Goal: Task Accomplishment & Management: Manage account settings

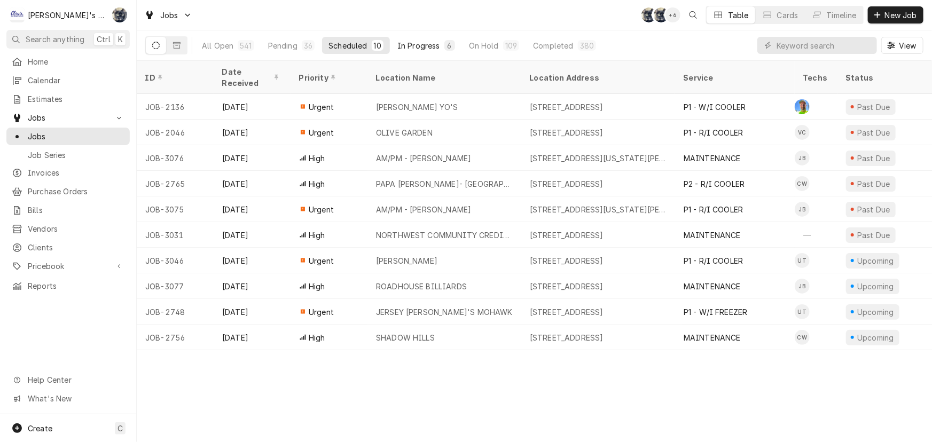
click at [427, 42] on div "In Progress" at bounding box center [418, 45] width 43 height 11
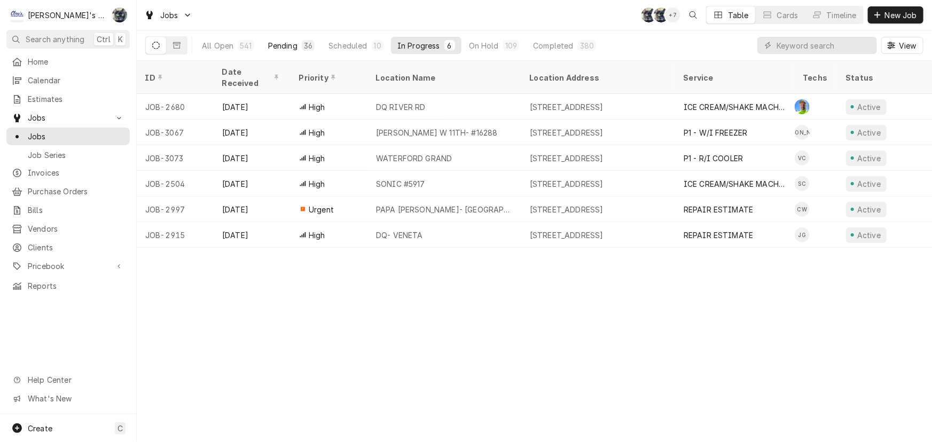
click at [290, 39] on button "Pending 36" at bounding box center [291, 45] width 59 height 17
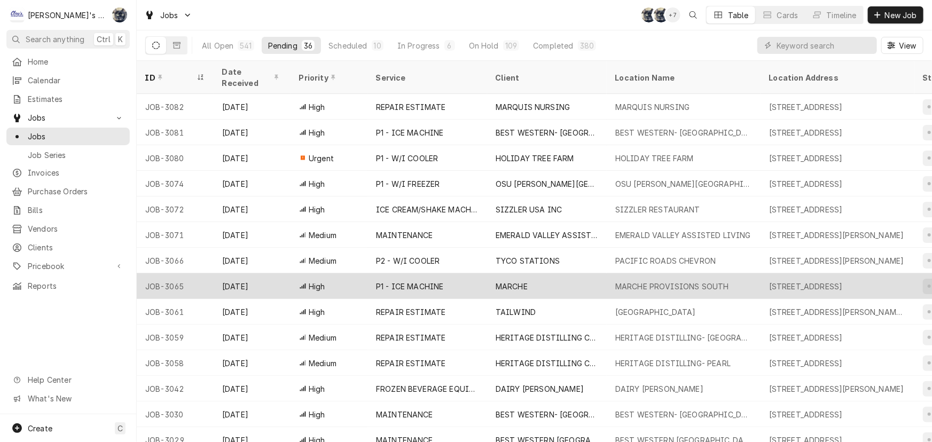
click at [379, 281] on div "P1 - ICE MACHINE" at bounding box center [410, 286] width 68 height 11
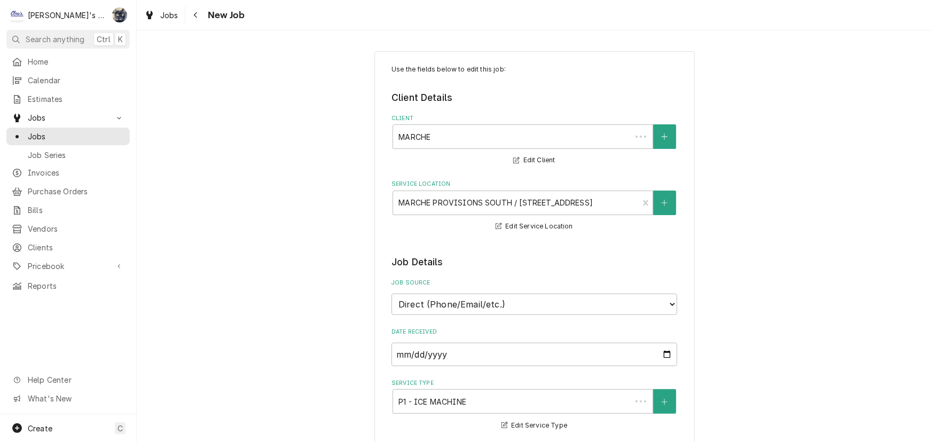
type textarea "x"
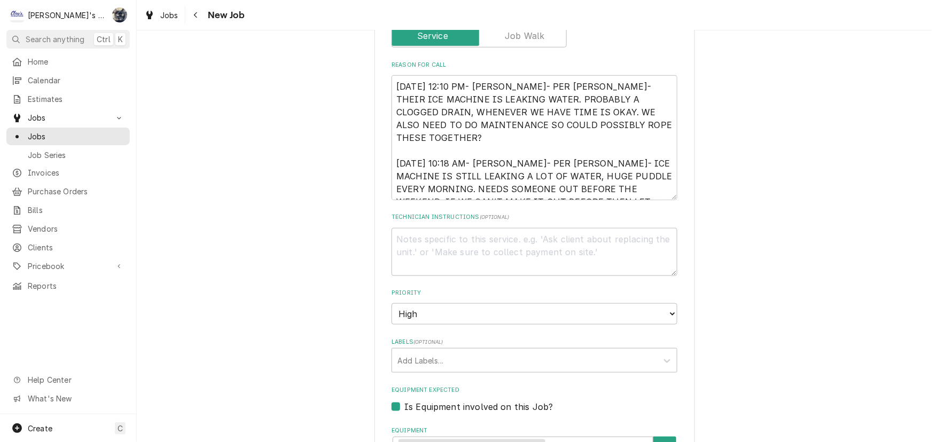
scroll to position [437, 0]
click at [448, 316] on select "No Priority Urgent High Medium Low" at bounding box center [534, 312] width 286 height 21
select select "1"
click at [391, 302] on select "No Priority Urgent High Medium Low" at bounding box center [534, 312] width 286 height 21
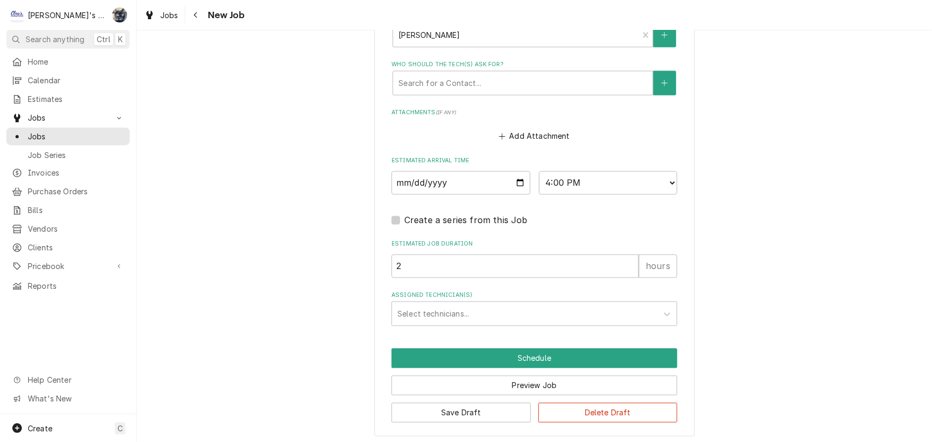
scroll to position [929, 0]
click at [492, 404] on button "Save Draft" at bounding box center [460, 413] width 139 height 20
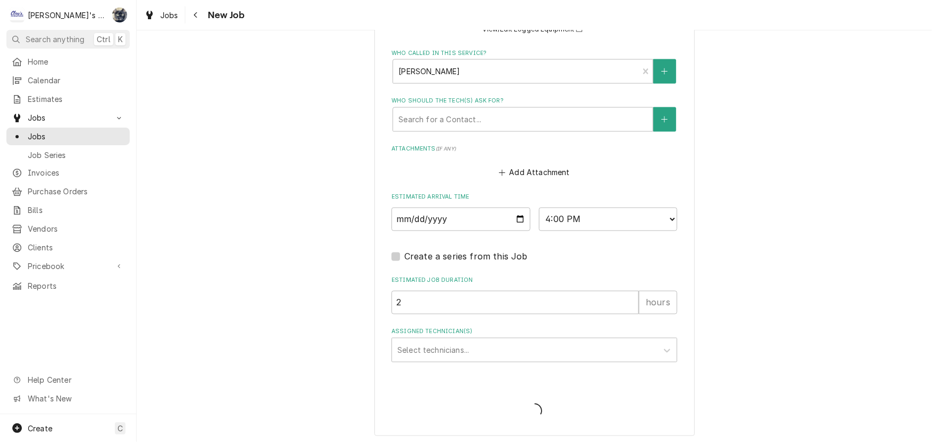
type textarea "x"
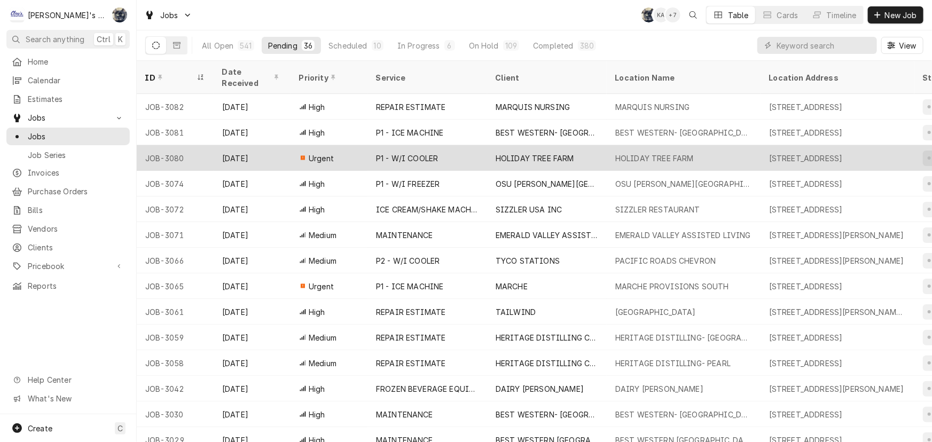
click at [396, 153] on div "P1 - W/I COOLER" at bounding box center [407, 158] width 62 height 11
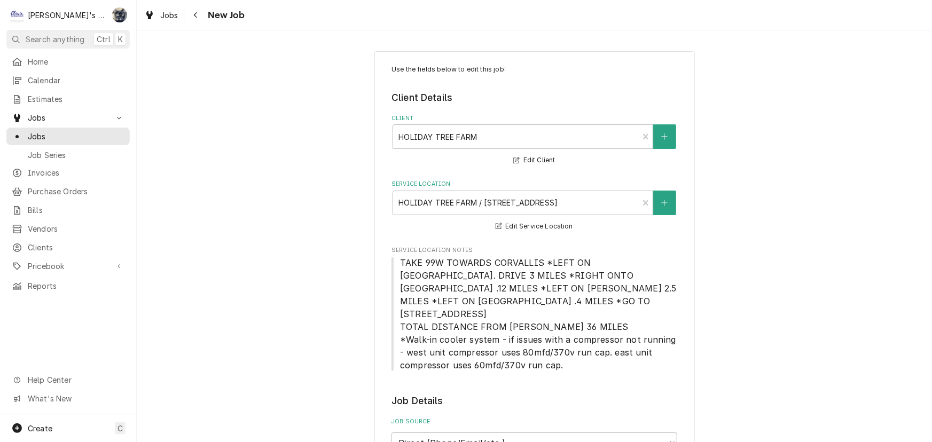
type textarea "x"
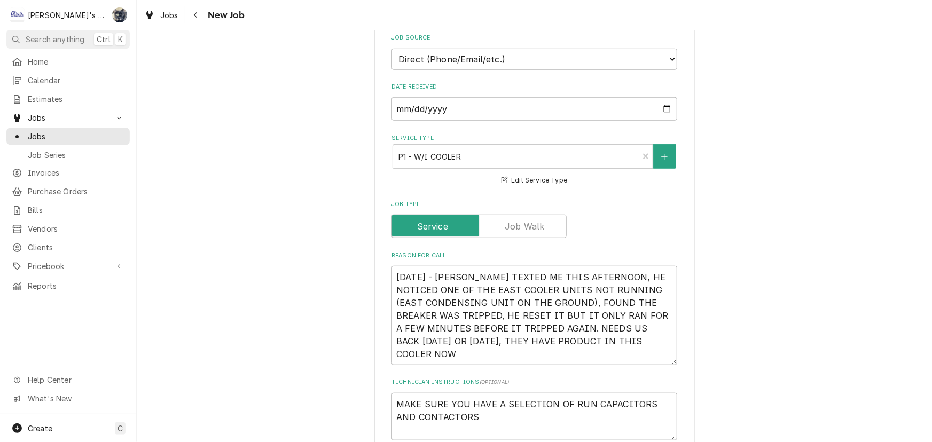
scroll to position [388, 0]
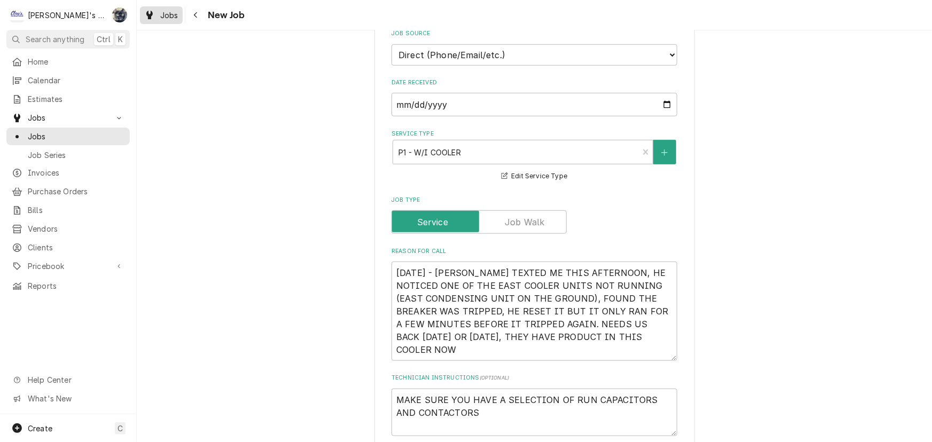
click at [159, 13] on div "Jobs" at bounding box center [161, 15] width 38 height 13
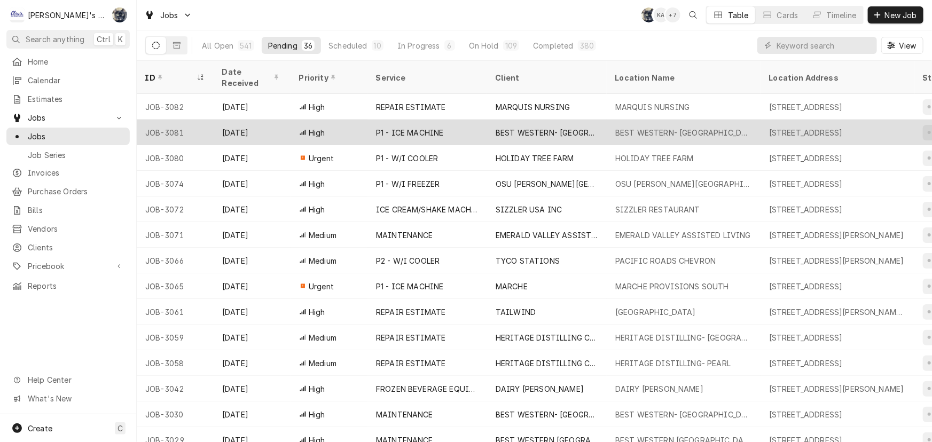
click at [397, 127] on div "P1 - ICE MACHINE" at bounding box center [427, 133] width 120 height 26
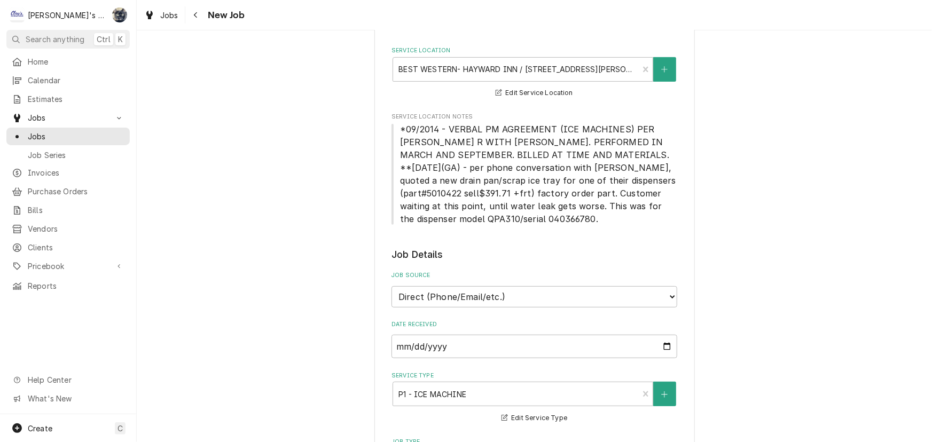
type textarea "x"
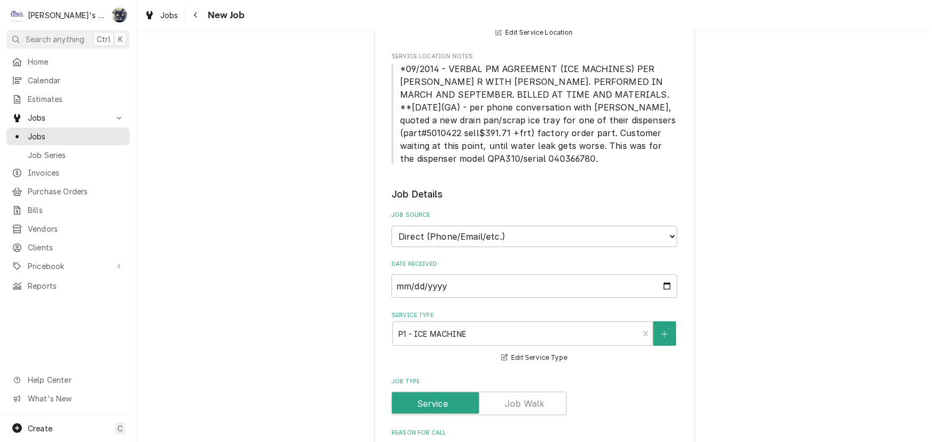
scroll to position [485, 0]
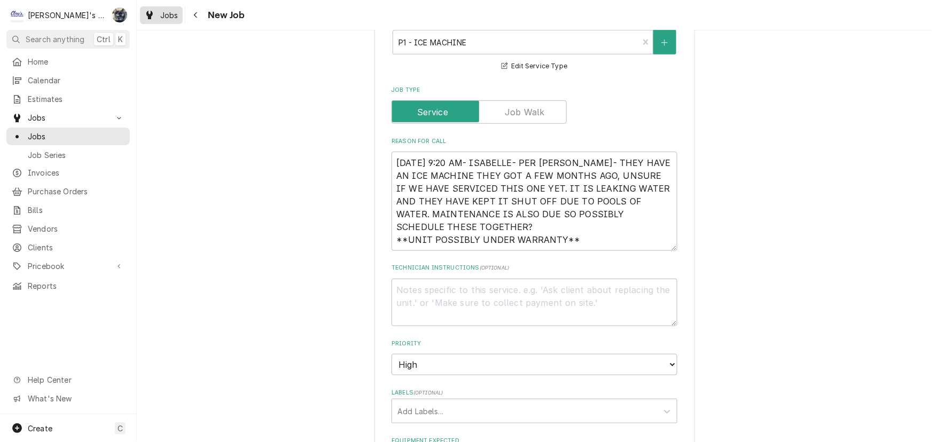
click at [171, 21] on div "Jobs" at bounding box center [161, 15] width 38 height 13
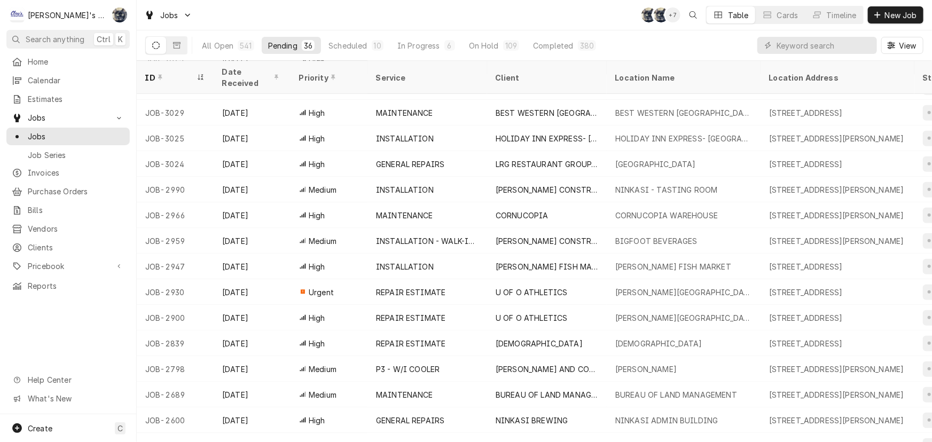
scroll to position [338, 0]
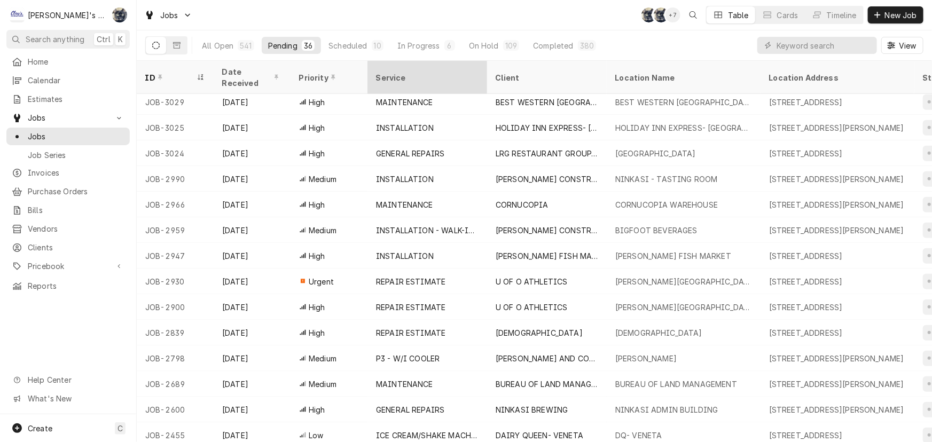
click at [414, 73] on div "Service" at bounding box center [426, 77] width 100 height 11
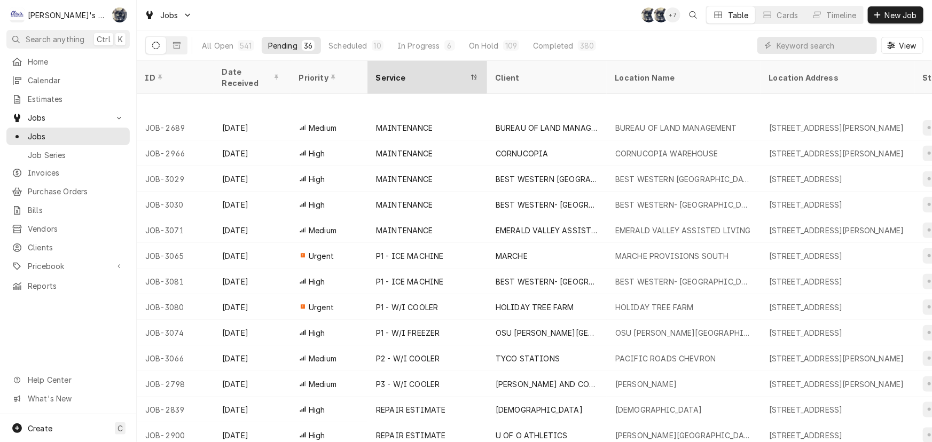
scroll to position [517, 0]
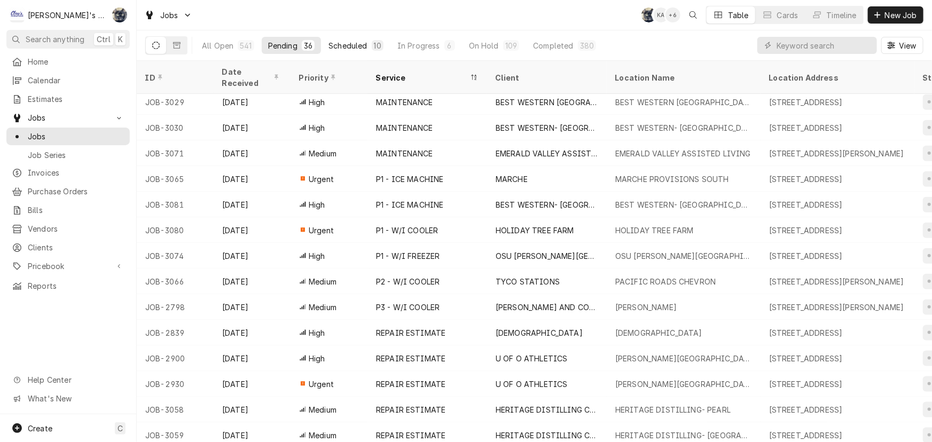
click at [336, 45] on div "Scheduled" at bounding box center [347, 45] width 38 height 11
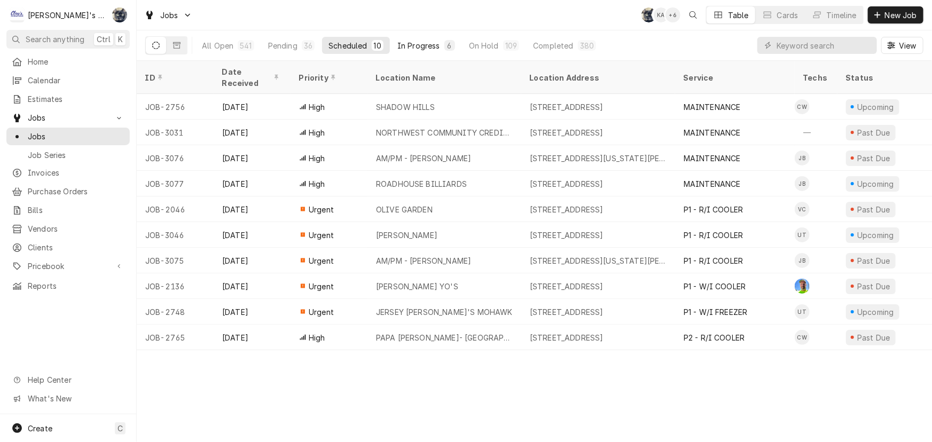
click at [430, 43] on div "In Progress" at bounding box center [418, 45] width 43 height 11
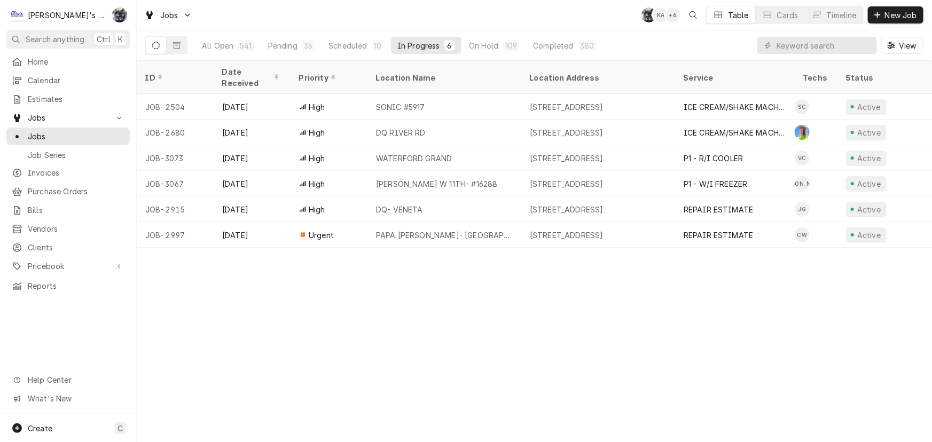
click at [420, 13] on div "Jobs SB KA + 6 Table Cards Timeline New Job" at bounding box center [534, 15] width 795 height 30
click at [344, 46] on div "Scheduled" at bounding box center [347, 45] width 38 height 11
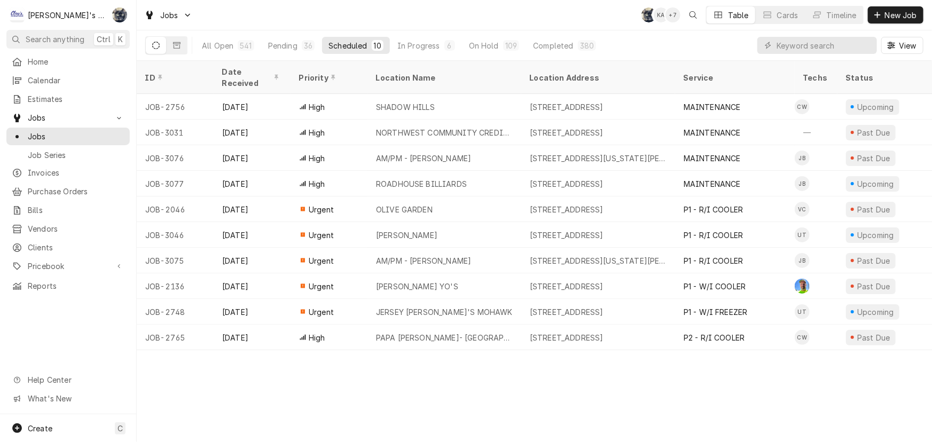
click at [458, 12] on div "Jobs SB KA + 7 Table Cards Timeline New Job" at bounding box center [534, 15] width 795 height 30
click at [305, 20] on div "Jobs SB SB + 7 Table Cards Timeline New Job" at bounding box center [534, 15] width 795 height 30
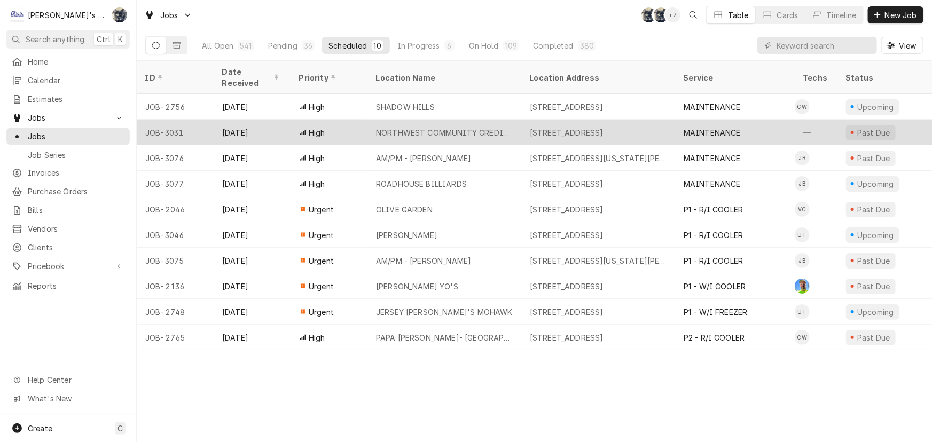
click at [363, 120] on div "High" at bounding box center [328, 133] width 77 height 26
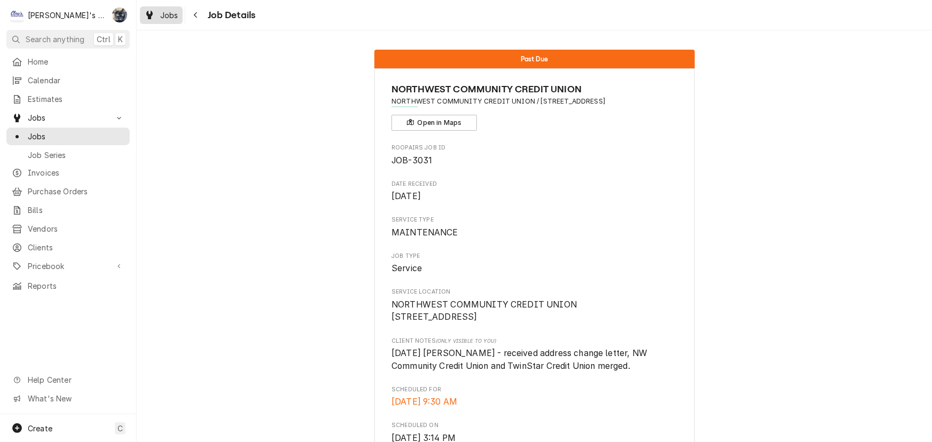
click at [169, 11] on span "Jobs" at bounding box center [169, 15] width 18 height 11
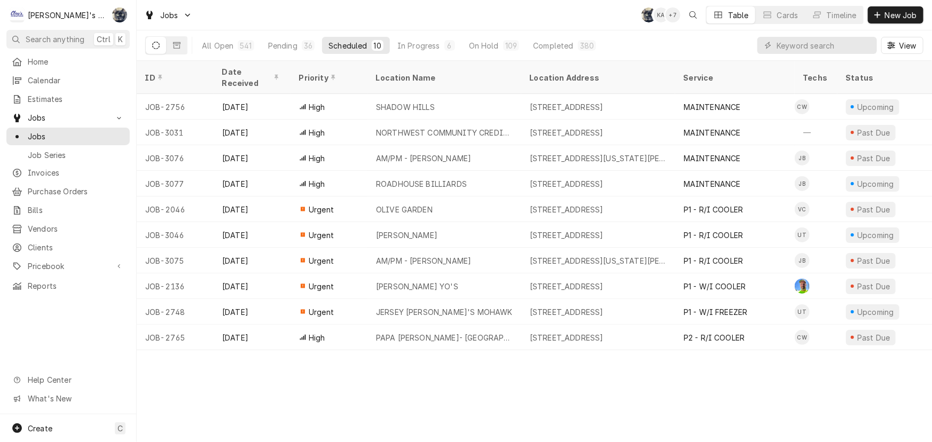
click at [416, 27] on div "Jobs SB KA + 7 Table Cards Timeline New Job" at bounding box center [534, 15] width 795 height 30
click at [304, 46] on div "36" at bounding box center [308, 45] width 9 height 11
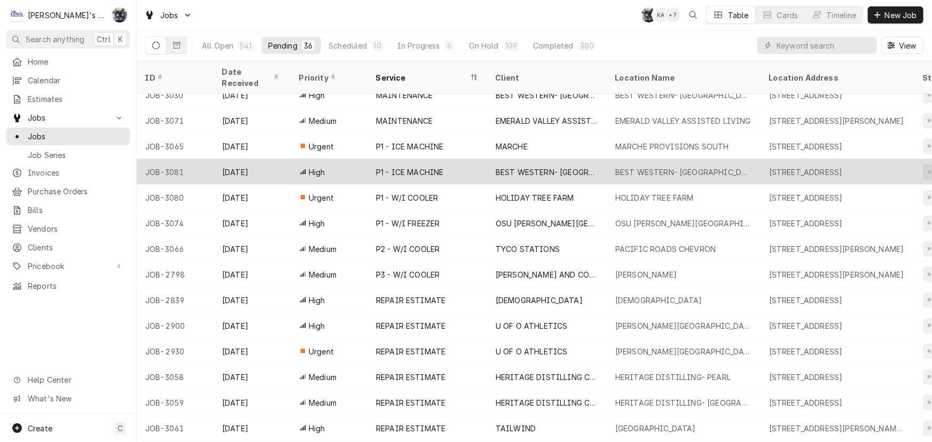
scroll to position [569, 0]
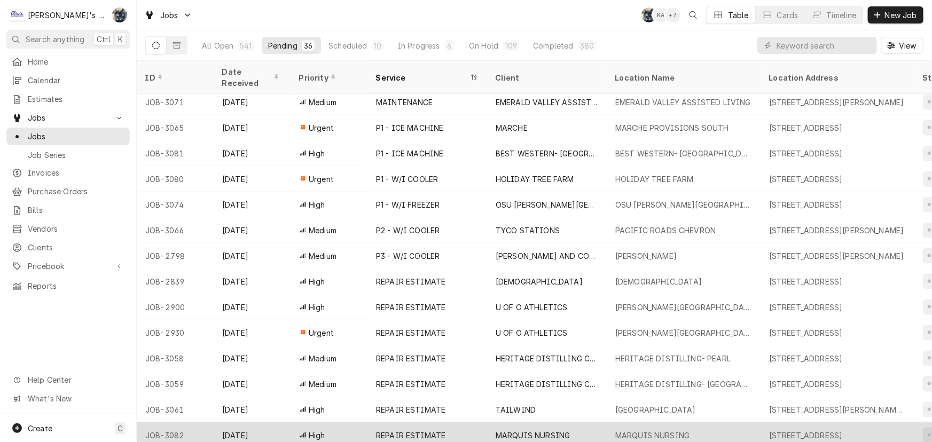
click at [516, 430] on div "MARQUIS NURSING" at bounding box center [532, 435] width 74 height 11
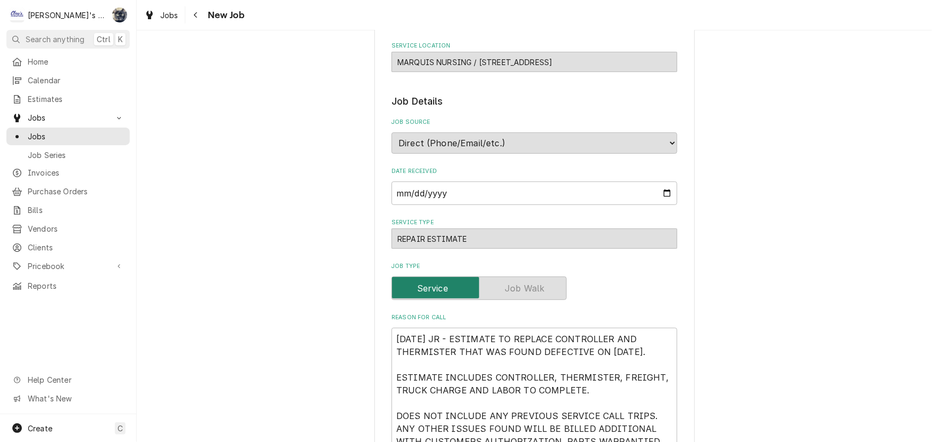
scroll to position [242, 0]
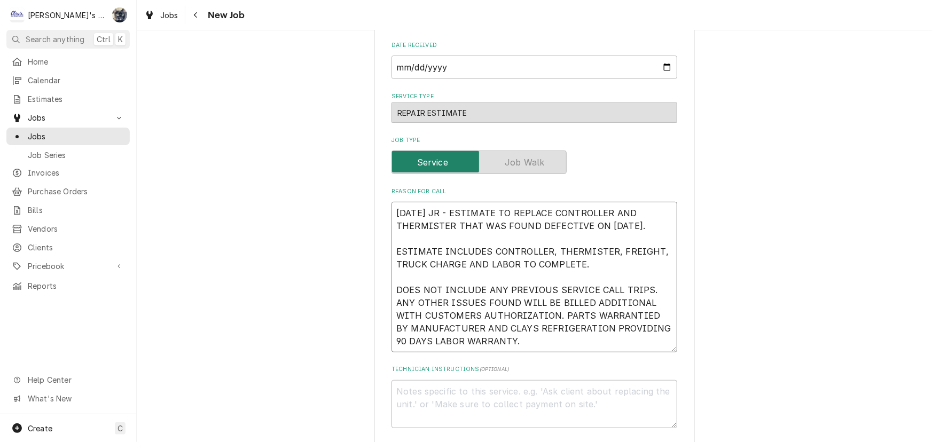
click at [507, 342] on textarea "9/2/2025 JR - ESTIMATE TO REPLACE CONTROLLER AND THERMISTER THAT WAS FOUND DEFE…" at bounding box center [534, 277] width 286 height 151
type textarea "x"
type textarea "9/2/2025 JR - ESTIMATE TO REPLACE CONTROLLER AND THERMISTER THAT WAS FOUND DEFE…"
type textarea "x"
type textarea "9/2/2025 JR - ESTIMATE TO REPLACE CONTROLLER AND THERMISTER THAT WAS FOUND DEFE…"
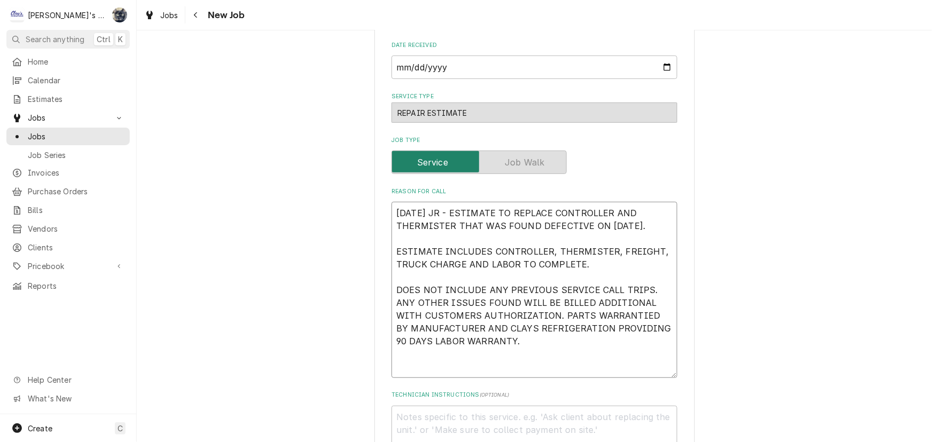
type textarea "x"
type textarea "9/2/2025 JR - ESTIMATE TO REPLACE CONTROLLER AND THERMISTER THAT WAS FOUND DEFE…"
type textarea "x"
type textarea "9/2/2025 JR - ESTIMATE TO REPLACE CONTROLLER AND THERMISTER THAT WAS FOUND DEFE…"
type textarea "x"
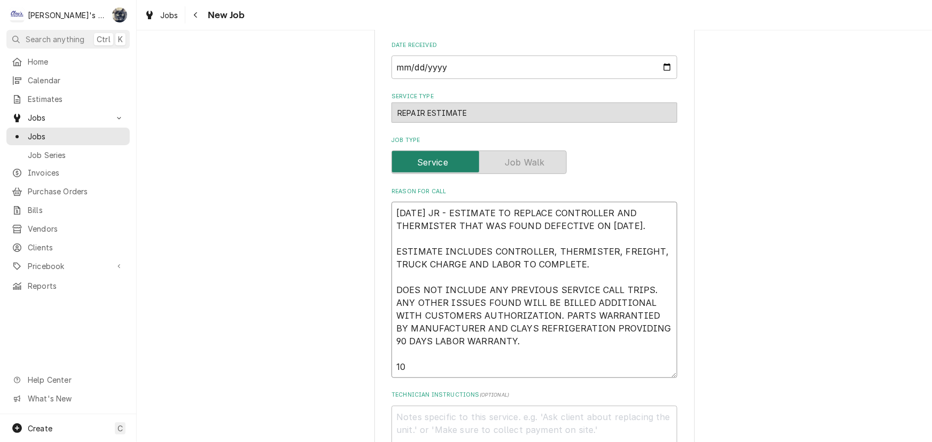
type textarea "9/2/2025 JR - ESTIMATE TO REPLACE CONTROLLER AND THERMISTER THAT WAS FOUND DEFE…"
type textarea "x"
type textarea "9/2/2025 JR - ESTIMATE TO REPLACE CONTROLLER AND THERMISTER THAT WAS FOUND DEFE…"
type textarea "x"
type textarea "9/2/2025 JR - ESTIMATE TO REPLACE CONTROLLER AND THERMISTER THAT WAS FOUND DEFE…"
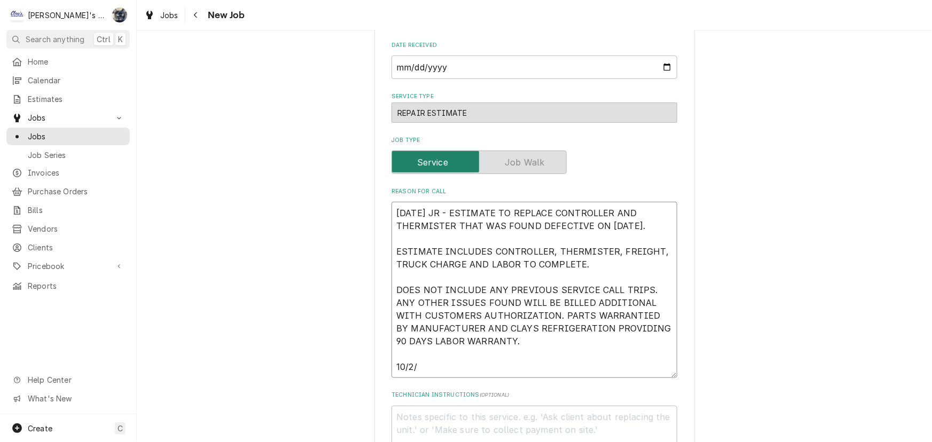
type textarea "x"
type textarea "9/2/2025 JR - ESTIMATE TO REPLACE CONTROLLER AND THERMISTER THAT WAS FOUND DEFE…"
type textarea "x"
type textarea "9/2/2025 JR - ESTIMATE TO REPLACE CONTROLLER AND THERMISTER THAT WAS FOUND DEFE…"
type textarea "x"
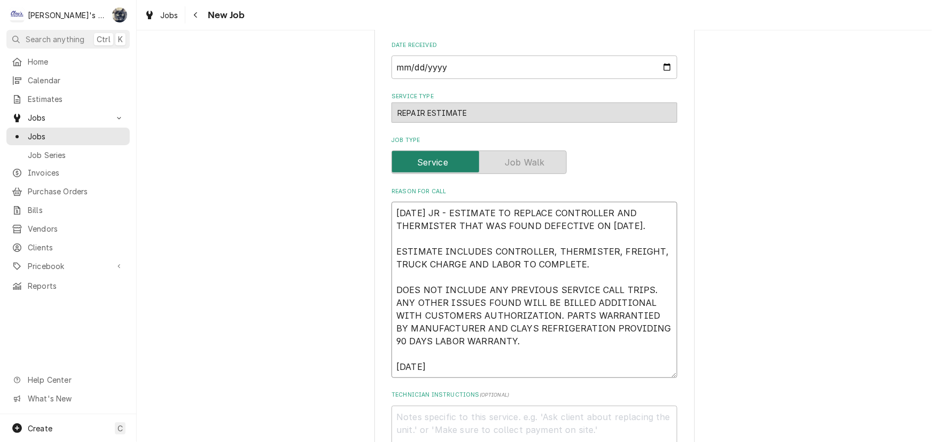
type textarea "9/2/2025 JR - ESTIMATE TO REPLACE CONTROLLER AND THERMISTER THAT WAS FOUND DEFE…"
type textarea "x"
type textarea "9/2/2025 JR - ESTIMATE TO REPLACE CONTROLLER AND THERMISTER THAT WAS FOUND DEFE…"
type textarea "x"
type textarea "9/2/2025 JR - ESTIMATE TO REPLACE CONTROLLER AND THERMISTER THAT WAS FOUND DEFE…"
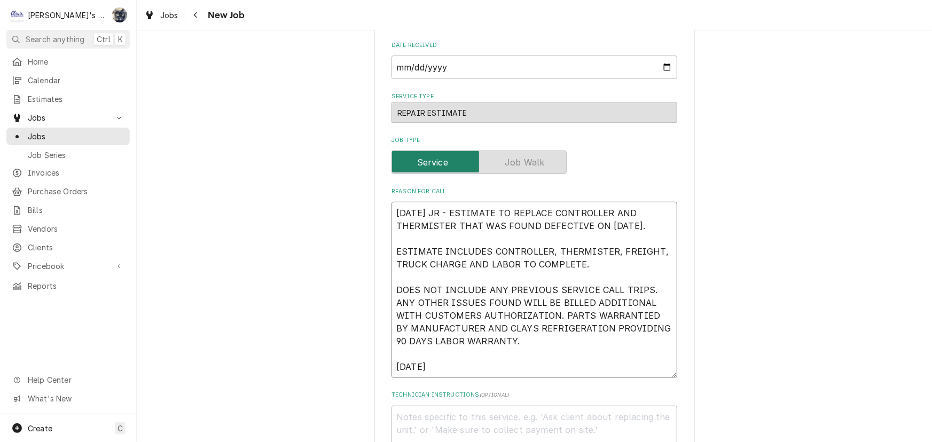
type textarea "x"
type textarea "9/2/2025 JR - ESTIMATE TO REPLACE CONTROLLER AND THERMISTER THAT WAS FOUND DEFE…"
type textarea "x"
type textarea "9/2/2025 JR - ESTIMATE TO REPLACE CONTROLLER AND THERMISTER THAT WAS FOUND DEFE…"
type textarea "x"
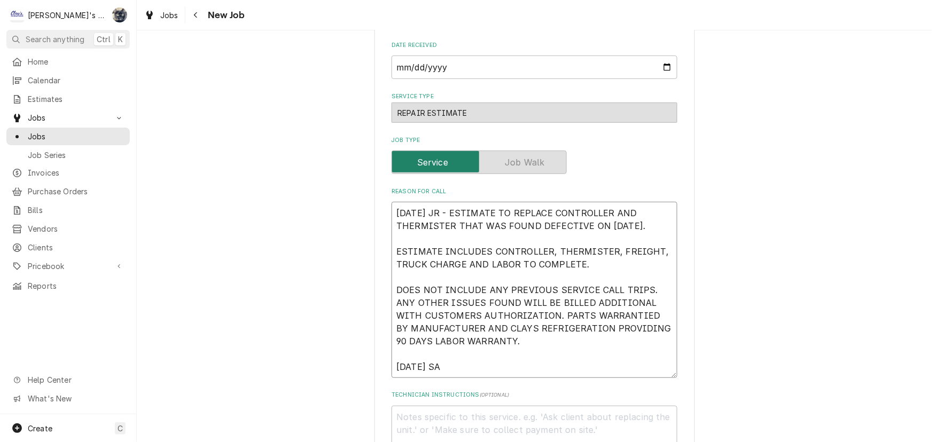
type textarea "9/2/2025 JR - ESTIMATE TO REPLACE CONTROLLER AND THERMISTER THAT WAS FOUND DEFE…"
type textarea "x"
type textarea "9/2/2025 JR - ESTIMATE TO REPLACE CONTROLLER AND THERMISTER THAT WAS FOUND DEFE…"
type textarea "x"
type textarea "9/2/2025 JR - ESTIMATE TO REPLACE CONTROLLER AND THERMISTER THAT WAS FOUND DEFE…"
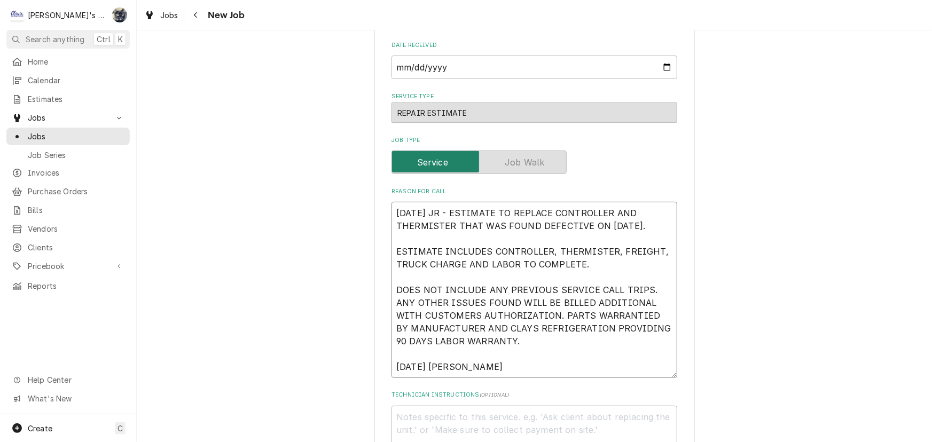
type textarea "x"
type textarea "9/2/2025 JR - ESTIMATE TO REPLACE CONTROLLER AND THERMISTER THAT WAS FOUND DEFE…"
type textarea "x"
type textarea "9/2/2025 JR - ESTIMATE TO REPLACE CONTROLLER AND THERMISTER THAT WAS FOUND DEFE…"
type textarea "x"
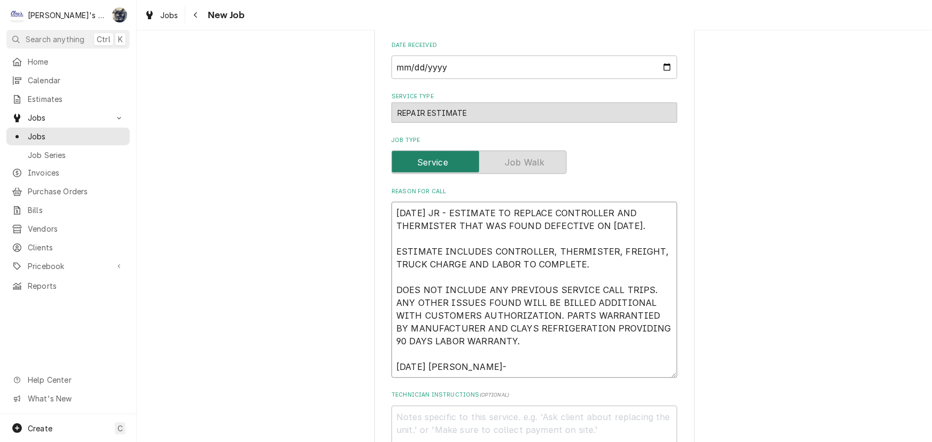
type textarea "9/2/2025 JR - ESTIMATE TO REPLACE CONTROLLER AND THERMISTER THAT WAS FOUND DEFE…"
type textarea "x"
type textarea "9/2/2025 JR - ESTIMATE TO REPLACE CONTROLLER AND THERMISTER THAT WAS FOUND DEFE…"
type textarea "x"
type textarea "9/2/2025 JR - ESTIMATE TO REPLACE CONTROLLER AND THERMISTER THAT WAS FOUND DEFE…"
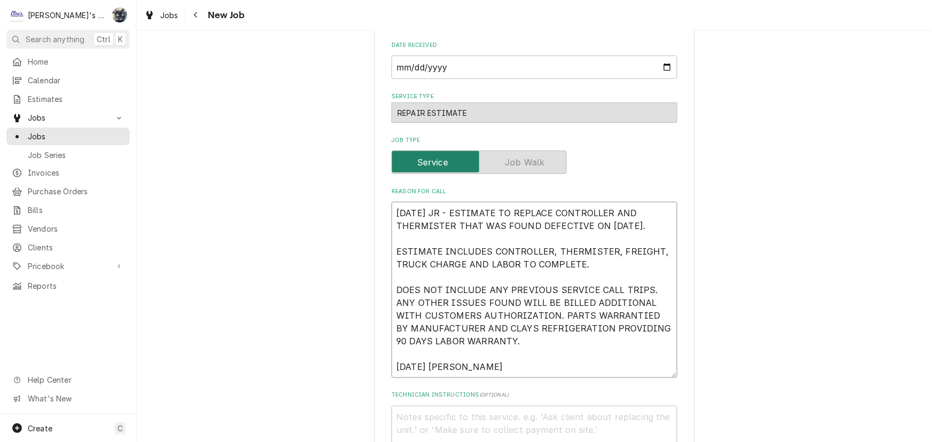
type textarea "x"
type textarea "9/2/2025 JR - ESTIMATE TO REPLACE CONTROLLER AND THERMISTER THAT WAS FOUND DEFE…"
type textarea "x"
type textarea "9/2/2025 JR - ESTIMATE TO REPLACE CONTROLLER AND THERMISTER THAT WAS FOUND DEFE…"
type textarea "x"
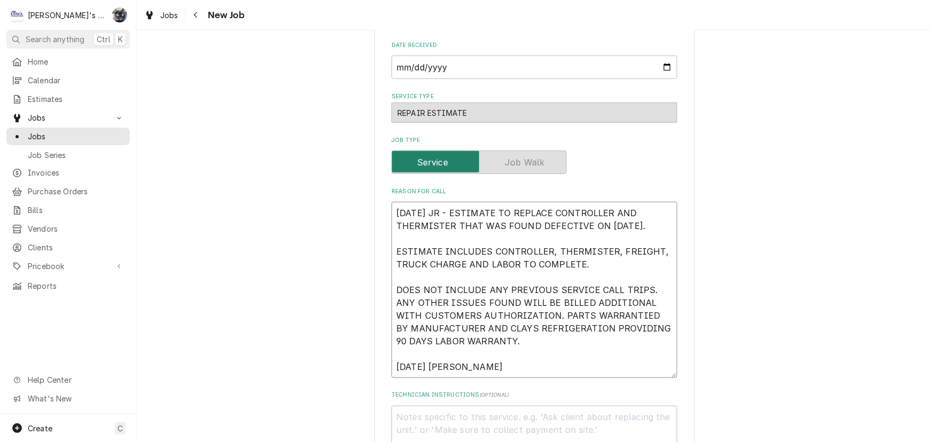
type textarea "9/2/2025 JR - ESTIMATE TO REPLACE CONTROLLER AND THERMISTER THAT WAS FOUND DEFE…"
type textarea "x"
type textarea "9/2/2025 JR - ESTIMATE TO REPLACE CONTROLLER AND THERMISTER THAT WAS FOUND DEFE…"
type textarea "x"
type textarea "9/2/2025 JR - ESTIMATE TO REPLACE CONTROLLER AND THERMISTER THAT WAS FOUND DEFE…"
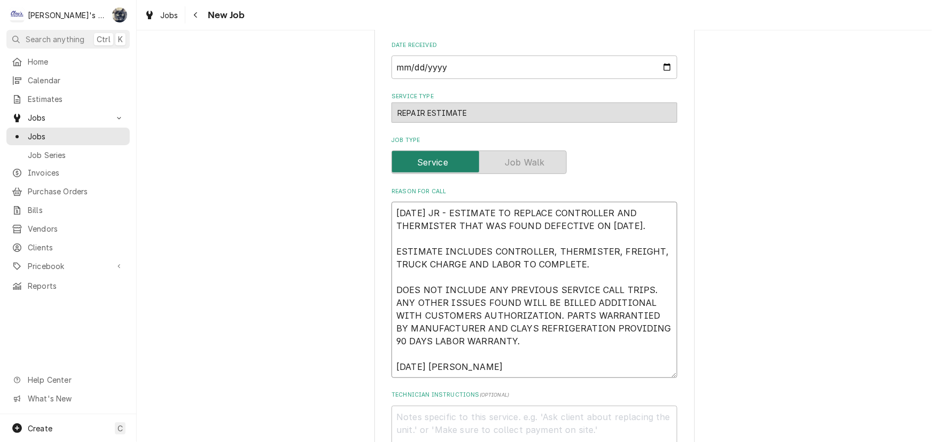
type textarea "x"
type textarea "9/2/2025 JR - ESTIMATE TO REPLACE CONTROLLER AND THERMISTER THAT WAS FOUND DEFE…"
type textarea "x"
type textarea "9/2/2025 JR - ESTIMATE TO REPLACE CONTROLLER AND THERMISTER THAT WAS FOUND DEFE…"
type textarea "x"
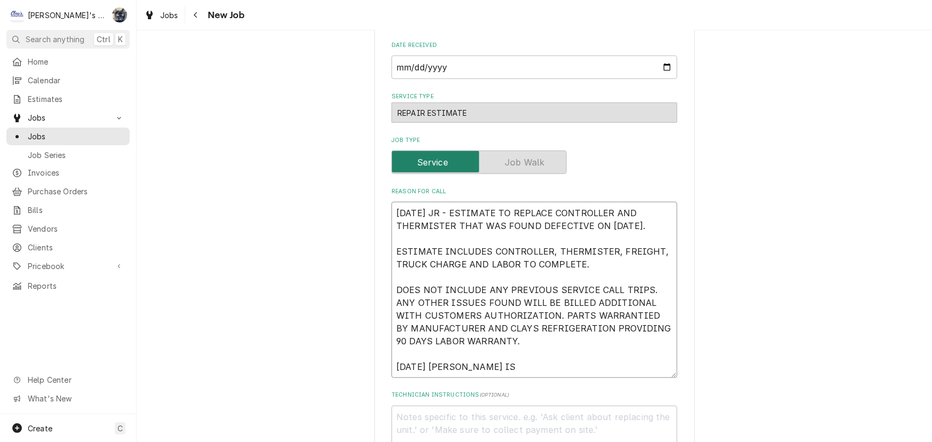
type textarea "9/2/2025 JR - ESTIMATE TO REPLACE CONTROLLER AND THERMISTER THAT WAS FOUND DEFE…"
type textarea "x"
type textarea "9/2/2025 JR - ESTIMATE TO REPLACE CONTROLLER AND THERMISTER THAT WAS FOUND DEFE…"
type textarea "x"
type textarea "9/2/2025 JR - ESTIMATE TO REPLACE CONTROLLER AND THERMISTER THAT WAS FOUND DEFE…"
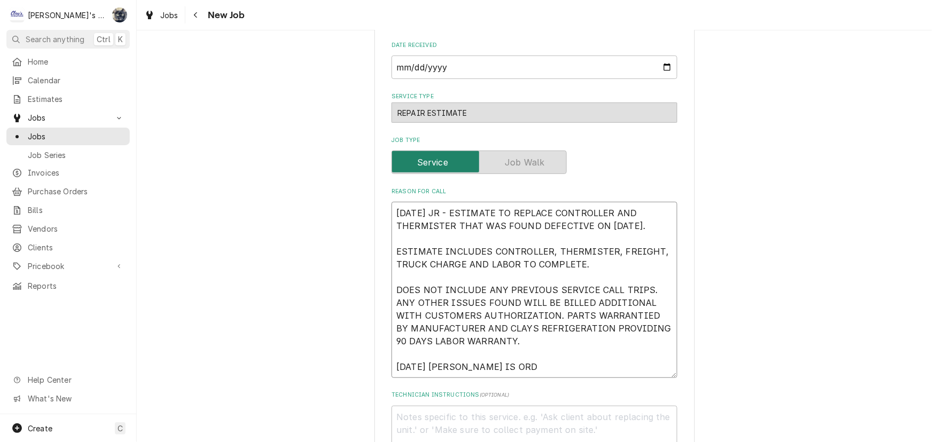
type textarea "x"
type textarea "9/2/2025 JR - ESTIMATE TO REPLACE CONTROLLER AND THERMISTER THAT WAS FOUND DEFE…"
type textarea "x"
type textarea "9/2/2025 JR - ESTIMATE TO REPLACE CONTROLLER AND THERMISTER THAT WAS FOUND DEFE…"
type textarea "x"
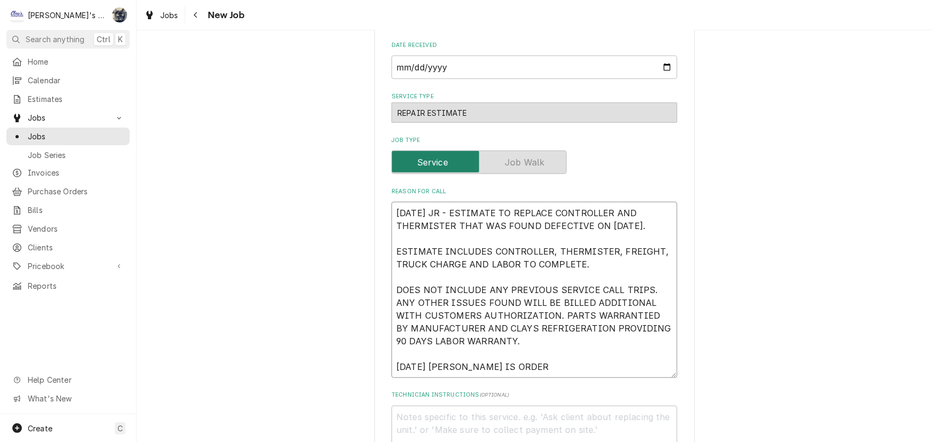
type textarea "9/2/2025 JR - ESTIMATE TO REPLACE CONTROLLER AND THERMISTER THAT WAS FOUND DEFE…"
type textarea "x"
type textarea "9/2/2025 JR - ESTIMATE TO REPLACE CONTROLLER AND THERMISTER THAT WAS FOUND DEFE…"
type textarea "x"
type textarea "9/2/2025 JR - ESTIMATE TO REPLACE CONTROLLER AND THERMISTER THAT WAS FOUND DEFE…"
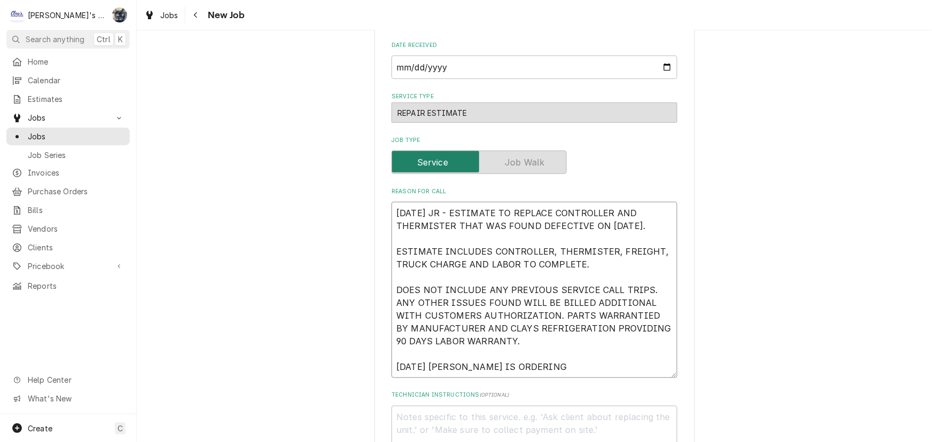
type textarea "x"
type textarea "9/2/2025 JR - ESTIMATE TO REPLACE CONTROLLER AND THERMISTER THAT WAS FOUND DEFE…"
type textarea "x"
type textarea "9/2/2025 JR - ESTIMATE TO REPLACE CONTROLLER AND THERMISTER THAT WAS FOUND DEFE…"
type textarea "x"
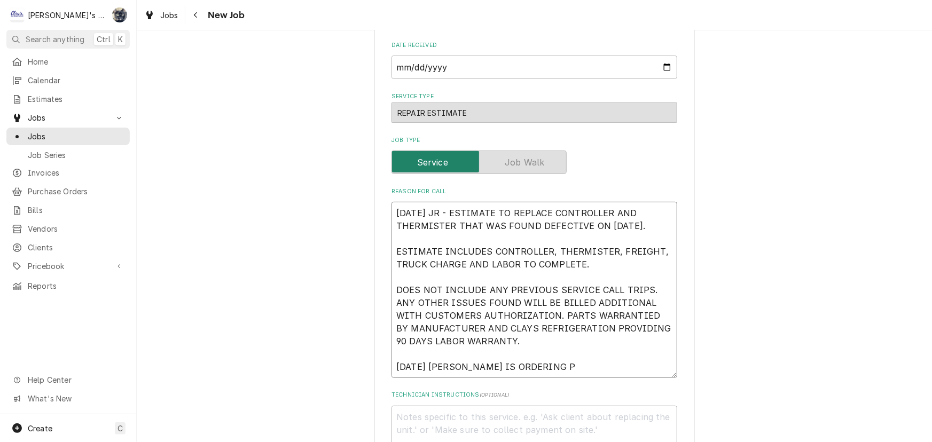
type textarea "9/2/2025 JR - ESTIMATE TO REPLACE CONTROLLER AND THERMISTER THAT WAS FOUND DEFE…"
type textarea "x"
type textarea "9/2/2025 JR - ESTIMATE TO REPLACE CONTROLLER AND THERMISTER THAT WAS FOUND DEFE…"
type textarea "x"
type textarea "9/2/2025 JR - ESTIMATE TO REPLACE CONTROLLER AND THERMISTER THAT WAS FOUND DEFE…"
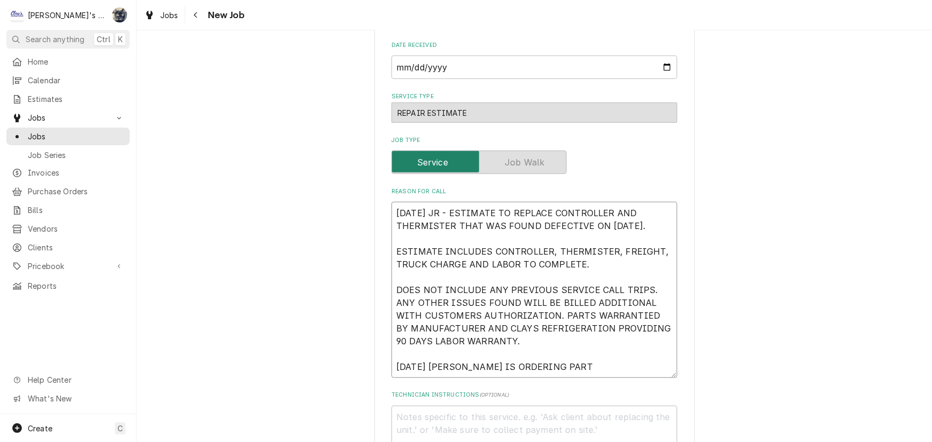
type textarea "x"
type textarea "9/2/2025 JR - ESTIMATE TO REPLACE CONTROLLER AND THERMISTER THAT WAS FOUND DEFE…"
type textarea "x"
type textarea "9/2/2025 JR - ESTIMATE TO REPLACE CONTROLLER AND THERMISTER THAT WAS FOUND DEFE…"
type textarea "x"
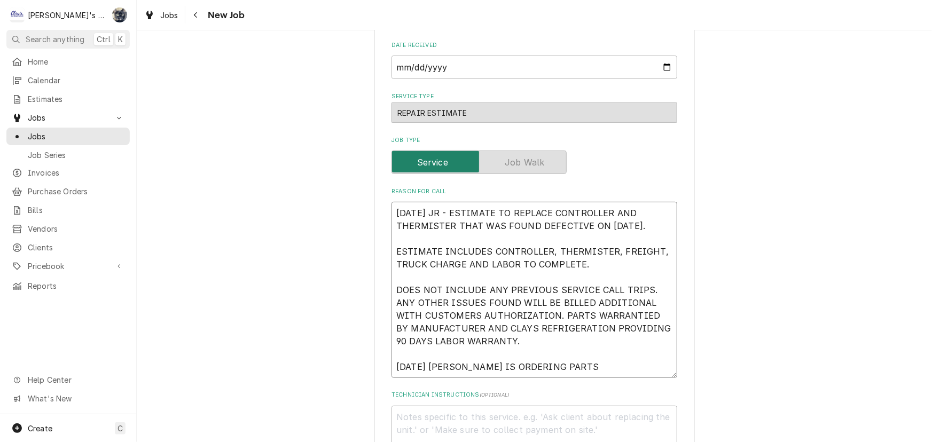
type textarea "9/2/2025 JR - ESTIMATE TO REPLACE CONTROLLER AND THERMISTER THAT WAS FOUND DEFE…"
type textarea "x"
type textarea "9/2/2025 JR - ESTIMATE TO REPLACE CONTROLLER AND THERMISTER THAT WAS FOUND DEFE…"
type textarea "x"
type textarea "9/2/2025 JR - ESTIMATE TO REPLACE CONTROLLER AND THERMISTER THAT WAS FOUND DEFE…"
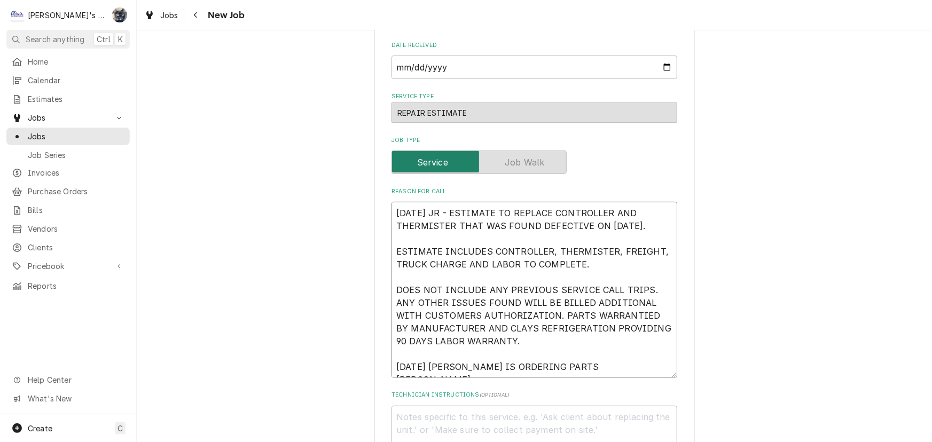
type textarea "x"
type textarea "9/2/2025 JR - ESTIMATE TO REPLACE CONTROLLER AND THERMISTER THAT WAS FOUND DEFE…"
type textarea "x"
type textarea "[DATE] JR - ESTIMATE TO REPLACE CONTROLLER AND THERMISTER THAT WAS FOUND DEFECT…"
type textarea "x"
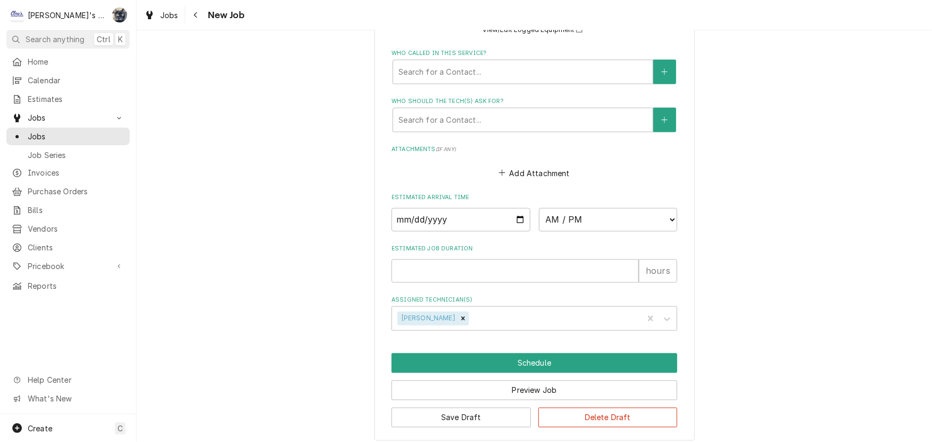
scroll to position [881, 0]
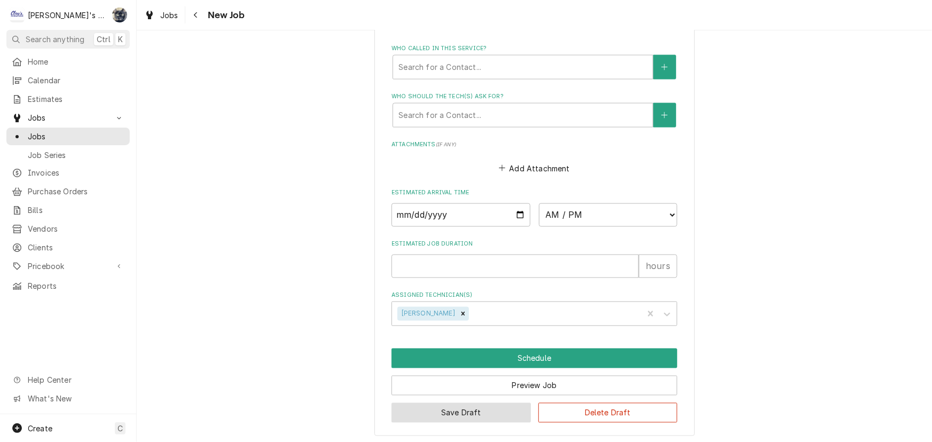
type textarea "[DATE] JR - ESTIMATE TO REPLACE CONTROLLER AND THERMISTER THAT WAS FOUND DEFECT…"
click at [516, 415] on button "Save Draft" at bounding box center [460, 413] width 139 height 20
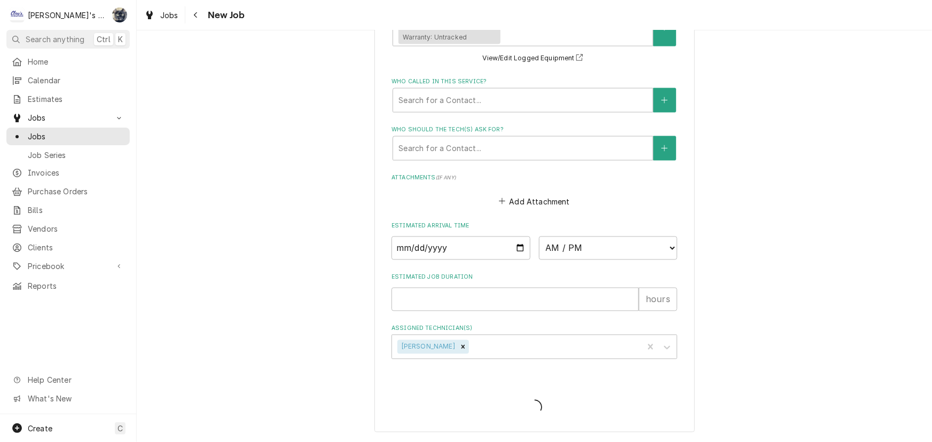
scroll to position [845, 0]
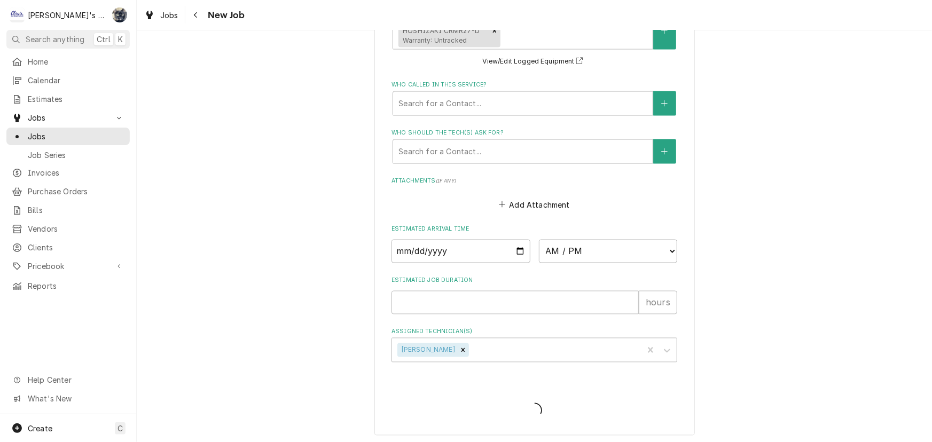
type textarea "x"
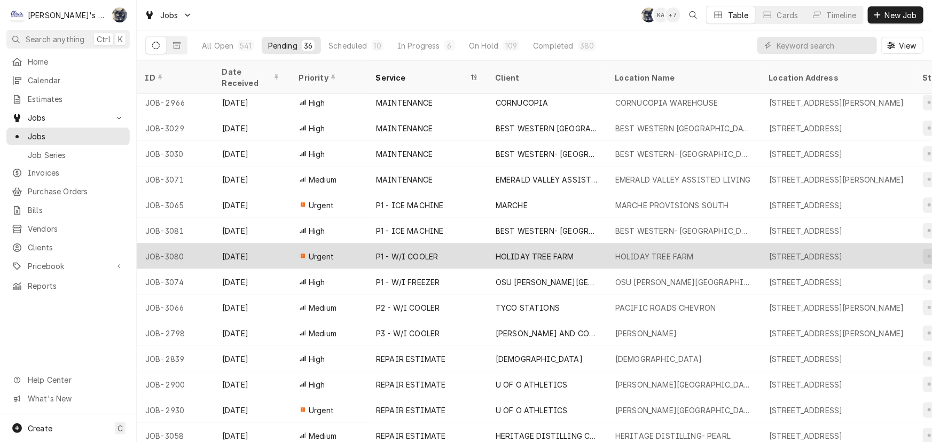
scroll to position [569, 0]
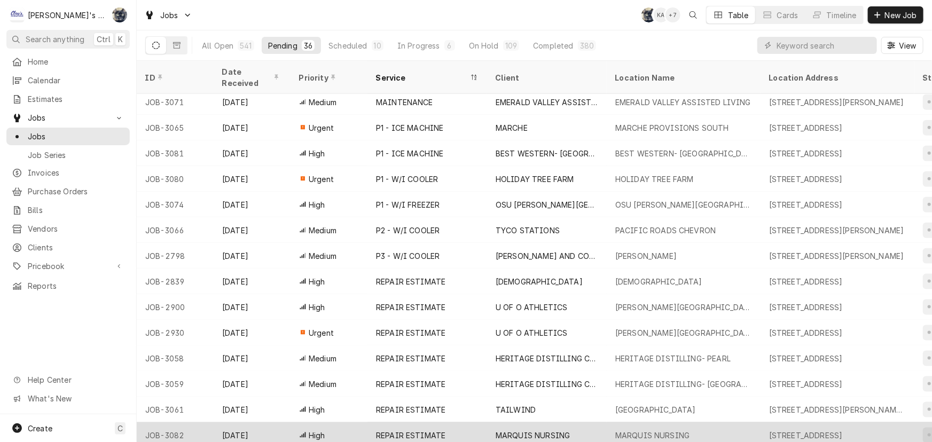
click at [374, 422] on div "REPAIR ESTIMATE" at bounding box center [427, 435] width 120 height 26
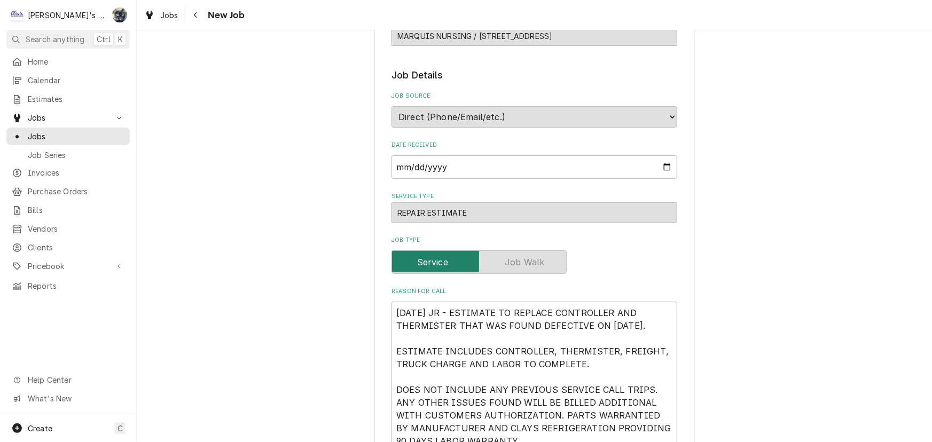
type textarea "x"
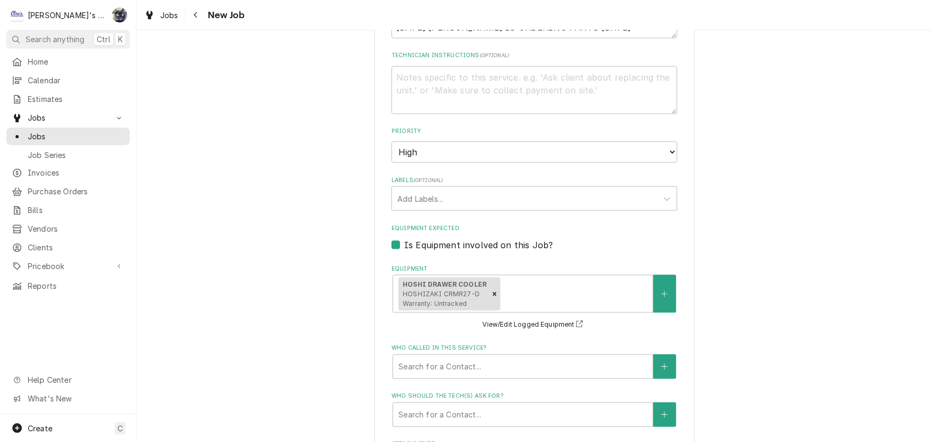
scroll to position [881, 0]
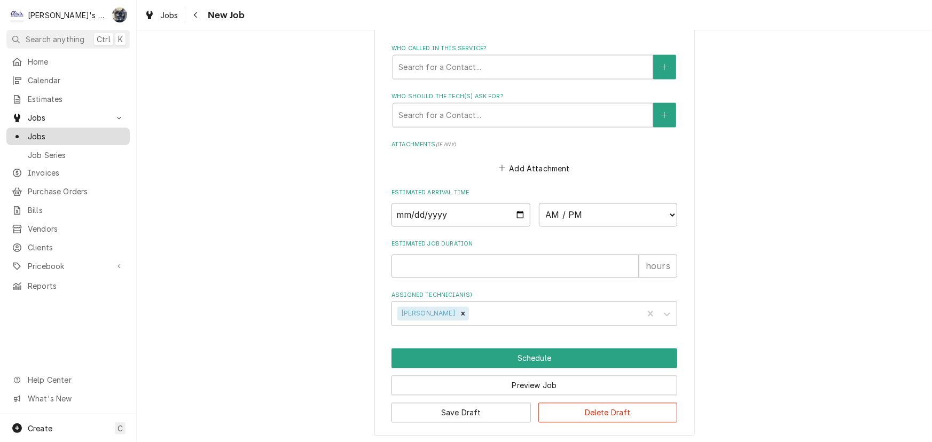
click at [36, 131] on span "Jobs" at bounding box center [76, 136] width 97 height 11
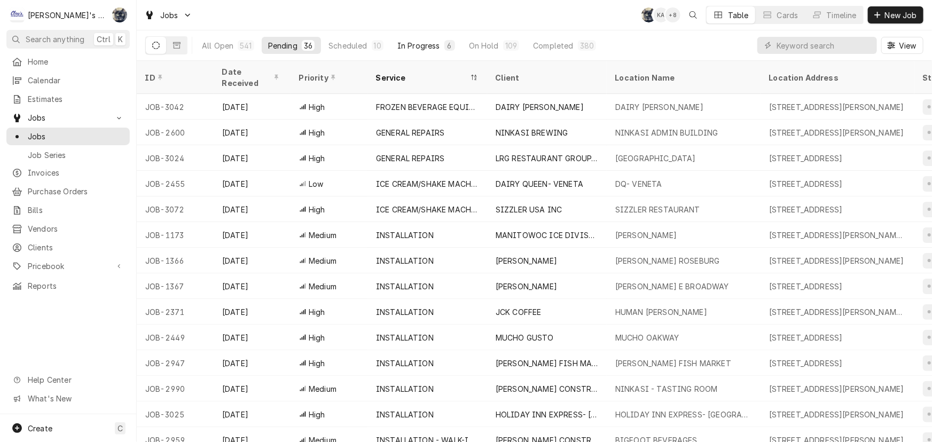
click at [417, 43] on div "In Progress" at bounding box center [418, 45] width 43 height 11
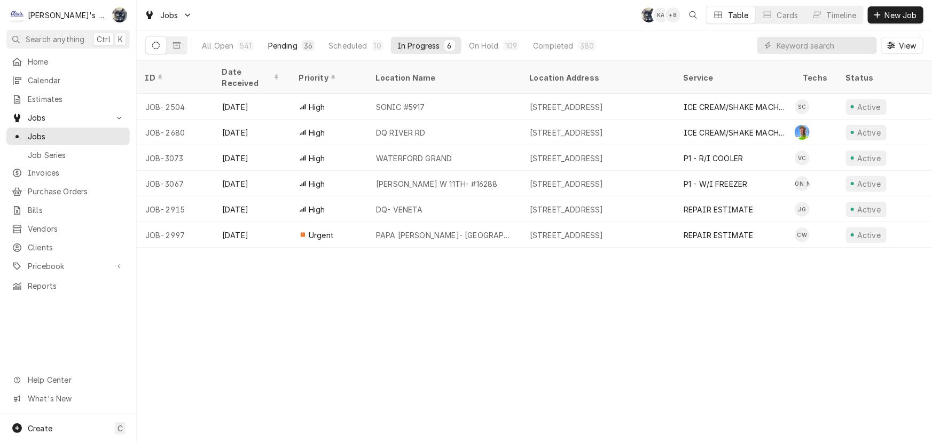
click at [286, 46] on div "Pending" at bounding box center [282, 45] width 29 height 11
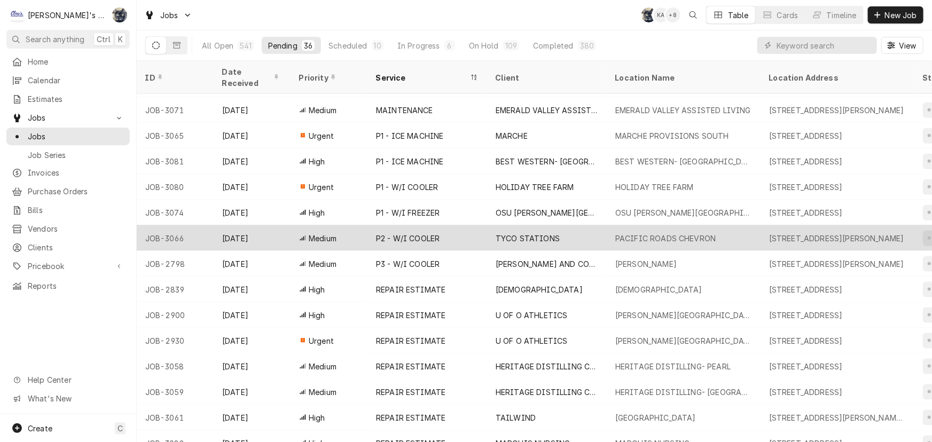
scroll to position [569, 0]
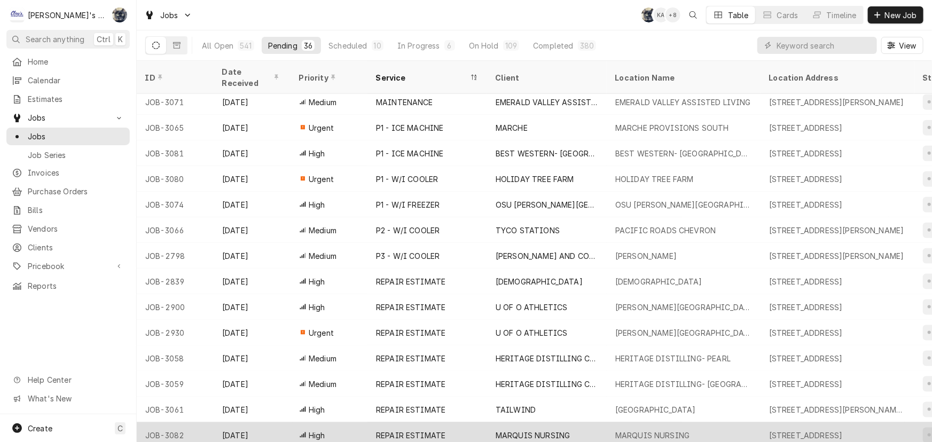
click at [480, 422] on div "REPAIR ESTIMATE" at bounding box center [427, 435] width 120 height 26
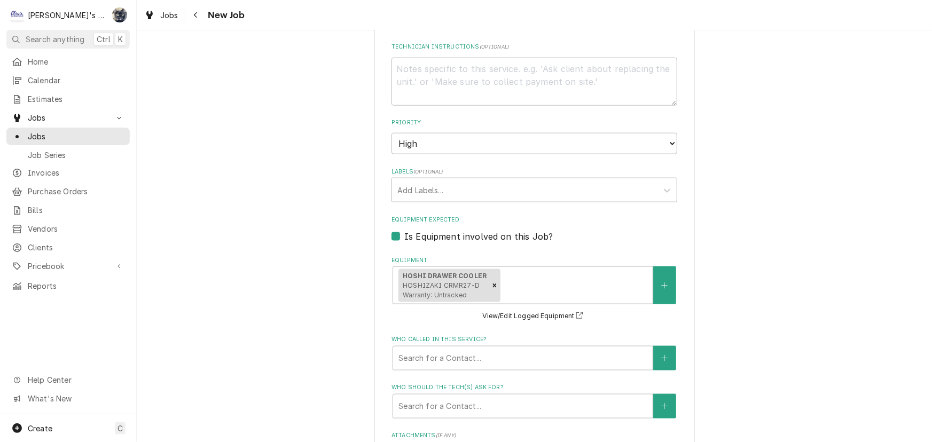
scroll to position [881, 0]
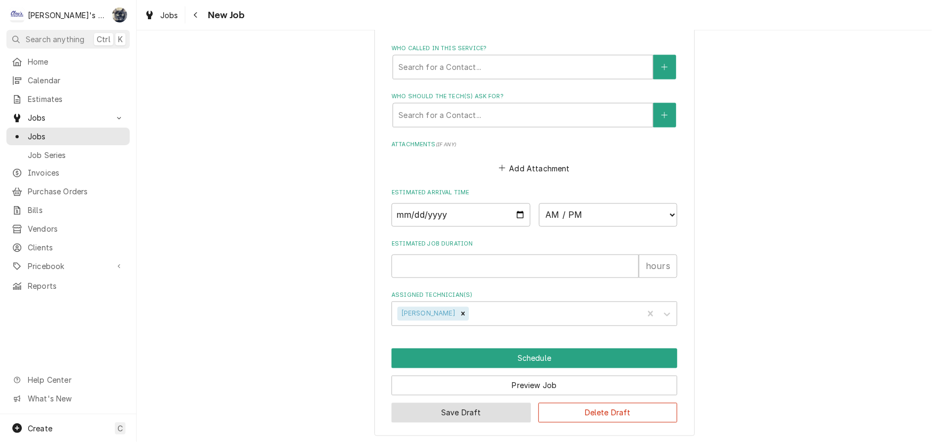
click at [460, 409] on button "Save Draft" at bounding box center [460, 413] width 139 height 20
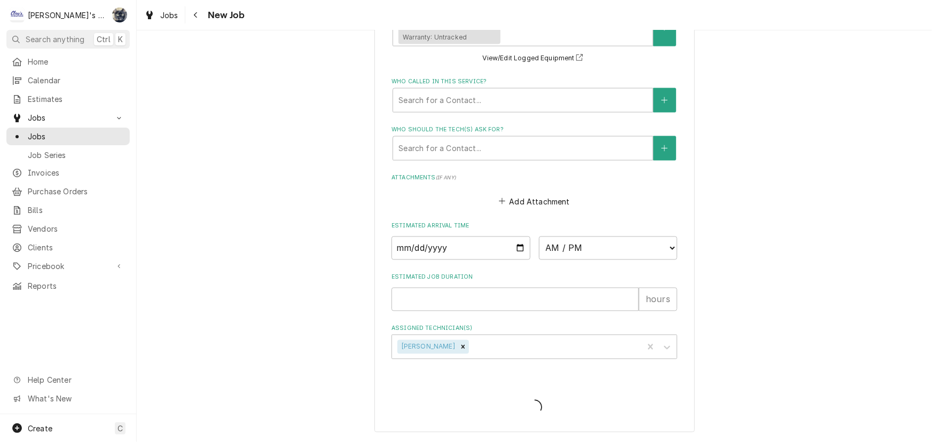
scroll to position [845, 0]
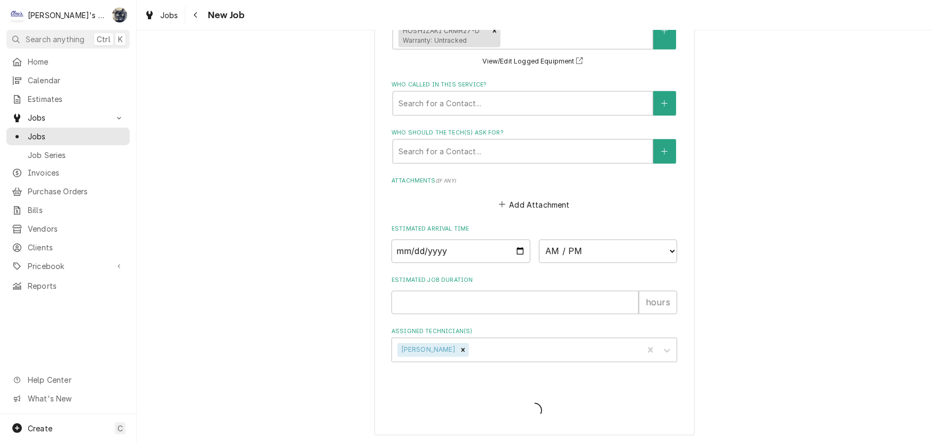
type textarea "x"
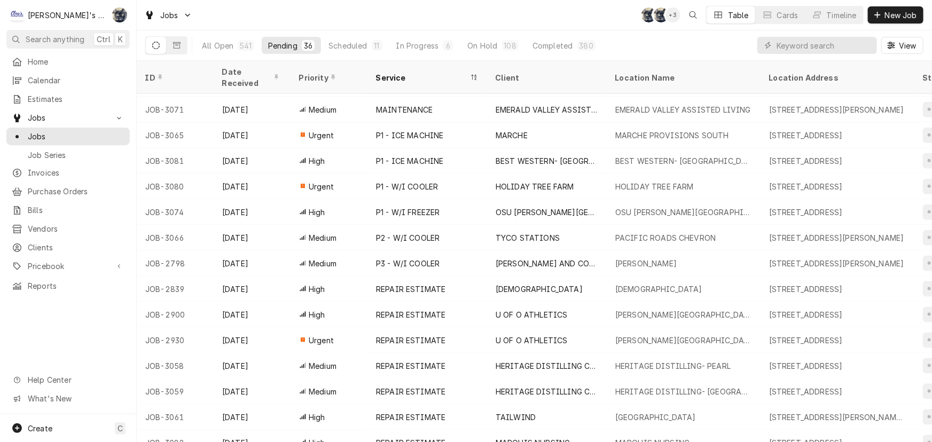
scroll to position [569, 0]
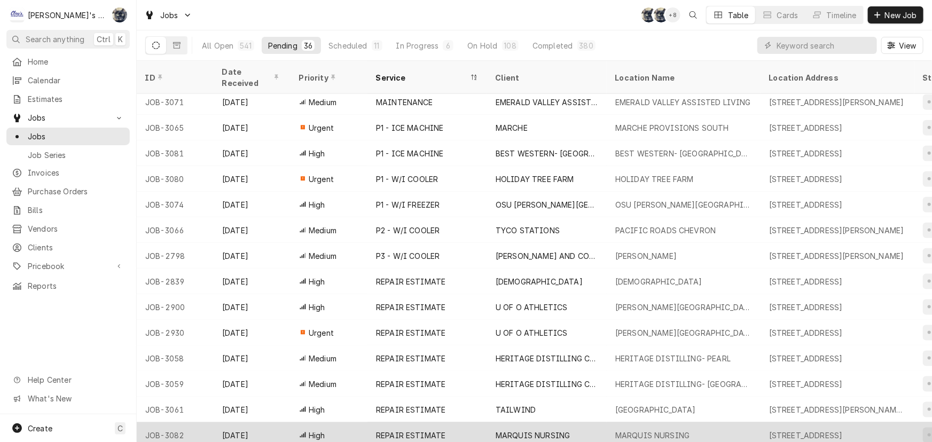
click at [428, 422] on div "REPAIR ESTIMATE" at bounding box center [427, 435] width 120 height 26
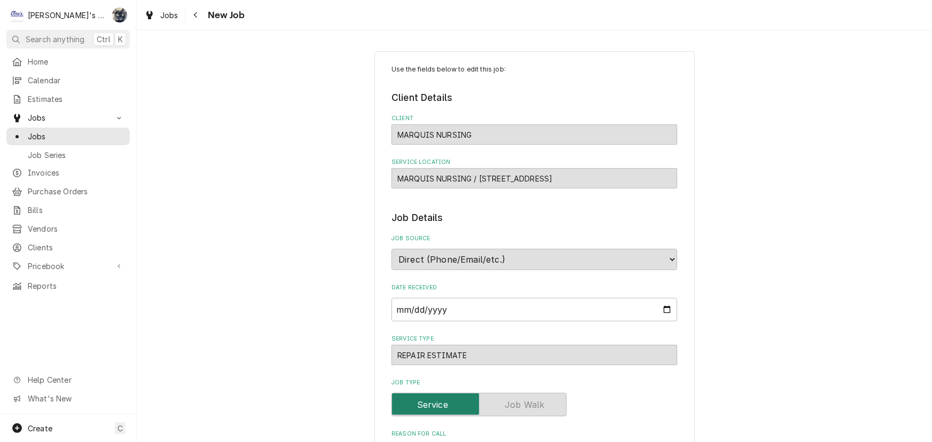
type textarea "x"
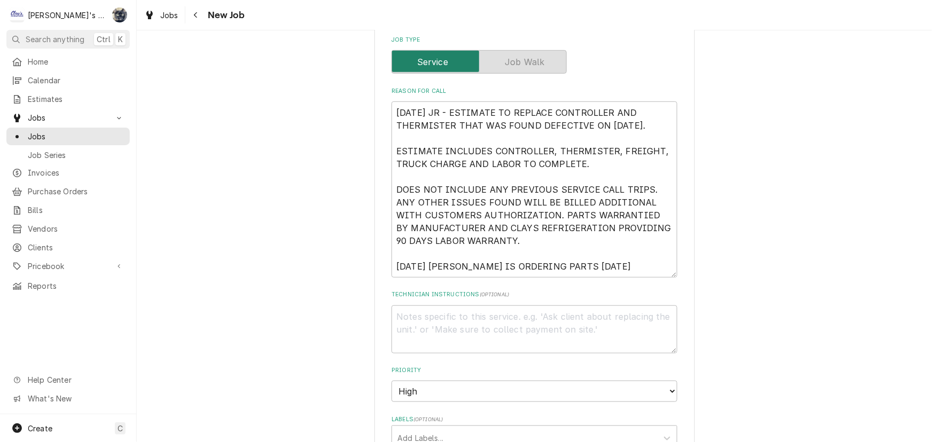
scroll to position [97, 0]
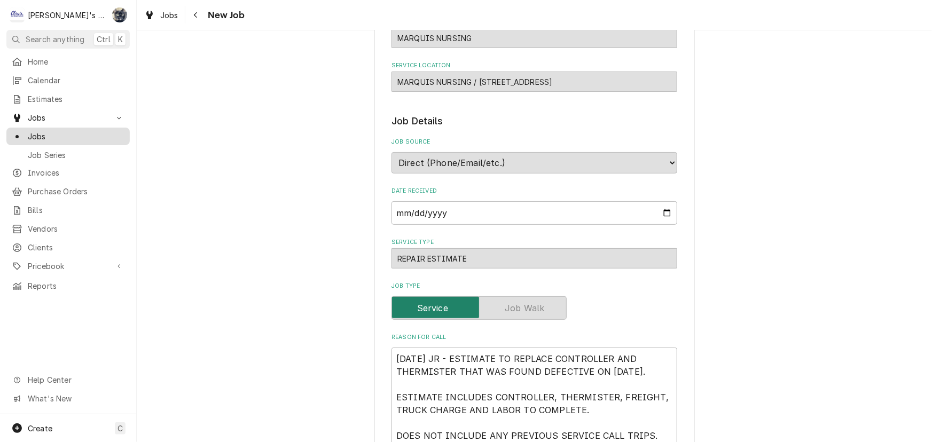
drag, startPoint x: 59, startPoint y: 138, endPoint x: 63, endPoint y: 131, distance: 8.6
click at [59, 138] on div "Jobs" at bounding box center [68, 136] width 119 height 13
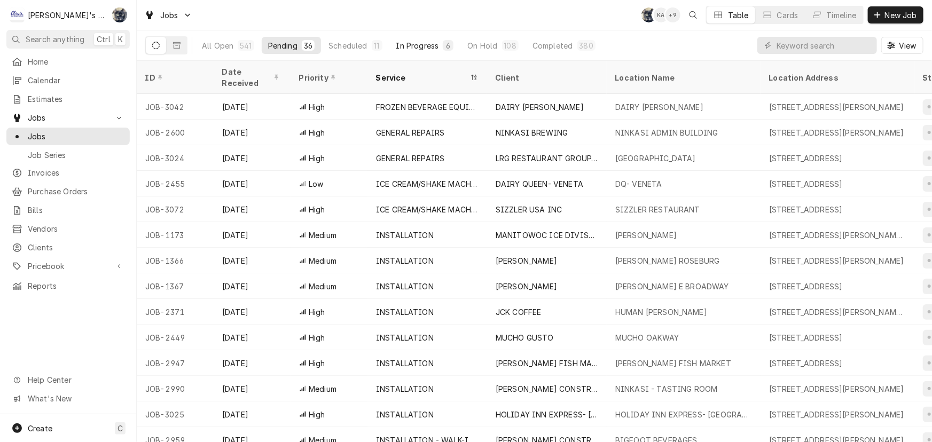
click at [432, 43] on div "In Progress" at bounding box center [417, 45] width 43 height 11
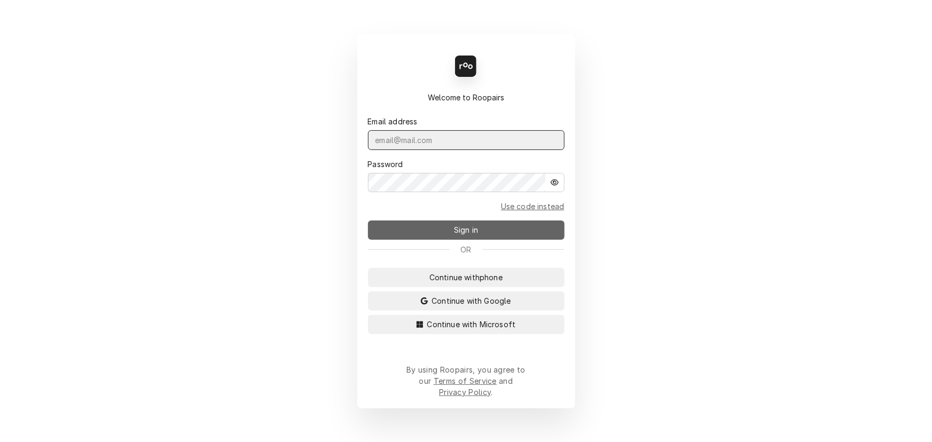
type input "[PERSON_NAME][EMAIL_ADDRESS][DOMAIN_NAME]"
click at [493, 236] on button "Sign in" at bounding box center [466, 229] width 196 height 19
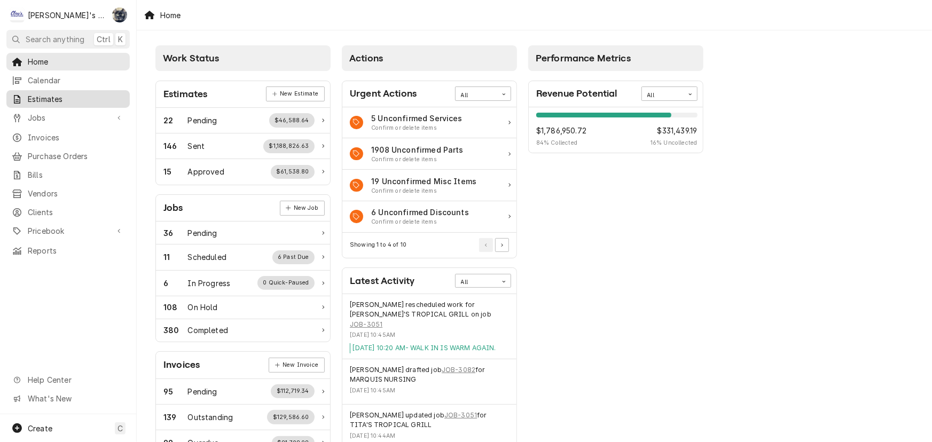
click at [39, 97] on span "Estimates" at bounding box center [76, 98] width 97 height 11
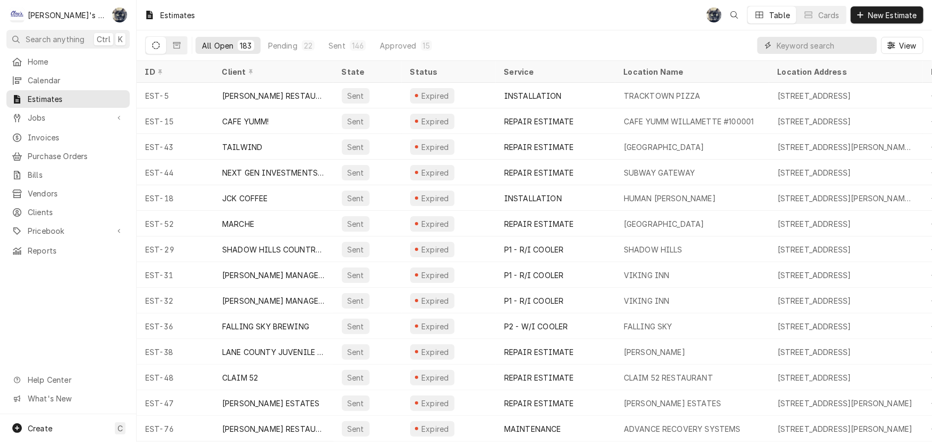
click at [834, 46] on input "Dynamic Content Wrapper" at bounding box center [823, 45] width 95 height 17
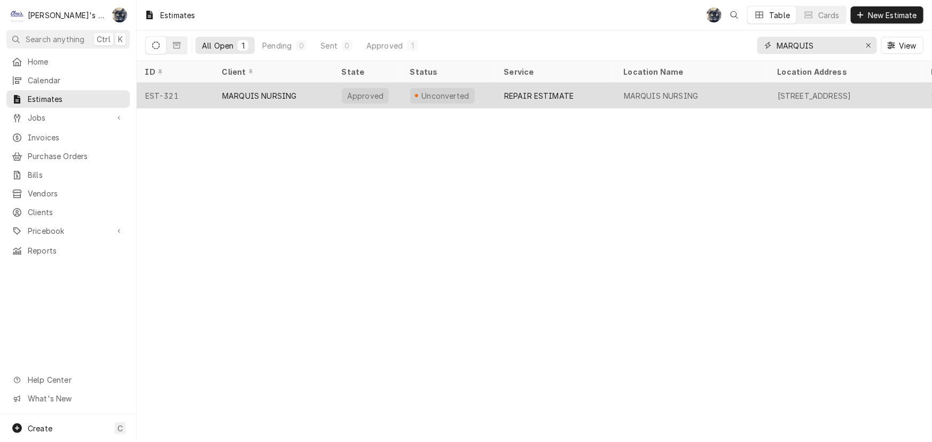
type input "MARQUIS"
click at [364, 93] on div "Approved" at bounding box center [365, 95] width 38 height 11
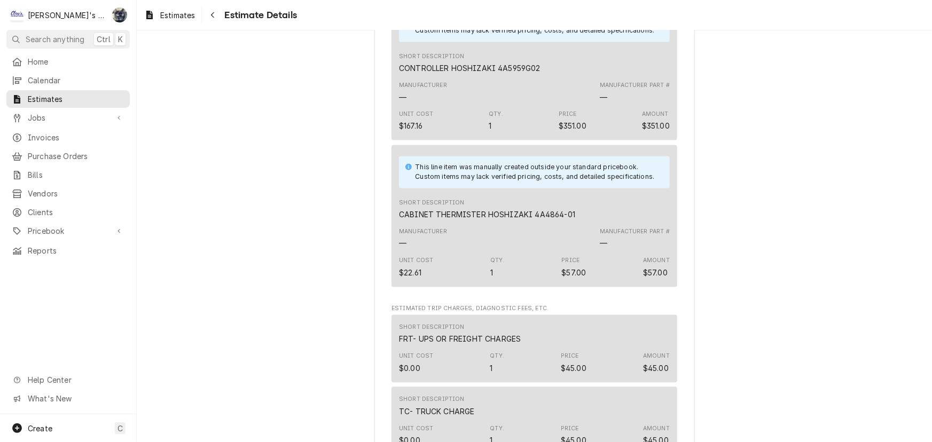
scroll to position [922, 0]
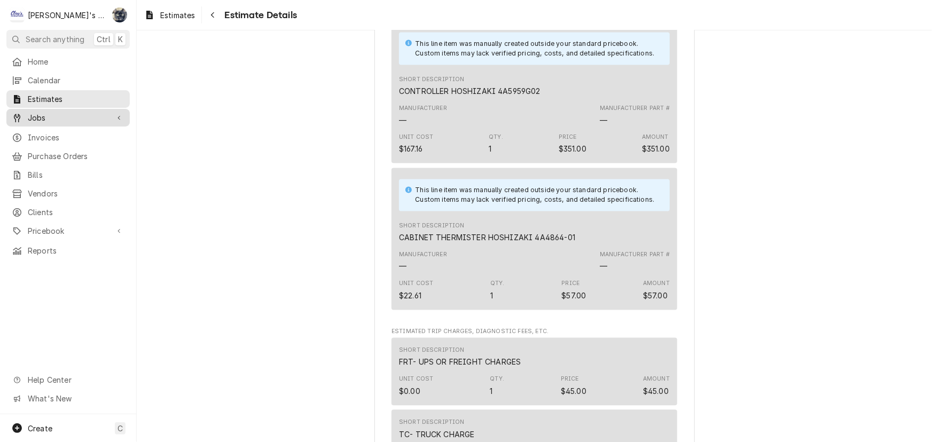
click at [46, 116] on span "Jobs" at bounding box center [68, 117] width 81 height 11
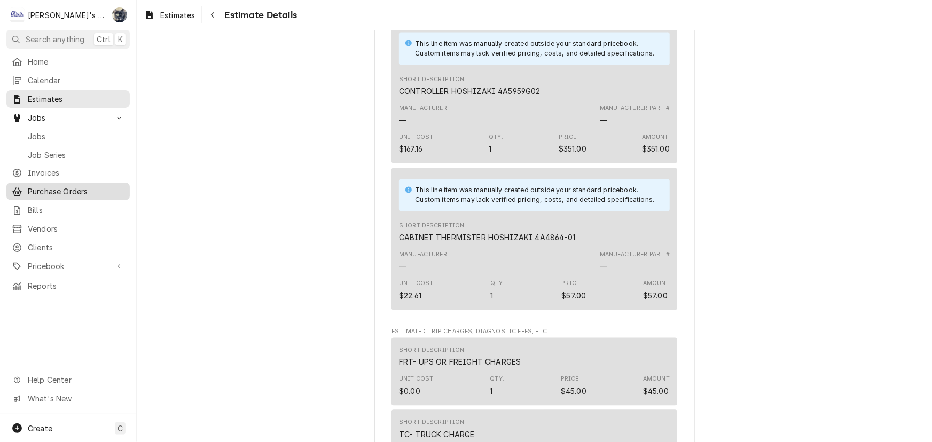
click at [67, 188] on span "Purchase Orders" at bounding box center [76, 191] width 97 height 11
click at [51, 114] on span "Jobs" at bounding box center [68, 117] width 81 height 11
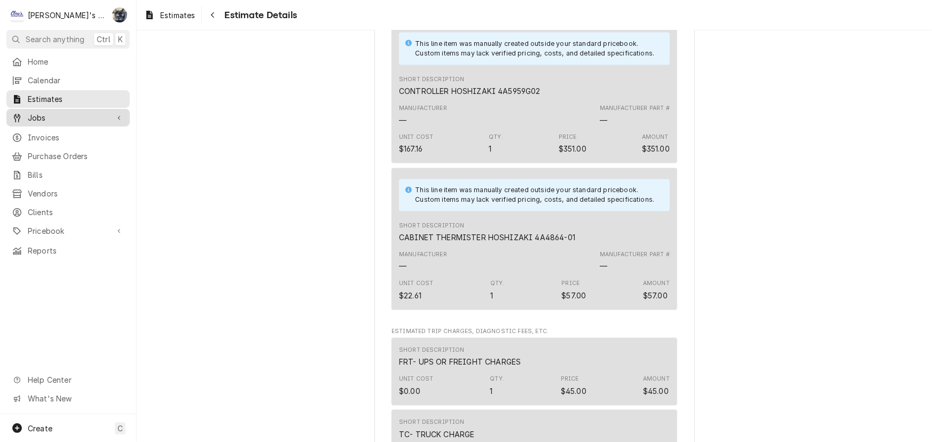
click at [43, 116] on span "Jobs" at bounding box center [68, 117] width 81 height 11
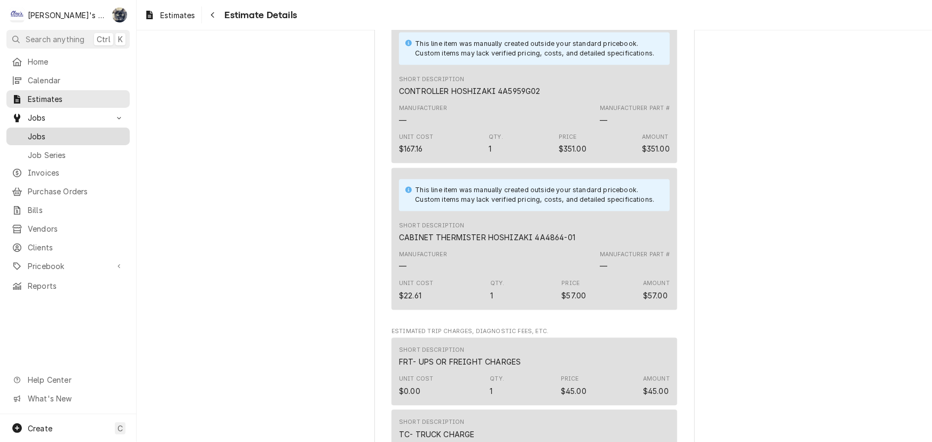
click at [45, 138] on div "Jobs" at bounding box center [68, 136] width 119 height 13
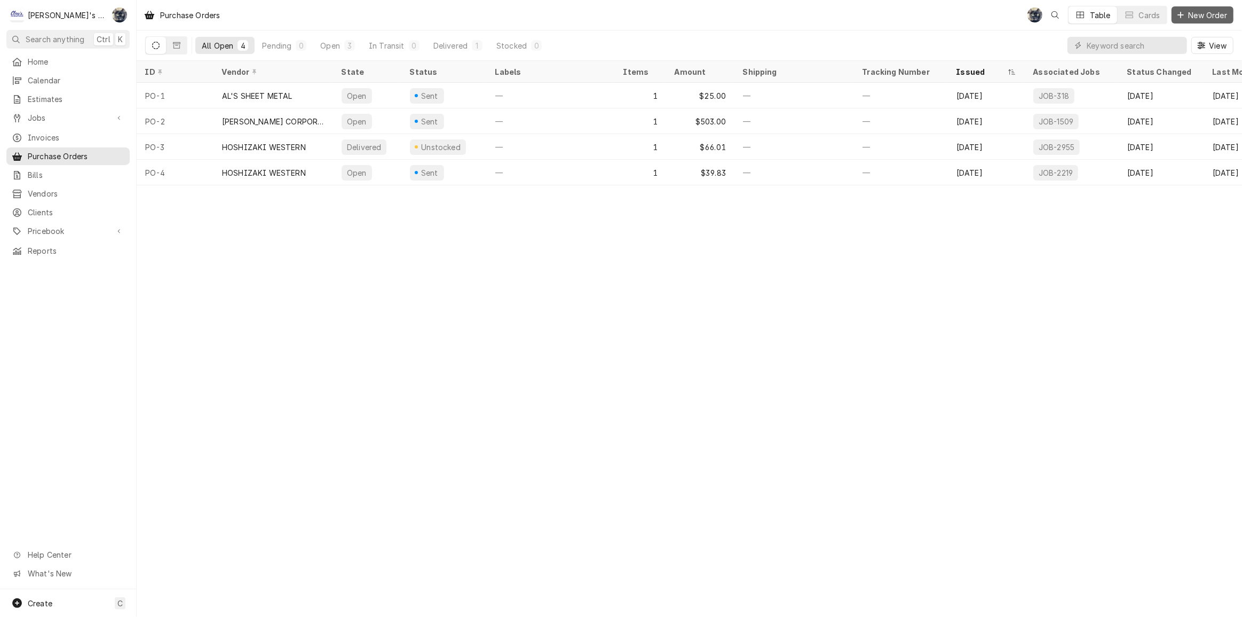
click at [1024, 21] on button "New Order" at bounding box center [1203, 14] width 62 height 17
click at [1024, 15] on span "New Order" at bounding box center [1208, 15] width 43 height 11
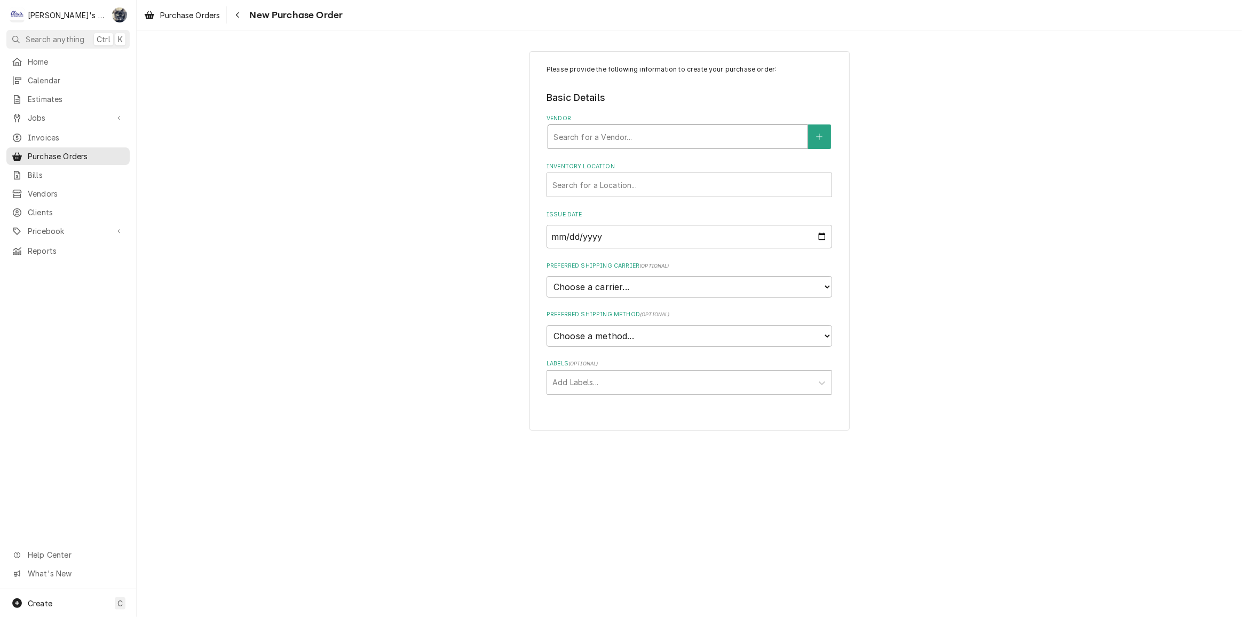
click at [676, 135] on div "Vendor" at bounding box center [678, 136] width 249 height 19
type input "HOSH"
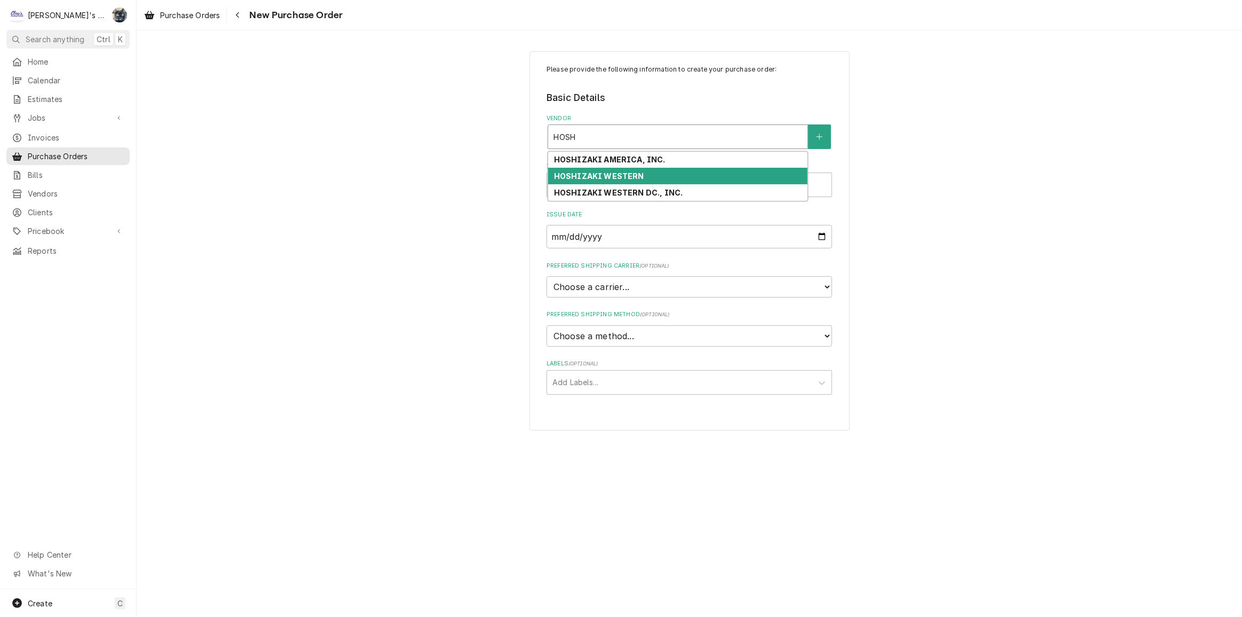
click at [655, 178] on div "HOSHIZAKI WESTERN" at bounding box center [677, 176] width 259 height 17
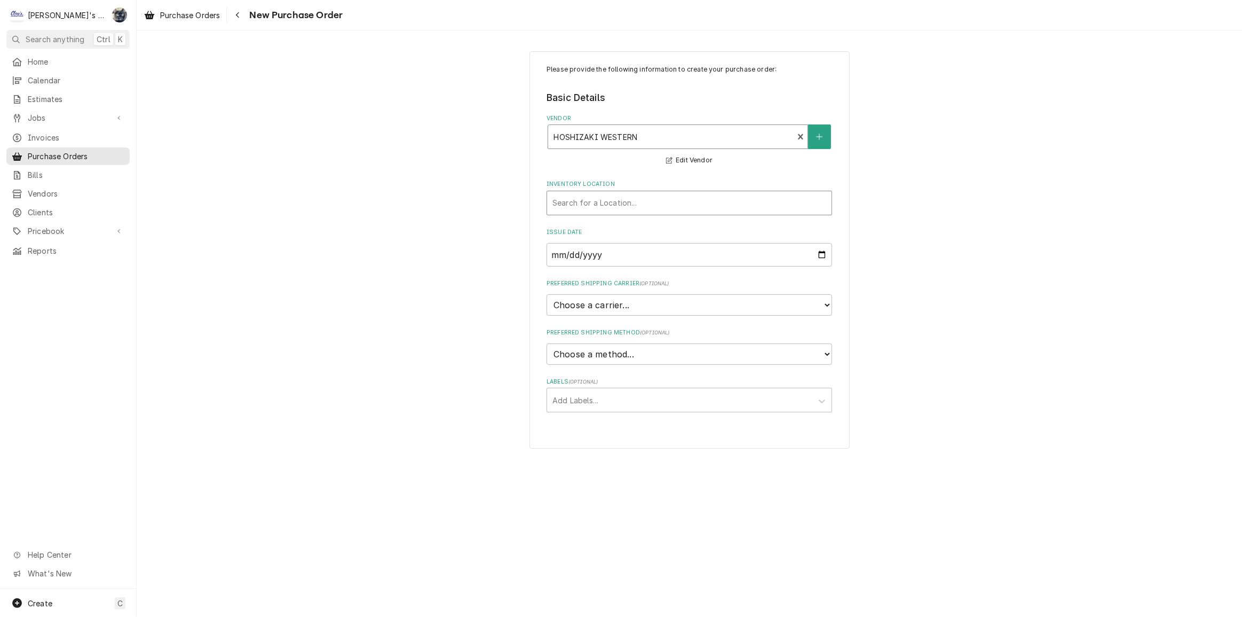
click at [652, 198] on div "Inventory Location" at bounding box center [690, 202] width 274 height 19
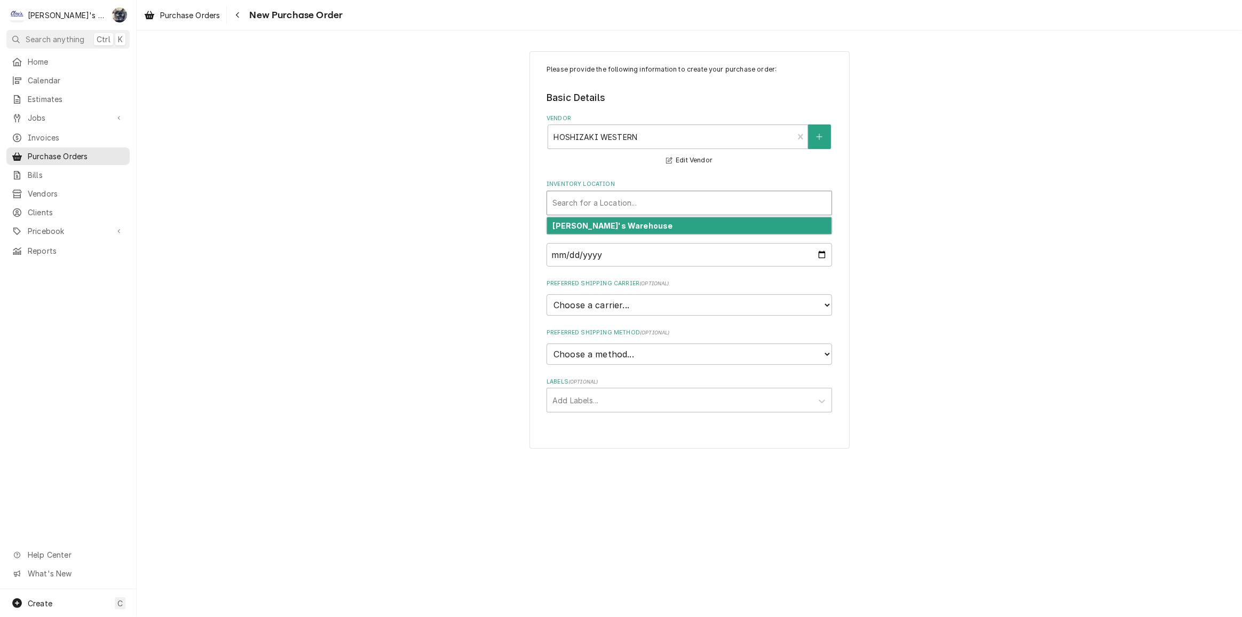
click at [649, 225] on div "Clay's Warehouse" at bounding box center [689, 225] width 285 height 17
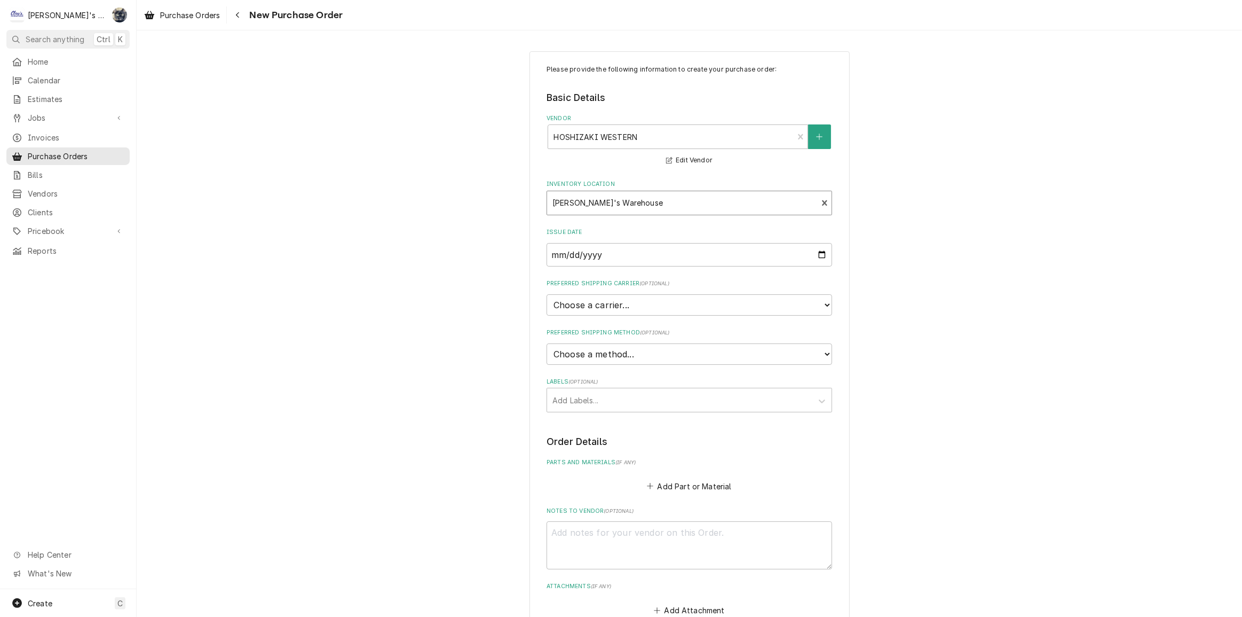
scroll to position [145, 0]
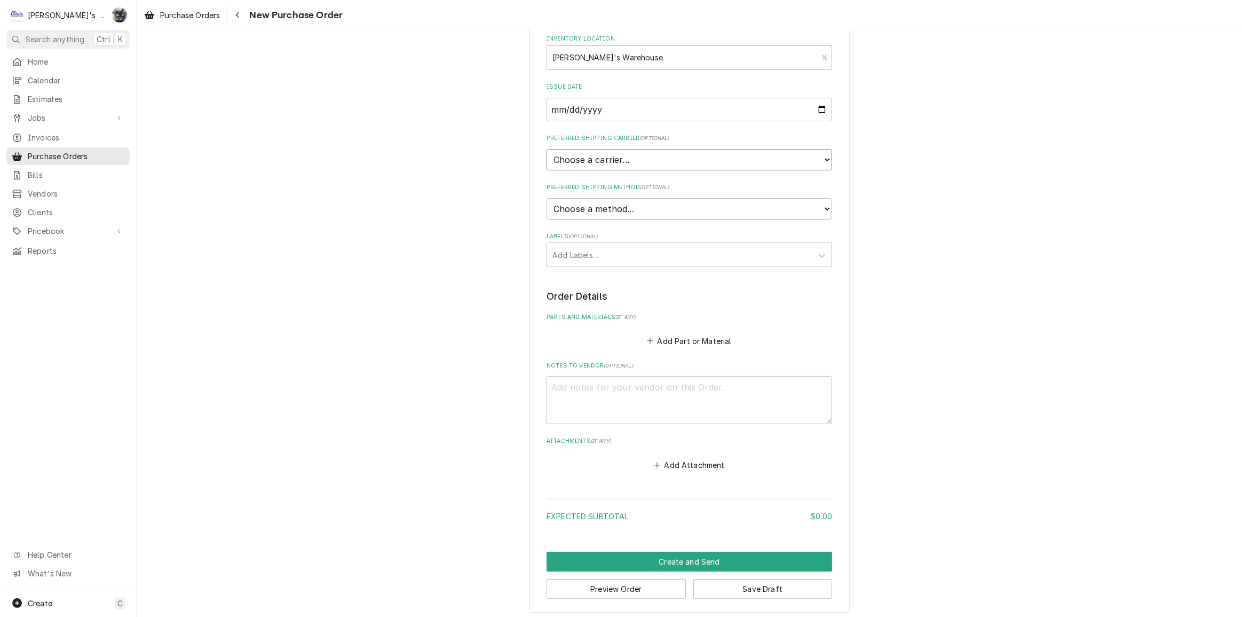
click at [654, 160] on select "Choose a carrier... U.S. Postal Service Stamps.com FedEx UPS DHL Express DHL EC…" at bounding box center [690, 159] width 286 height 21
select select "4"
click at [547, 149] on select "Choose a carrier... U.S. Postal Service Stamps.com FedEx UPS DHL Express DHL EC…" at bounding box center [690, 159] width 286 height 21
type textarea "x"
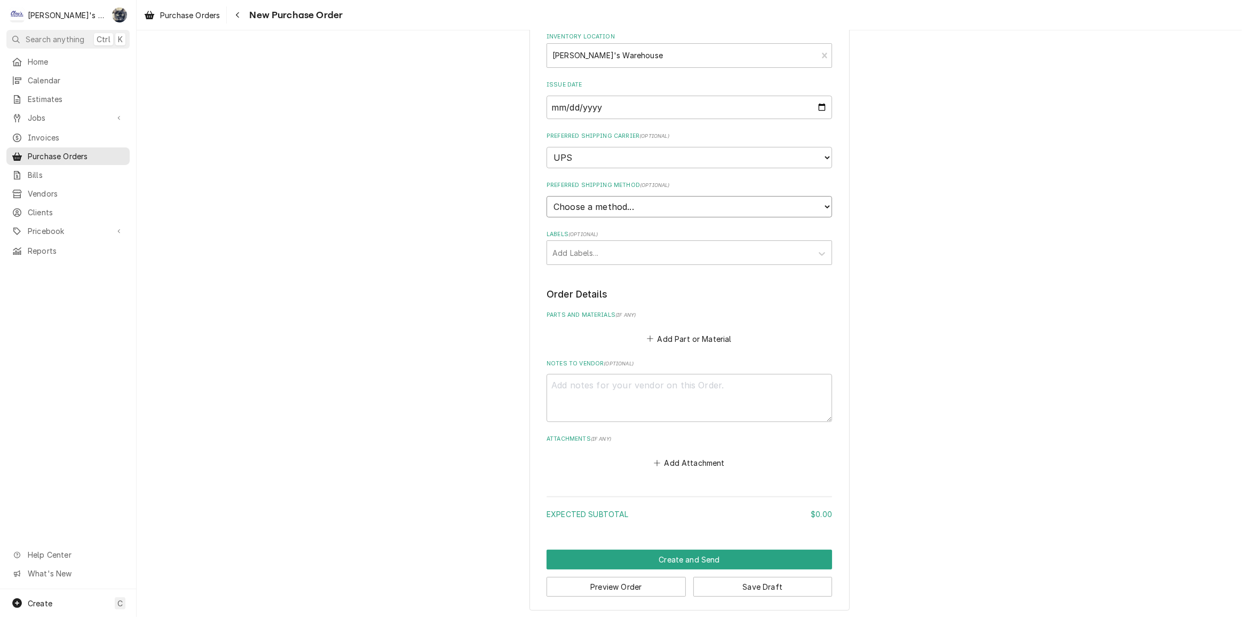
click at [634, 209] on select "Choose a method... Ground Next Day Early AM Next Day Air 2 Day Air Other" at bounding box center [690, 206] width 286 height 21
select select "1"
click at [547, 196] on select "Choose a method... Ground Next Day Early AM Next Day Air 2 Day Air Other" at bounding box center [690, 206] width 286 height 21
click at [614, 400] on textarea "Notes to Vendor ( optional )" at bounding box center [690, 398] width 286 height 48
click at [696, 395] on textarea "Notes to Vendor ( optional )" at bounding box center [690, 398] width 286 height 48
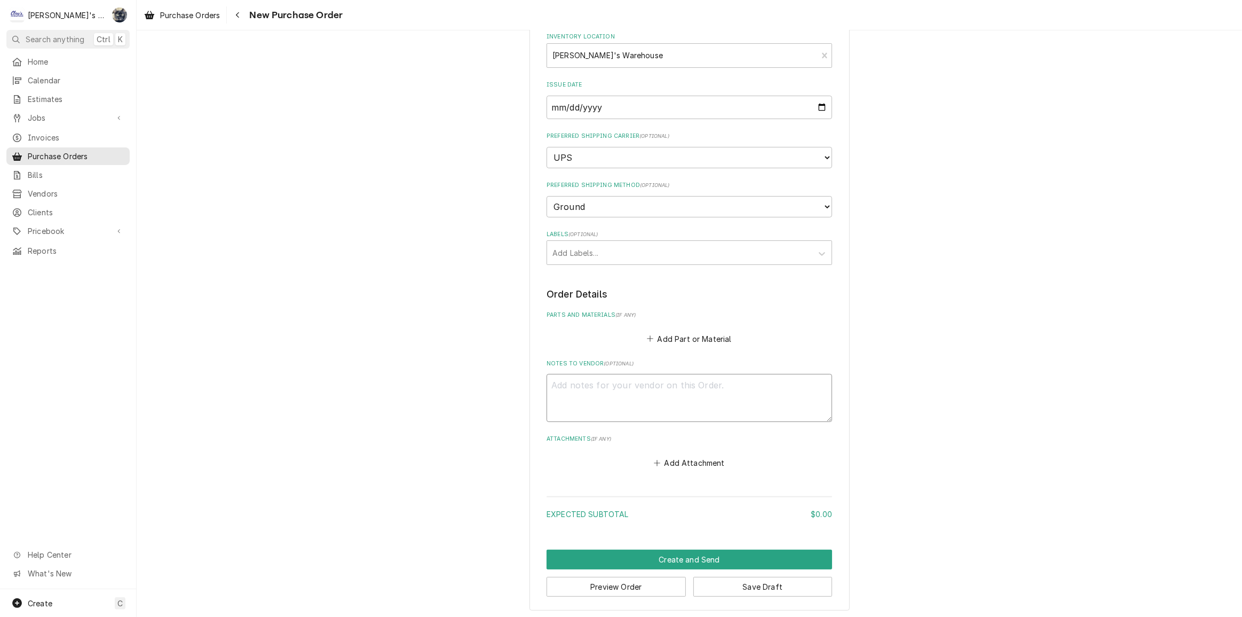
type textarea "x"
type textarea "P"
type textarea "x"
type textarea "PL"
type textarea "x"
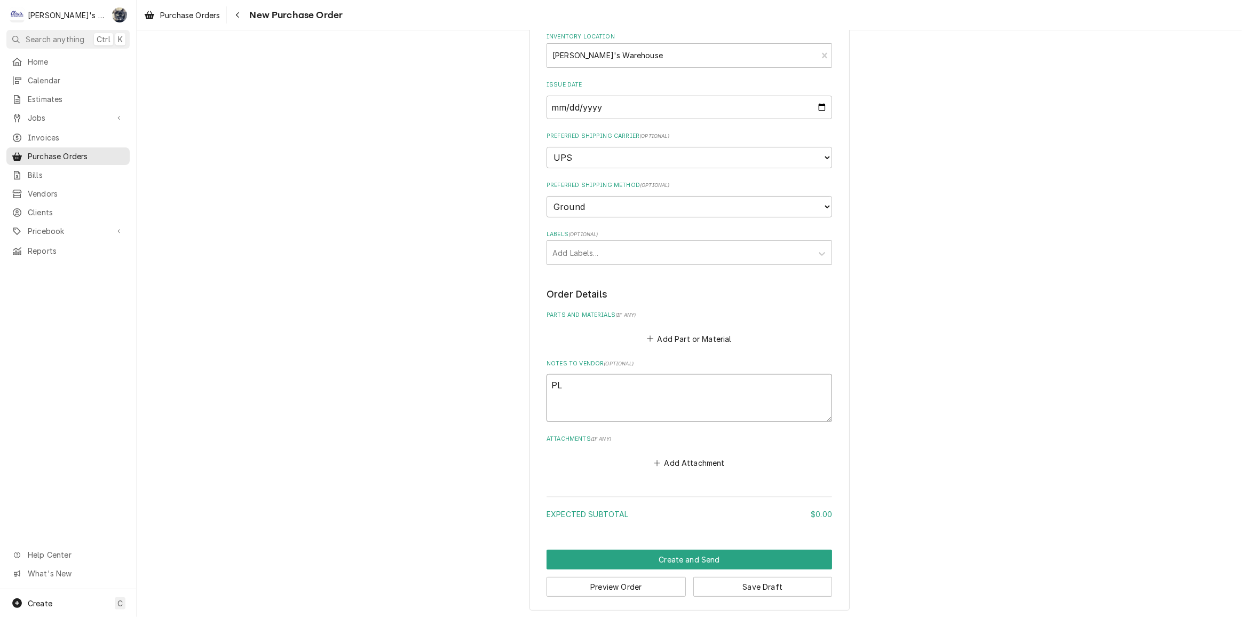
type textarea "PLE"
type textarea "x"
type textarea "PLEA"
type textarea "x"
type textarea "PLEAS"
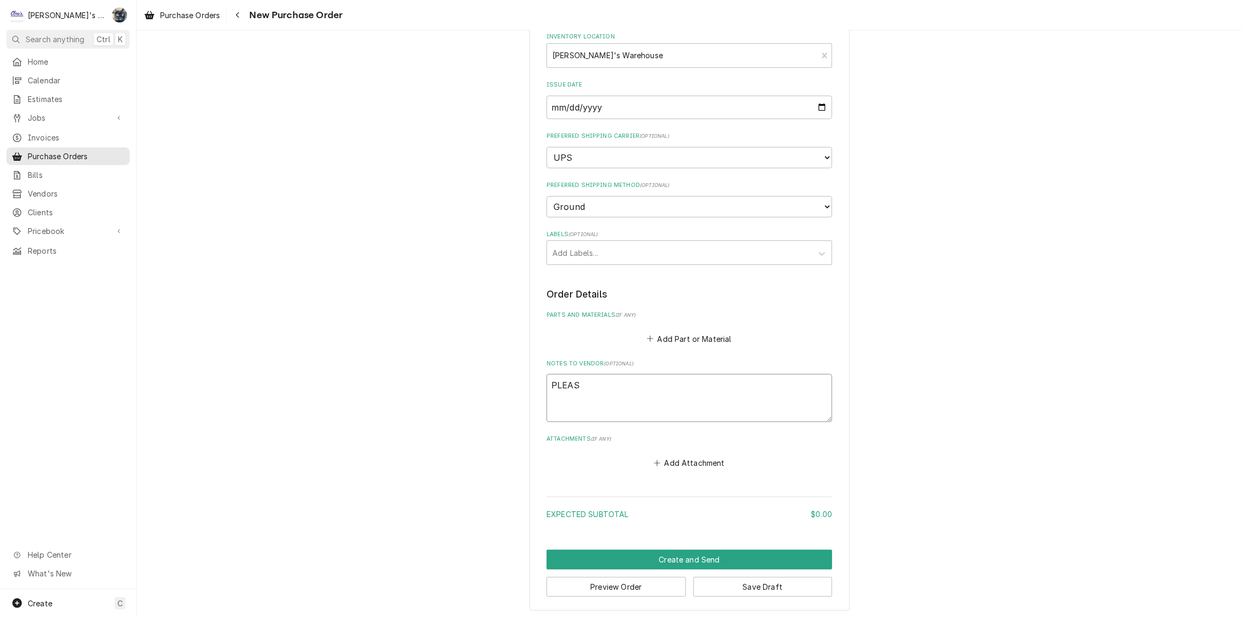
type textarea "x"
type textarea "PLEASE"
type textarea "x"
type textarea "PLEASE"
type textarea "x"
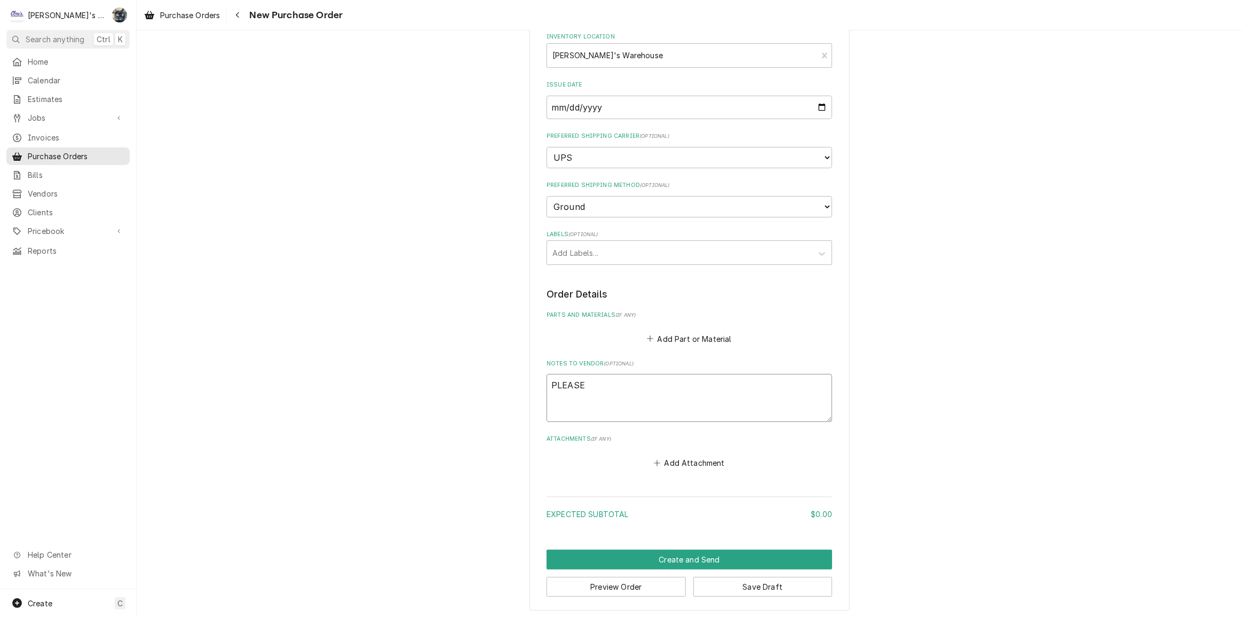
type textarea "PLEASE S"
type textarea "x"
type textarea "PLEASE SH"
type textarea "x"
type textarea "PLEASE SHI"
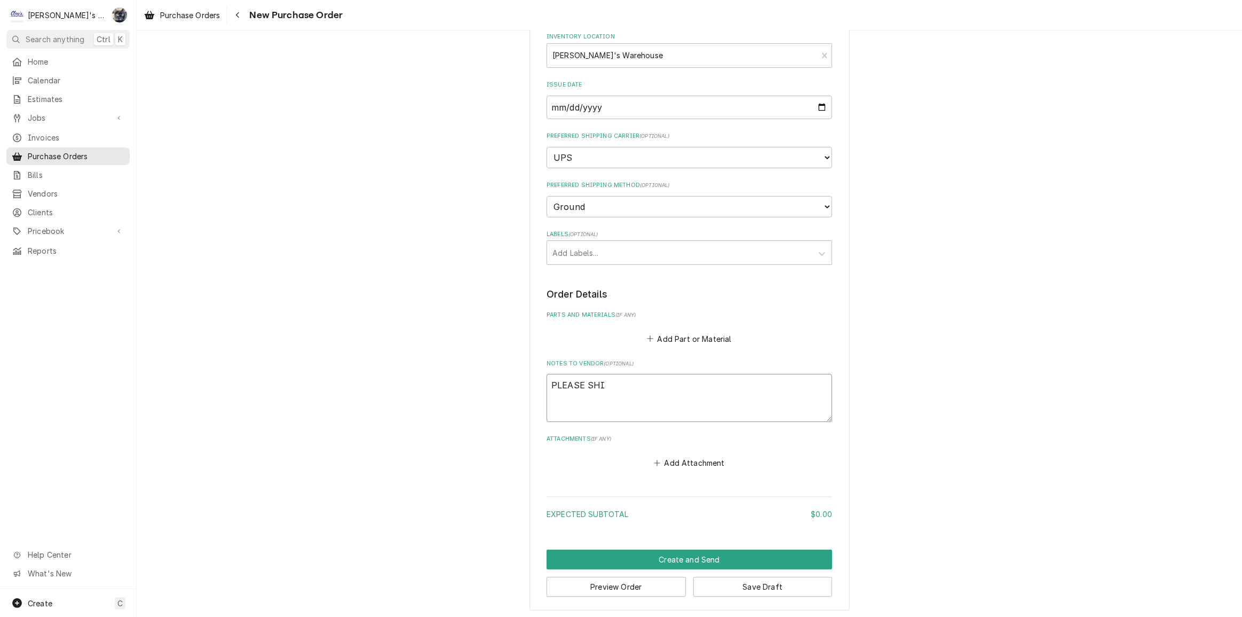
type textarea "x"
type textarea "PLEASE SHIP"
type textarea "x"
type textarea "PLEASE SHIP"
type textarea "x"
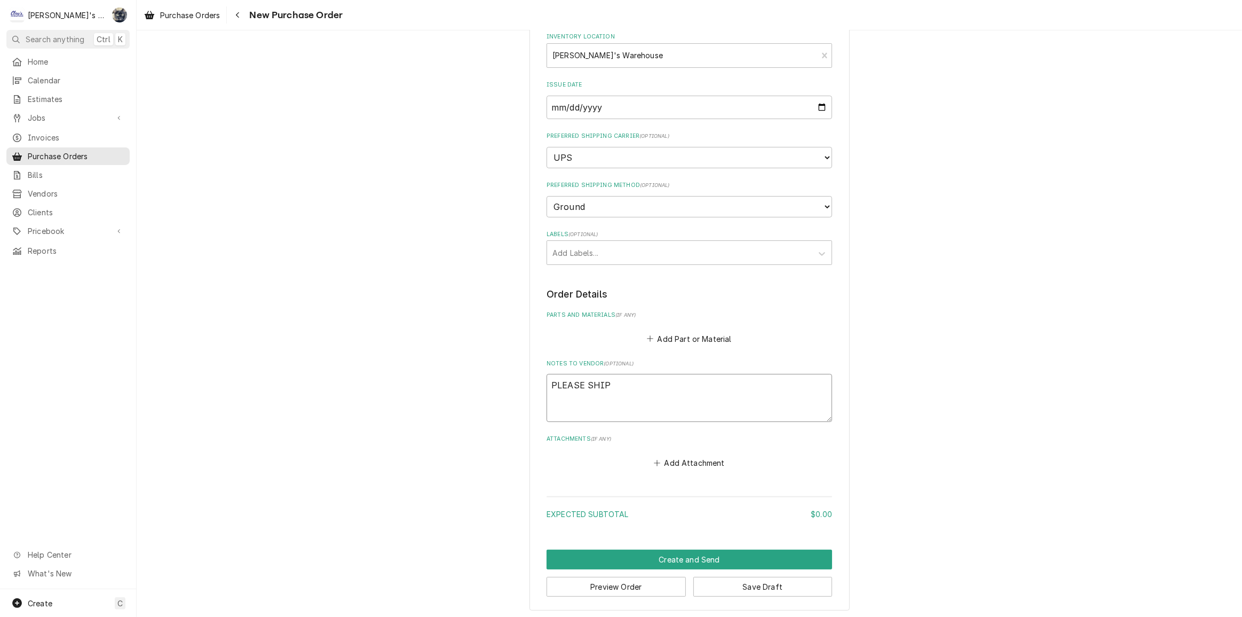
type textarea "PLEASE SHIP T"
type textarea "x"
type textarea "PLEASE SHIP TO"
type textarea "x"
type textarea "PLEASE SHIP TO"
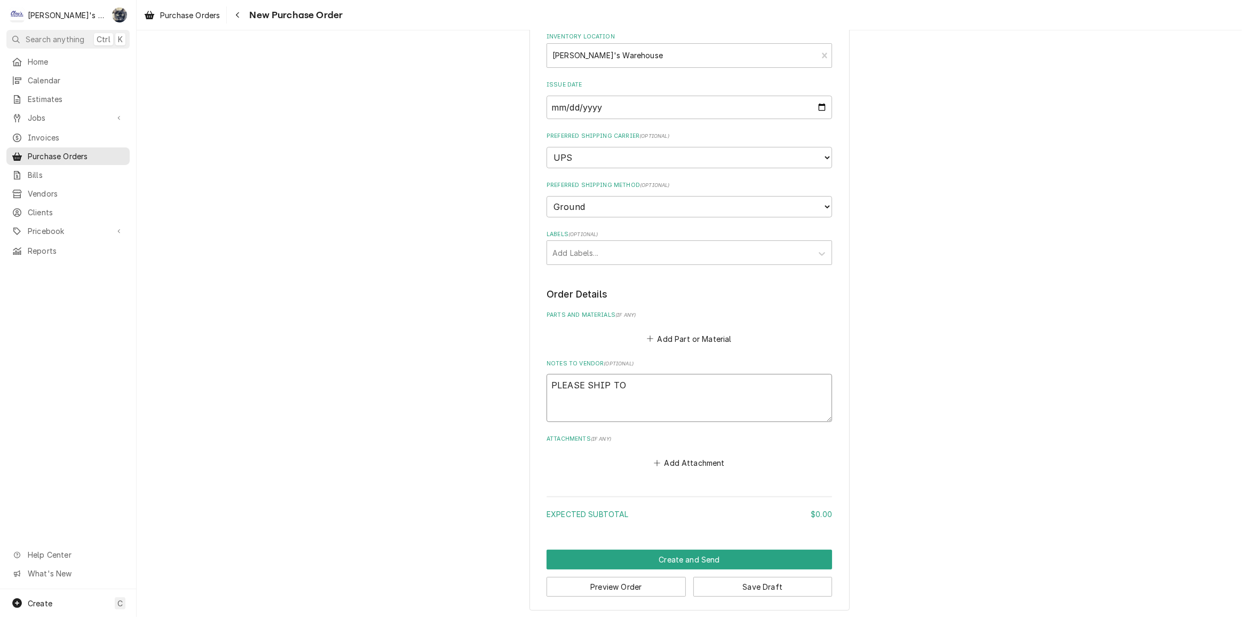
type textarea "x"
type textarea "PLEASE SHIP TO 4"
type textarea "x"
type textarea "PLEASE SHIP TO 44"
type textarea "x"
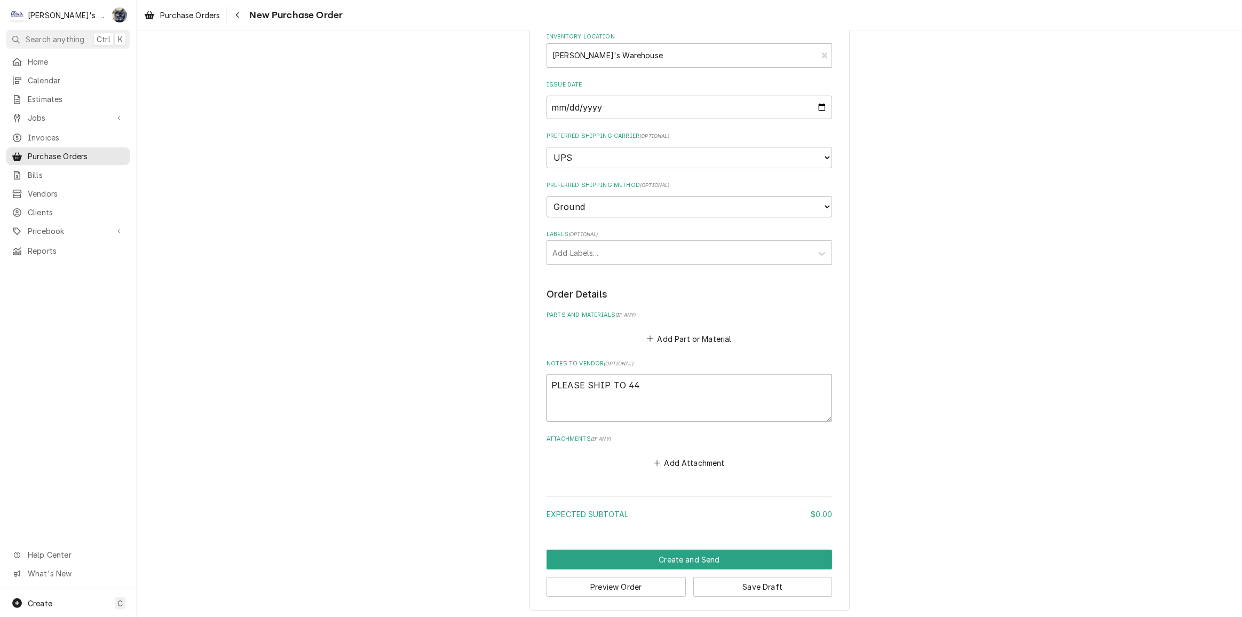
type textarea "PLEASE SHIP TO 445"
type textarea "x"
type textarea "PLEASE SHIP TO 445"
type textarea "x"
type textarea "PLEASE SHIP TO 445 R"
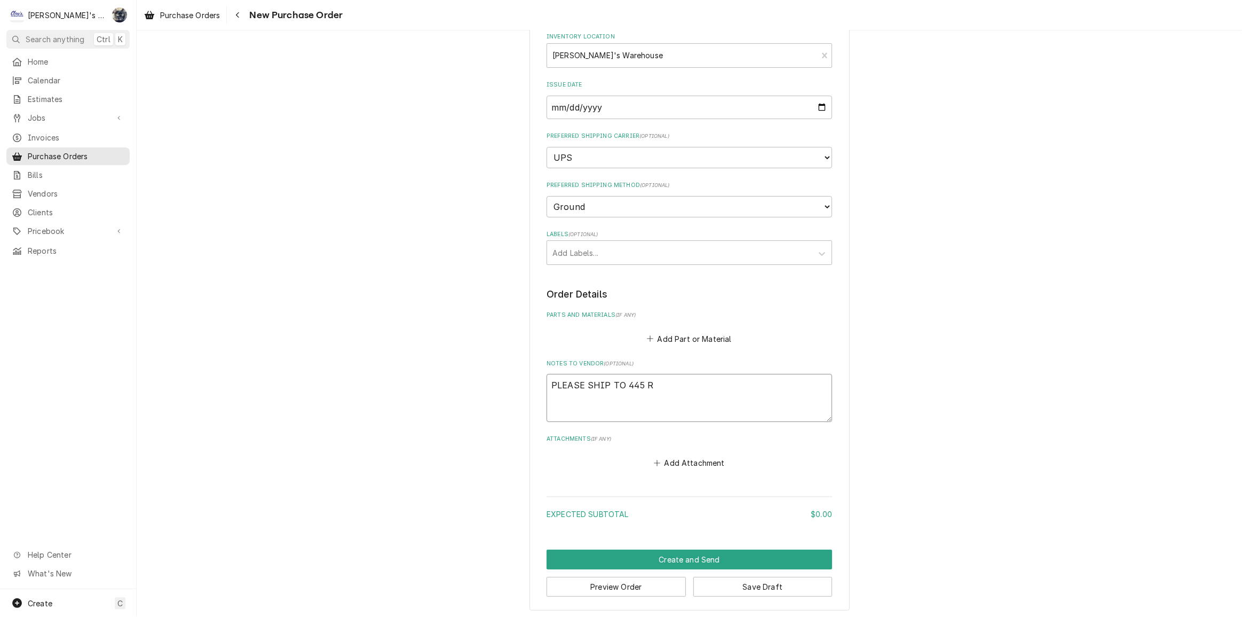
type textarea "x"
type textarea "PLEASE SHIP TO 445 RI"
type textarea "x"
type textarea "PLEASE SHIP TO 445 RIV"
type textarea "x"
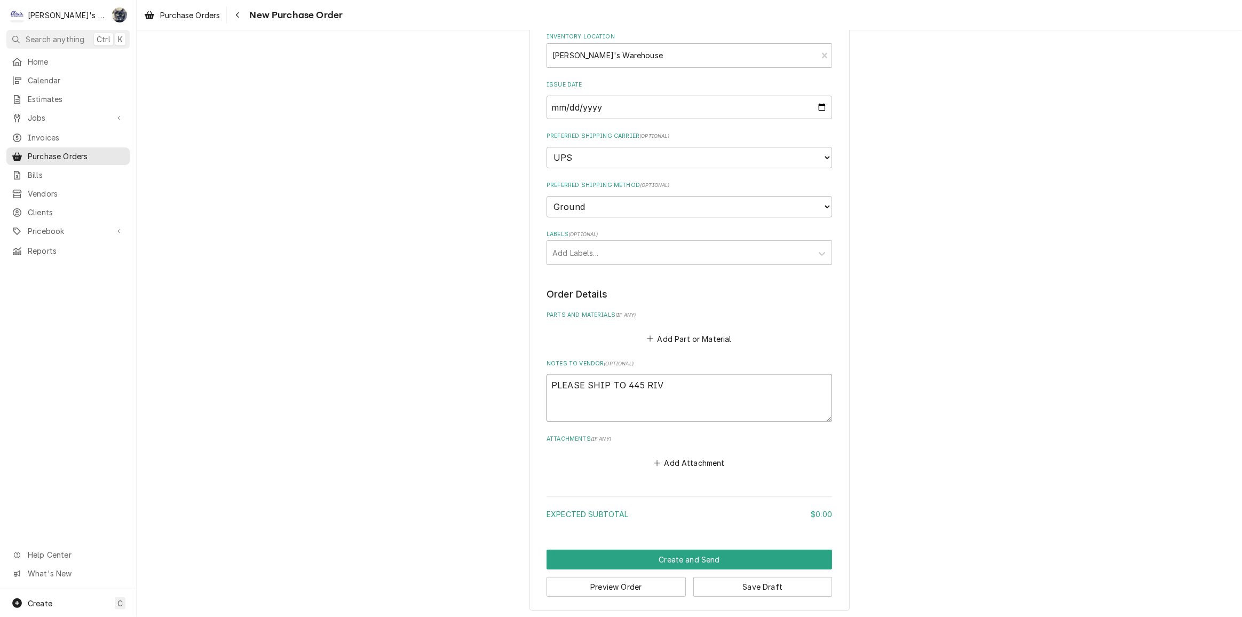
type textarea "PLEASE SHIP TO 445 RIVE"
type textarea "x"
type textarea "PLEASE SHIP TO 445 RIVER"
type textarea "x"
type textarea "PLEASE SHIP TO 445 RIVER"
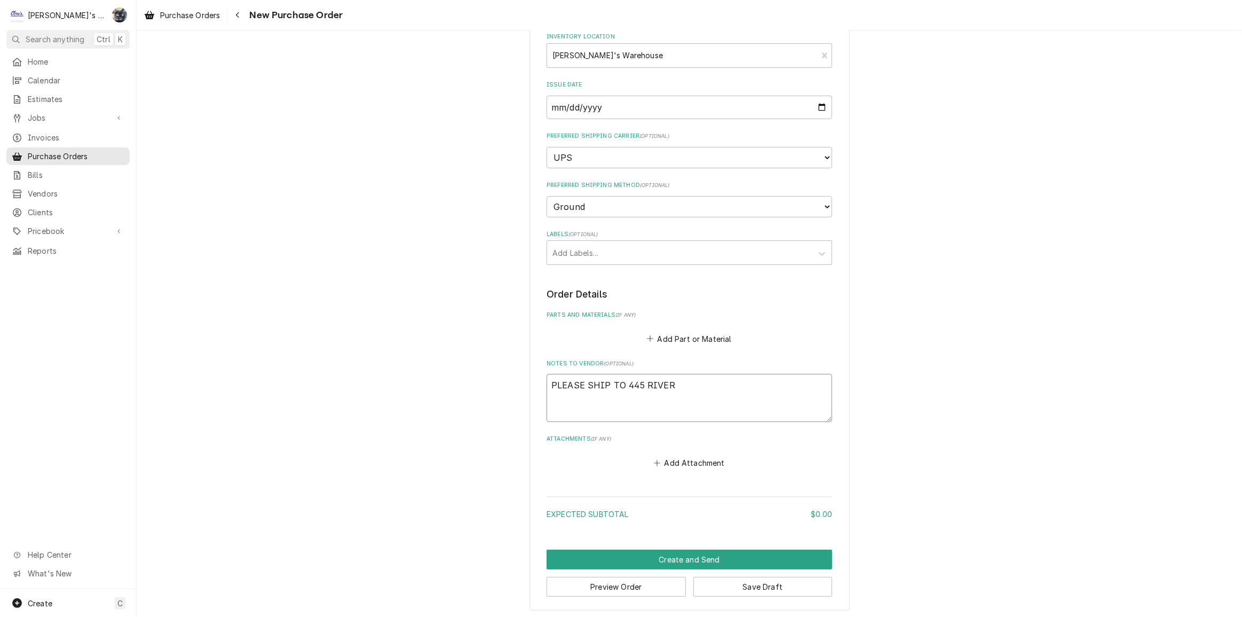
type textarea "x"
type textarea "PLEASE SHIP TO 445 RIVER A"
type textarea "x"
type textarea "PLEASE SHIP TO 445 RIVER AV"
type textarea "x"
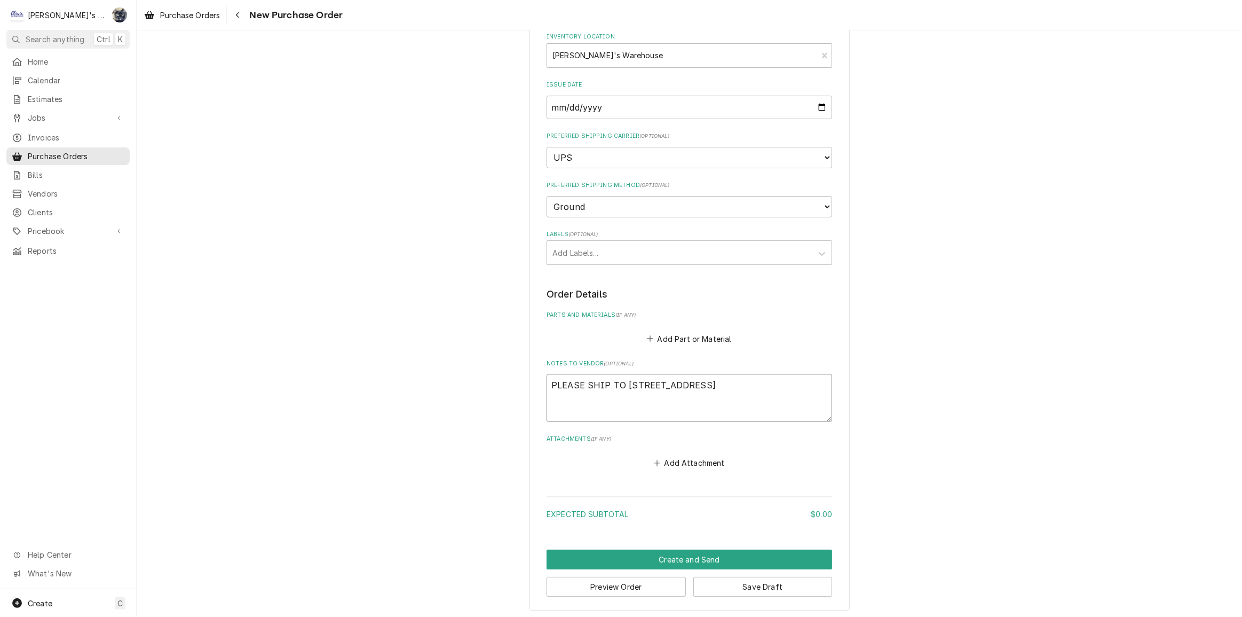
type textarea "PLEASE SHIP TO 445 RIVER AVE"
type textarea "x"
type textarea "PLEASE SHIP TO 445 RIVER AVE,"
type textarea "x"
type textarea "PLEASE SHIP TO 445 RIVER AVE,"
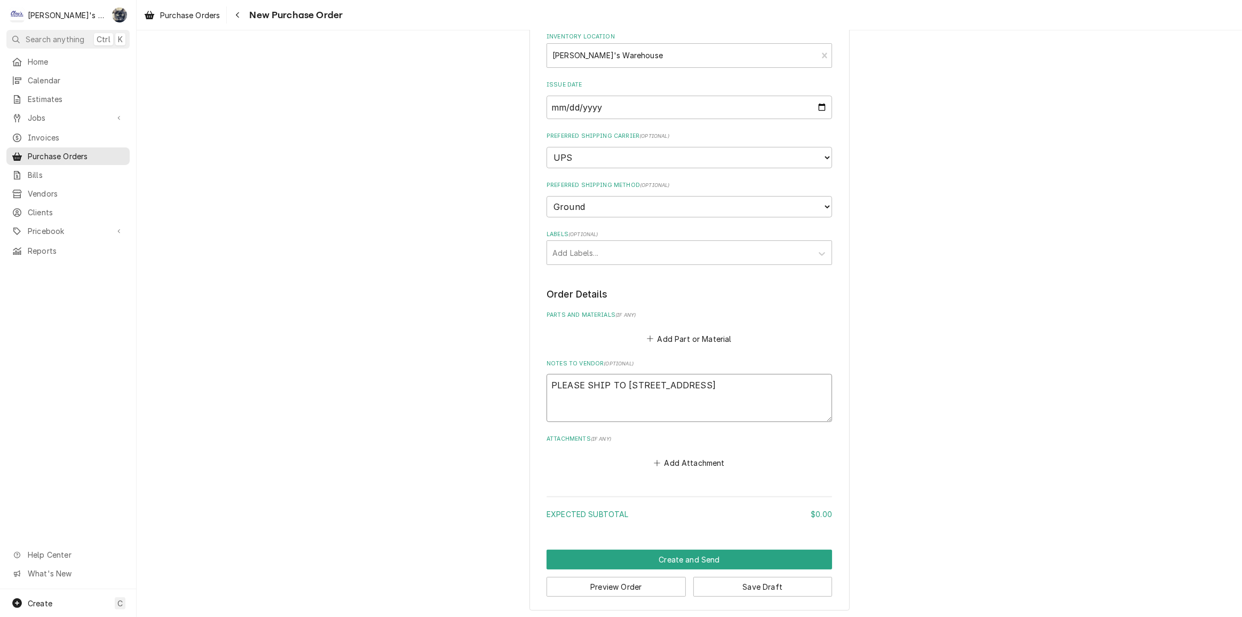
type textarea "x"
type textarea "PLEASE SHIP TO 445 RIVER AVE, E"
type textarea "x"
type textarea "PLEASE SHIP TO 445 RIVER AVE, EU"
type textarea "x"
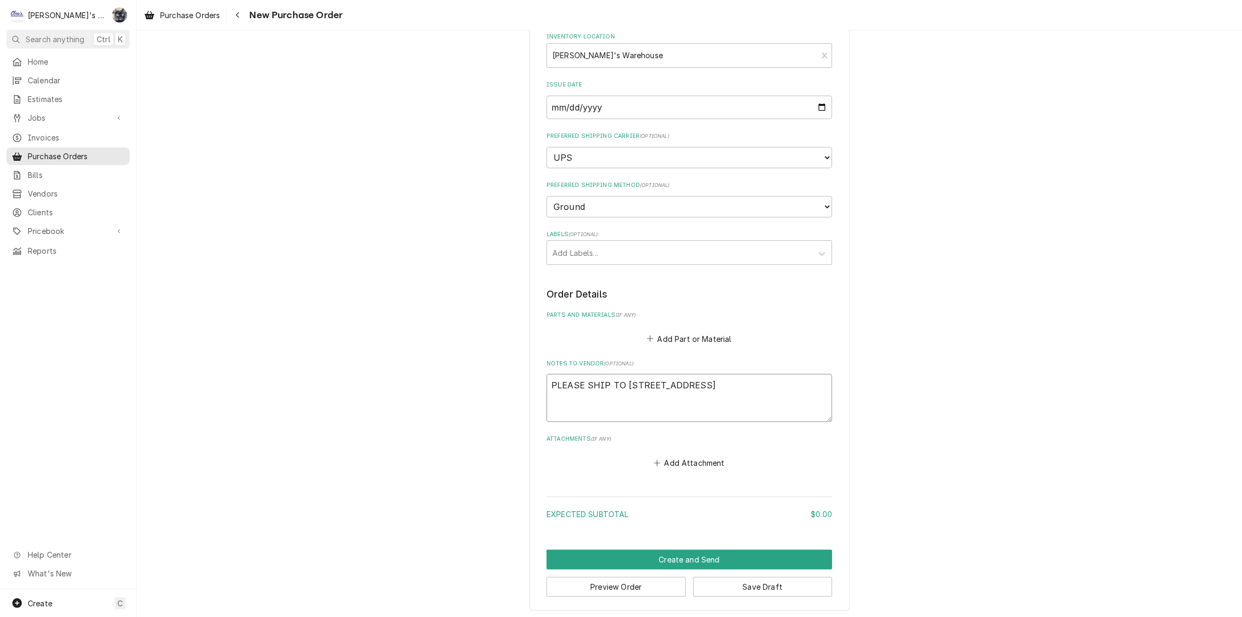
type textarea "PLEASE SHIP TO 445 RIVER AVE, EUG"
type textarea "x"
type textarea "PLEASE SHIP TO 445 RIVER AVE, EUGE"
type textarea "x"
type textarea "PLEASE SHIP TO 445 RIVER AVE, EUGEN"
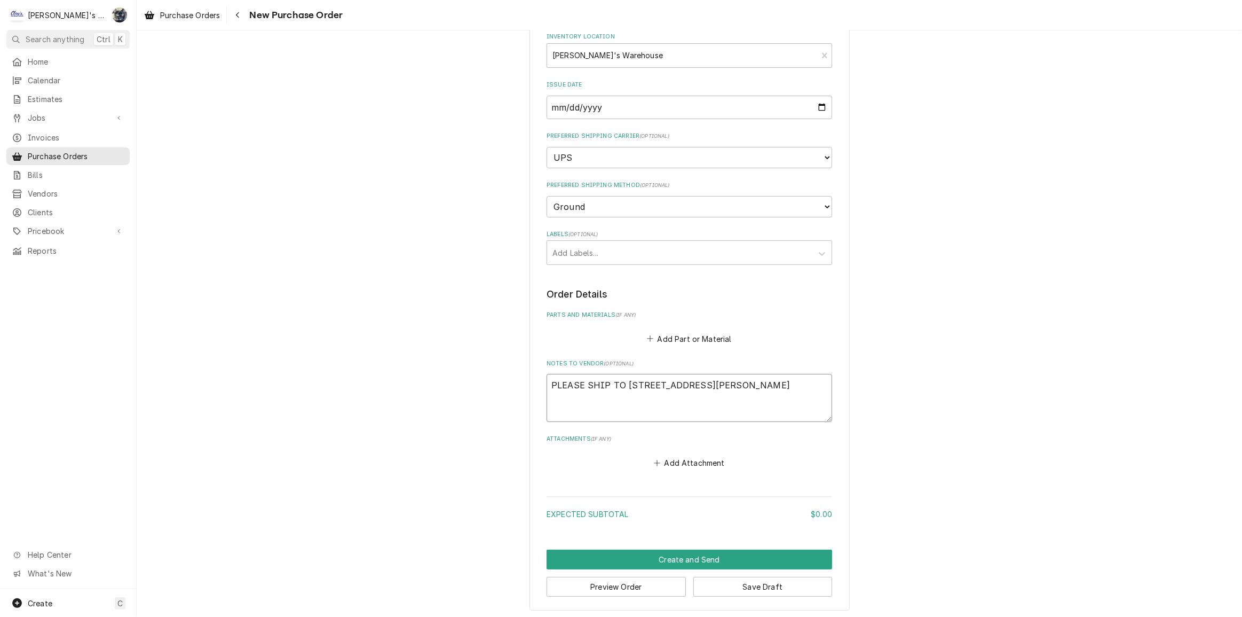
type textarea "x"
type textarea "PLEASE SHIP TO 445 RIVER AVE, EUGENE"
type textarea "x"
type textarea "PLEASE SHIP TO 445 RIVER AVE, EUGENE"
type textarea "x"
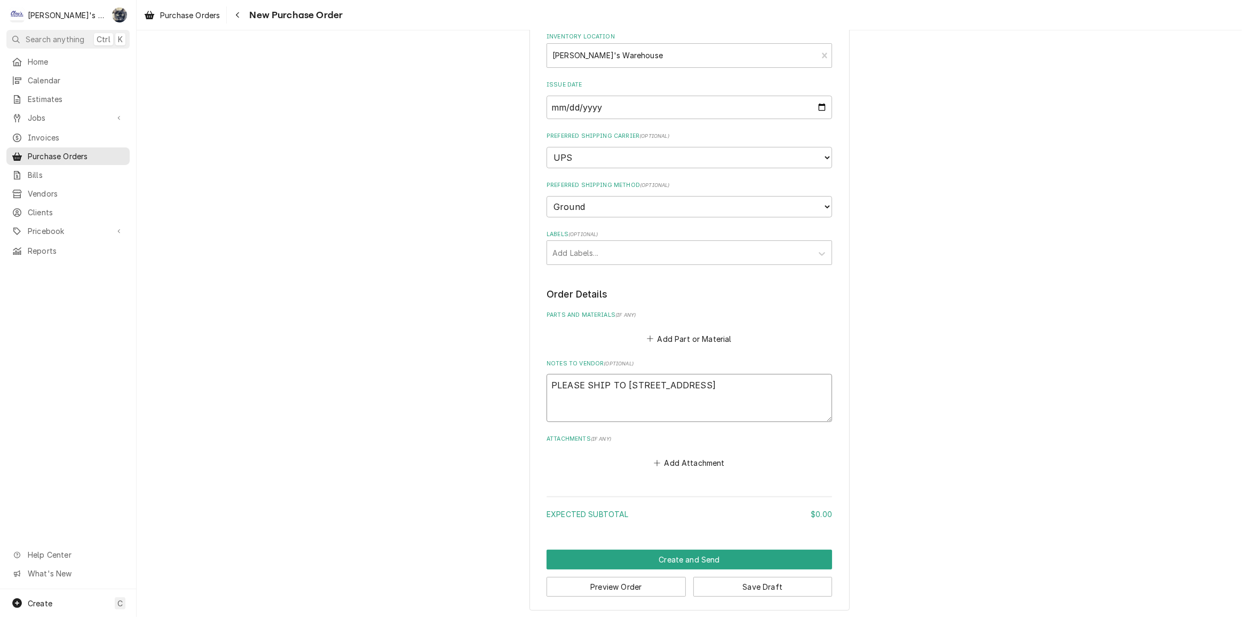
type textarea "PLEASE SHIP TO 445 RIVER AVE, EUGENE"
type textarea "x"
type textarea "PLEASE SHIP TO 445 RIVER AVE, EUGENE,"
type textarea "x"
type textarea "PLEASE SHIP TO 445 RIVER AVE, EUGENE,"
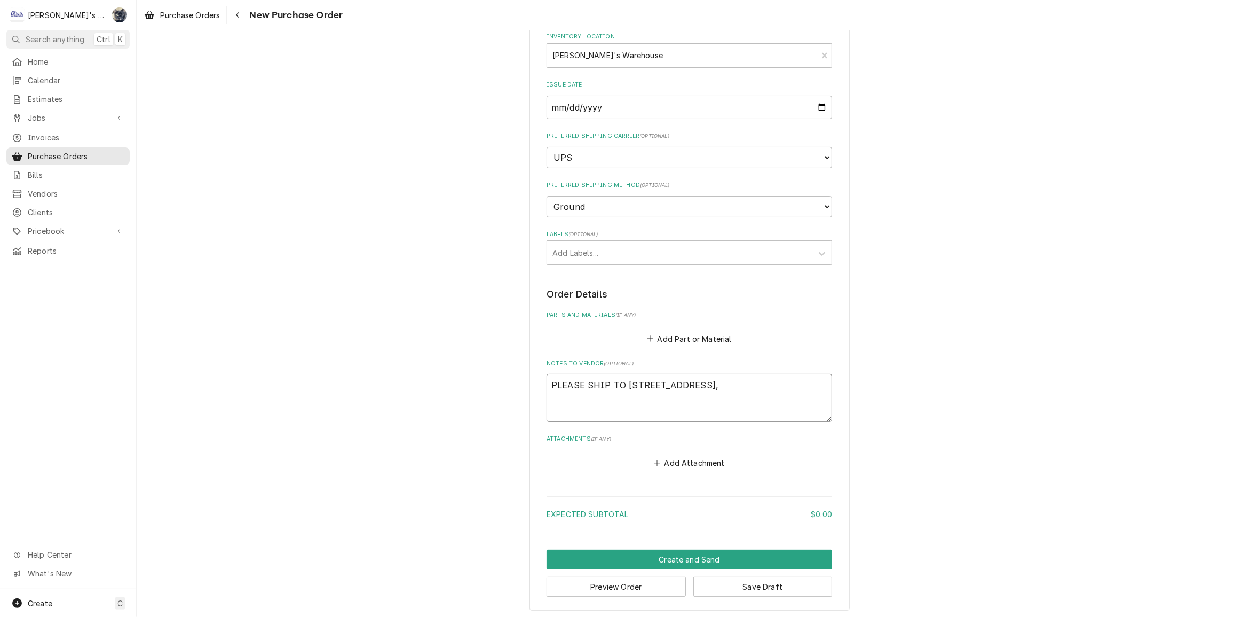
type textarea "x"
type textarea "PLEASE SHIP TO 445 RIVER AVE, EUGENE, O"
type textarea "x"
type textarea "PLEASE SHIP TO 445 RIVER AVE, EUGENE, OR"
type textarea "x"
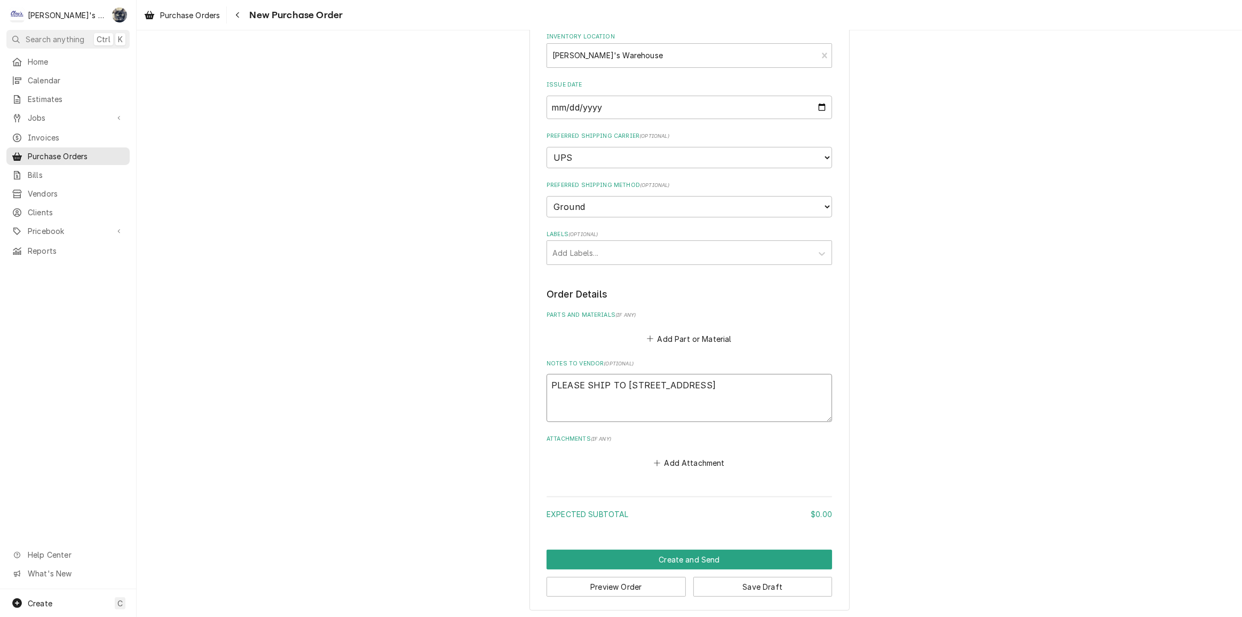
type textarea "PLEASE SHIP TO 445 RIVER AVE, EUGENE, OR"
type textarea "x"
type textarea "PLEASE SHIP TO 445 RIVER AVE, EUGENE, OR 9"
type textarea "x"
type textarea "PLEASE SHIP TO 445 RIVER AVE, EUGENE, OR 97"
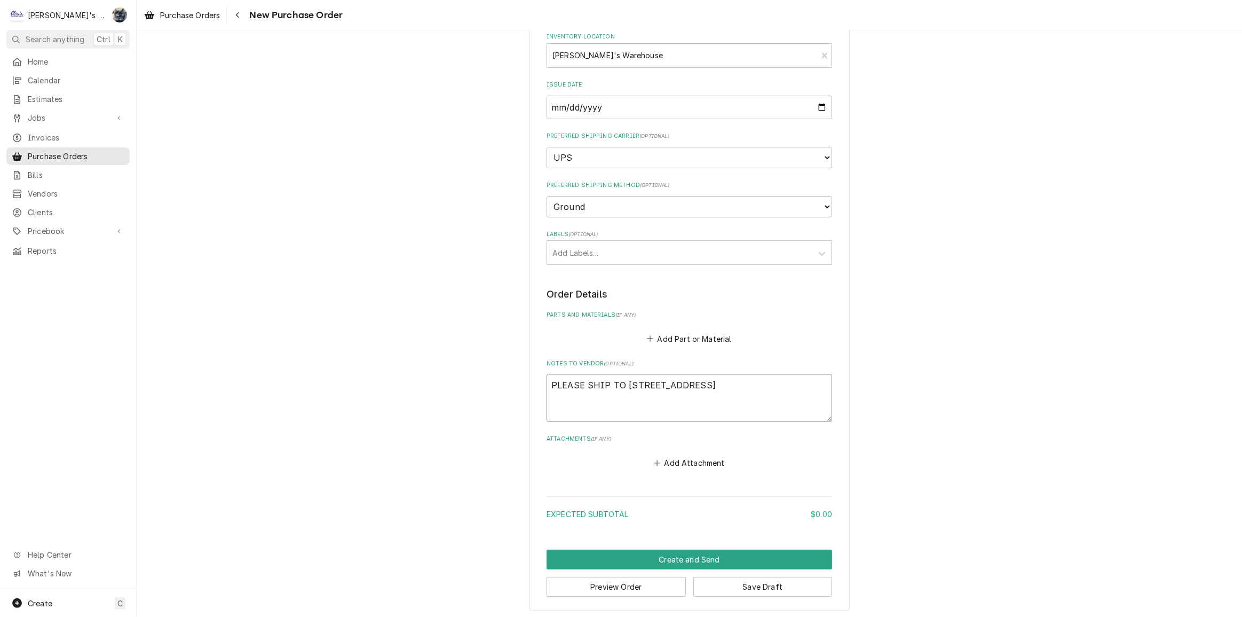
type textarea "x"
type textarea "PLEASE SHIP TO 445 RIVER AVE, EUGENE, OR 974"
type textarea "x"
type textarea "PLEASE SHIP TO 445 RIVER AVE, EUGENE, OR 9740"
type textarea "x"
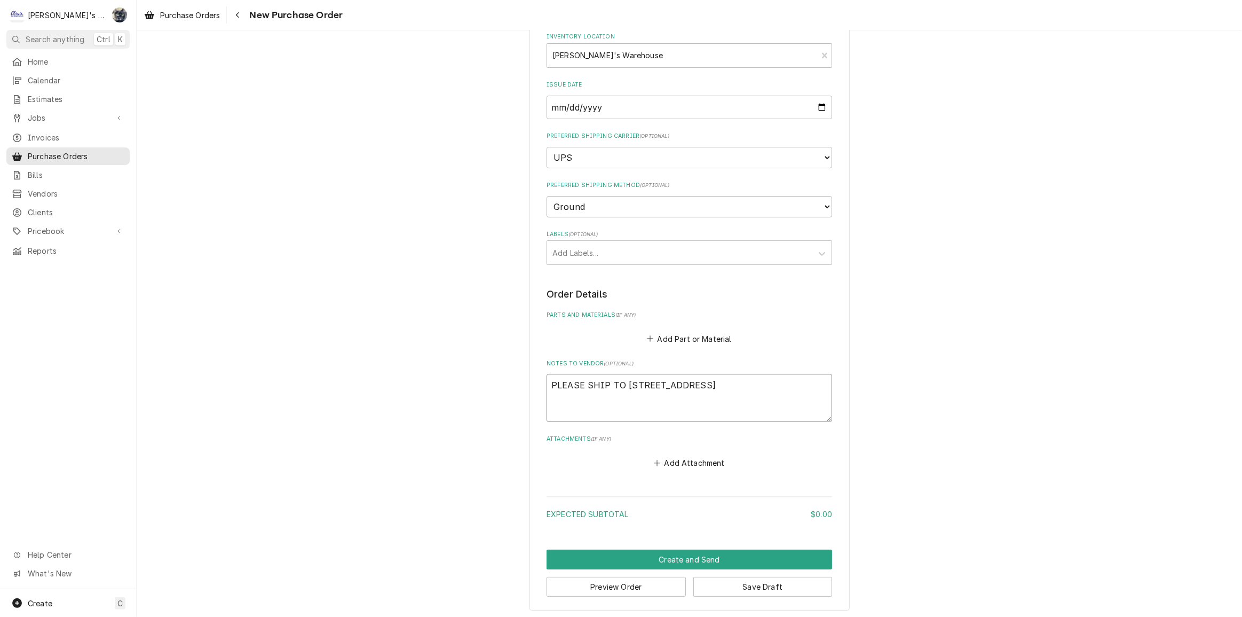
type textarea "PLEASE SHIP TO 445 RIVER AVE, EUGENE, OR 97404"
type textarea "x"
type textarea "PLEASE SHIP TO 445 RIVER AVE, EUGENE, OR 97404"
type textarea "x"
type textarea "PLEASE SHIP TO 445 RIVER AVE, EUGENE, OR 97404 *"
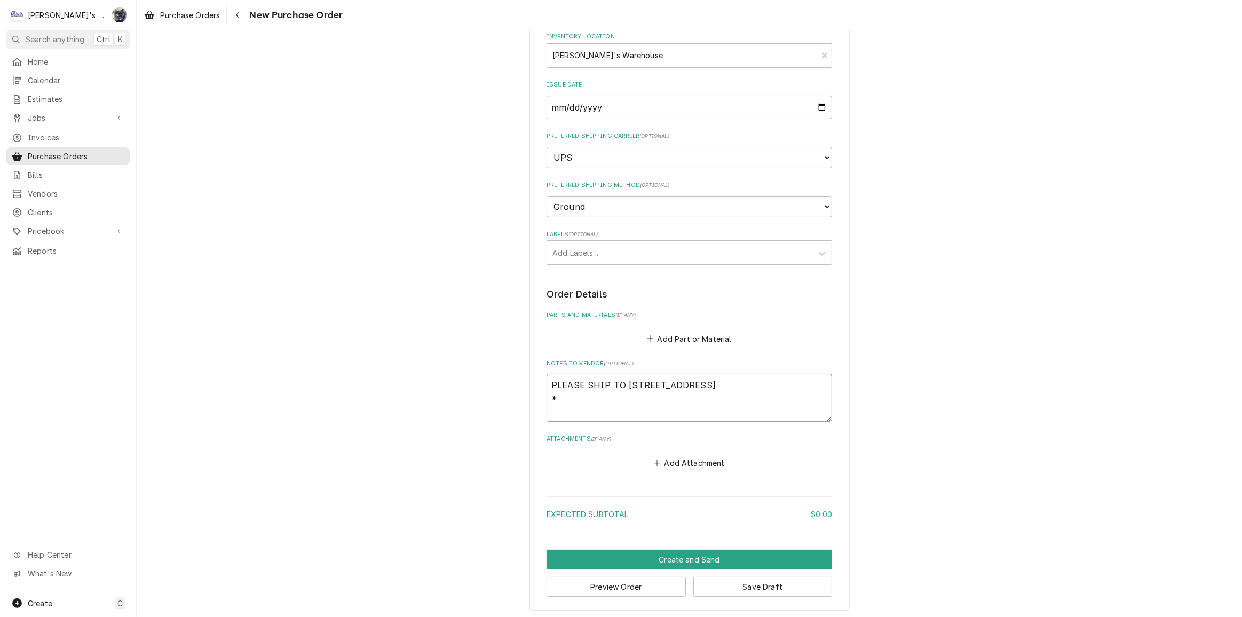
type textarea "x"
type textarea "PLEASE SHIP TO 445 RIVER AVE, EUGENE, OR 97404 **"
type textarea "x"
type textarea "PLEASE SHIP TO 445 RIVER AVE, EUGENE, OR 97404 **"
type textarea "x"
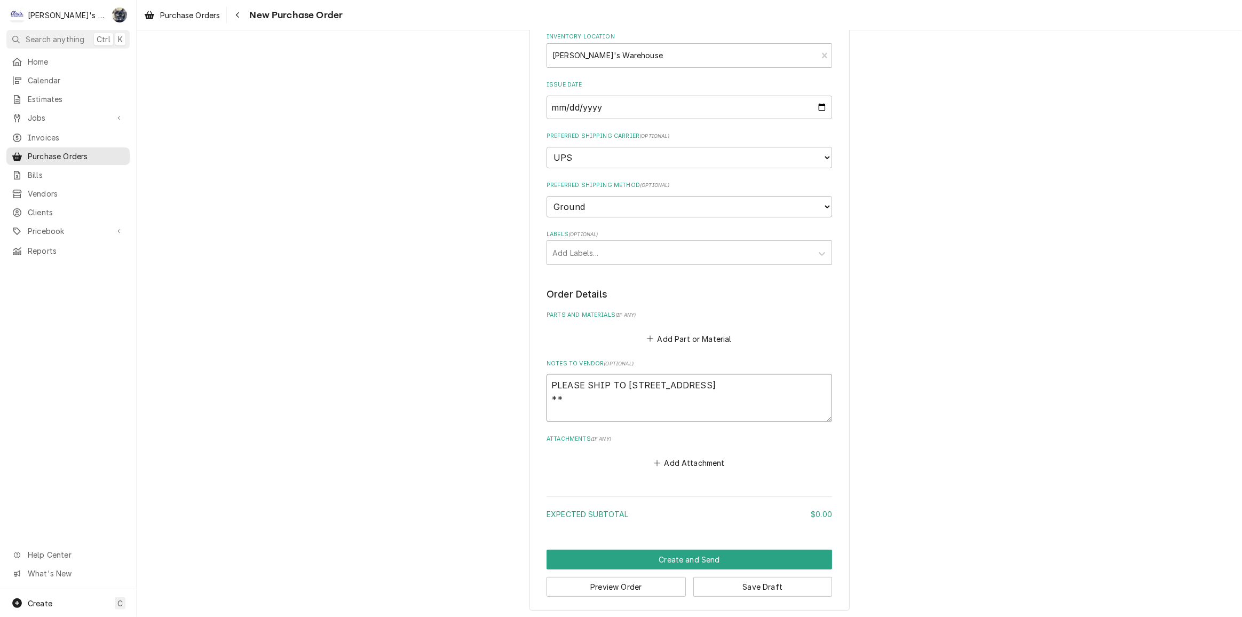
type textarea "PLEASE SHIP TO 445 RIVER AVE, EUGENE, OR 97404 ** P"
type textarea "x"
type textarea "PLEASE SHIP TO 445 RIVER AVE, EUGENE, OR 97404 ** PO"
type textarea "x"
type textarea "PLEASE SHIP TO 445 RIVER AVE, EUGENE, OR 97404 ** PO"
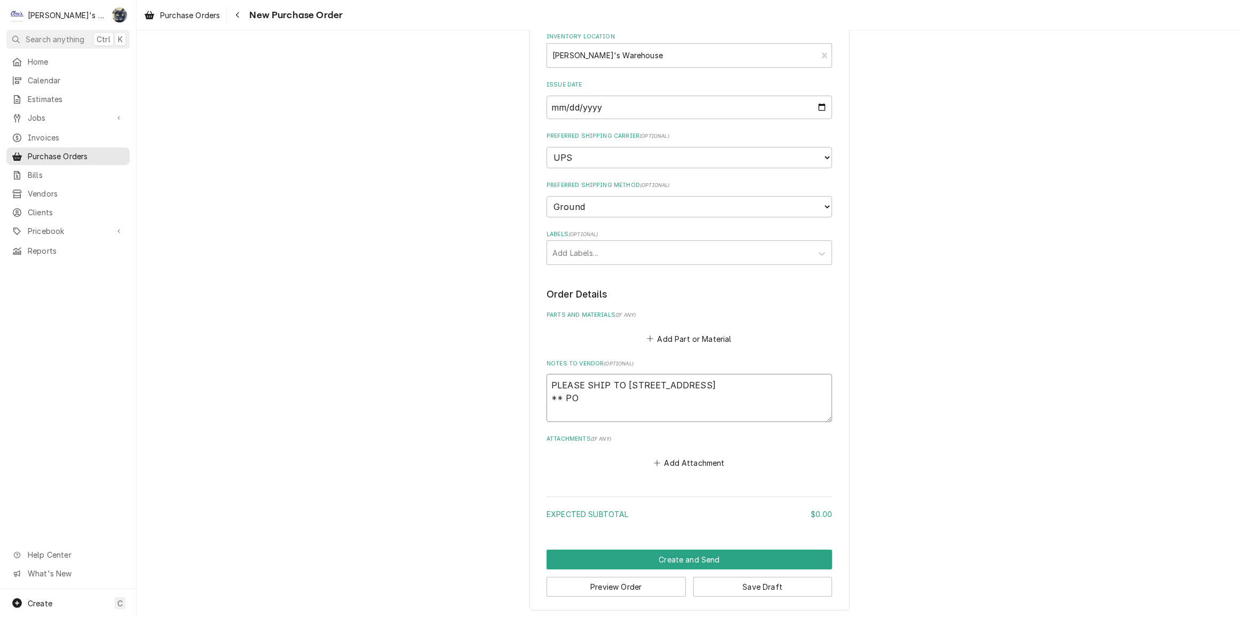
type textarea "x"
type textarea "PLEASE SHIP TO 445 RIVER AVE, EUGENE, OR 97404 ** PO #"
type textarea "x"
type textarea "PLEASE SHIP TO 445 RIVER AVE, EUGENE, OR 97404 ** PO #"
type textarea "x"
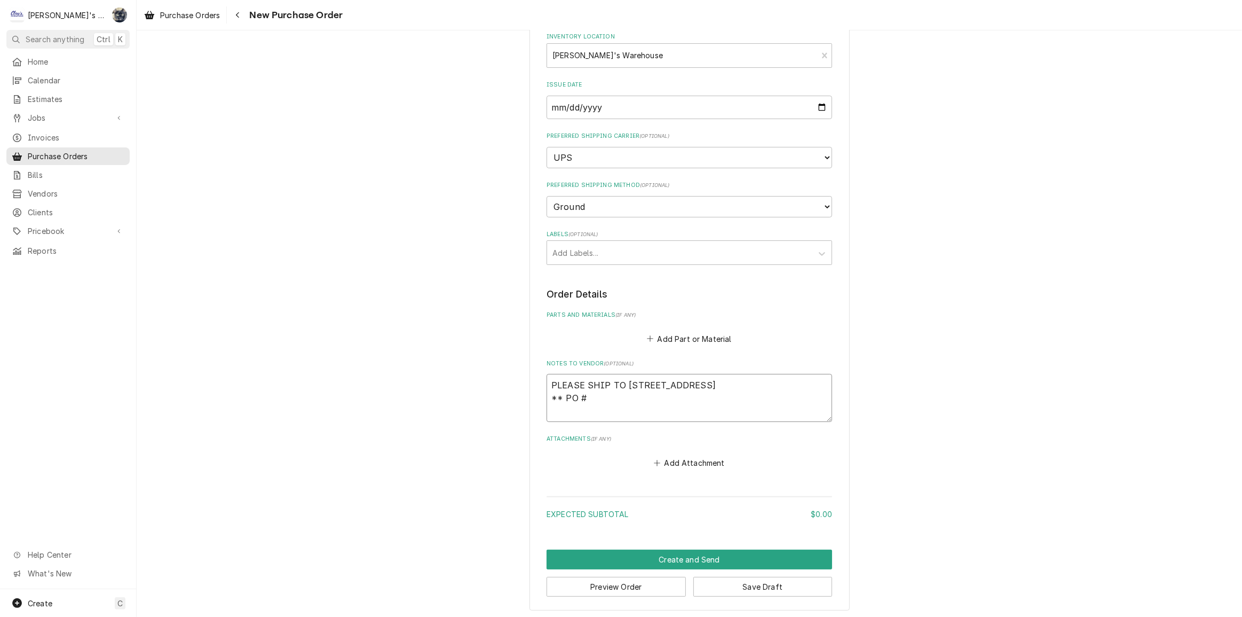
type textarea "PLEASE SHIP TO 445 RIVER AVE, EUGENE, OR 97404 ** PO #"
type textarea "x"
type textarea "PLEASE SHIP TO 445 RIVER AVE, EUGENE, OR 97404 ** PO #3"
type textarea "x"
type textarea "PLEASE SHIP TO 445 RIVER AVE, EUGENE, OR 97404 ** PO #30"
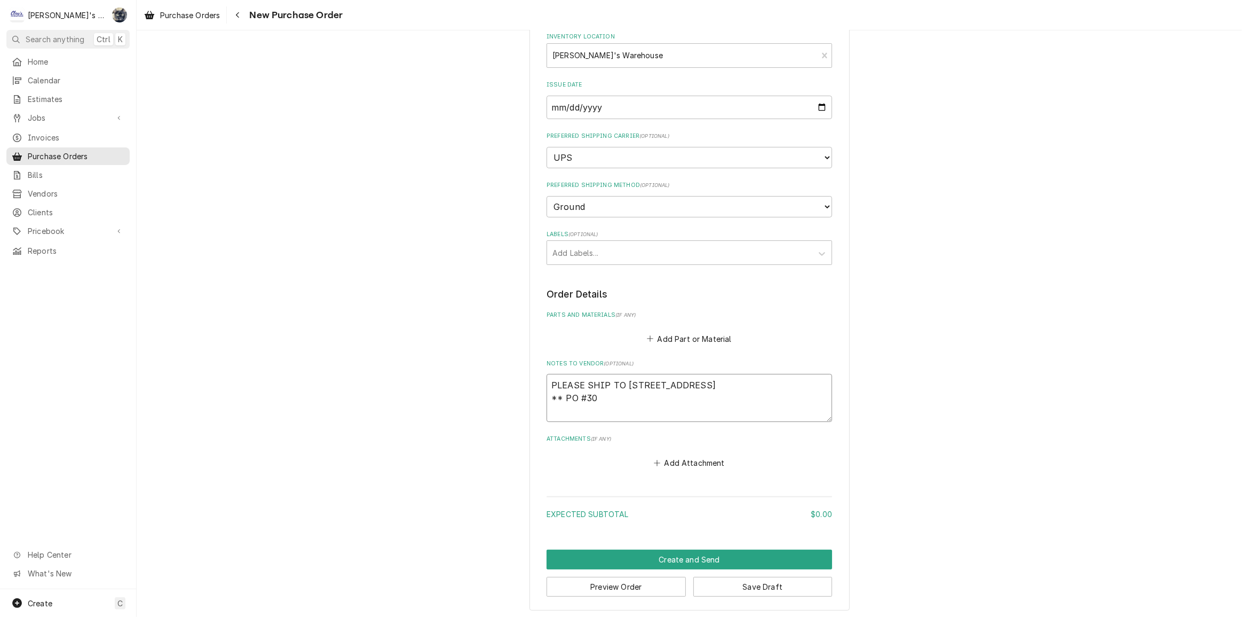
type textarea "x"
type textarea "PLEASE SHIP TO 445 RIVER AVE, EUGENE, OR 97404 ** PO #308"
type textarea "x"
type textarea "PLEASE SHIP TO 445 RIVER AVE, EUGENE, OR 97404 ** PO #3085"
type textarea "x"
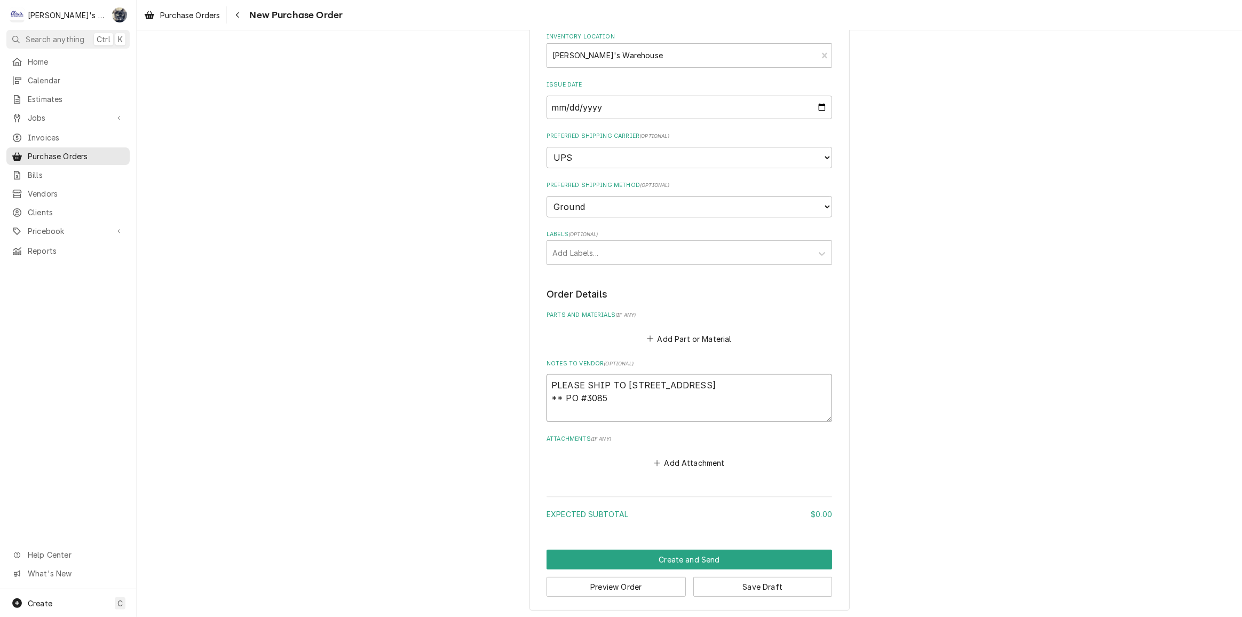
type textarea "PLEASE SHIP TO 445 RIVER AVE, EUGENE, OR 97404 ** PO #308"
type textarea "x"
type textarea "PLEASE SHIP TO 445 RIVER AVE, EUGENE, OR 97404 ** PO #3082"
type textarea "x"
type textarea "PLEASE SHIP TO 445 RIVER AVE, EUGENE, OR 97404 ** PO #3082"
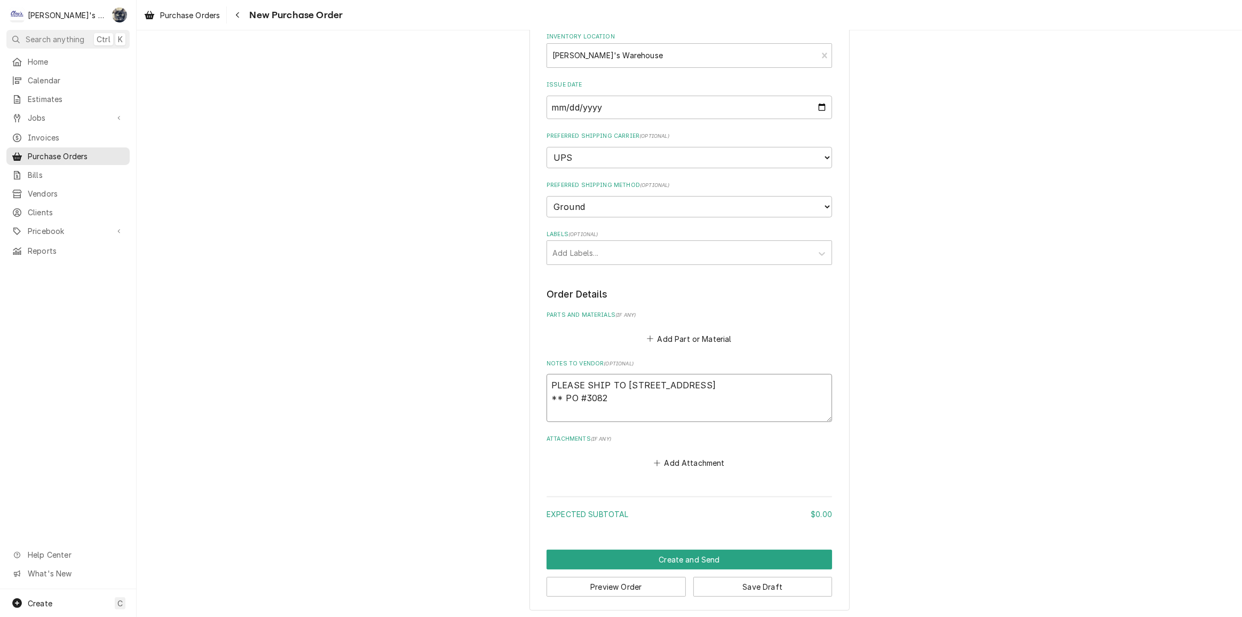
type textarea "x"
type textarea "PLEASE SHIP TO 445 RIVER AVE, EUGENE, OR 97404 ** PO #3082 *"
type textarea "x"
type textarea "PLEASE SHIP TO 445 RIVER AVE, EUGENE, OR 97404 ** PO #3082 **"
type textarea "x"
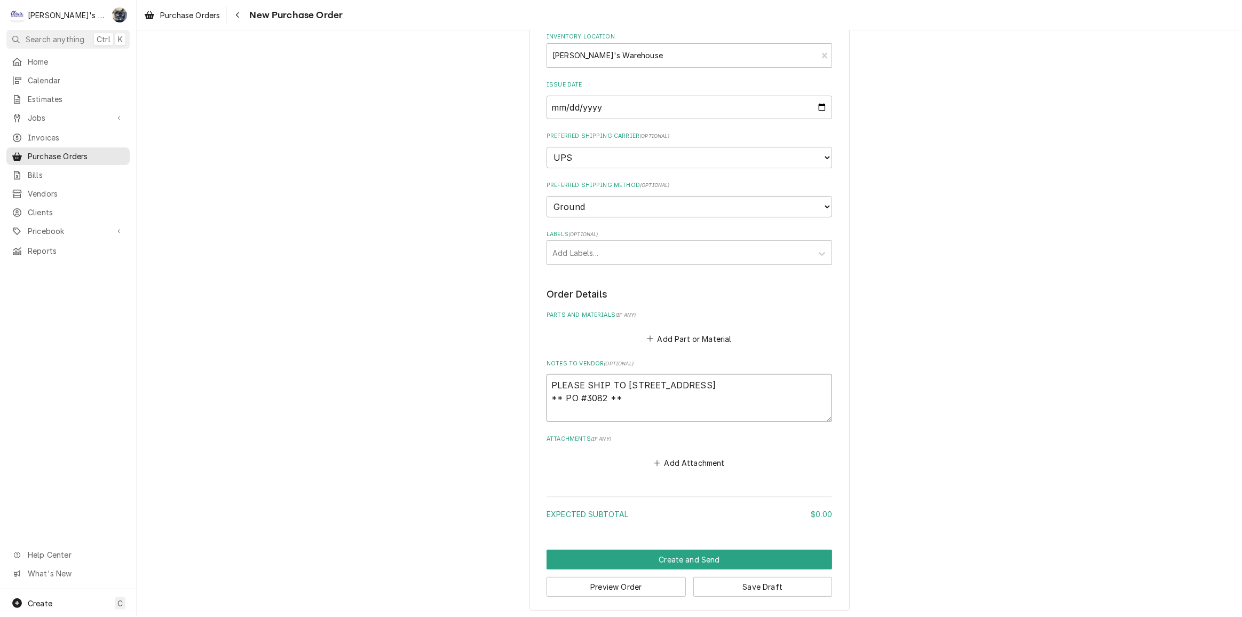
type textarea "PLEASE SHIP TO 445 RIVER AVE, EUGENE, OR 97404 ** PO #3082 *"
type textarea "x"
type textarea "PLEASE SHIP TO 445 RIVER AVE, EUGENE, OR 97404 ** PO #3082"
type textarea "x"
type textarea "PLEASE SHIP TO 445 RIVER AVE, EUGENE, OR 97404 ** PO #3082 -"
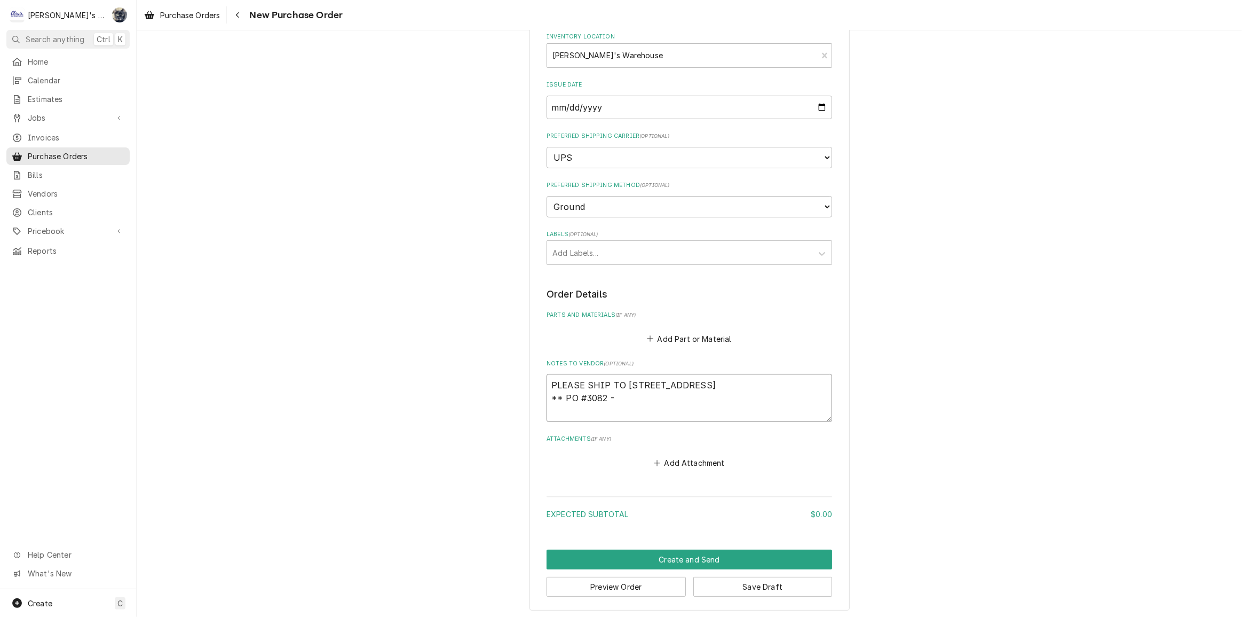
type textarea "x"
type textarea "PLEASE SHIP TO 445 RIVER AVE, EUGENE, OR 97404 ** PO #3082 -"
type textarea "x"
type textarea "PLEASE SHIP TO 445 RIVER AVE, EUGENE, OR 97404 ** PO #3082 - M"
type textarea "x"
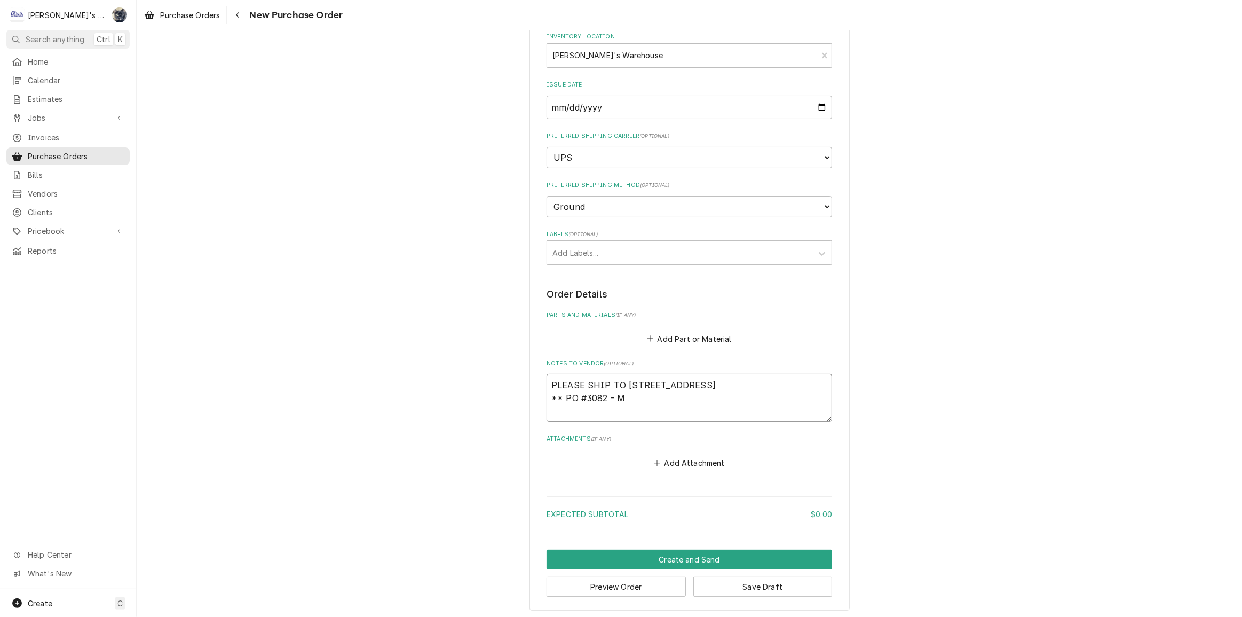
type textarea "PLEASE SHIP TO 445 RIVER AVE, EUGENE, OR 97404 ** PO #3082 - MA"
type textarea "x"
type textarea "PLEASE SHIP TO 445 RIVER AVE, EUGENE, OR 97404 ** PO #3082 - MAR"
type textarea "x"
type textarea "PLEASE SHIP TO 445 RIVER AVE, EUGENE, OR 97404 ** PO #3082 - MARQ"
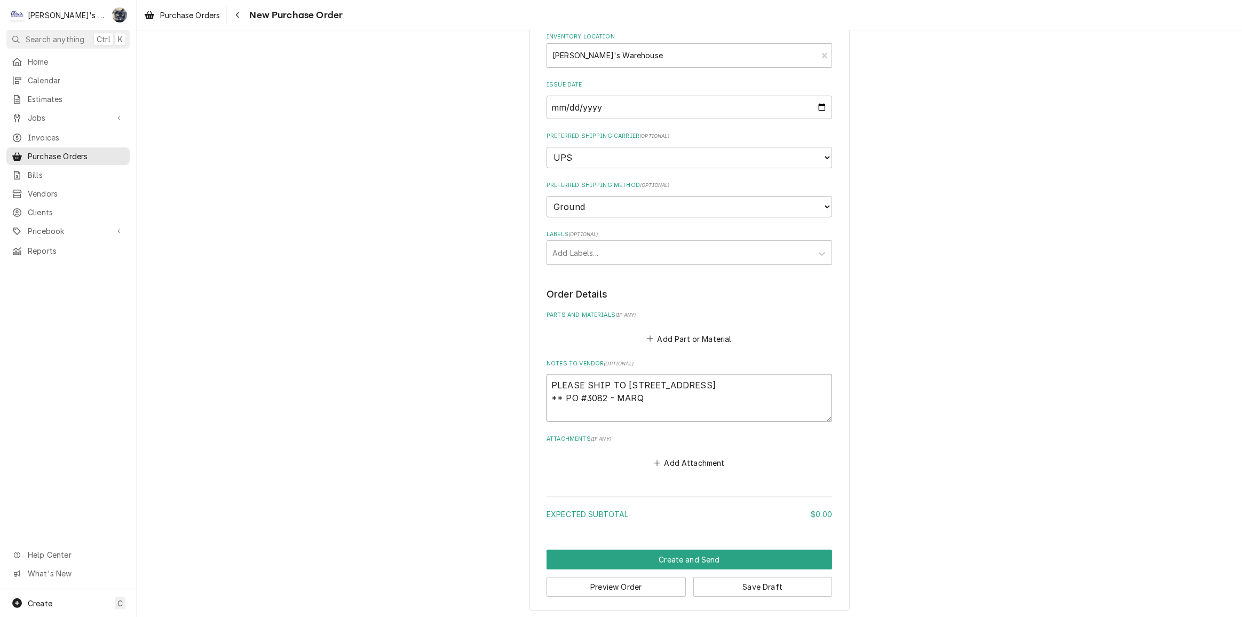
type textarea "x"
type textarea "PLEASE SHIP TO 445 RIVER AVE, EUGENE, OR 97404 ** PO #3082 - MARQU"
type textarea "x"
type textarea "PLEASE SHIP TO 445 RIVER AVE, EUGENE, OR 97404 ** PO #3082 - MARQUI"
type textarea "x"
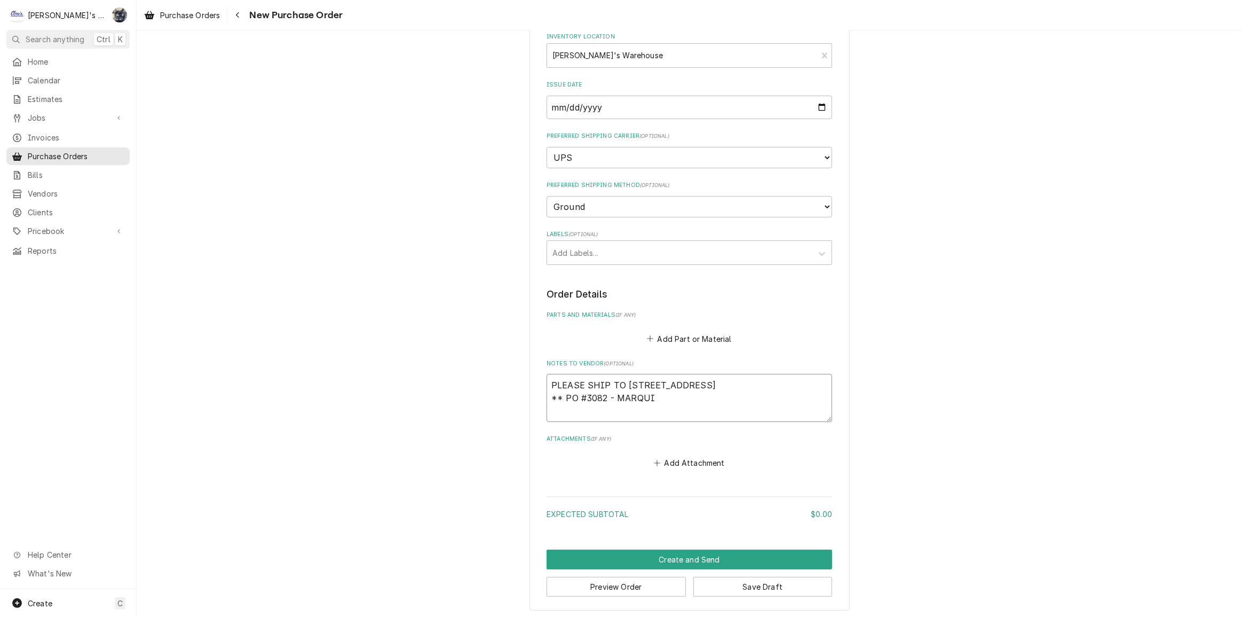
type textarea "PLEASE SHIP TO 445 RIVER AVE, EUGENE, OR 97404 ** PO #3082 - MARQUIS"
type textarea "x"
type textarea "PLEASE SHIP TO 445 RIVER AVE, EUGENE, OR 97404 ** PO #3082 - MARQUIS"
type textarea "x"
type textarea "PLEASE SHIP TO 445 RIVER AVE, EUGENE, OR 97404 ** PO #3082 - MARQUIS N"
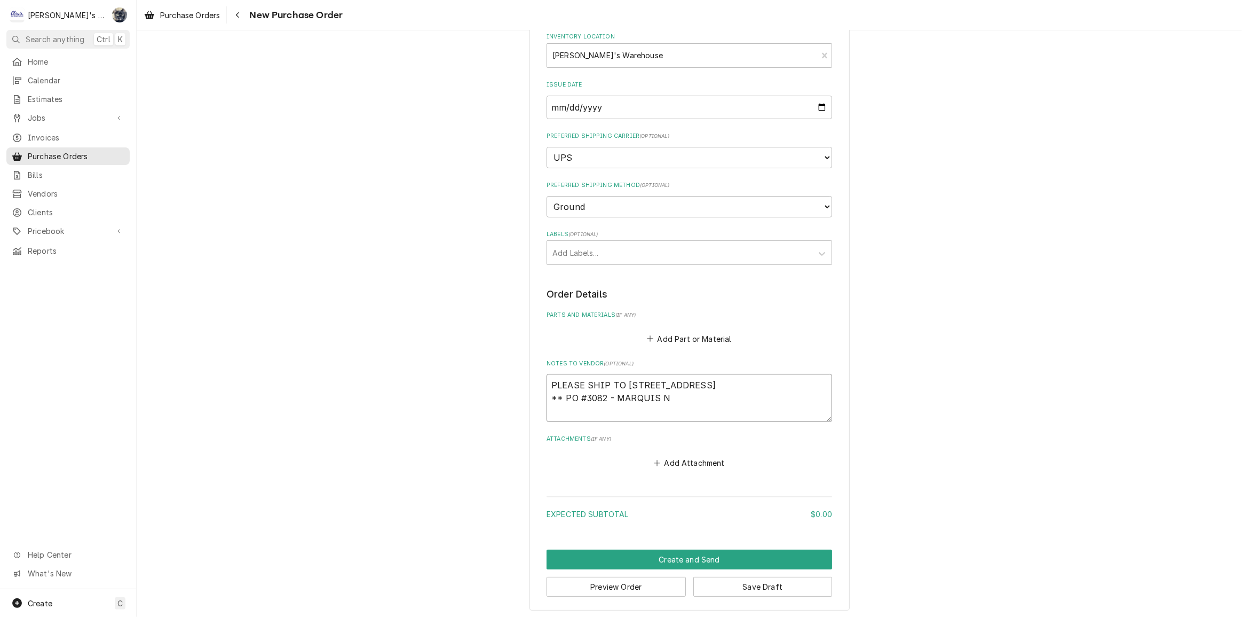
type textarea "x"
type textarea "PLEASE SHIP TO 445 RIVER AVE, EUGENE, OR 97404 ** PO #3082 - MARQUIS NU"
type textarea "x"
type textarea "PLEASE SHIP TO 445 RIVER AVE, EUGENE, OR 97404 ** PO #3082 - MARQUIS NUR"
type textarea "x"
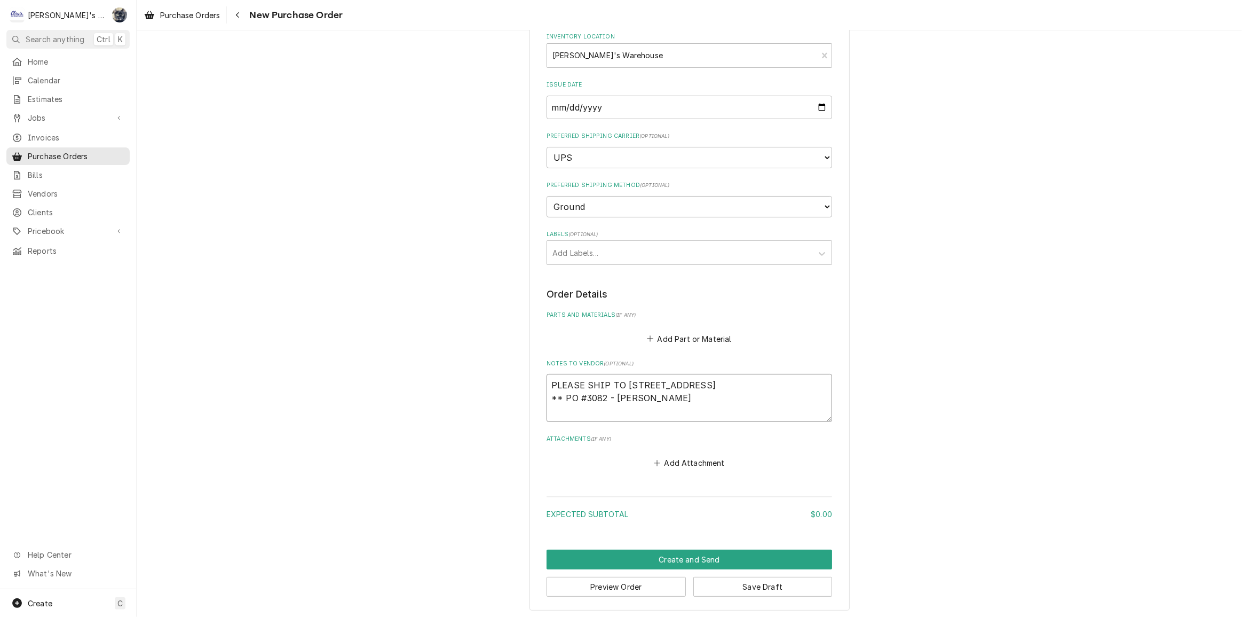
type textarea "PLEASE SHIP TO 445 RIVER AVE, EUGENE, OR 97404 ** PO #3082 - MARQUIS NURD"
type textarea "x"
type textarea "PLEASE SHIP TO 445 RIVER AVE, EUGENE, OR 97404 ** PO #3082 - MARQUIS NUR"
type textarea "x"
type textarea "PLEASE SHIP TO 445 RIVER AVE, EUGENE, OR 97404 ** PO #3082 - MARQUIS NURS"
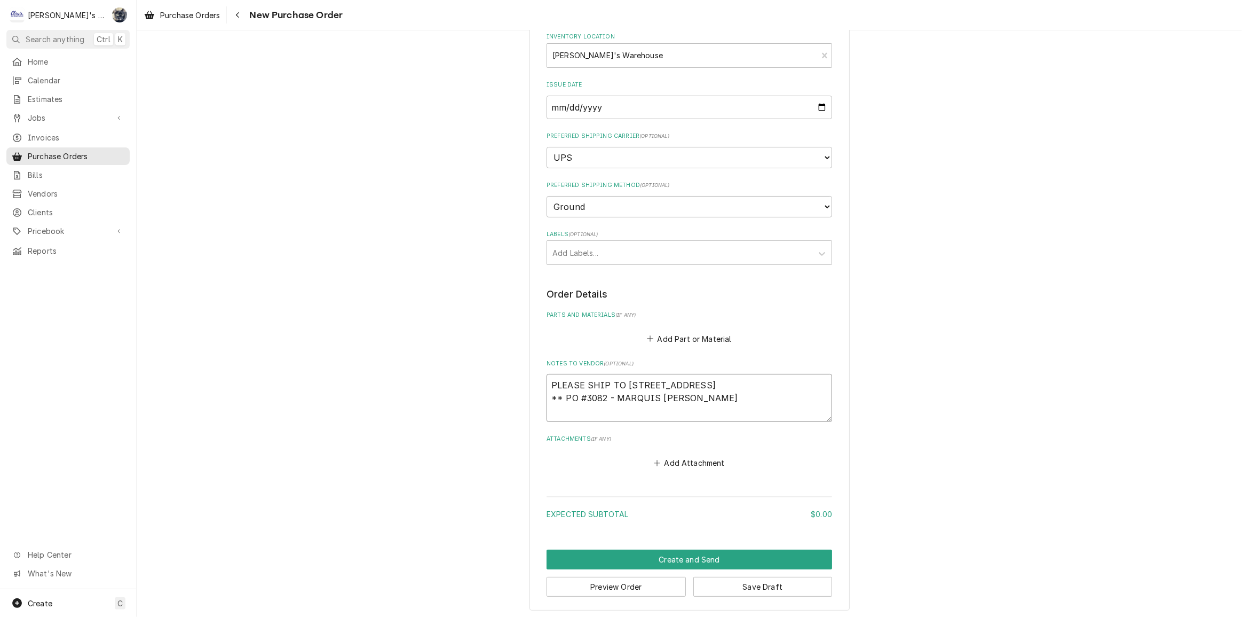
type textarea "x"
type textarea "PLEASE SHIP TO 445 RIVER AVE, EUGENE, OR 97404 ** PO #3082 - MARQUIS NURSI"
type textarea "x"
type textarea "PLEASE SHIP TO 445 RIVER AVE, EUGENE, OR 97404 ** PO #3082 - MARQUIS NURSIN"
type textarea "x"
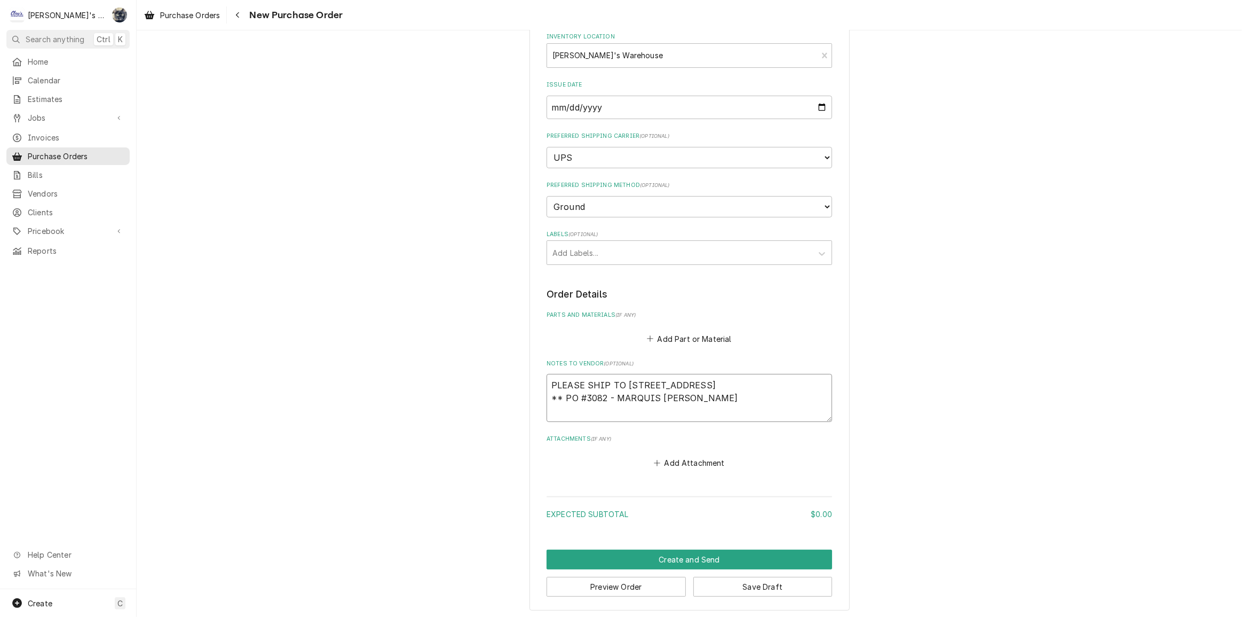
type textarea "PLEASE SHIP TO 445 RIVER AVE, EUGENE, OR 97404 ** PO #3082 - MARQUIS NURSING"
type textarea "x"
type textarea "PLEASE SHIP TO 445 RIVER AVE, EUGENE, OR 97404 ** PO #3082 - MARQUIS NURSING"
type textarea "x"
type textarea "PLEASE SHIP TO 445 RIVER AVE, EUGENE, OR 97404 ** PO #3082 - MARQUIS NURSING *"
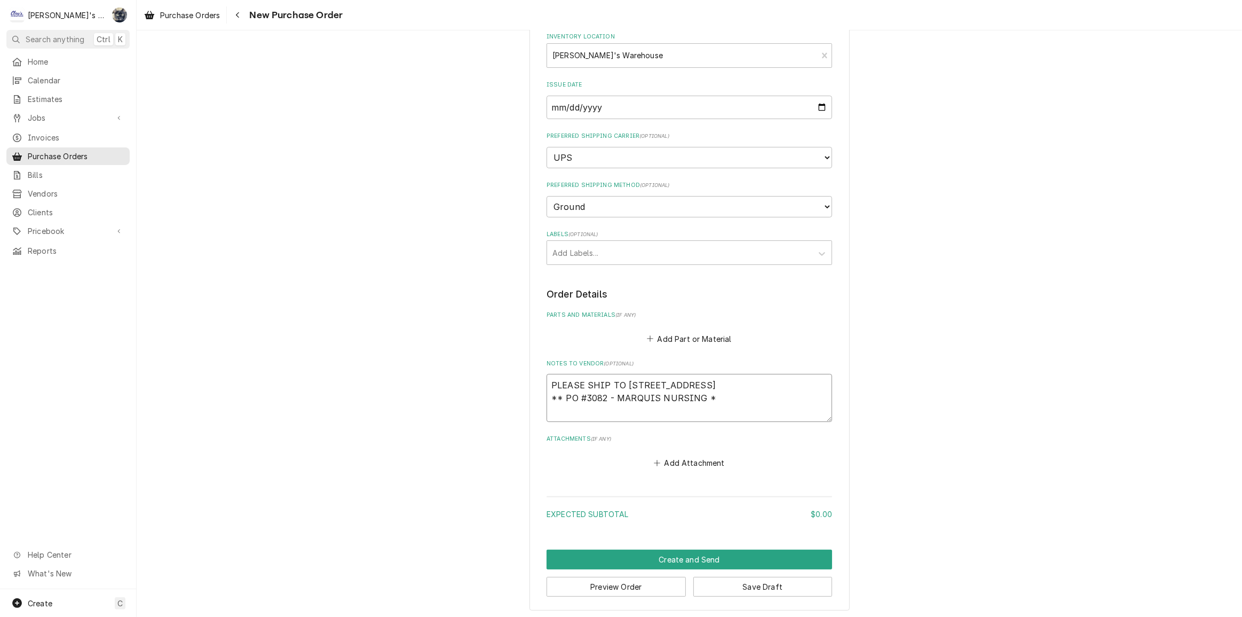
type textarea "x"
type textarea "PLEASE SHIP TO 445 RIVER AVE, EUGENE, OR 97404 ** PO #3082 - MARQUIS NURSING **"
type textarea "x"
type textarea "PLEASE SHIP TO 445 RIVER AVE, EUGENE, OR 97404 ** PO #3082 - MARQUIS NURSING *"
type textarea "x"
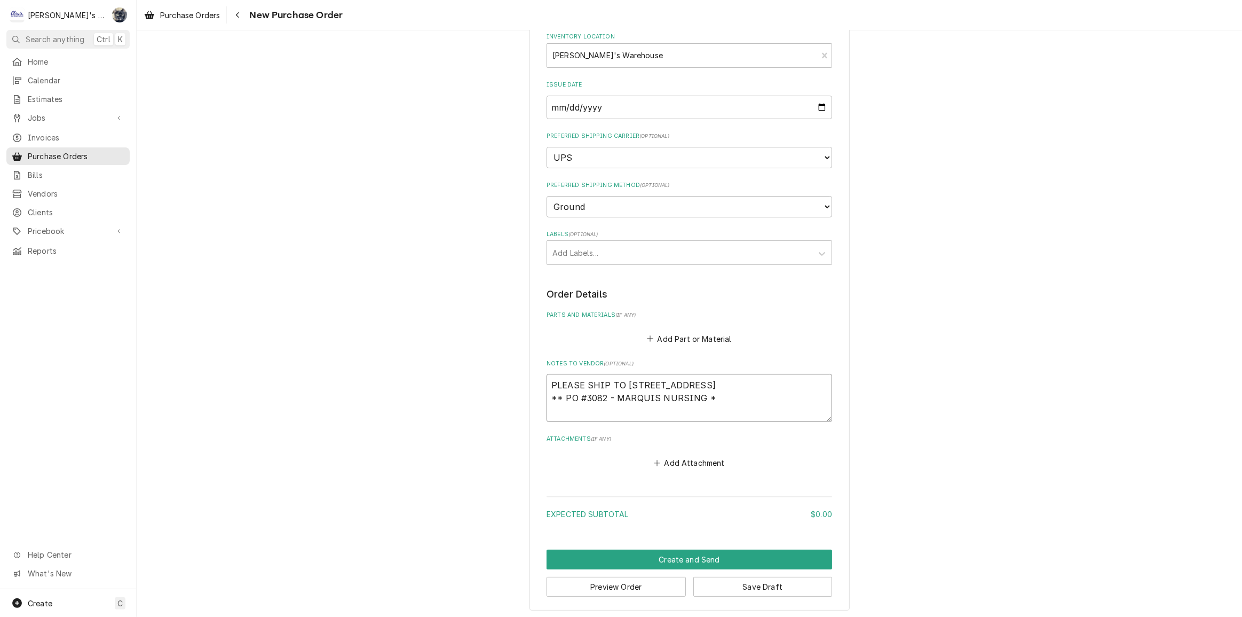
type textarea "PLEASE SHIP TO 445 RIVER AVE, EUGENE, OR 97404 ** PO #3082 - MARQUIS NURSING"
type textarea "x"
type textarea "PLEASE SHIP TO 445 RIVER AVE, EUGENE, OR 97404 ** PO #3082 - MARQUIS NURSING"
type textarea "x"
type textarea "PLEASE SHIP TO 445 RIVER AVE, EUGENE, OR 97404 ** PO #3082 - MARQUIS NURSIN"
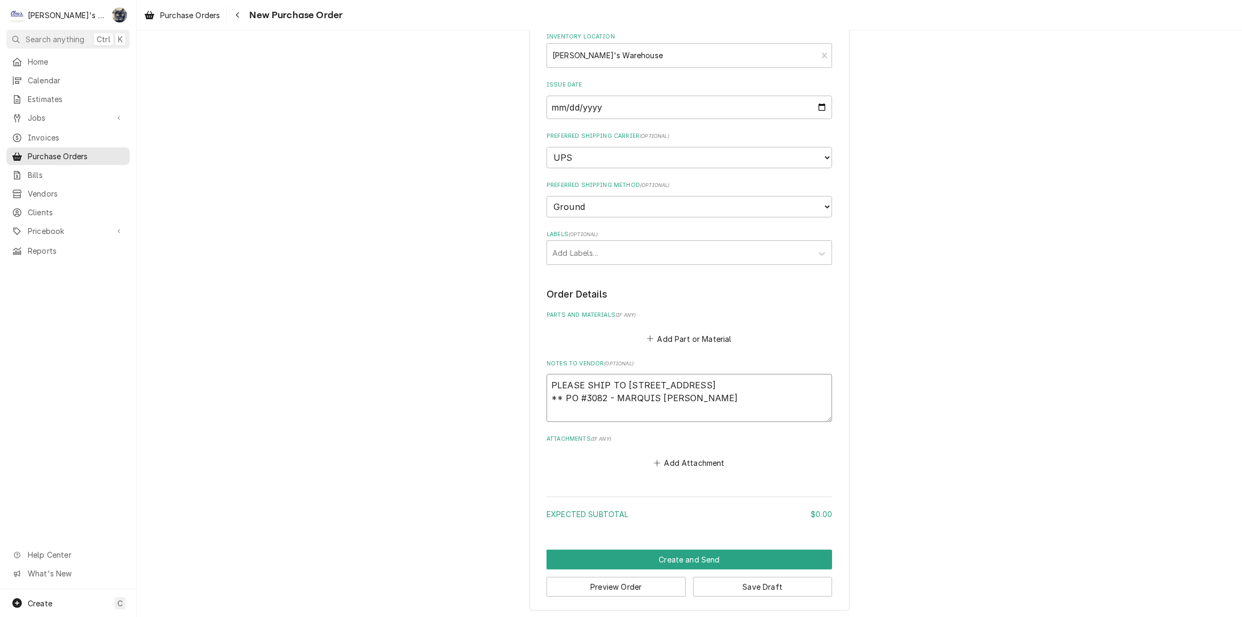
type textarea "x"
type textarea "PLEASE SHIP TO 445 RIVER AVE, EUGENE, OR 97404 ** PO #3082 - MARQUIS NURSI"
type textarea "x"
type textarea "PLEASE SHIP TO 445 RIVER AVE, EUGENE, OR 97404 ** PO #3082 - MARQUIS NURS"
type textarea "x"
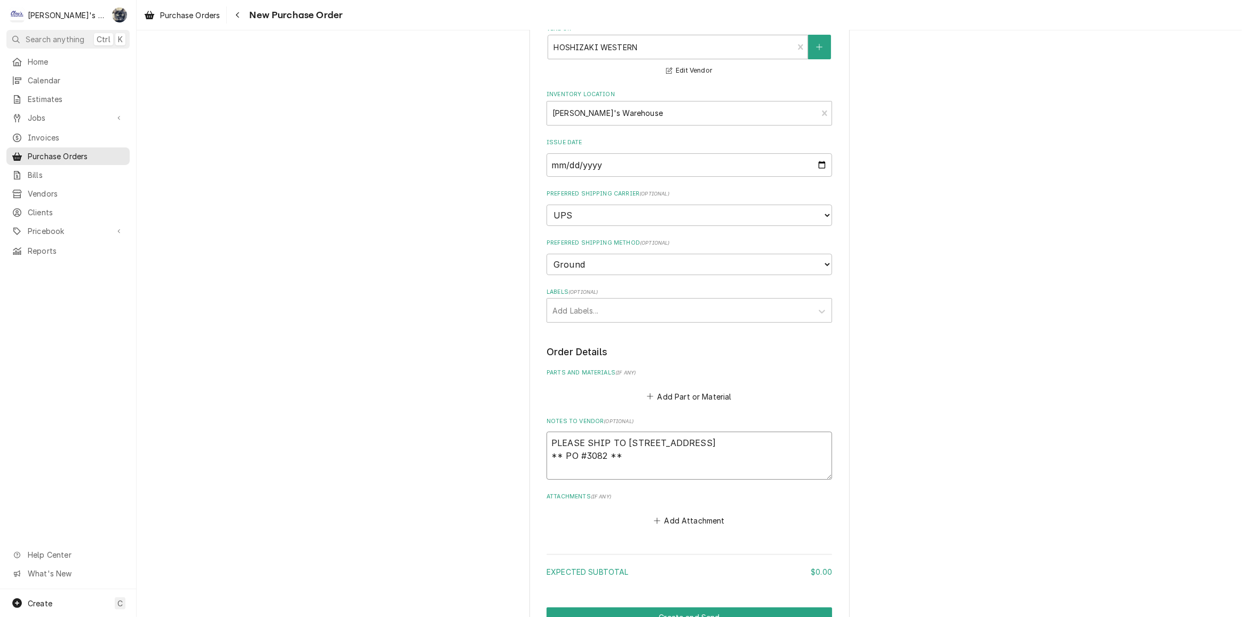
scroll to position [0, 0]
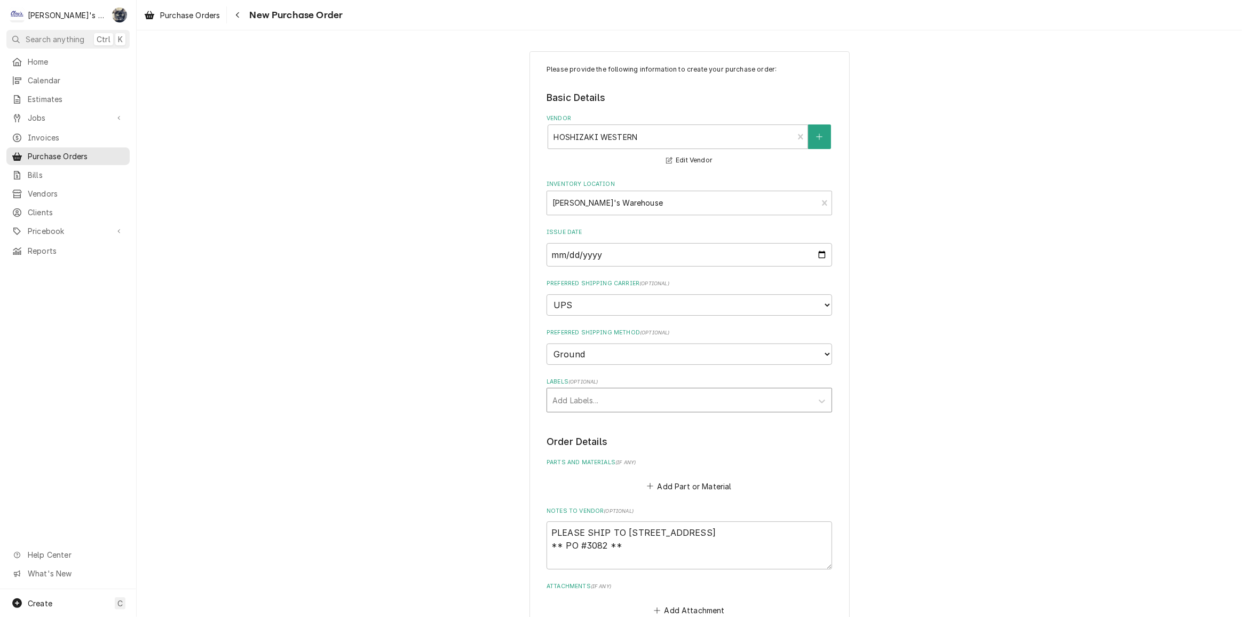
click at [767, 395] on div "Labels" at bounding box center [680, 399] width 255 height 19
click at [1050, 381] on div "Please provide the following information to create your purchase order: Basic D…" at bounding box center [690, 404] width 1106 height 725
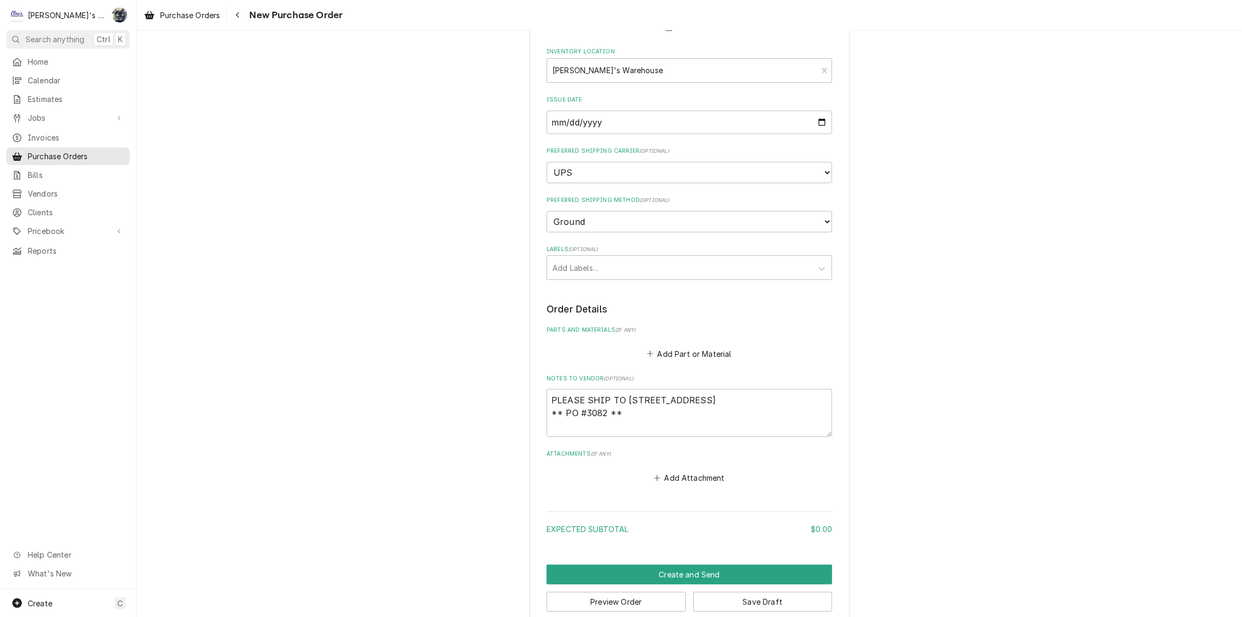
scroll to position [147, 0]
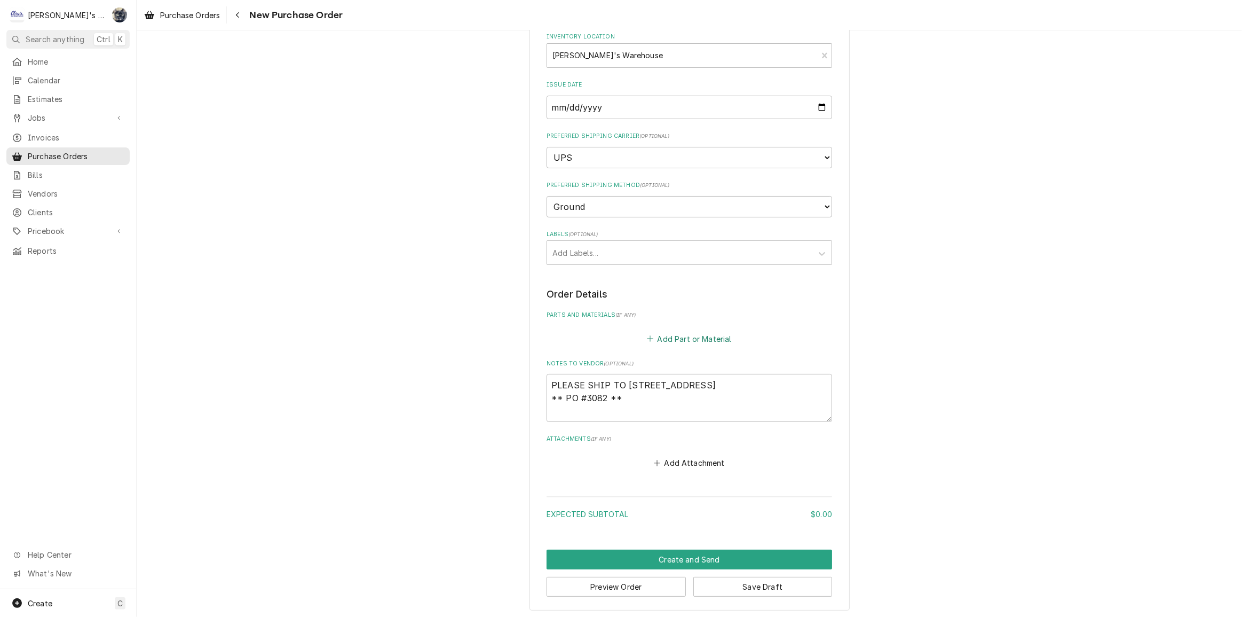
click at [666, 337] on button "Add Part or Material" at bounding box center [689, 338] width 88 height 15
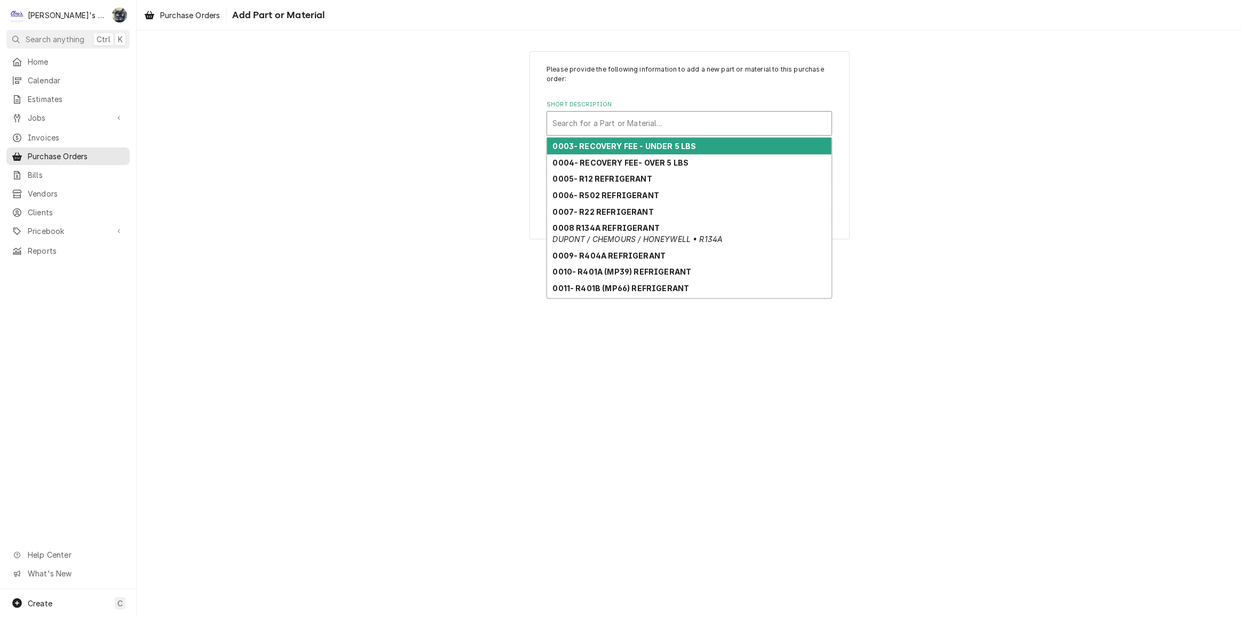
click at [626, 122] on div "Short Description" at bounding box center [690, 123] width 274 height 19
click at [698, 94] on div "Please provide the following information to add a new part or material to this …" at bounding box center [690, 124] width 286 height 119
click at [682, 128] on div "Short Description" at bounding box center [690, 123] width 274 height 19
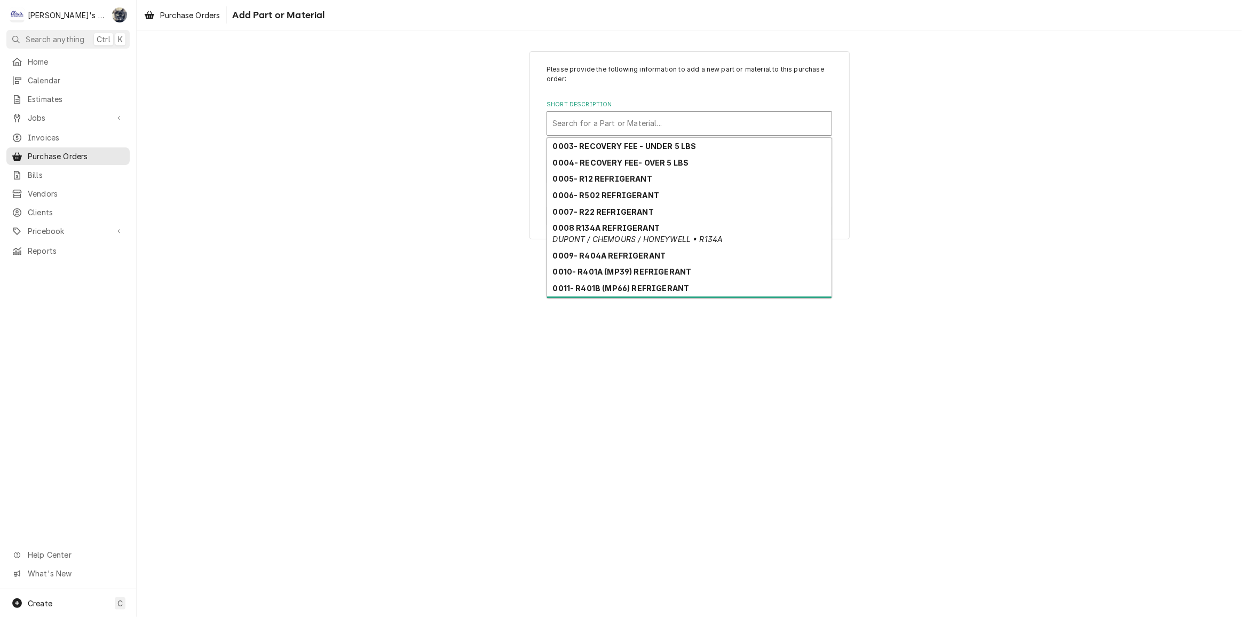
click at [632, 344] on div "Please provide the following information to add a new part or material to this …" at bounding box center [690, 323] width 1106 height 586
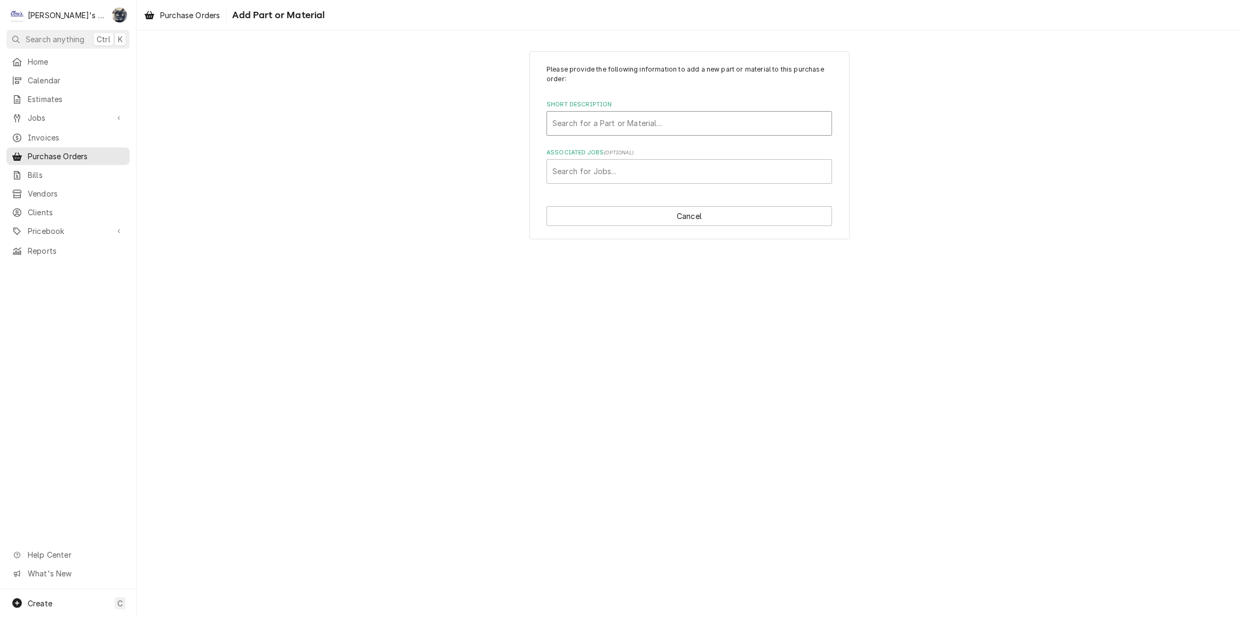
click at [646, 117] on div "Short Description" at bounding box center [690, 123] width 274 height 19
click at [671, 211] on button "Cancel" at bounding box center [690, 216] width 286 height 20
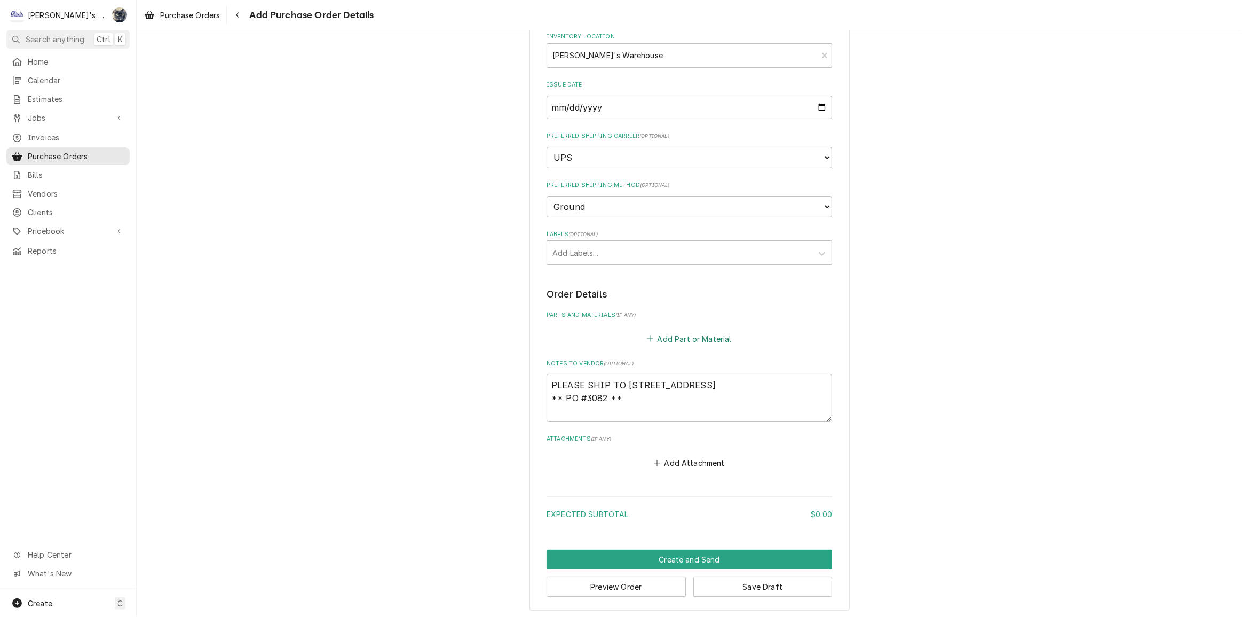
click at [673, 332] on button "Add Part or Material" at bounding box center [689, 338] width 88 height 15
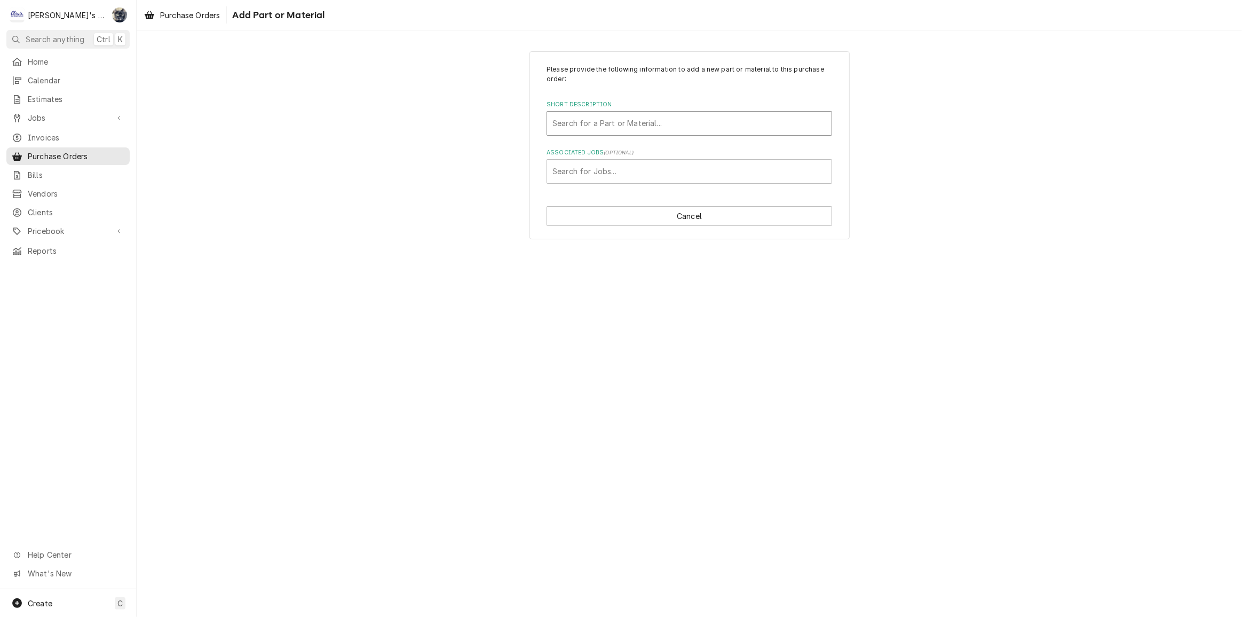
click at [594, 123] on div "Short Description" at bounding box center [690, 123] width 274 height 19
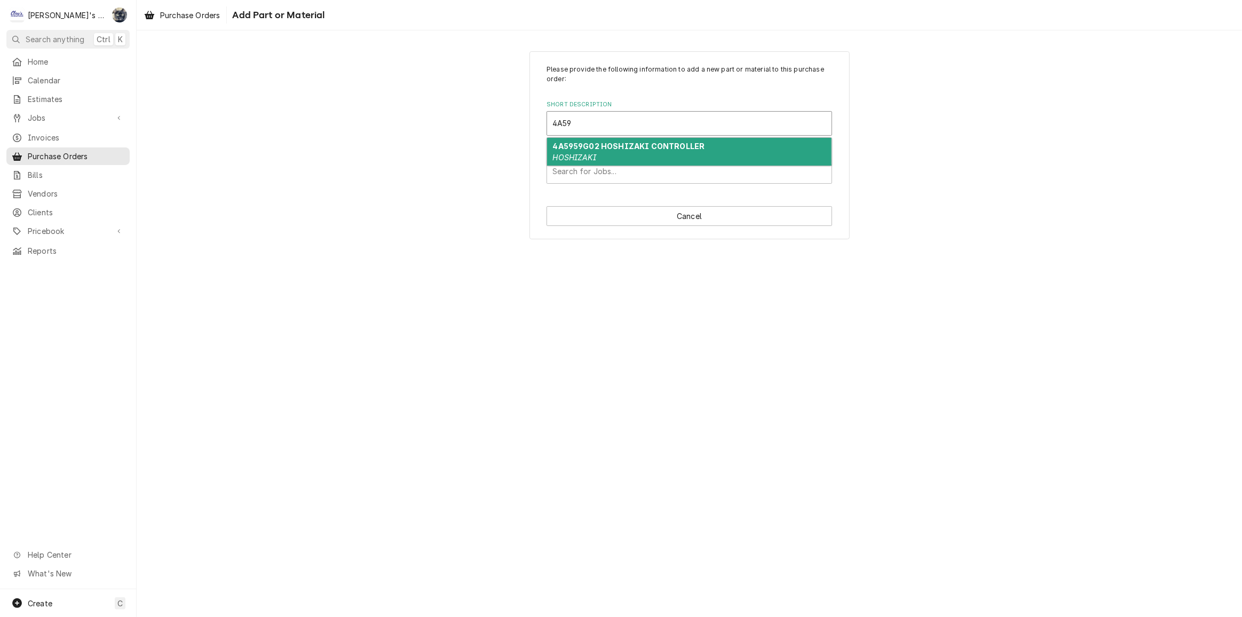
click at [589, 147] on strong "4A5959G02 HOSHIZAKI CONTROLLER" at bounding box center [629, 145] width 152 height 9
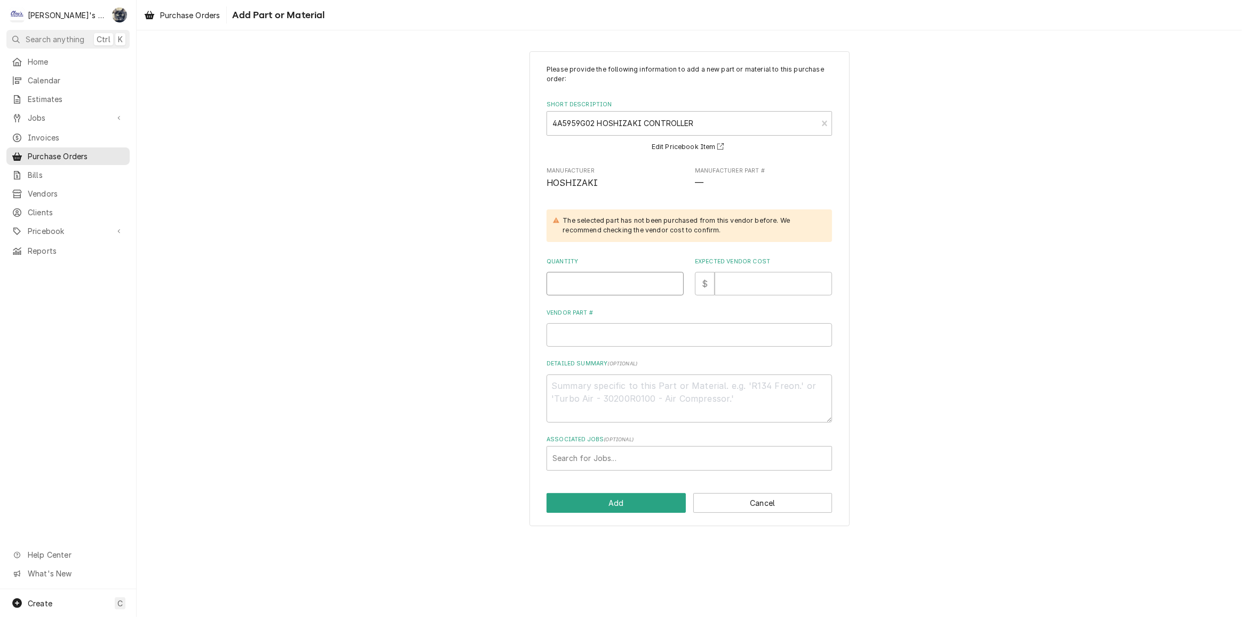
click at [628, 283] on input "Quantity" at bounding box center [615, 283] width 137 height 23
click at [629, 502] on button "Add" at bounding box center [616, 503] width 139 height 20
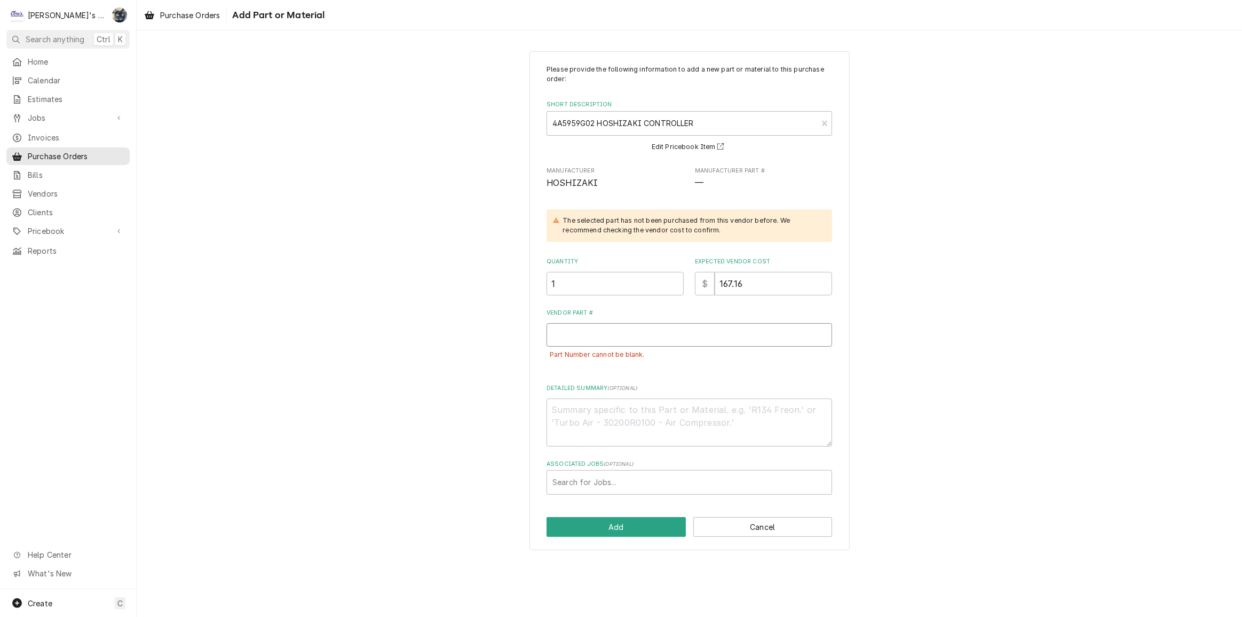
click at [610, 336] on input "Vendor Part #" at bounding box center [690, 334] width 286 height 23
click at [606, 524] on button "Add" at bounding box center [616, 527] width 139 height 20
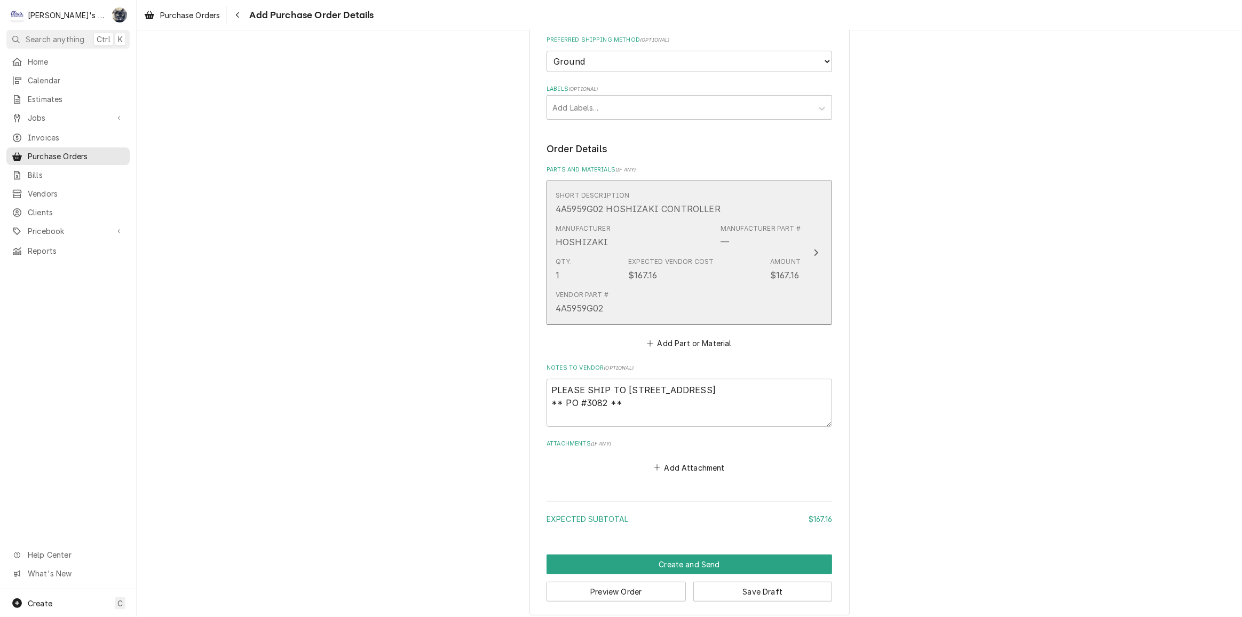
scroll to position [293, 0]
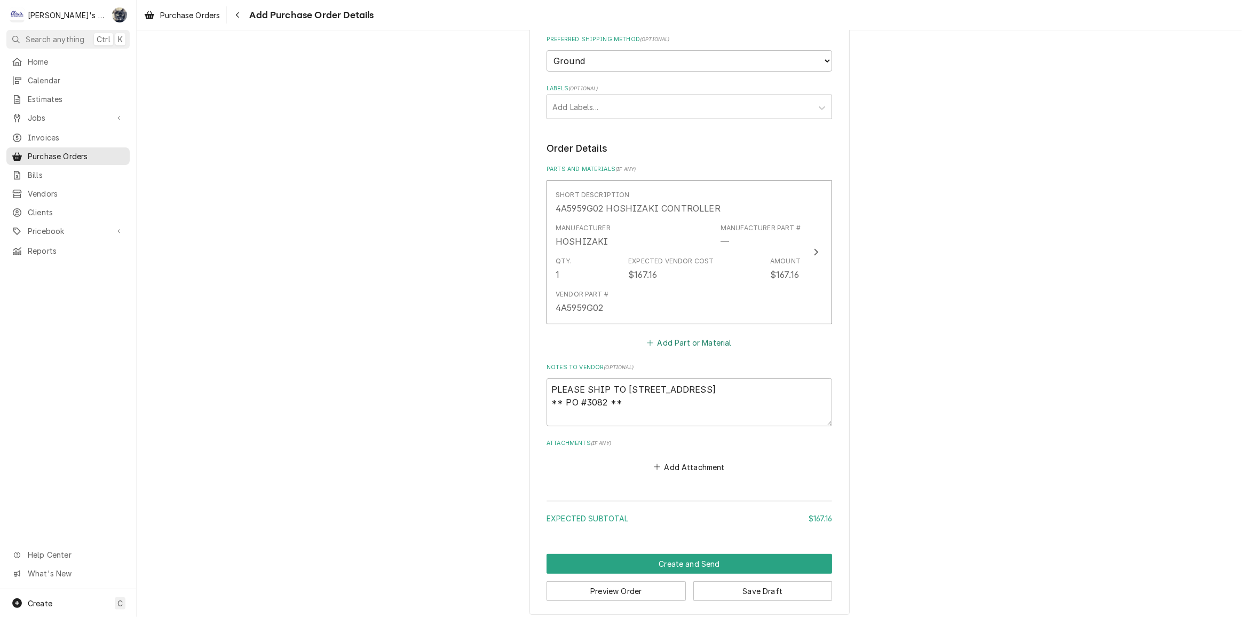
click at [687, 342] on button "Add Part or Material" at bounding box center [689, 342] width 88 height 15
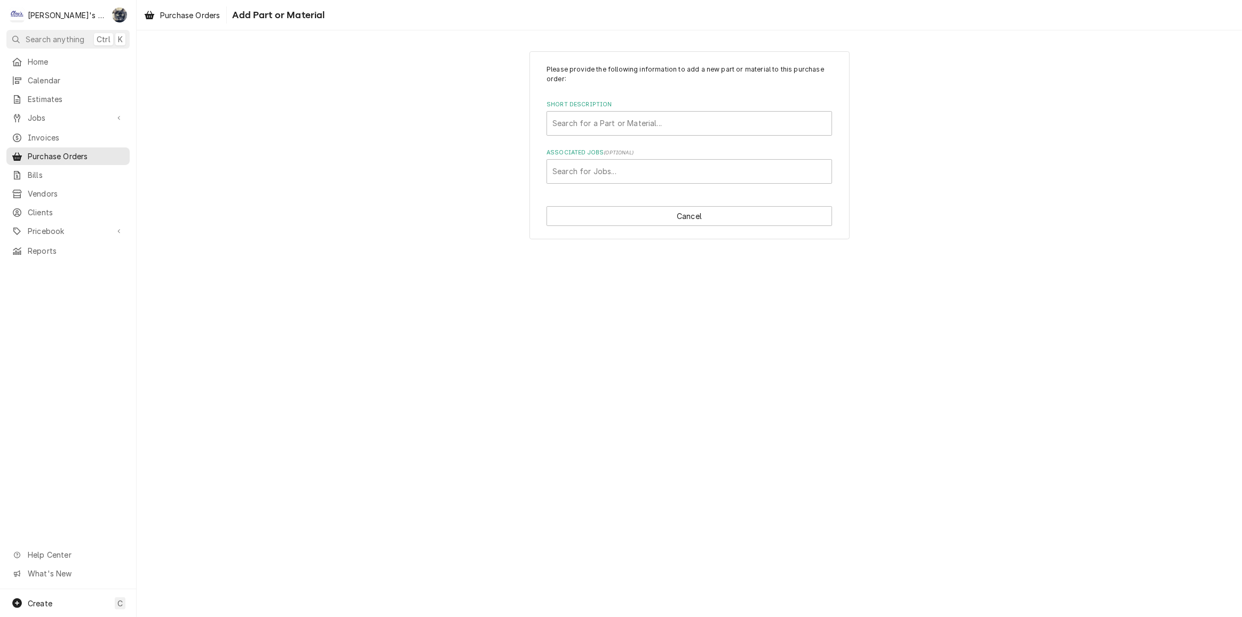
click at [588, 104] on label "Short Description" at bounding box center [690, 104] width 286 height 9
click at [589, 114] on div "Short Description" at bounding box center [690, 123] width 274 height 19
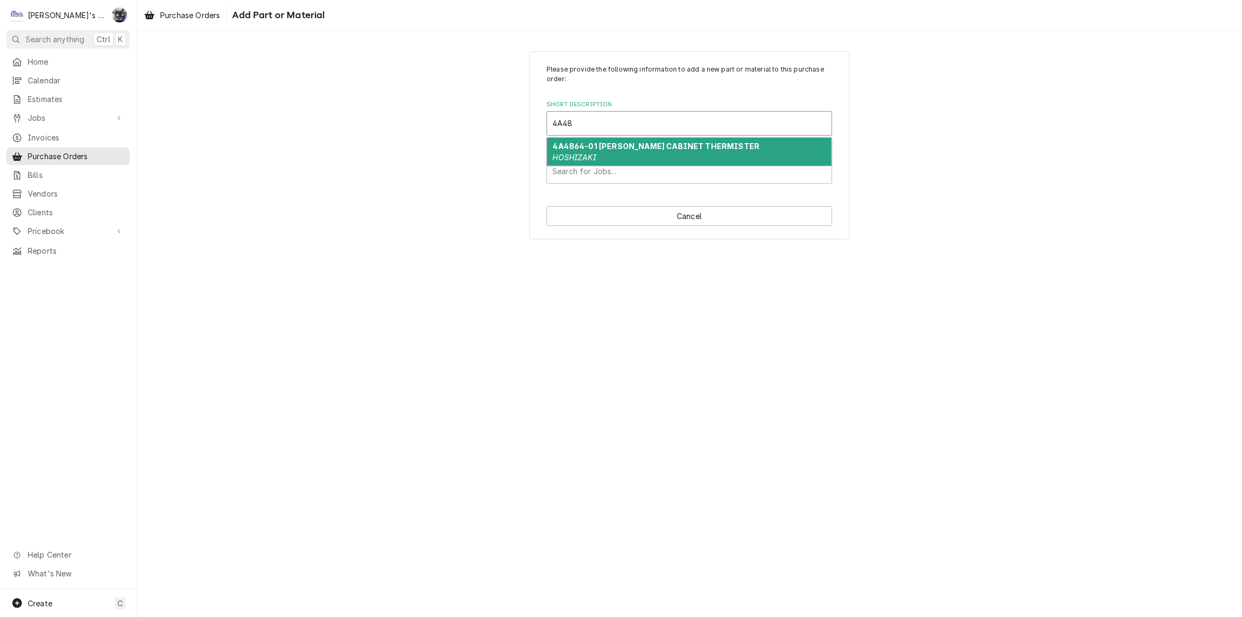
click at [596, 146] on strong "4A4864-01 HOSHIZAKI CABINET THERMISTER" at bounding box center [656, 145] width 207 height 9
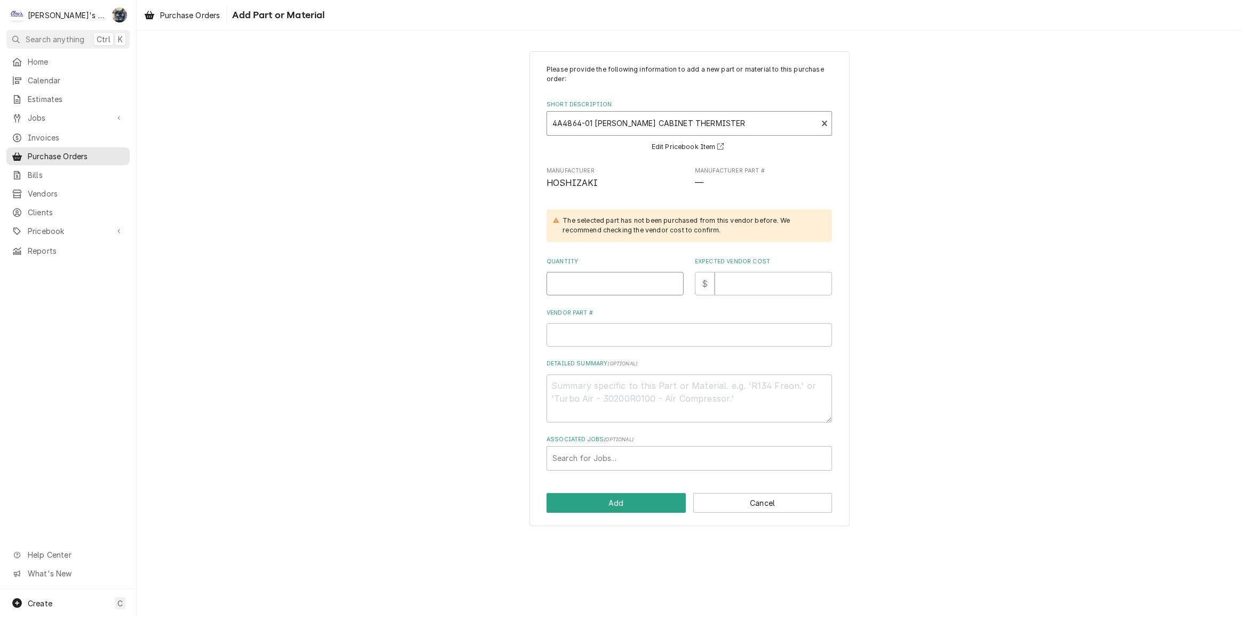
click at [592, 283] on input "Quantity" at bounding box center [615, 283] width 137 height 23
click at [621, 499] on button "Add" at bounding box center [616, 503] width 139 height 20
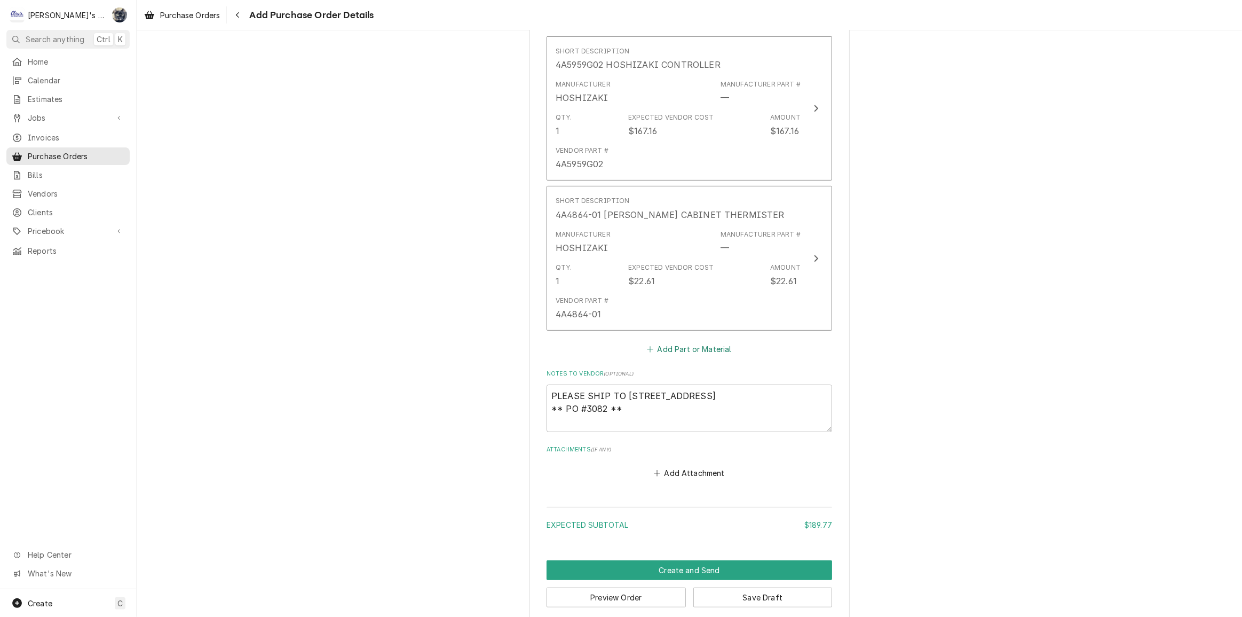
scroll to position [447, 0]
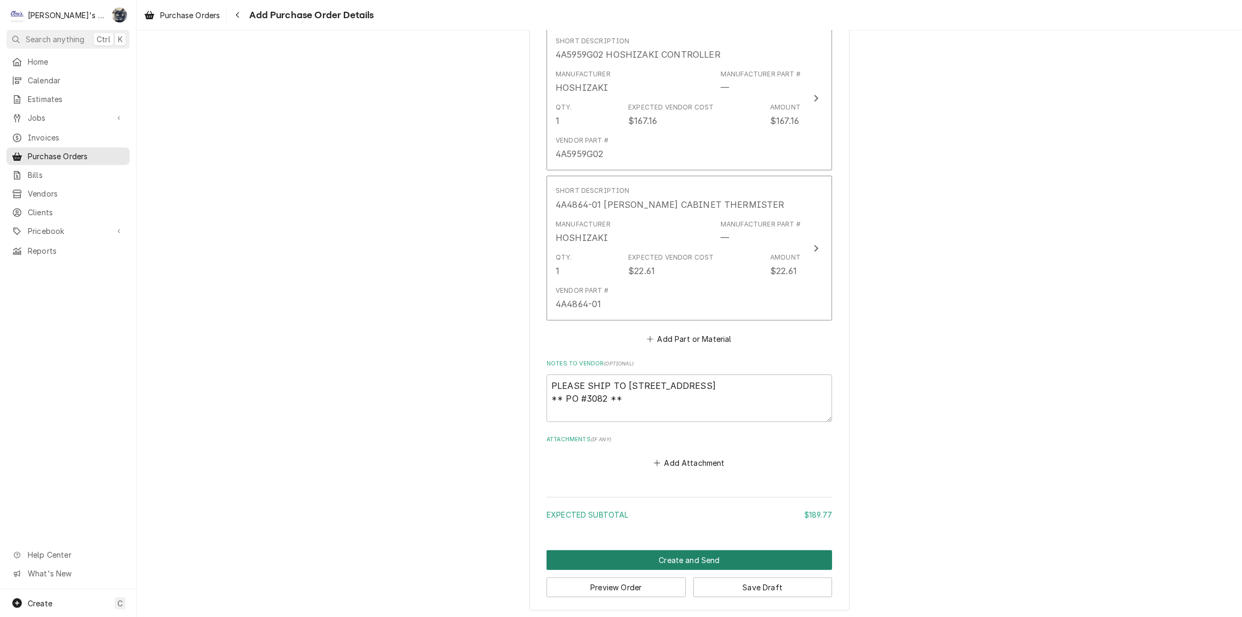
click at [691, 558] on button "Create and Send" at bounding box center [690, 560] width 286 height 20
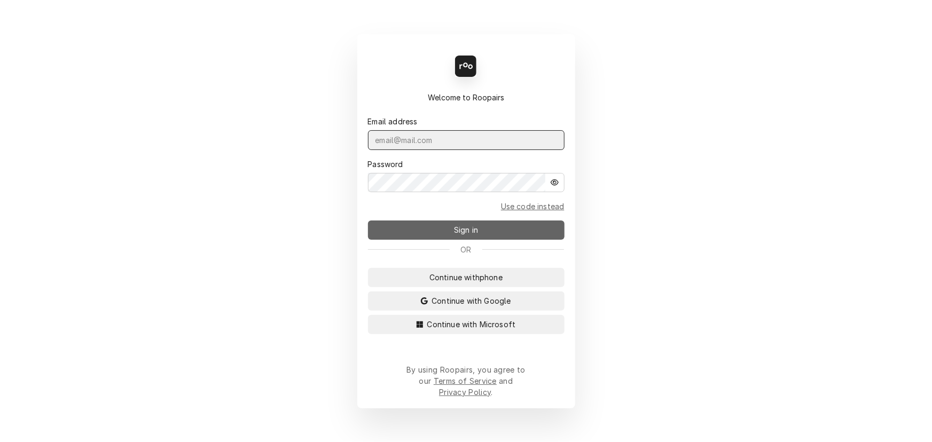
type input "[PERSON_NAME][EMAIL_ADDRESS][DOMAIN_NAME]"
click at [414, 234] on button "Sign in" at bounding box center [466, 229] width 196 height 19
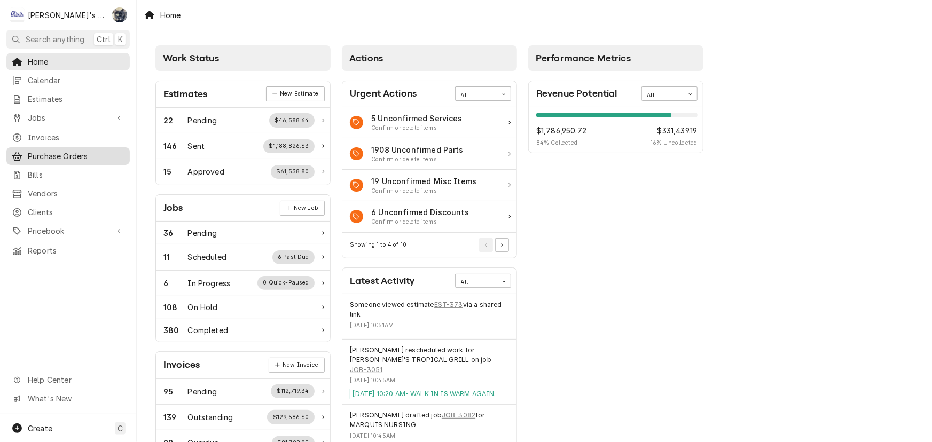
click at [45, 154] on span "Purchase Orders" at bounding box center [76, 156] width 97 height 11
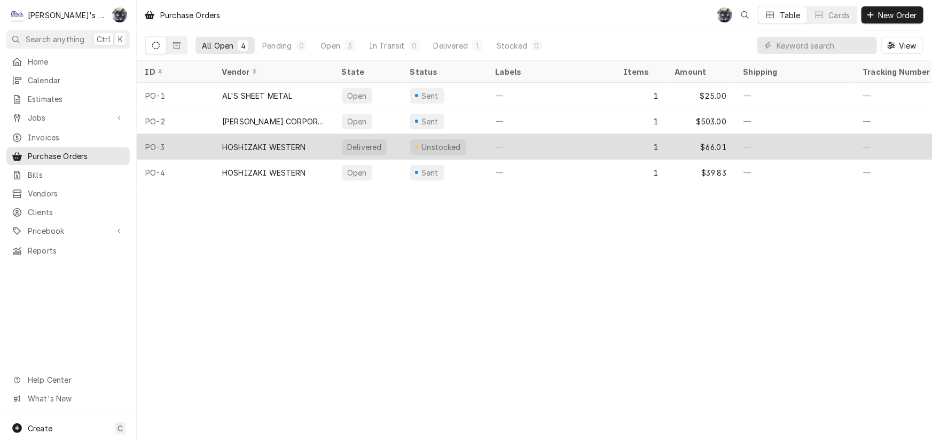
click at [294, 149] on div "HOSHIZAKI WESTERN" at bounding box center [264, 146] width 84 height 11
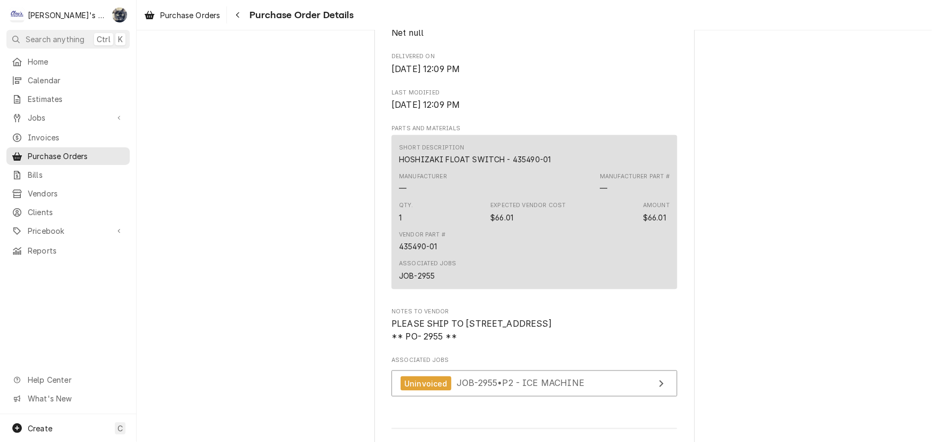
scroll to position [630, 0]
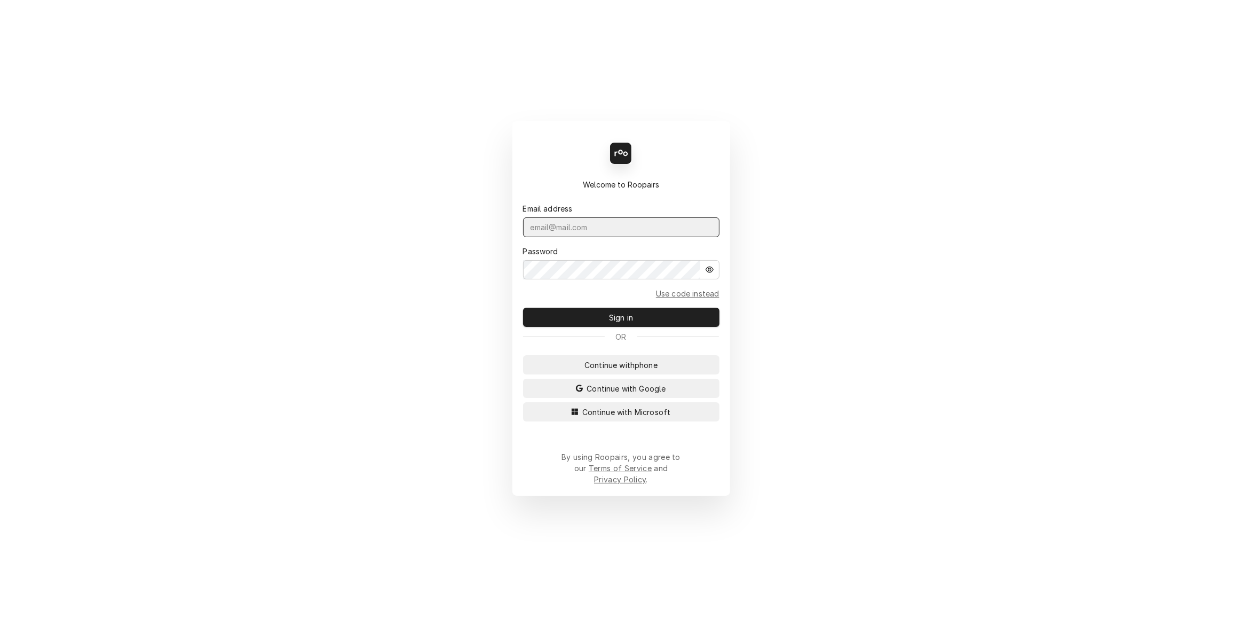
type input "[PERSON_NAME][EMAIL_ADDRESS][DOMAIN_NAME]"
click at [566, 310] on form "Email address [PERSON_NAME][EMAIL_ADDRESS][DOMAIN_NAME] Password Use code inste…" at bounding box center [621, 258] width 196 height 137
click at [563, 321] on button "Sign in" at bounding box center [621, 317] width 196 height 19
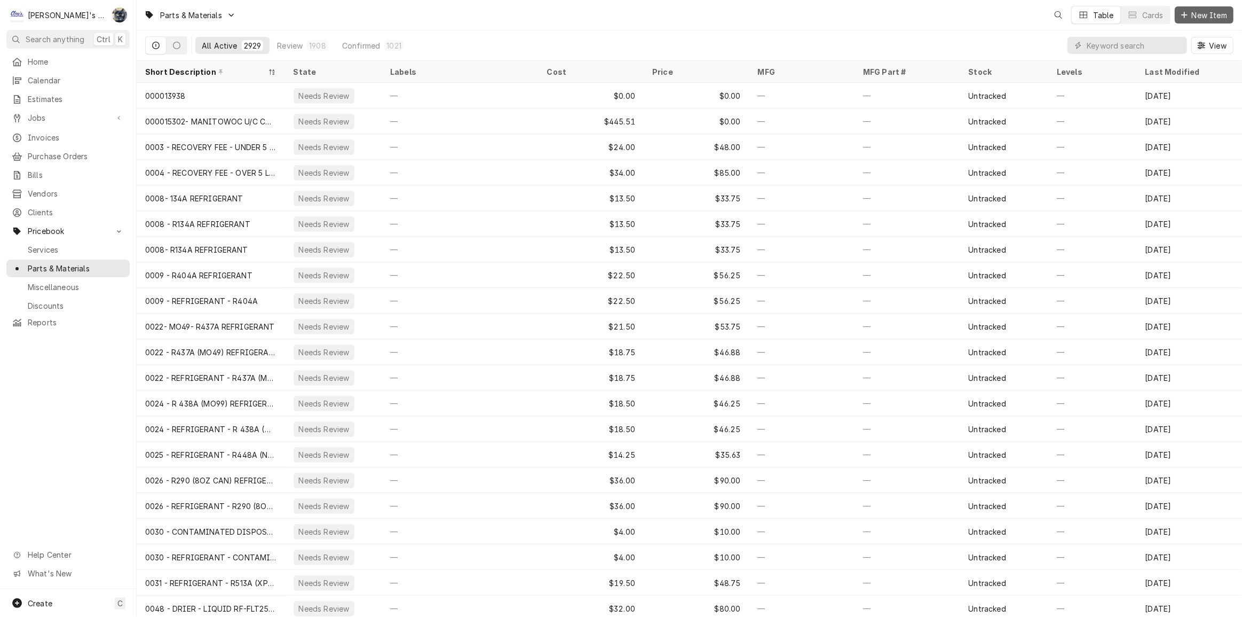
click at [1190, 15] on span "New Item" at bounding box center [1210, 15] width 40 height 11
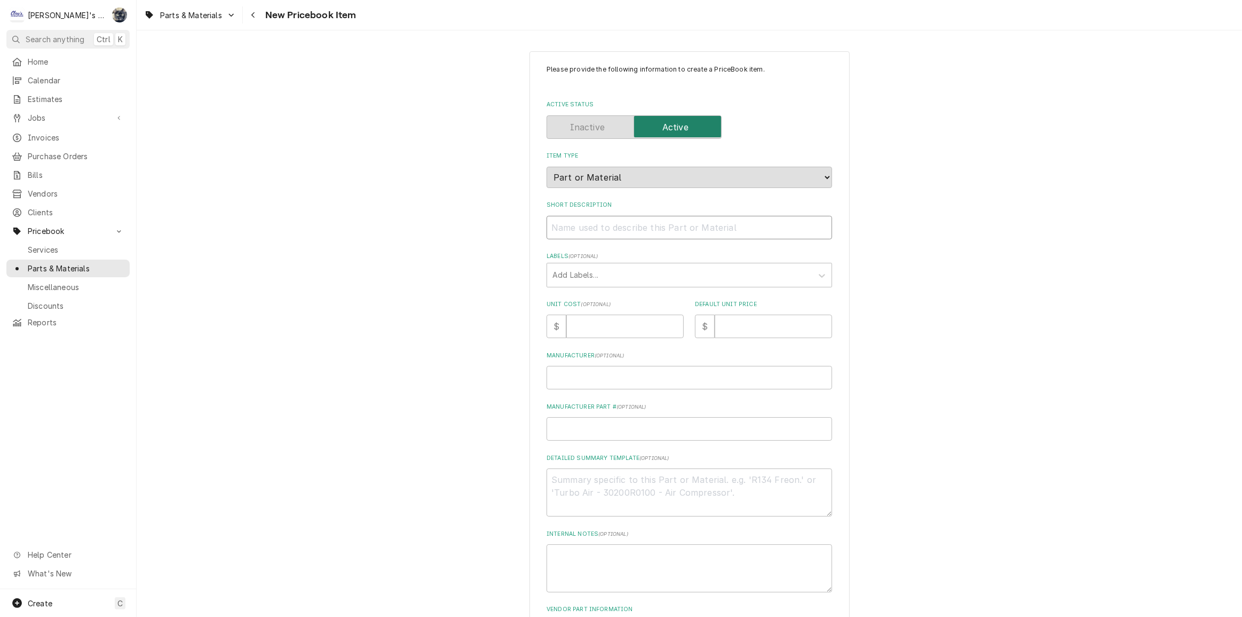
click at [611, 234] on input "Short Description" at bounding box center [690, 227] width 286 height 23
type textarea "x"
type input "4"
type textarea "x"
type input "4A"
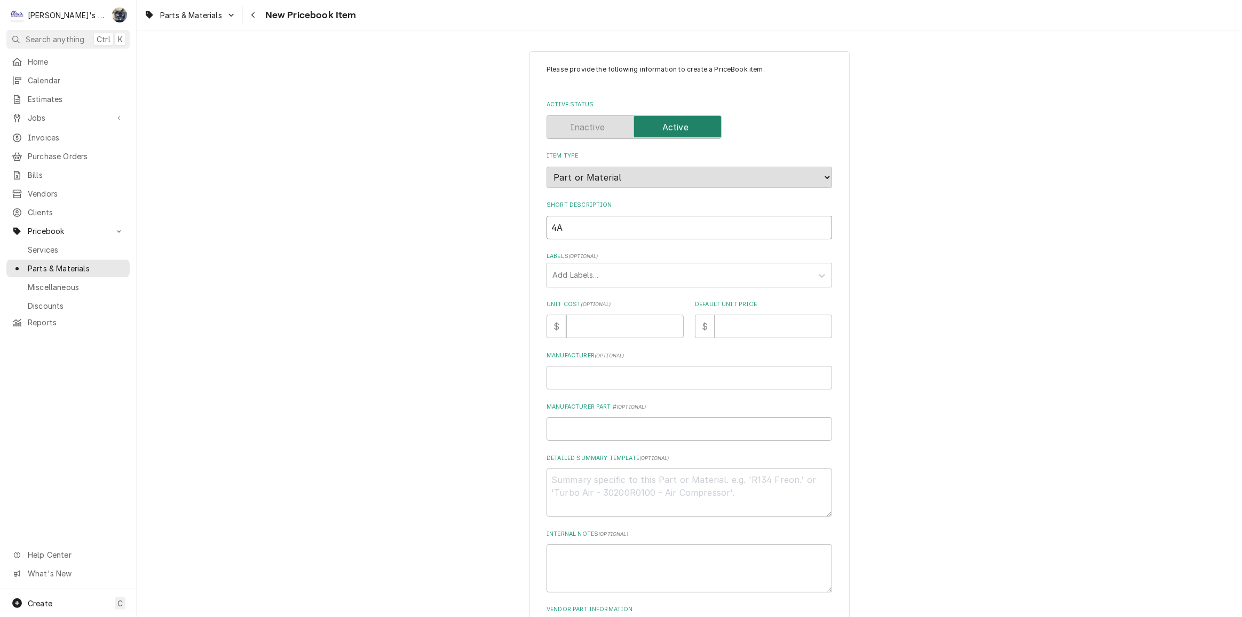
type textarea "x"
type input "4A5"
type textarea "x"
type input "4A59"
type textarea "x"
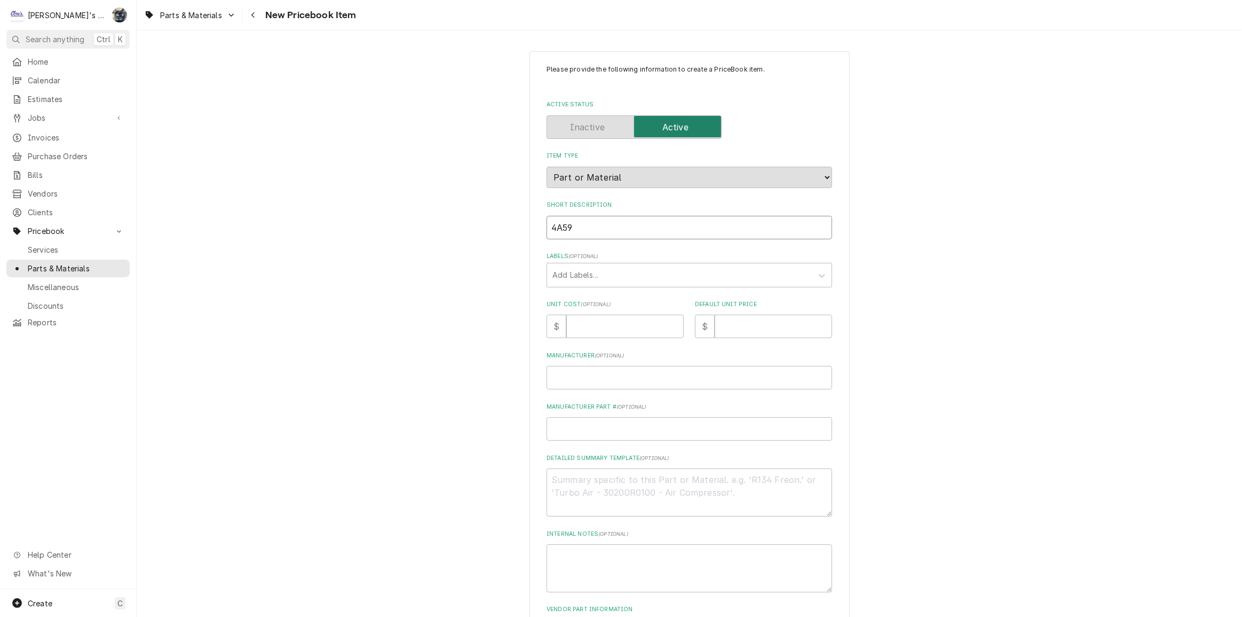
type input "4A595"
type textarea "x"
type input "4A5959"
type textarea "x"
type input "4A5959G"
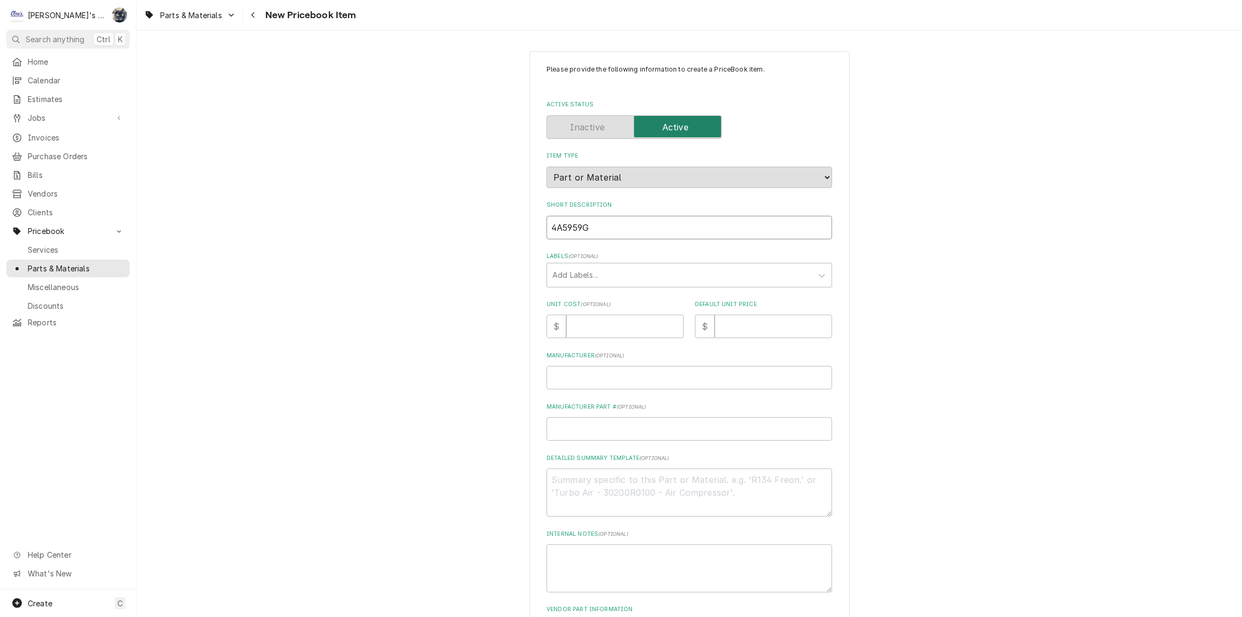
type textarea "x"
type input "4A5959G0"
type textarea "x"
type input "4A5959G02"
type textarea "x"
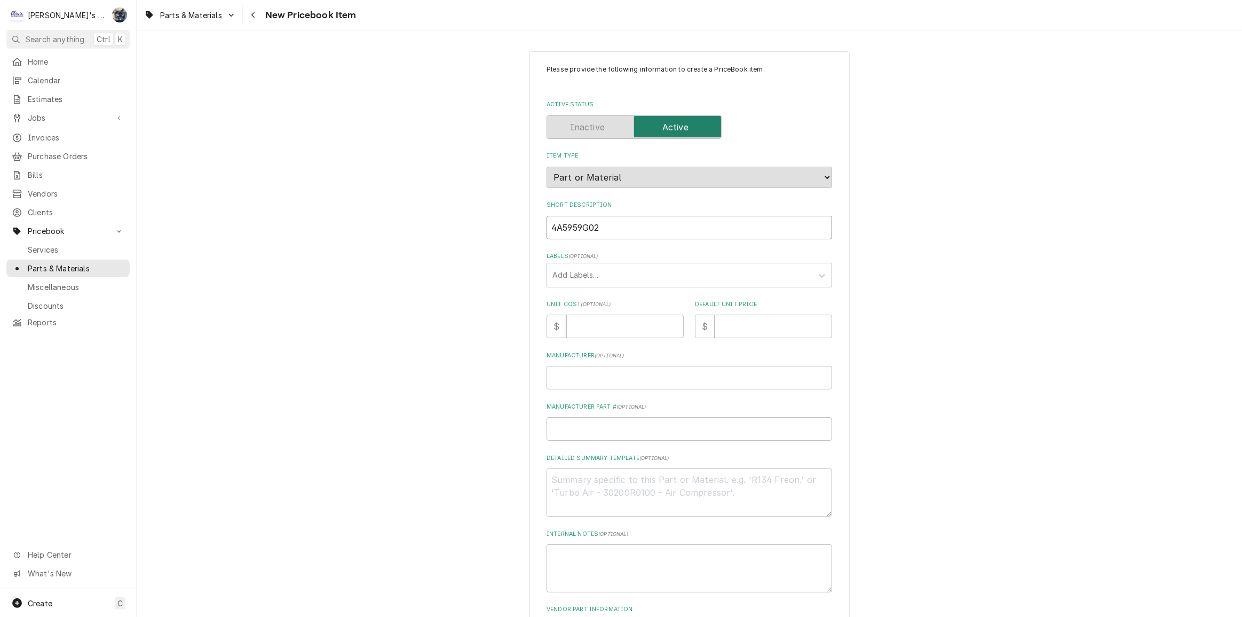
type input "4A5959G02"
type textarea "x"
type input "4A5959G02 H"
type textarea "x"
type input "4A5959G02 HO"
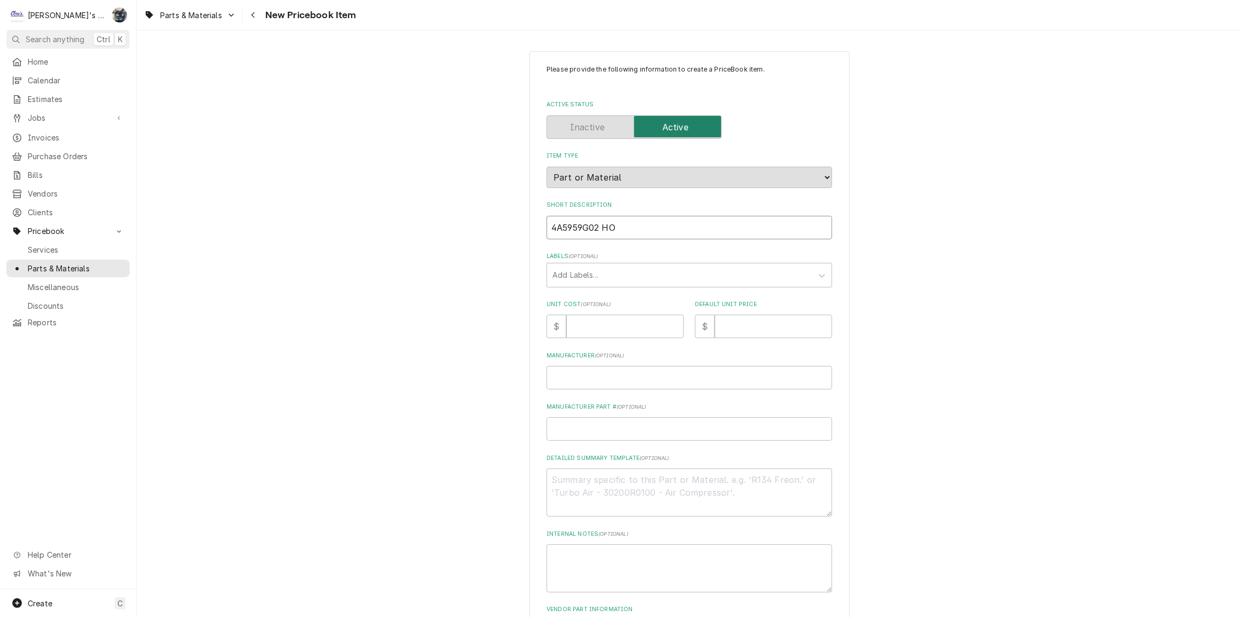
type textarea "x"
type input "4A5959G02 HOS"
type textarea "x"
type input "4A5959G02 HOSH"
type textarea "x"
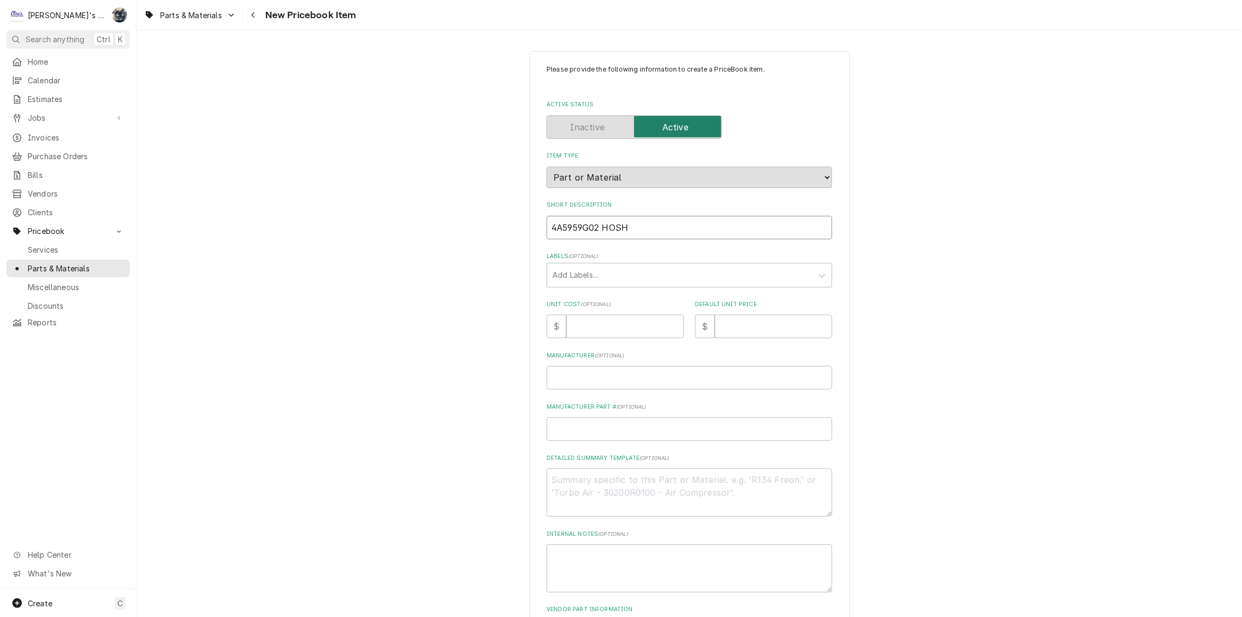
type input "4A5959G02 HOSHZ"
type textarea "x"
type input "4A5959G02 HOSHZI"
type textarea "x"
type input "4A5959G02 HOSHZ"
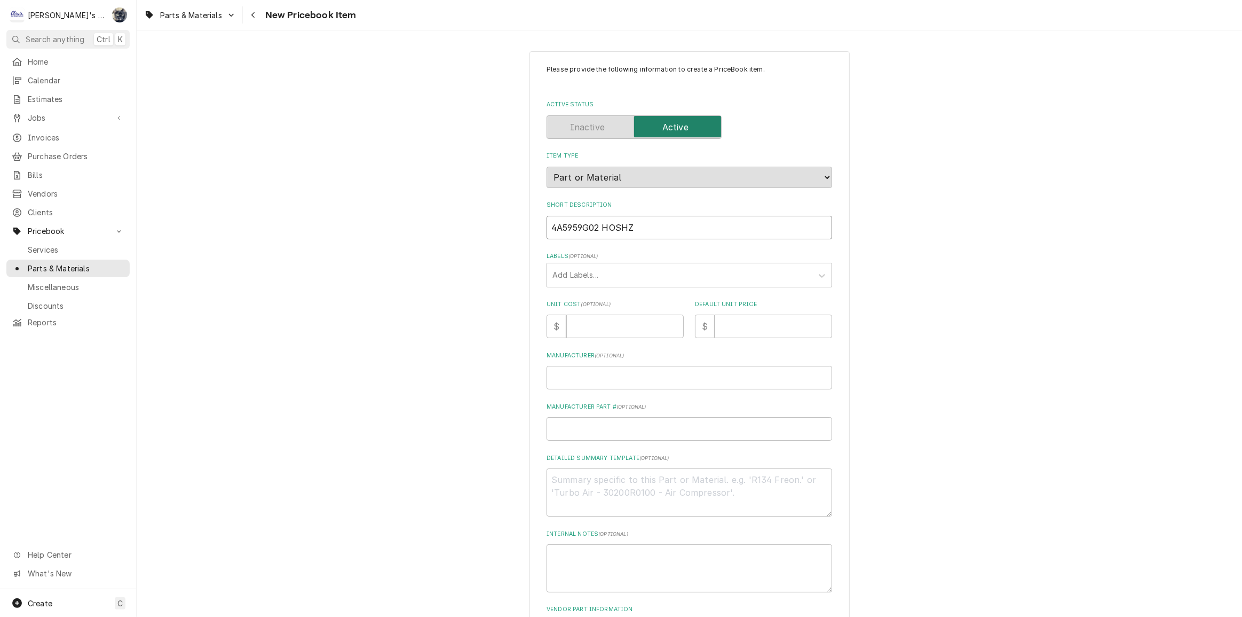
type textarea "x"
type input "4A5959G02 HOSH"
type textarea "x"
type input "4A5959G02 HOSHZ"
type textarea "x"
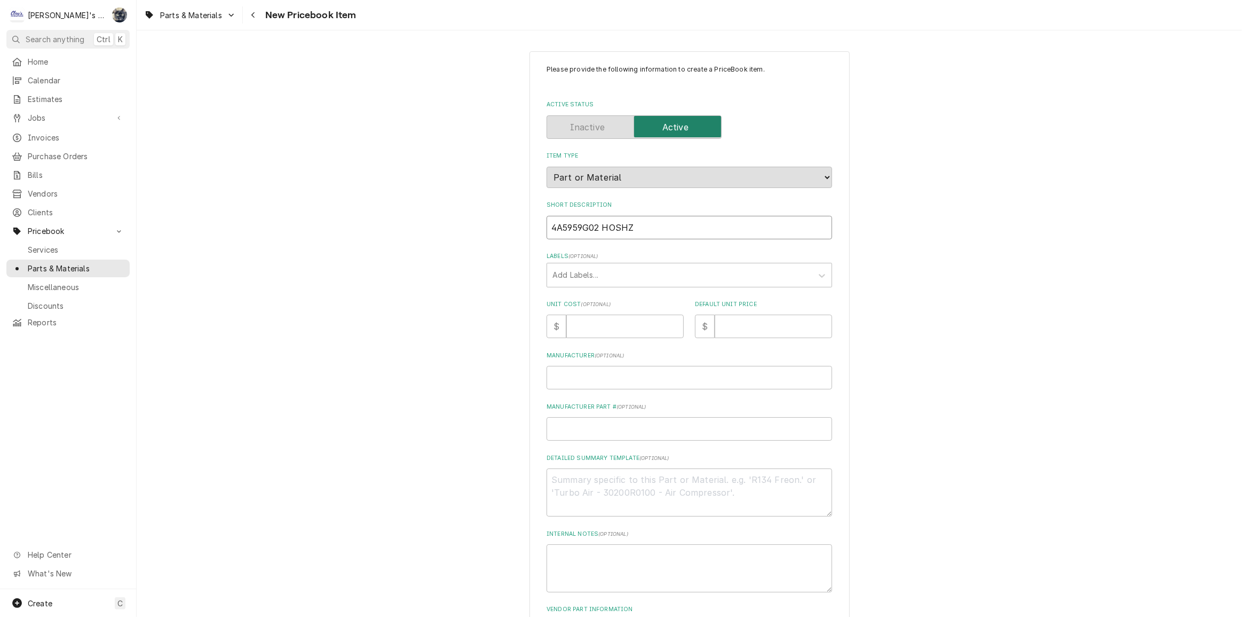
type input "4A5959G02 HOSH"
type textarea "x"
type input "4A5959G02 HOSHI"
type textarea "x"
type input "4A5959G02 HOSHIZ"
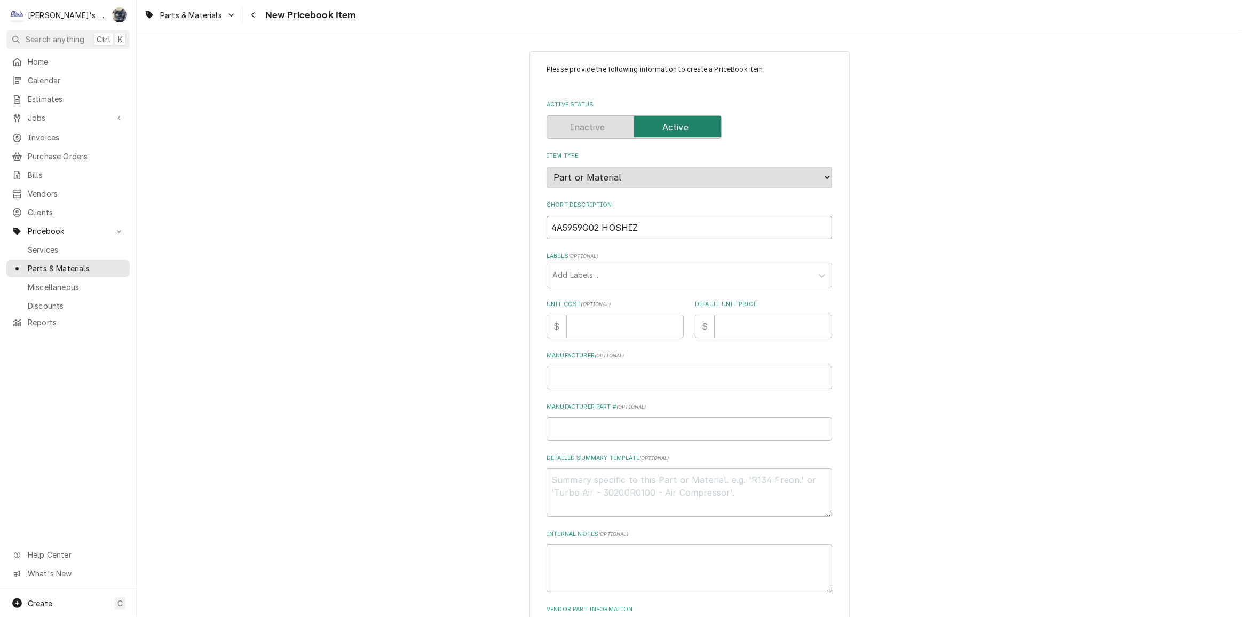
type textarea "x"
type input "4A5959G02 HOSHIZA"
type textarea "x"
type input "4A5959G02 HOSHIZAK"
type textarea "x"
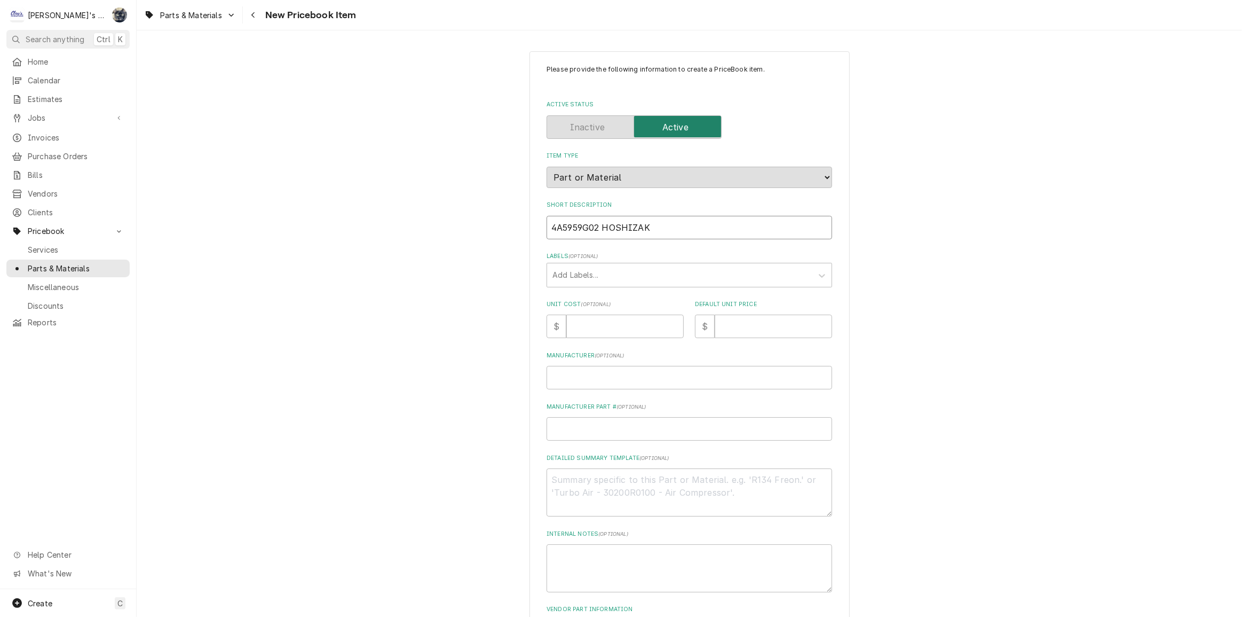
type input "4A5959G02 HOSHIZAKI"
type textarea "x"
type input "4A5959G02 HOSHIZAKI"
type textarea "x"
type input "4A5959G02 HOSHIZAKI C"
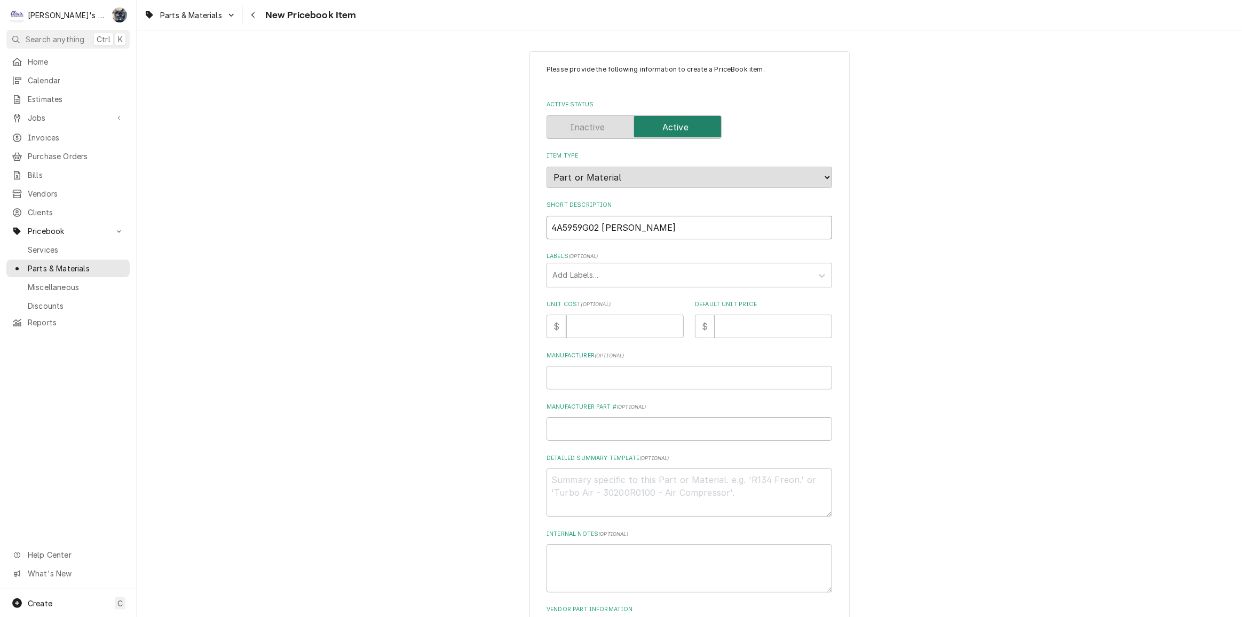
type textarea "x"
type input "4A5959G02 HOSHIZAKI CO"
type textarea "x"
type input "4A5959G02 HOSHIZAKI CON"
type textarea "x"
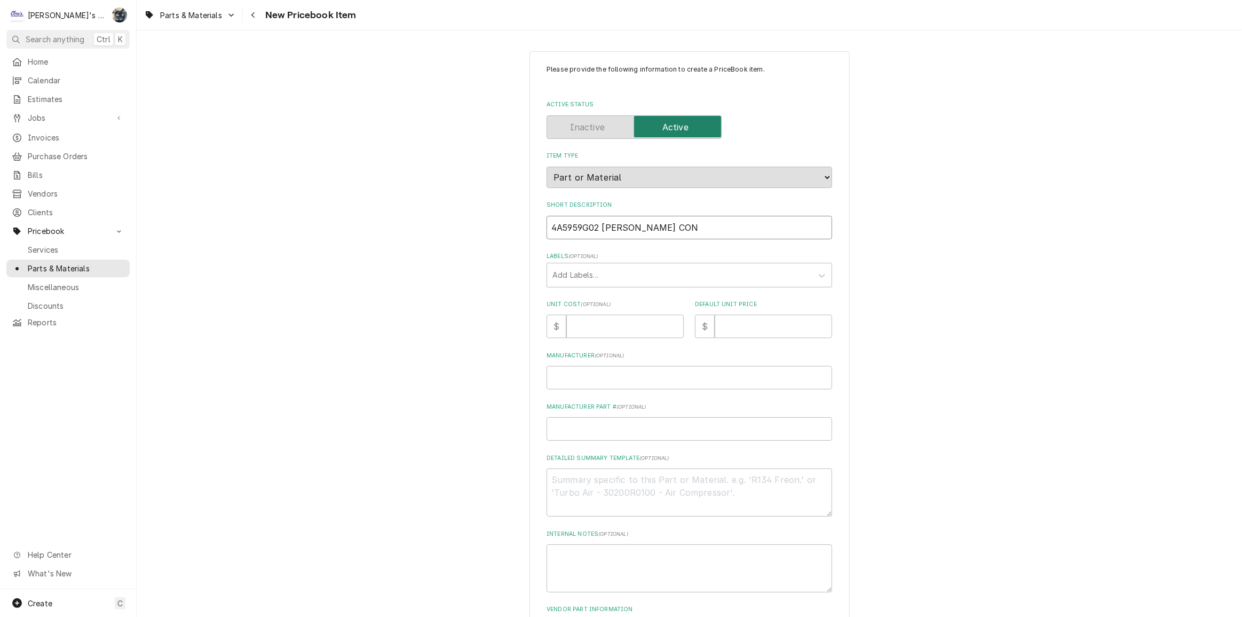
type input "4A5959G02 HOSHIZAKI CONT"
type textarea "x"
type input "4A5959G02 HOSHIZAKI CONTR"
type textarea "x"
type input "4A5959G02 HOSHIZAKI CONTRO"
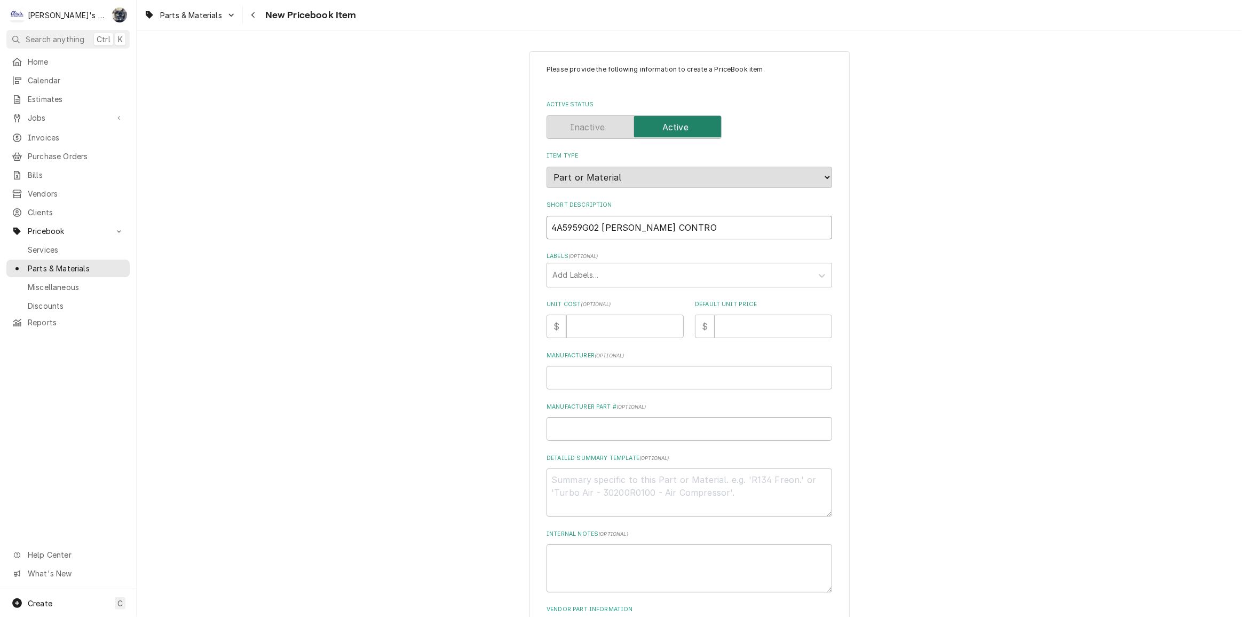
type textarea "x"
type input "4A5959G02 HOSHIZAKI CONTROO"
type textarea "x"
type input "4A5959G02 HOSHIZAKI CONTROOL"
type textarea "x"
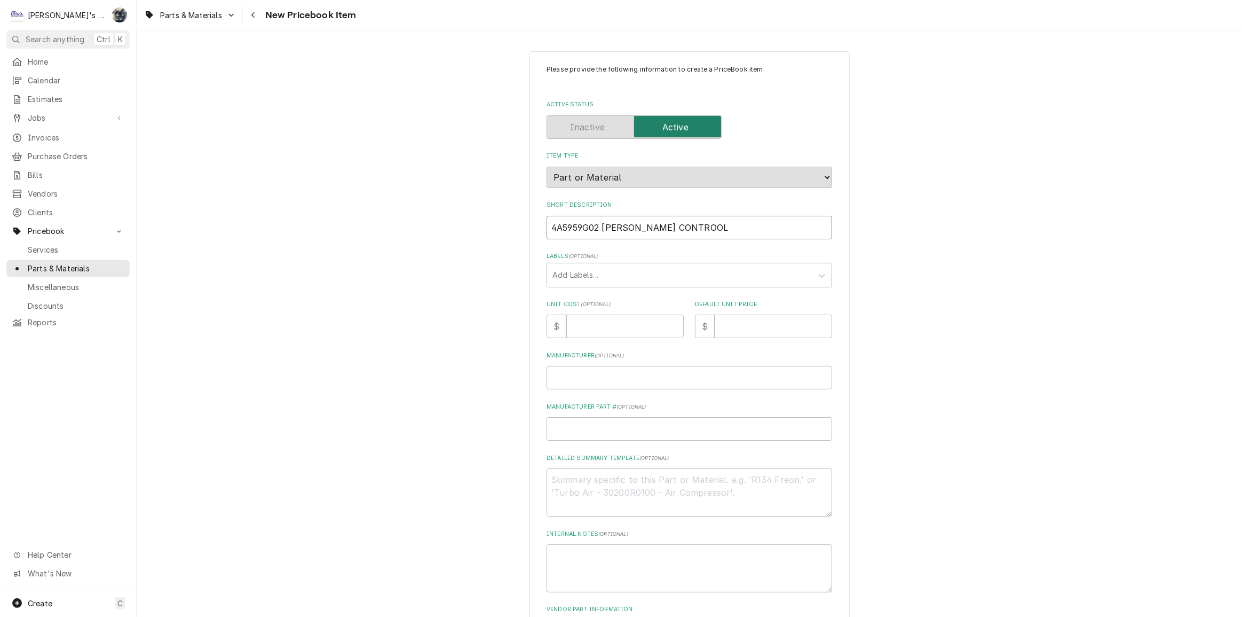
type input "4A5959G02 HOSHIZAKI CONTROOLE"
type textarea "x"
type input "4A5959G02 HOSHIZAKI CONTROOLER"
type textarea "x"
type input "4A5959G02 HOSHIZAKI CONTROOLE"
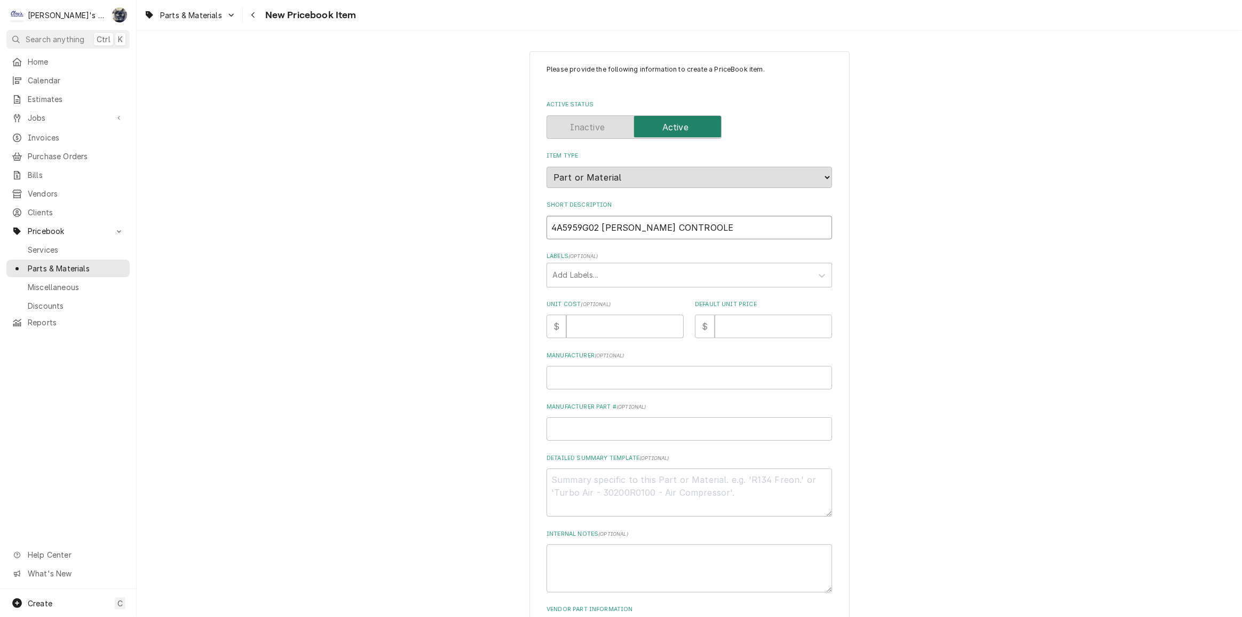
type textarea "x"
type input "4A5959G02 HOSHIZAKI CONTROOL"
type textarea "x"
type input "4A5959G02 HOSHIZAKI CONTROO"
type textarea "x"
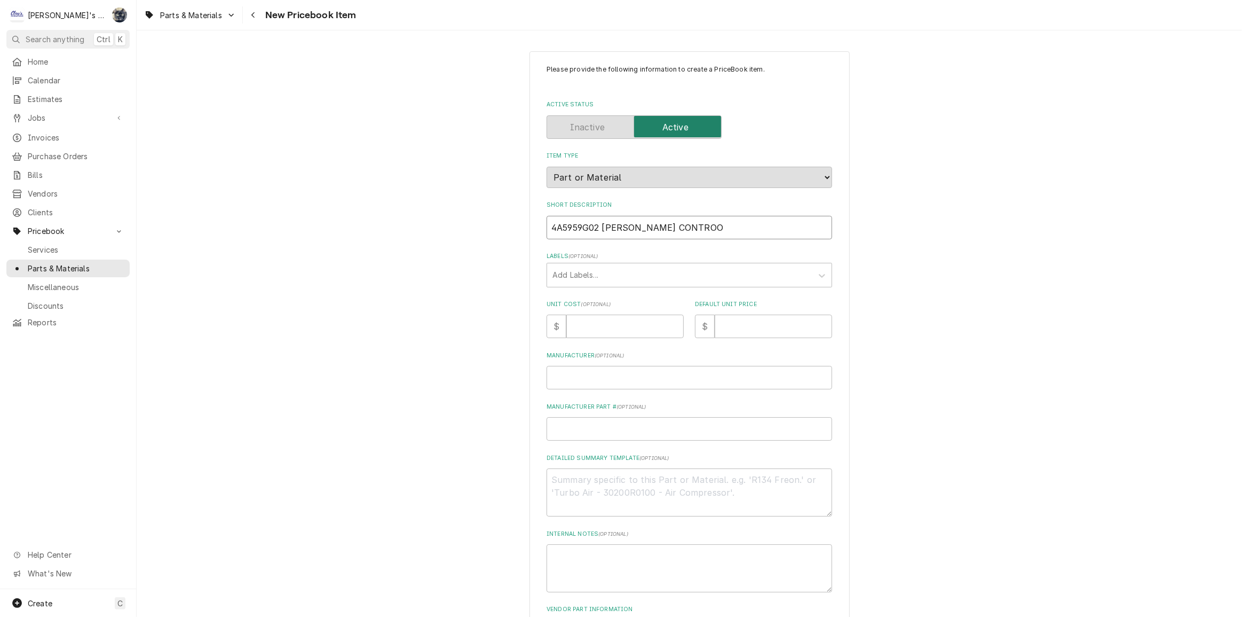
type input "4A5959G02 HOSHIZAKI CONTRO"
type textarea "x"
type input "4A5959G02 HOSHIZAKI CONTROL"
type textarea "x"
type input "4A5959G02 HOSHIZAKI CONTROLL"
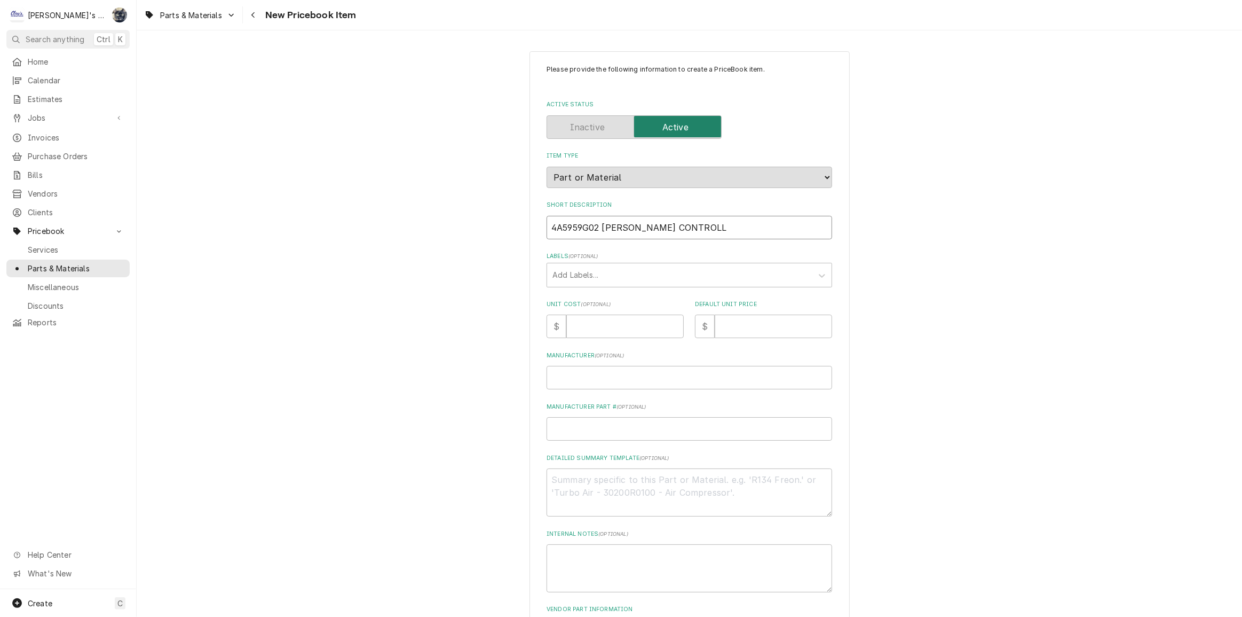
type textarea "x"
type input "4A5959G02 HOSHIZAKI CONTROLLE"
type textarea "x"
type input "4A5959G02 HOSHIZAKI CONTROLLER"
click at [611, 331] on input "Unit Cost ( optional )" at bounding box center [624, 325] width 117 height 23
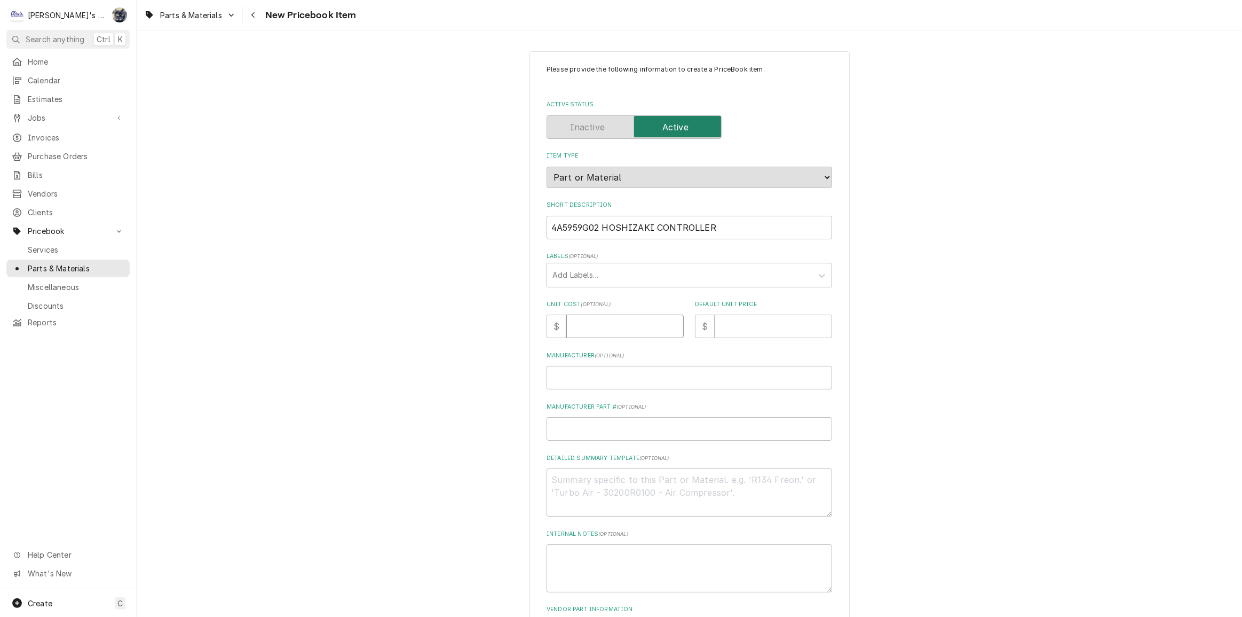
type textarea "x"
type input "1"
type textarea "x"
type input "16"
type textarea "x"
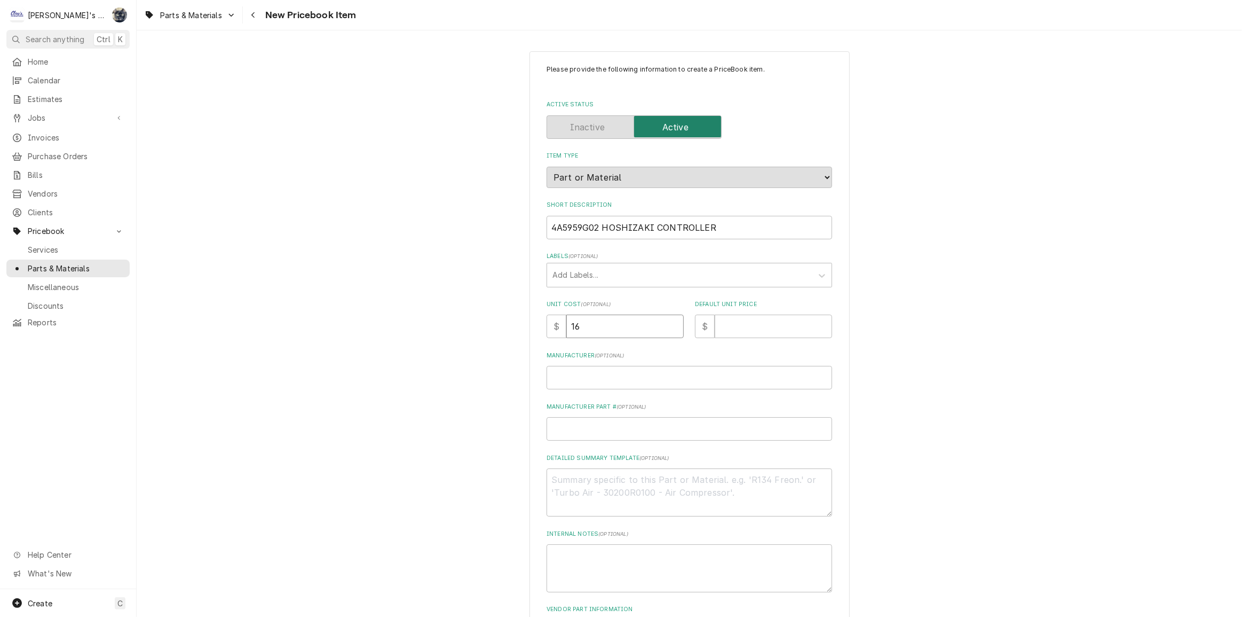
type input "167"
type textarea "x"
type input "167.6"
type textarea "x"
type input "167"
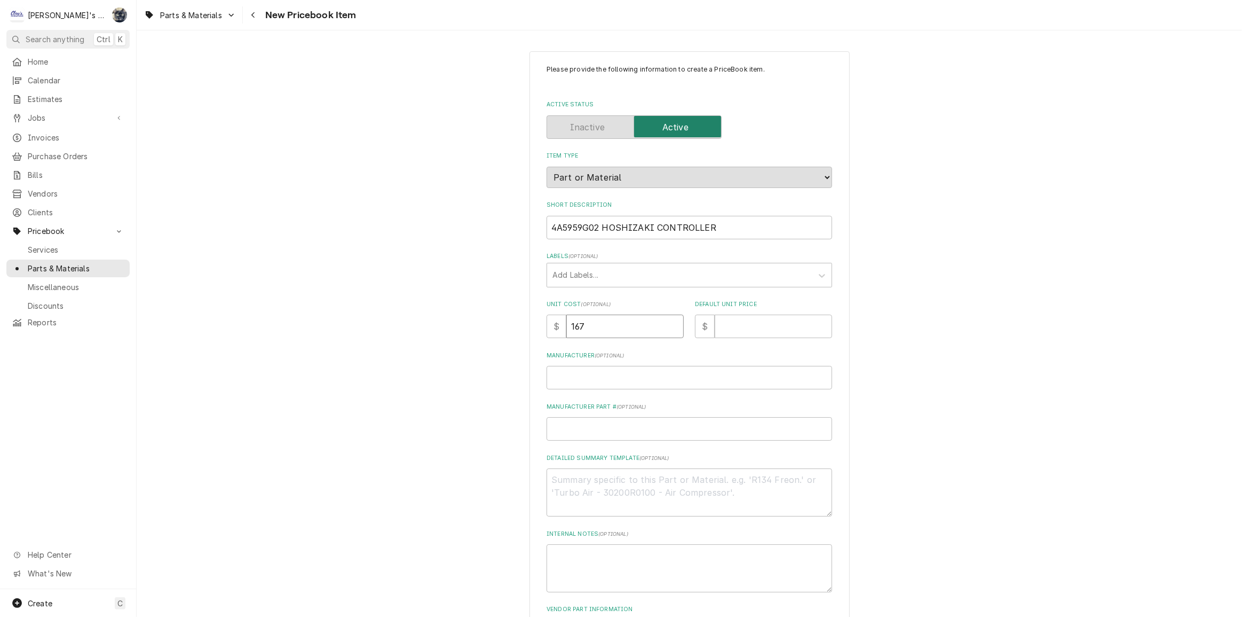
type textarea "x"
type input "167.1"
type textarea "x"
type input "167.16"
type textarea "x"
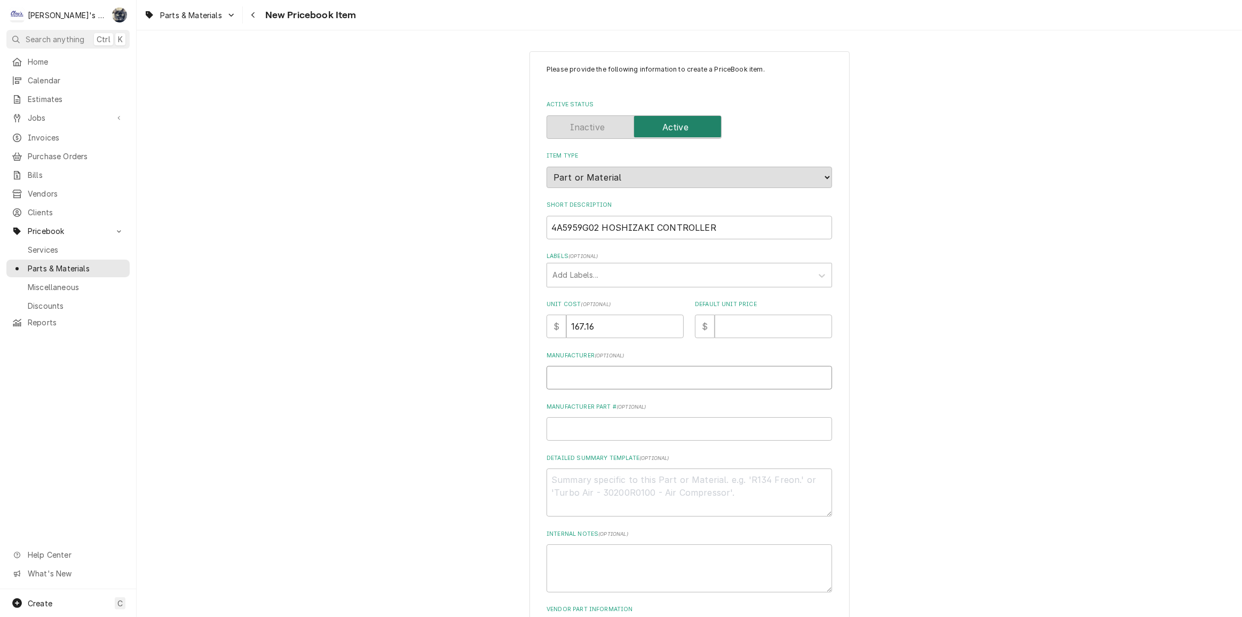
type input "H"
type textarea "x"
type input "HO"
type textarea "x"
type input "HOS"
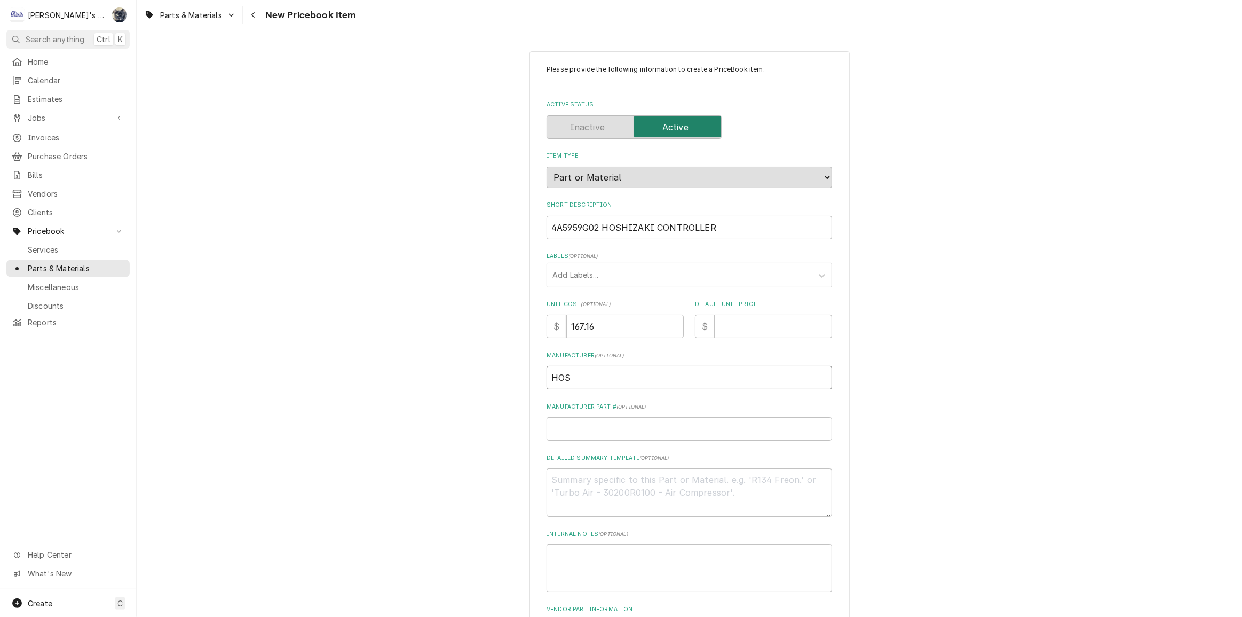
type textarea "x"
type input "HOSH"
type textarea "x"
type input "HOSHI"
type textarea "x"
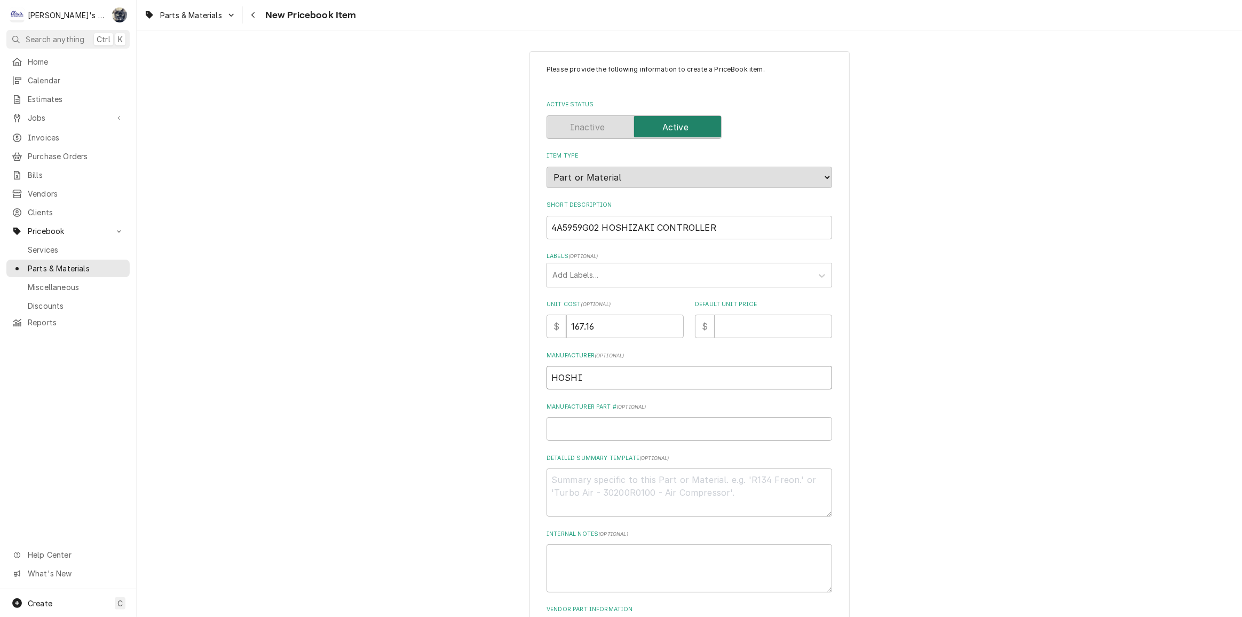
type input "HOSHIZ"
type textarea "x"
type input "HOSHIZA"
type textarea "x"
type input "HOSHIZAK"
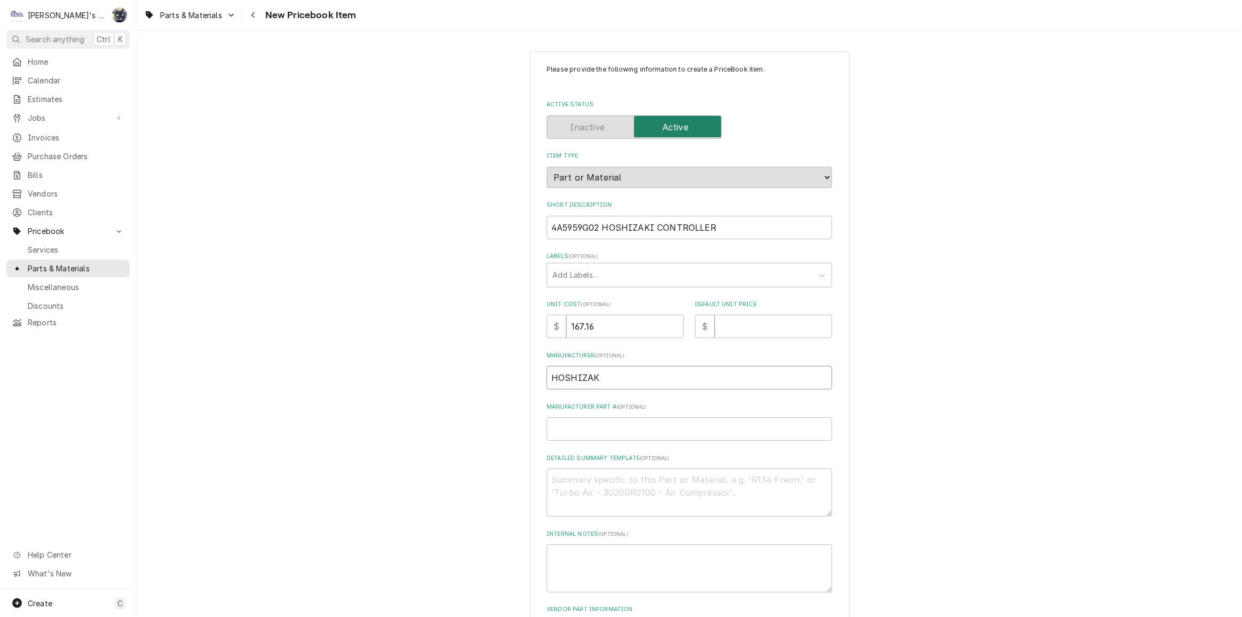
type textarea "x"
type input "HOSHIZAKI"
type textarea "x"
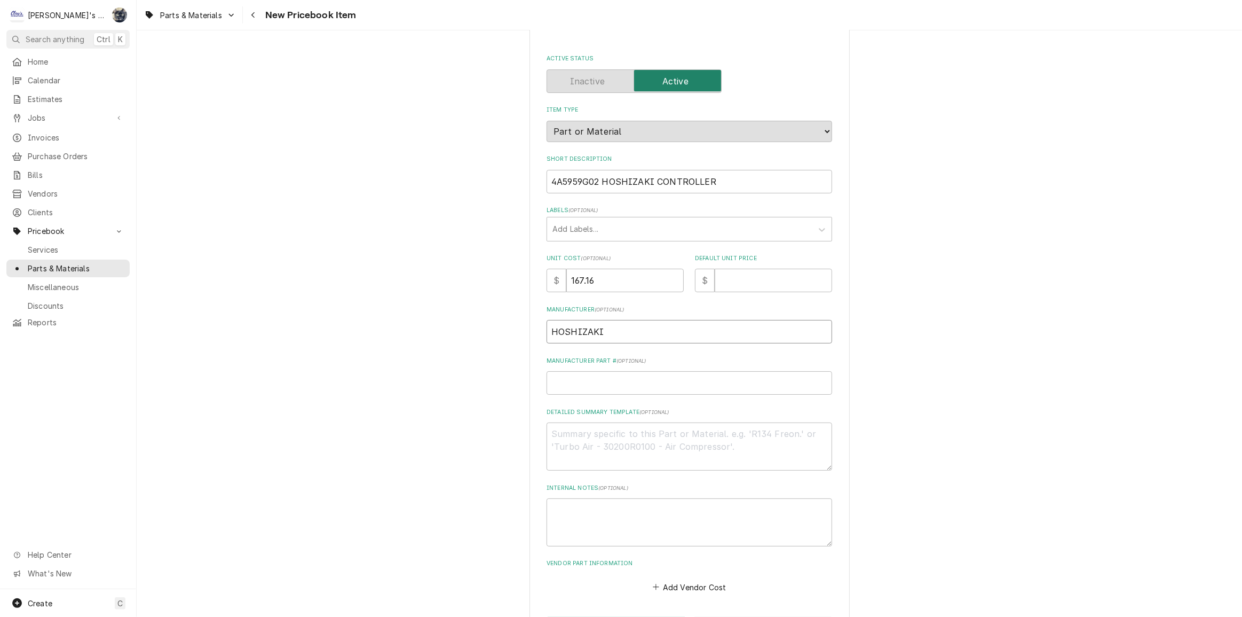
scroll to position [87, 0]
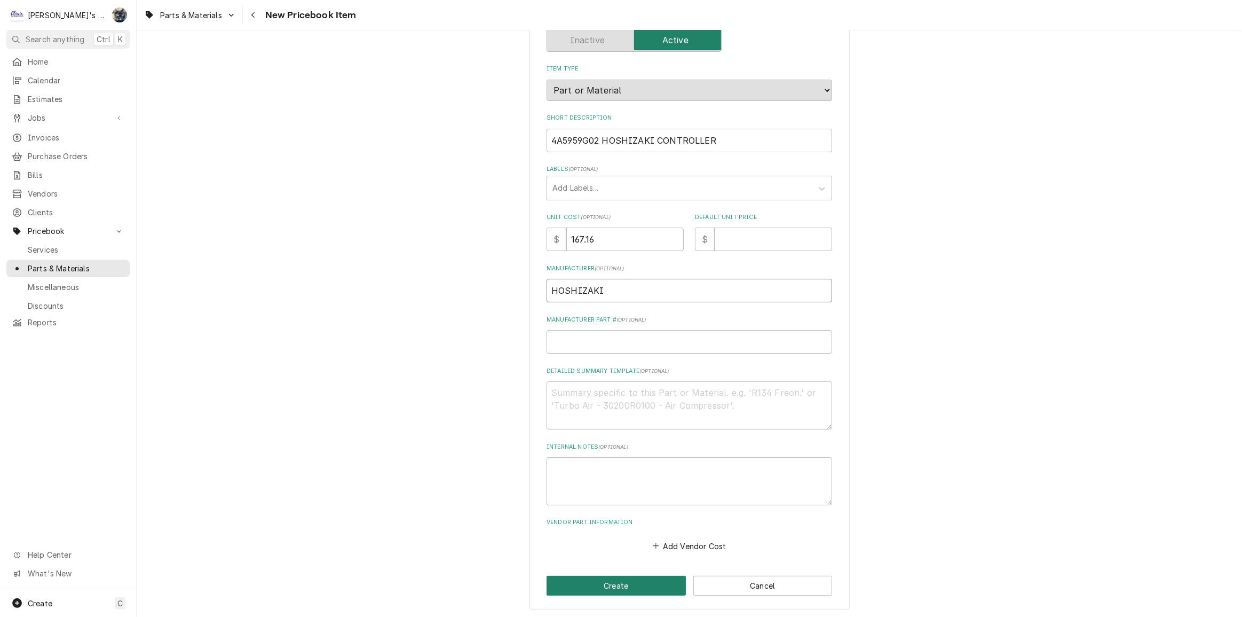
type input "HOSHIZAKI"
click at [631, 580] on button "Create" at bounding box center [616, 586] width 139 height 20
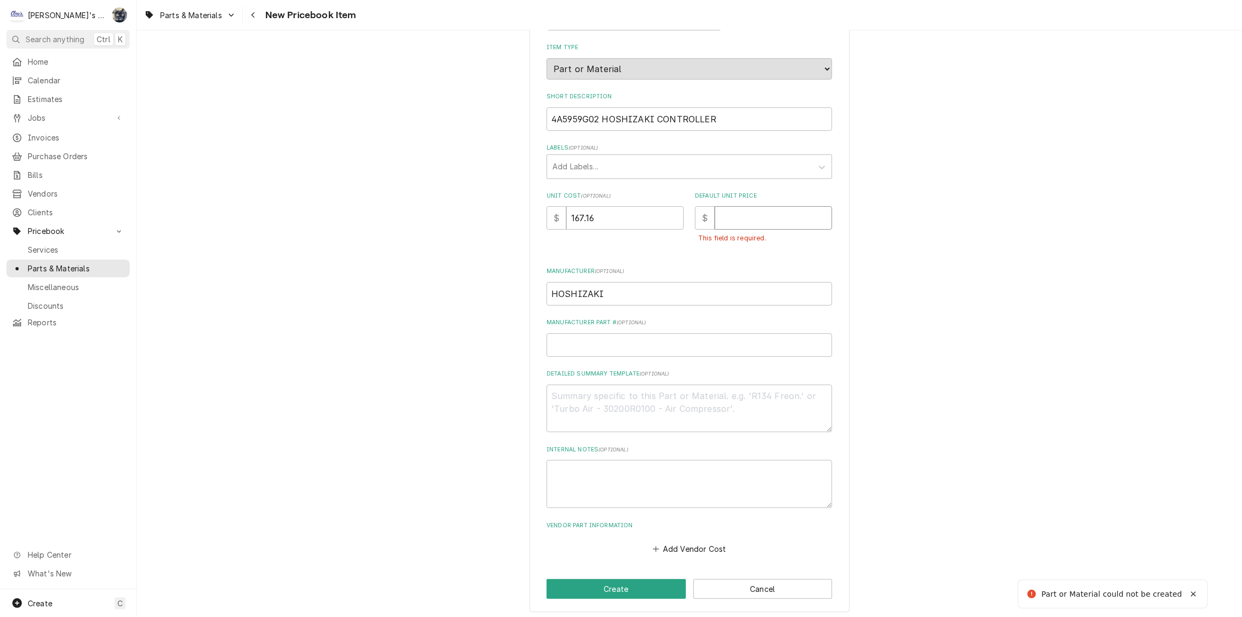
click at [735, 218] on input "Default Unit Price" at bounding box center [773, 217] width 117 height 23
type textarea "x"
type input "1"
type textarea "x"
type input "16"
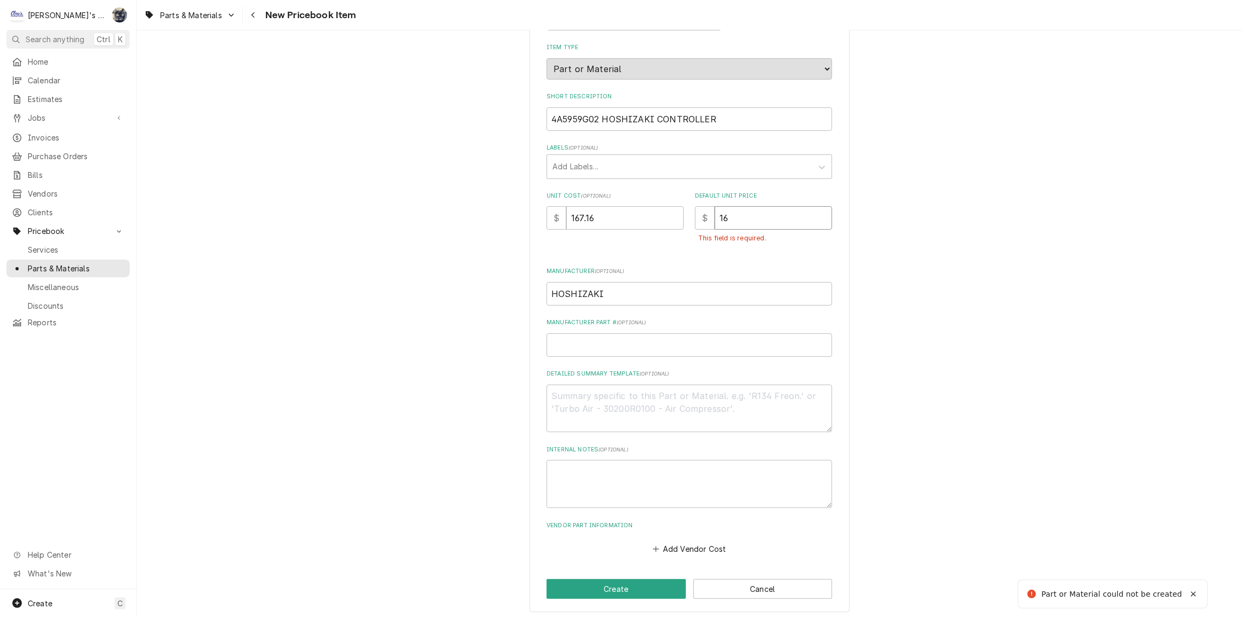
type textarea "x"
type input "167"
type textarea "x"
type input "1671"
type textarea "x"
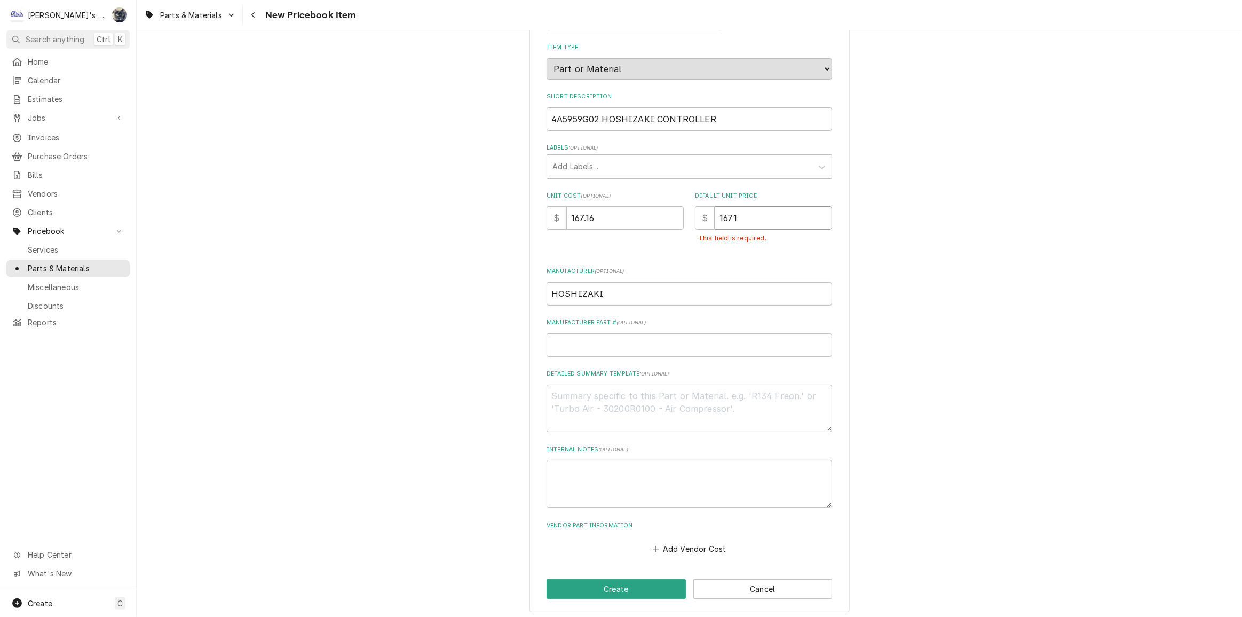
type input "167"
type textarea "x"
type input "167.1"
type textarea "x"
type input "167.16"
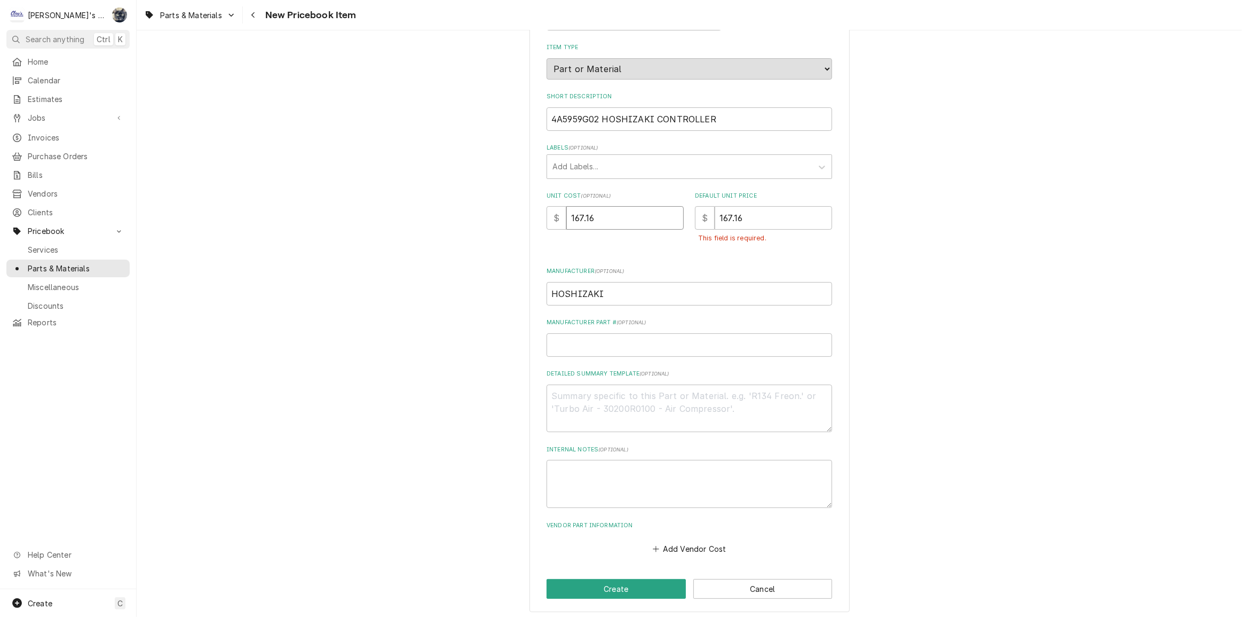
drag, startPoint x: 638, startPoint y: 221, endPoint x: 561, endPoint y: 224, distance: 77.5
click at [561, 224] on div "$ 167.16" at bounding box center [615, 217] width 137 height 23
type textarea "x"
click at [577, 587] on button "Create" at bounding box center [616, 589] width 139 height 20
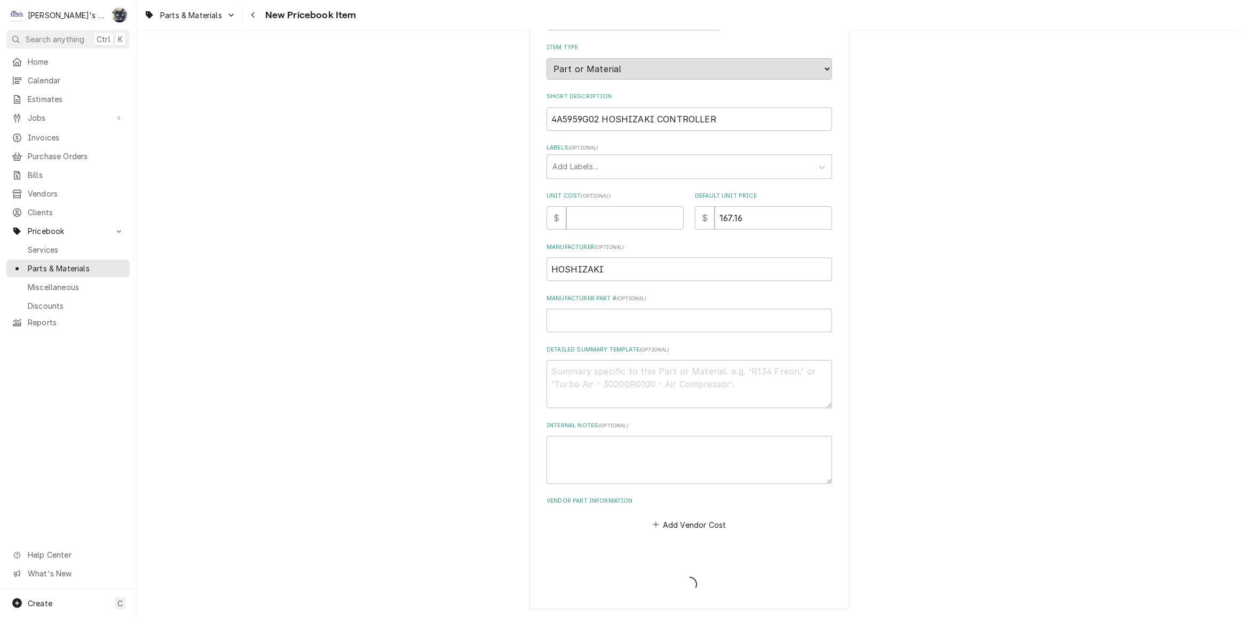
type textarea "x"
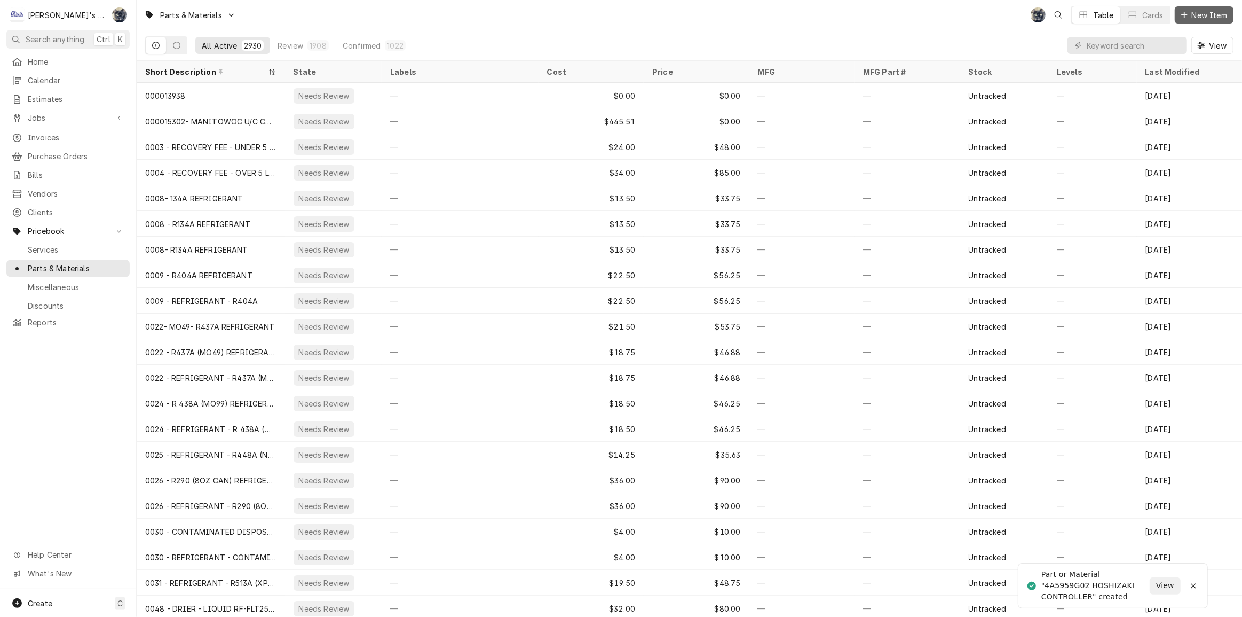
click at [1184, 14] on icon "Dynamic Content Wrapper" at bounding box center [1184, 15] width 6 height 6
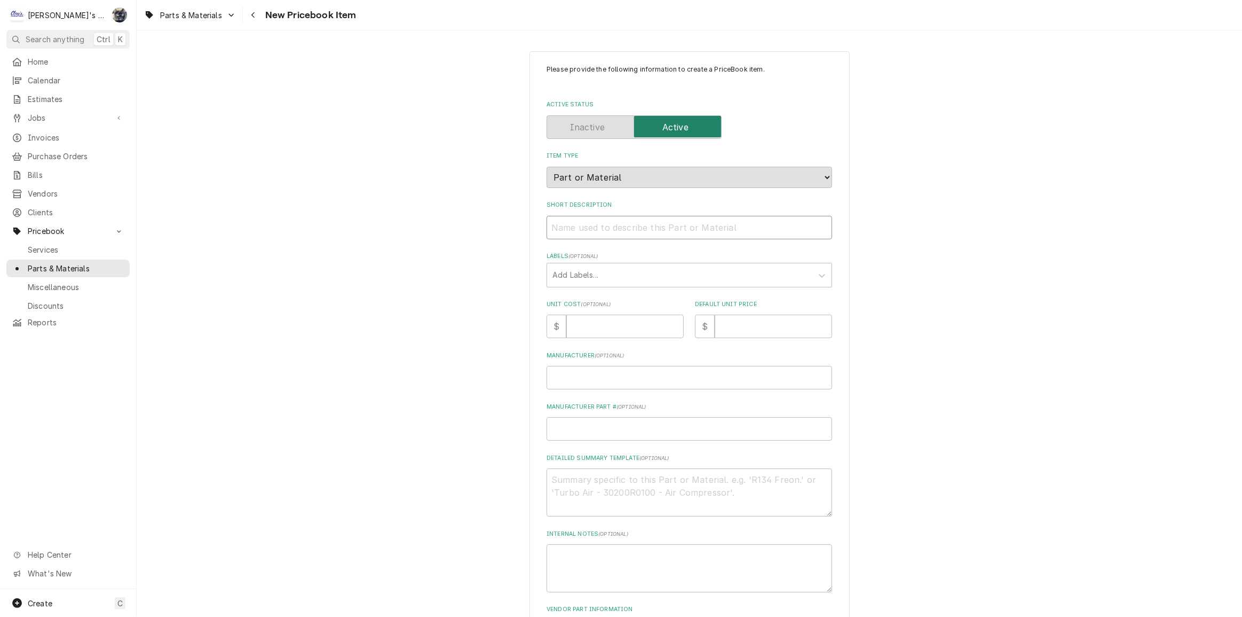
click at [621, 220] on input "Short Description" at bounding box center [690, 227] width 286 height 23
type textarea "x"
type input "4"
type textarea "x"
type input "4A"
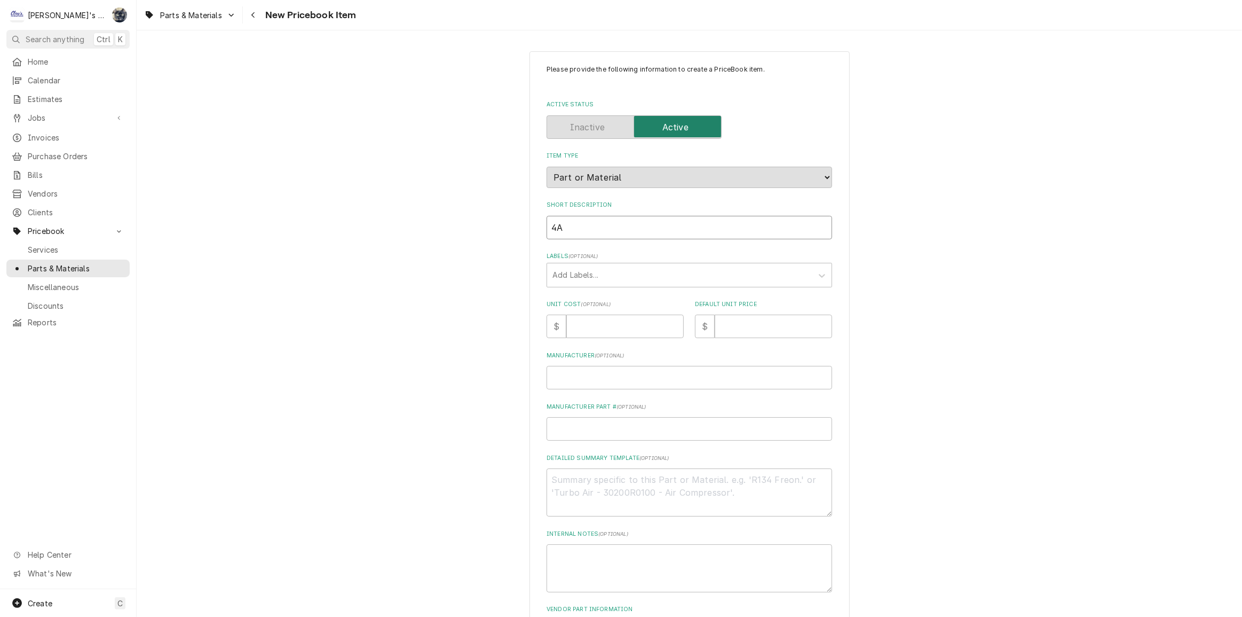
type textarea "x"
type input "4A8"
type textarea "x"
type input "4A"
type textarea "x"
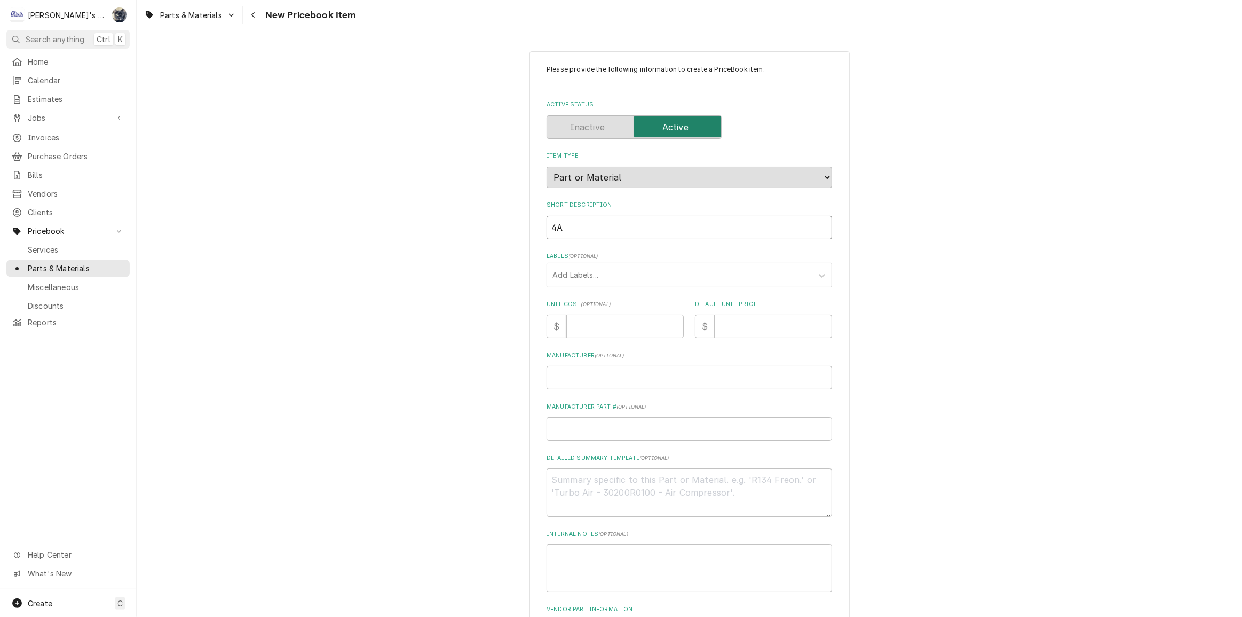
type input "4A4"
type textarea "x"
type input "4A48"
type textarea "x"
type input "4A486"
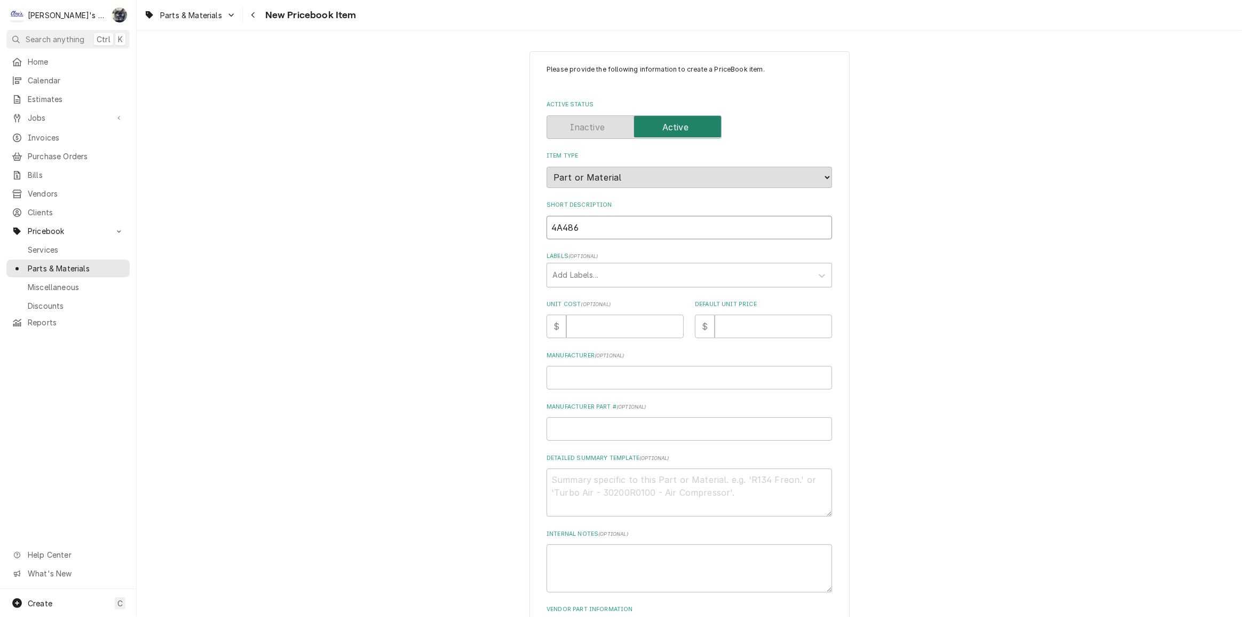
type textarea "x"
type input "4A4864"
type textarea "x"
type input "4A4864-"
type textarea "x"
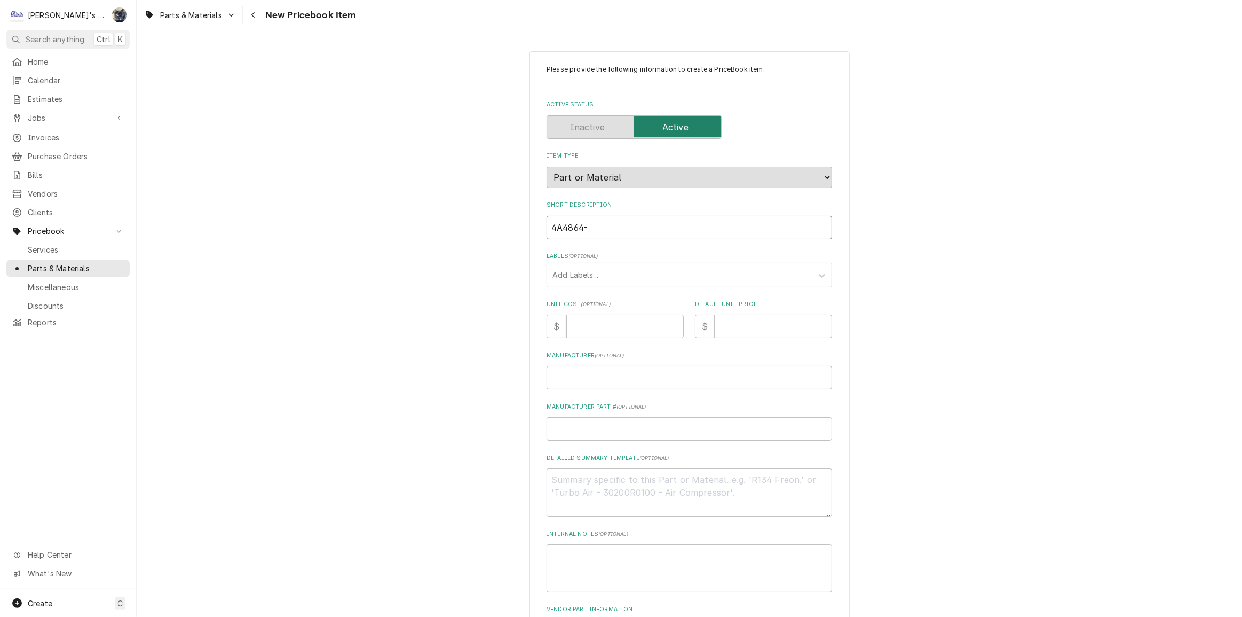
type input "4A4864-0"
type textarea "x"
type input "4A4864-01"
type textarea "x"
type input "4A4864-01"
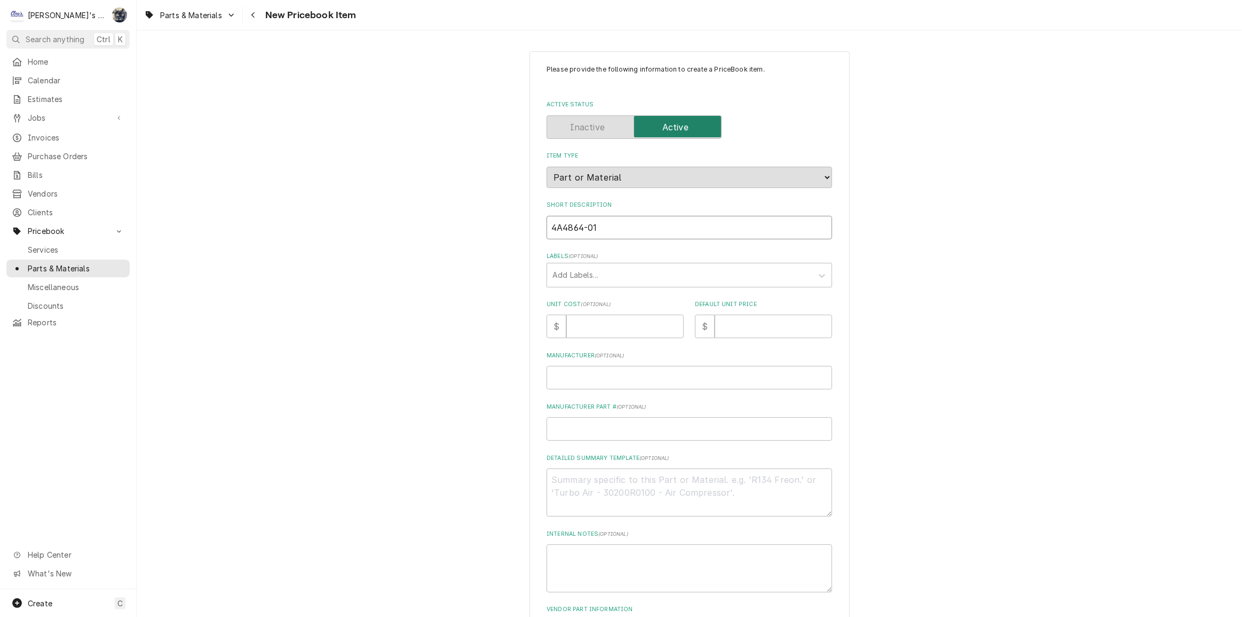
type textarea "x"
type input "4A4864-01 H"
type textarea "x"
type input "4A4864-01 HO"
type textarea "x"
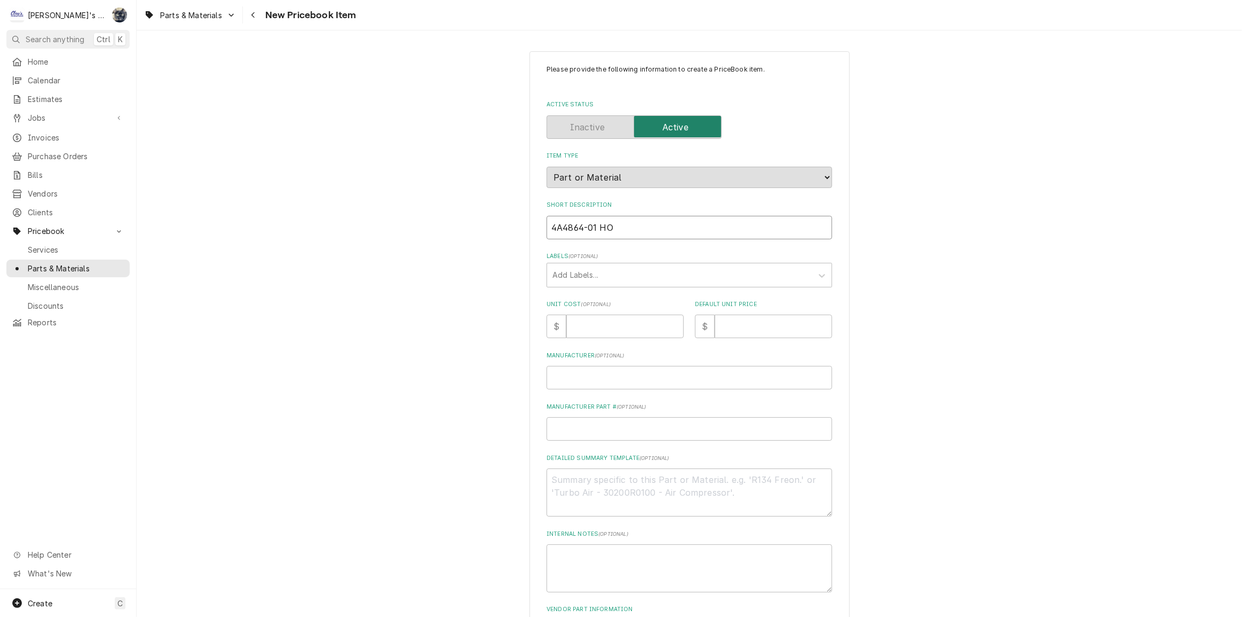
type input "4A4864-01 HOS"
type textarea "x"
type input "4A4864-01 HOSH"
type textarea "x"
type input "4A4864-01 HOSHZ"
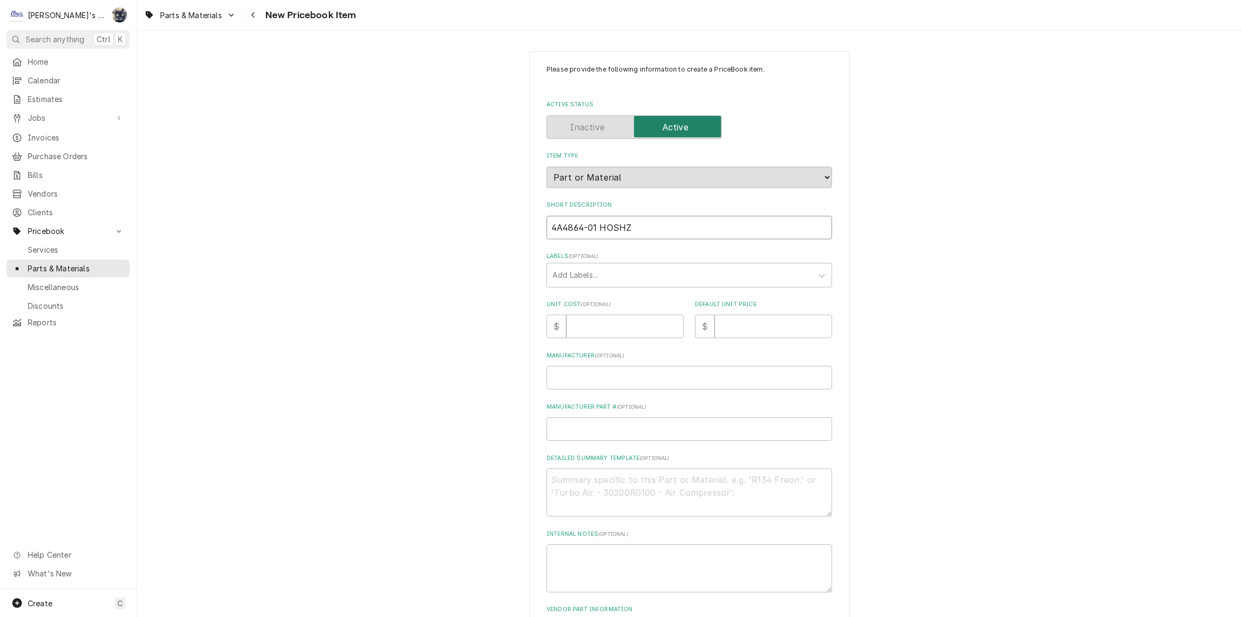
type textarea "x"
type input "4A4864-01 HOSHZI"
type textarea "x"
type input "4A4864-01 HOSHZIA"
type textarea "x"
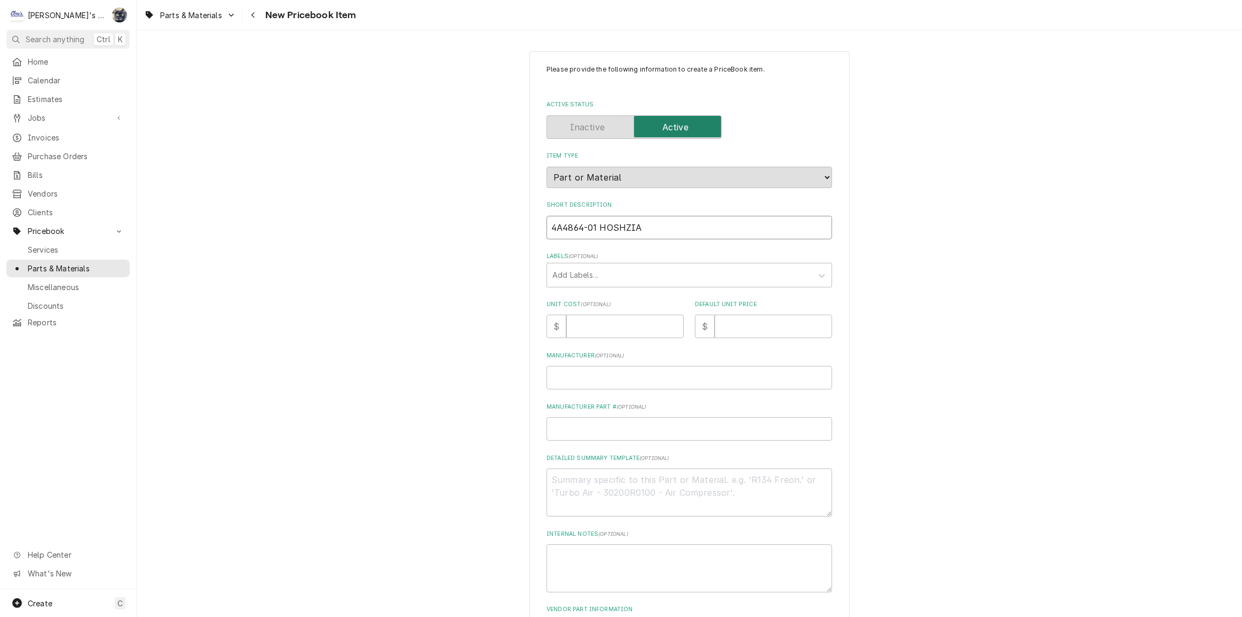
type input "4A4864-01 HOSHZIAK"
type textarea "x"
type input "4A4864-01 HOSHZIAKI"
type textarea "x"
type input "4A4864-01 HOSHZIAK"
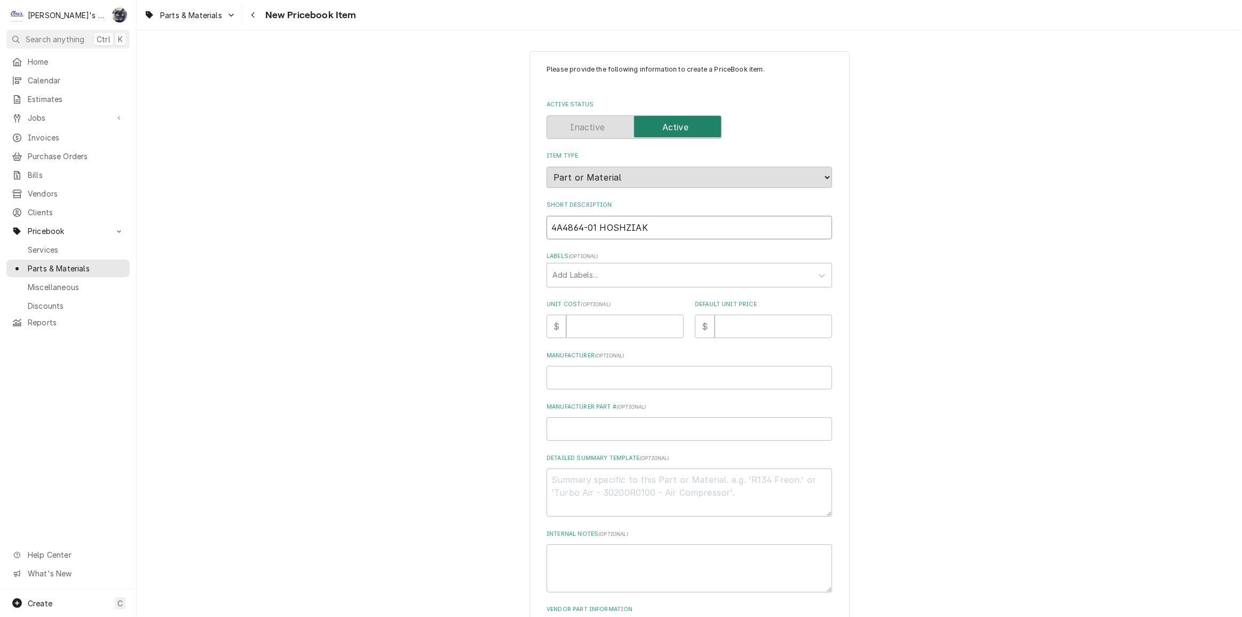
type textarea "x"
type input "4A4864-01 HOSHZIA"
type textarea "x"
type input "4A4864-01 HOSHZI"
type textarea "x"
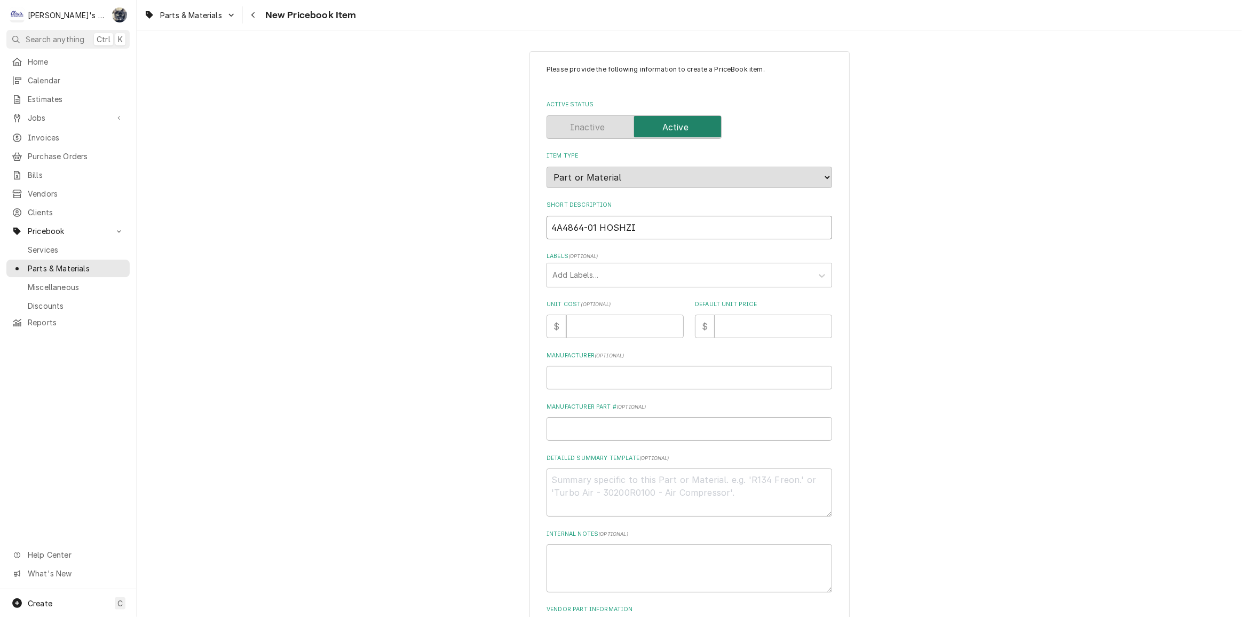
type input "4A4864-01 HOSHZ"
type textarea "x"
type input "4A4864-01 HOSH"
type textarea "x"
type input "4A4864-01 HOSHI"
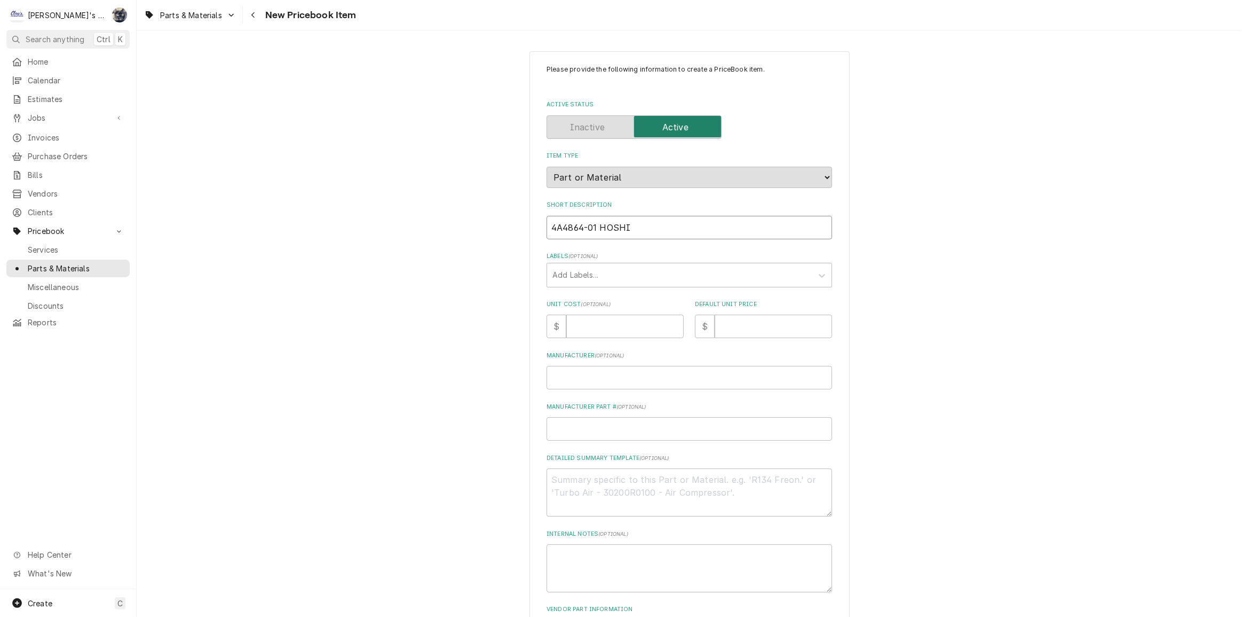
type textarea "x"
type input "4A4864-01 HOSHIZ"
type textarea "x"
type input "4A4864-01 HOSHIZA"
type textarea "x"
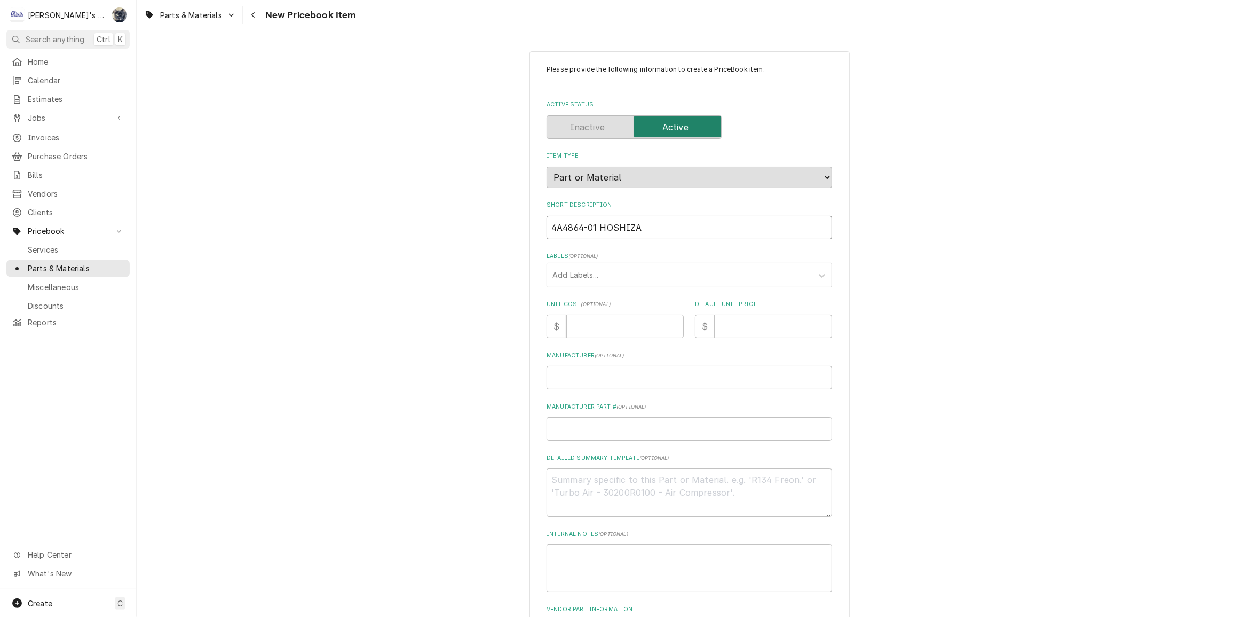
type input "4A4864-01 HOSHIZAK"
type textarea "x"
type input "4A4864-01 HOSHIZAKI"
type textarea "x"
type input "4A4864-01 HOSHIZAKI"
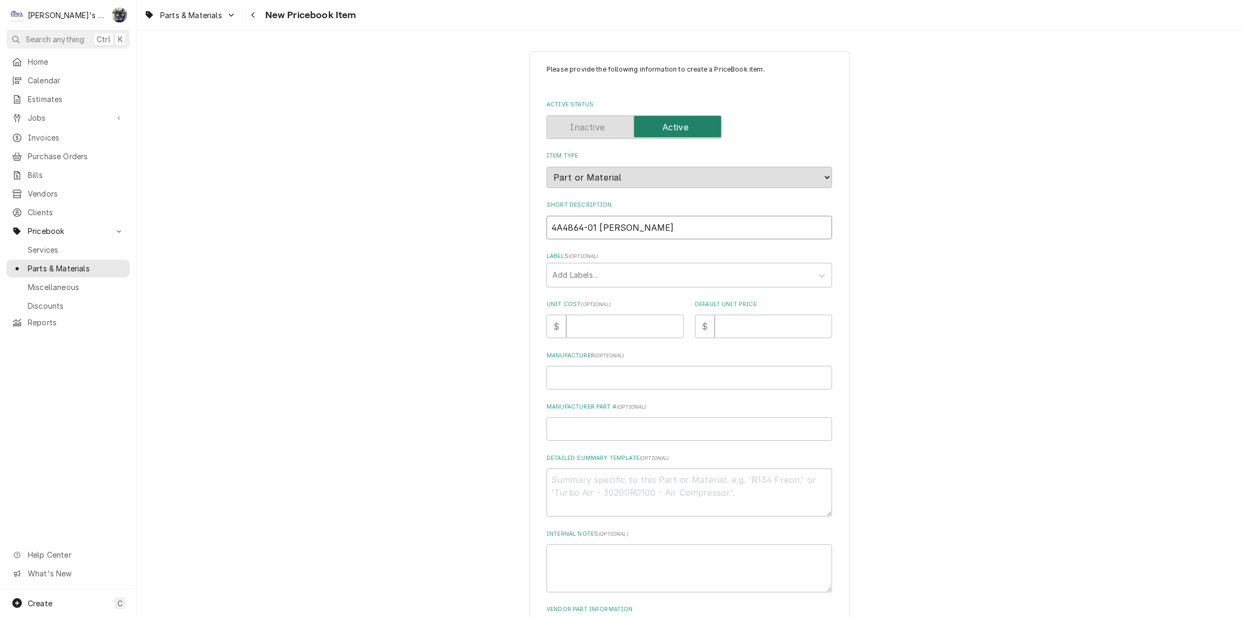
type textarea "x"
type input "4A4864-01 HOSHIZAKI C"
type textarea "x"
type input "4A4864-01 HOSHIZAKI CE"
type textarea "x"
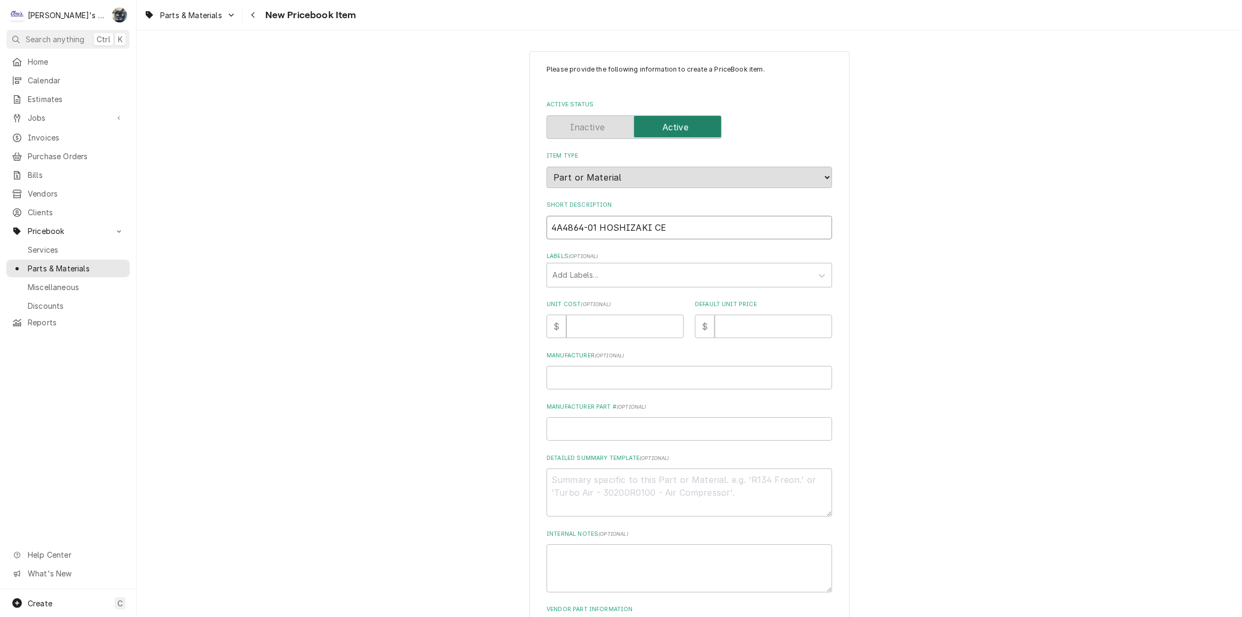
type input "4A4864-01 HOSHIZAKI CEN"
type textarea "x"
type input "4A4864-01 HOSHIZAKI CE"
type textarea "x"
type input "4A4864-01 HOSHIZAKI C"
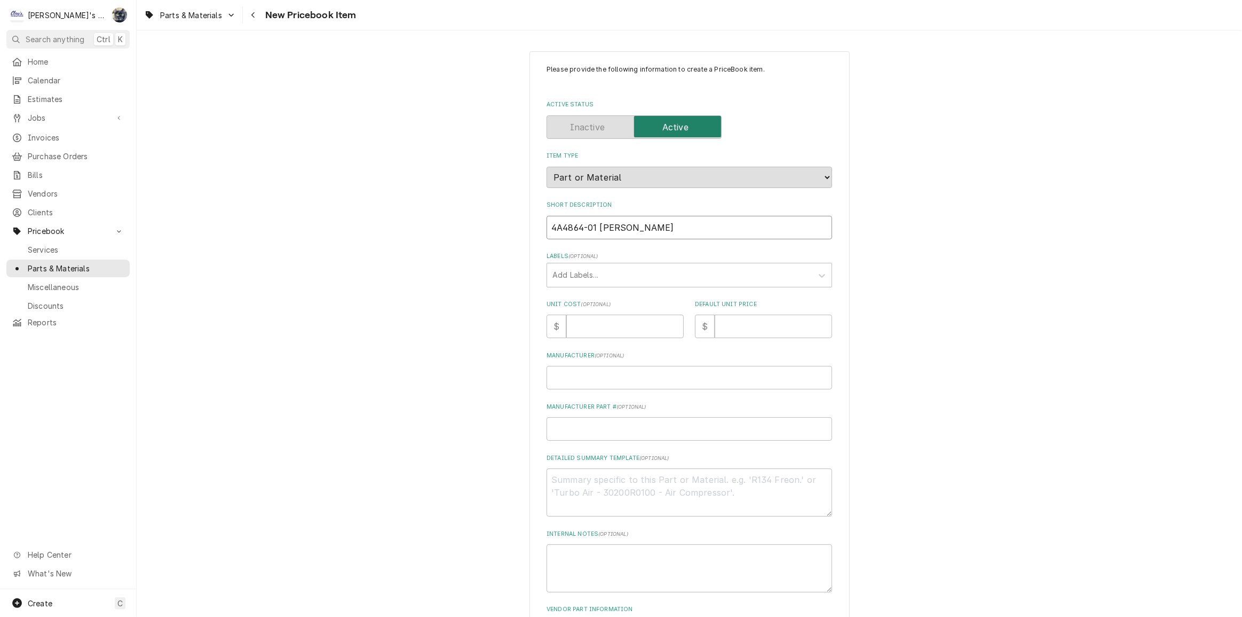
type textarea "x"
type input "4A4864-01 HOSHIZAKI CA"
type textarea "x"
type input "4A4864-01 HOSHIZAKI CAN"
type textarea "x"
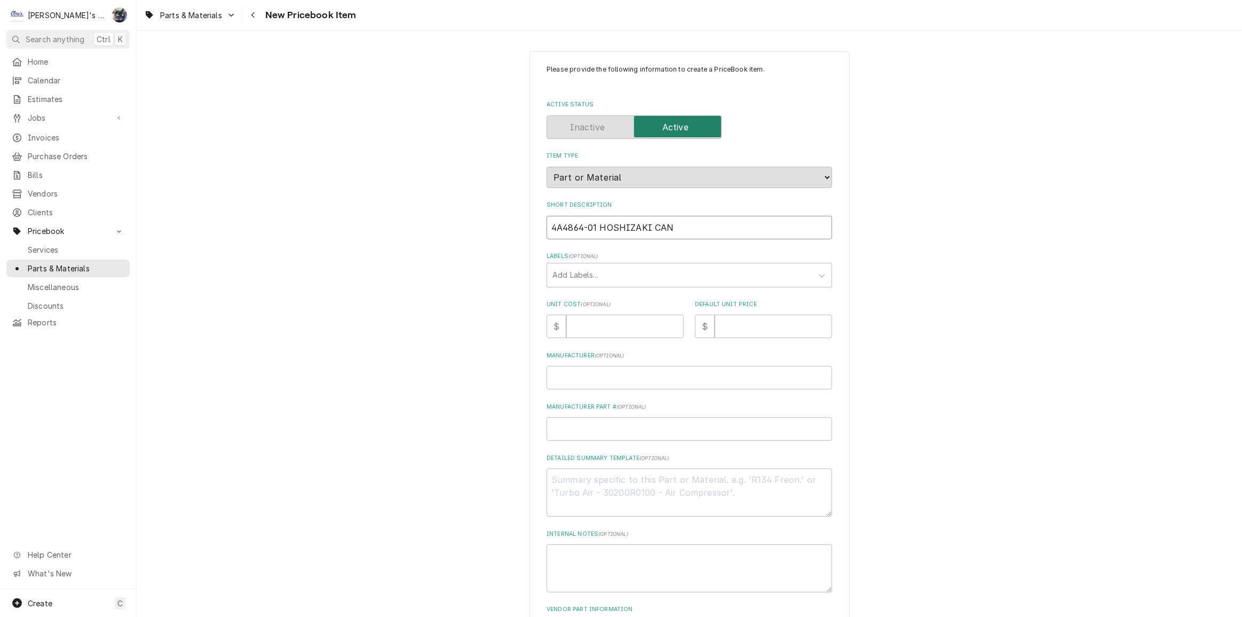
type input "4A4864-01 HOSHIZAKI CANB"
type textarea "x"
type input "4A4864-01 HOSHIZAKI CAN"
type textarea "x"
type input "4A4864-01 HOSHIZAKI CA"
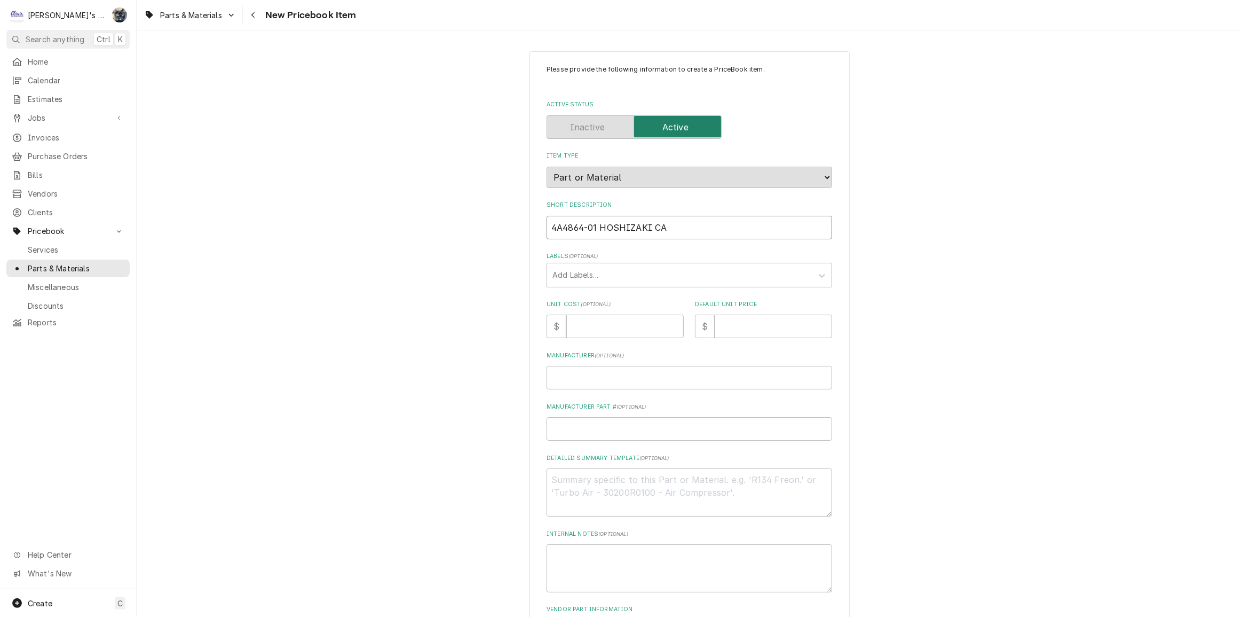
type textarea "x"
type input "4A4864-01 HOSHIZAKI CAB"
type textarea "x"
type input "4A4864-01 HOSHIZAKI CABE"
type textarea "x"
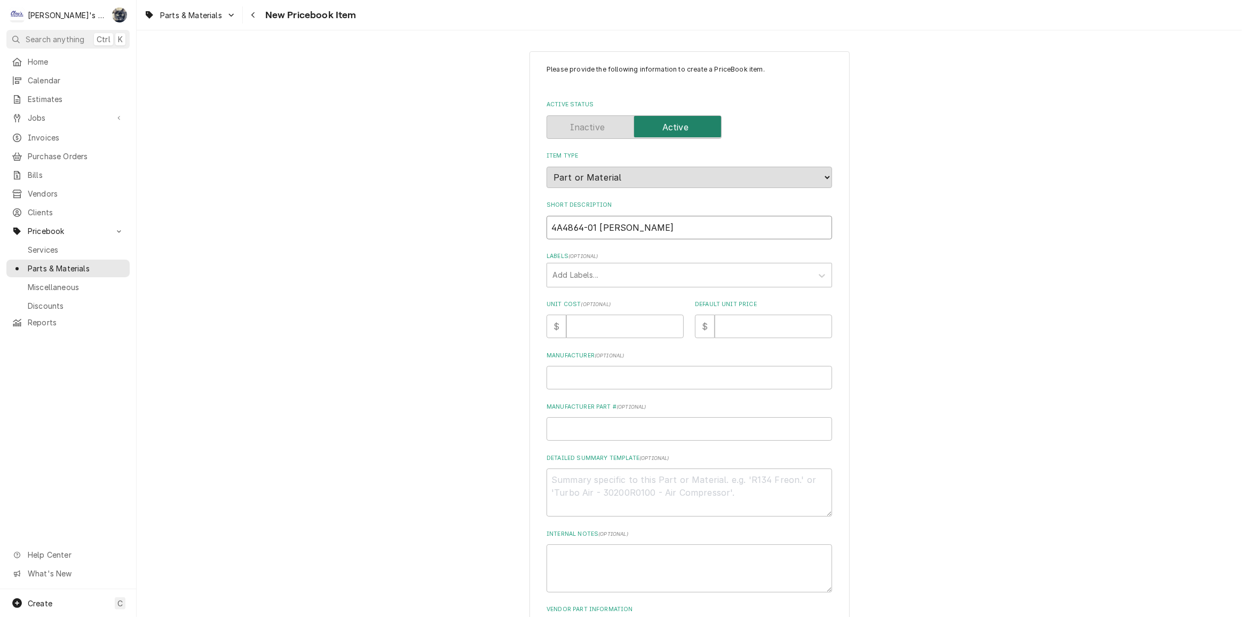
type input "4A4864-01 HOSHIZAKI CABEI"
type textarea "x"
type input "4A4864-01 HOSHIZAKI CABEIN"
type textarea "x"
type input "4A4864-01 HOSHIZAKI CABEINT"
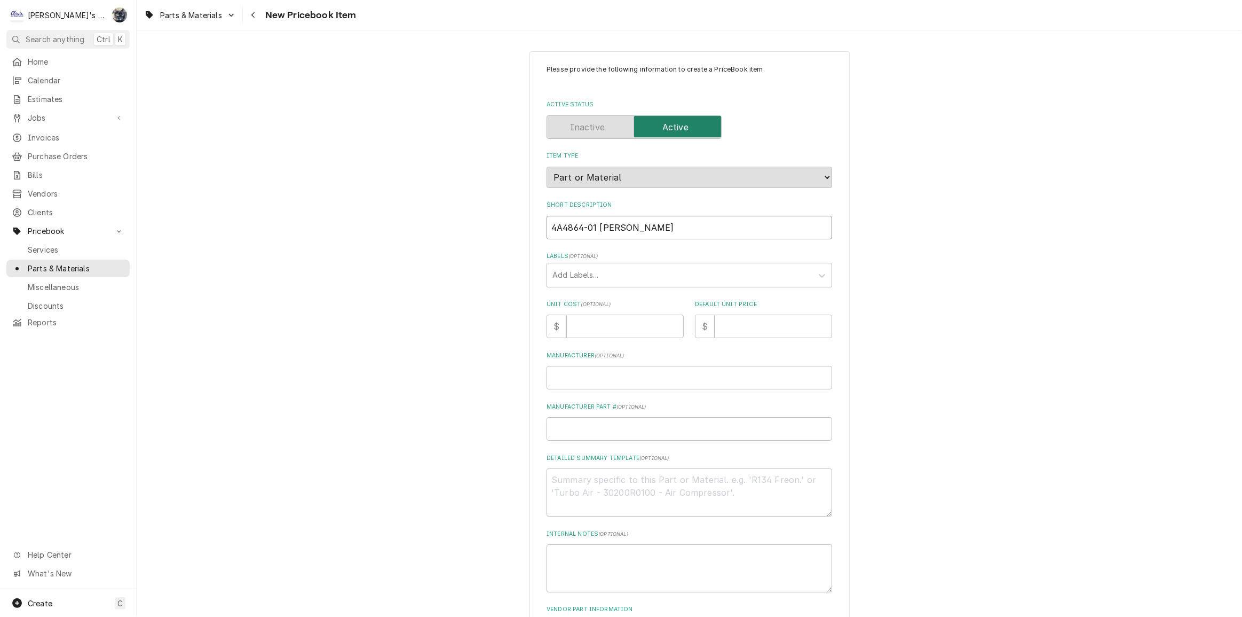
type textarea "x"
type input "4A4864-01 HOSHIZAKI CABEIN"
type textarea "x"
type input "4A4864-01 HOSHIZAKI CABEI"
type textarea "x"
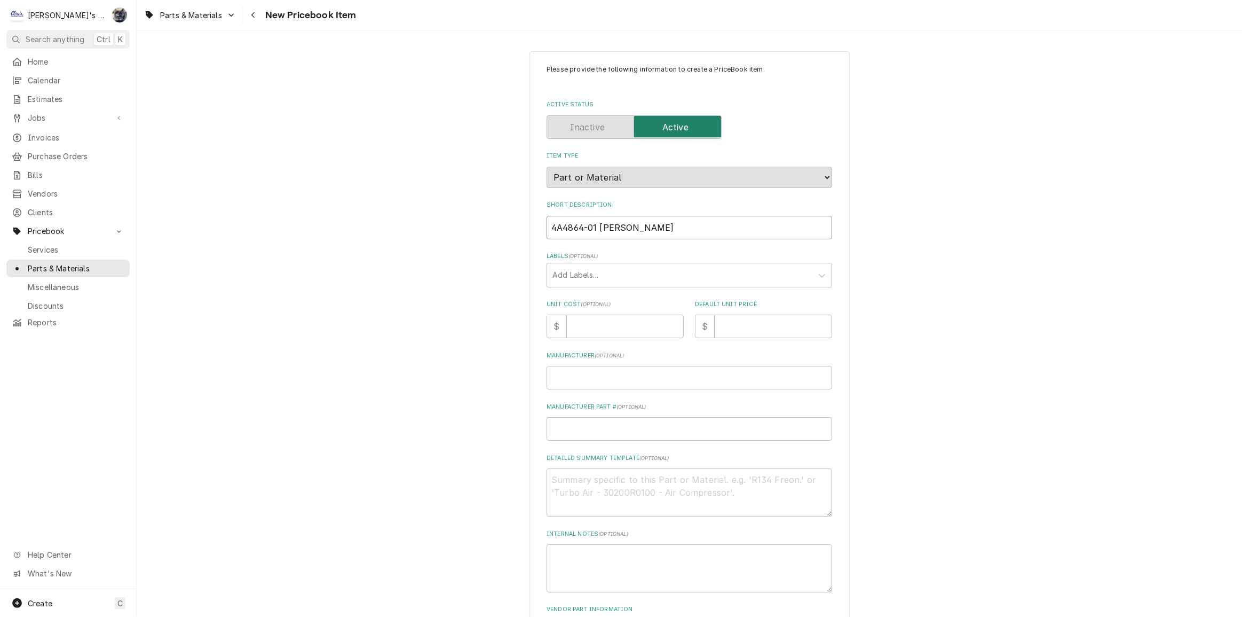
type input "4A4864-01 HOSHIZAKI CABE"
type textarea "x"
type input "4A4864-01 HOSHIZAKI CAB"
type textarea "x"
type input "4A4864-01 HOSHIZAKI CA"
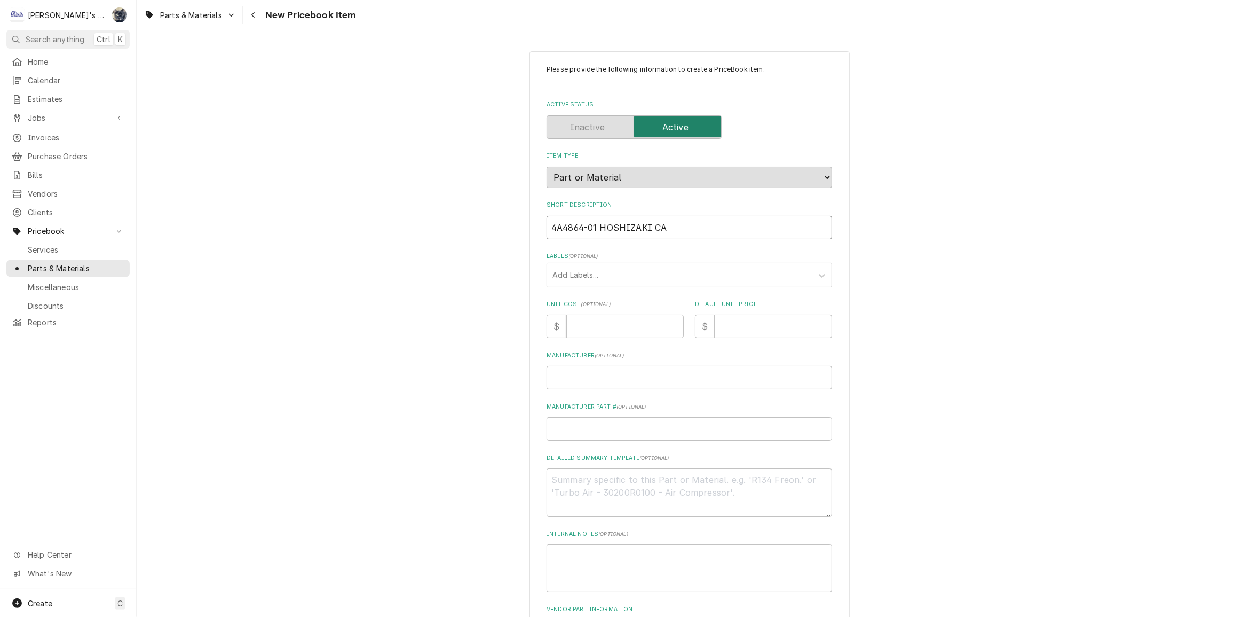
type textarea "x"
type input "4A4864-01 HOSHIZAKI CAB"
type textarea "x"
type input "4A4864-01 HOSHIZAKI CABI"
type textarea "x"
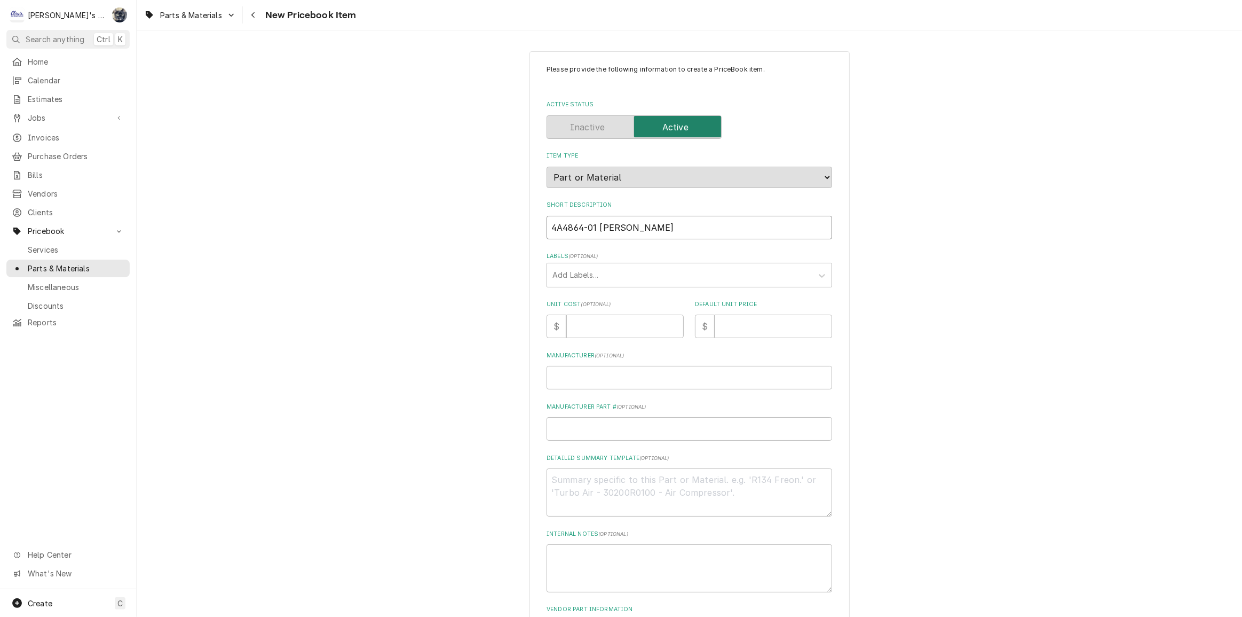
type input "4A4864-01 HOSHIZAKI CABIN"
type textarea "x"
type input "4A4864-01 HOSHIZAKI CABINE"
type textarea "x"
type input "4A4864-01 HOSHIZAKI CABINET"
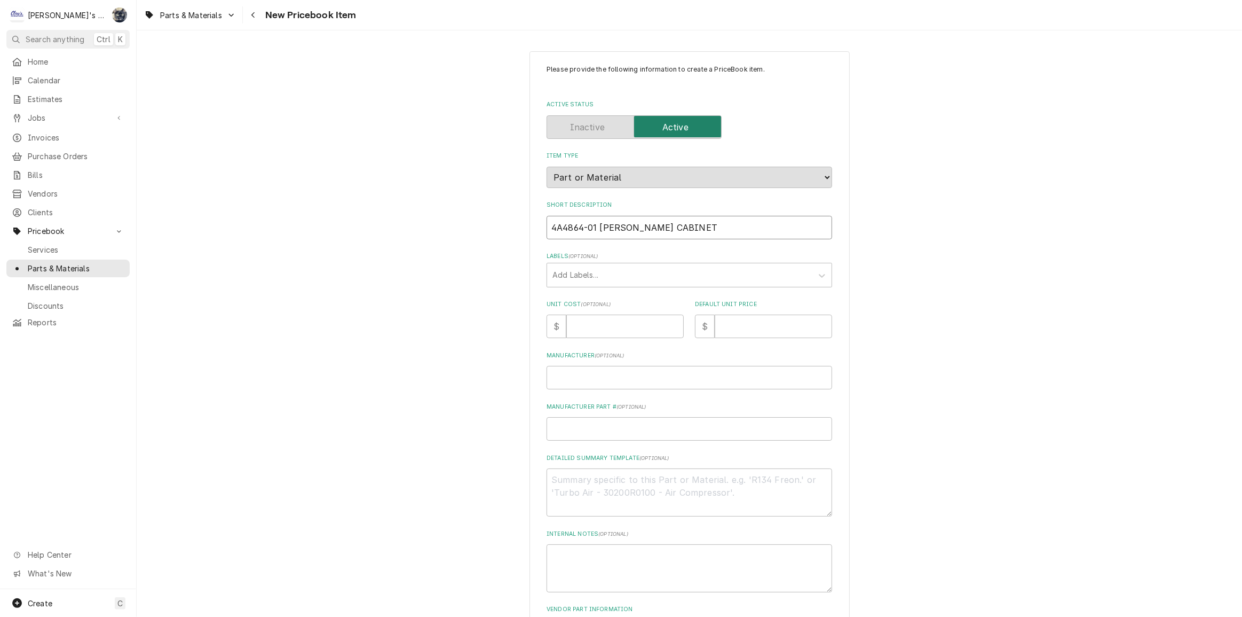
type textarea "x"
type input "4A4864-01 HOSHIZAKI CABINET"
type textarea "x"
type input "4A4864-01 HOSHIZAKI CABINET T"
type textarea "x"
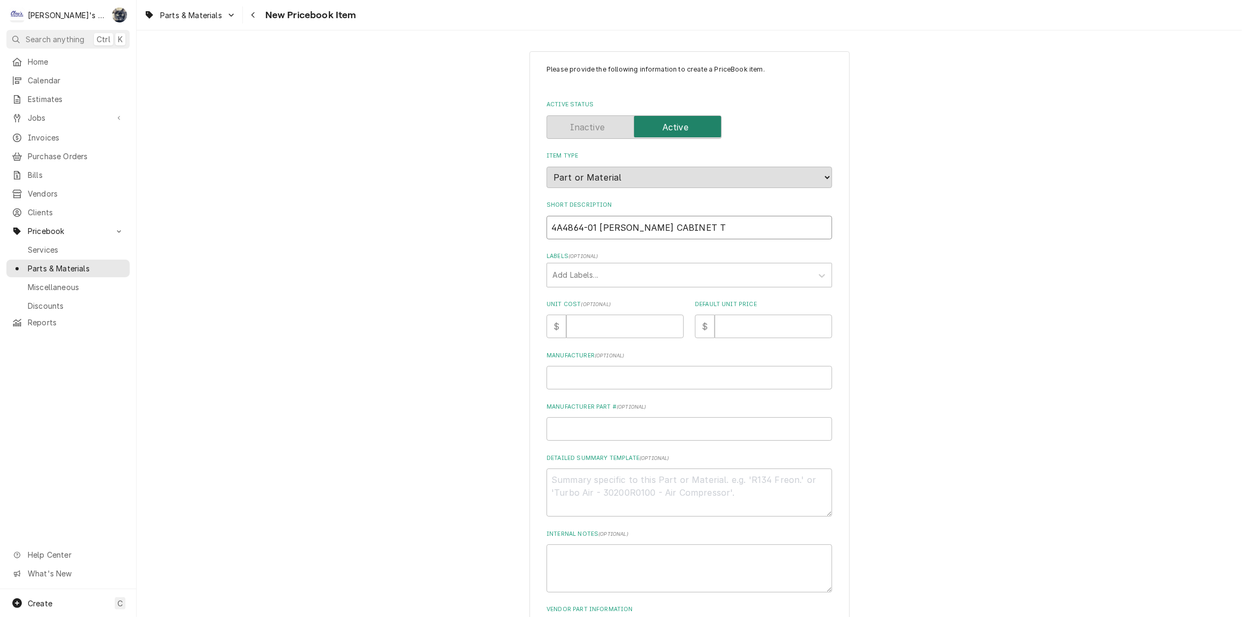
type input "4A4864-01 HOSHIZAKI CABINET TH"
type textarea "x"
type input "4A4864-01 HOSHIZAKI CABINET THE"
type textarea "x"
type input "4A4864-01 HOSHIZAKI CABINET THER"
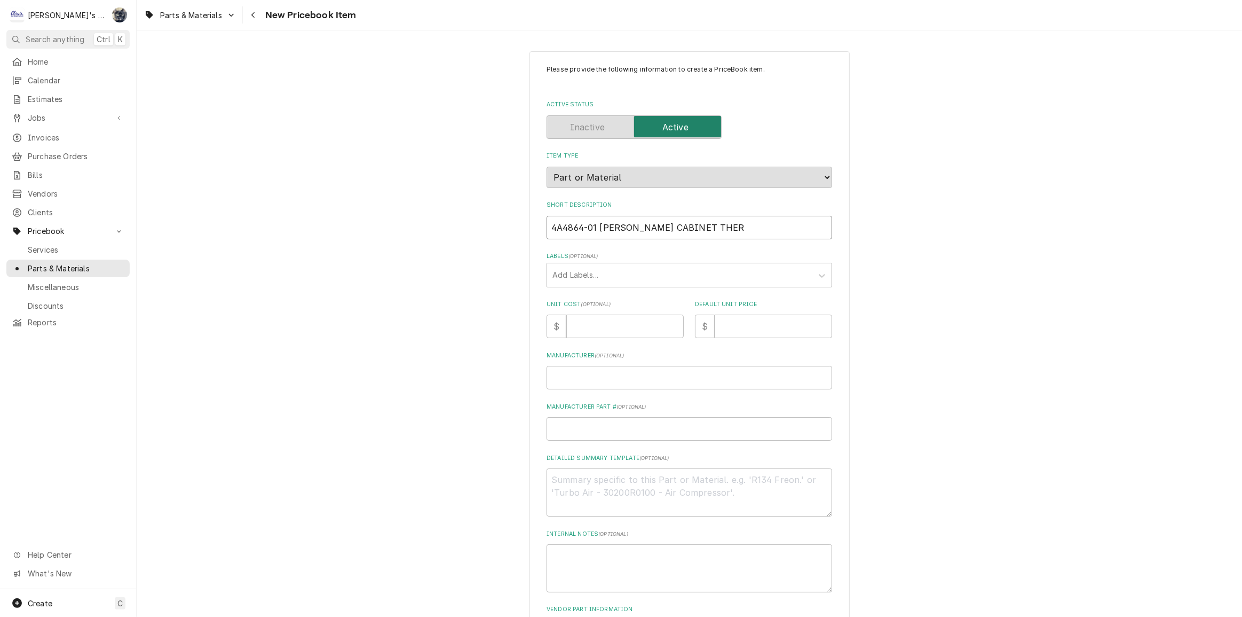
type textarea "x"
type input "4A4864-01 HOSHIZAKI CABINET THERM"
type textarea "x"
type input "4A4864-01 HOSHIZAKI CABINET THERMI"
type textarea "x"
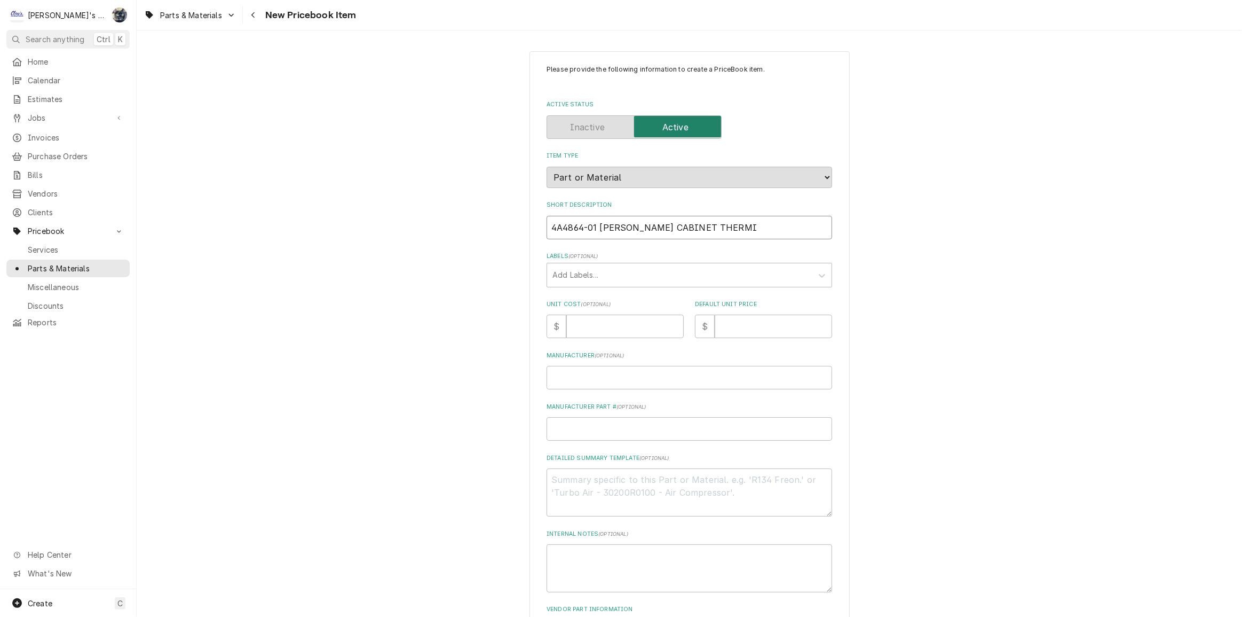
type input "4A4864-01 HOSHIZAKI CABINET THERMIS"
type textarea "x"
type input "4A4864-01 HOSHIZAKI CABINET THERMISO"
type textarea "x"
type input "4A4864-01 HOSHIZAKI CABINET THERMISOT"
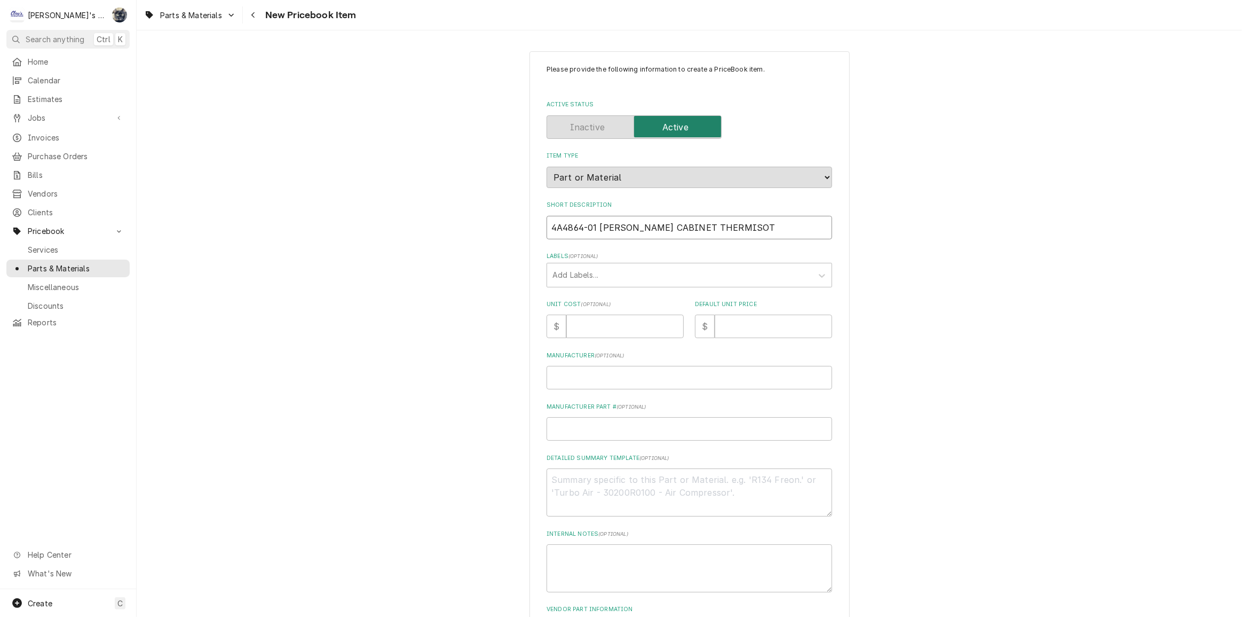
type textarea "x"
type input "4A4864-01 HOSHIZAKI CABINET THERMISO"
type textarea "x"
type input "4A4864-01 HOSHIZAKI CABINET THERMIS"
type textarea "x"
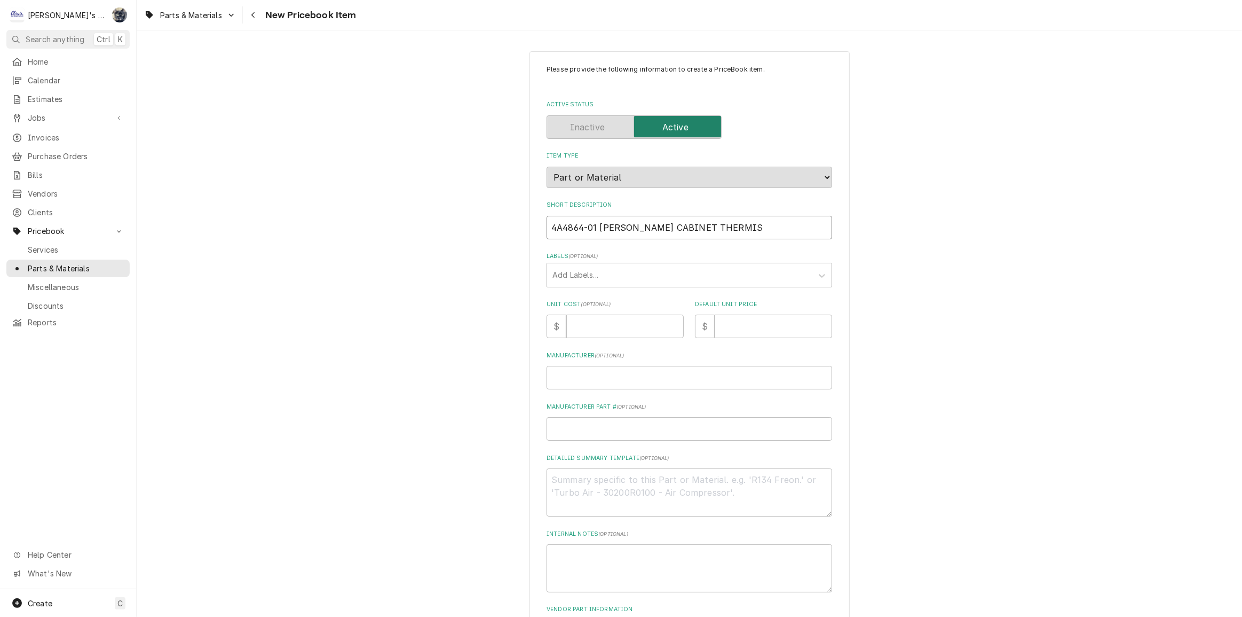
type input "4A4864-01 HOSHIZAKI CABINET THERMIST"
type textarea "x"
type input "4A4864-01 HOSHIZAKI CABINET THERMISTE"
type textarea "x"
type input "4A4864-01 HOSHIZAKI CABINET THERMISTER"
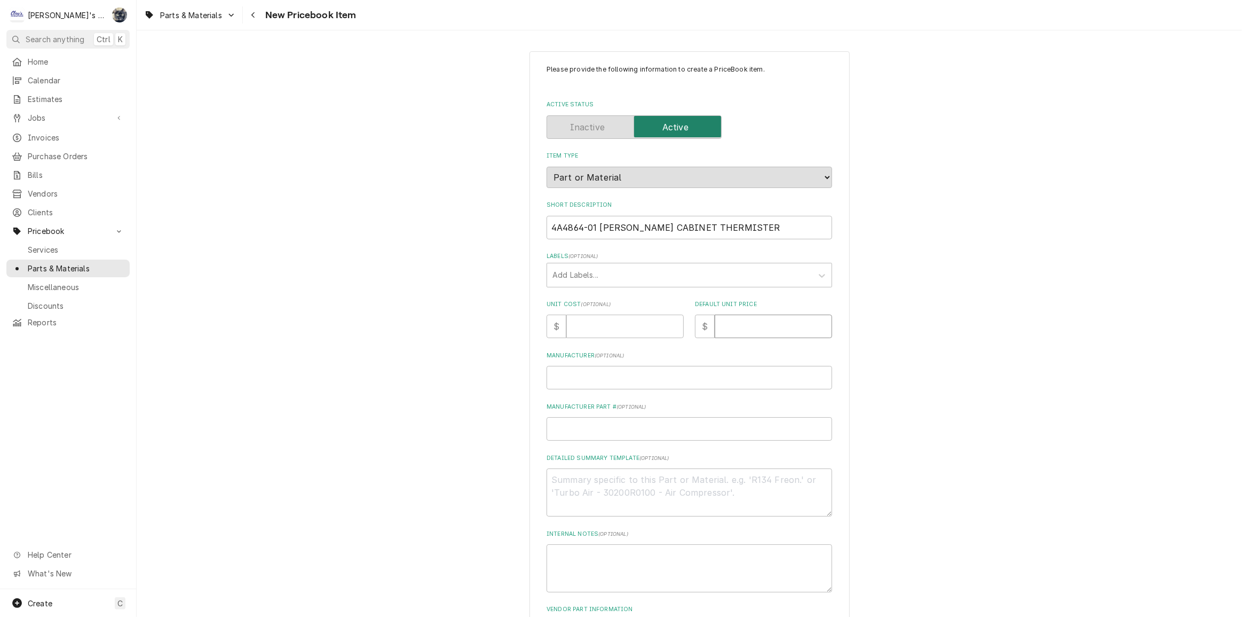
type textarea "x"
type input "2"
type textarea "x"
type input "22"
type textarea "x"
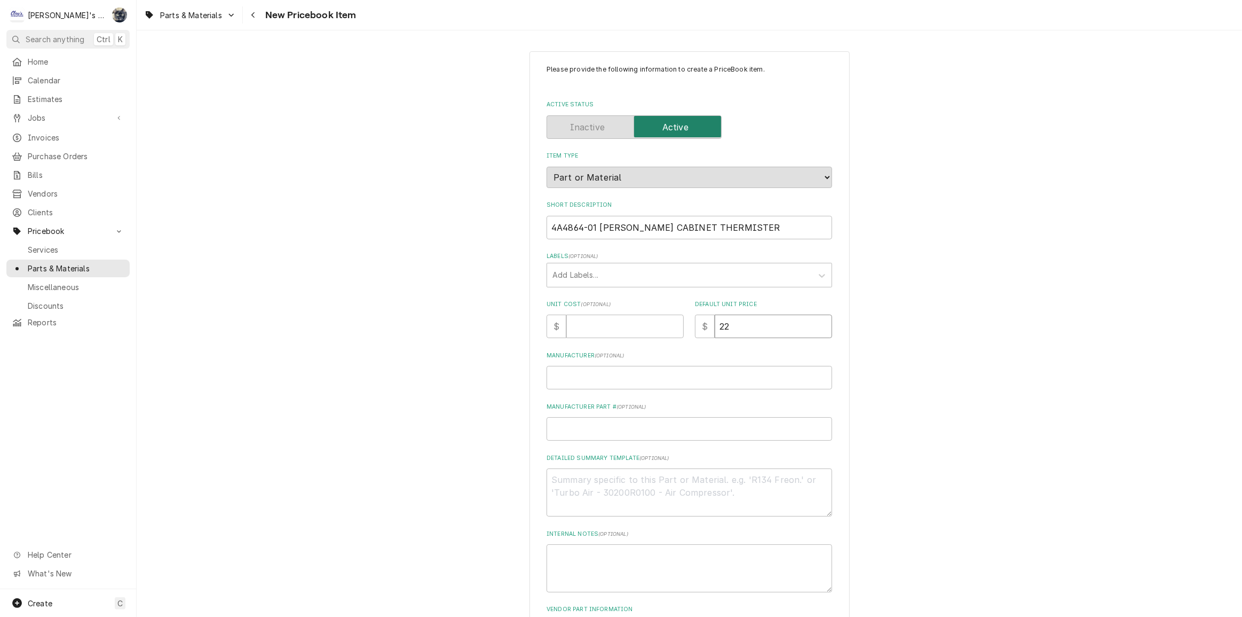
type input "22.6"
type textarea "x"
type input "22.61"
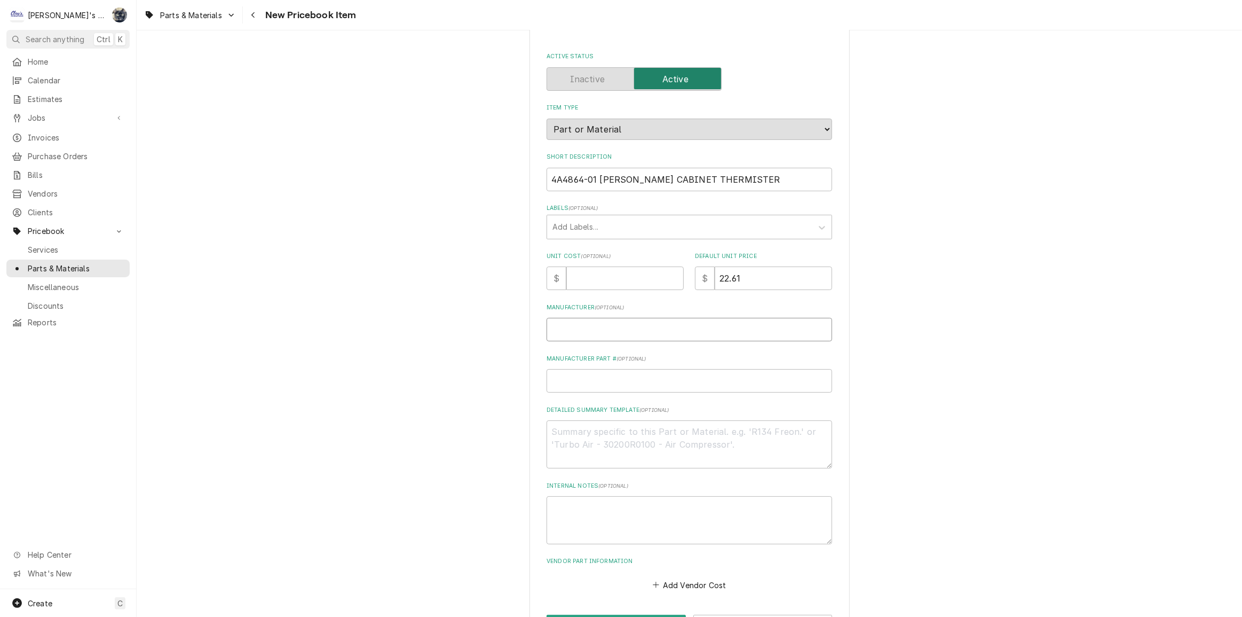
click at [624, 323] on input "Manufacturer ( optional )" at bounding box center [690, 329] width 286 height 23
type textarea "x"
type input "H"
type textarea "x"
type input "HO"
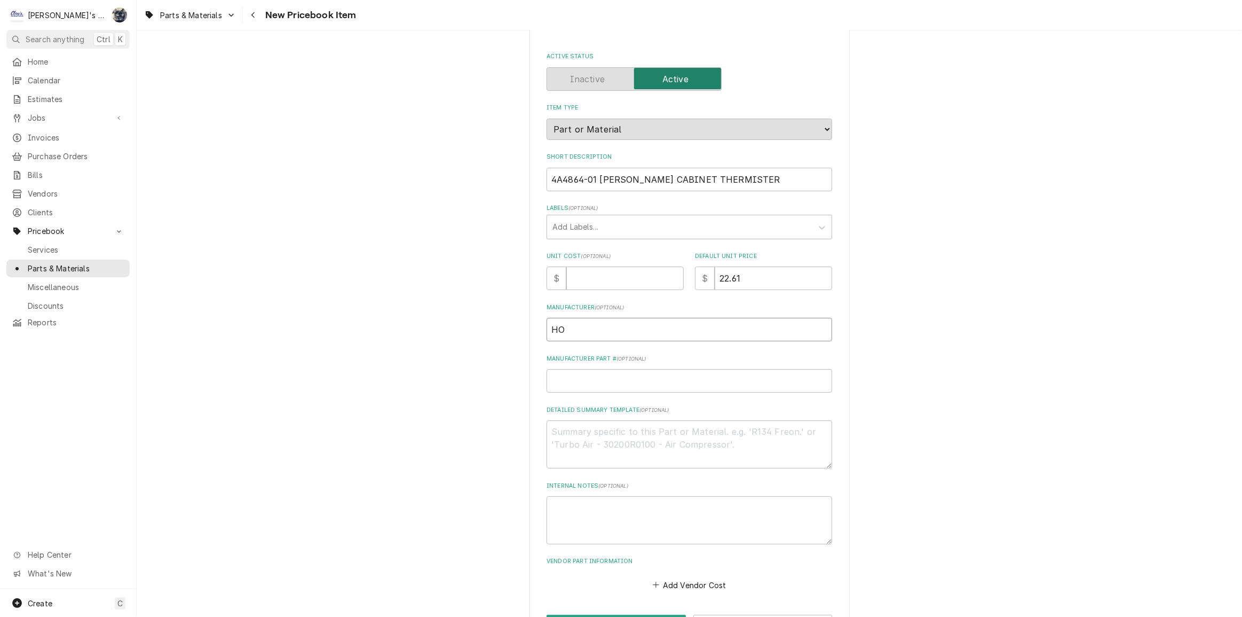
type textarea "x"
type input "HOS"
type textarea "x"
type input "HOSH"
type textarea "x"
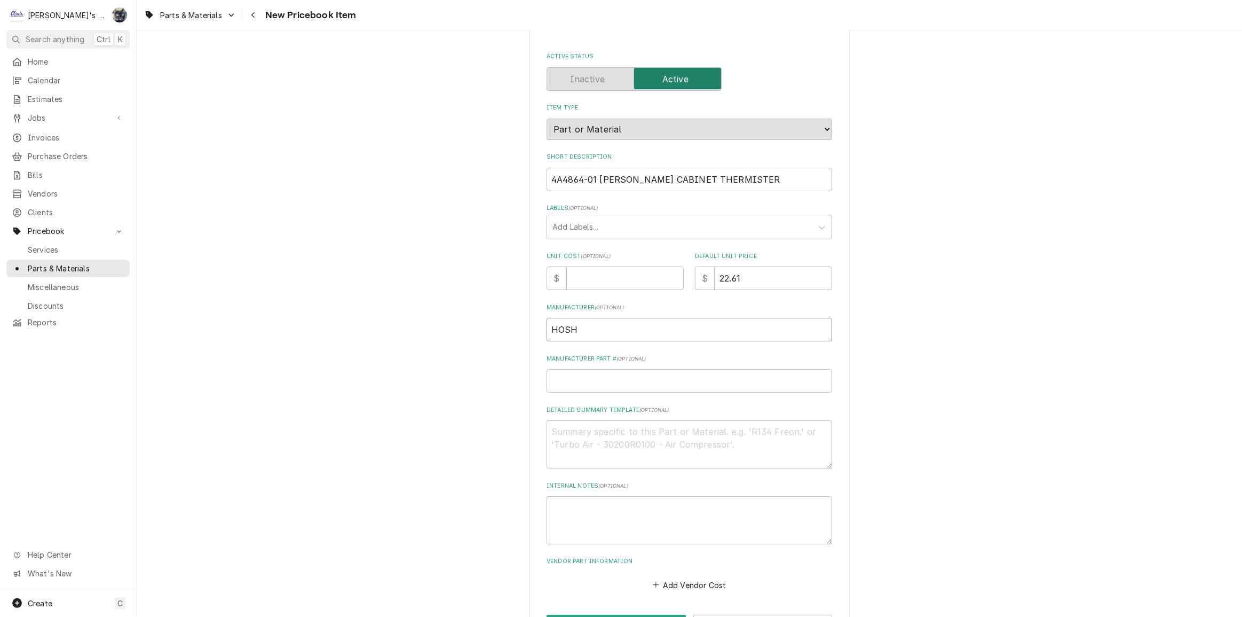
type input "HOSHZ"
type textarea "x"
type input "HOSH"
type textarea "x"
type input "HOSHI"
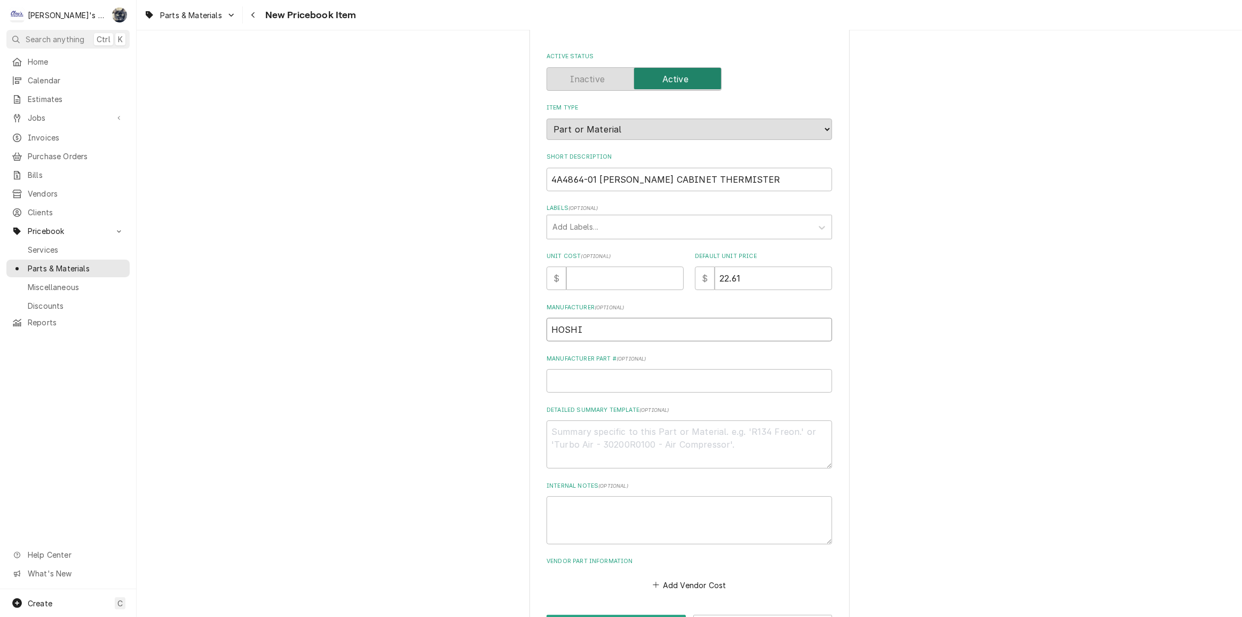
type textarea "x"
type input "HOSHIZ"
type textarea "x"
type input "HOSHIZA"
type textarea "x"
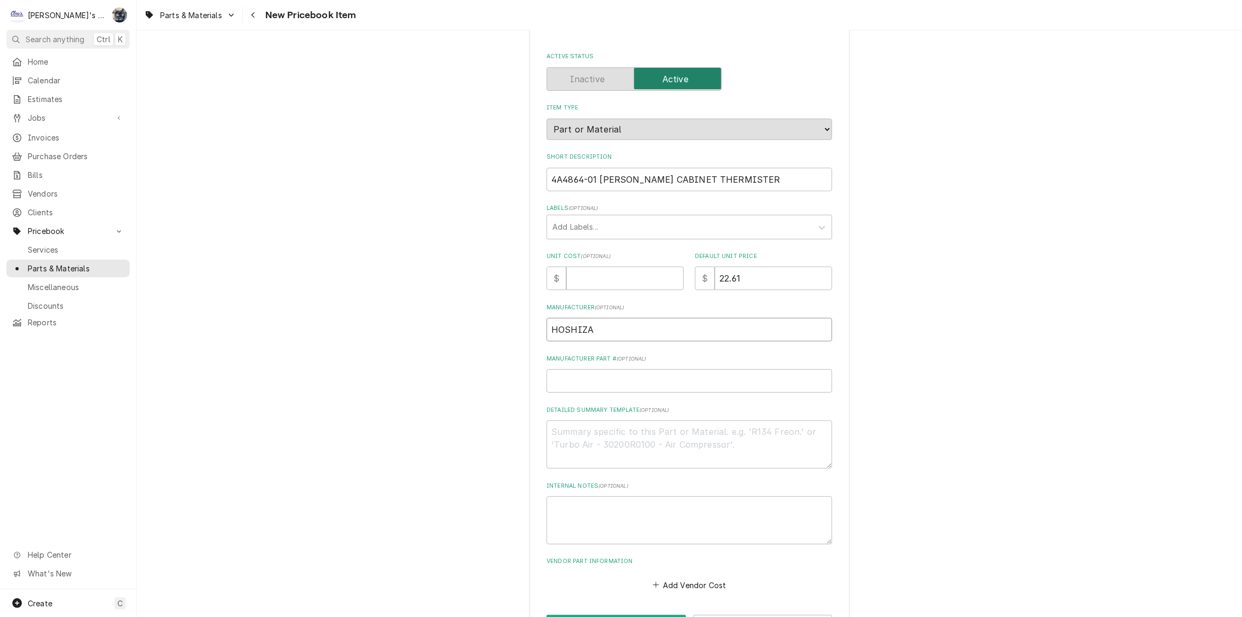
type input "HOSHIZAK"
type textarea "x"
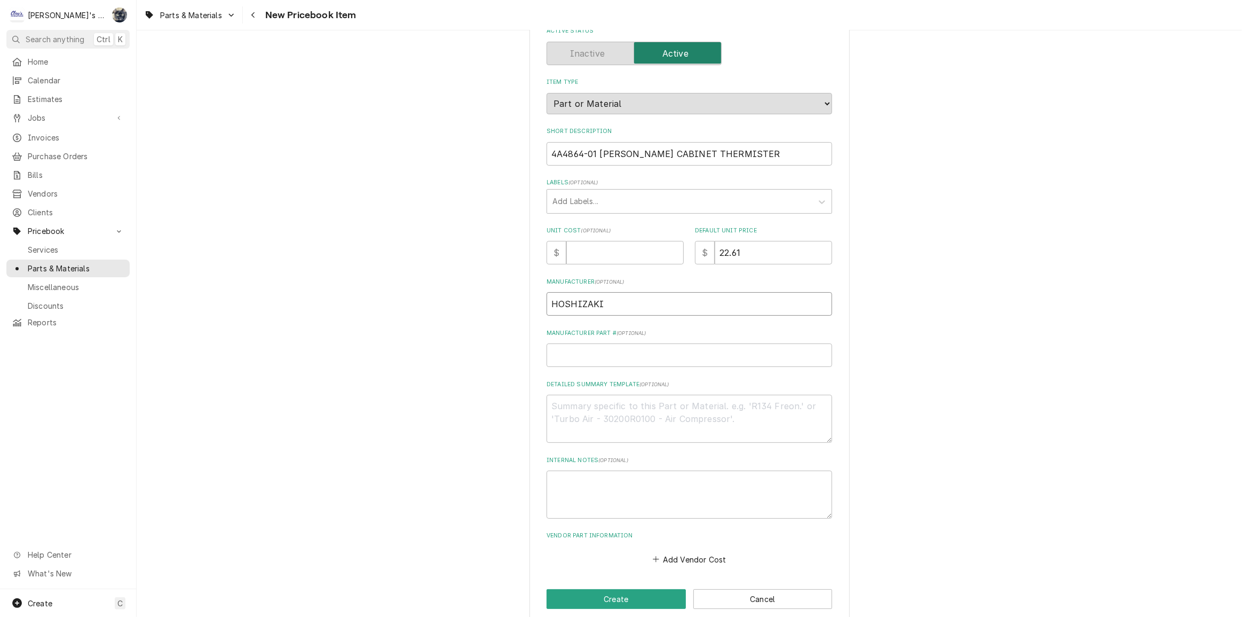
scroll to position [87, 0]
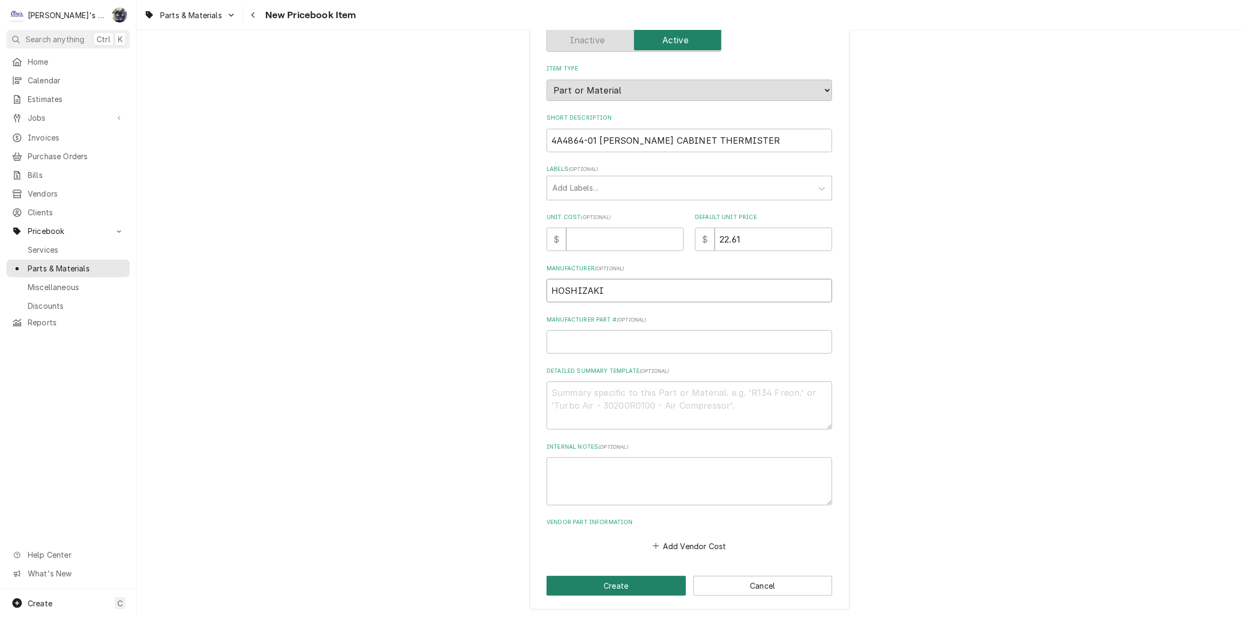
type input "HOSHIZAKI"
click at [644, 577] on button "Create" at bounding box center [616, 586] width 139 height 20
type textarea "x"
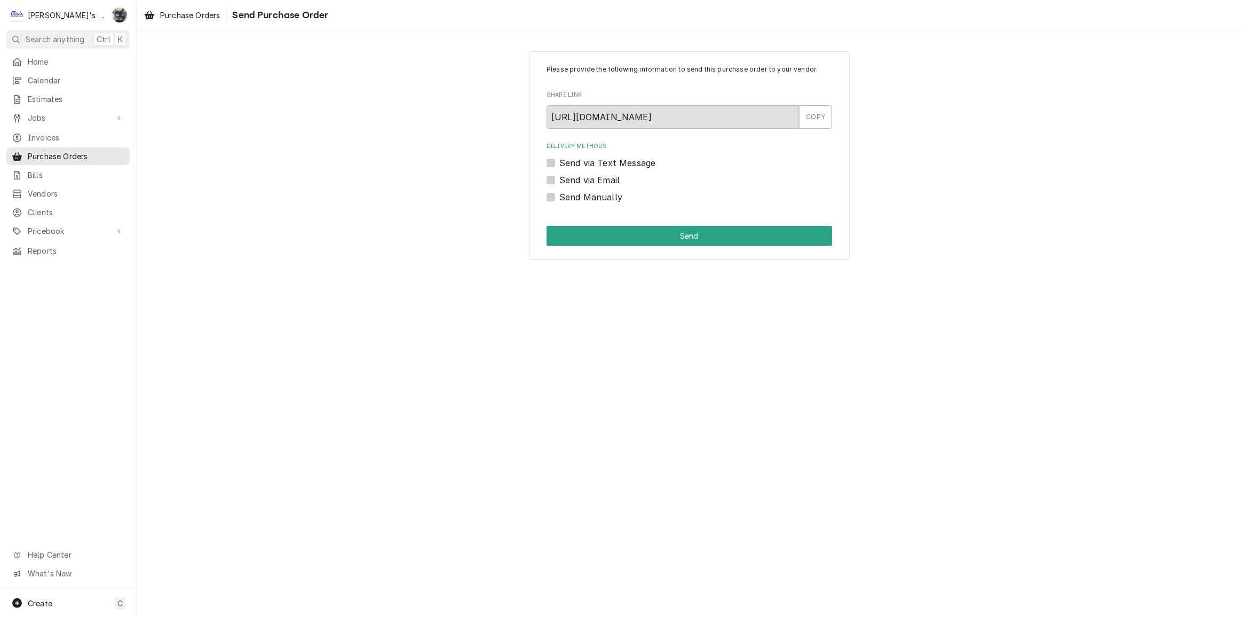
click at [559, 180] on label "Send via Email" at bounding box center [589, 180] width 60 height 13
click at [559, 180] on input "Send via Email" at bounding box center [702, 185] width 286 height 23
checkbox input "true"
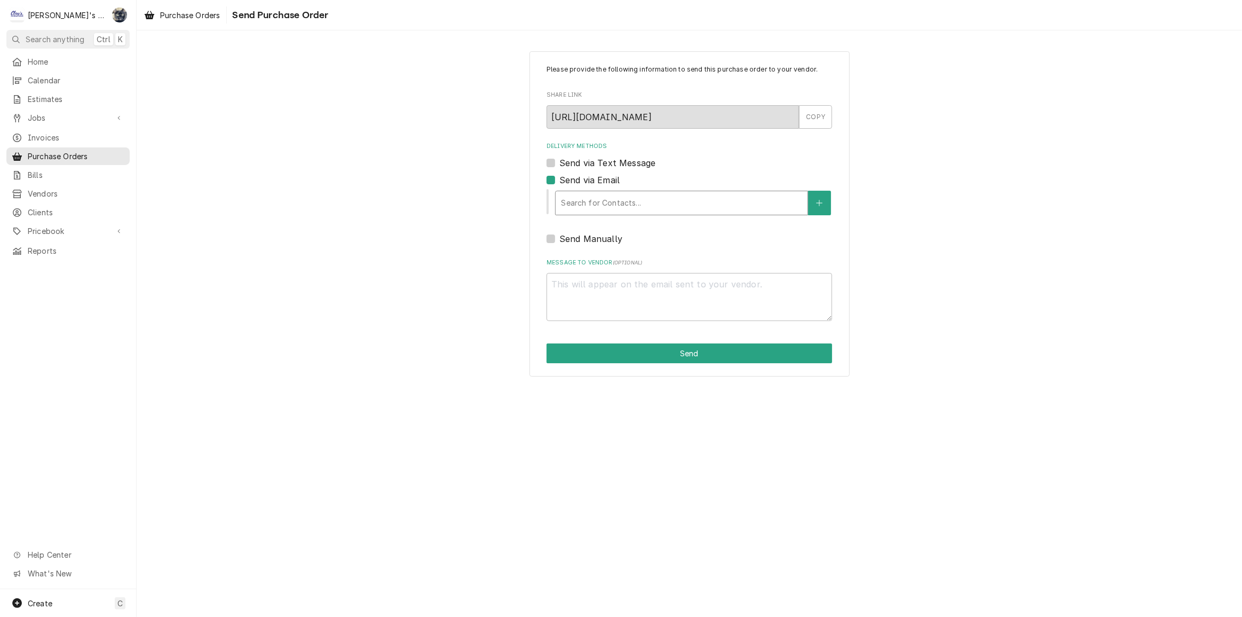
click at [597, 198] on div "Delivery Methods" at bounding box center [681, 202] width 241 height 19
click at [663, 175] on div "Send via Email" at bounding box center [690, 180] width 286 height 13
click at [559, 236] on label "Send Manually" at bounding box center [590, 238] width 63 height 13
click at [559, 236] on input "Send Manually" at bounding box center [702, 243] width 286 height 23
checkbox input "true"
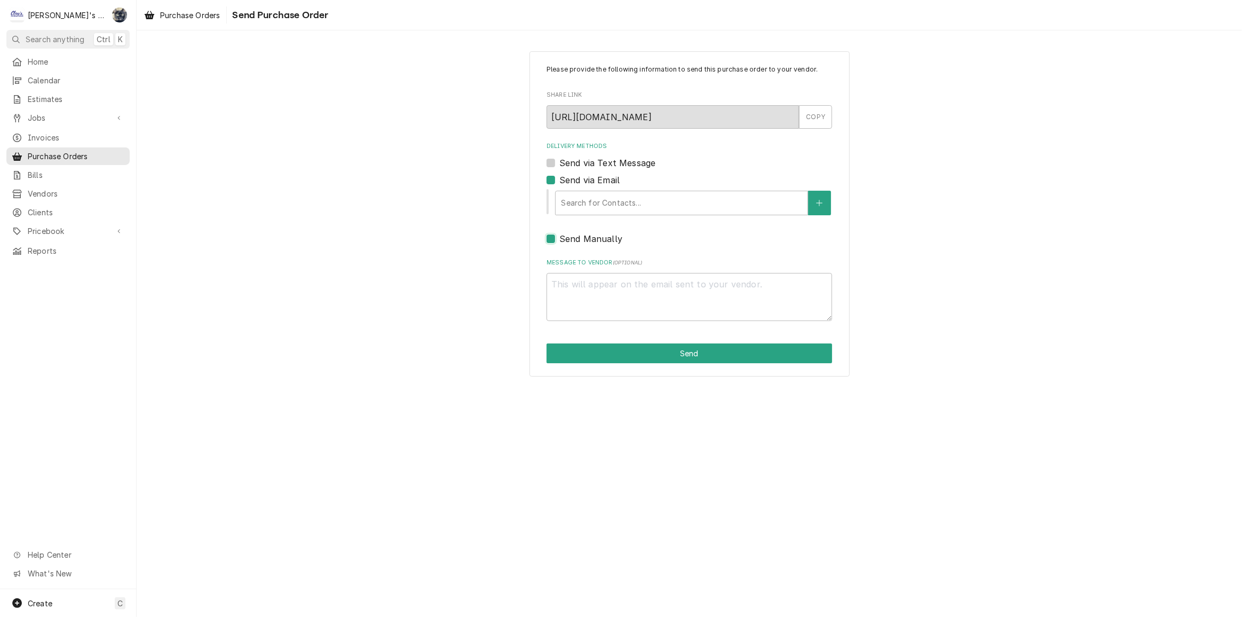
type textarea "x"
click at [559, 182] on label "Send via Email" at bounding box center [589, 180] width 60 height 13
click at [559, 182] on input "Send via Email" at bounding box center [702, 185] width 286 height 23
checkbox input "false"
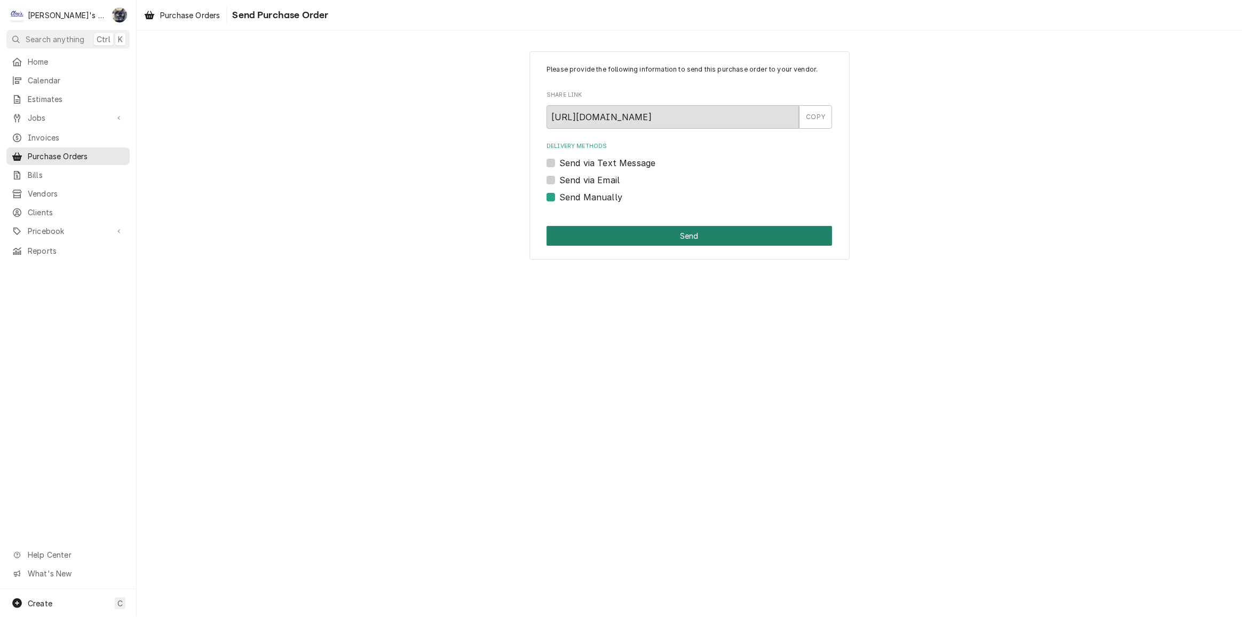
click at [635, 239] on button "Send" at bounding box center [690, 236] width 286 height 20
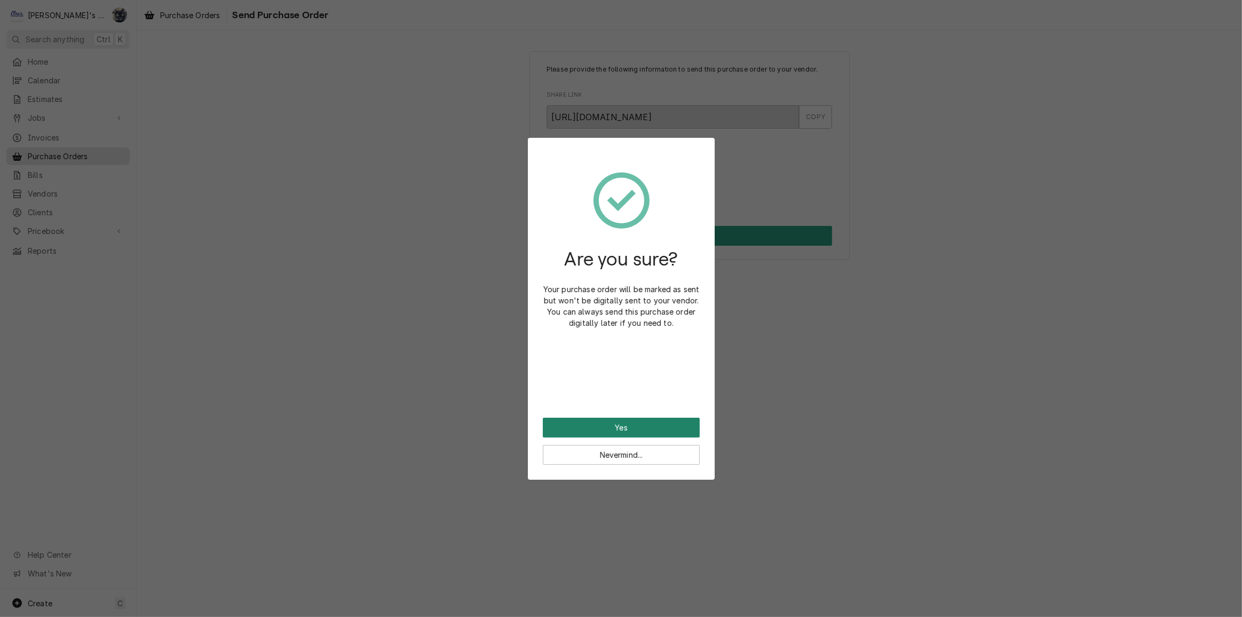
click at [651, 423] on button "Yes" at bounding box center [621, 427] width 157 height 20
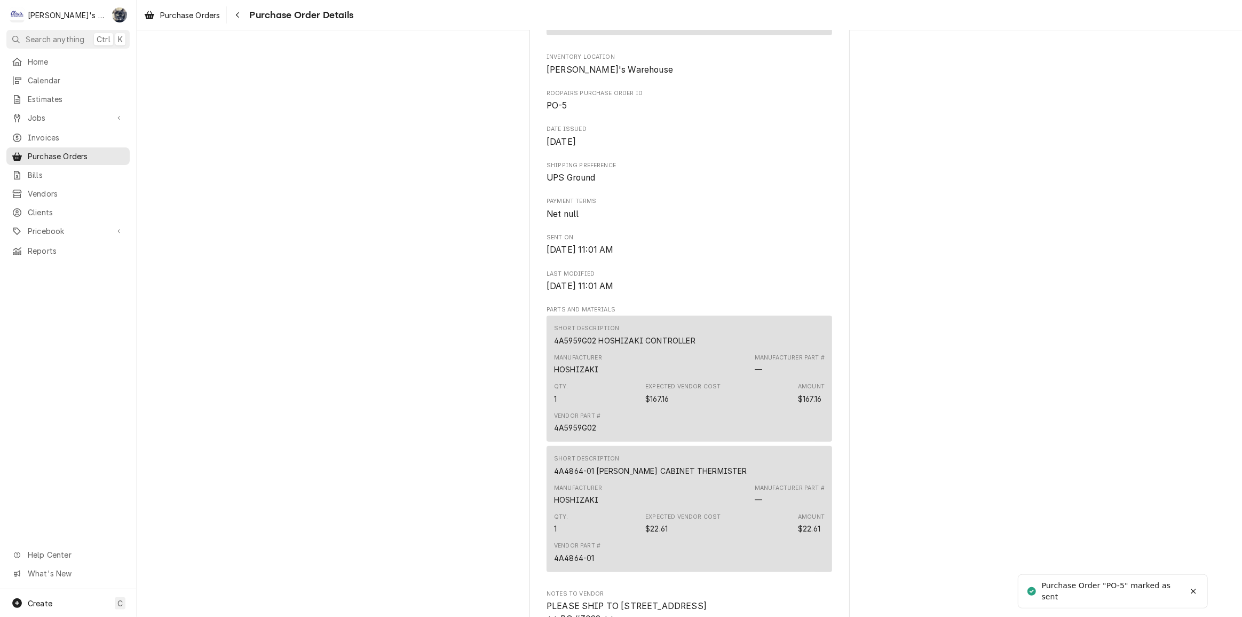
scroll to position [667, 0]
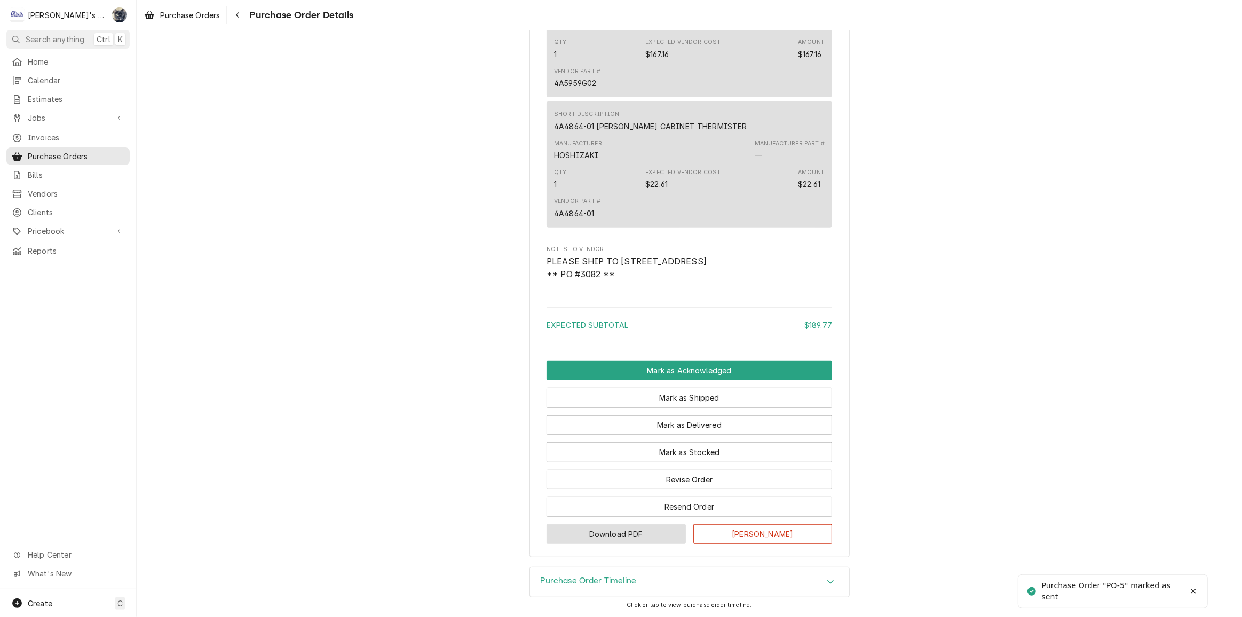
click at [651, 537] on button "Download PDF" at bounding box center [616, 534] width 139 height 20
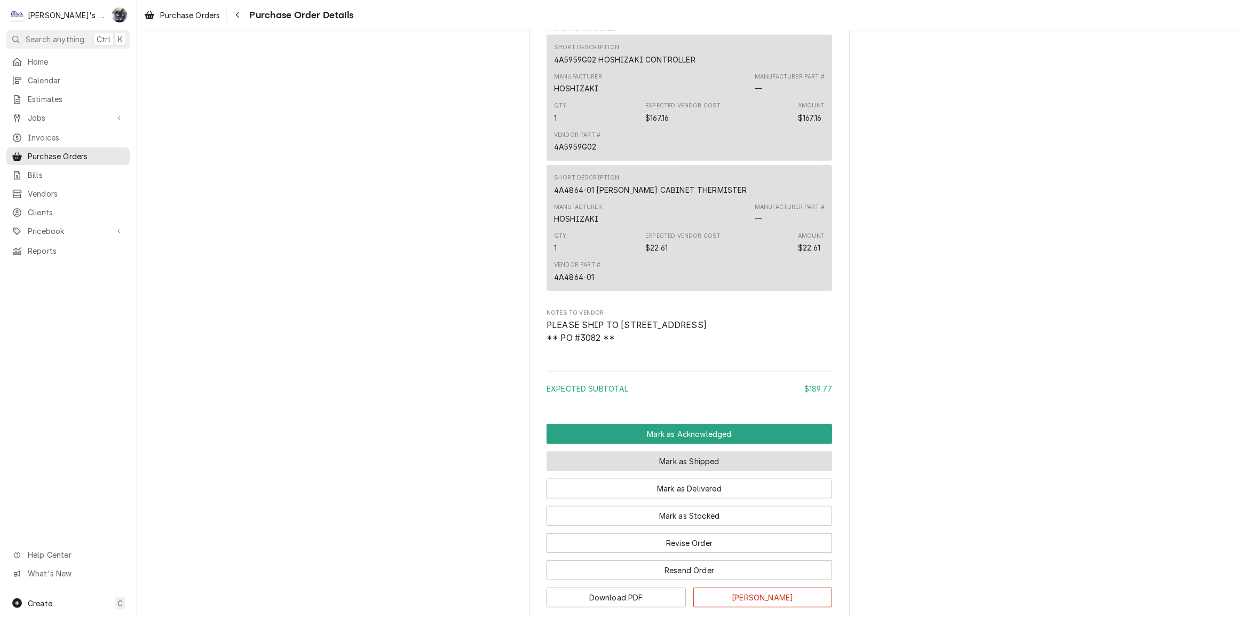
scroll to position [570, 0]
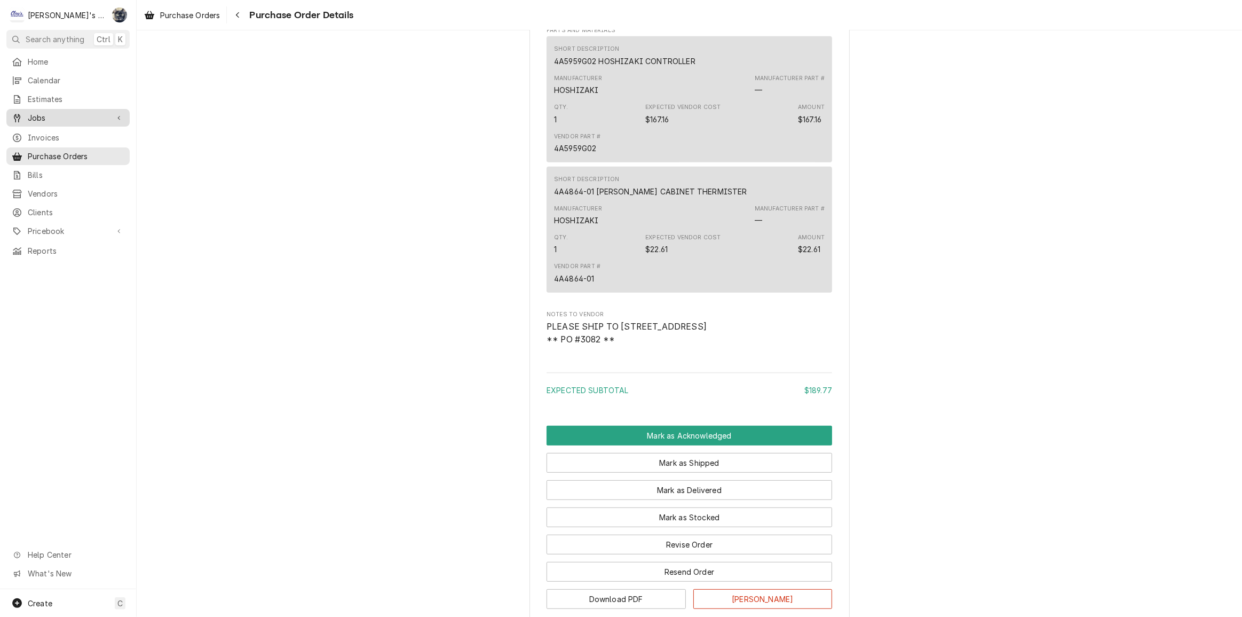
click at [66, 116] on span "Jobs" at bounding box center [68, 117] width 81 height 11
click at [67, 133] on span "Jobs" at bounding box center [76, 136] width 97 height 11
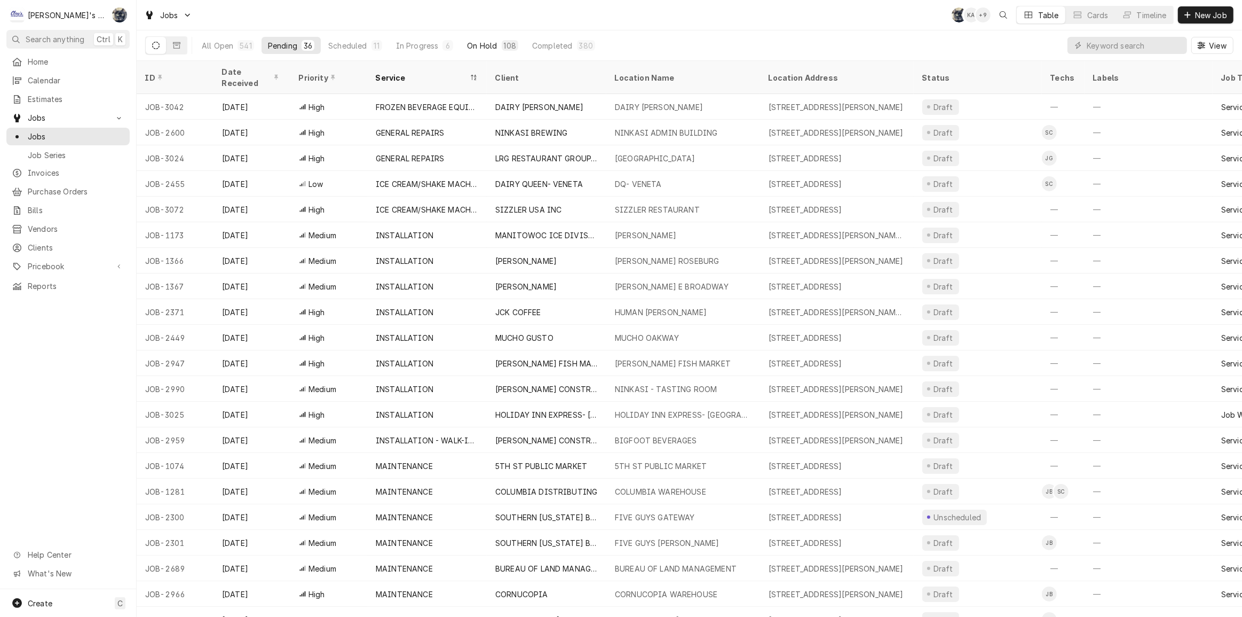
click at [496, 50] on button "On Hold 108" at bounding box center [493, 45] width 64 height 17
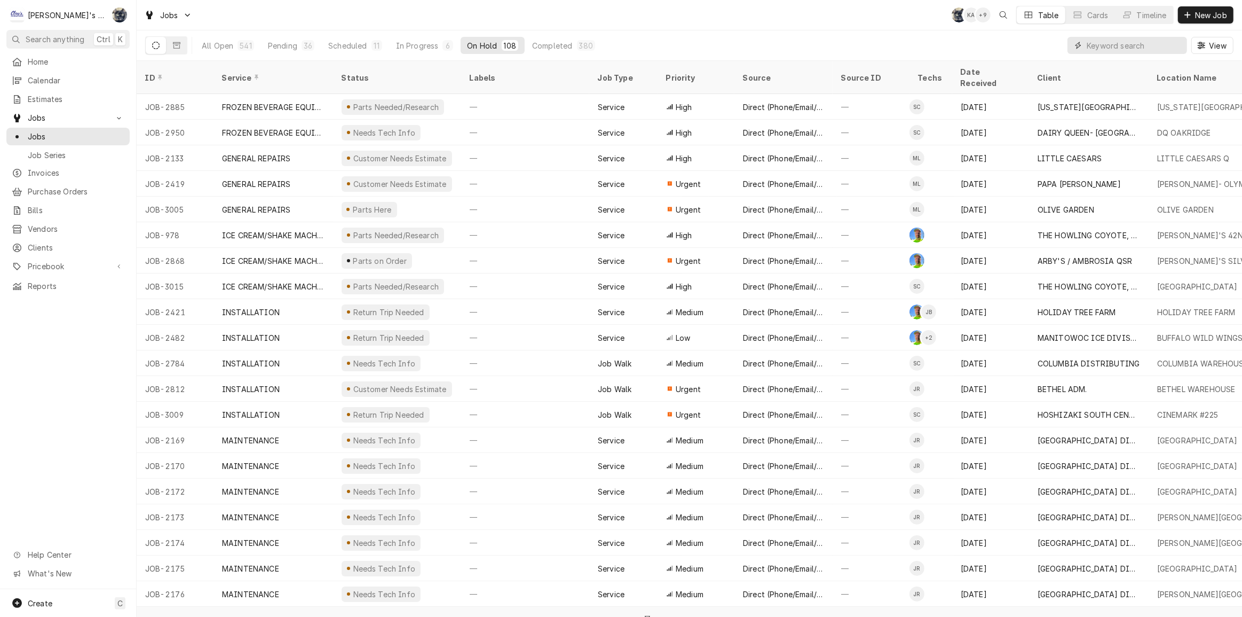
click at [1113, 45] on input "Dynamic Content Wrapper" at bounding box center [1134, 45] width 95 height 17
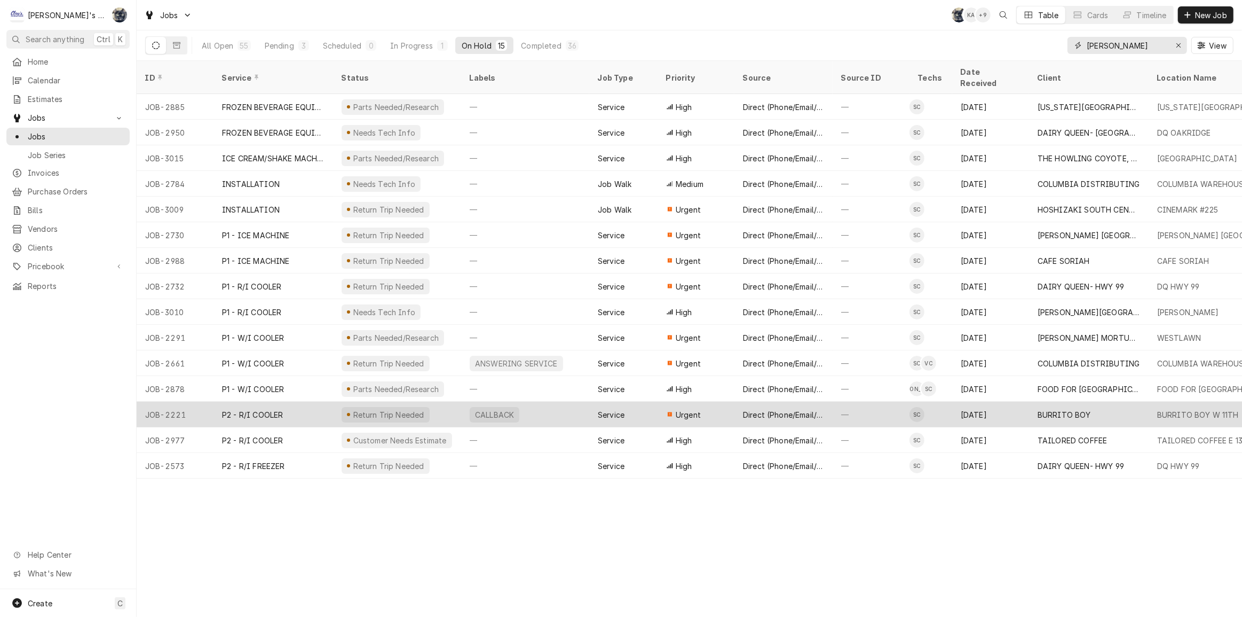
type input "steven"
click at [400, 407] on div "Return Trip Needed" at bounding box center [386, 414] width 88 height 15
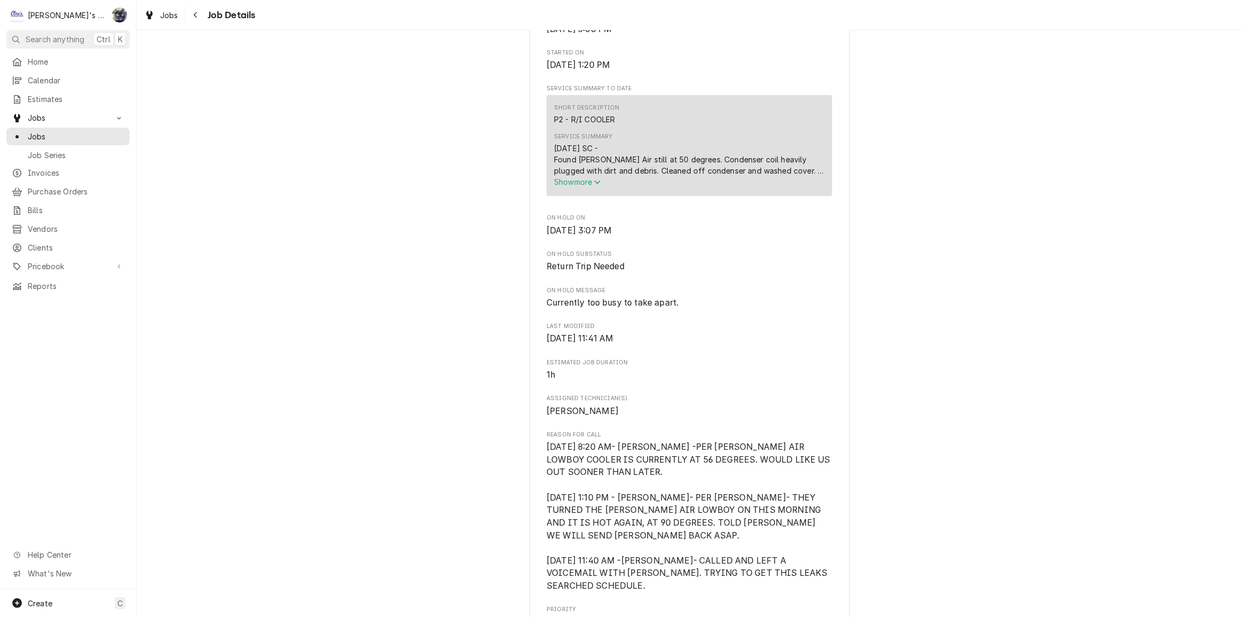
scroll to position [388, 0]
click at [558, 184] on span "Show more" at bounding box center [577, 179] width 47 height 9
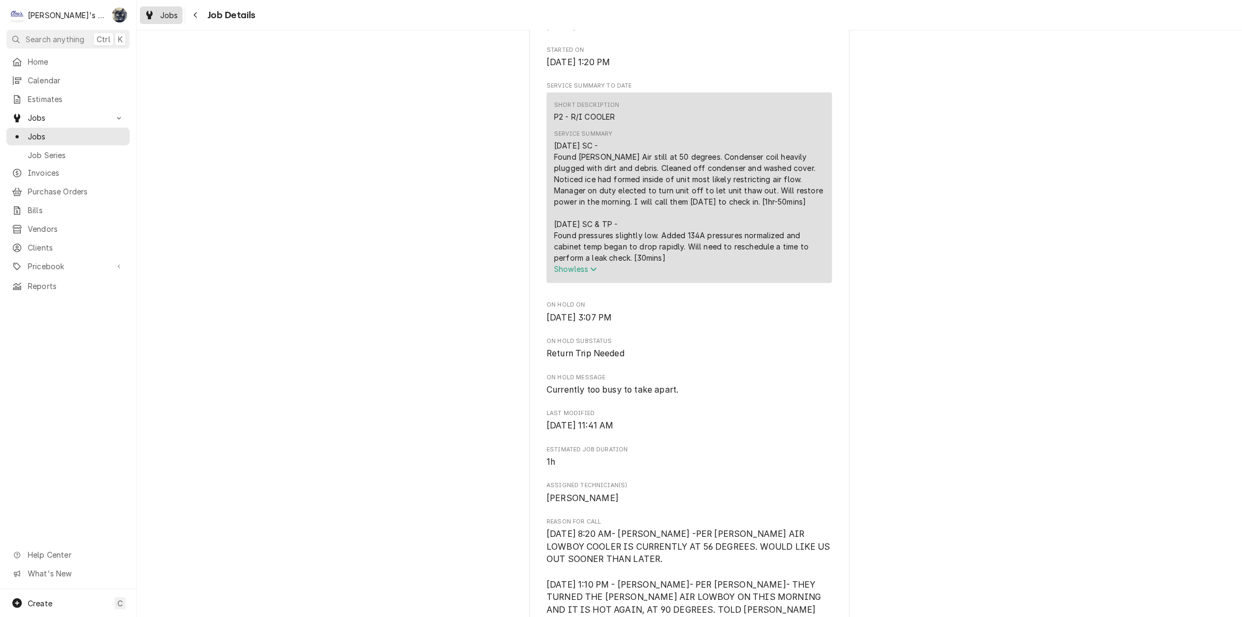
click at [160, 17] on span "Jobs" at bounding box center [169, 15] width 18 height 11
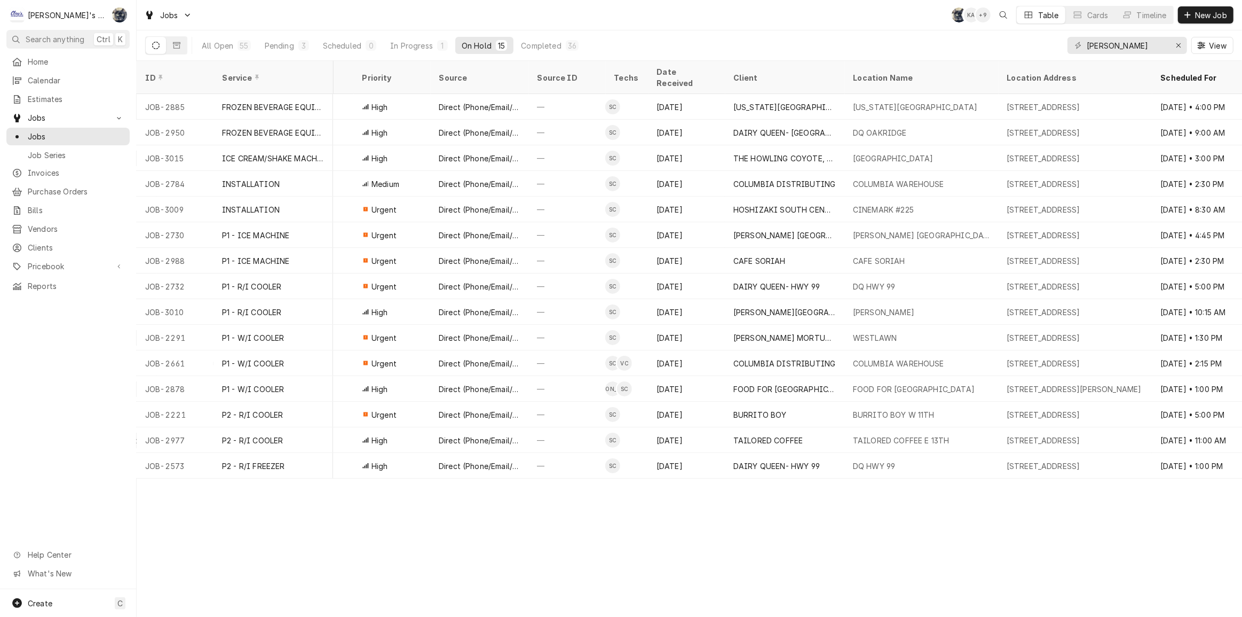
scroll to position [0, 305]
click at [554, 42] on div "Completed" at bounding box center [541, 45] width 40 height 11
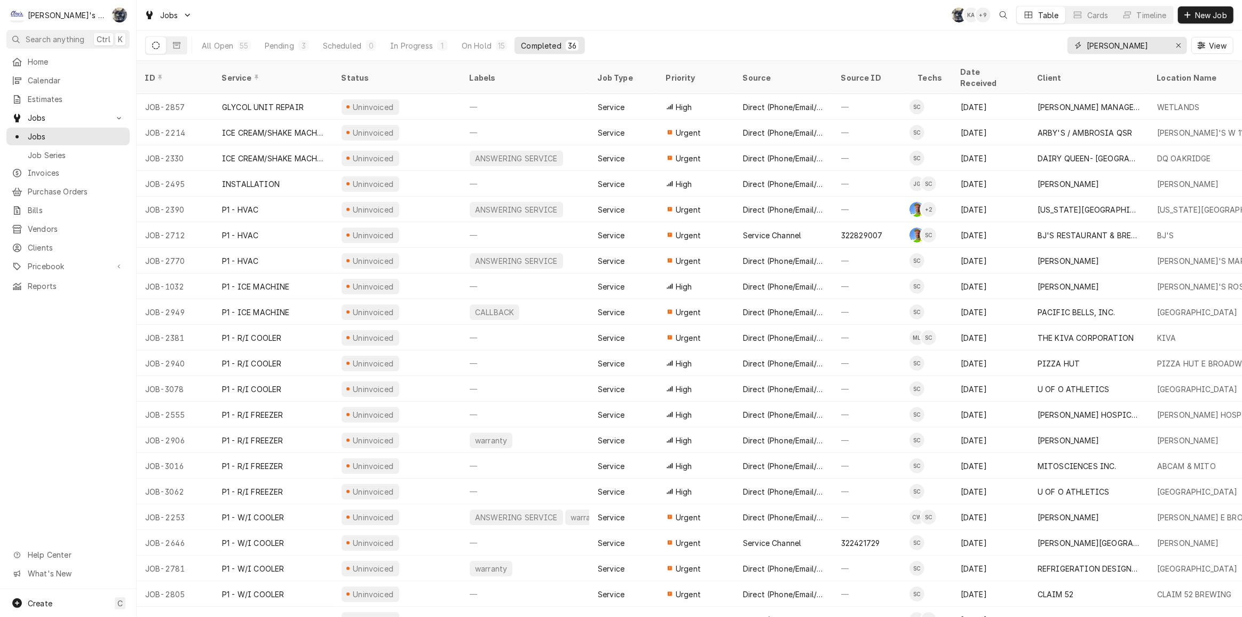
drag, startPoint x: 1129, startPoint y: 43, endPoint x: 1022, endPoint y: 43, distance: 106.2
click at [1022, 43] on div "All Open 55 Pending 3 Scheduled 0 In Progress 1 On Hold 15 Completed 36 steven …" at bounding box center [689, 45] width 1089 height 30
type input "steven"
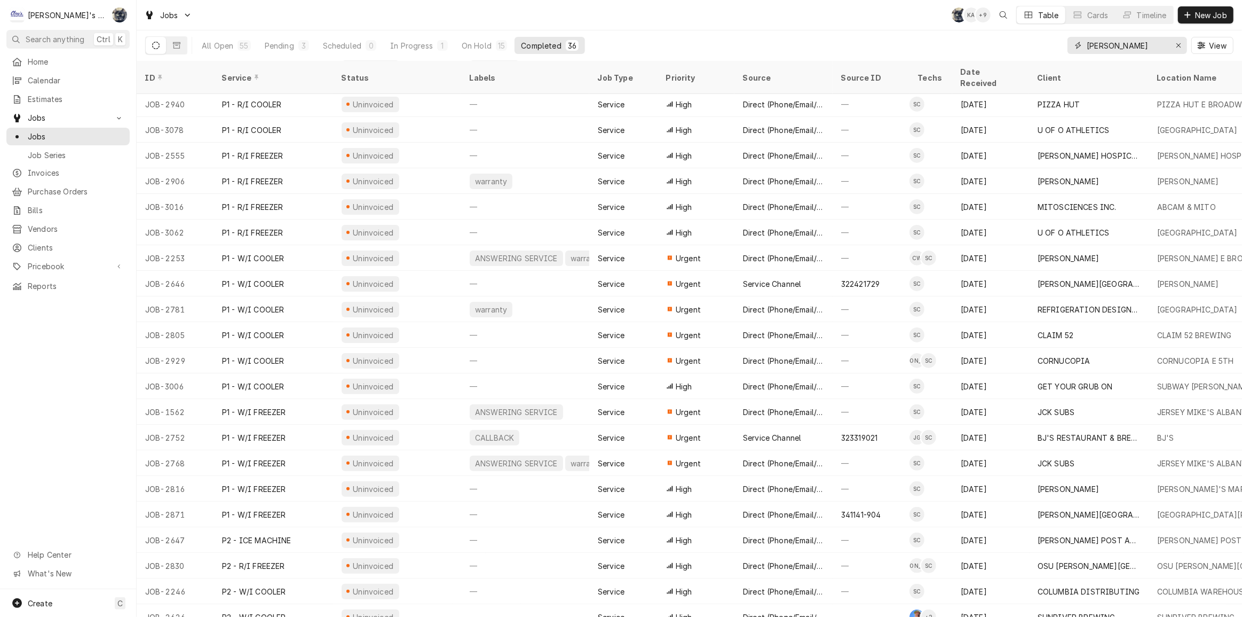
scroll to position [200, 0]
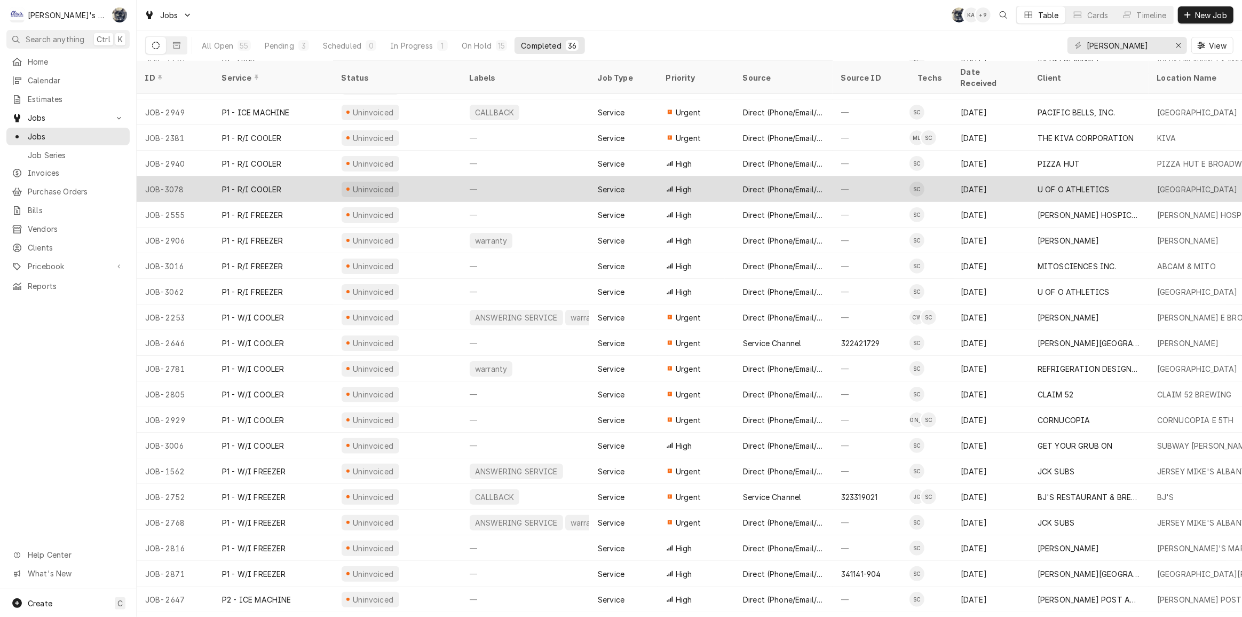
click at [392, 182] on div "Uninvoiced" at bounding box center [371, 189] width 58 height 15
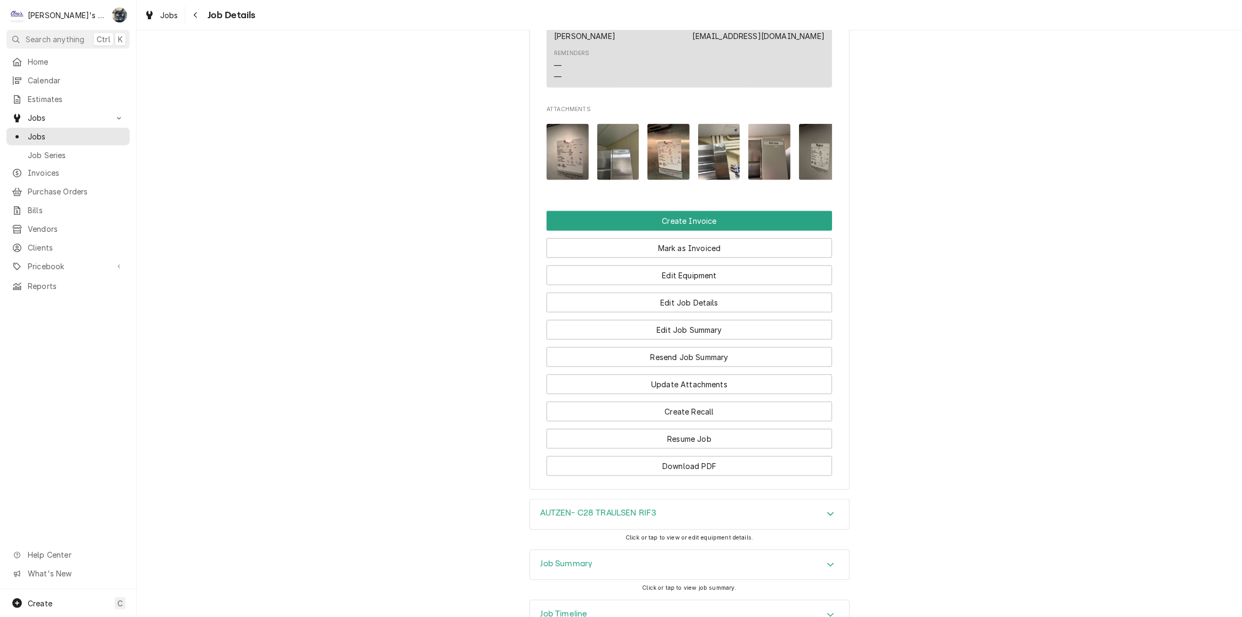
scroll to position [1408, 0]
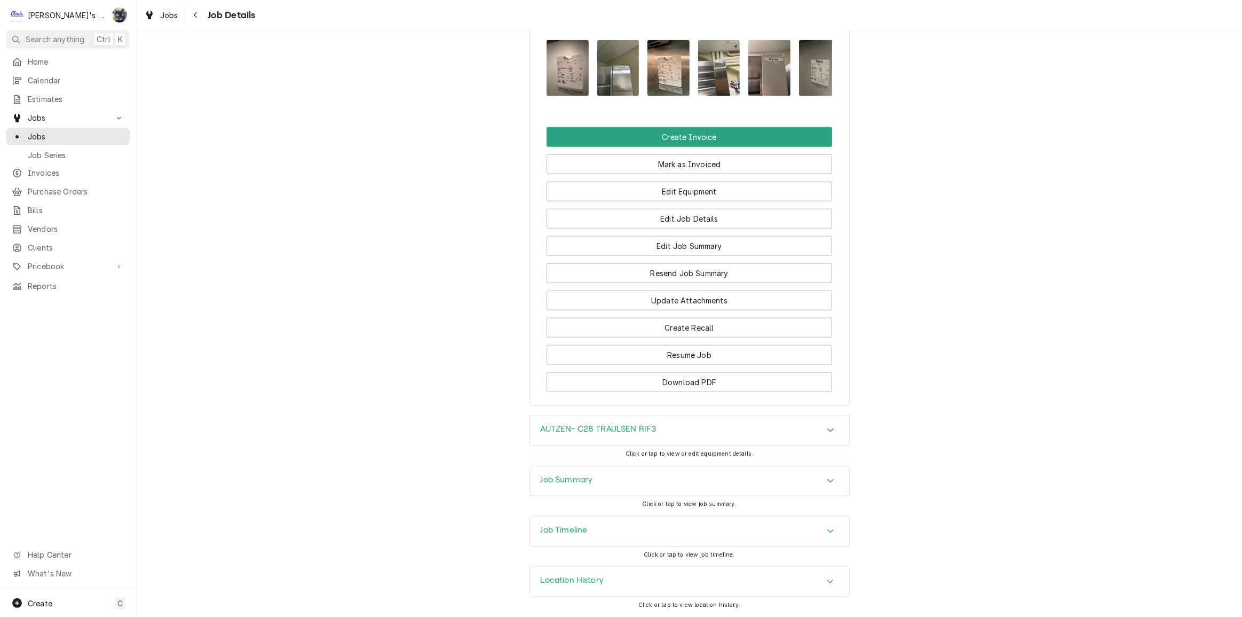
click at [613, 479] on div "Job Summary" at bounding box center [689, 481] width 319 height 30
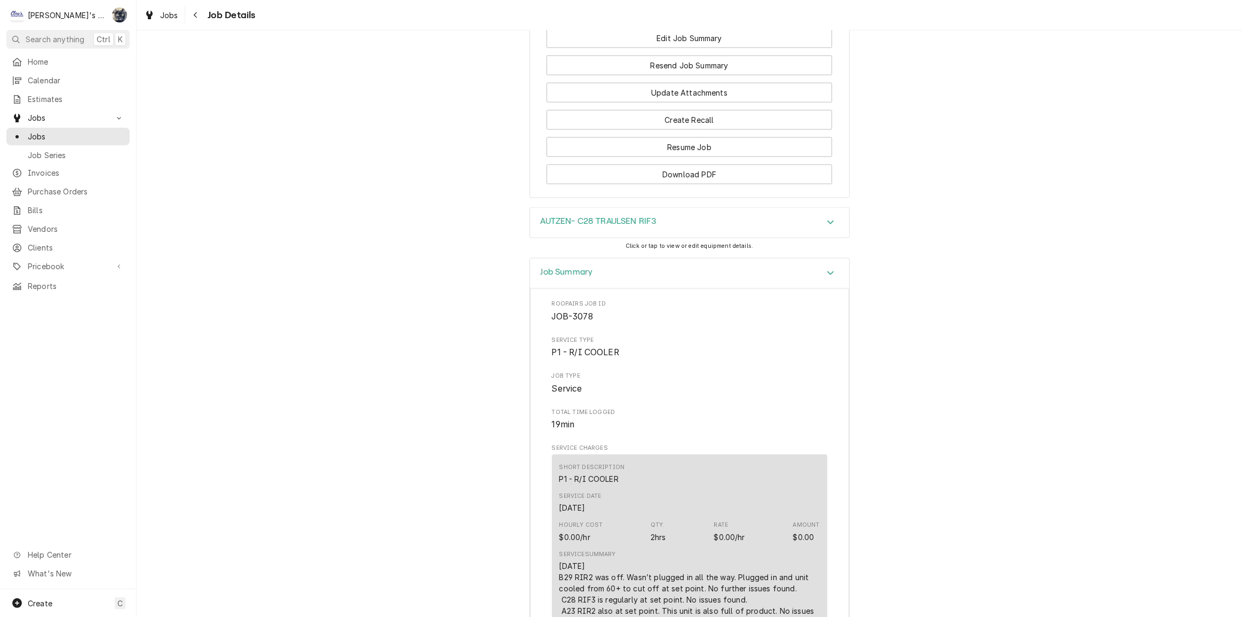
scroll to position [1356, 0]
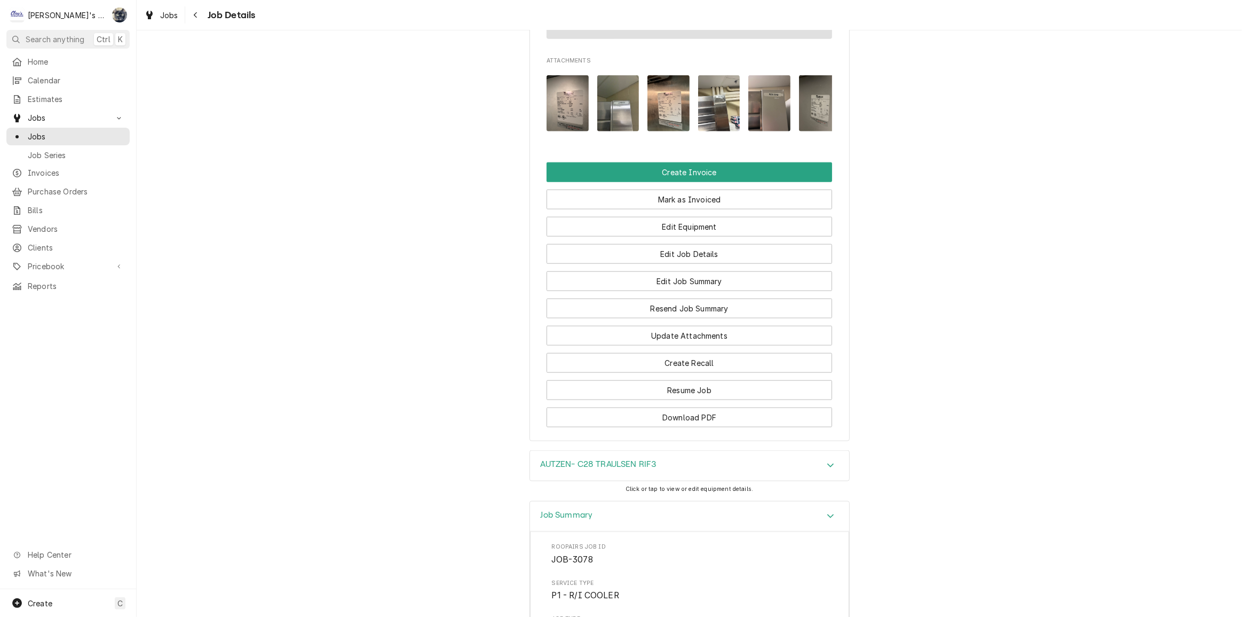
click at [568, 130] on img "Attachments" at bounding box center [568, 103] width 42 height 56
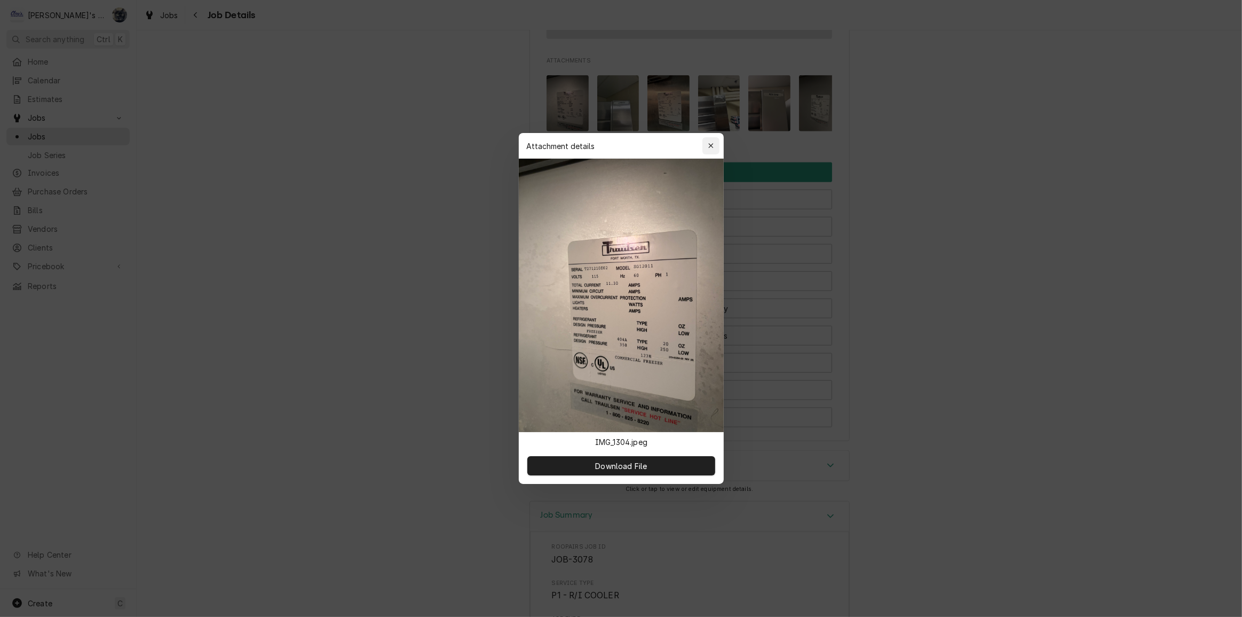
click at [707, 145] on div "button" at bounding box center [711, 145] width 11 height 11
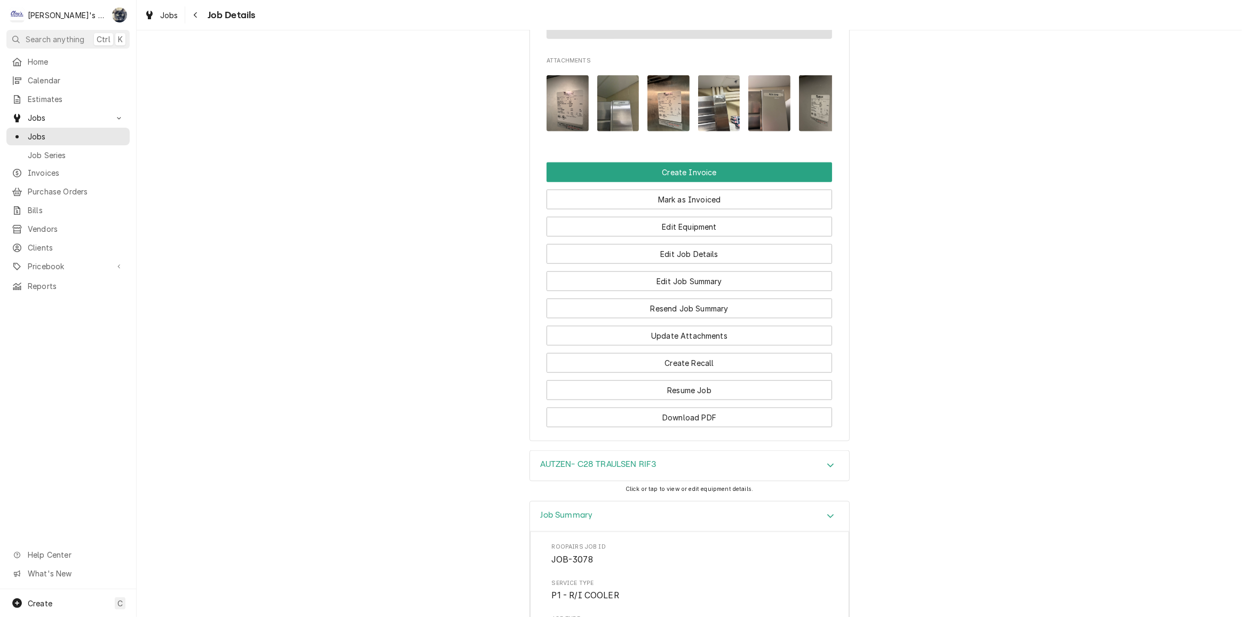
click at [547, 117] on img "Attachments" at bounding box center [568, 103] width 42 height 56
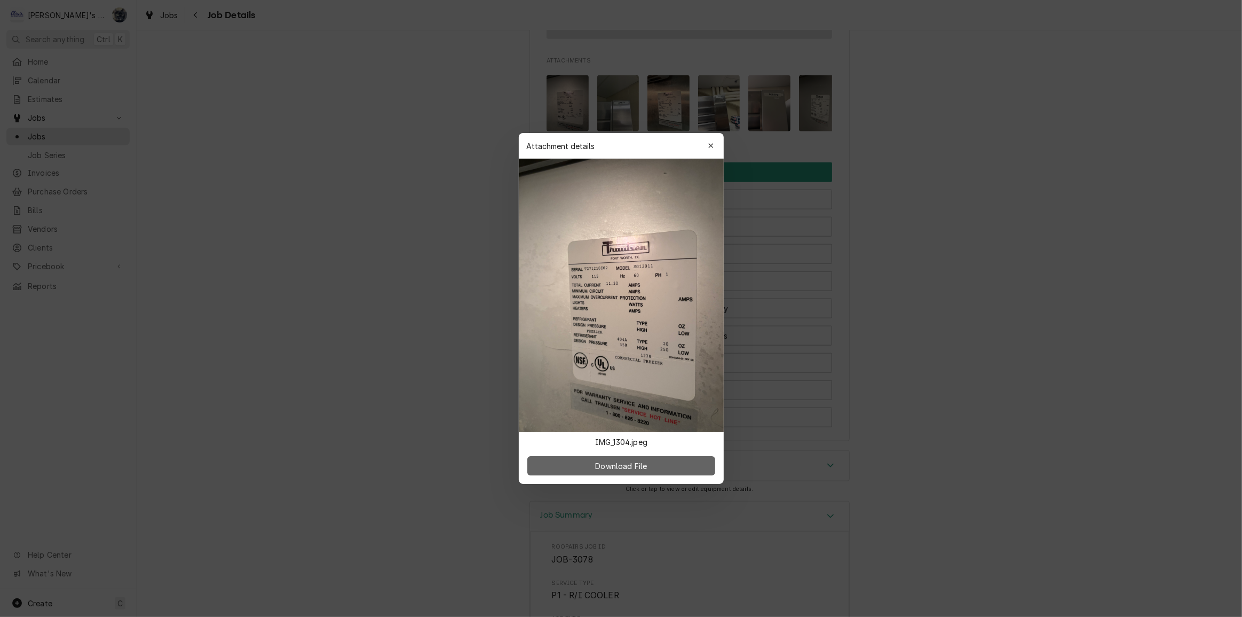
click at [622, 467] on span "Download File" at bounding box center [621, 465] width 56 height 11
click at [710, 144] on icon "button" at bounding box center [710, 145] width 5 height 5
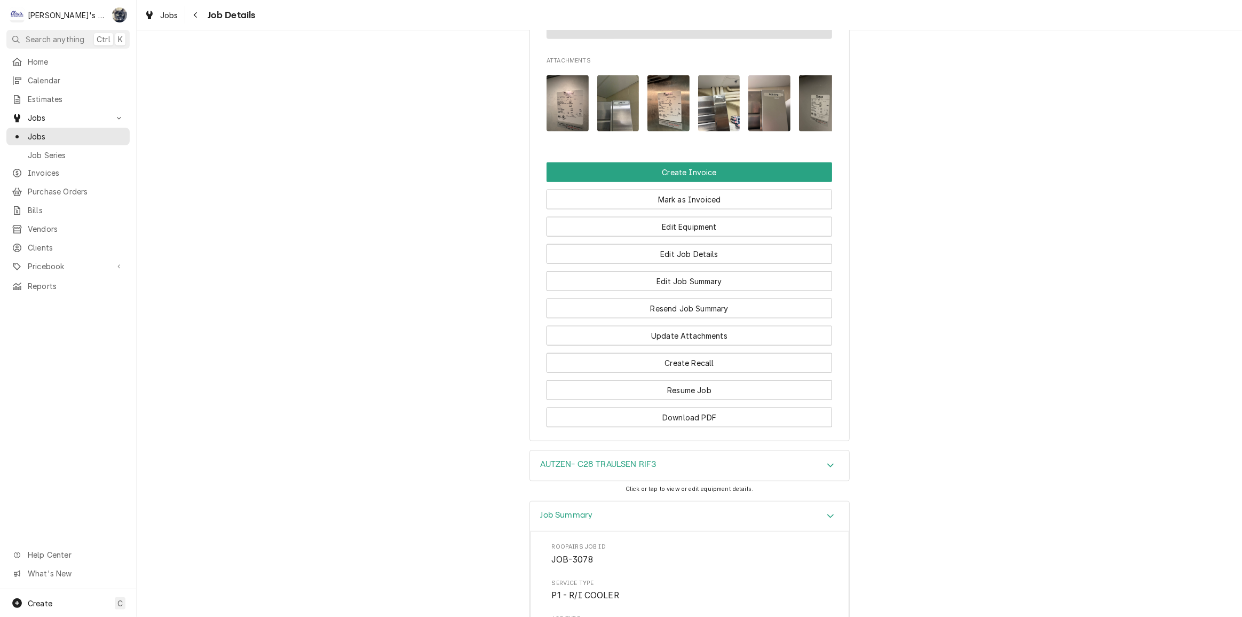
click at [657, 123] on img "Attachments" at bounding box center [669, 103] width 42 height 56
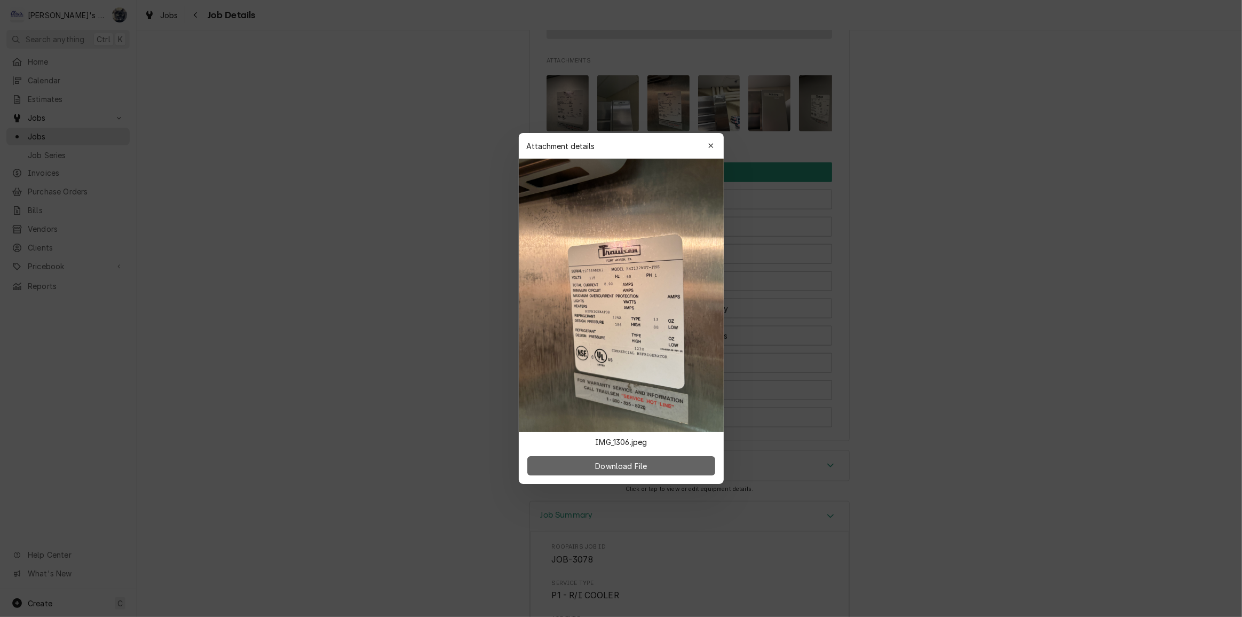
click at [640, 472] on button "Download File" at bounding box center [621, 465] width 188 height 19
click at [713, 147] on icon "button" at bounding box center [710, 145] width 5 height 5
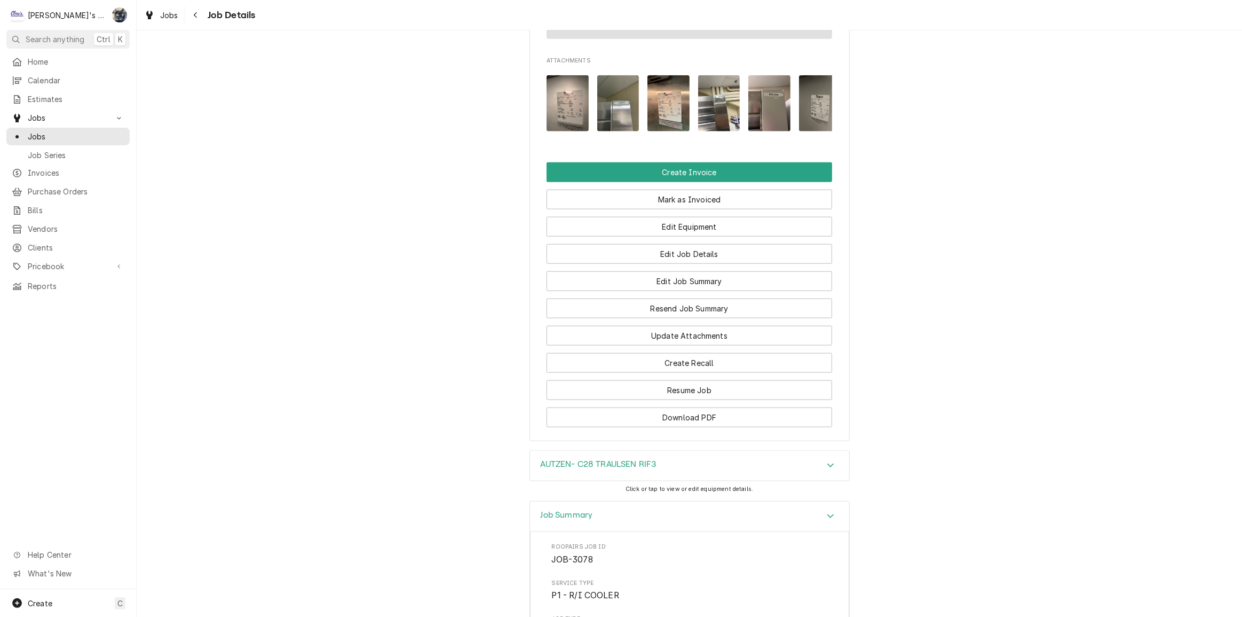
click at [614, 116] on img "Attachments" at bounding box center [618, 103] width 42 height 56
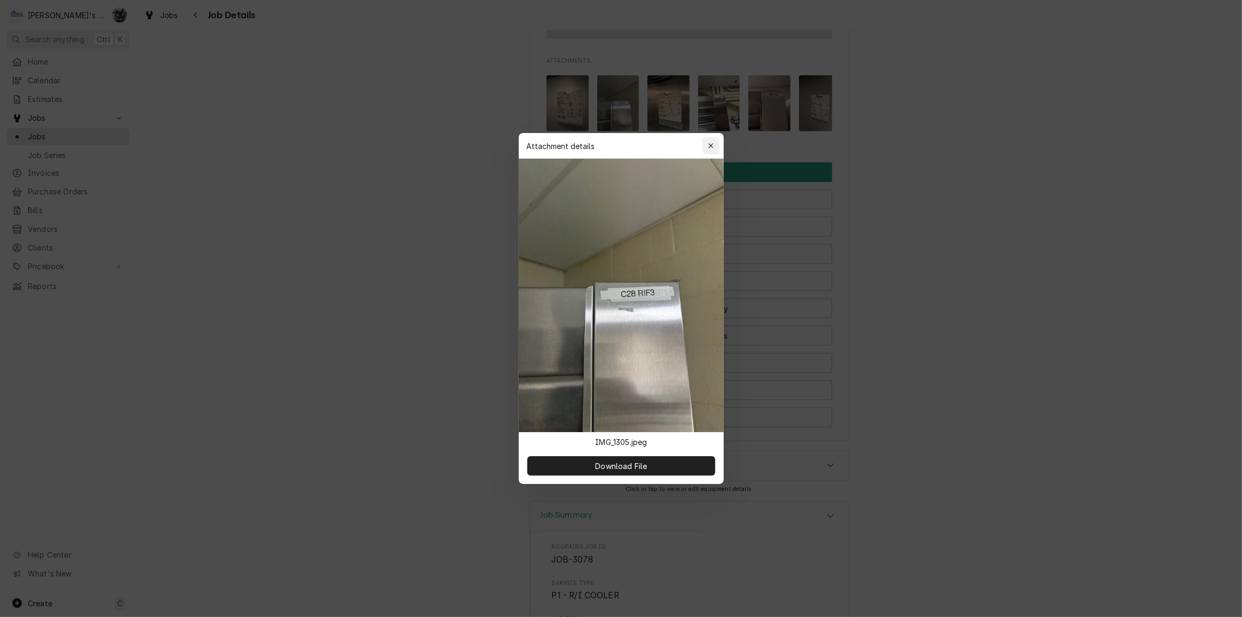
click at [713, 143] on icon "button" at bounding box center [711, 145] width 6 height 7
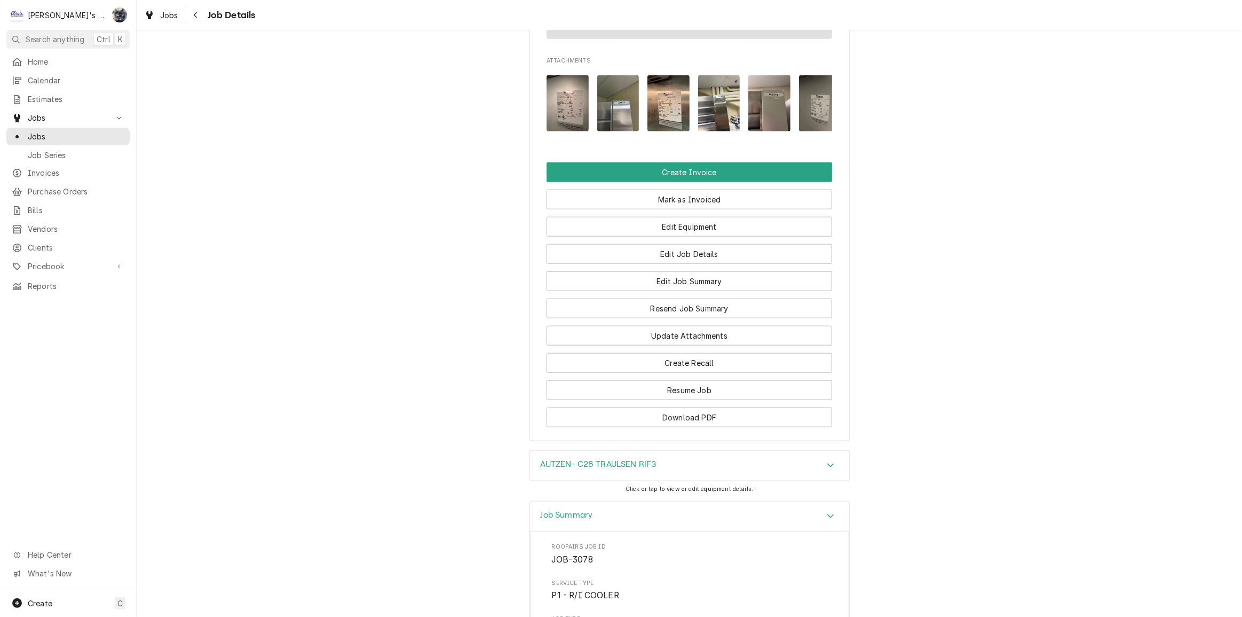
scroll to position [0, 17]
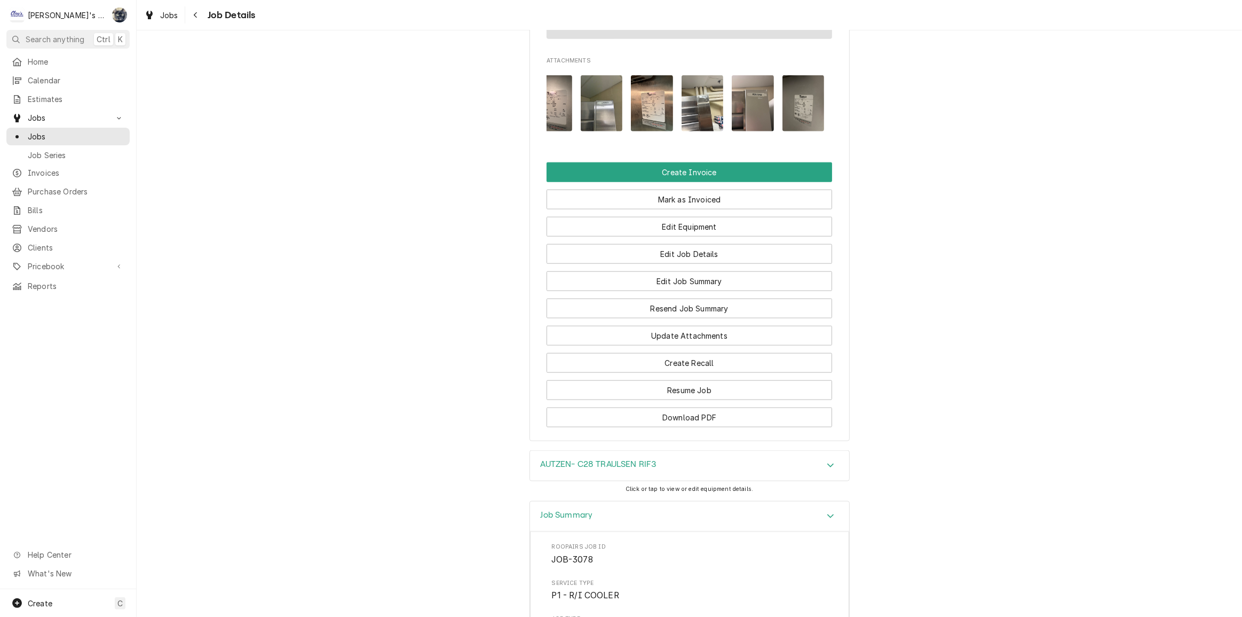
click at [810, 129] on img "Attachments" at bounding box center [804, 103] width 42 height 56
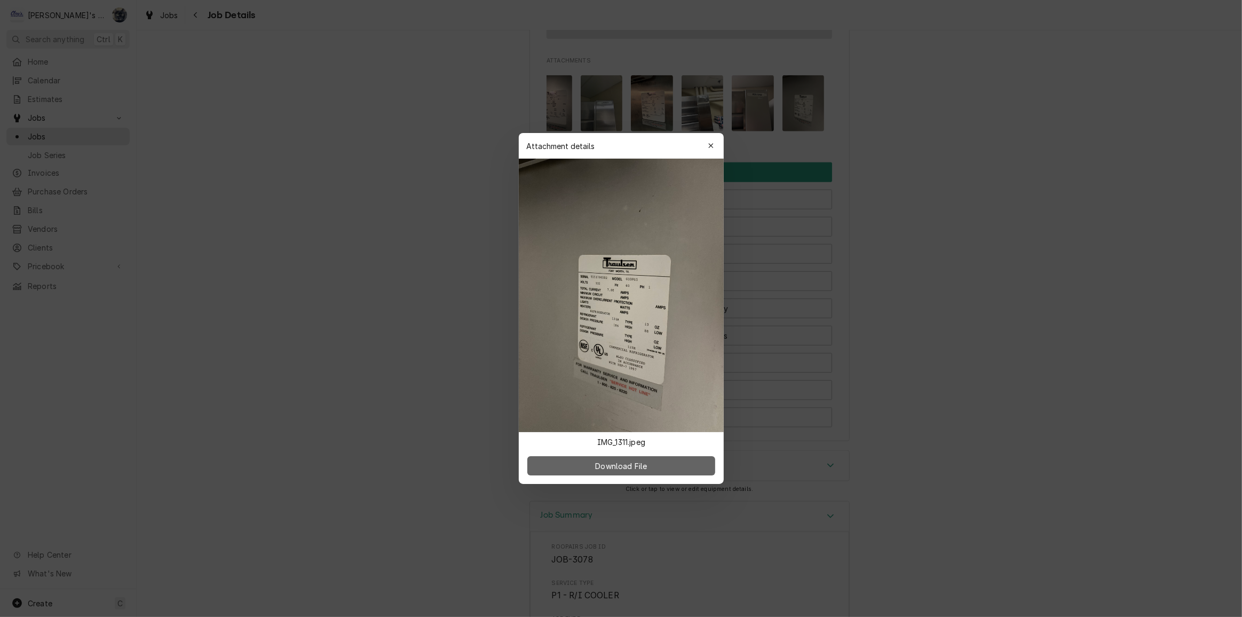
click at [619, 468] on span "Download File" at bounding box center [621, 465] width 56 height 11
click at [708, 146] on icon "button" at bounding box center [711, 145] width 6 height 7
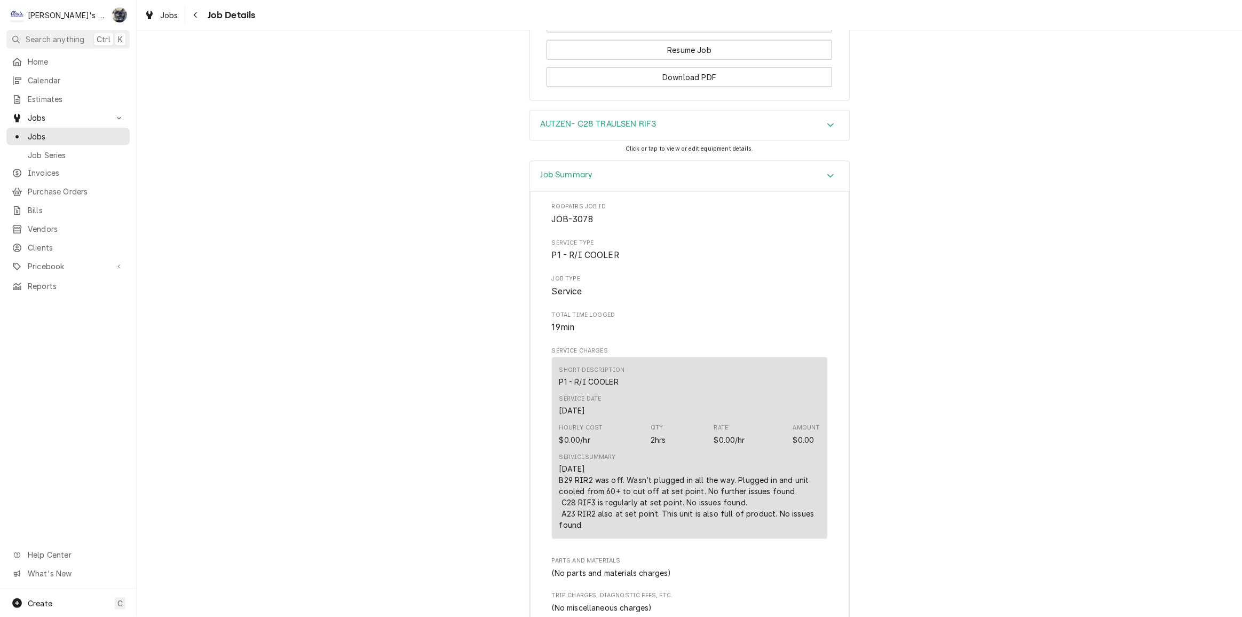
scroll to position [1453, 0]
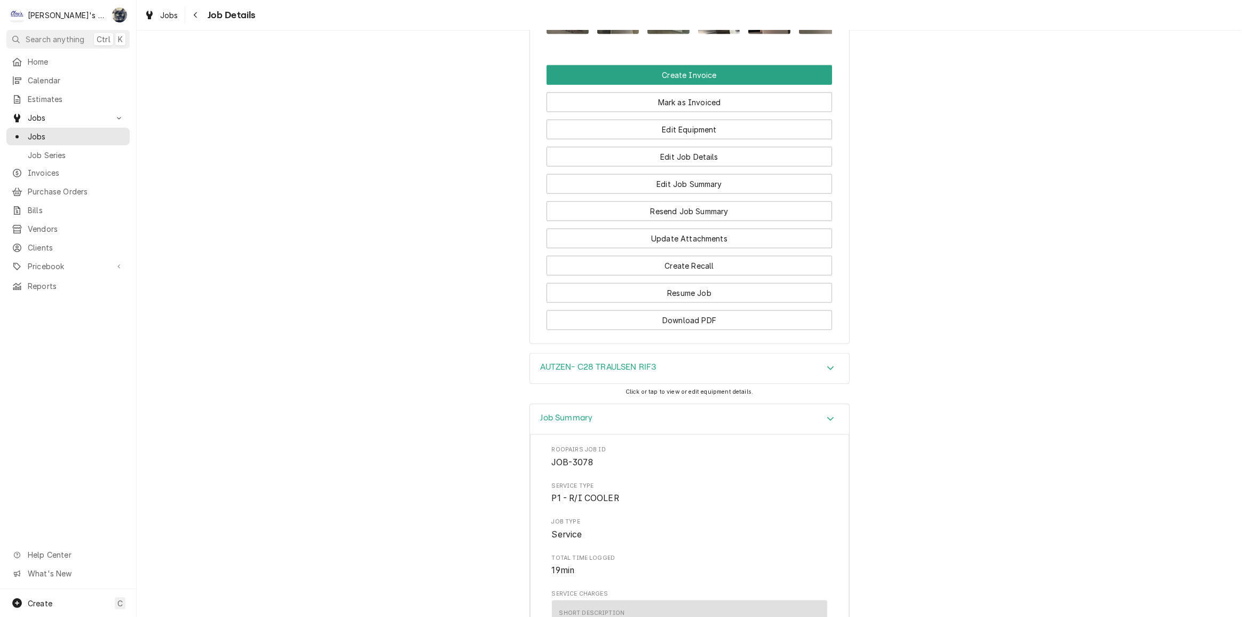
click at [715, 383] on div "AUTZEN- C28 TRAULSEN RIF3" at bounding box center [689, 368] width 319 height 30
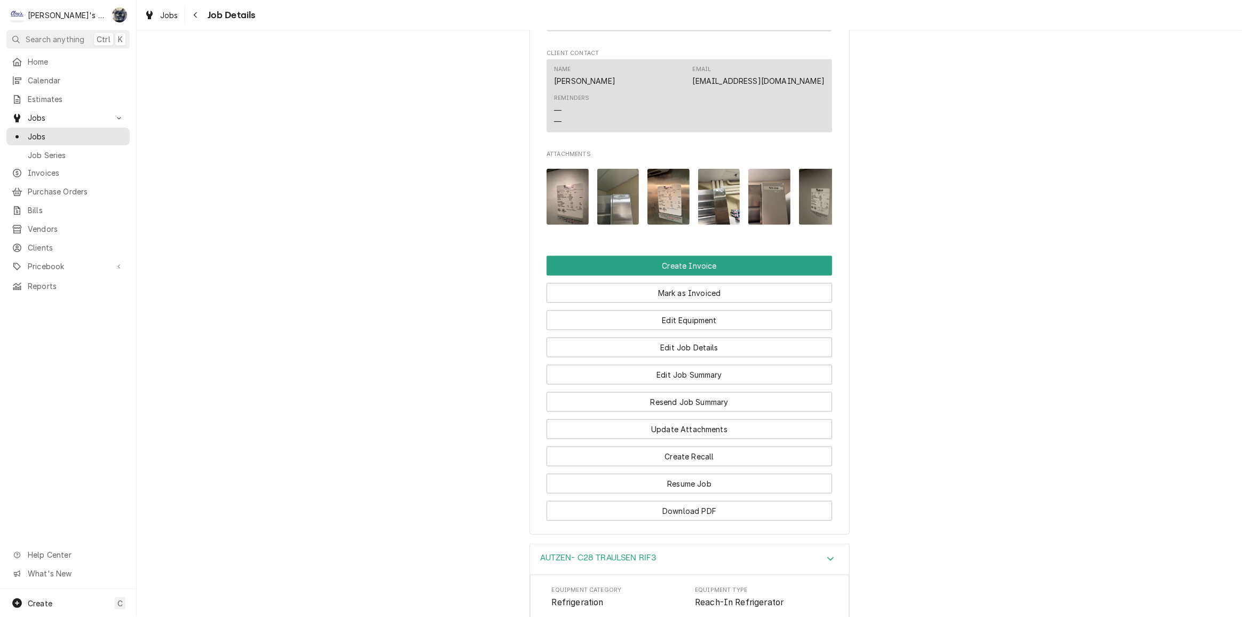
scroll to position [1259, 0]
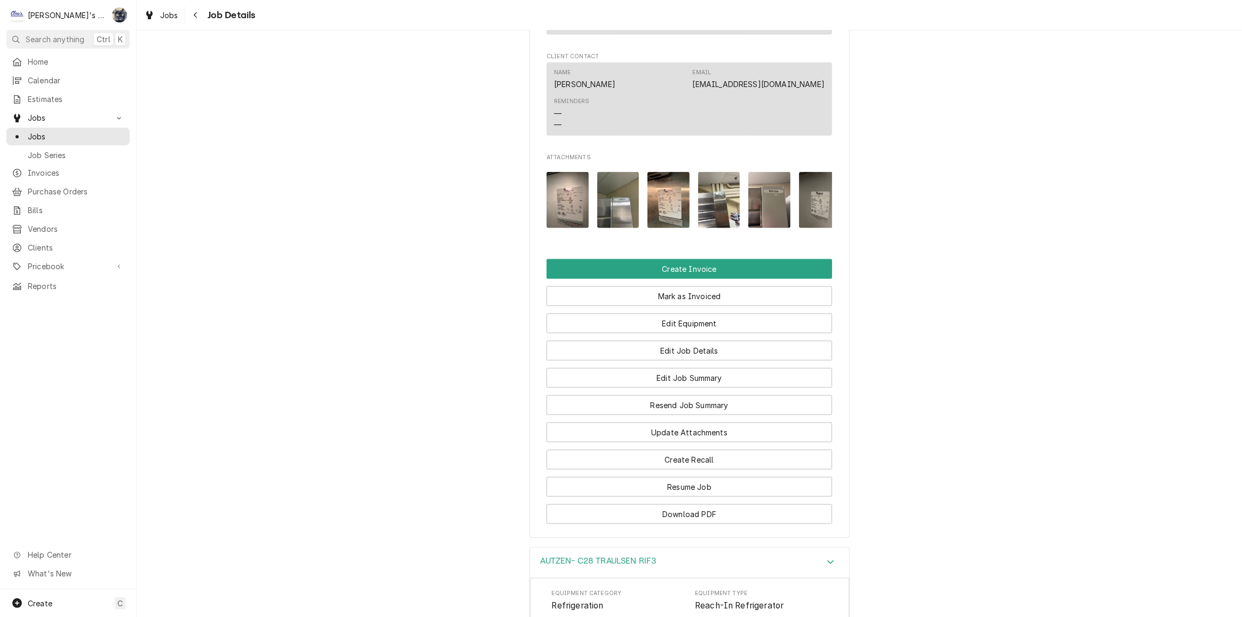
click at [723, 223] on img "Attachments" at bounding box center [719, 200] width 42 height 56
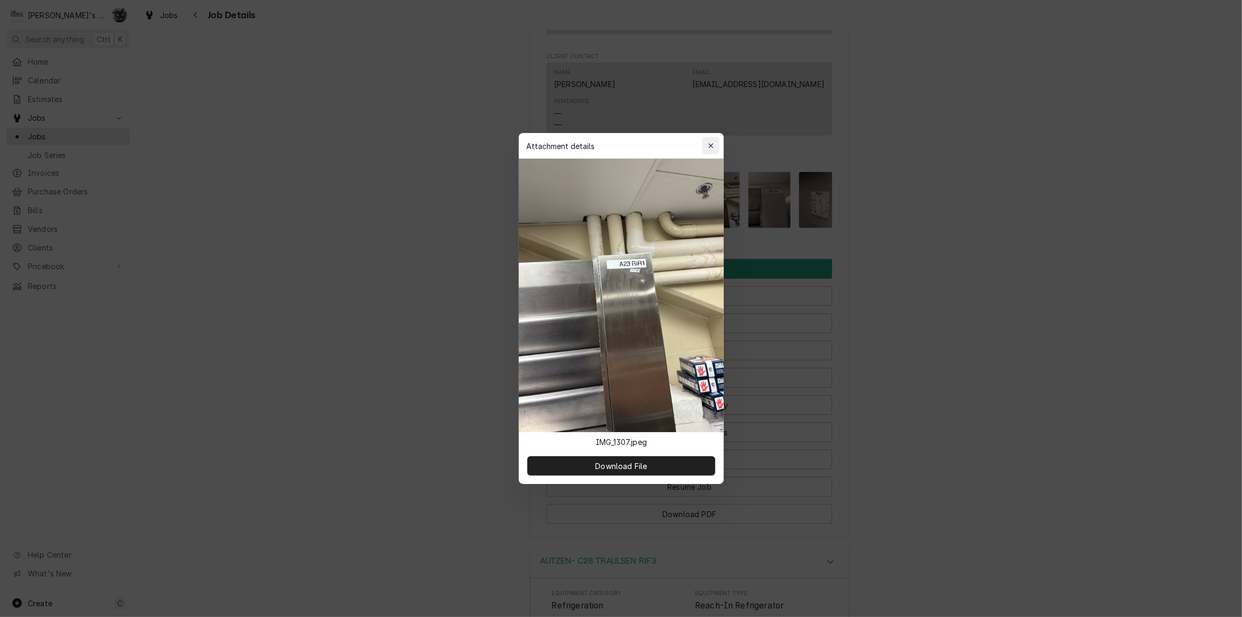
click at [714, 145] on div "button" at bounding box center [711, 145] width 11 height 11
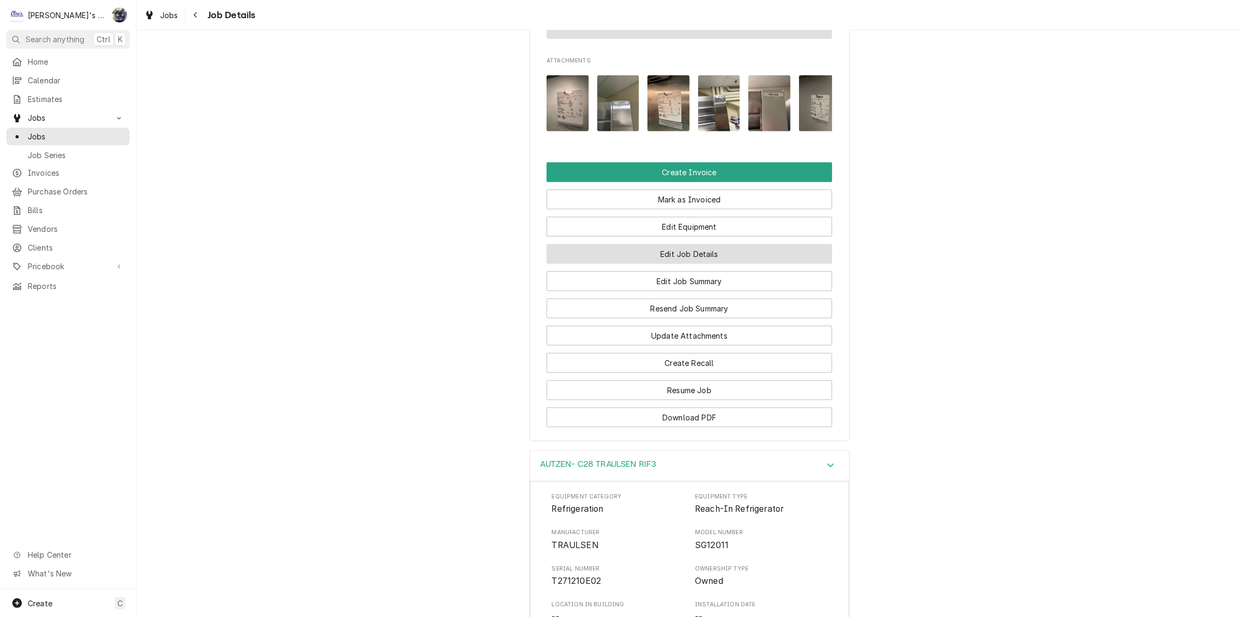
scroll to position [1502, 0]
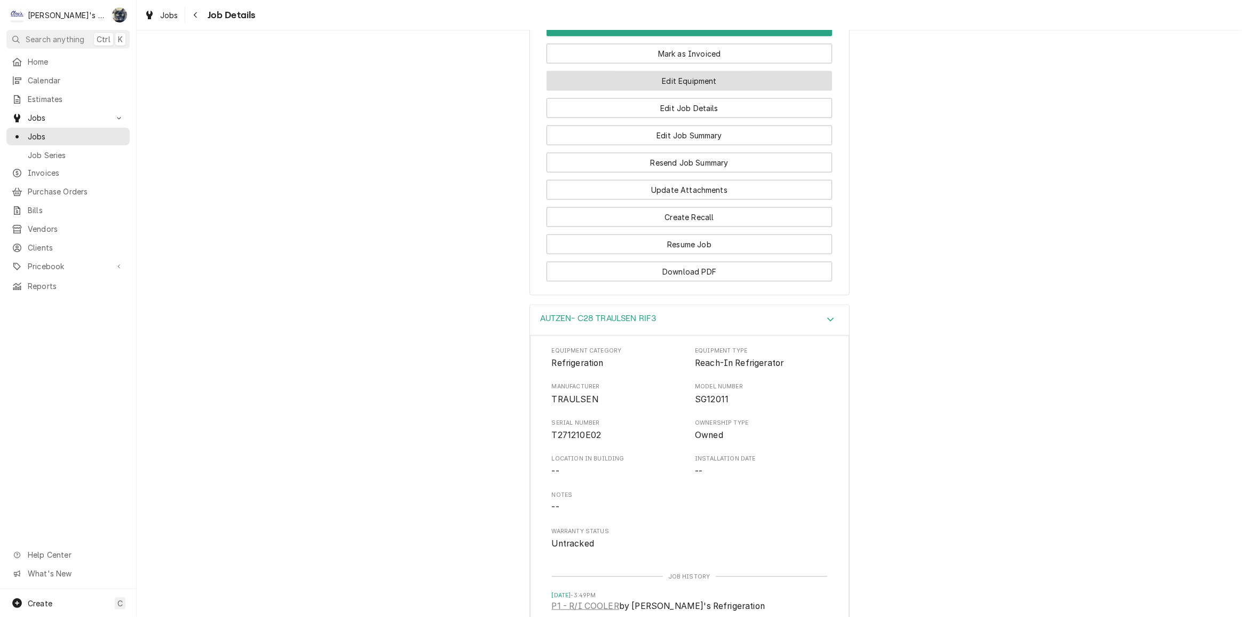
click at [684, 91] on button "Edit Equipment" at bounding box center [690, 81] width 286 height 20
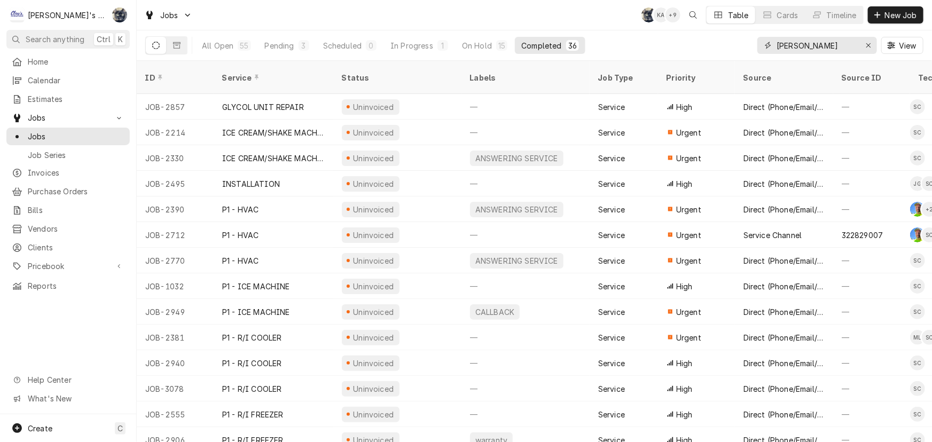
drag, startPoint x: 826, startPoint y: 41, endPoint x: 734, endPoint y: 46, distance: 92.0
click at [734, 46] on div "All Open 55 Pending 3 Scheduled 0 In Progress 1 On Hold 15 Completed 36 [PERSON…" at bounding box center [534, 45] width 778 height 30
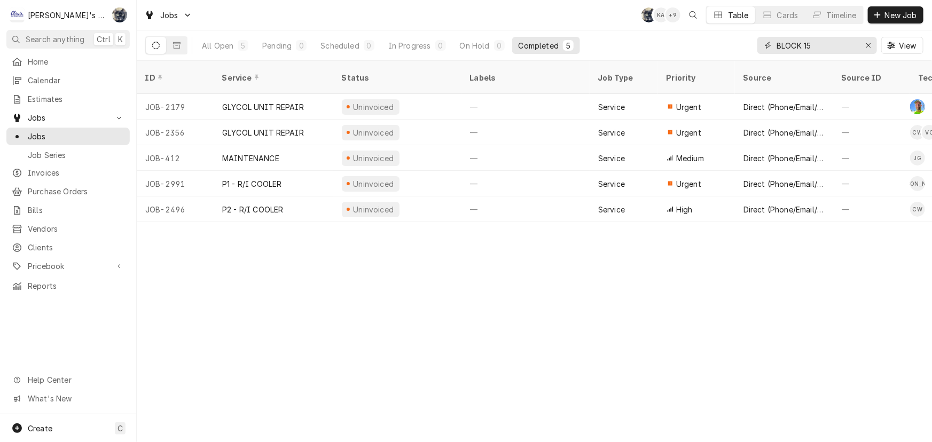
type input "BLOCK 15"
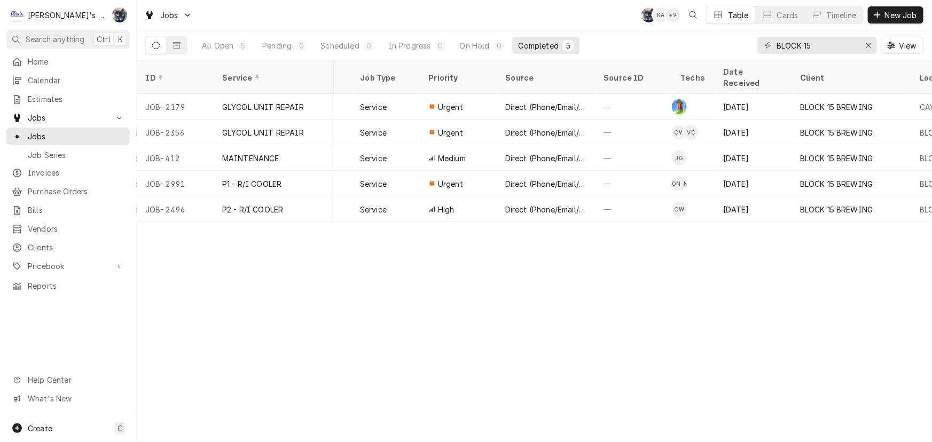
scroll to position [0, 336]
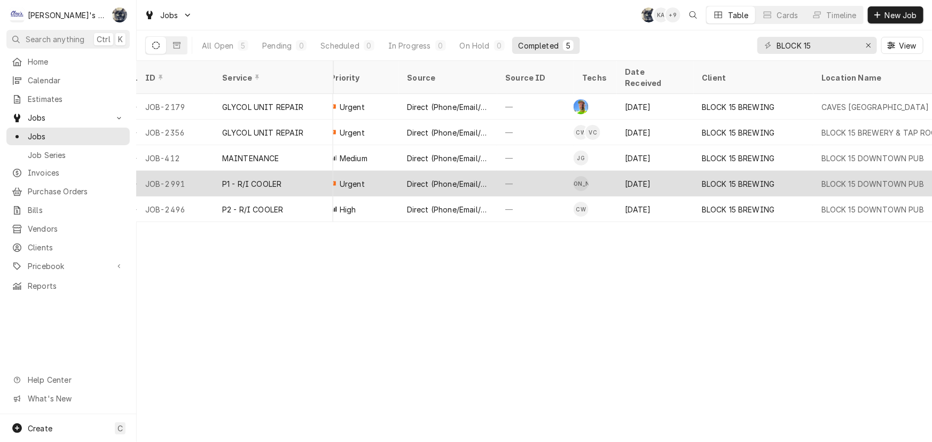
click at [656, 171] on div "[DATE]" at bounding box center [654, 184] width 77 height 26
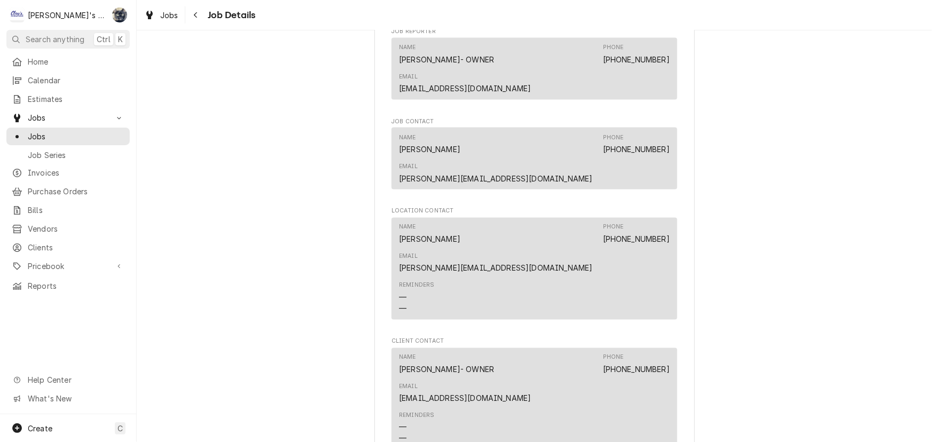
scroll to position [1164, 0]
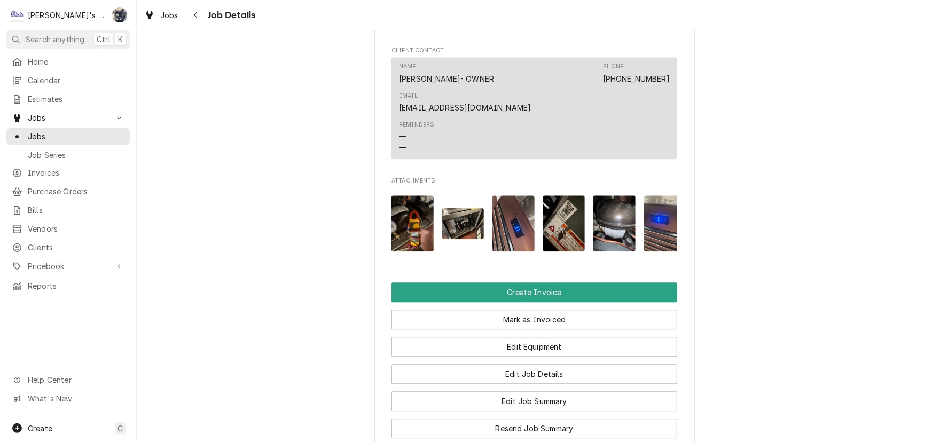
click at [570, 195] on img "Attachments" at bounding box center [564, 223] width 42 height 56
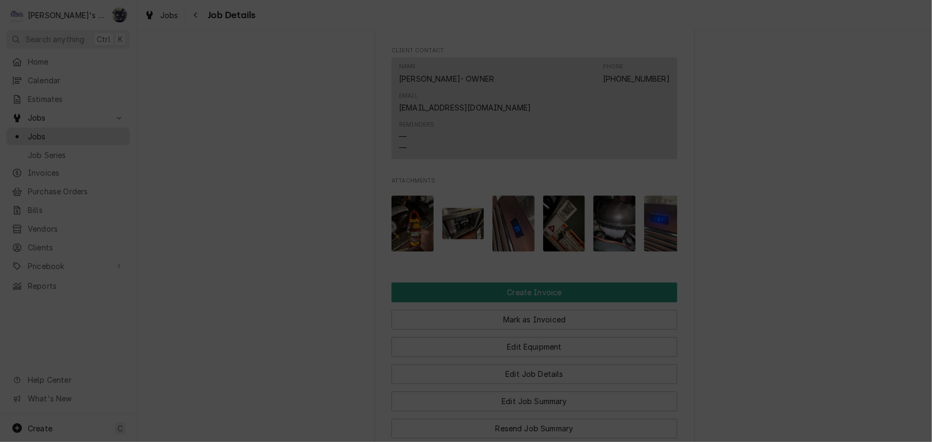
click at [569, 58] on div at bounding box center [466, 221] width 932 height 442
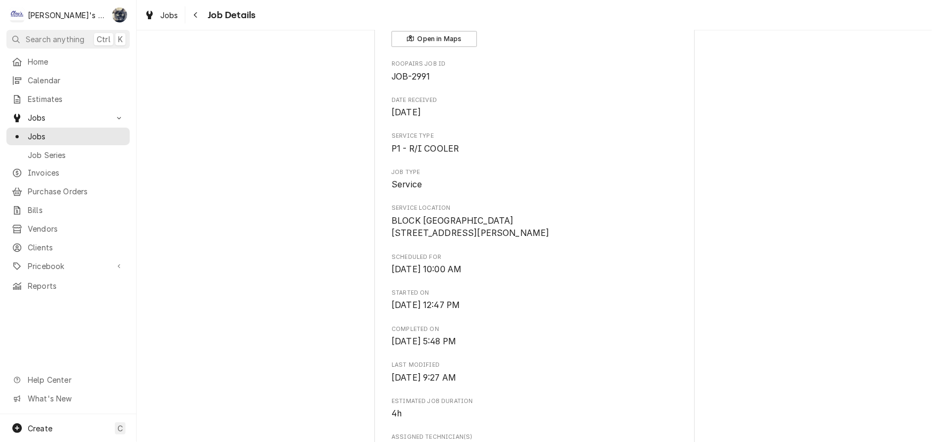
scroll to position [48, 0]
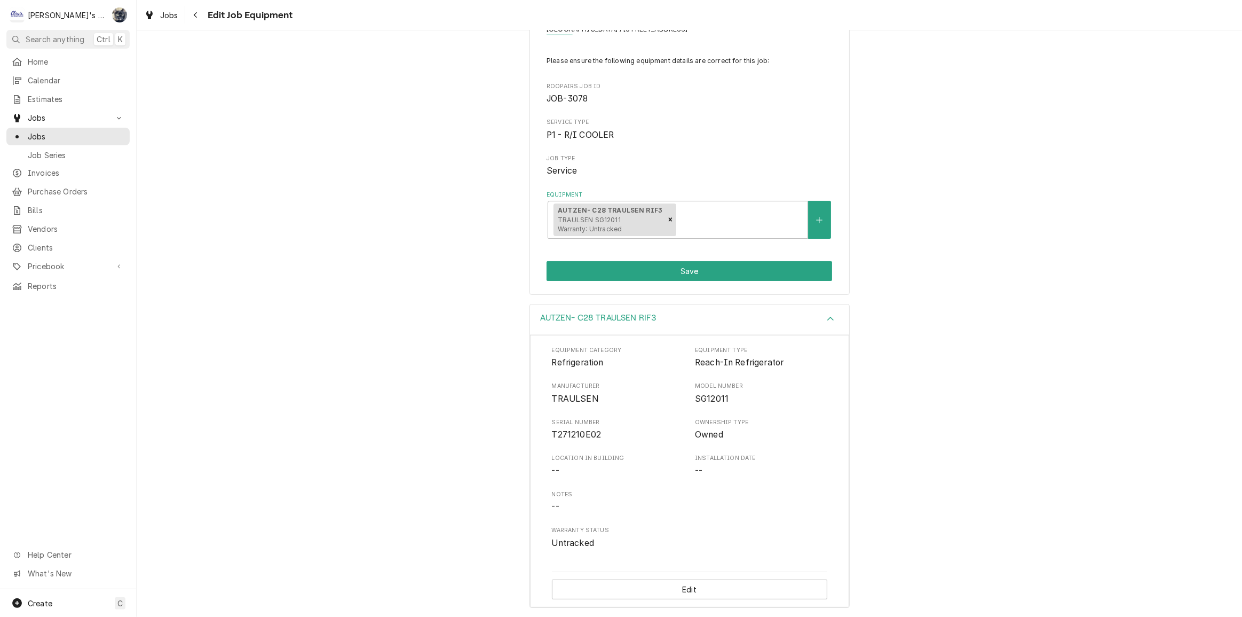
scroll to position [55, 0]
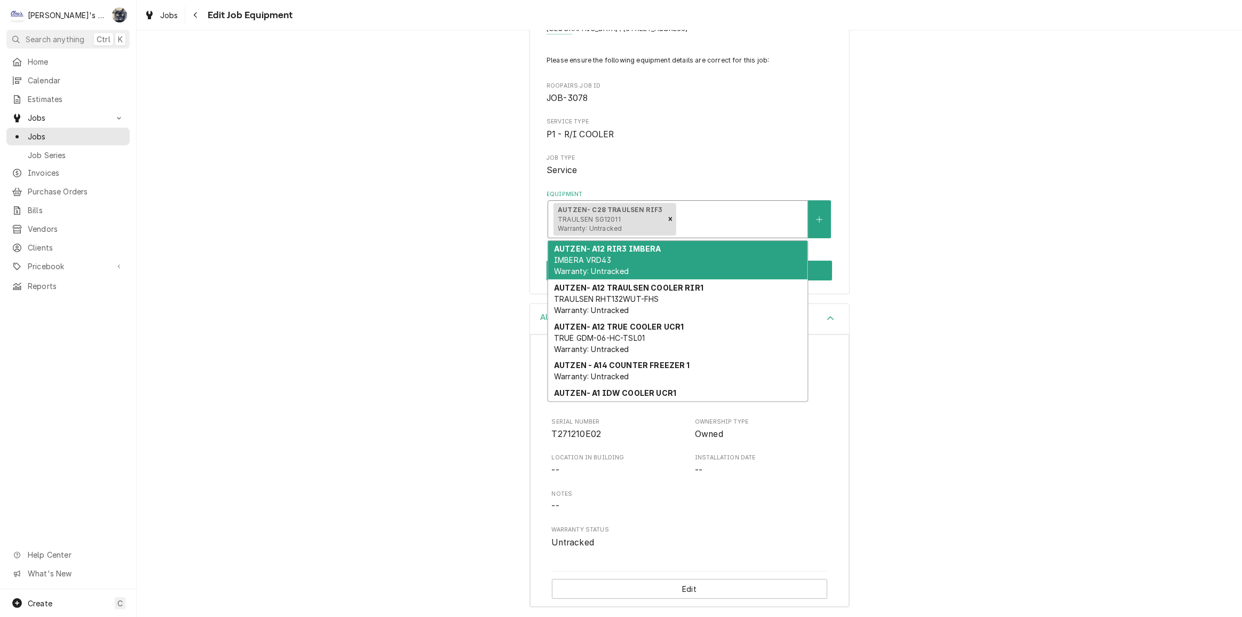
click at [708, 214] on div "Equipment" at bounding box center [741, 218] width 124 height 19
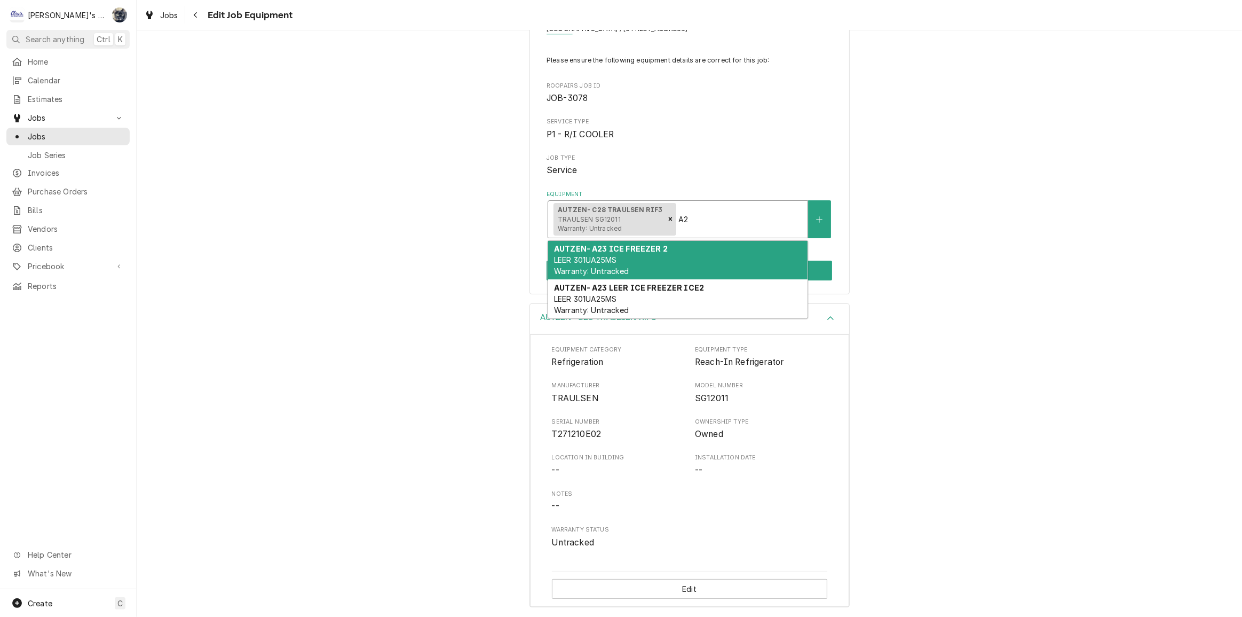
type input "A"
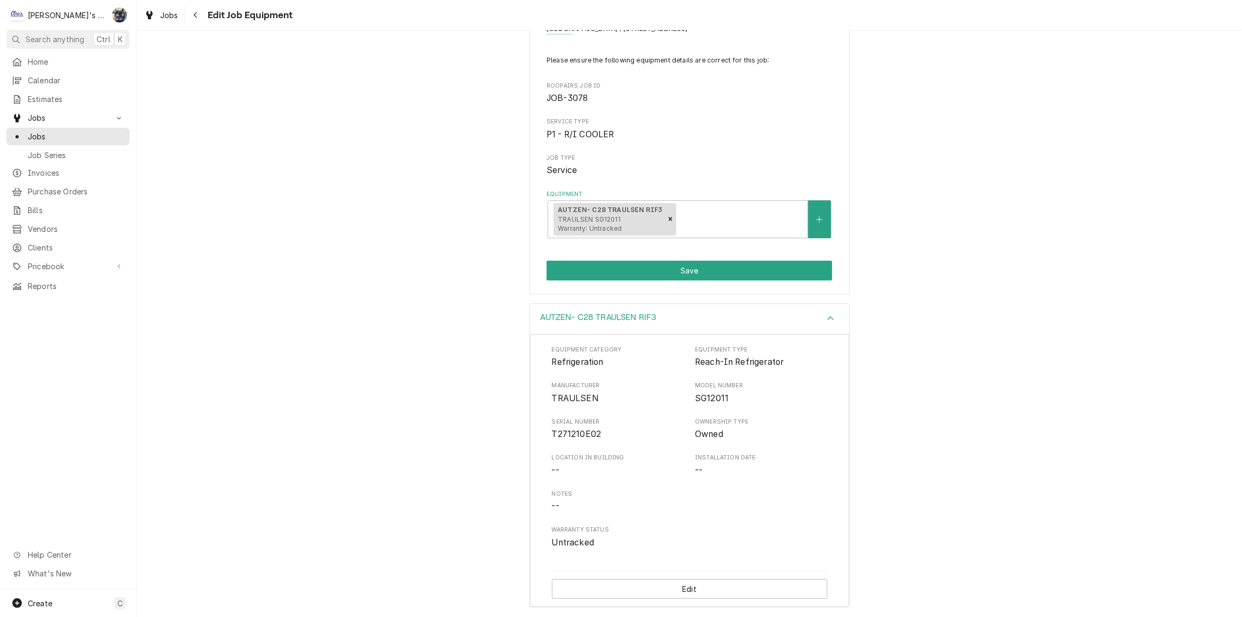
click at [934, 223] on div "U OF O ATHLETICS AUTZEN STADIUM / [STREET_ADDRESS] Please ensure the following …" at bounding box center [690, 145] width 1106 height 317
click at [812, 225] on button "Equipment" at bounding box center [819, 219] width 22 height 38
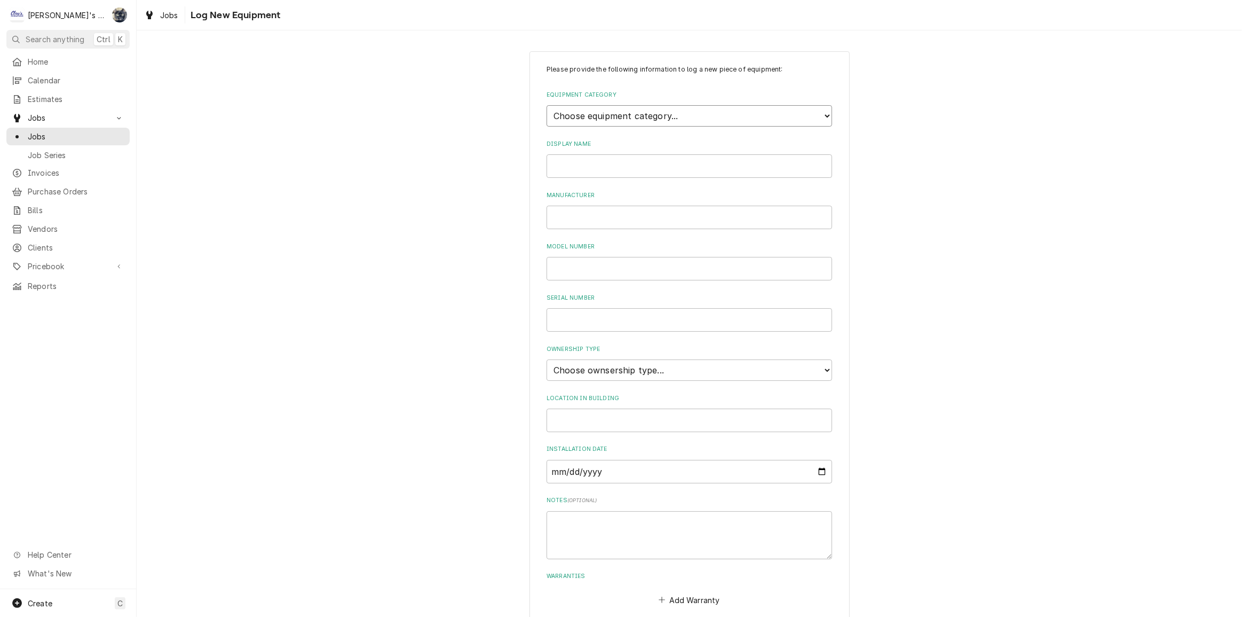
click at [597, 112] on select "Choose equipment category... Ice Machines Refrigeration HVAC Other" at bounding box center [690, 115] width 286 height 21
select select "8"
click at [547, 105] on select "Choose equipment category... Ice Machines Refrigeration HVAC Other" at bounding box center [690, 115] width 286 height 21
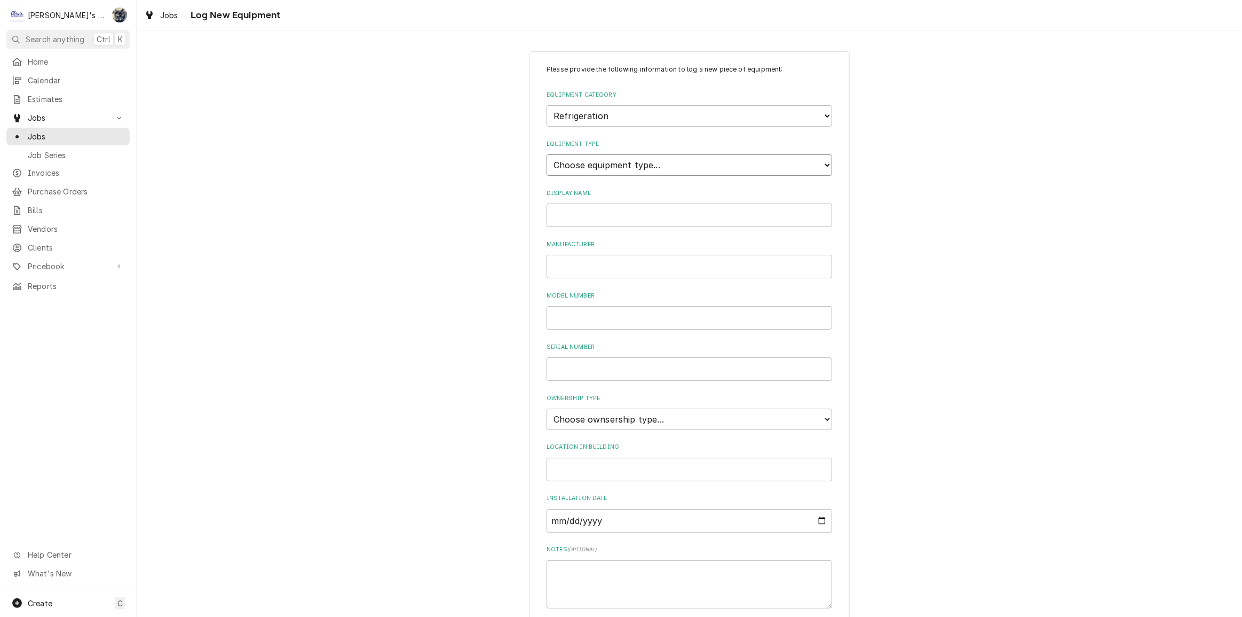
click at [601, 161] on select "Choose equipment type... Bar Refrigeration Blast Chiller Chef Base Freezer Chef…" at bounding box center [690, 164] width 286 height 21
select select "71"
click at [547, 154] on select "Choose equipment type... Bar Refrigeration Blast Chiller Chef Base Freezer Chef…" at bounding box center [690, 164] width 286 height 21
click at [609, 219] on input "Display Name" at bounding box center [690, 214] width 286 height 23
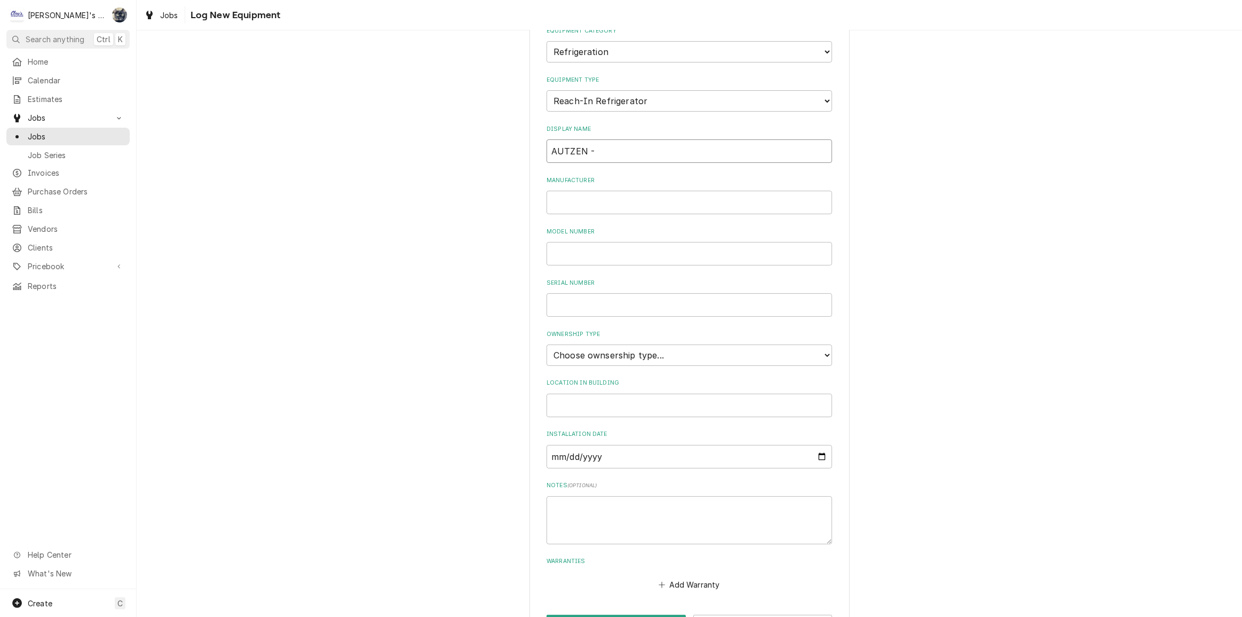
scroll to position [101, 0]
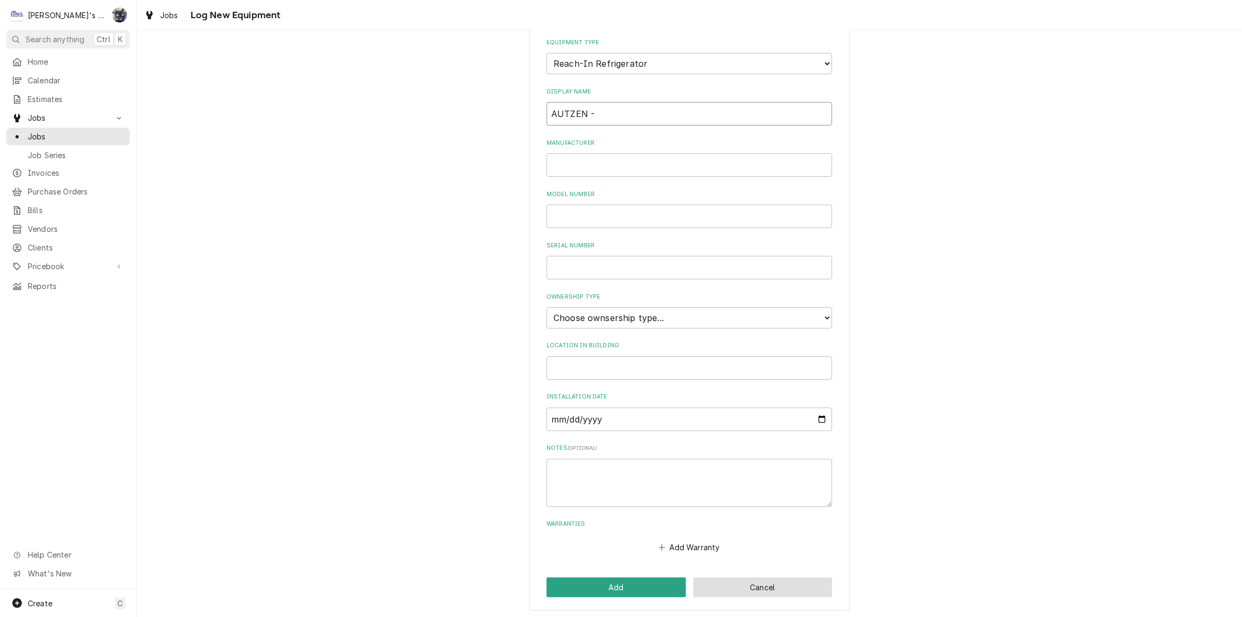
type input "AUTZEN -"
click at [784, 591] on button "Cancel" at bounding box center [762, 587] width 139 height 20
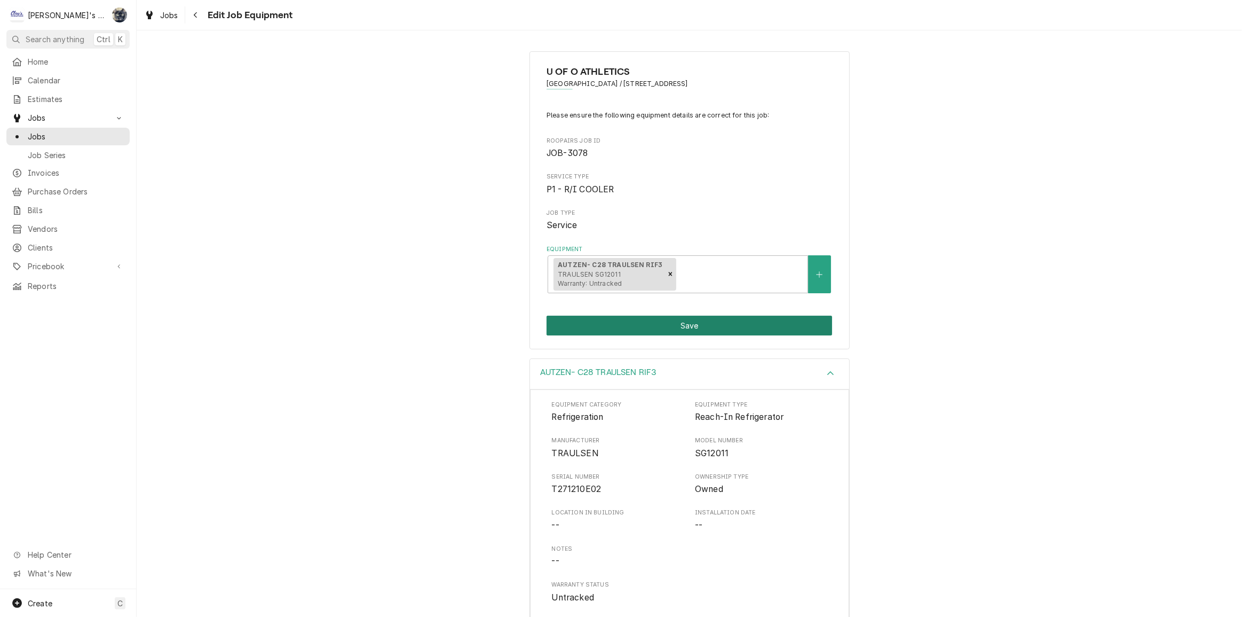
click at [653, 330] on button "Save" at bounding box center [690, 326] width 286 height 20
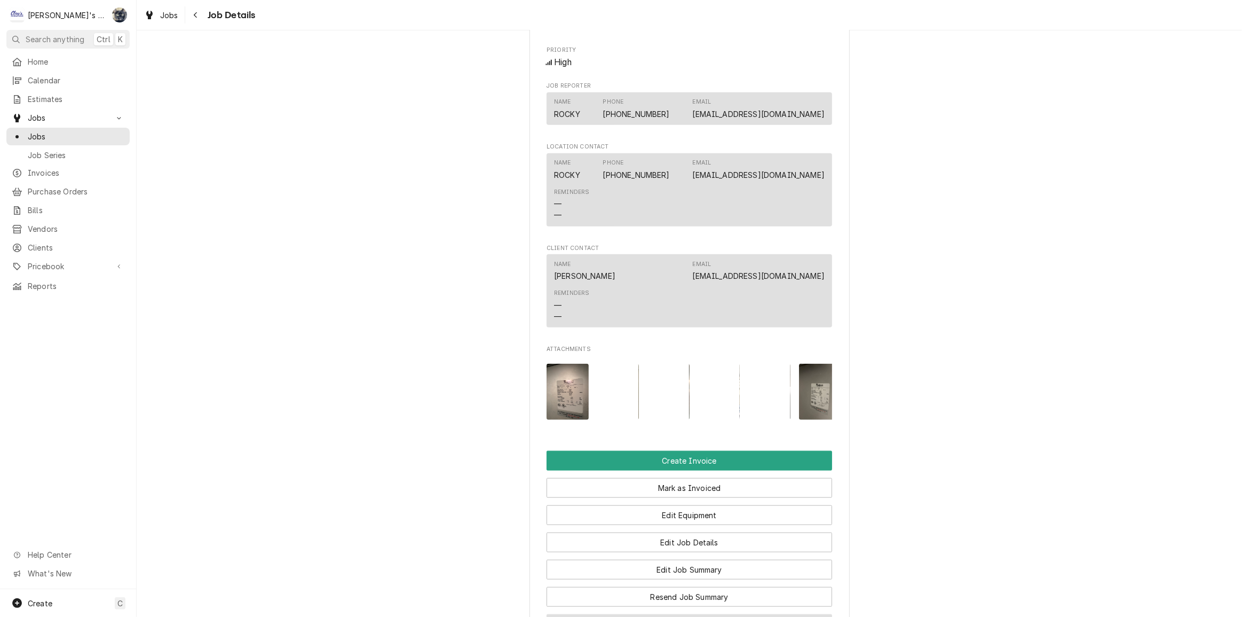
scroll to position [1359, 0]
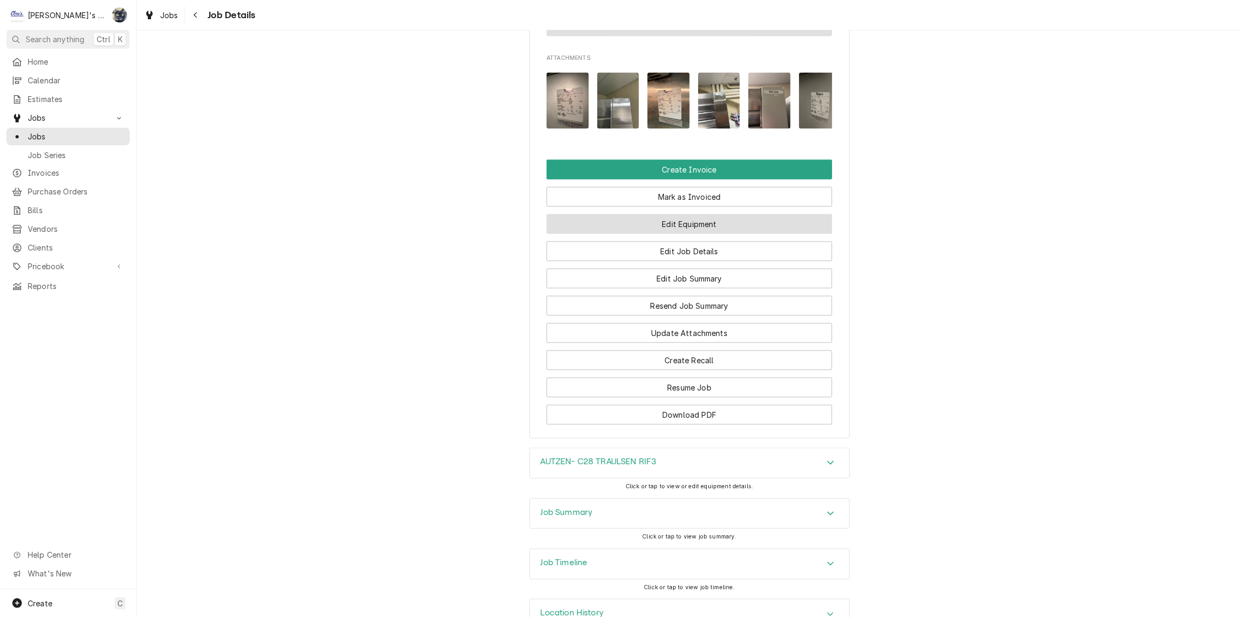
click at [675, 234] on button "Edit Equipment" at bounding box center [690, 224] width 286 height 20
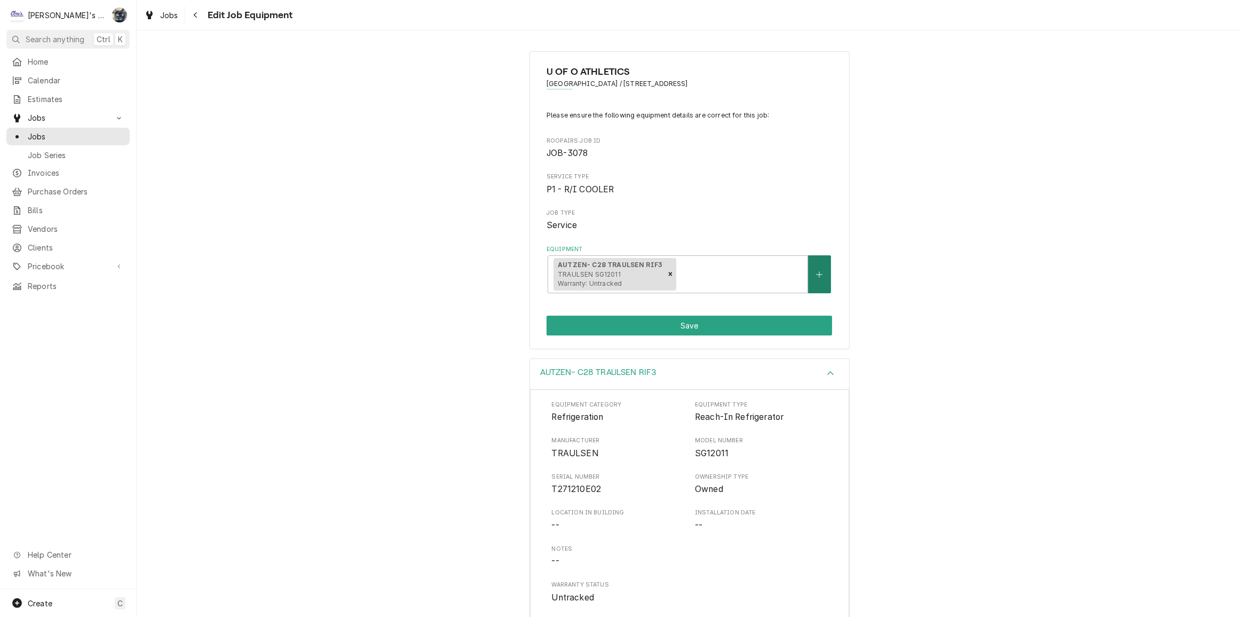
click at [809, 271] on button "Equipment" at bounding box center [819, 274] width 22 height 38
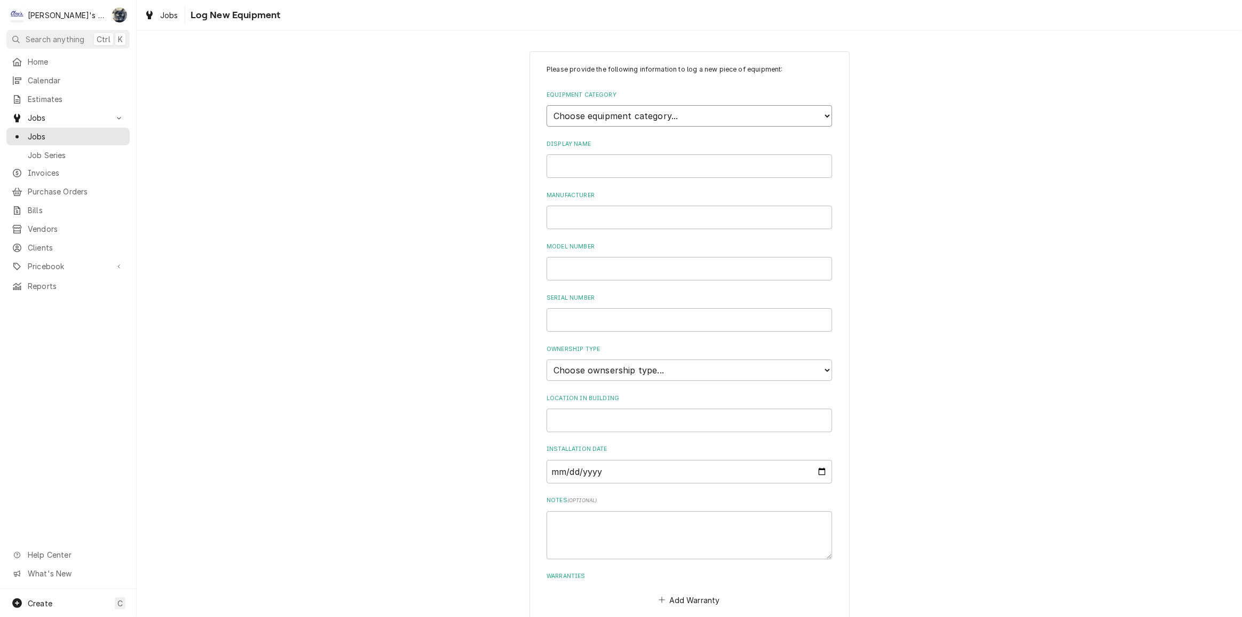
click at [603, 118] on select "Choose equipment category... Ice Machines Refrigeration HVAC Other" at bounding box center [690, 115] width 286 height 21
select select "8"
click at [547, 105] on select "Choose equipment category... Ice Machines Refrigeration HVAC Other" at bounding box center [690, 115] width 286 height 21
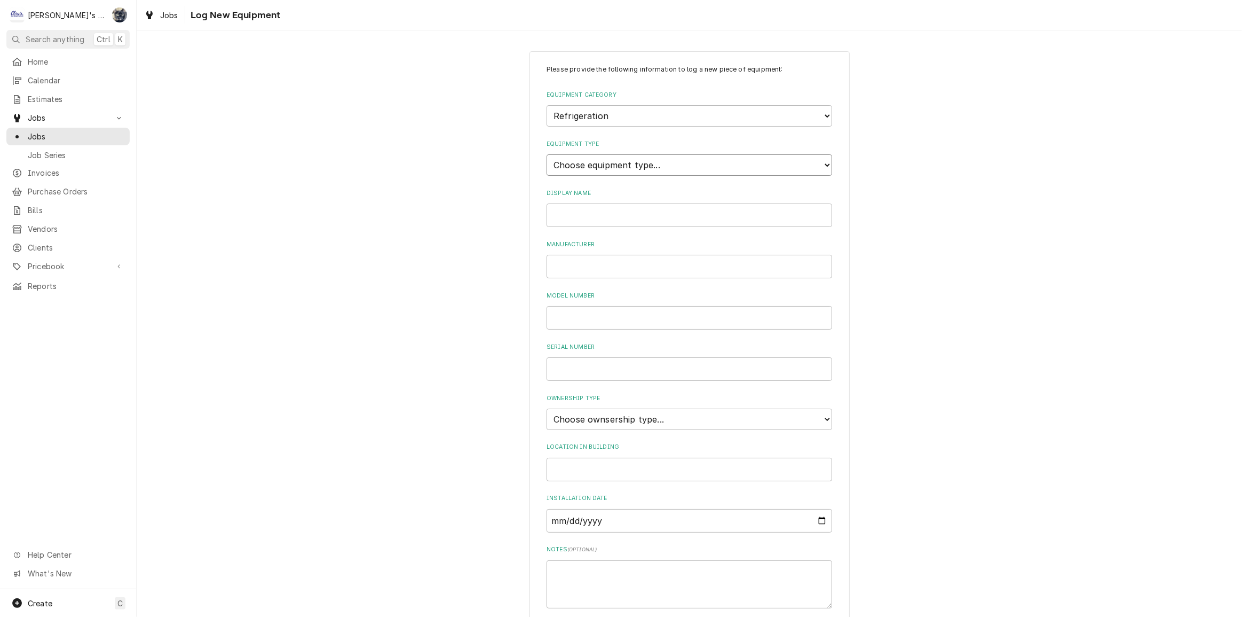
click at [602, 174] on select "Choose equipment type... Bar Refrigeration Blast Chiller Chef Base Freezer Chef…" at bounding box center [690, 164] width 286 height 21
select select "71"
click at [547, 154] on select "Choose equipment type... Bar Refrigeration Blast Chiller Chef Base Freezer Chef…" at bounding box center [690, 164] width 286 height 21
click at [603, 223] on input "Display Name" at bounding box center [690, 214] width 286 height 23
type input "AUTZEN - A23 TRAULSEN RIR1"
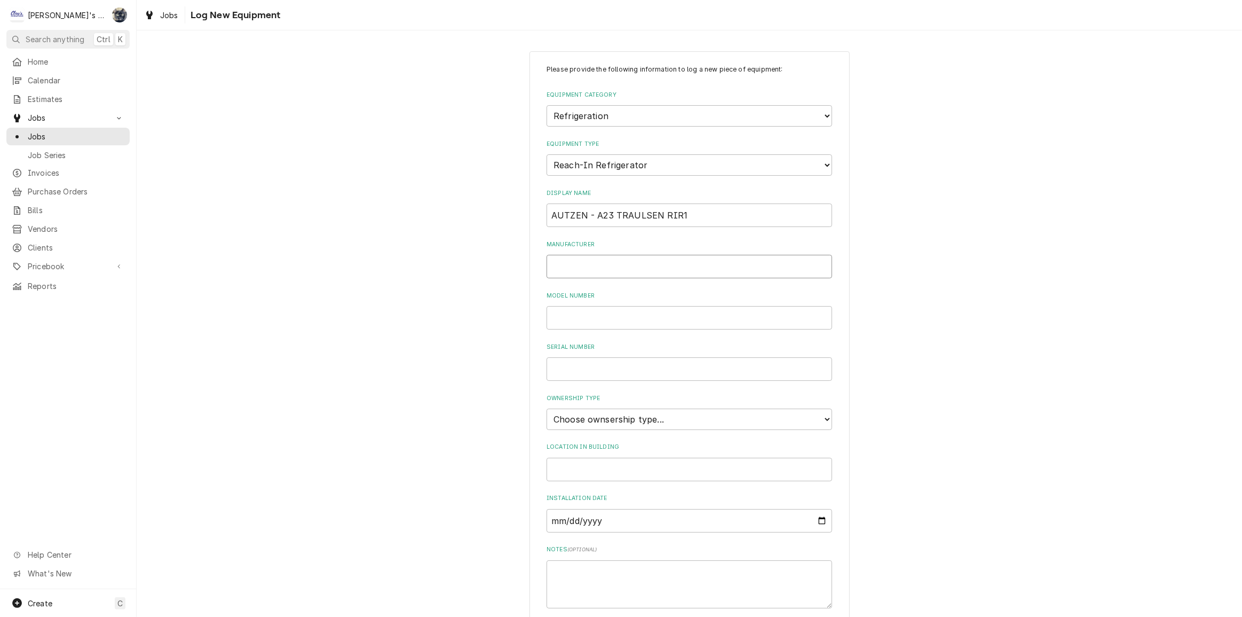
click at [688, 262] on input "Manufacturer" at bounding box center [690, 266] width 286 height 23
type input "TRAULSEN"
click at [672, 318] on input "Model Number" at bounding box center [690, 317] width 286 height 23
type input "RHT132WUT-FHS"
type input "T273890E02"
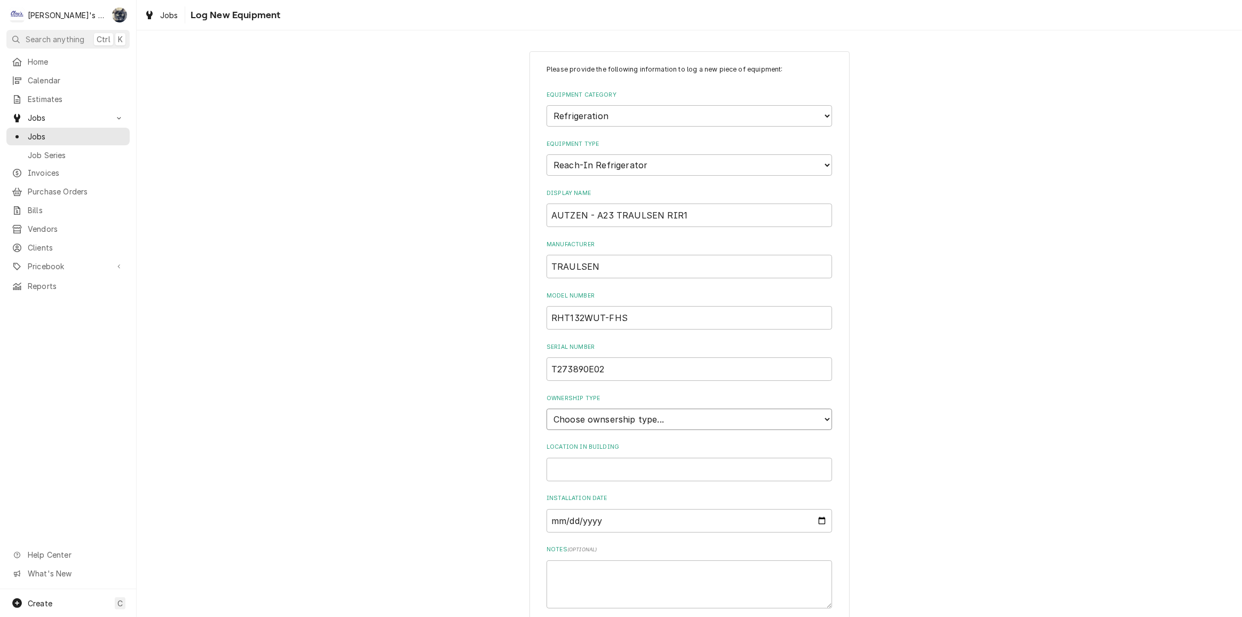
click at [656, 412] on select "Choose ownsership type... Unknown Owned Leased Rented" at bounding box center [690, 418] width 286 height 21
select select "1"
click at [547, 408] on select "Choose ownsership type... Unknown Owned Leased Rented" at bounding box center [690, 418] width 286 height 21
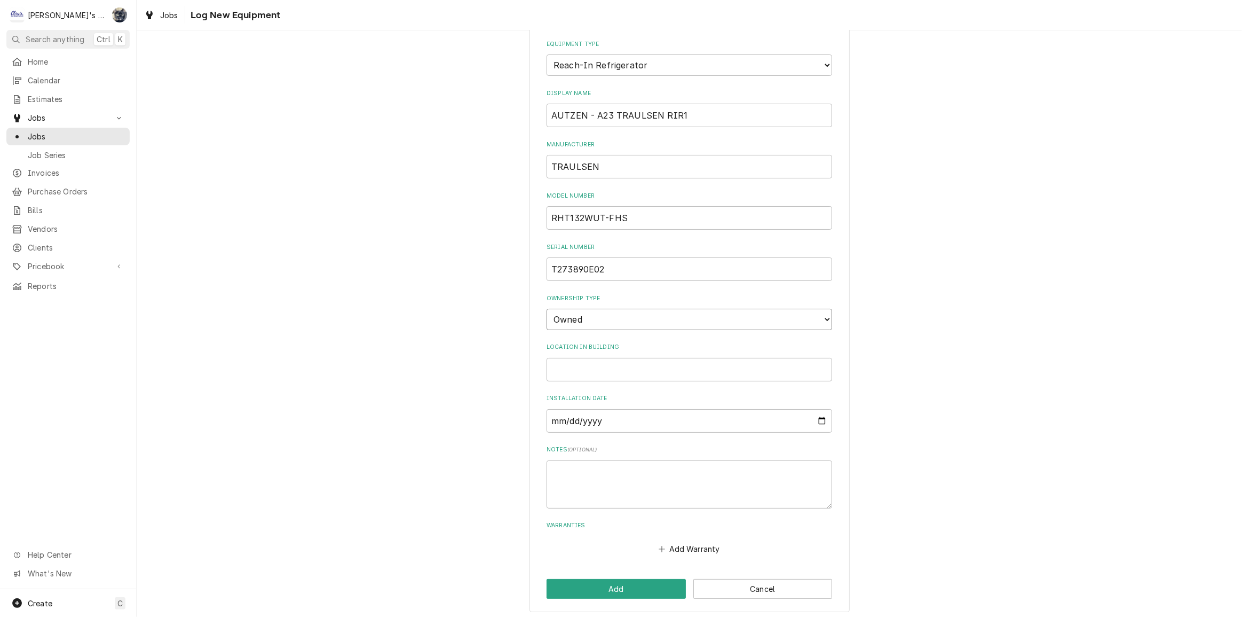
scroll to position [101, 0]
click at [622, 580] on button "Add" at bounding box center [616, 587] width 139 height 20
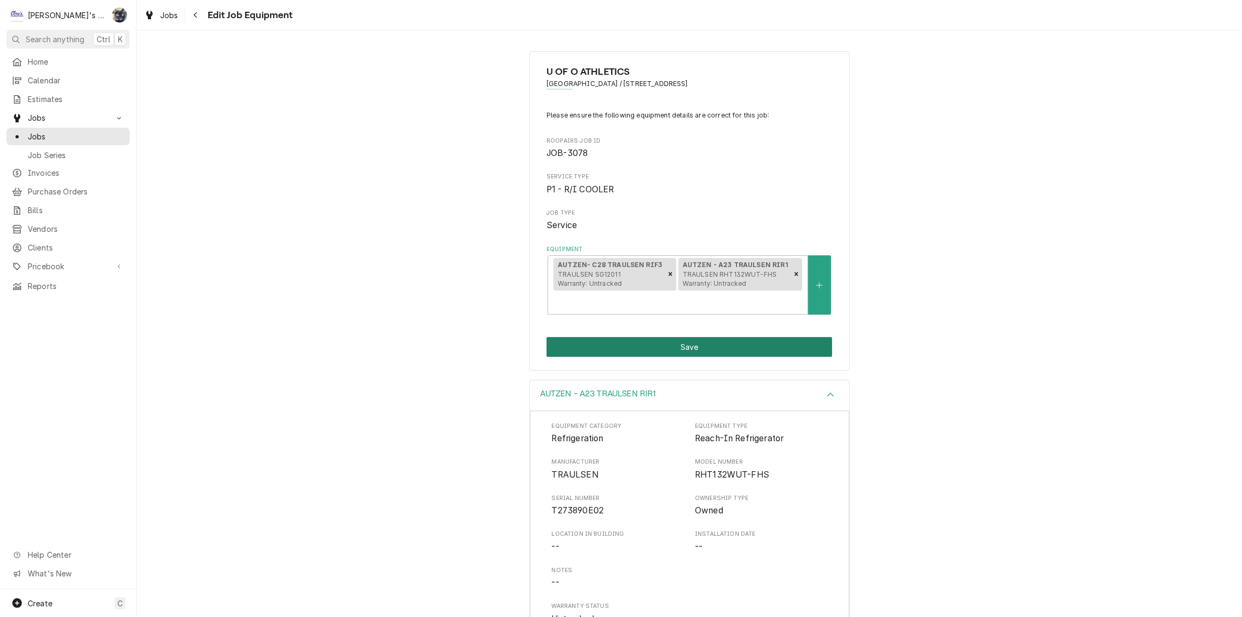
click at [652, 337] on button "Save" at bounding box center [690, 347] width 286 height 20
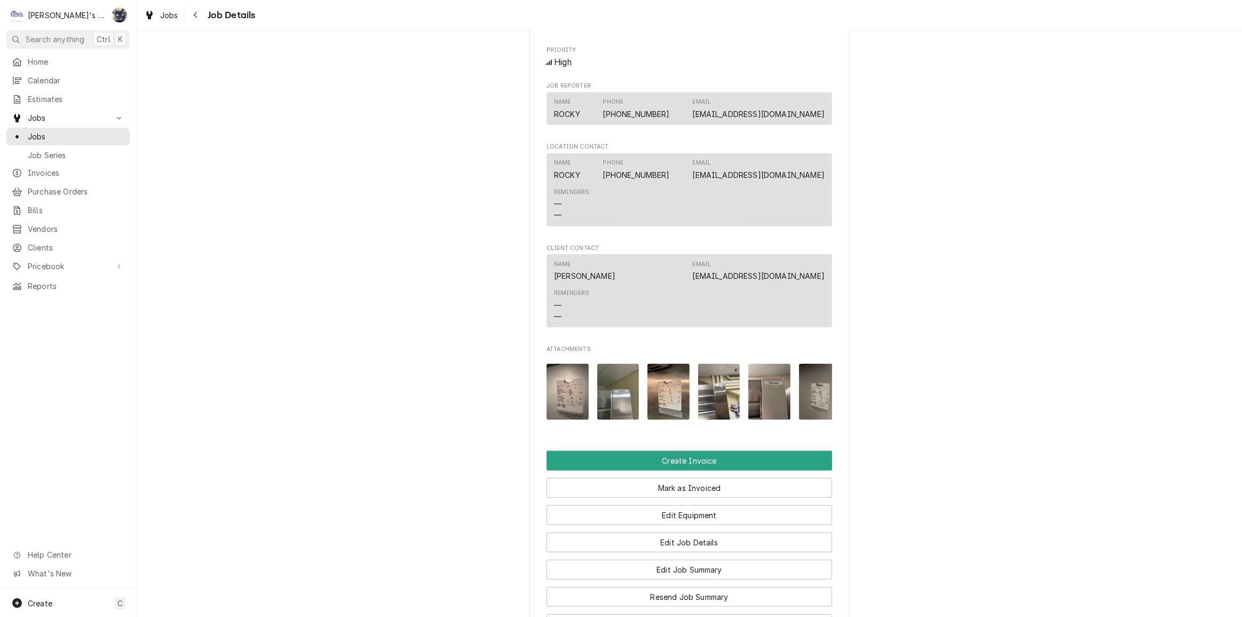
scroll to position [0, 17]
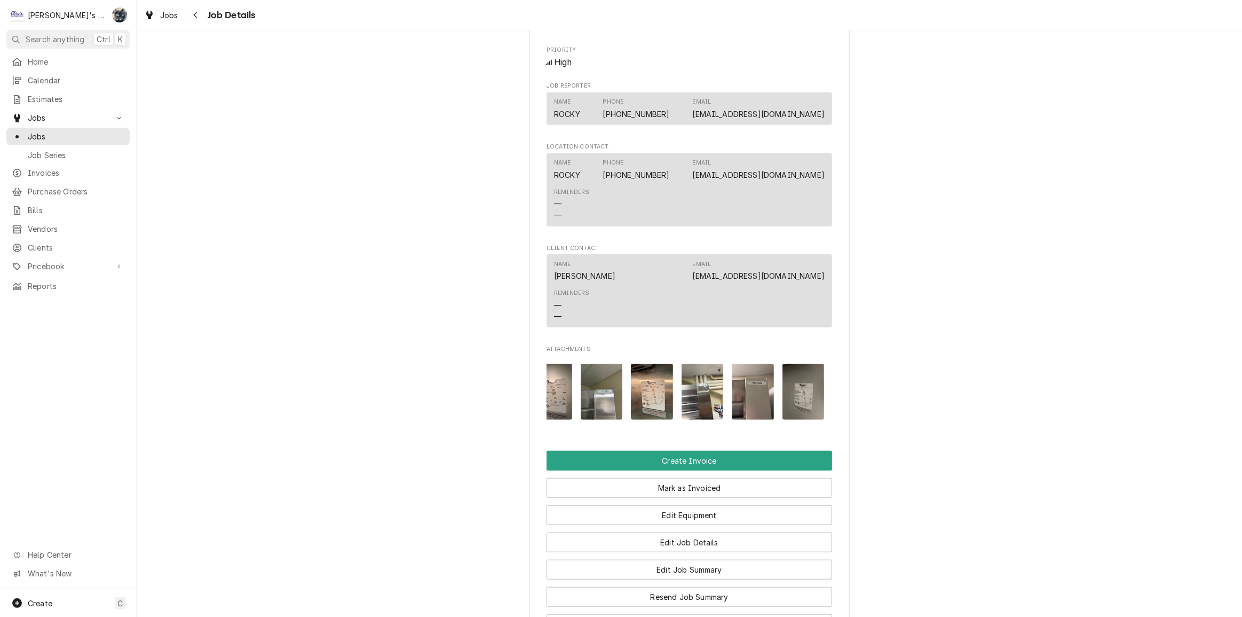
click at [763, 400] on img "Attachments" at bounding box center [753, 392] width 42 height 56
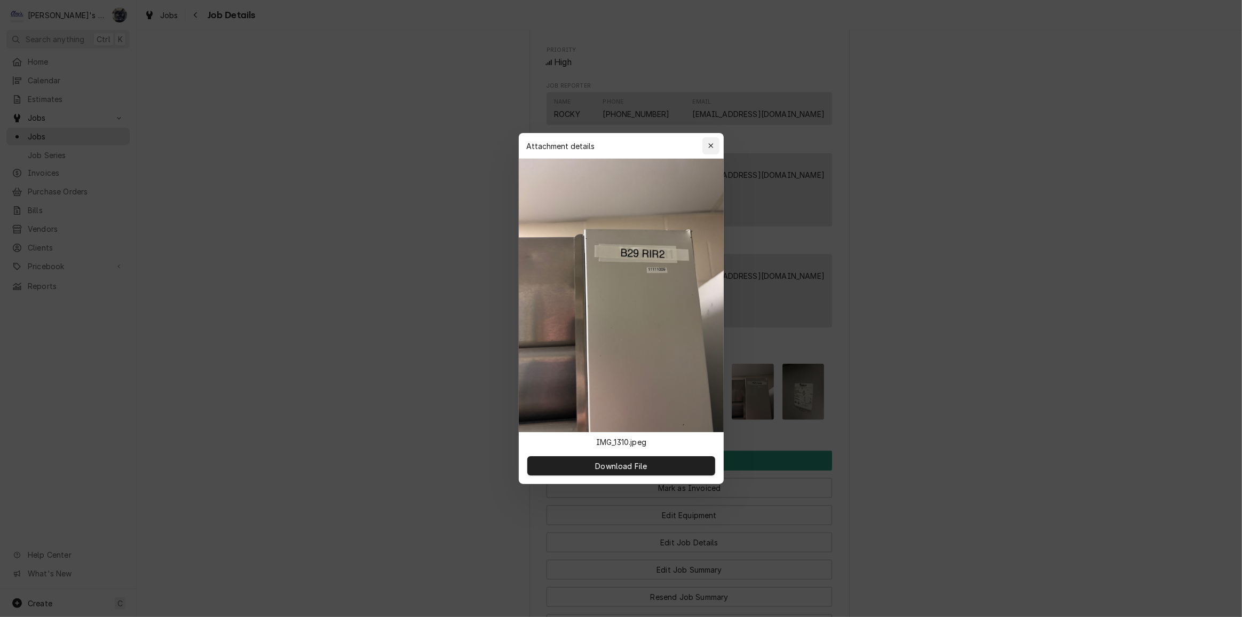
click at [714, 145] on div "button" at bounding box center [711, 145] width 11 height 11
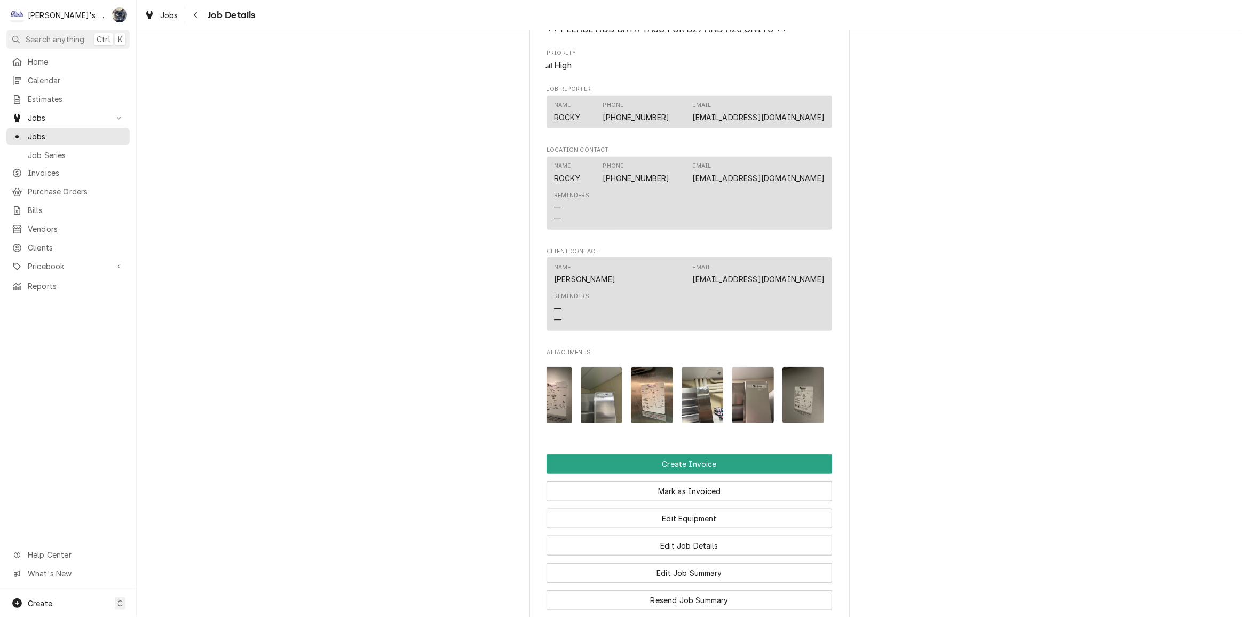
scroll to position [1310, 0]
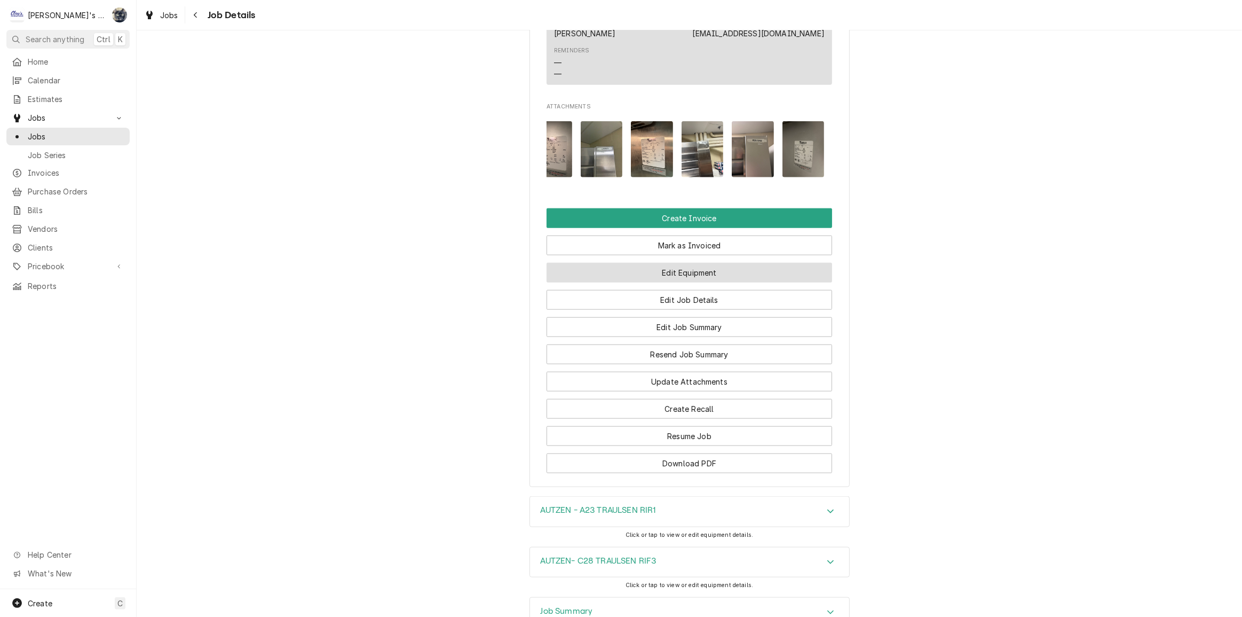
click at [677, 282] on button "Edit Equipment" at bounding box center [690, 273] width 286 height 20
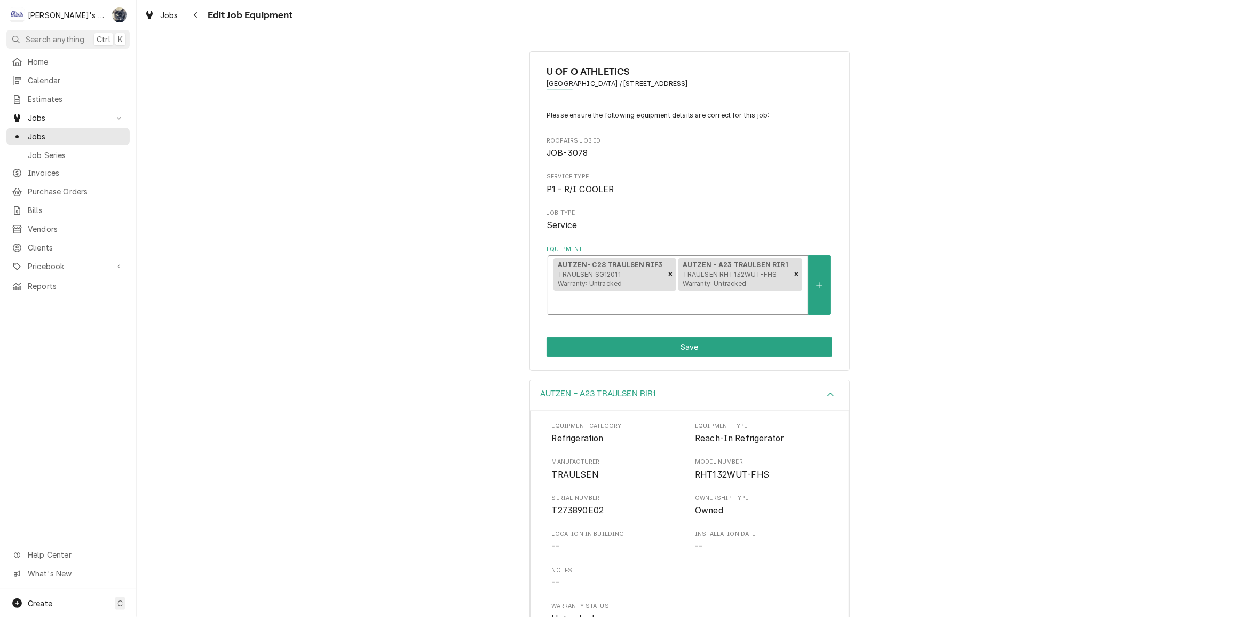
click at [728, 289] on div "AUTZEN - A23 TRAULSEN RIR1 TRAULSEN RHT132WUT-FHS Warranty: Untracked" at bounding box center [735, 274] width 112 height 33
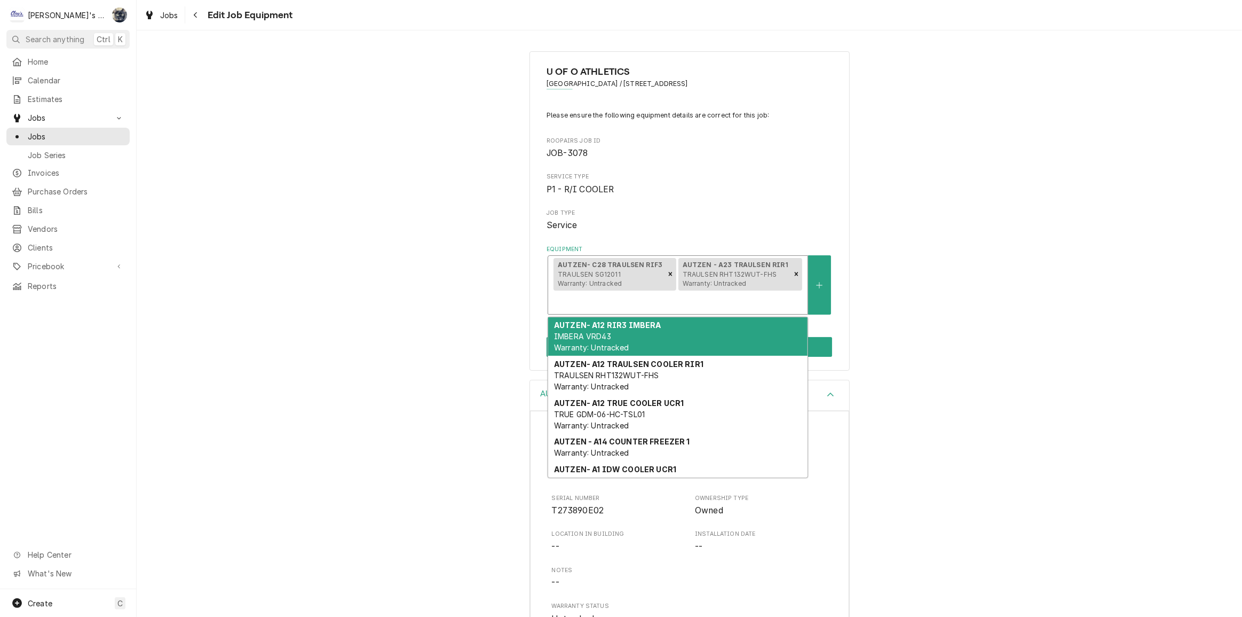
click at [795, 293] on div "Equipment" at bounding box center [678, 302] width 249 height 19
type input "B29"
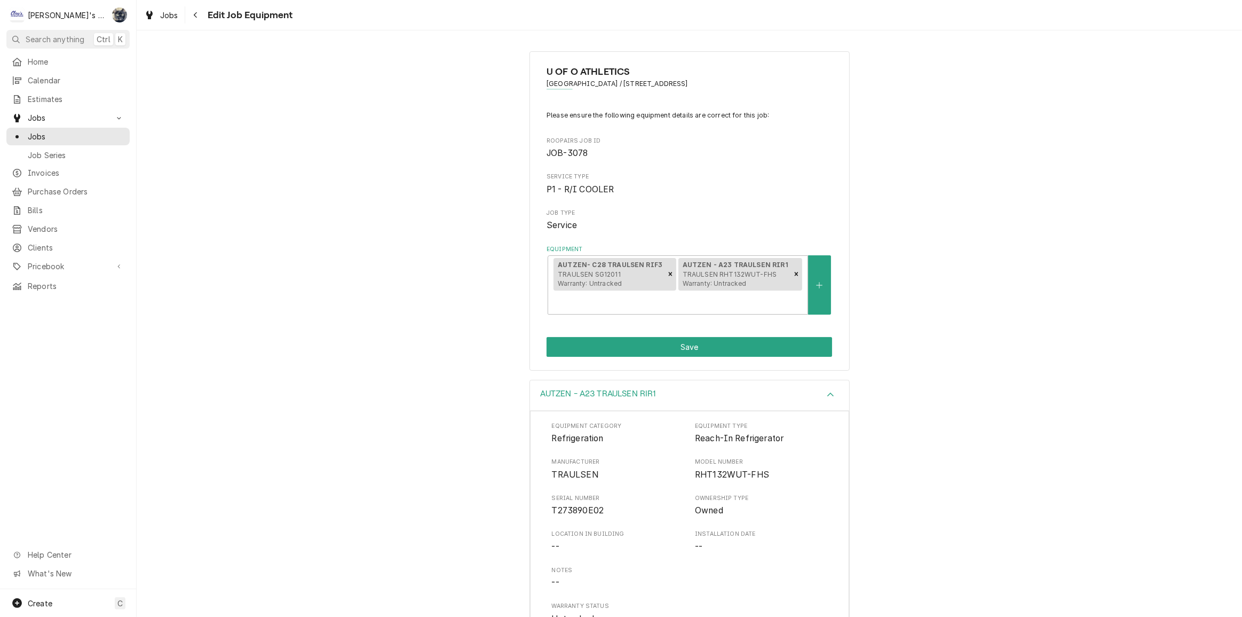
click at [922, 351] on div "U OF O ATHLETICS AUTZEN STADIUM / [STREET_ADDRESS] Please ensure the following …" at bounding box center [690, 211] width 1106 height 338
click at [822, 277] on button "Equipment" at bounding box center [819, 284] width 22 height 59
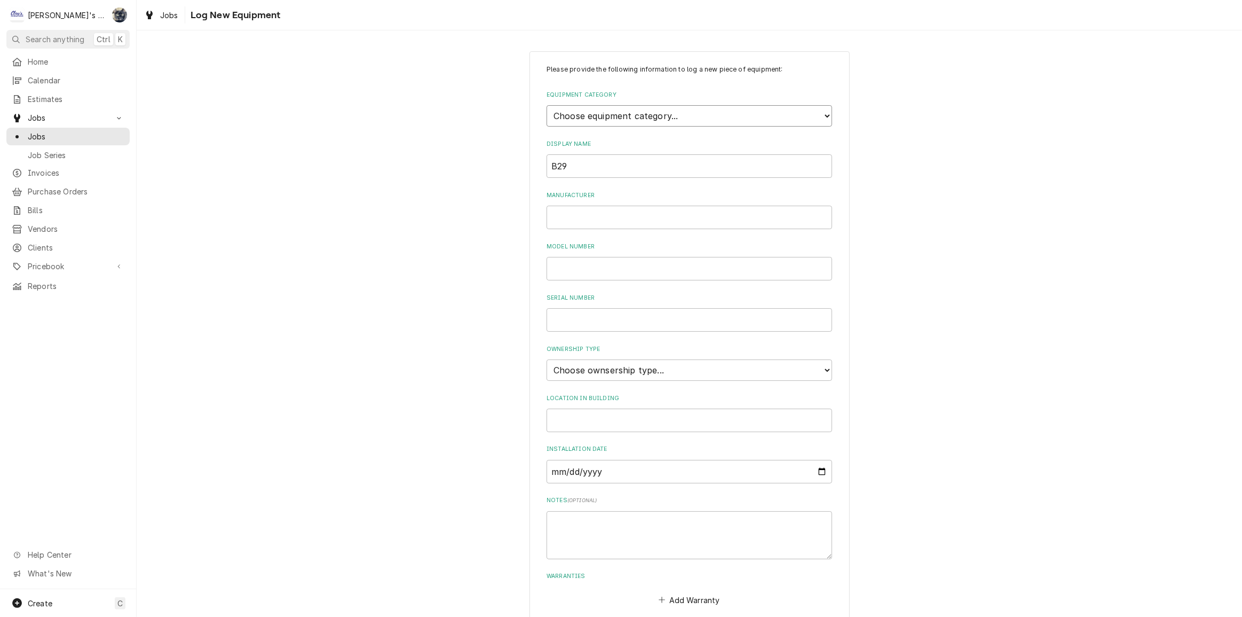
click at [628, 109] on select "Choose equipment category... Ice Machines Refrigeration HVAC Other" at bounding box center [690, 115] width 286 height 21
select select "8"
click at [547, 105] on select "Choose equipment category... Ice Machines Refrigeration HVAC Other" at bounding box center [690, 115] width 286 height 21
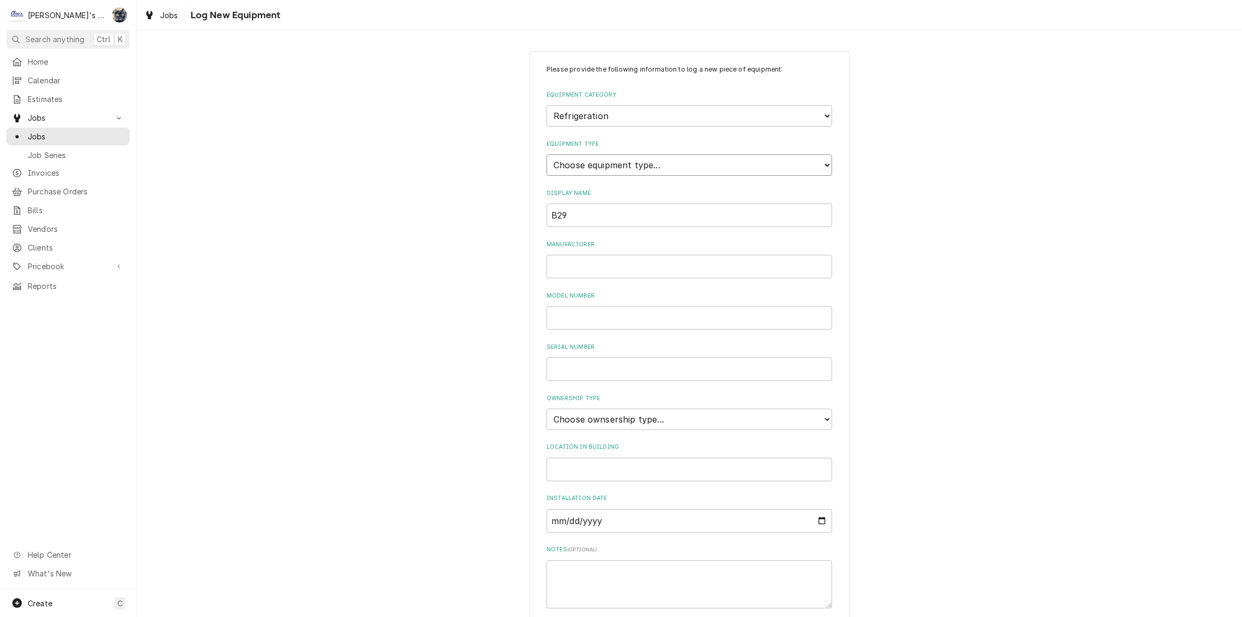
drag, startPoint x: 630, startPoint y: 125, endPoint x: 633, endPoint y: 162, distance: 37.5
click at [633, 162] on select "Choose equipment type... Bar Refrigeration Blast Chiller Chef Base Freezer Chef…" at bounding box center [690, 164] width 286 height 21
select select "70"
click at [547, 154] on select "Choose equipment type... Bar Refrigeration Blast Chiller Chef Base Freezer Chef…" at bounding box center [690, 164] width 286 height 21
click at [610, 267] on input "Manufacturer" at bounding box center [690, 266] width 286 height 23
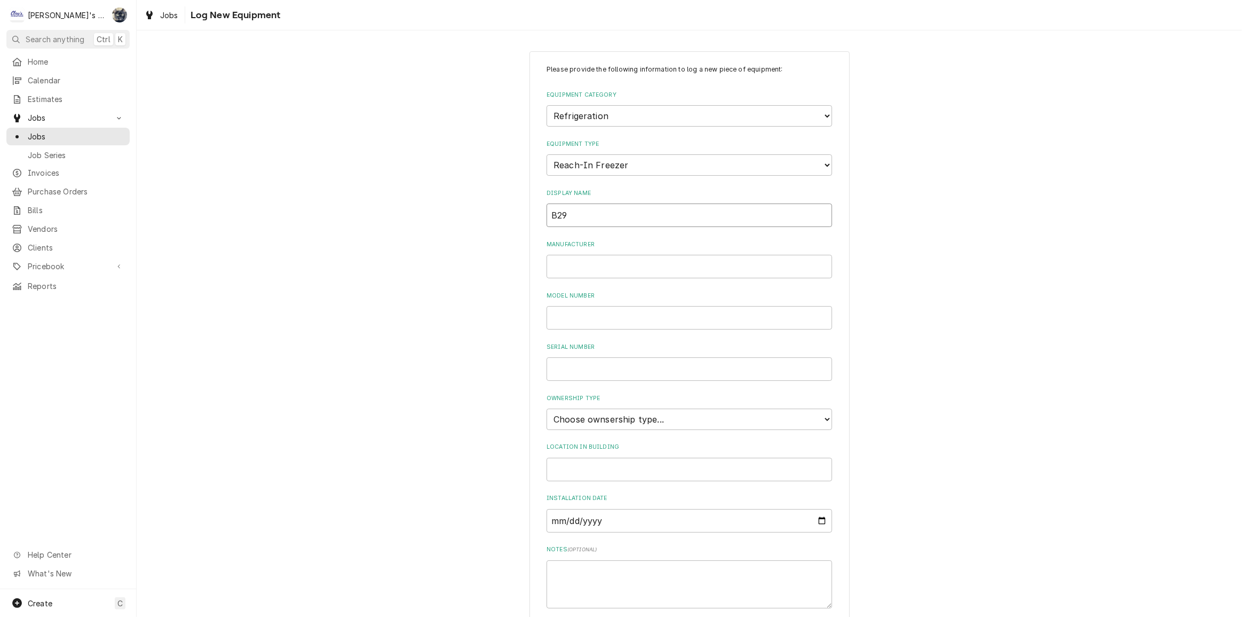
drag, startPoint x: 502, startPoint y: 208, endPoint x: 491, endPoint y: 208, distance: 11.2
click at [492, 208] on div "Please provide the following information to log a new piece of equipment: Equip…" at bounding box center [690, 382] width 1106 height 680
type input "AUTZEN - B29 TRAULSEN RIF2"
click at [678, 255] on input "Manufacturer" at bounding box center [690, 266] width 286 height 23
type input "TRAULSEN"
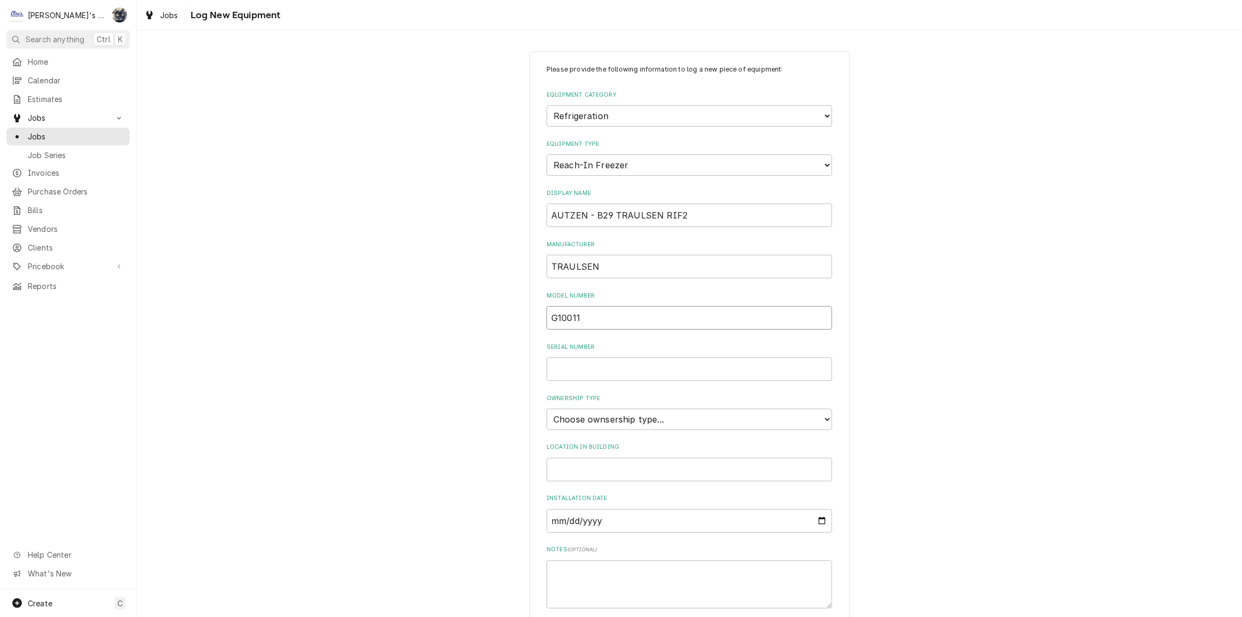
type input "G10011"
type input "T251790D02"
click at [623, 417] on select "Choose ownsership type... Unknown Owned Leased Rented" at bounding box center [690, 418] width 286 height 21
select select "1"
click at [547, 408] on select "Choose ownsership type... Unknown Owned Leased Rented" at bounding box center [690, 418] width 286 height 21
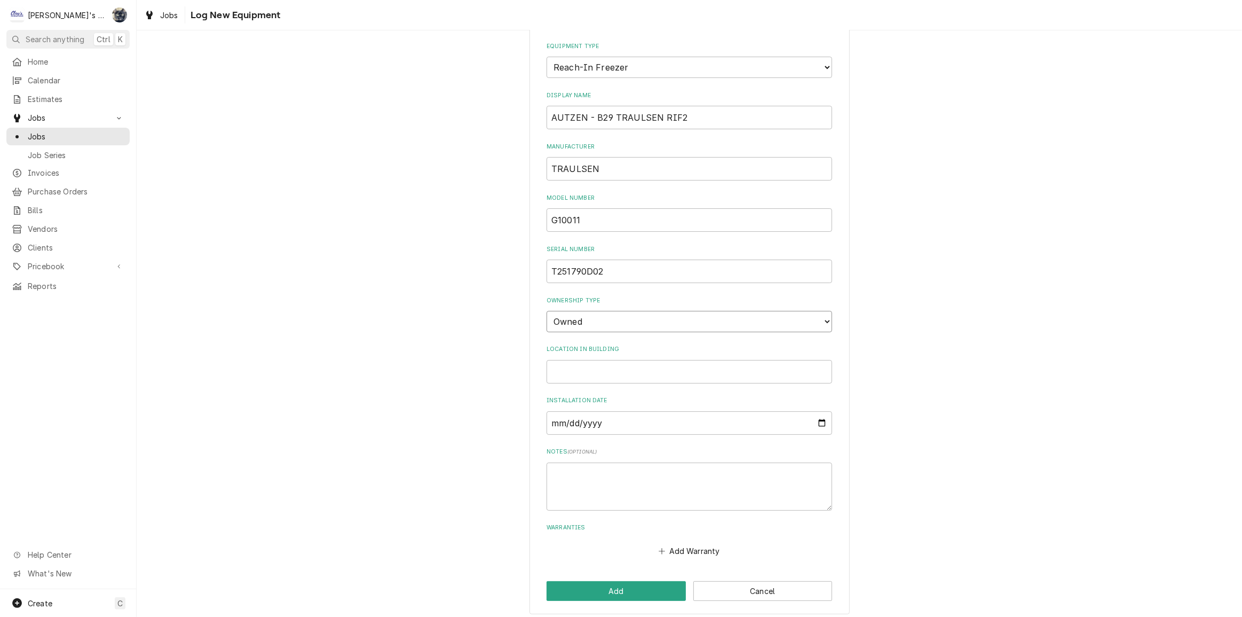
scroll to position [101, 0]
click at [622, 585] on button "Add" at bounding box center [616, 587] width 139 height 20
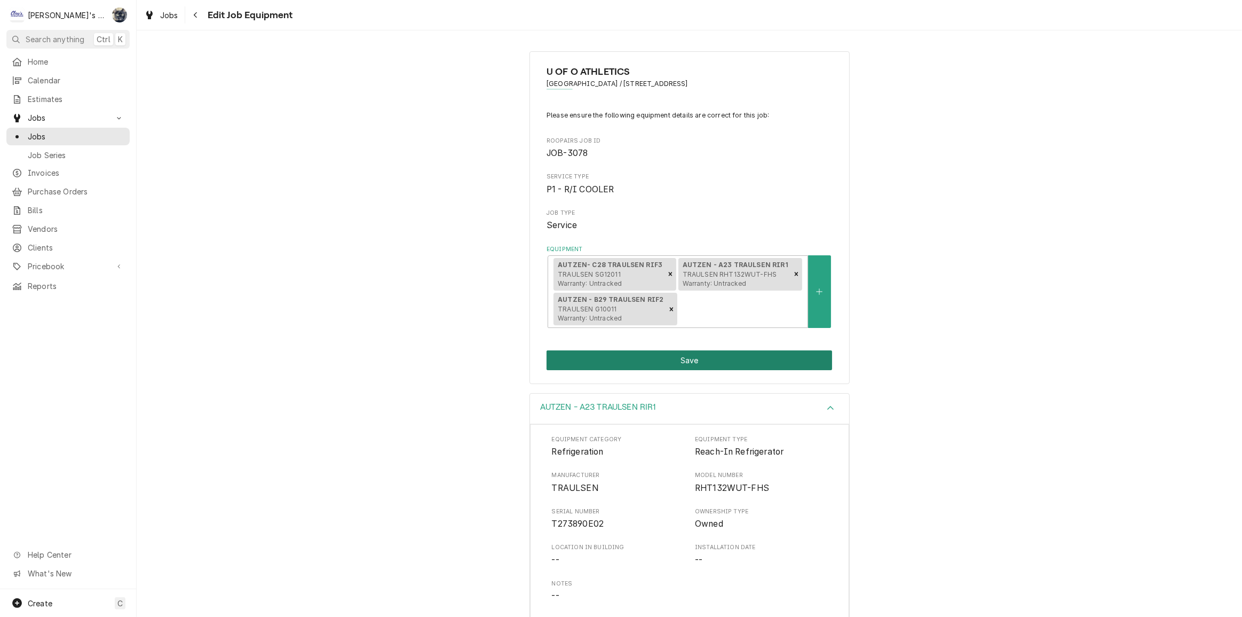
click at [652, 361] on button "Save" at bounding box center [690, 360] width 286 height 20
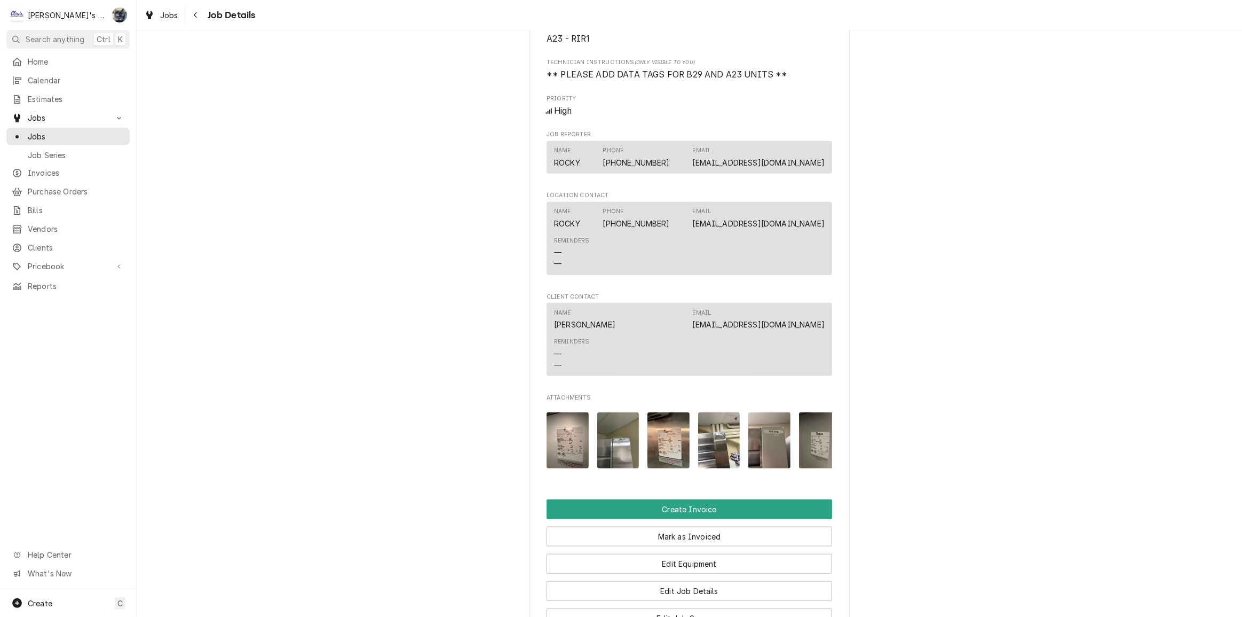
scroll to position [1359, 0]
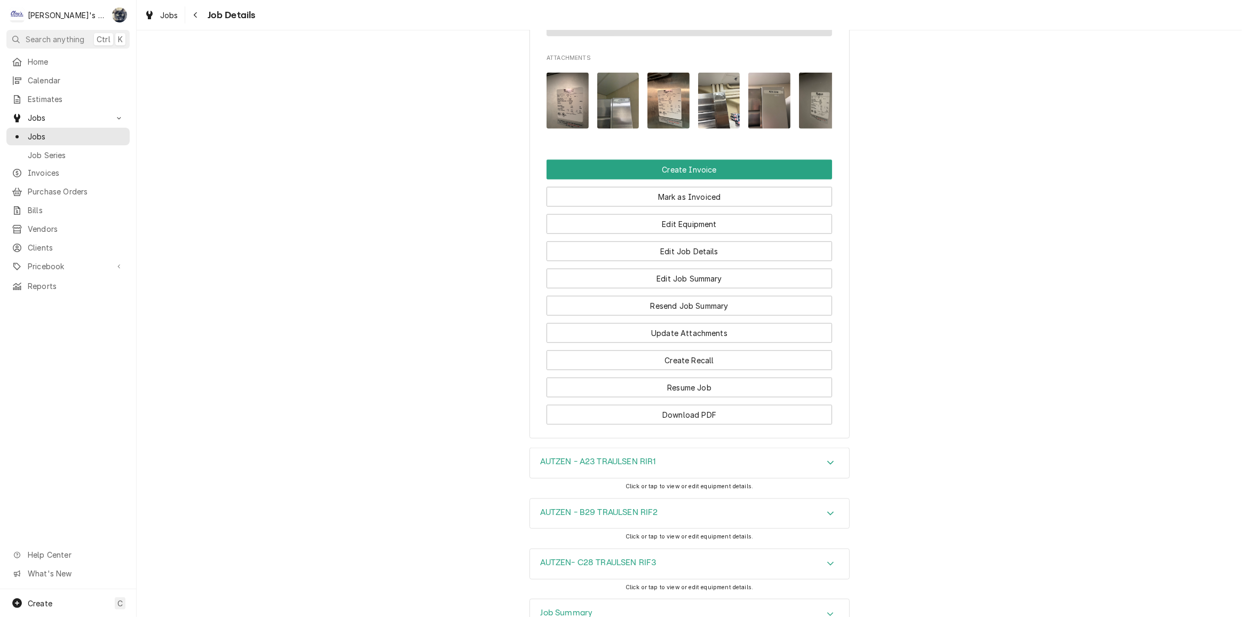
click at [643, 529] on div "AUTZEN - B29 TRAULSEN RIF2" at bounding box center [689, 514] width 319 height 30
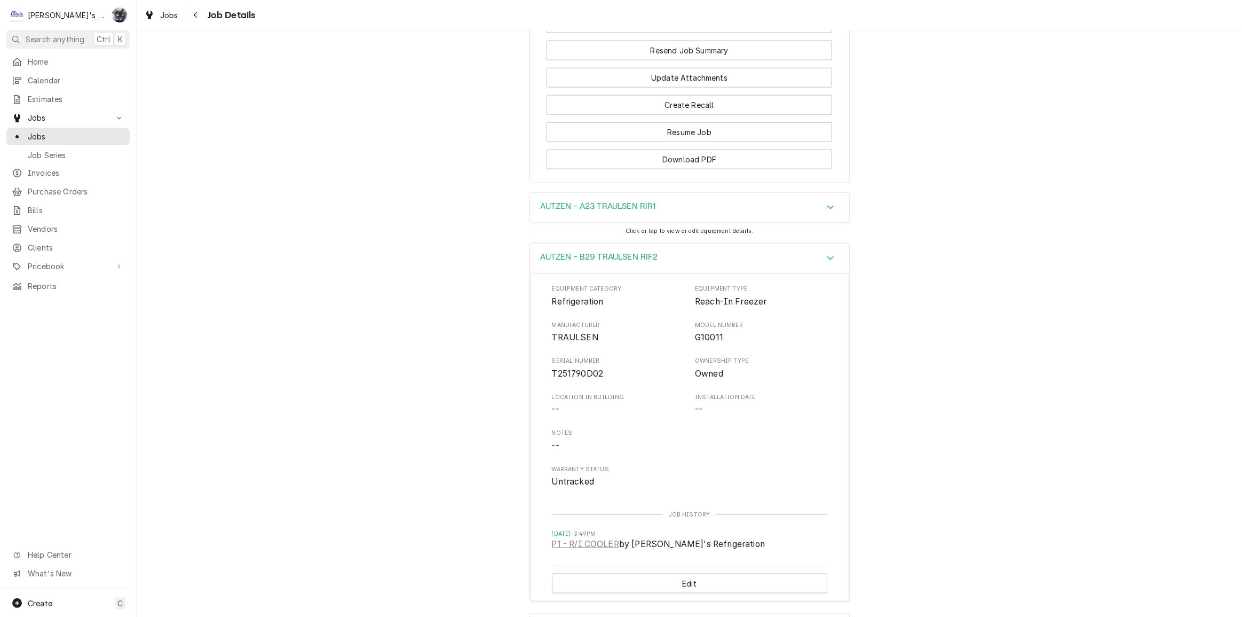
scroll to position [1698, 0]
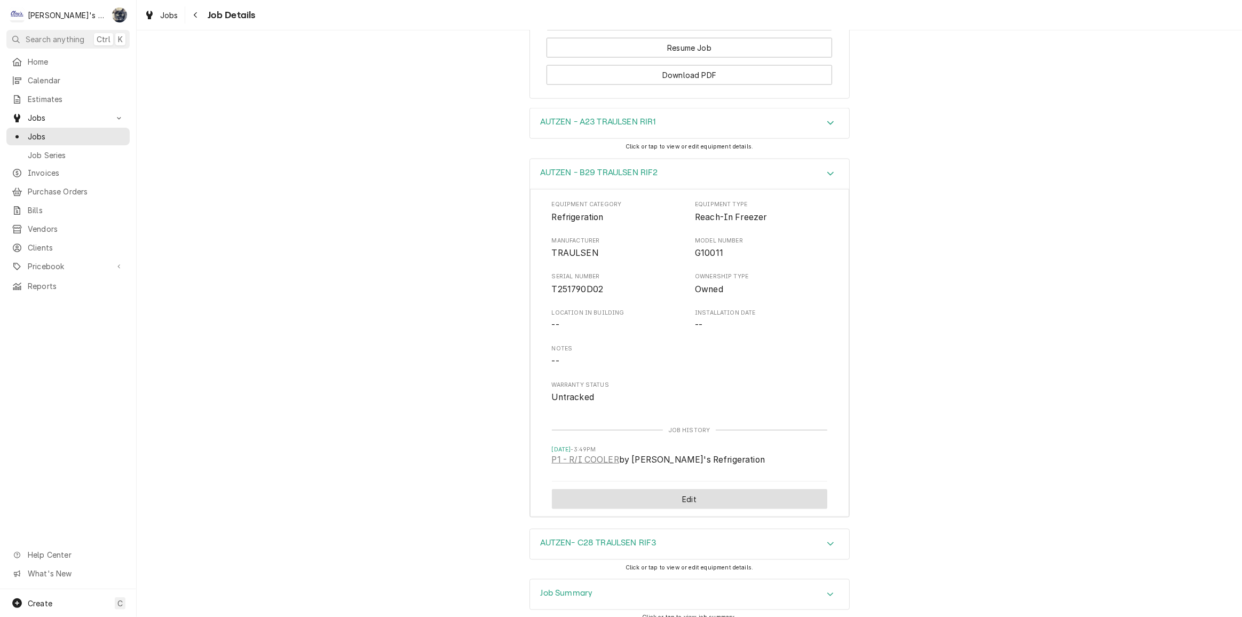
click at [650, 509] on button "Edit" at bounding box center [689, 499] width 275 height 20
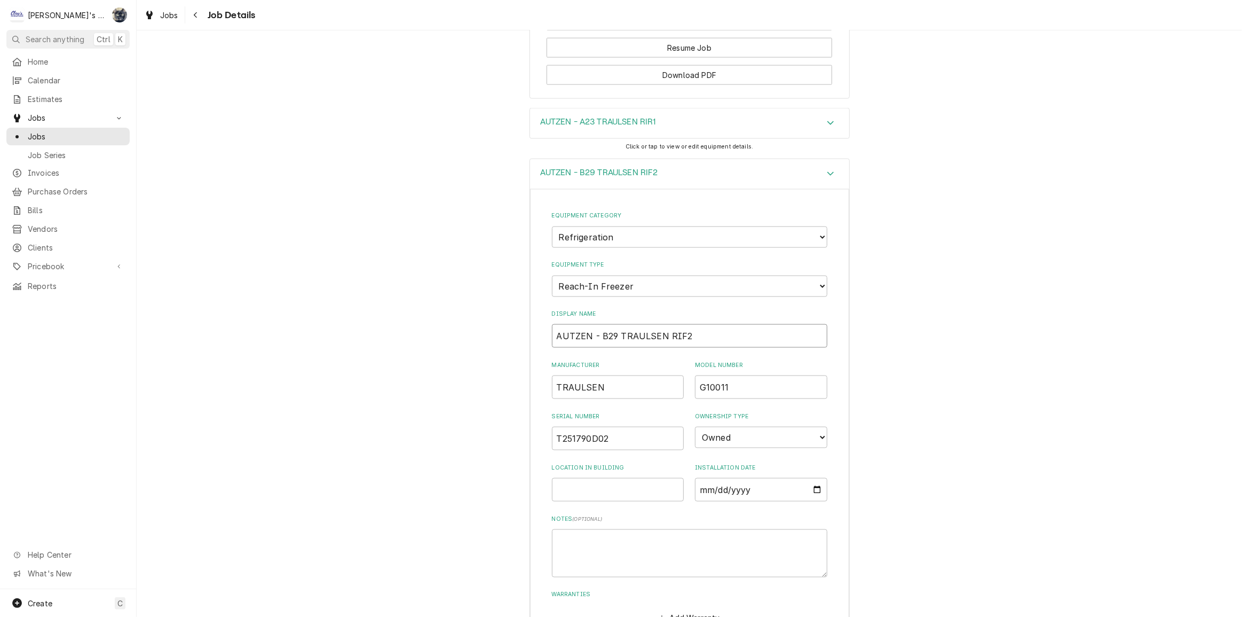
click at [677, 348] on input "AUTZEN - B29 TRAULSEN RIF2" at bounding box center [689, 335] width 275 height 23
type input "AUTZEN - B29 TRAULSEN RIR2"
click at [622, 297] on select "Choose equipment type... Bar Refrigeration Blast Chiller Chef Base Freezer Chef…" at bounding box center [689, 285] width 275 height 21
select select "71"
click at [552, 291] on select "Choose equipment type... Bar Refrigeration Blast Chiller Chef Base Freezer Chef…" at bounding box center [689, 285] width 275 height 21
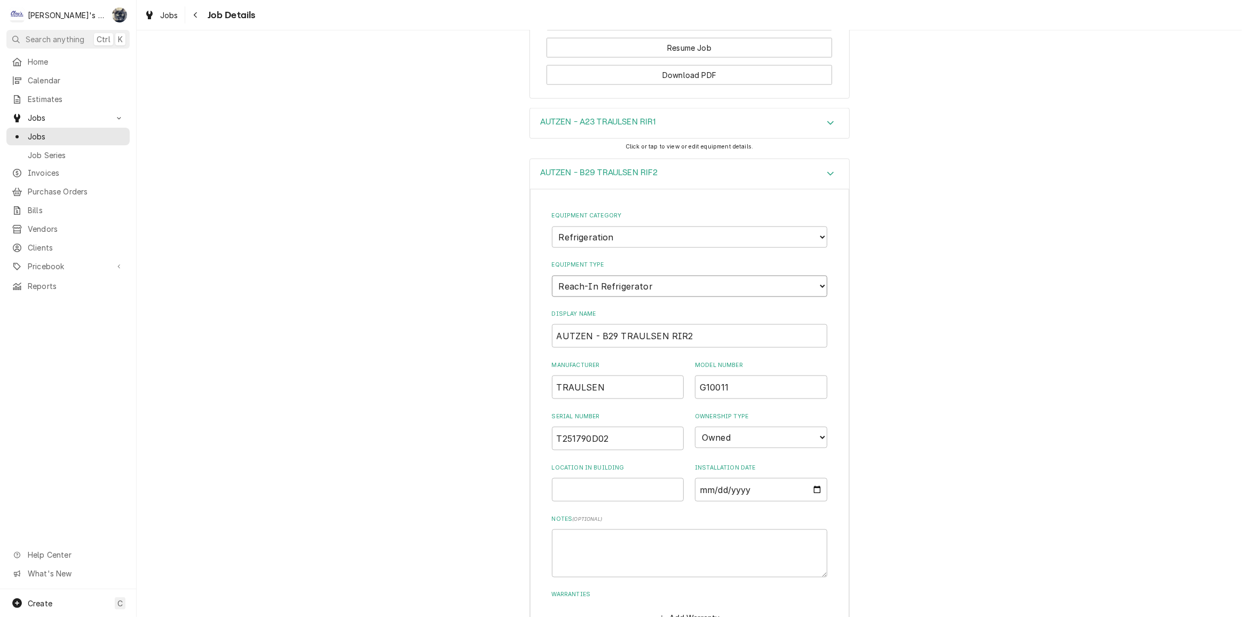
scroll to position [1990, 0]
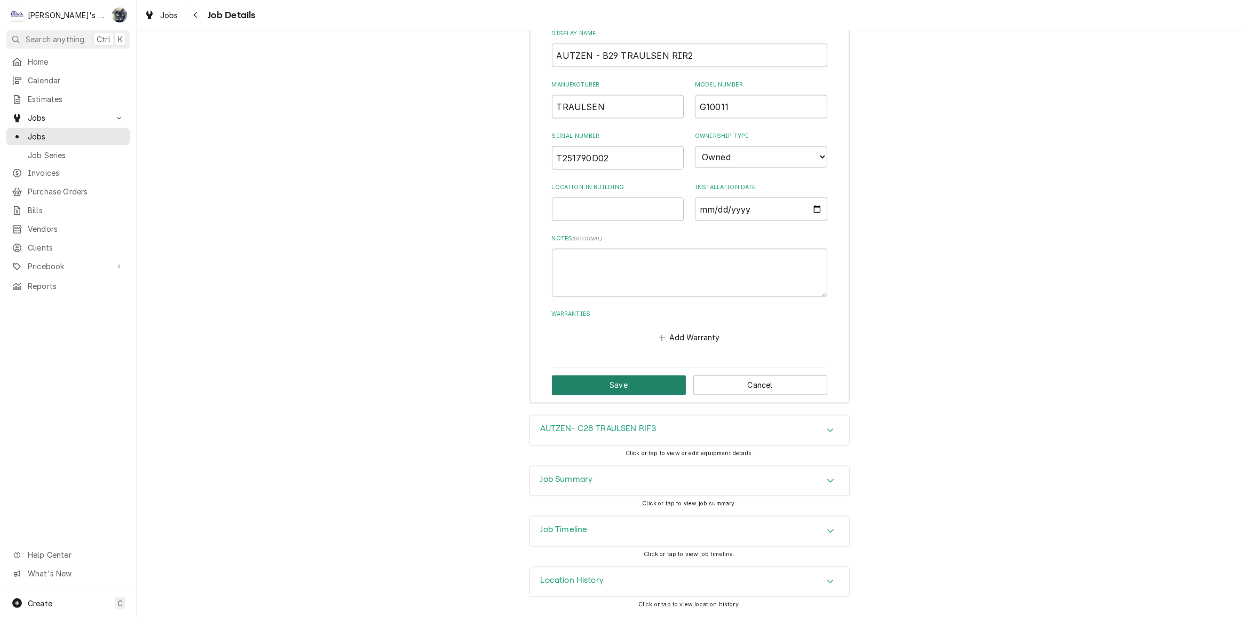
click at [589, 395] on button "Save" at bounding box center [619, 385] width 134 height 20
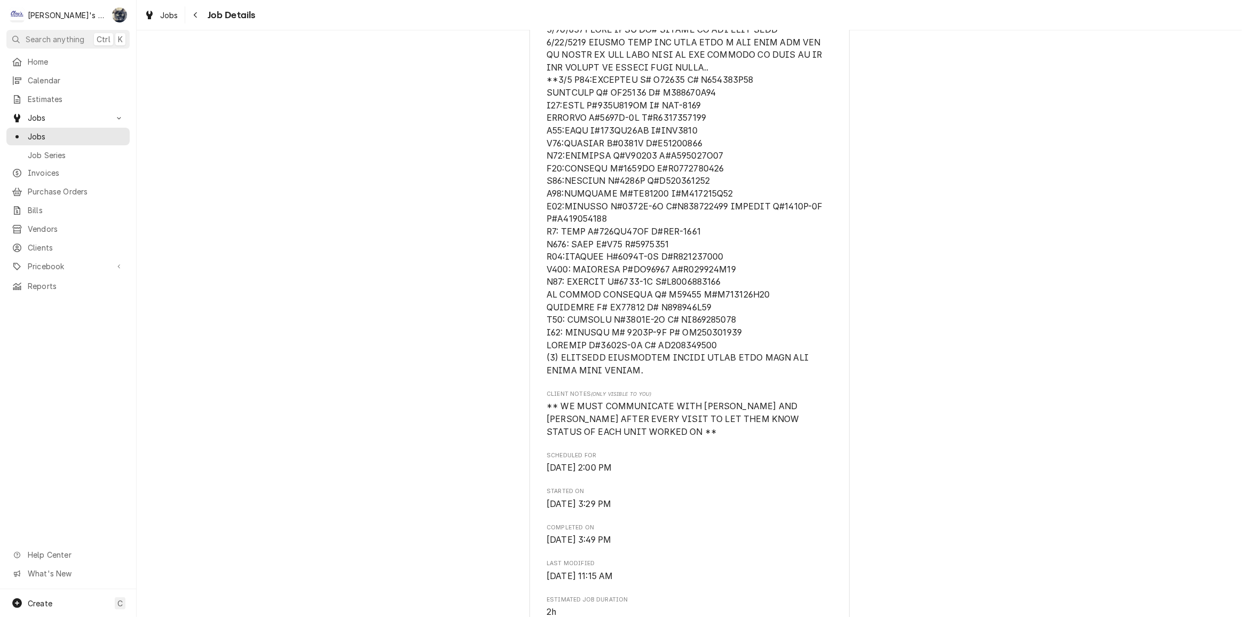
scroll to position [0, 0]
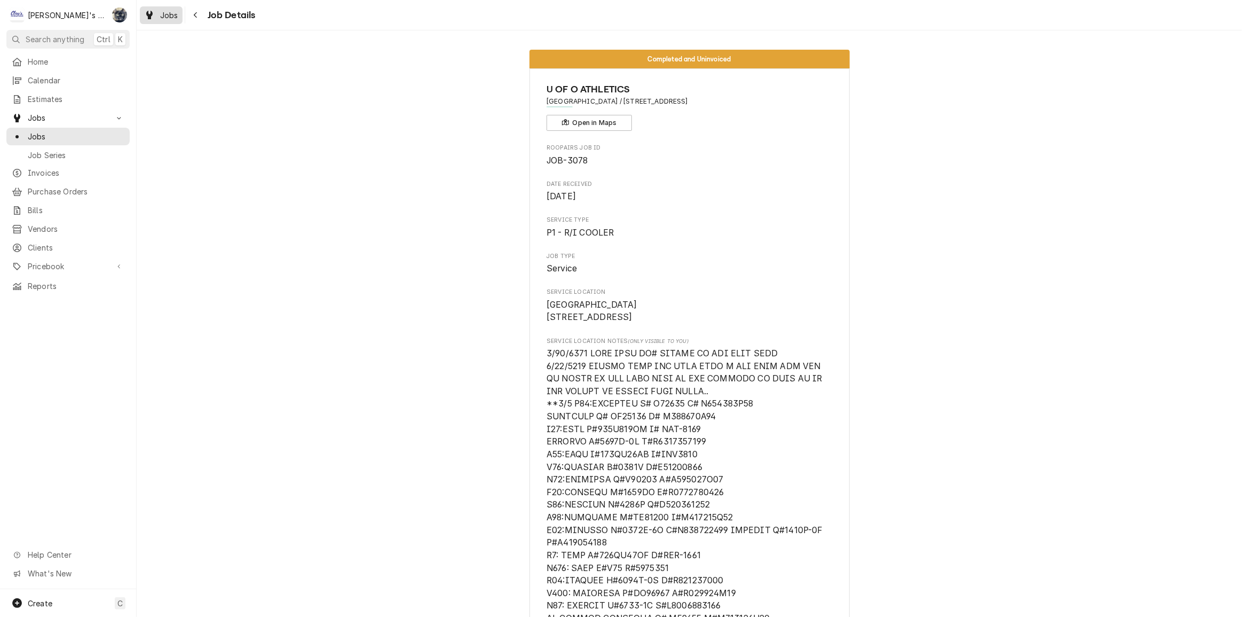
click at [153, 12] on div "Dynamic Content Wrapper" at bounding box center [149, 15] width 11 height 13
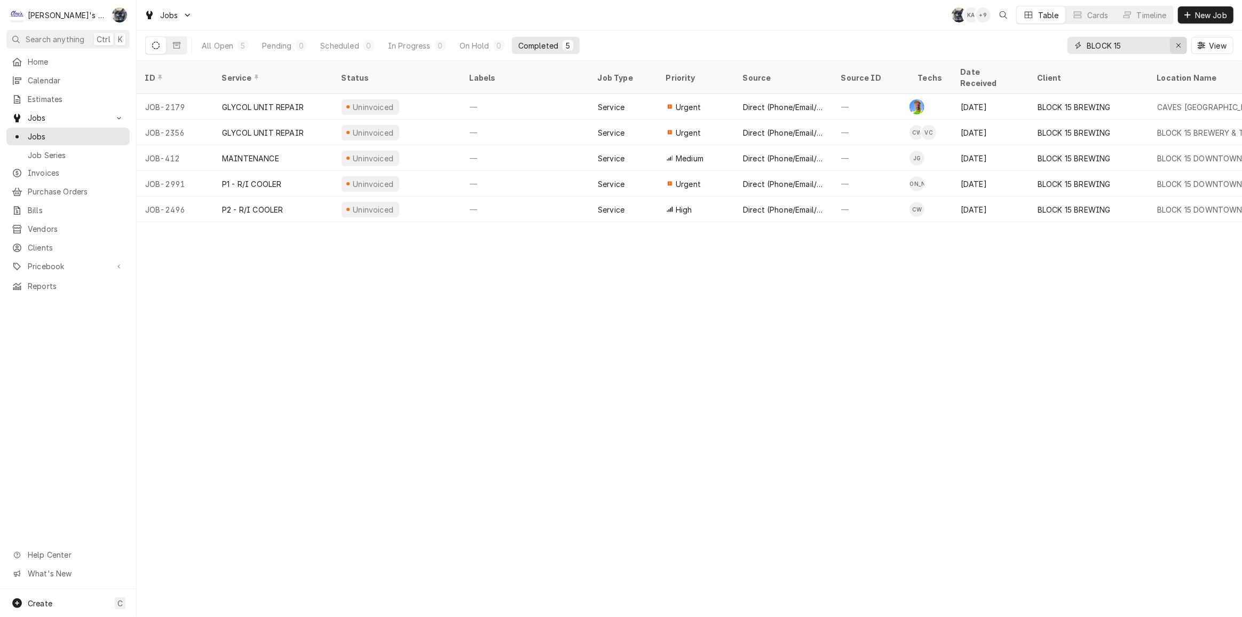
click at [1182, 48] on div "Erase input" at bounding box center [1178, 45] width 11 height 11
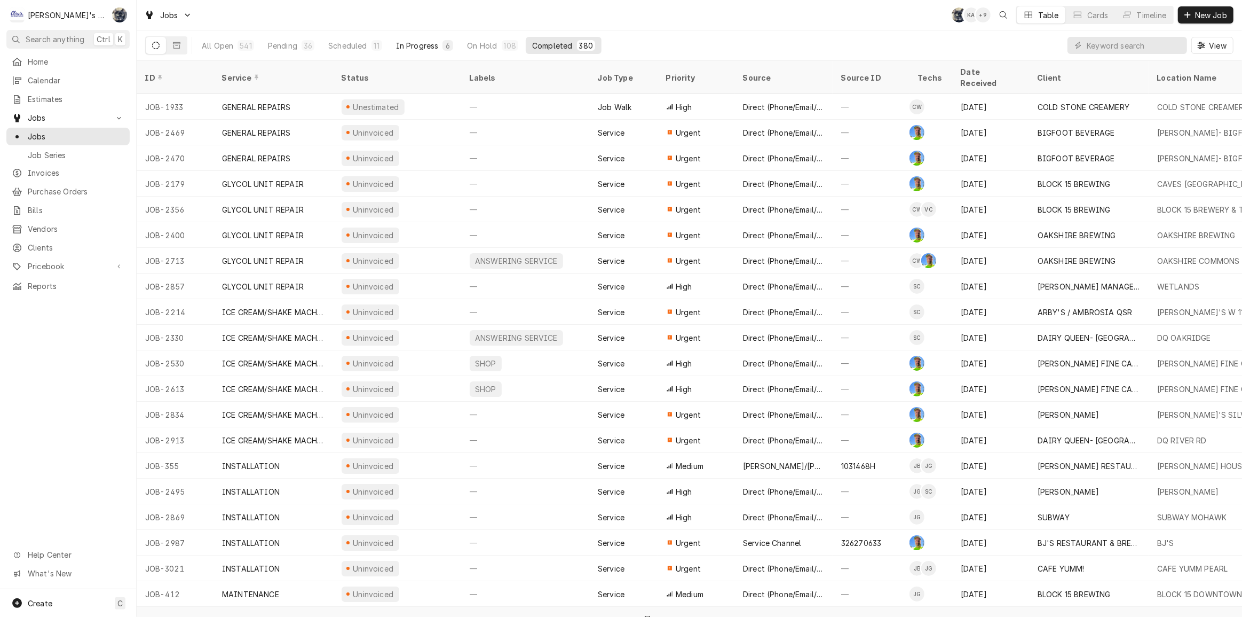
click at [446, 45] on div "6" at bounding box center [448, 45] width 6 height 11
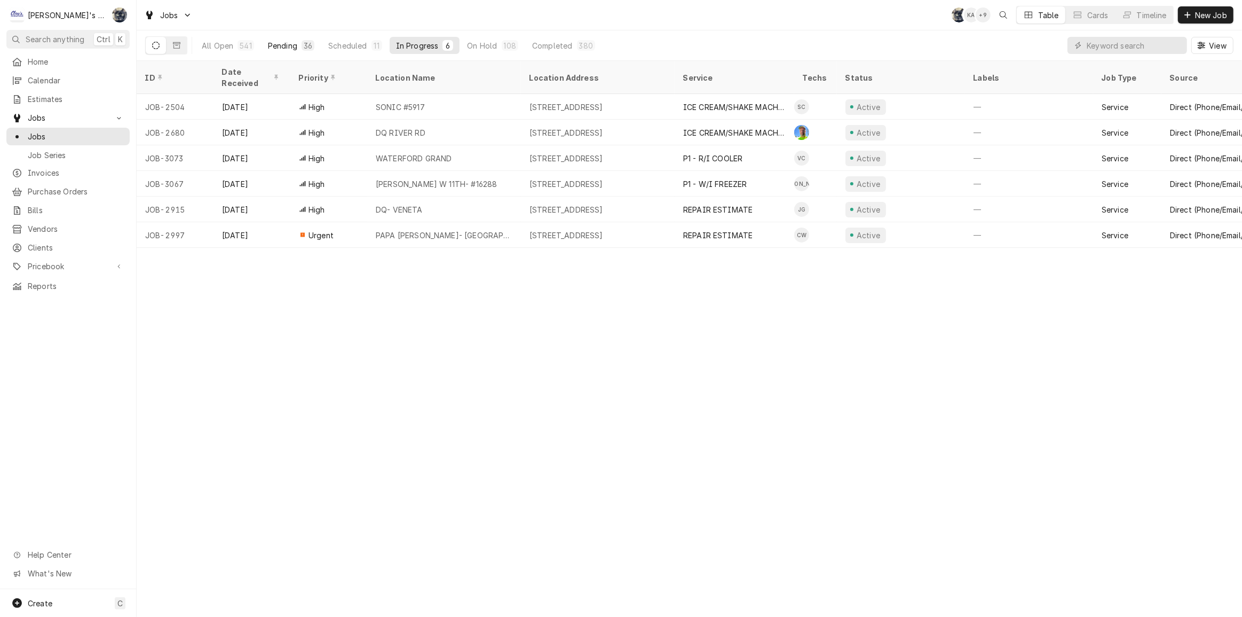
click at [304, 44] on div "36" at bounding box center [308, 45] width 9 height 11
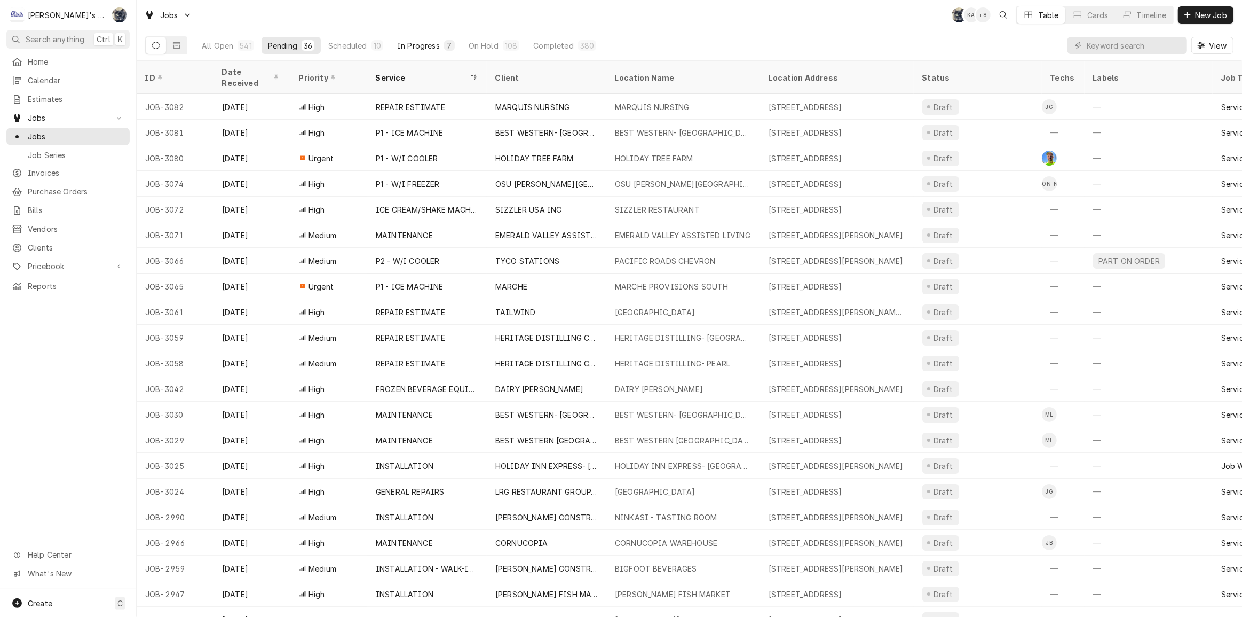
click at [420, 46] on div "In Progress" at bounding box center [418, 45] width 43 height 11
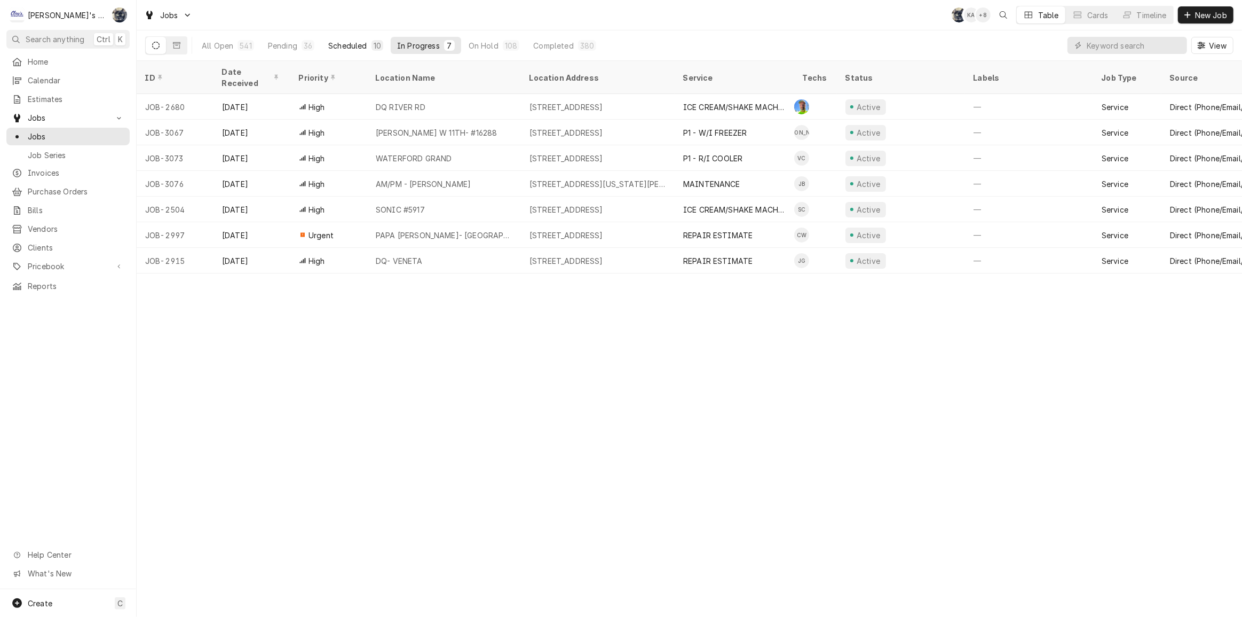
click at [357, 42] on div "Scheduled" at bounding box center [347, 45] width 38 height 11
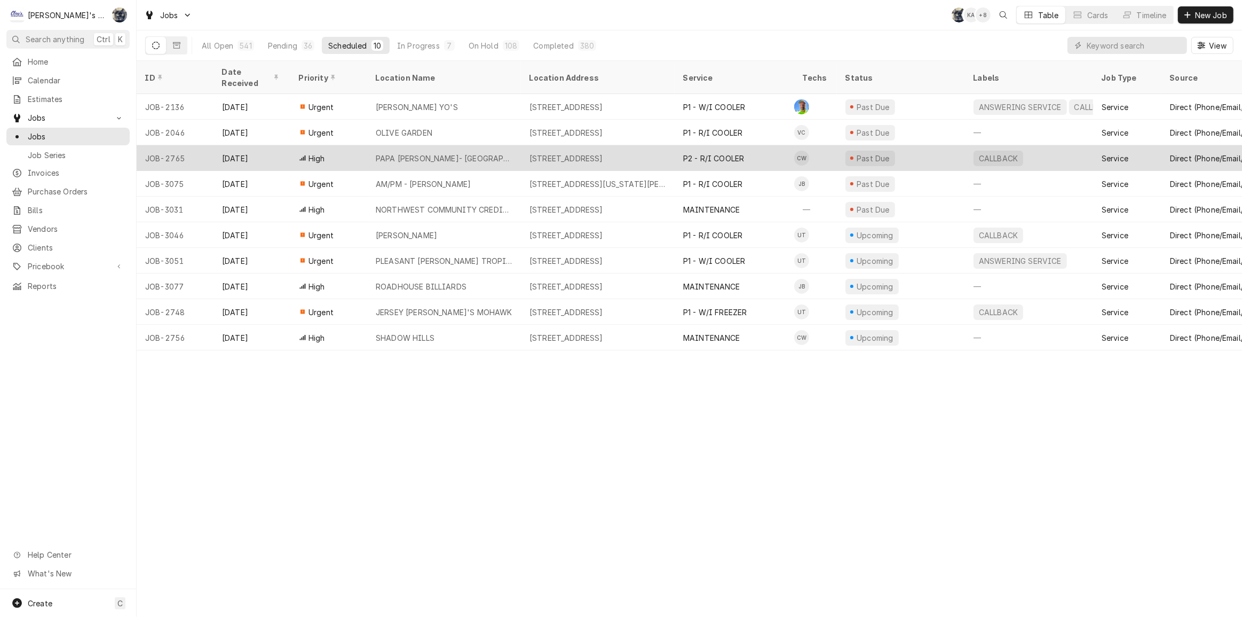
click at [430, 153] on div "PAPA [PERSON_NAME]- [GEOGRAPHIC_DATA]" at bounding box center [444, 158] width 137 height 11
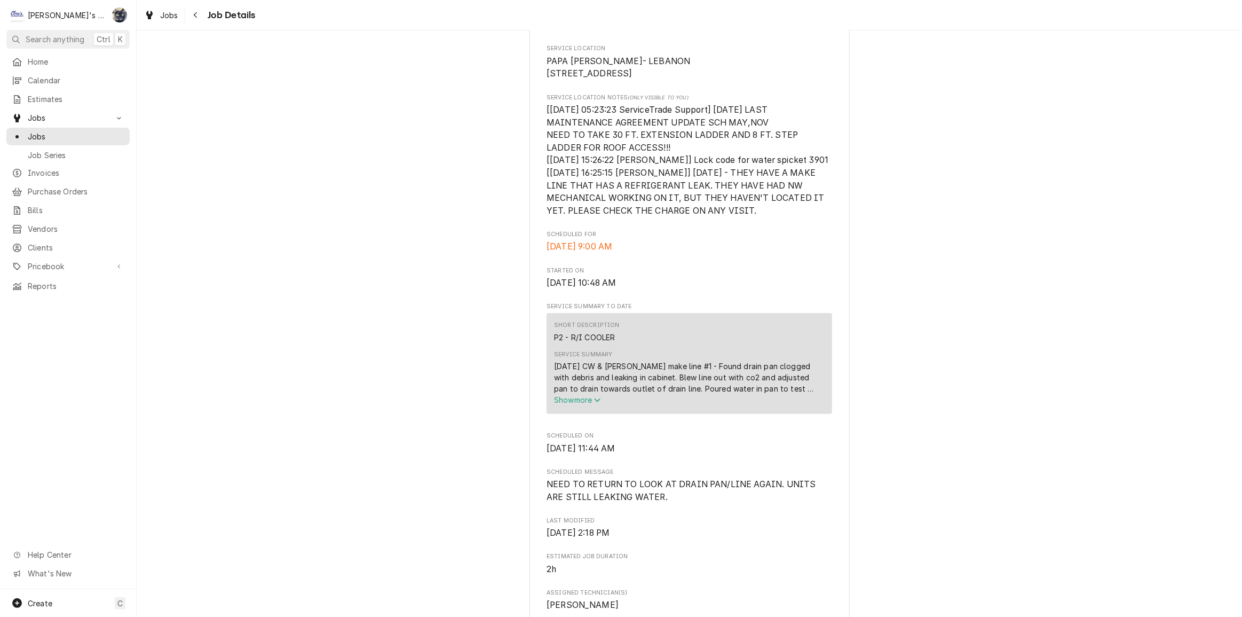
scroll to position [534, 0]
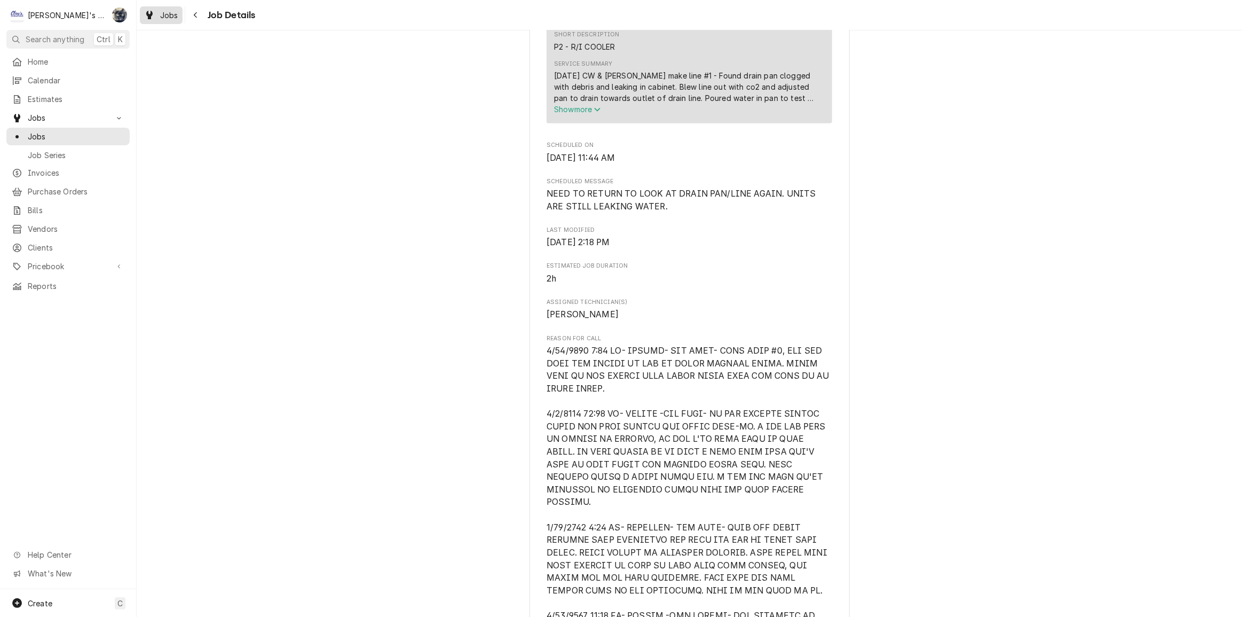
click at [171, 21] on link "Jobs" at bounding box center [161, 15] width 43 height 18
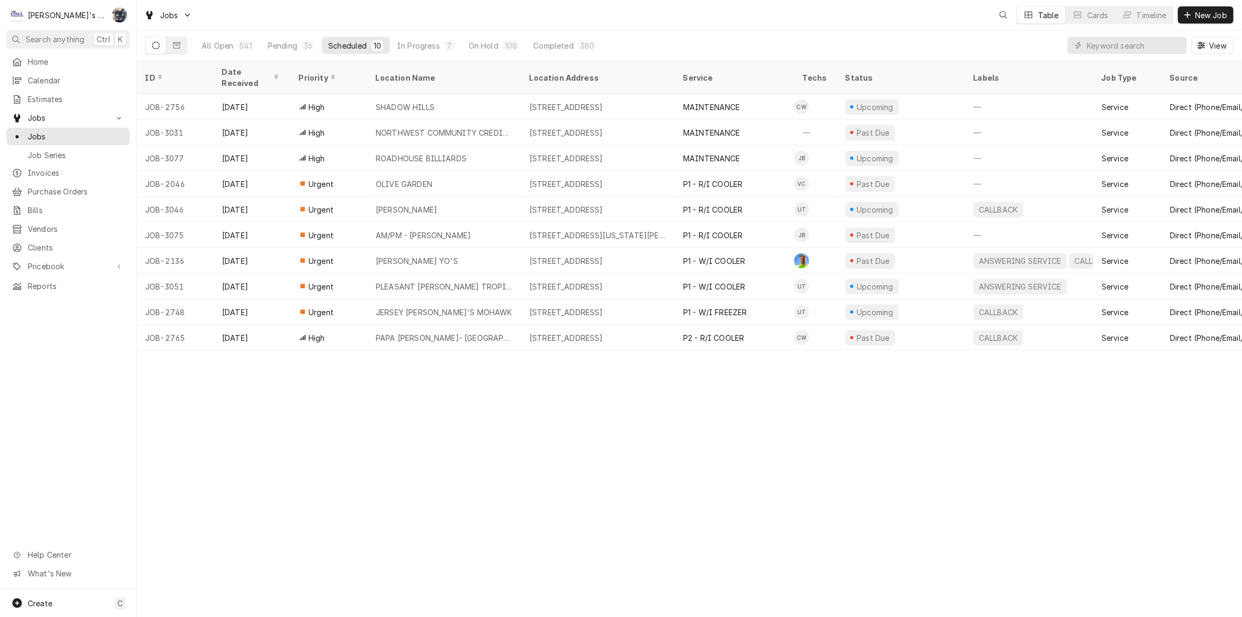
click at [555, 28] on div "Jobs Table Cards Timeline New Job" at bounding box center [690, 15] width 1106 height 30
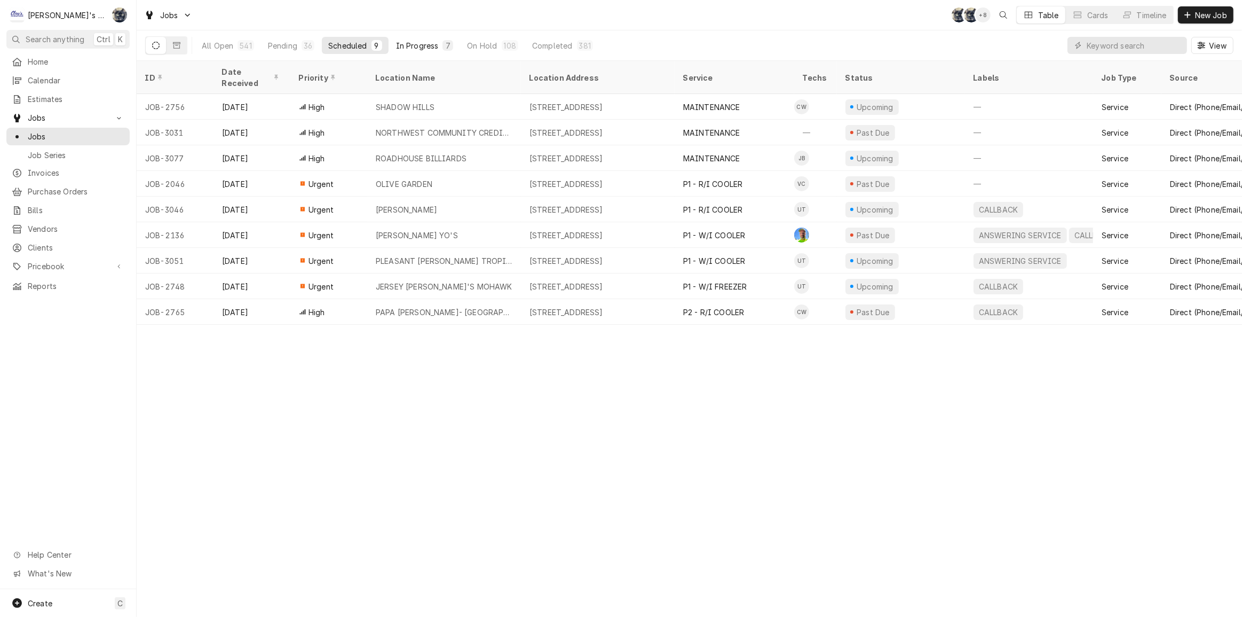
click at [436, 50] on div "In Progress" at bounding box center [417, 45] width 43 height 11
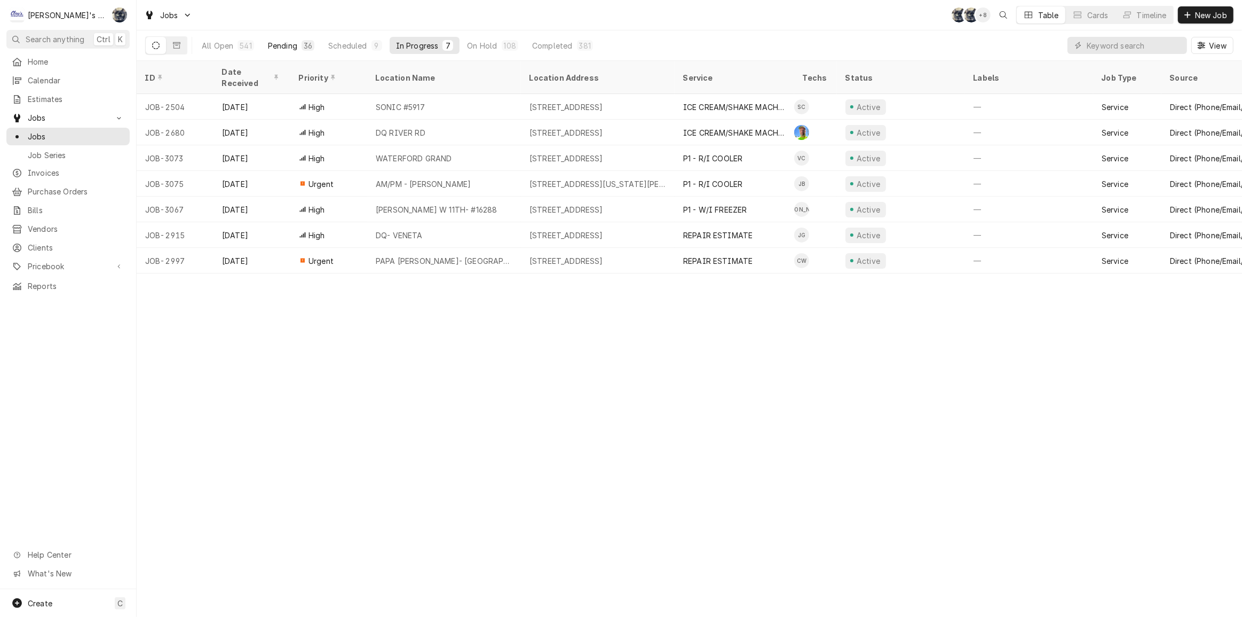
click at [289, 49] on div "Pending" at bounding box center [282, 45] width 29 height 11
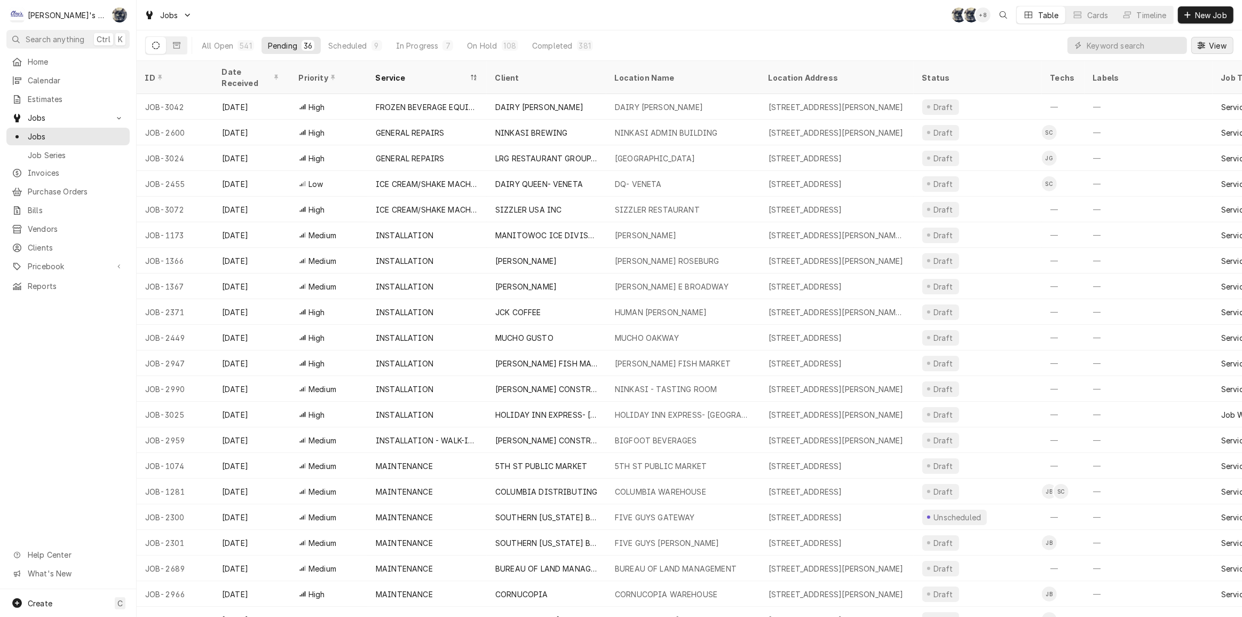
click at [1220, 41] on span "View" at bounding box center [1218, 45] width 22 height 11
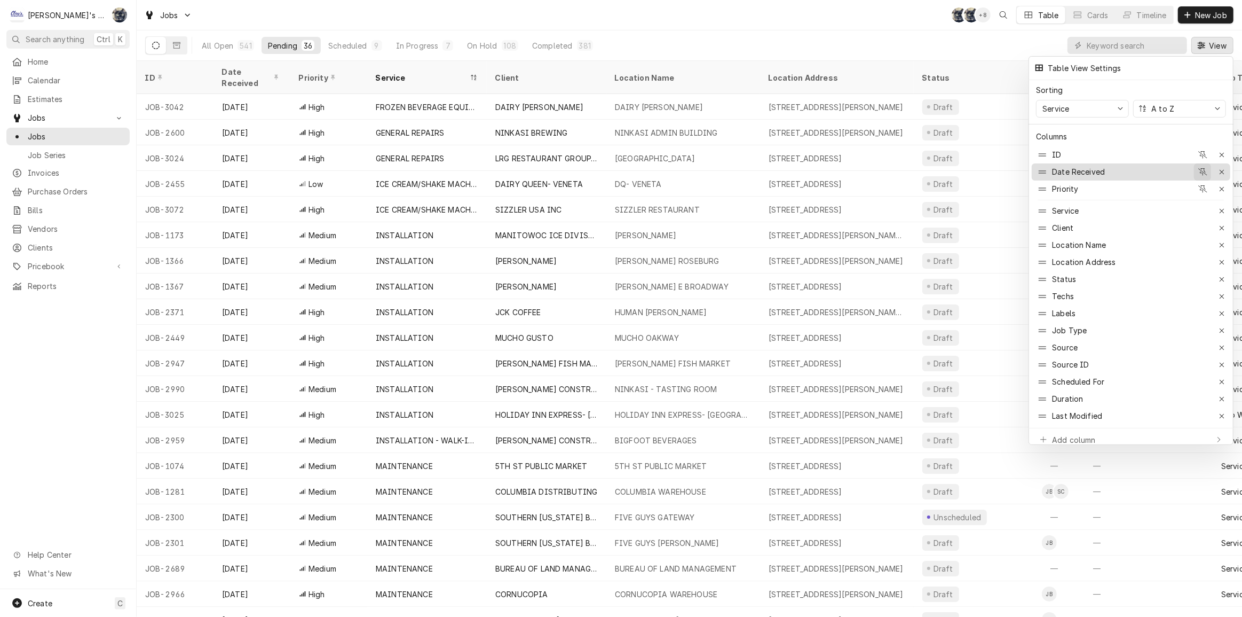
click at [1203, 168] on icon "button" at bounding box center [1204, 171] width 10 height 7
click at [1201, 168] on icon "button" at bounding box center [1204, 171] width 10 height 7
click at [1202, 151] on icon "button" at bounding box center [1204, 154] width 10 height 7
drag, startPoint x: 1173, startPoint y: 166, endPoint x: 1168, endPoint y: 153, distance: 14.1
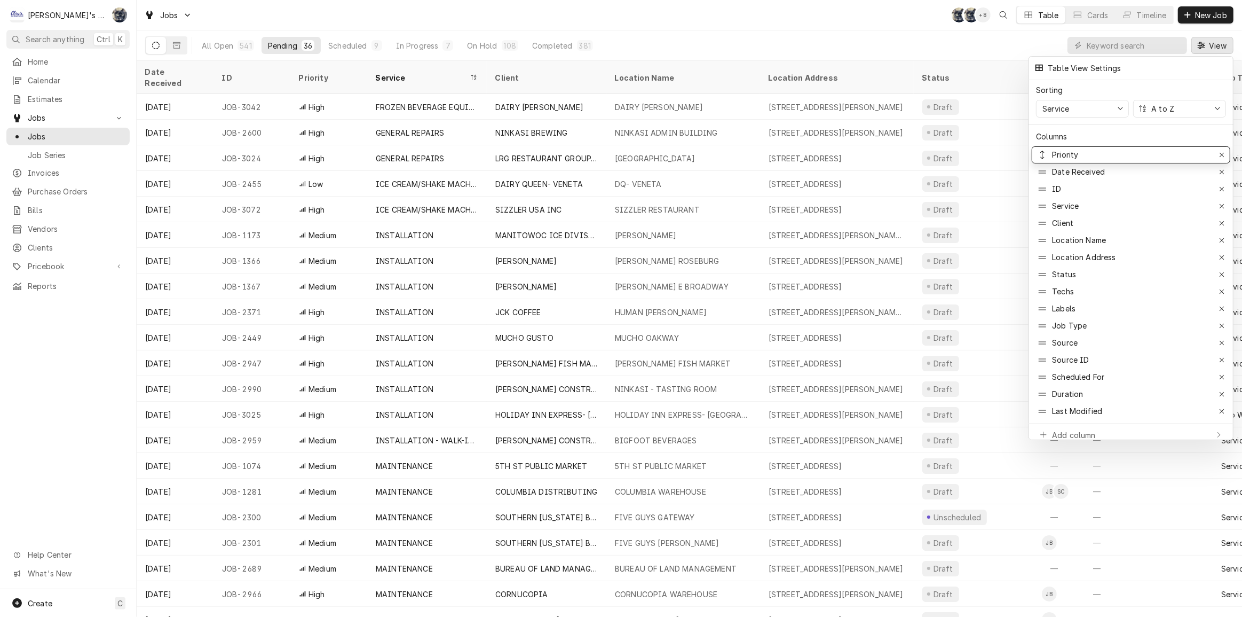
drag, startPoint x: 1155, startPoint y: 187, endPoint x: 1150, endPoint y: 143, distance: 44.6
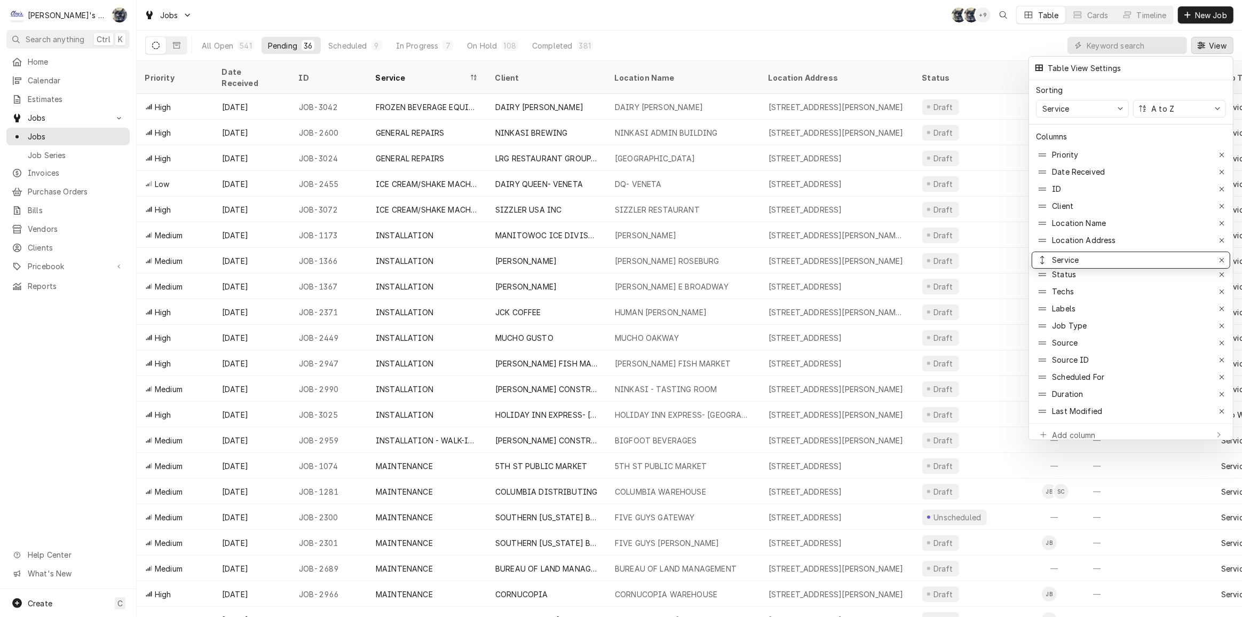
drag, startPoint x: 1133, startPoint y: 197, endPoint x: 1132, endPoint y: 250, distance: 53.4
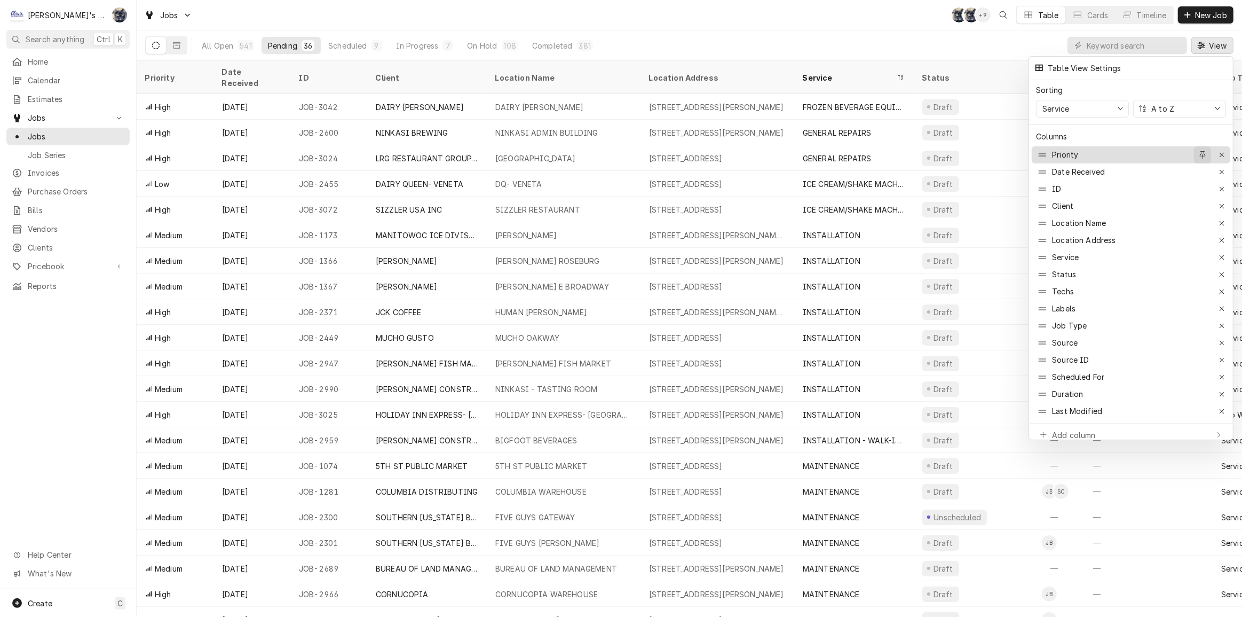
click at [1205, 149] on div "button" at bounding box center [1202, 154] width 11 height 11
click at [1202, 168] on button "button" at bounding box center [1202, 176] width 17 height 17
click at [1203, 190] on icon "button" at bounding box center [1203, 193] width 6 height 7
click at [927, 39] on div at bounding box center [621, 308] width 1242 height 617
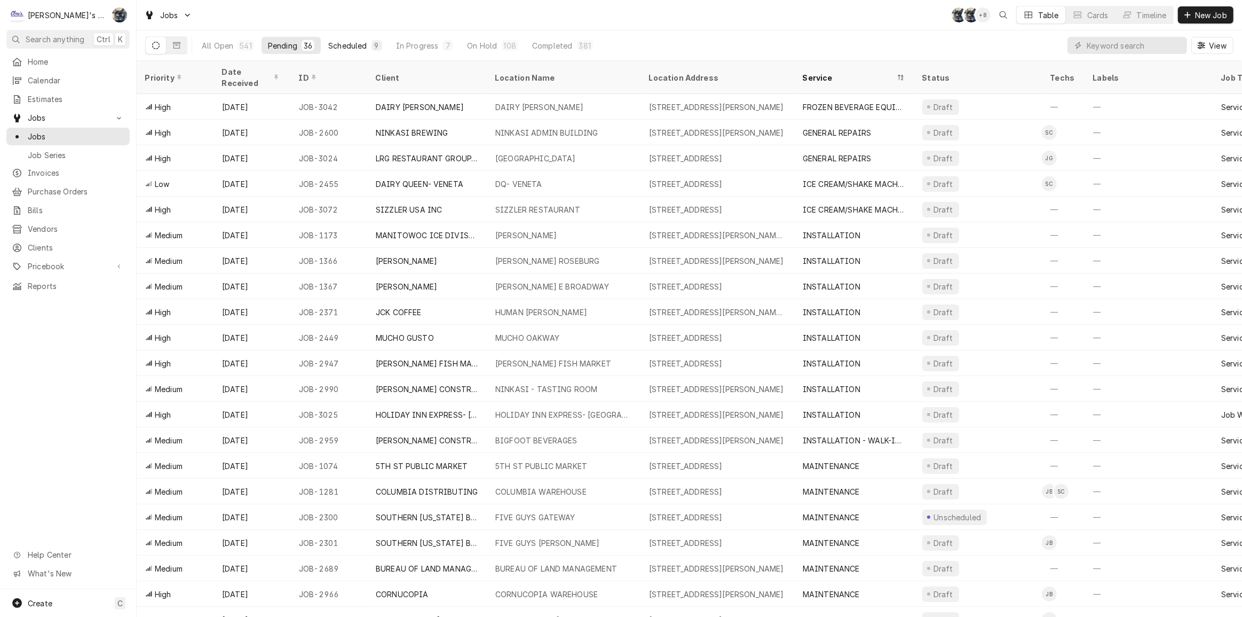
click at [330, 45] on div "Scheduled" at bounding box center [347, 45] width 38 height 11
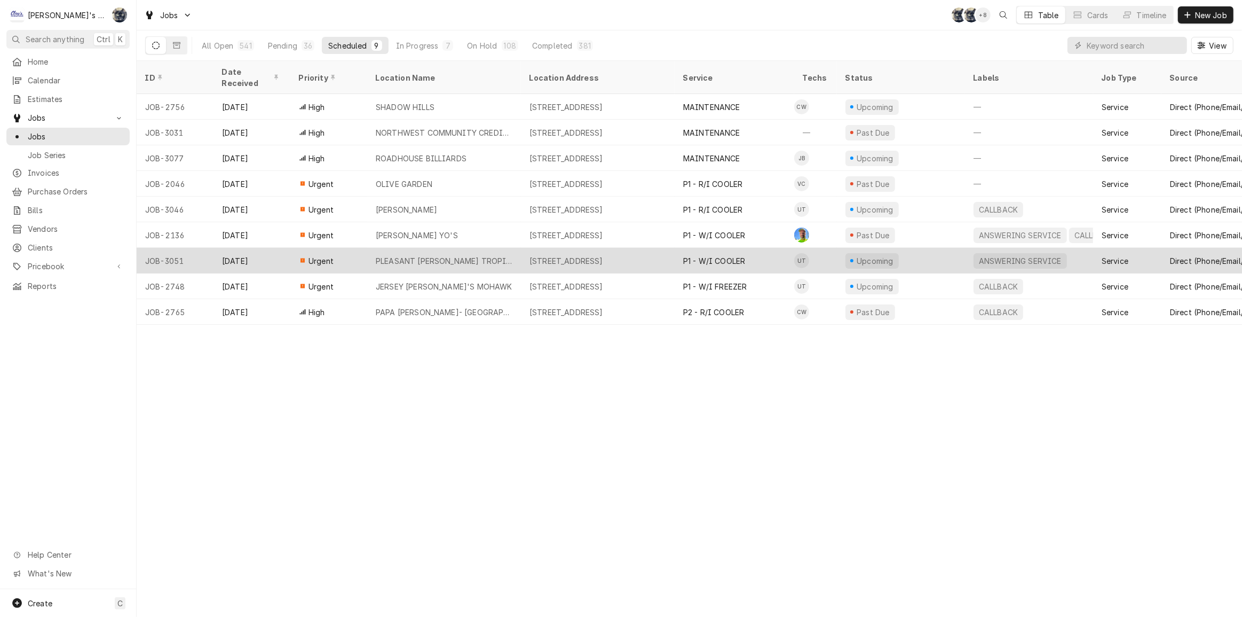
click at [476, 255] on div "PLEASANT [PERSON_NAME] TROPICAL GRILL" at bounding box center [444, 260] width 137 height 11
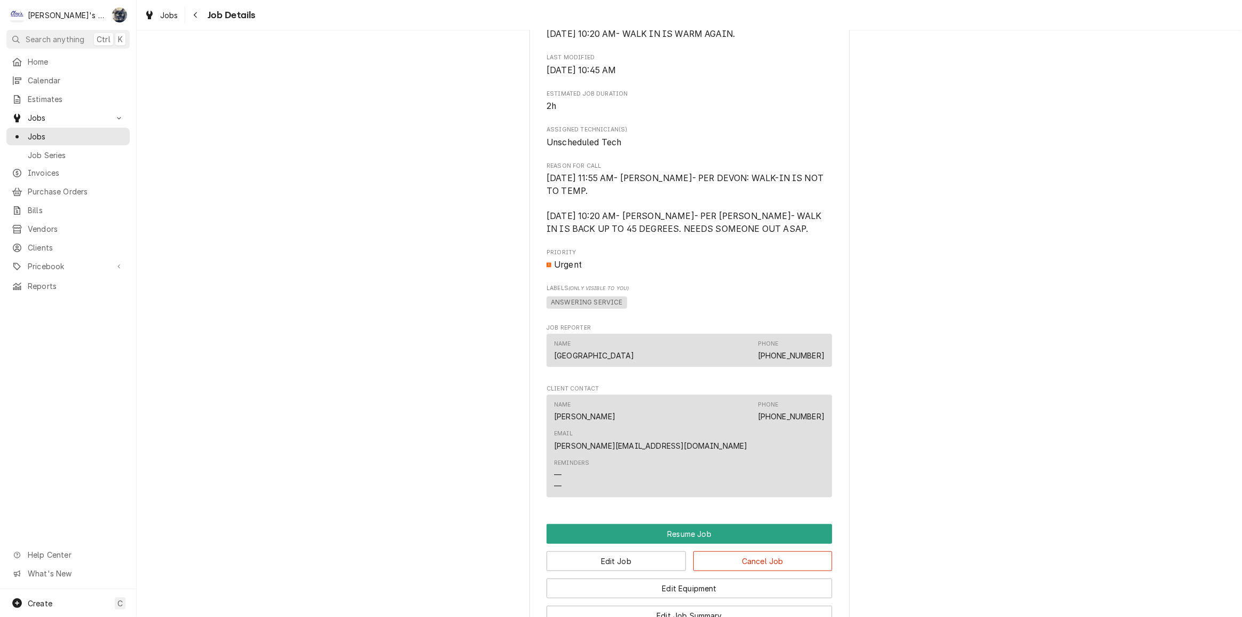
scroll to position [825, 0]
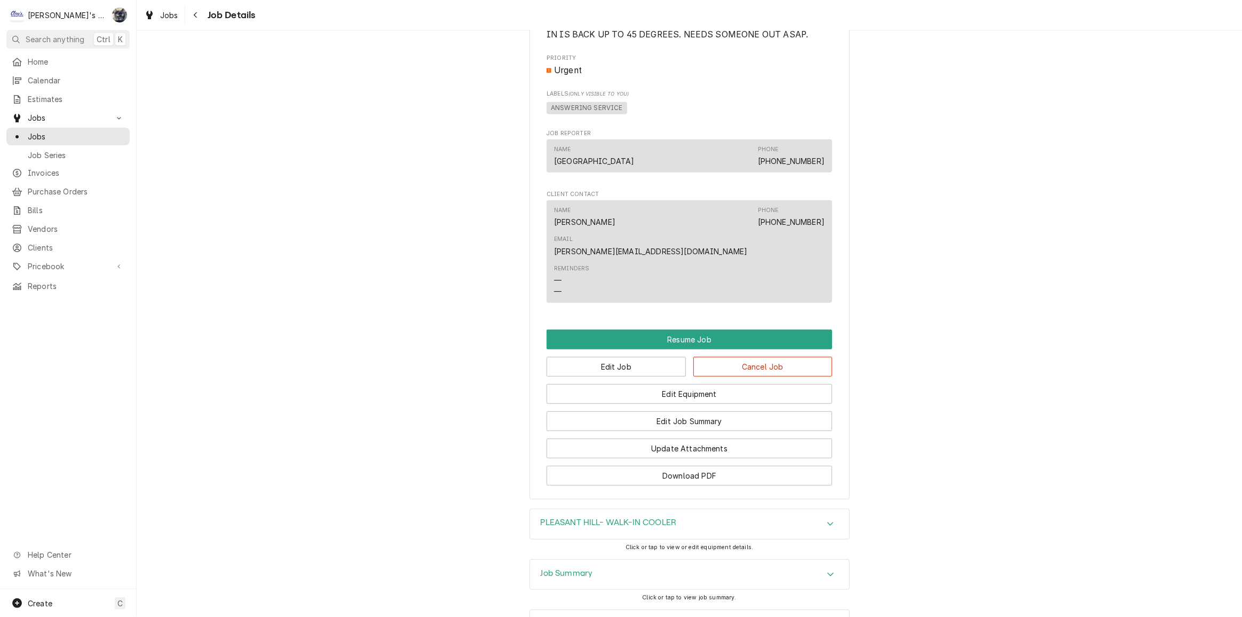
click at [593, 559] on div "Job Summary" at bounding box center [689, 574] width 319 height 30
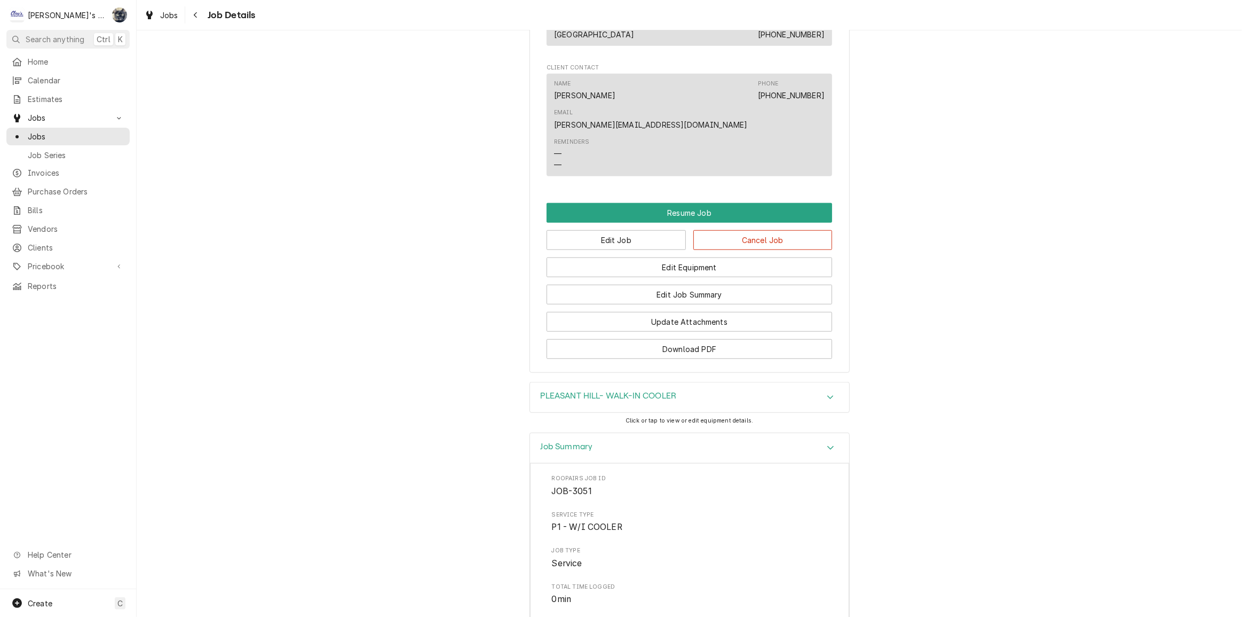
scroll to position [911, 0]
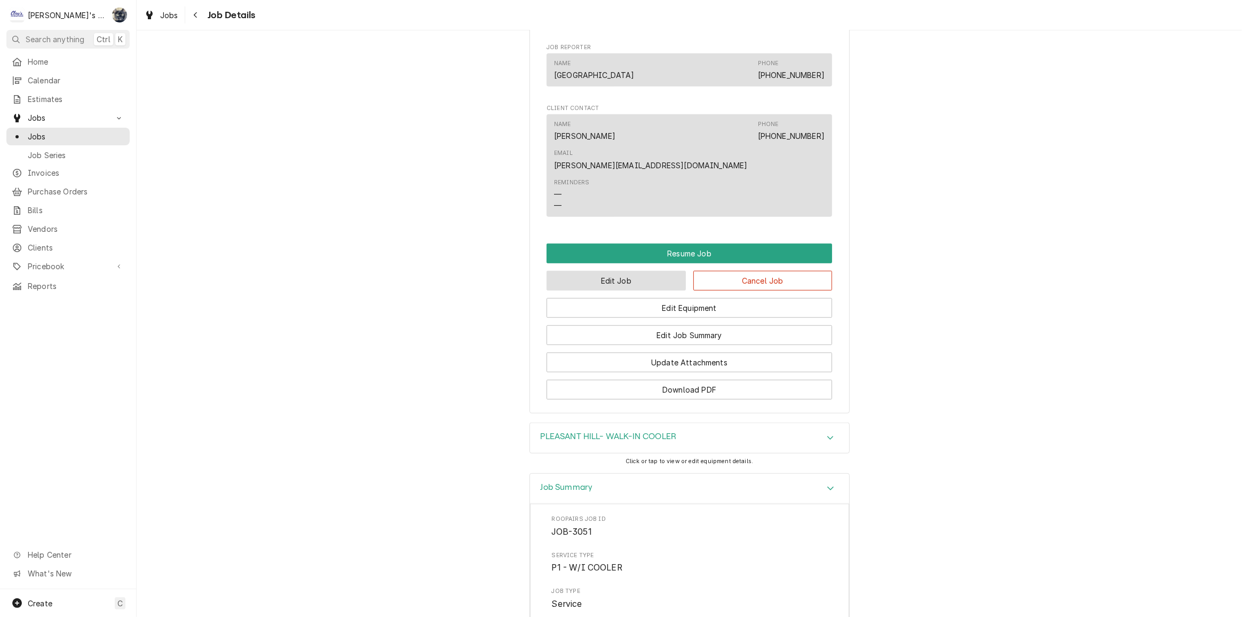
click at [612, 271] on button "Edit Job" at bounding box center [616, 281] width 139 height 20
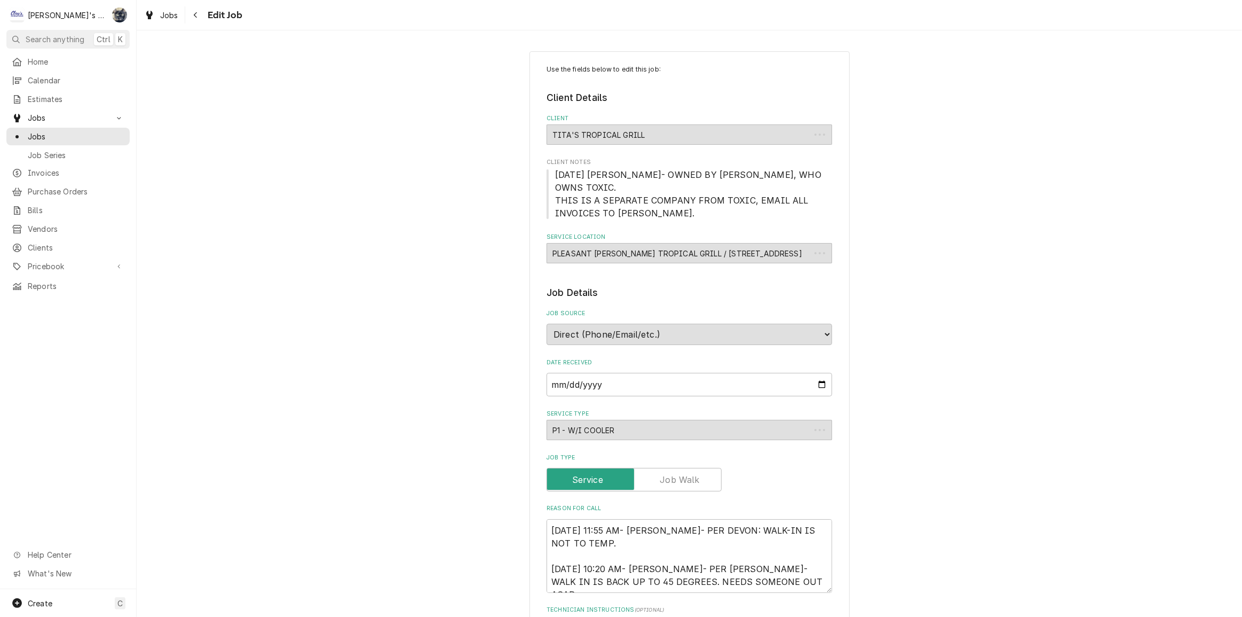
type textarea "x"
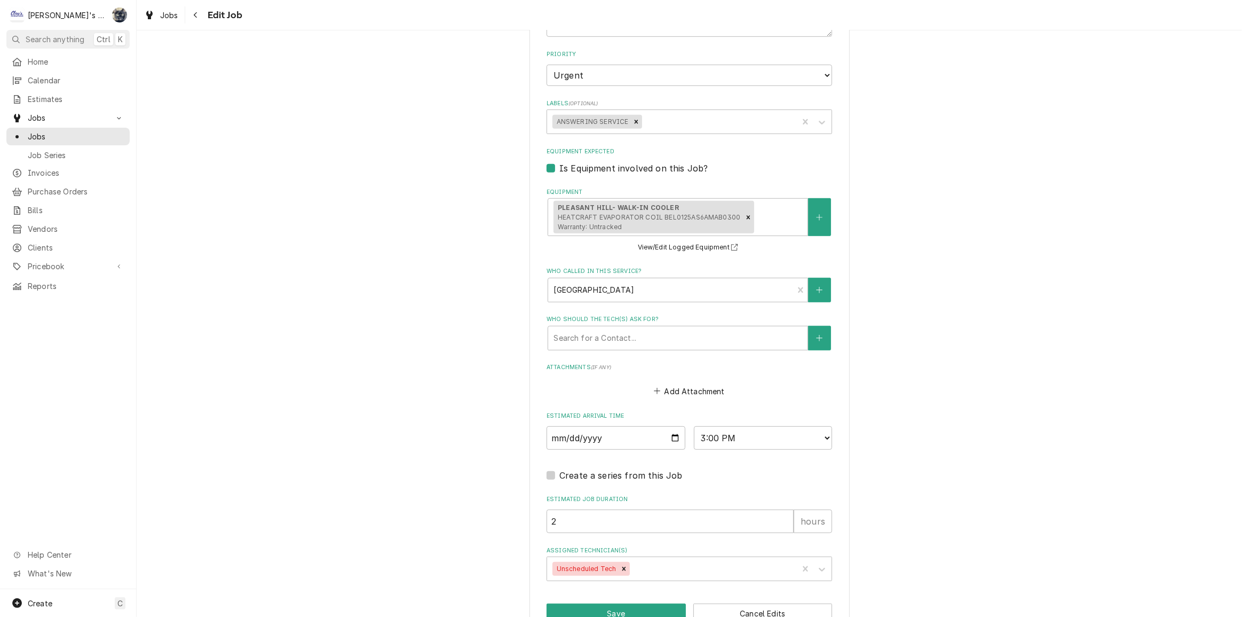
scroll to position [644, 0]
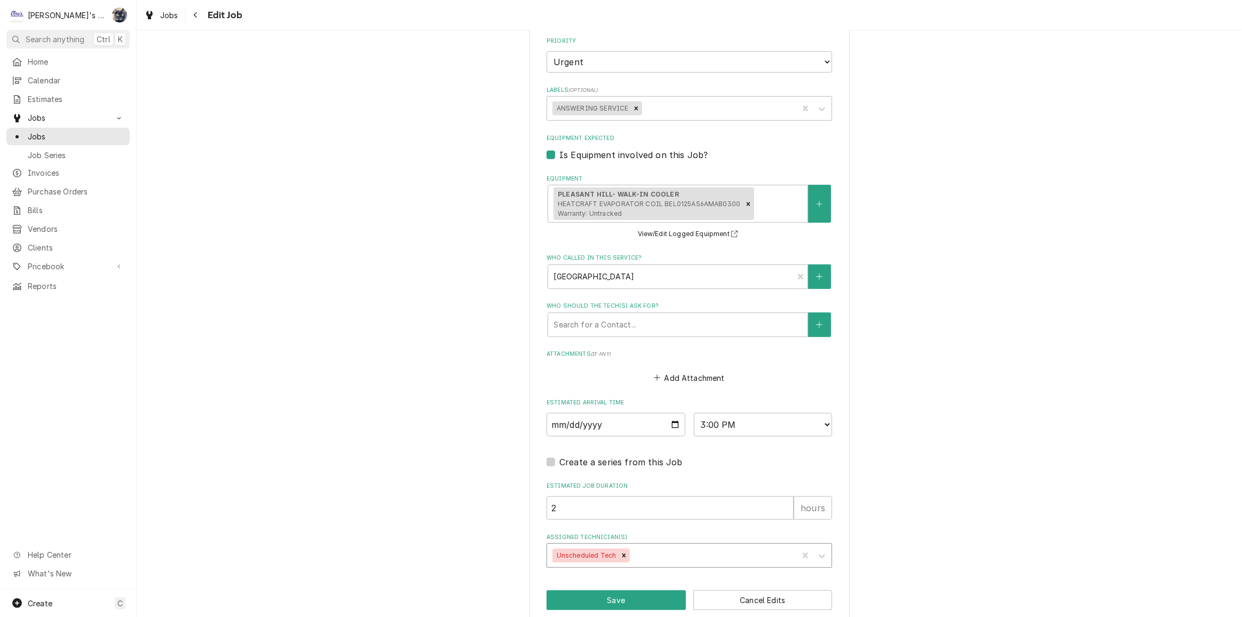
click at [632, 546] on div "Assigned Technician(s)" at bounding box center [712, 555] width 161 height 19
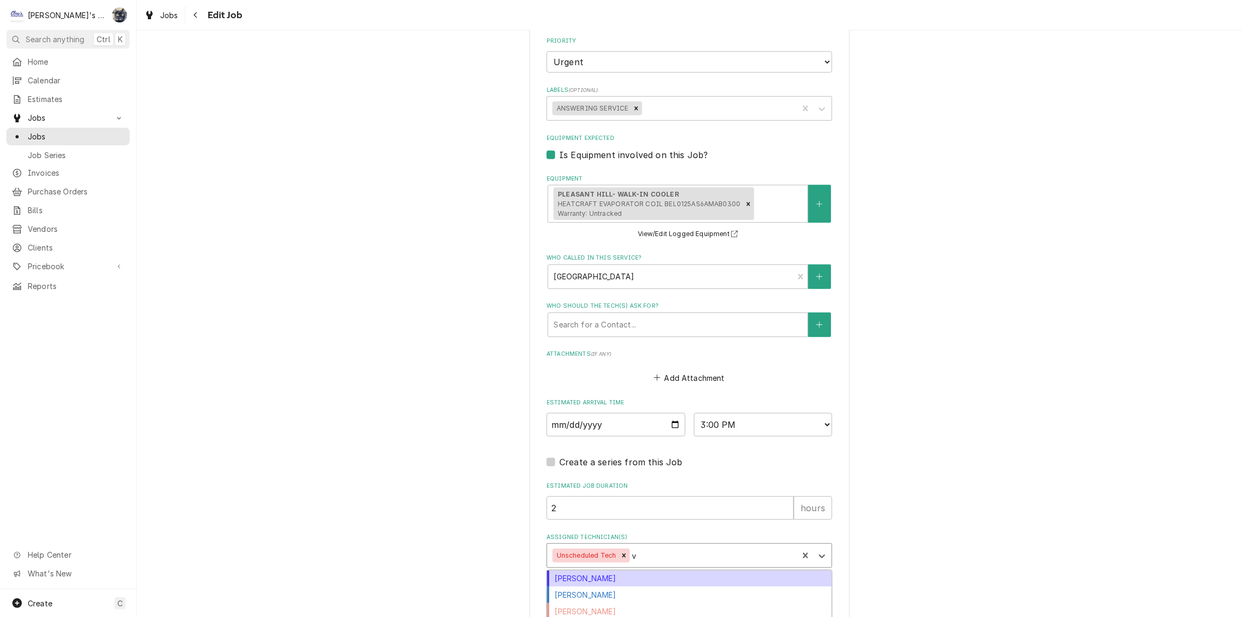
type input "va"
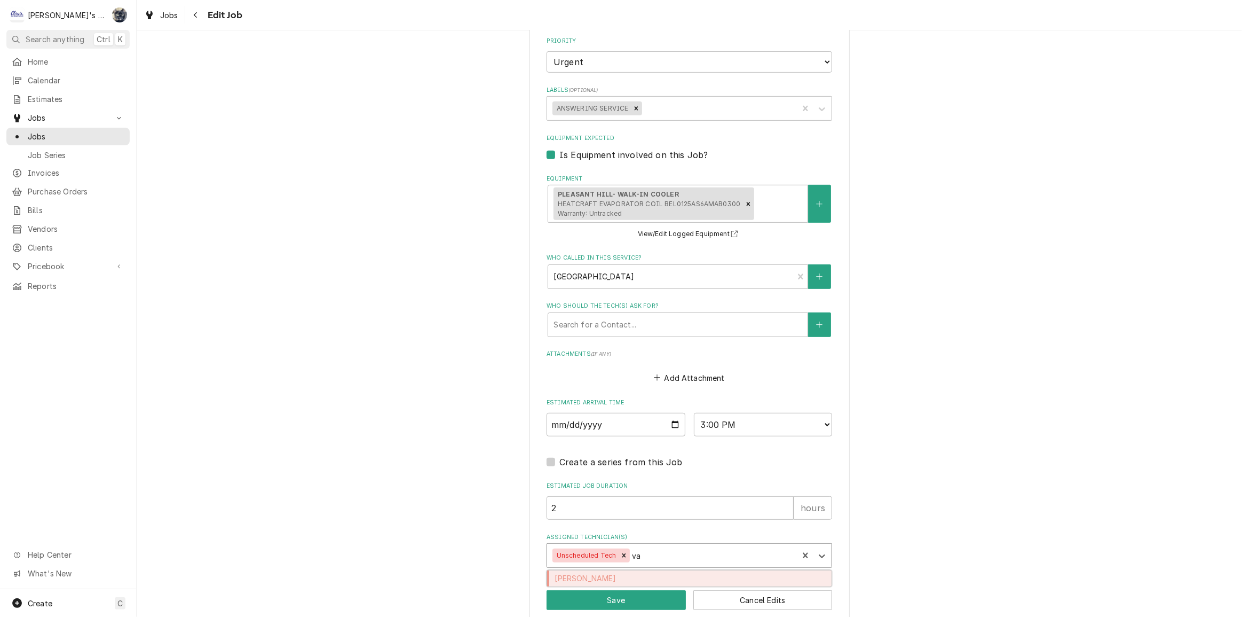
click at [629, 570] on div "[PERSON_NAME]" at bounding box center [689, 578] width 285 height 17
type textarea "x"
click at [622, 553] on icon "Remove Unscheduled Tech" at bounding box center [624, 555] width 4 height 4
type textarea "x"
type input "ca"
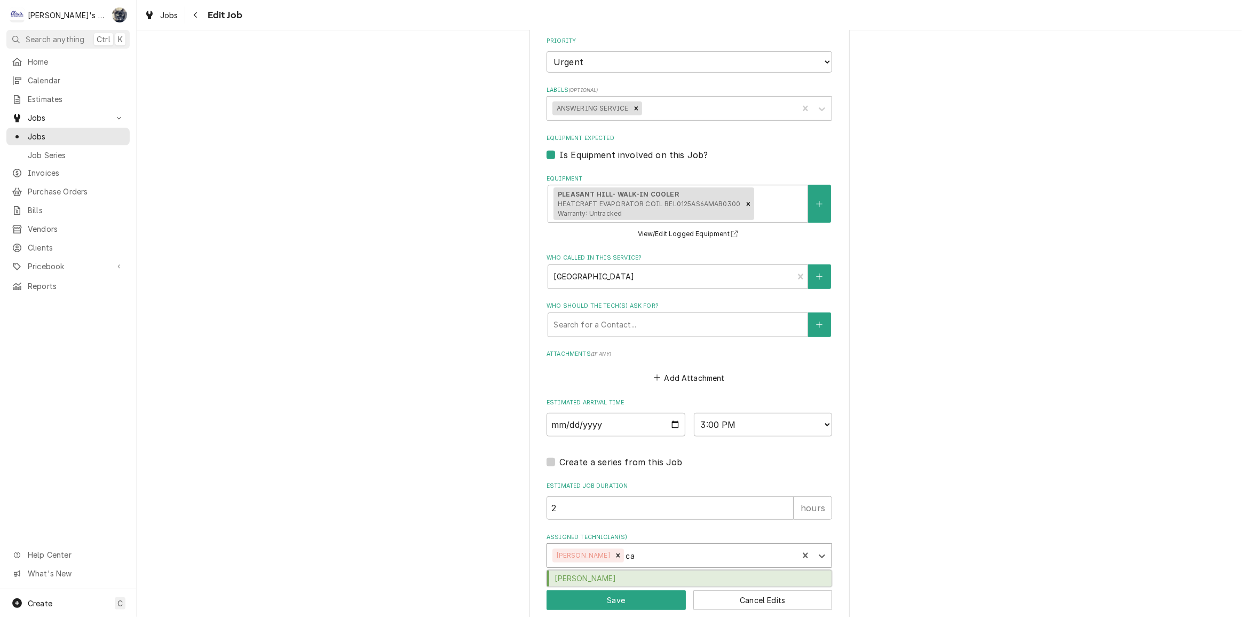
click at [635, 570] on div "[PERSON_NAME]" at bounding box center [689, 578] width 285 height 17
type textarea "x"
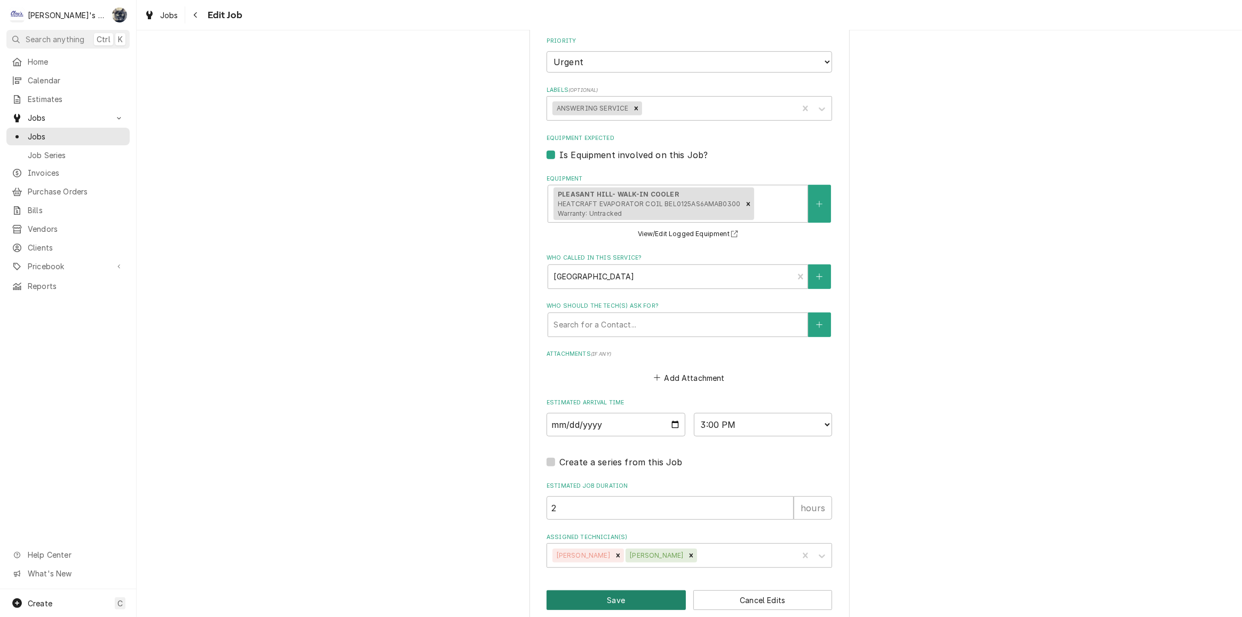
click at [635, 591] on button "Save" at bounding box center [616, 600] width 139 height 20
type textarea "x"
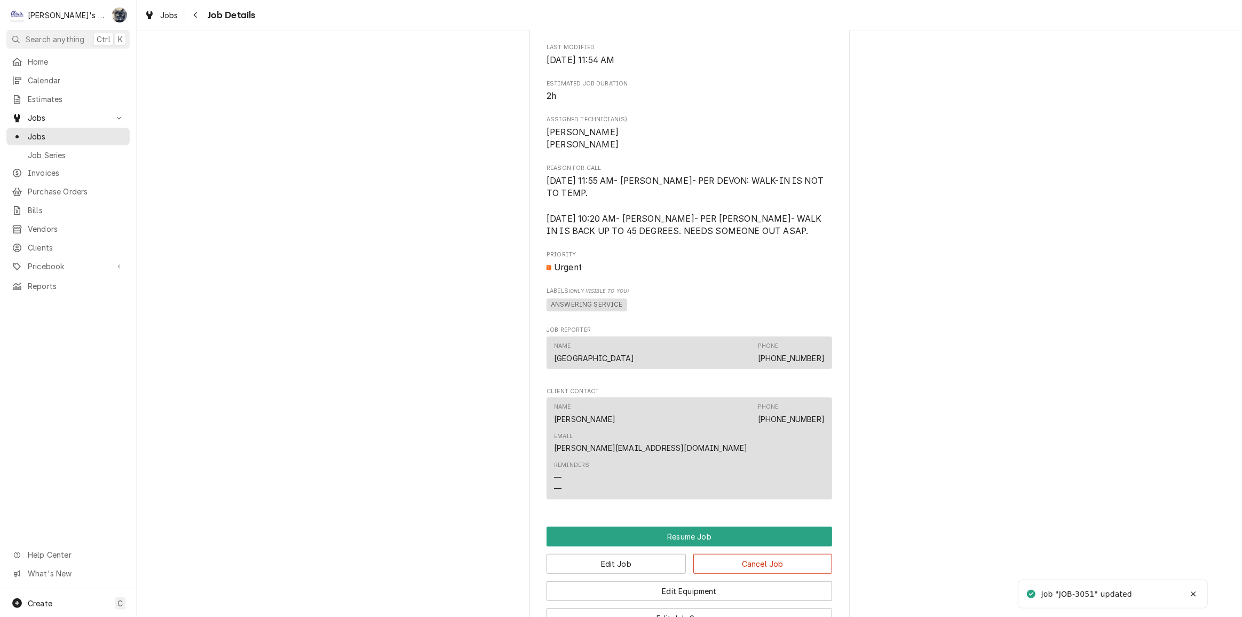
scroll to position [825, 0]
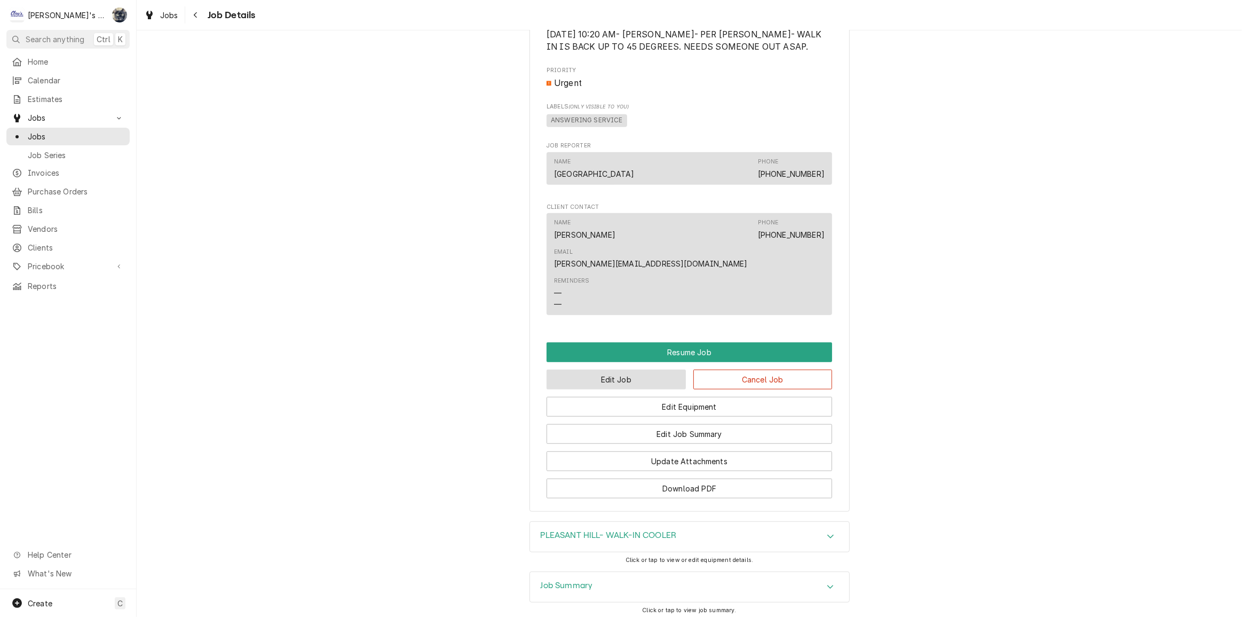
click at [613, 369] on button "Edit Job" at bounding box center [616, 379] width 139 height 20
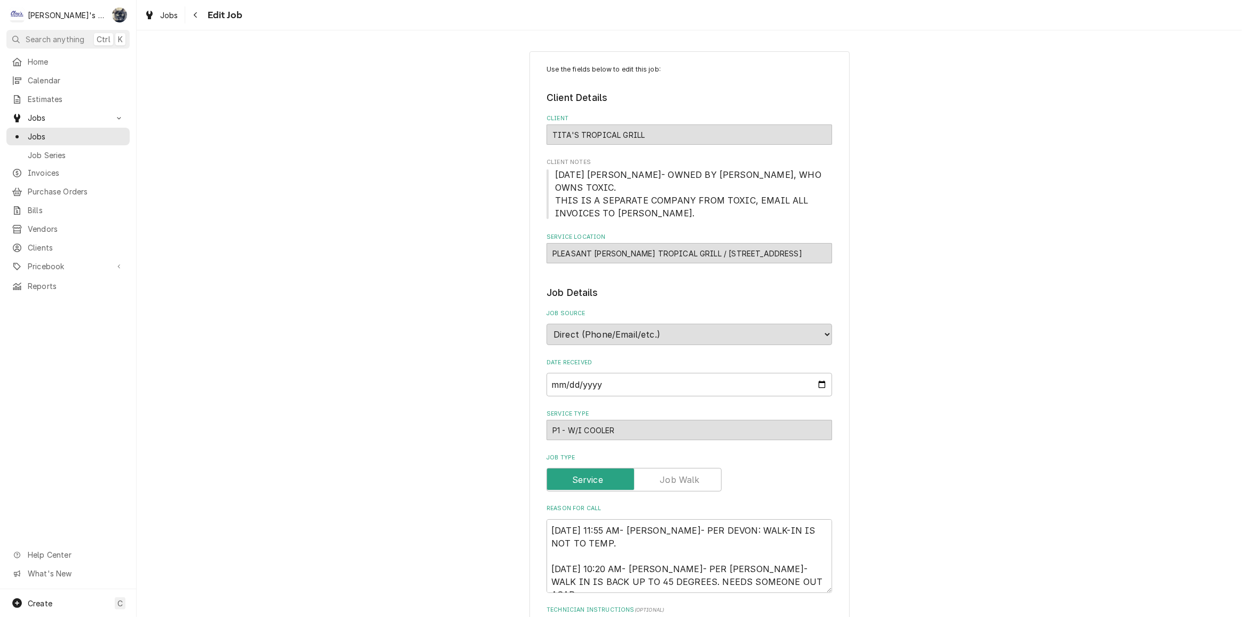
type textarea "x"
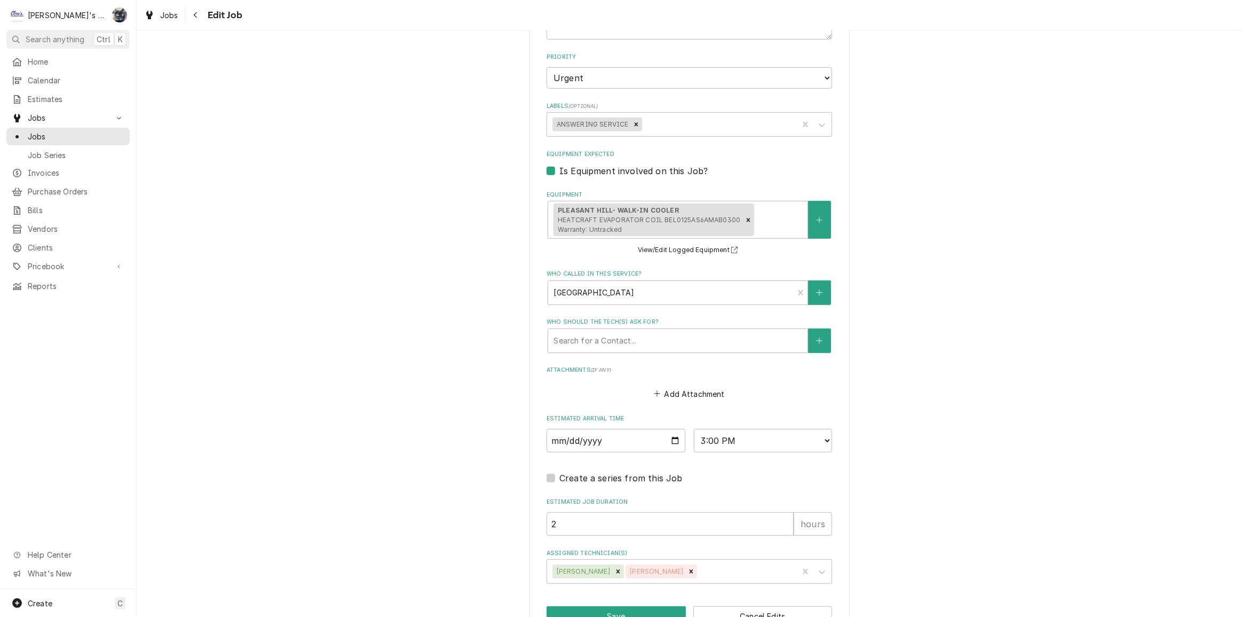
scroll to position [630, 0]
click at [742, 427] on select "AM / PM 6:00 AM 6:15 AM 6:30 AM 6:45 AM 7:00 AM 7:15 AM 7:30 AM 7:45 AM 8:00 AM…" at bounding box center [763, 438] width 139 height 23
select select "12:00:00"
click at [694, 427] on select "AM / PM 6:00 AM 6:15 AM 6:30 AM 6:45 AM 7:00 AM 7:15 AM 7:30 AM 7:45 AM 8:00 AM…" at bounding box center [763, 438] width 139 height 23
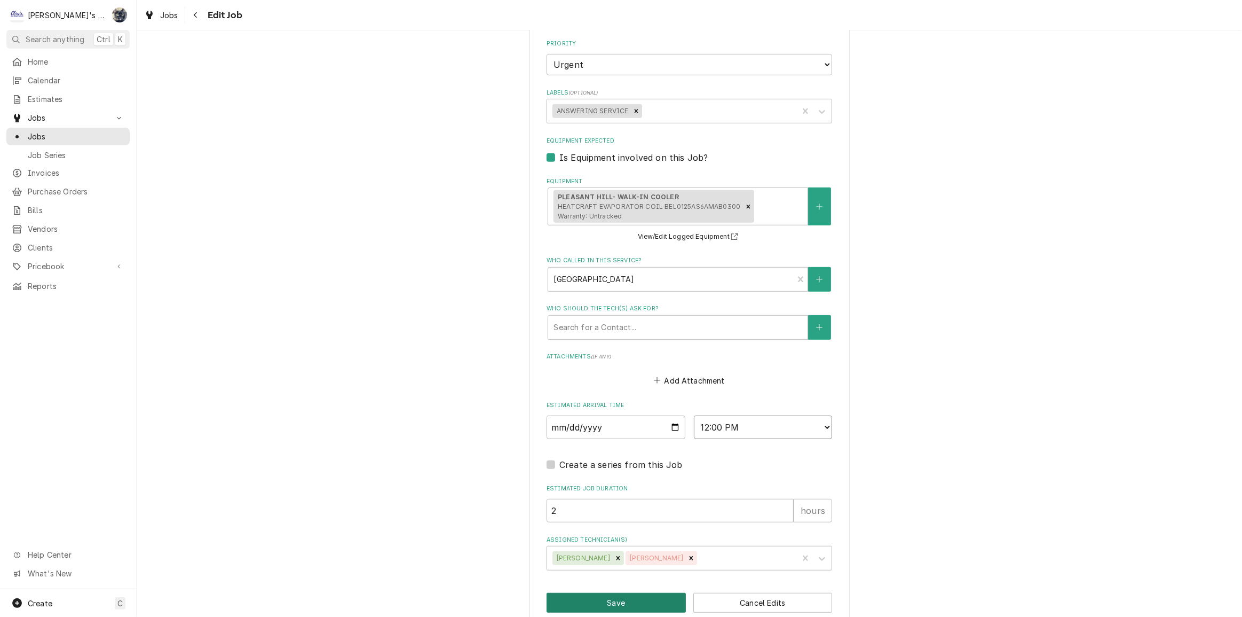
scroll to position [644, 0]
click at [627, 590] on button "Save" at bounding box center [616, 600] width 139 height 20
type textarea "x"
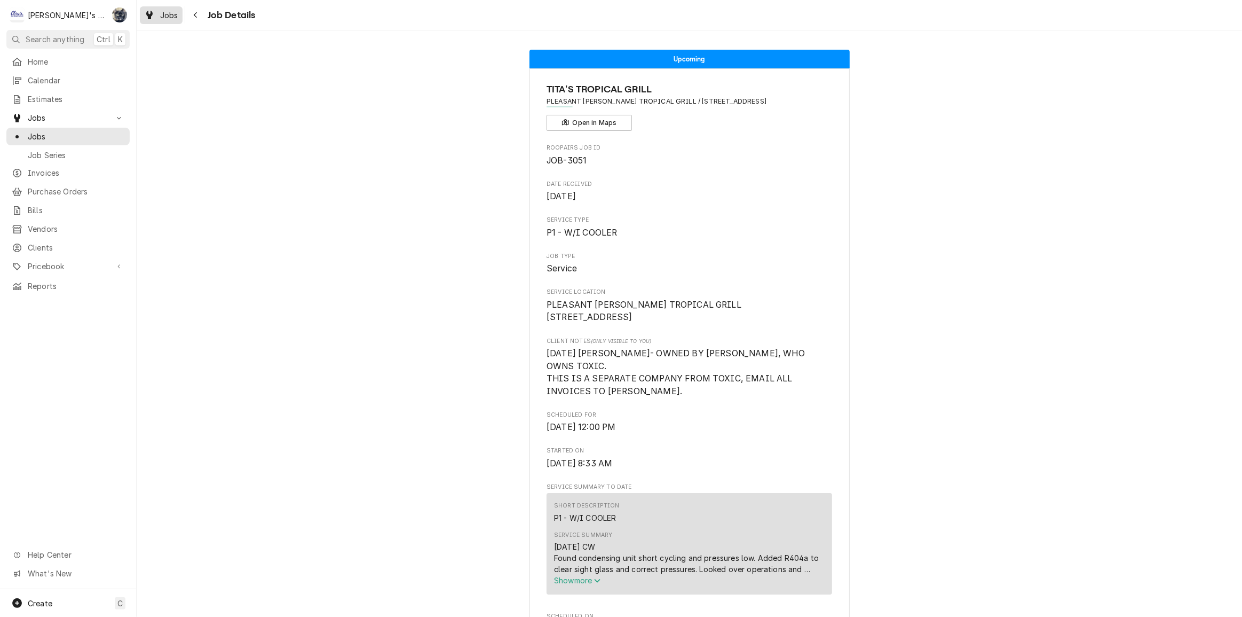
click at [165, 18] on span "Jobs" at bounding box center [169, 15] width 18 height 11
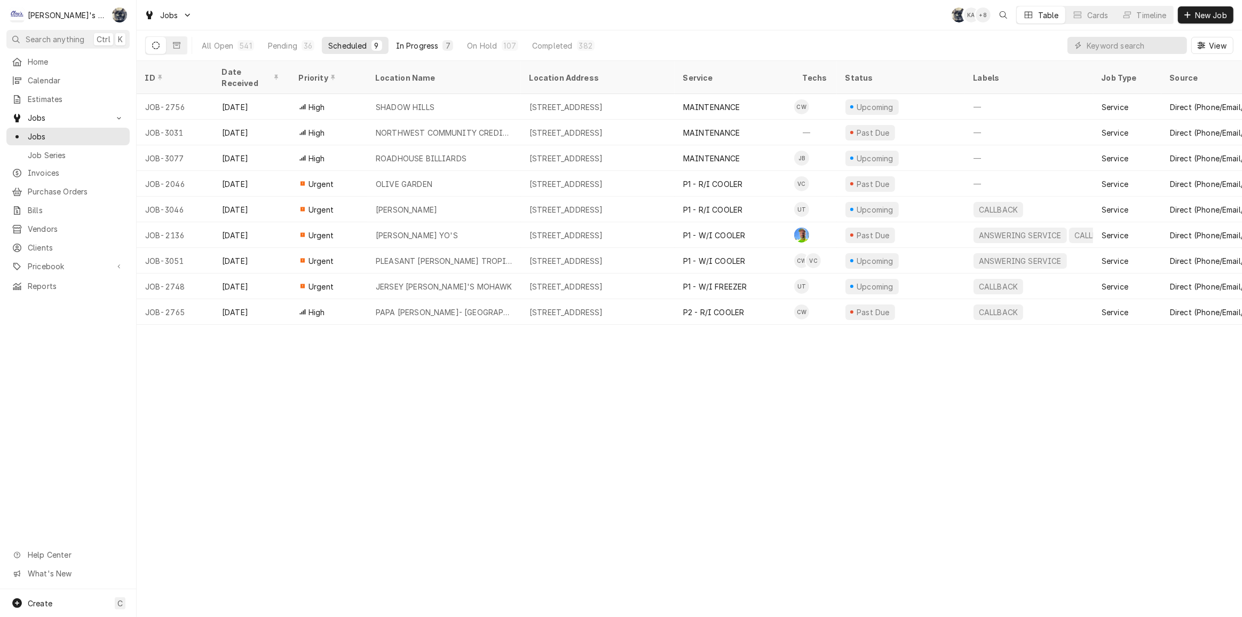
click at [422, 46] on div "In Progress" at bounding box center [417, 45] width 43 height 11
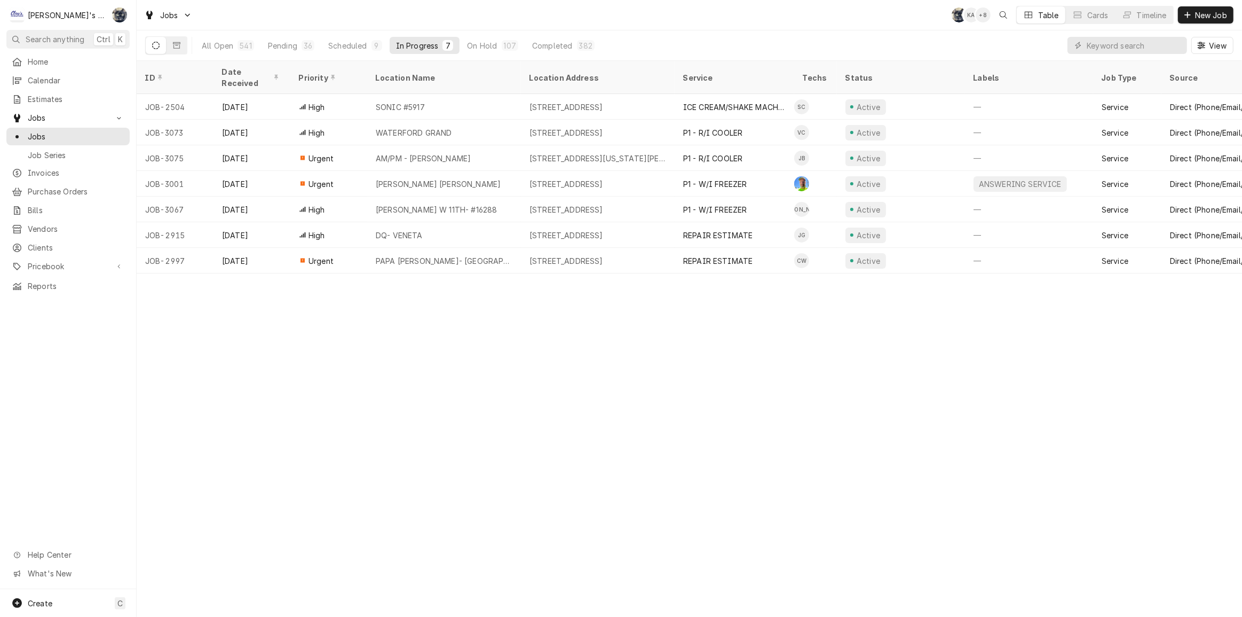
click at [437, 13] on div "Jobs SB KA + 8 Table Cards Timeline New Job" at bounding box center [690, 15] width 1106 height 30
click at [358, 44] on div "Scheduled" at bounding box center [347, 45] width 38 height 11
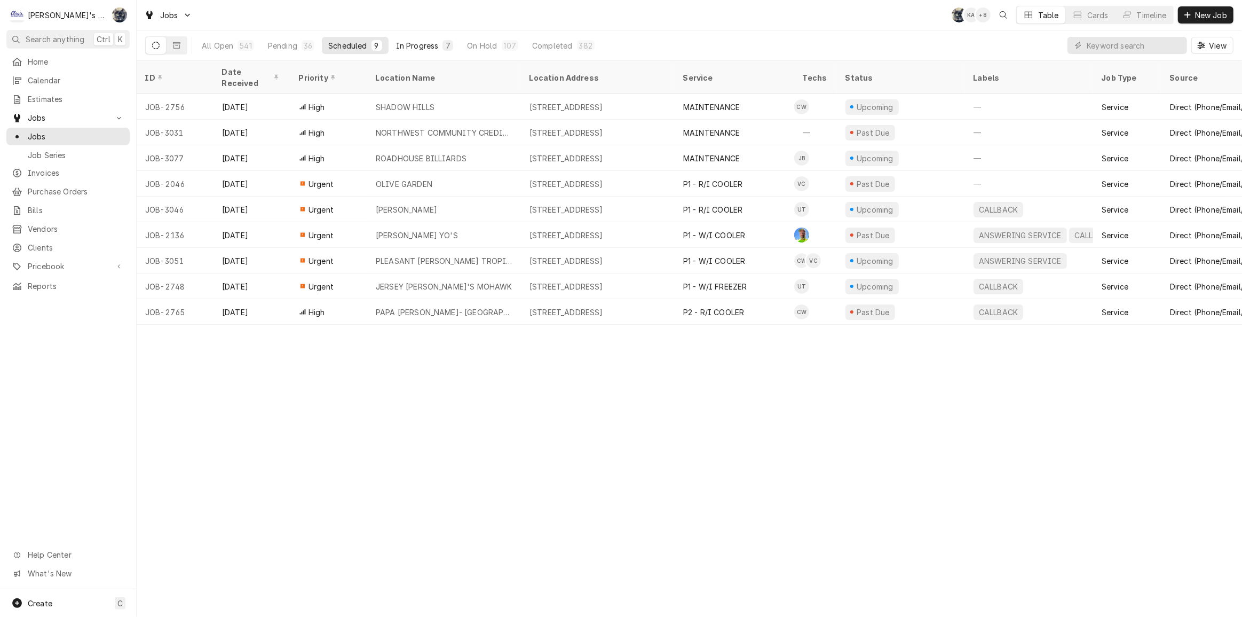
click at [427, 43] on div "In Progress" at bounding box center [417, 45] width 43 height 11
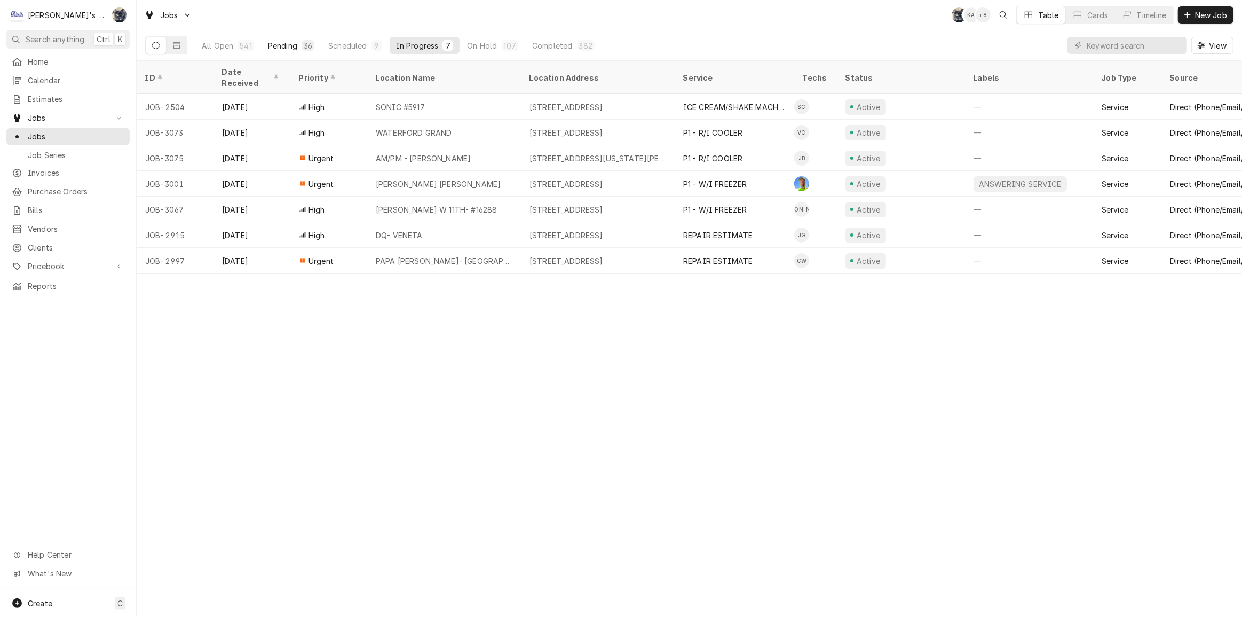
click at [314, 46] on button "Pending 36" at bounding box center [291, 45] width 59 height 17
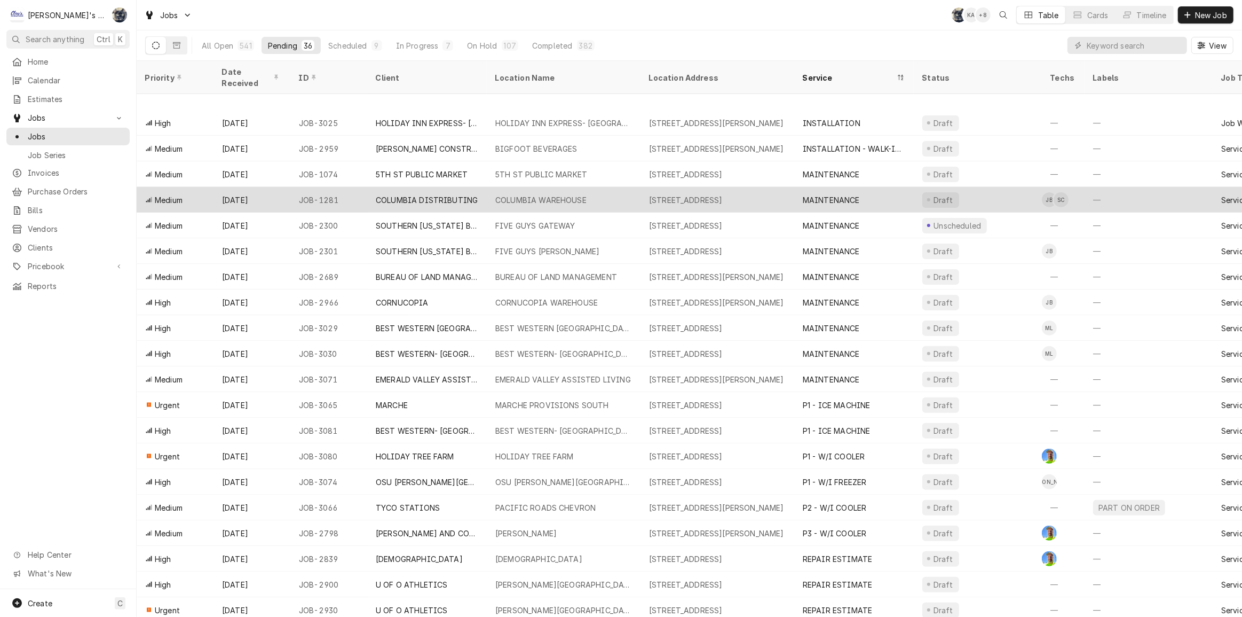
scroll to position [368, 0]
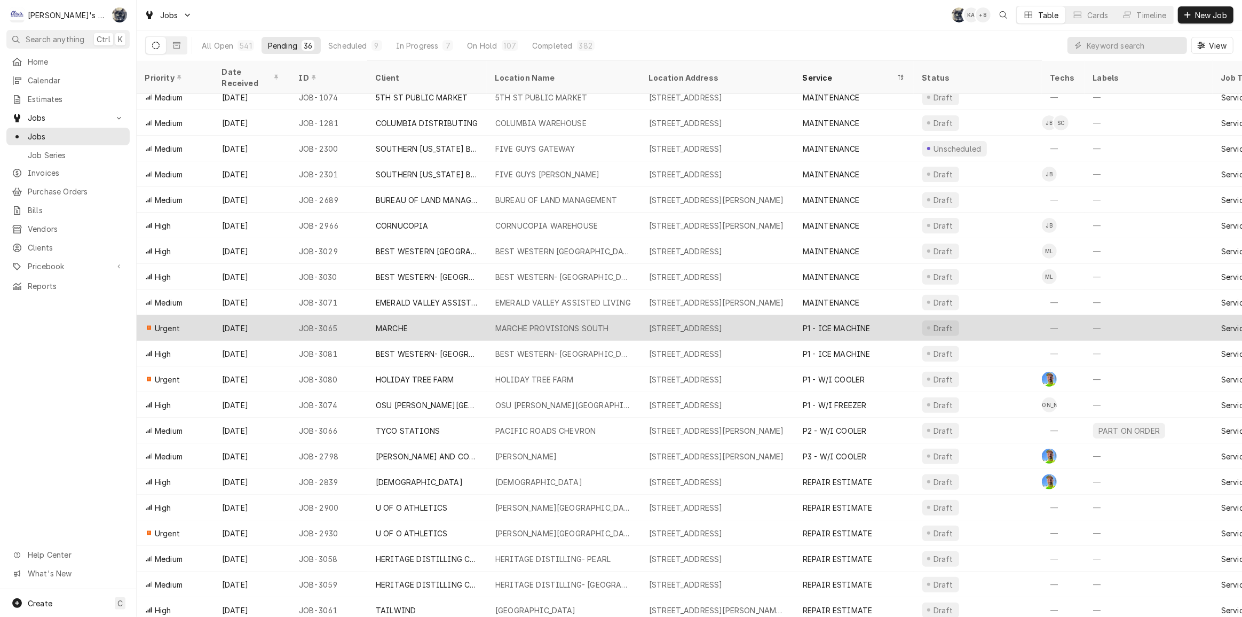
click at [460, 315] on div "MARCHE" at bounding box center [427, 328] width 120 height 26
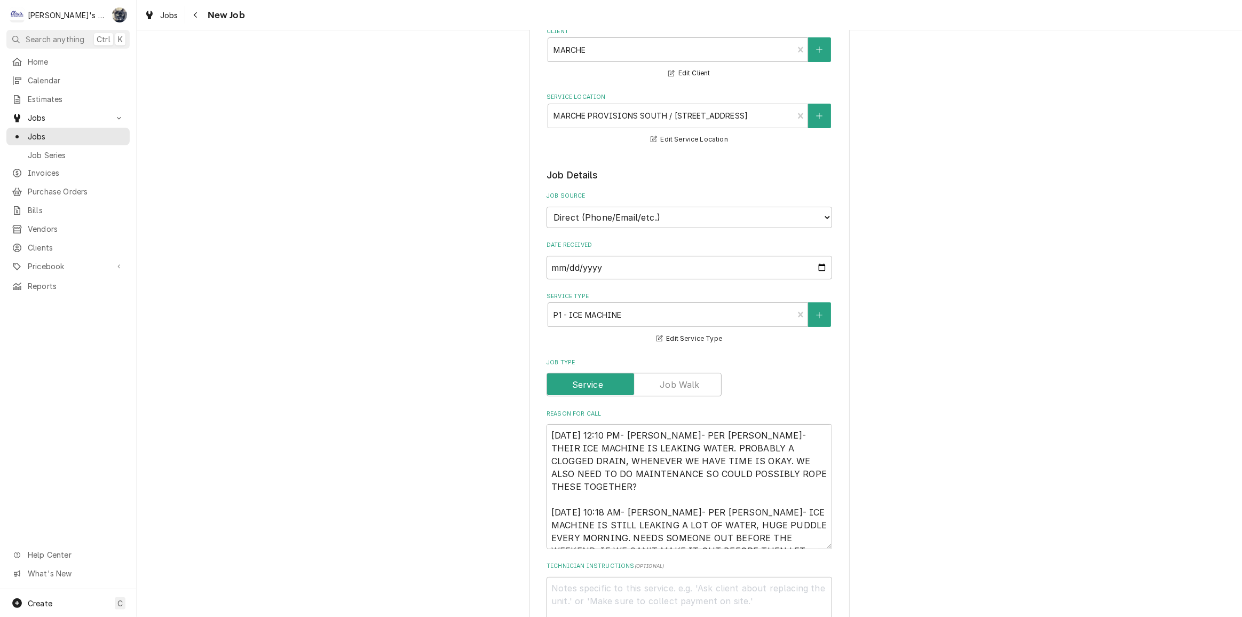
type textarea "x"
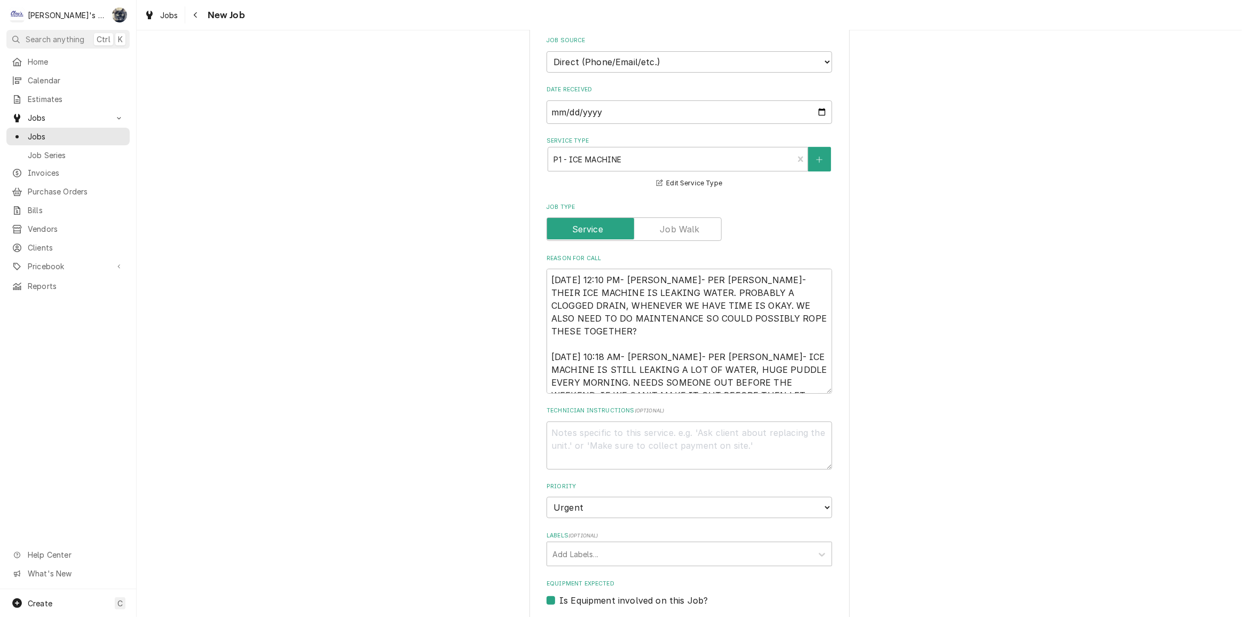
scroll to position [12, 0]
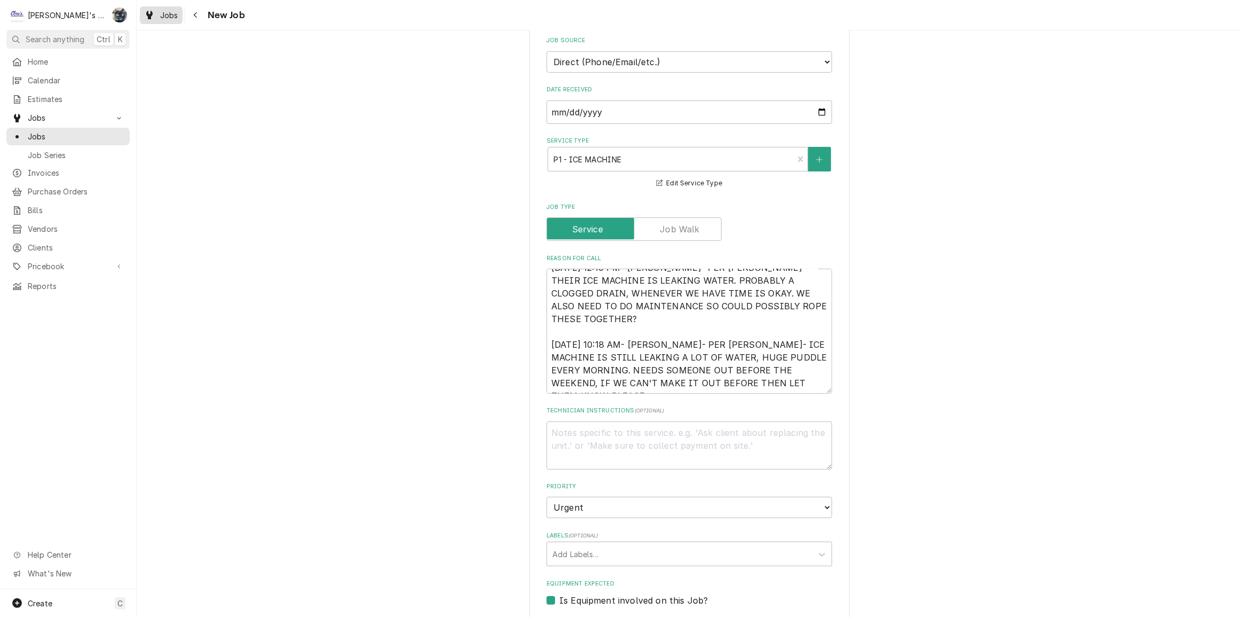
click at [154, 20] on div "Dynamic Content Wrapper" at bounding box center [149, 15] width 11 height 13
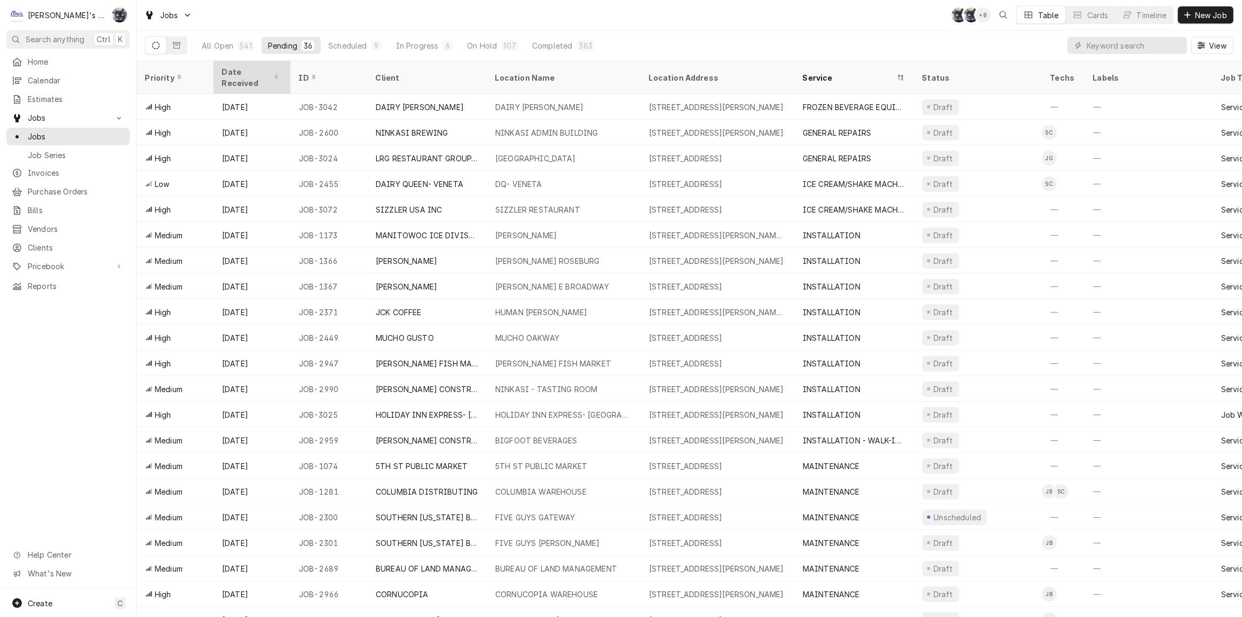
click at [255, 73] on div "Date Received" at bounding box center [251, 77] width 58 height 22
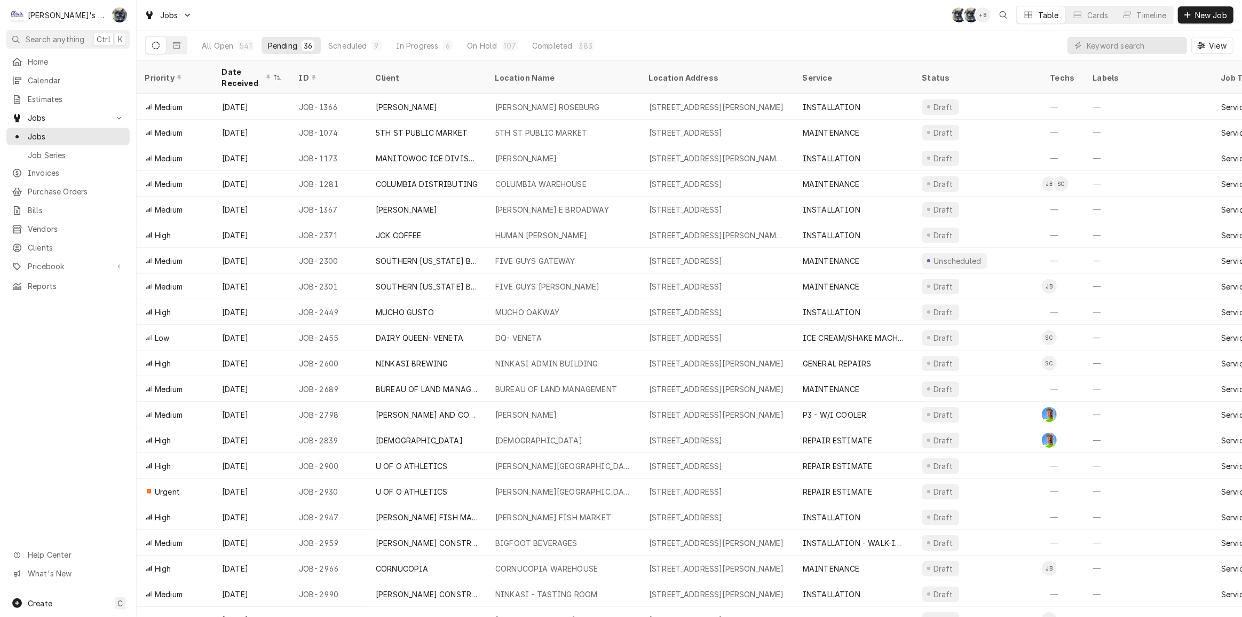
click at [255, 73] on div "Date Received" at bounding box center [246, 77] width 49 height 22
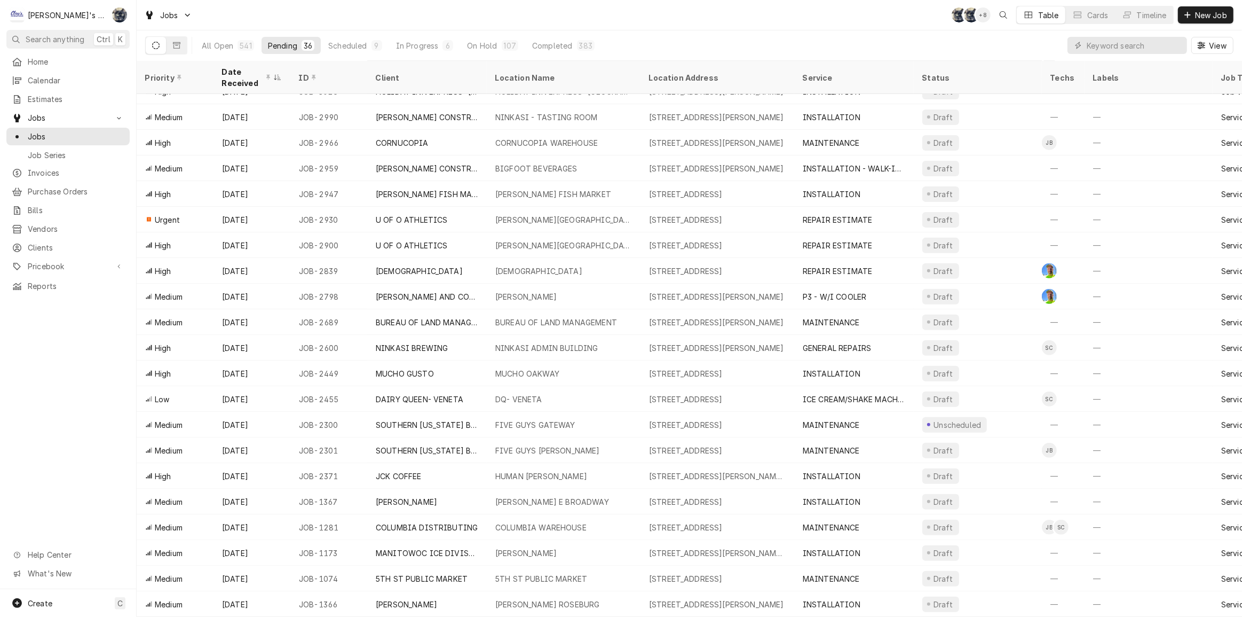
scroll to position [401, 0]
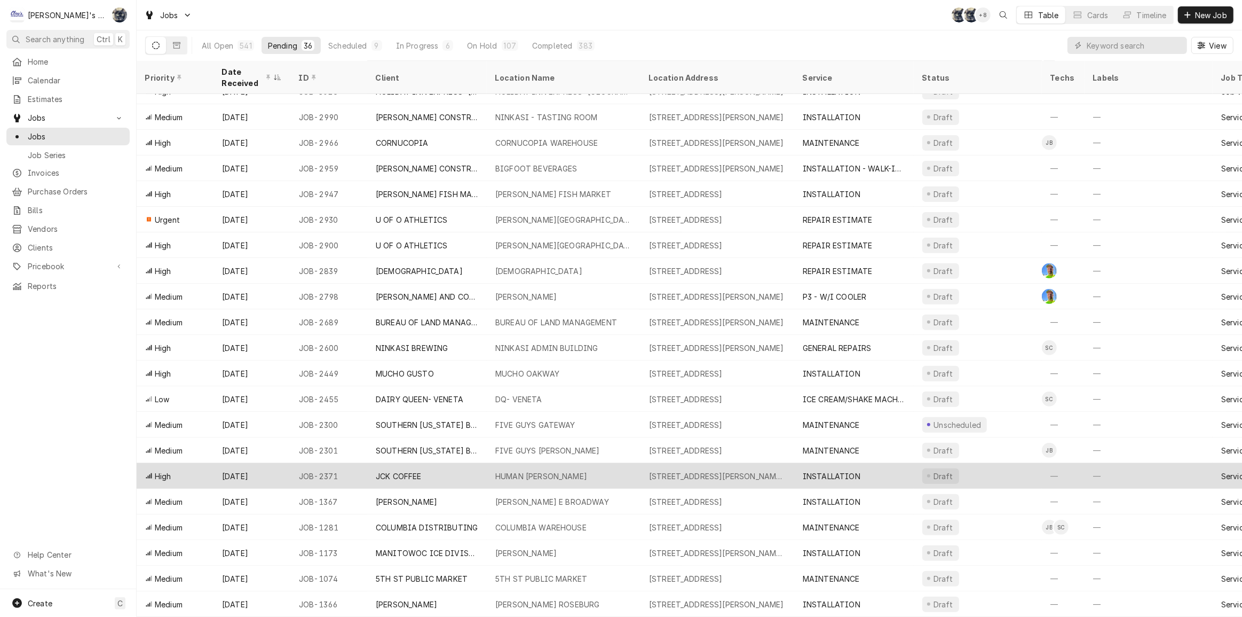
click at [496, 470] on div "HUMAN BEAN CHAD" at bounding box center [541, 475] width 92 height 11
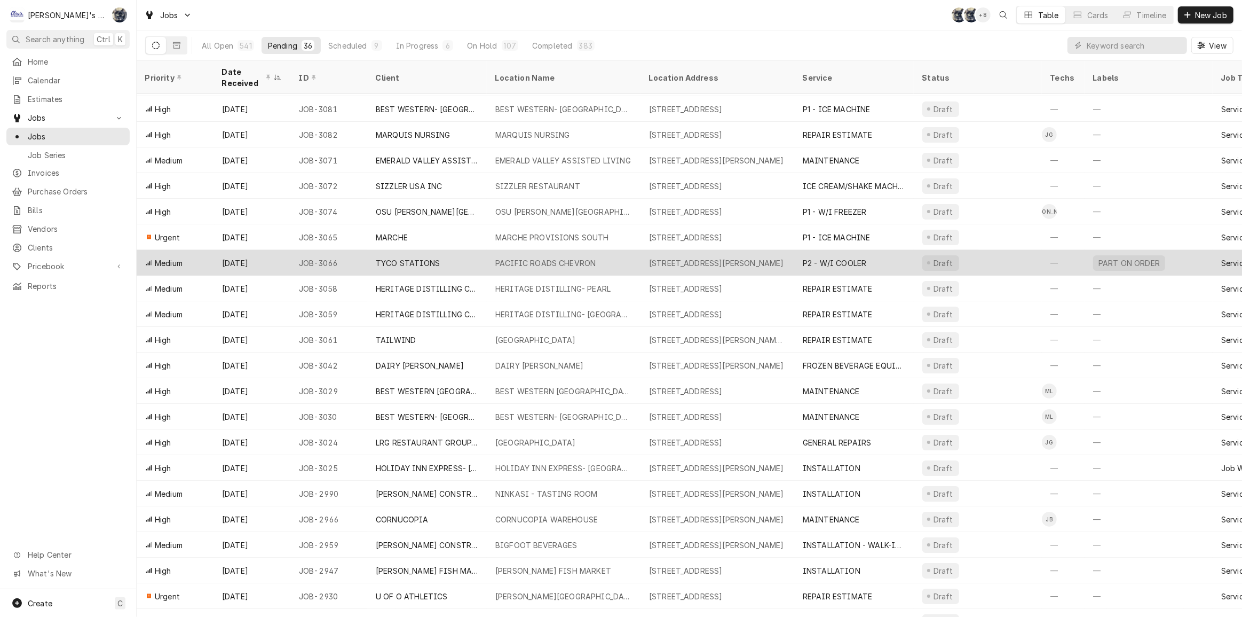
scroll to position [13, 0]
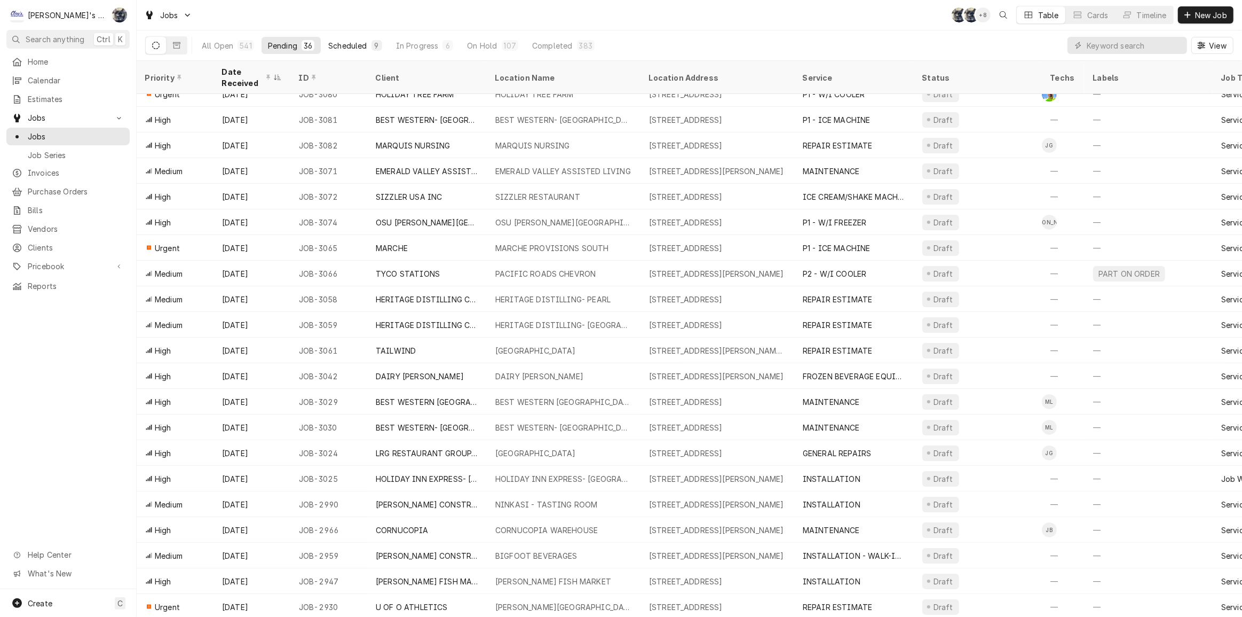
click at [351, 49] on div "Scheduled" at bounding box center [347, 45] width 38 height 11
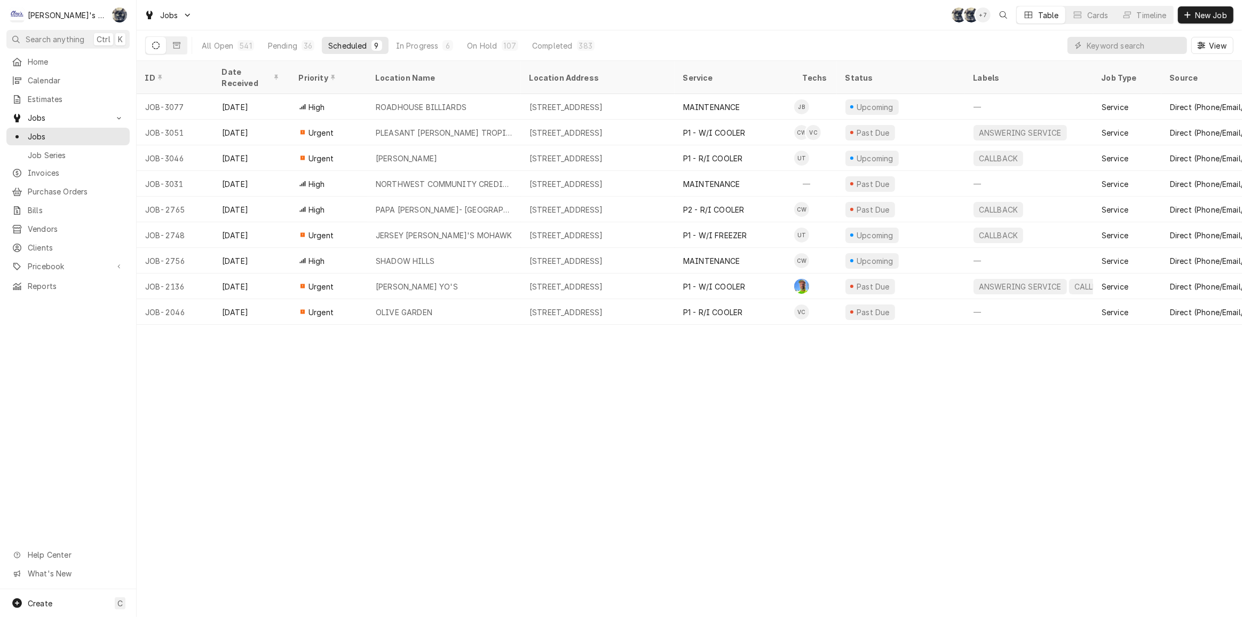
click at [481, 23] on div "Jobs SB SB + 7 Table Cards Timeline New Job" at bounding box center [690, 15] width 1106 height 30
click at [417, 44] on div "In Progress" at bounding box center [417, 45] width 43 height 11
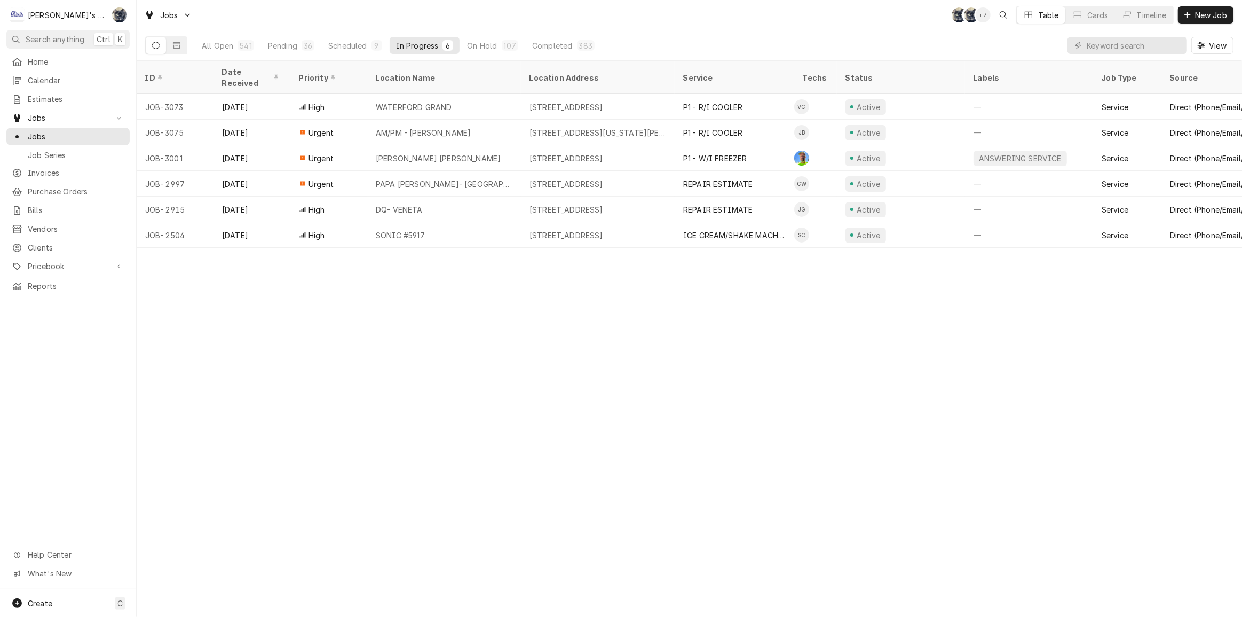
click at [421, 45] on div "In Progress" at bounding box center [417, 45] width 43 height 11
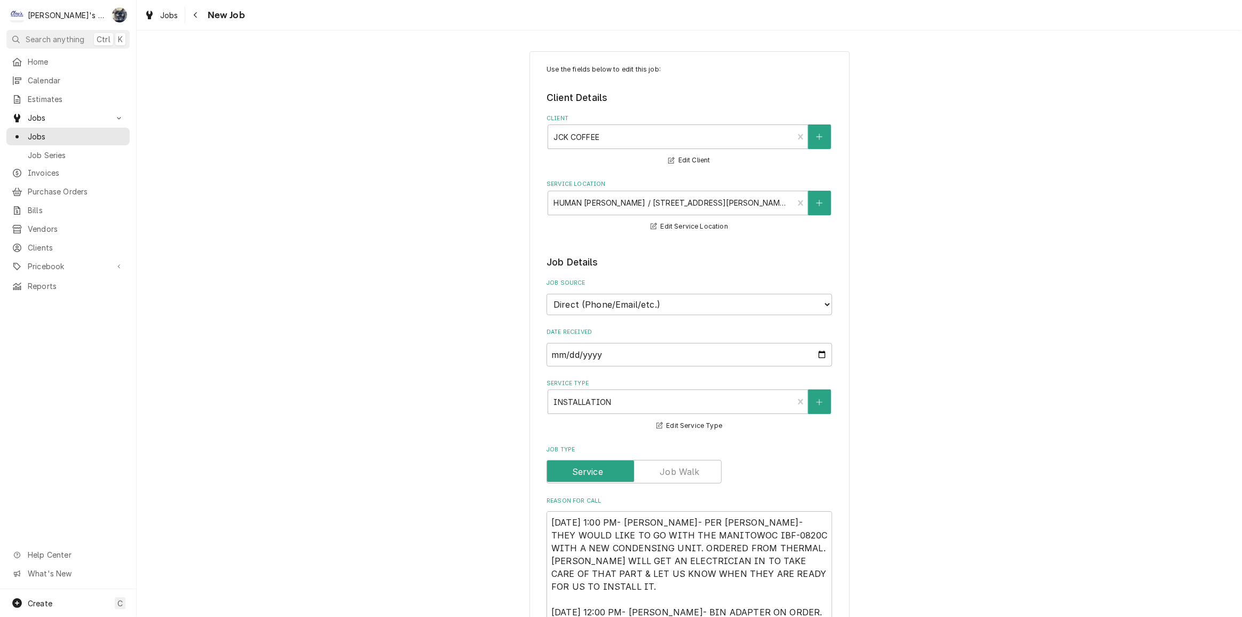
type textarea "x"
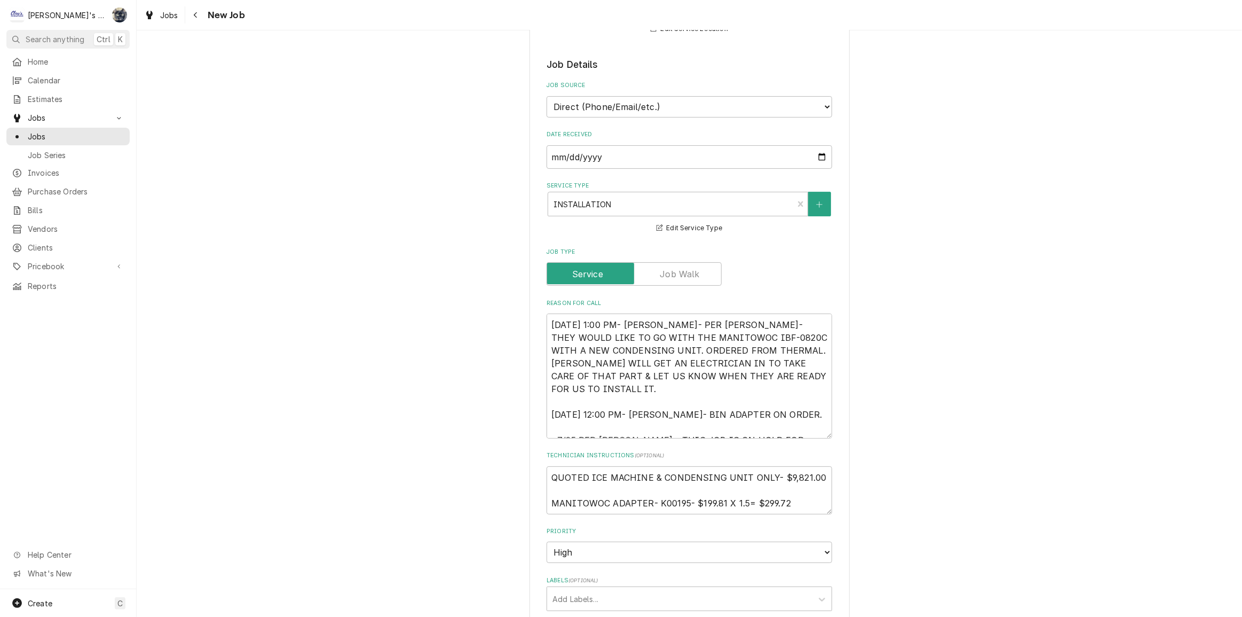
scroll to position [242, 0]
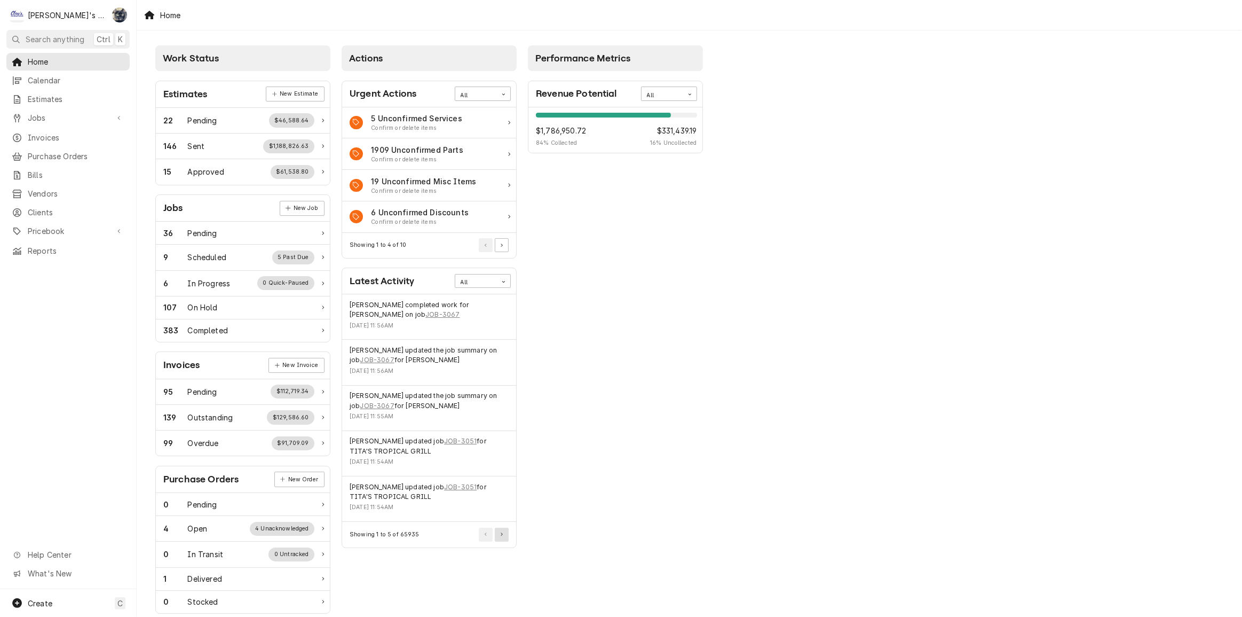
click at [499, 537] on button "Pagination Controls" at bounding box center [502, 534] width 14 height 14
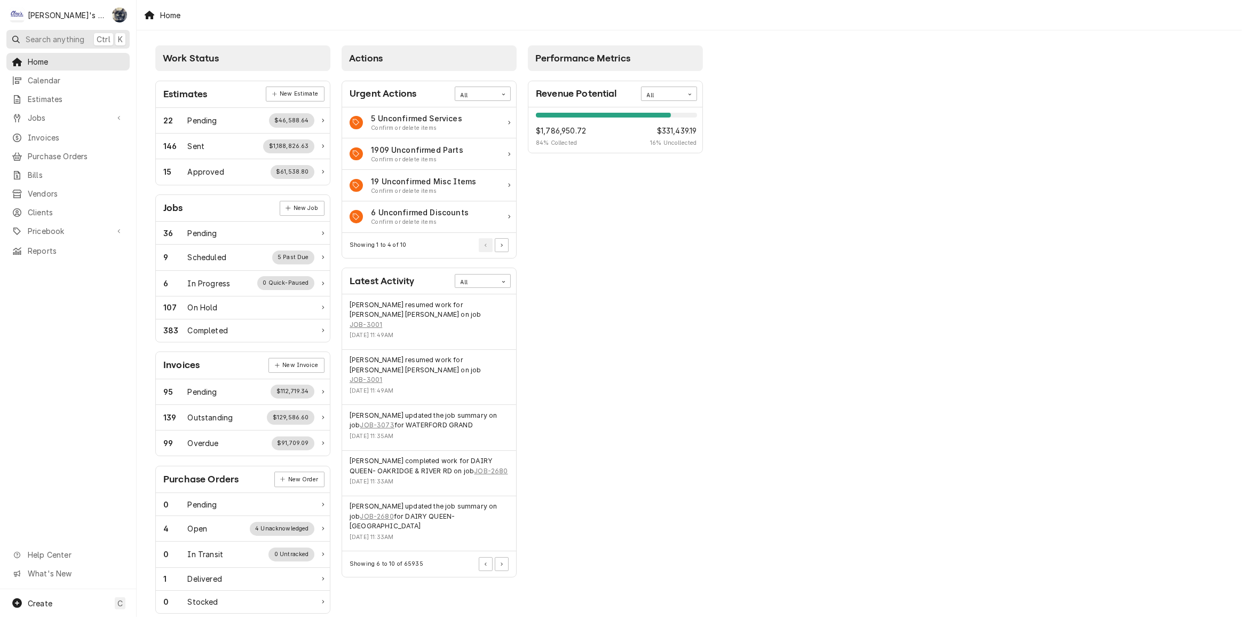
click at [46, 44] on button "Search anything Ctrl K" at bounding box center [67, 39] width 123 height 19
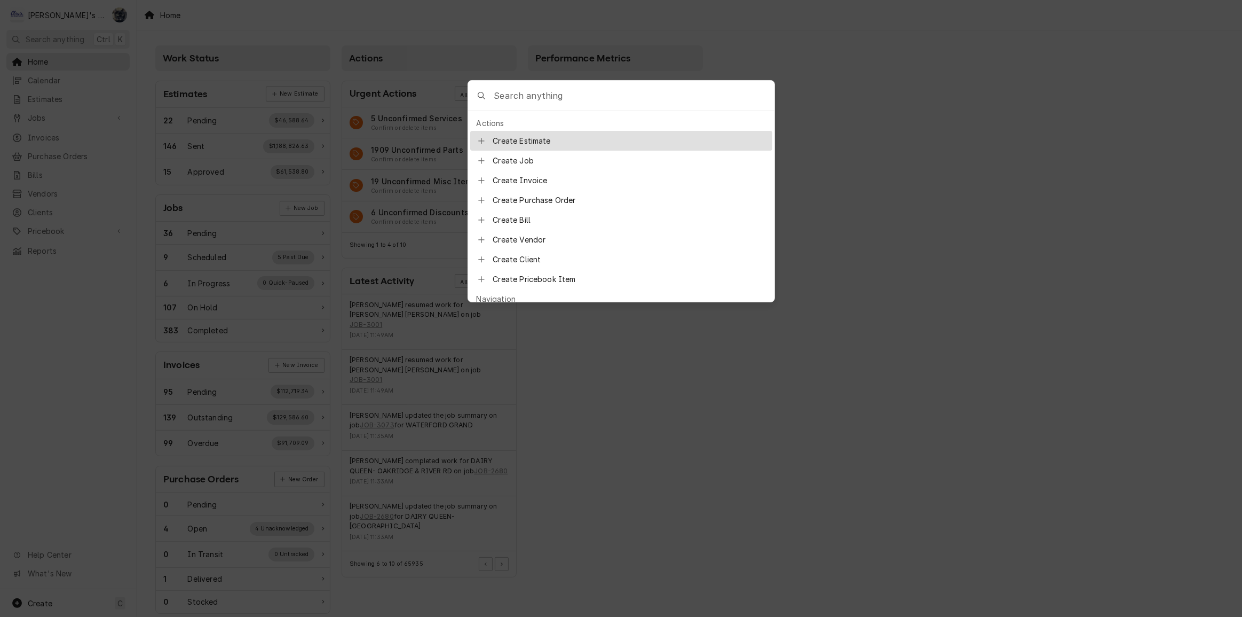
click at [766, 22] on body "C Clay's Refrigeration SB Search anything Ctrl K Home Calendar Estimates Jobs J…" at bounding box center [621, 308] width 1242 height 617
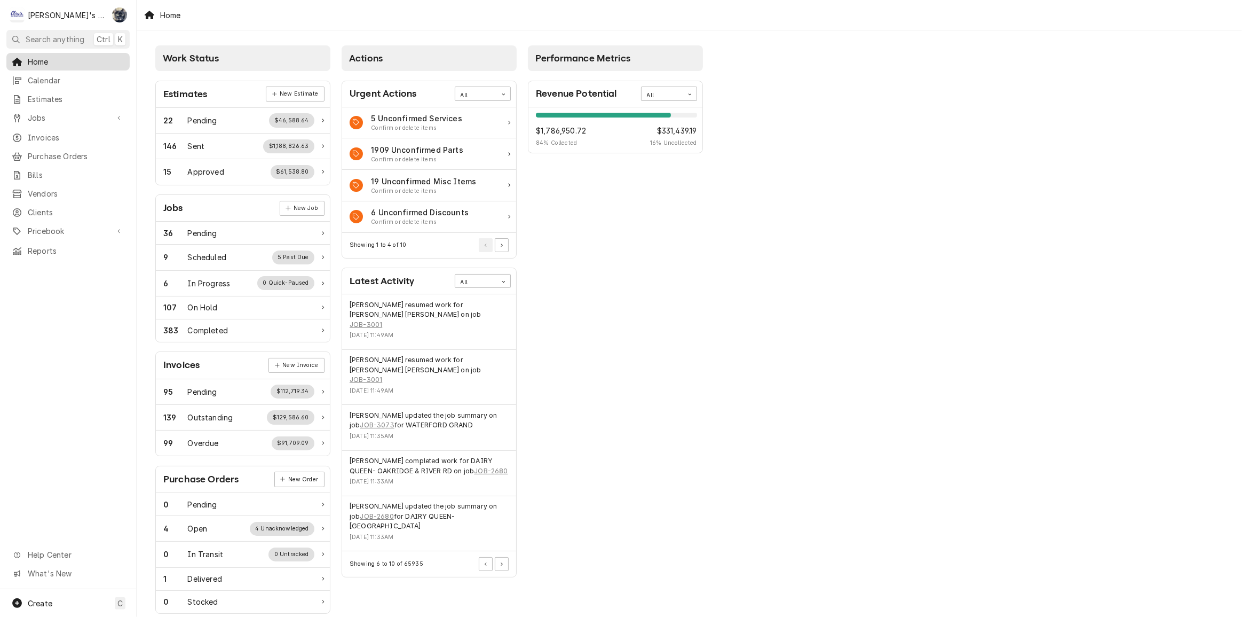
click at [52, 65] on div "Home" at bounding box center [68, 61] width 119 height 13
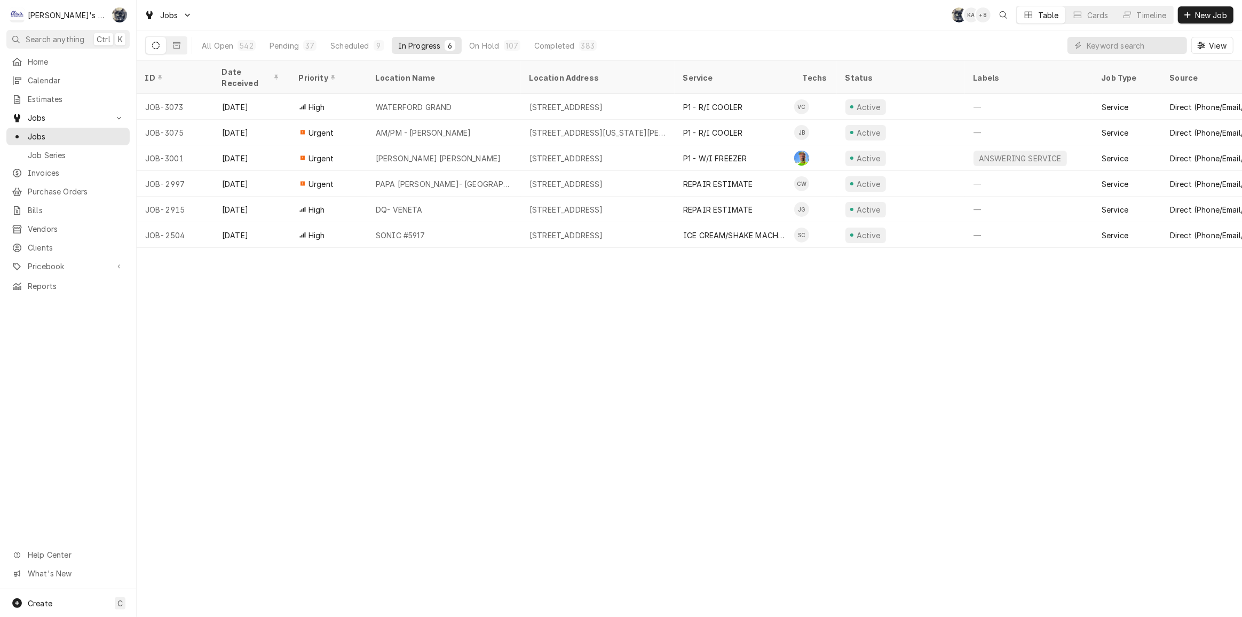
click at [266, 9] on div "Jobs SB KA + 8 Table Cards Timeline New Job" at bounding box center [690, 15] width 1106 height 30
click at [290, 43] on div "Pending" at bounding box center [284, 45] width 29 height 11
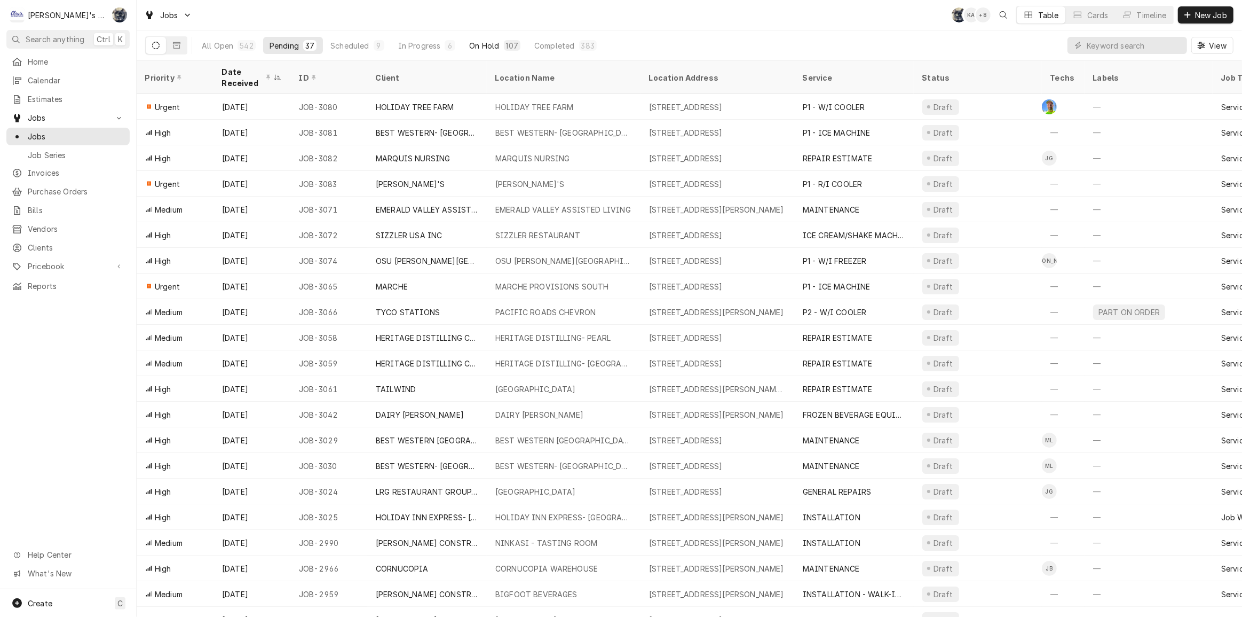
click at [504, 41] on div "107" at bounding box center [512, 45] width 17 height 11
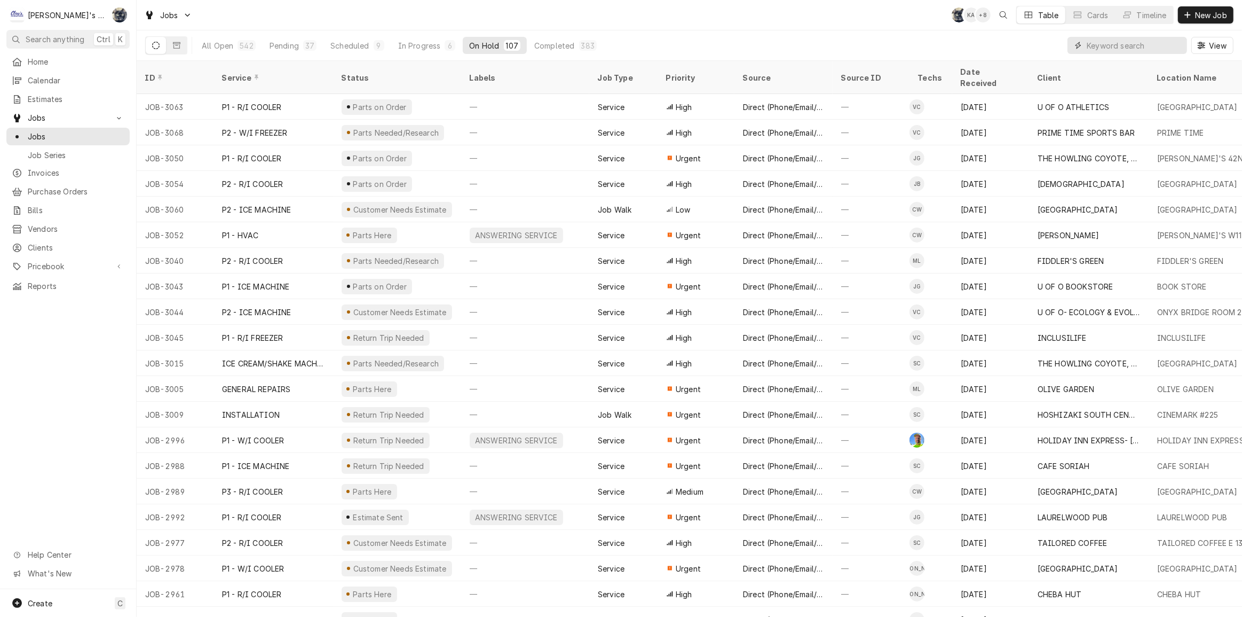
click at [1115, 40] on input "Dynamic Content Wrapper" at bounding box center [1134, 45] width 95 height 17
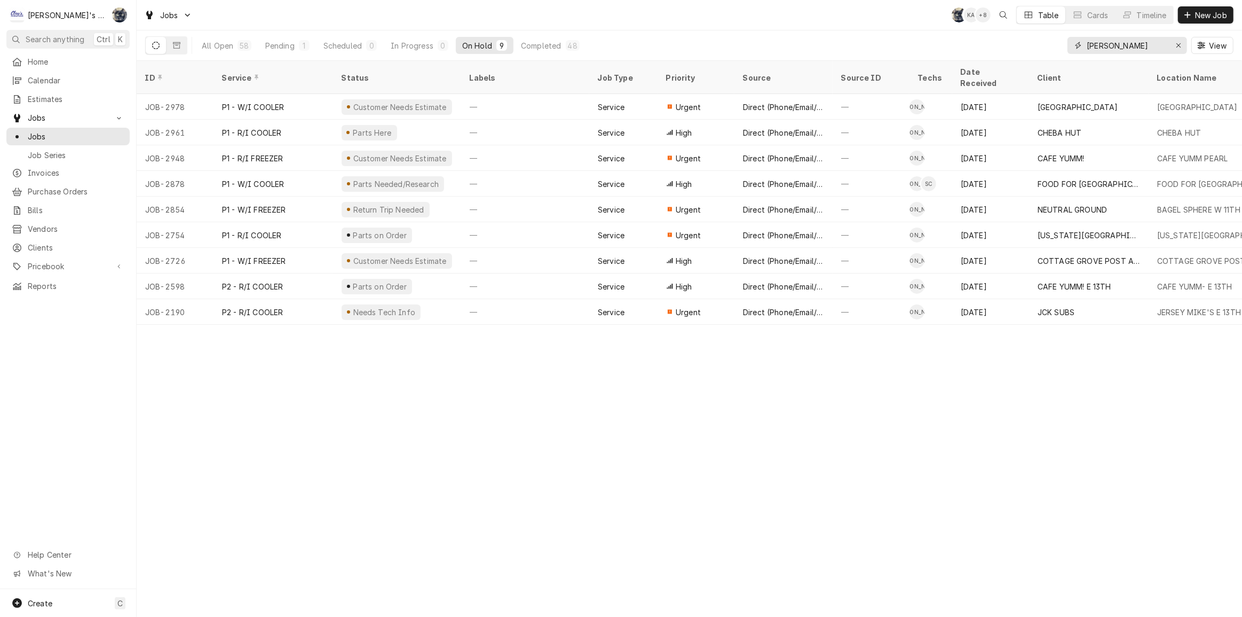
type input "[PERSON_NAME]"
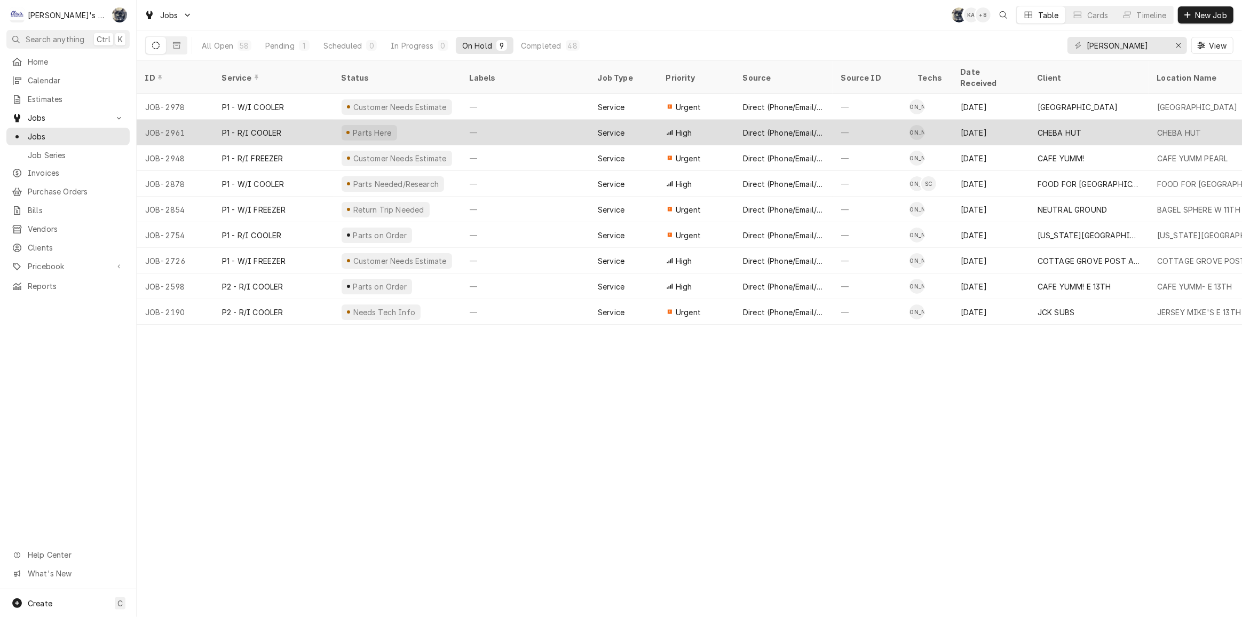
click at [857, 120] on div "—" at bounding box center [871, 133] width 77 height 26
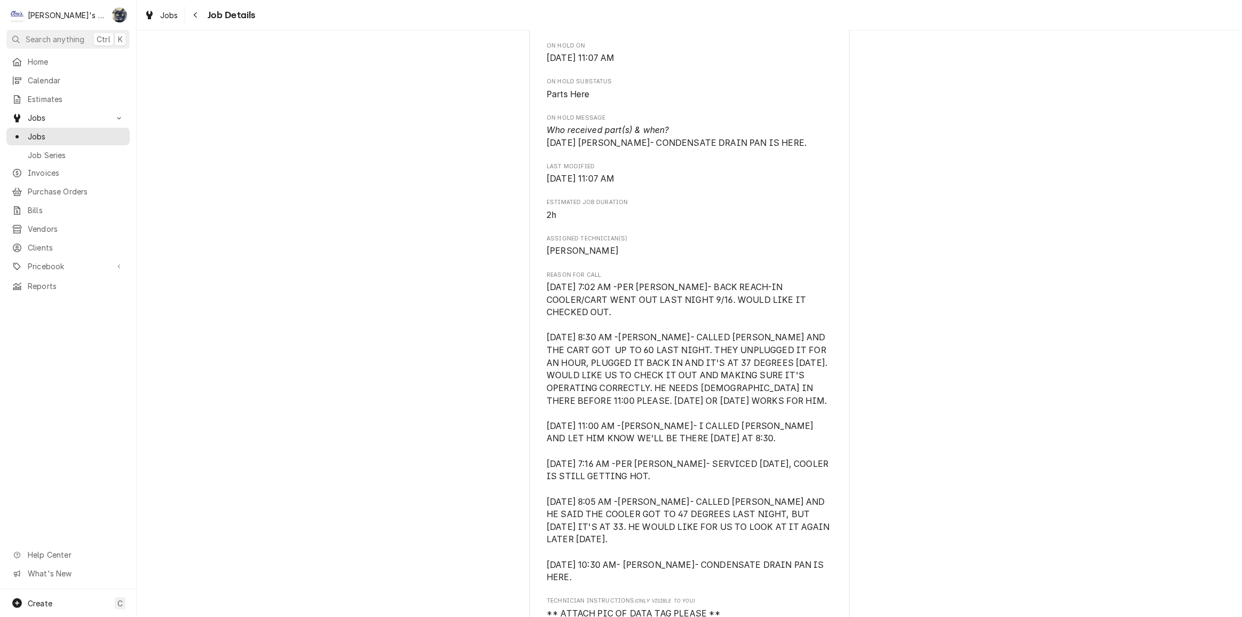
scroll to position [630, 0]
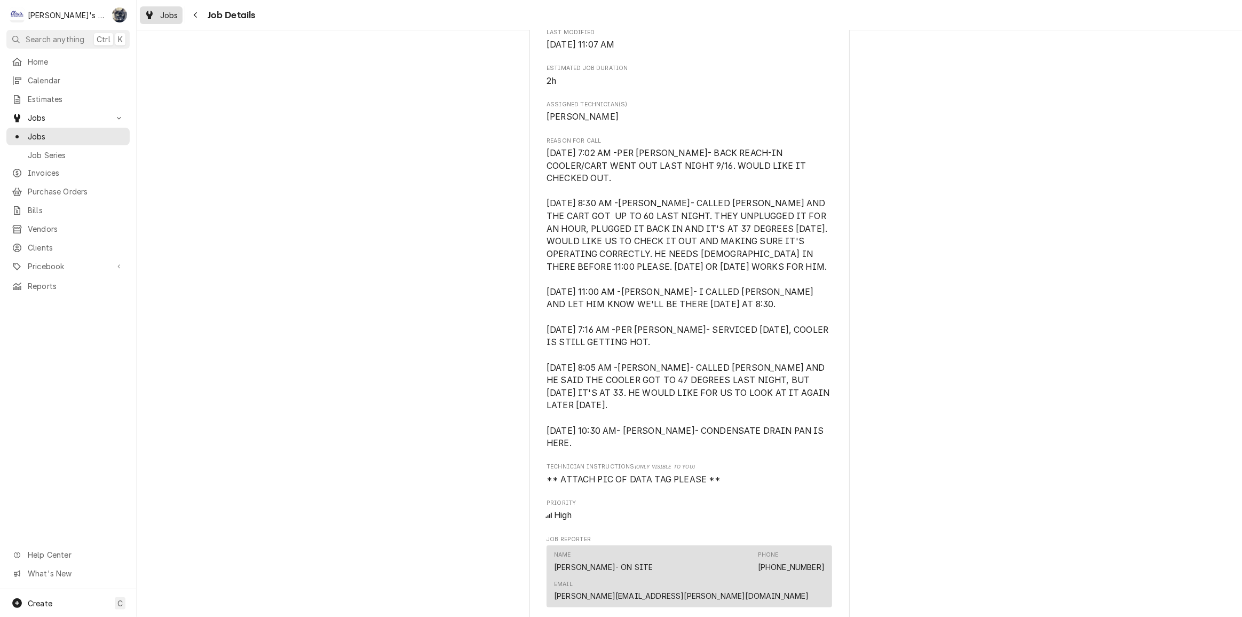
click at [173, 20] on span "Jobs" at bounding box center [169, 15] width 18 height 11
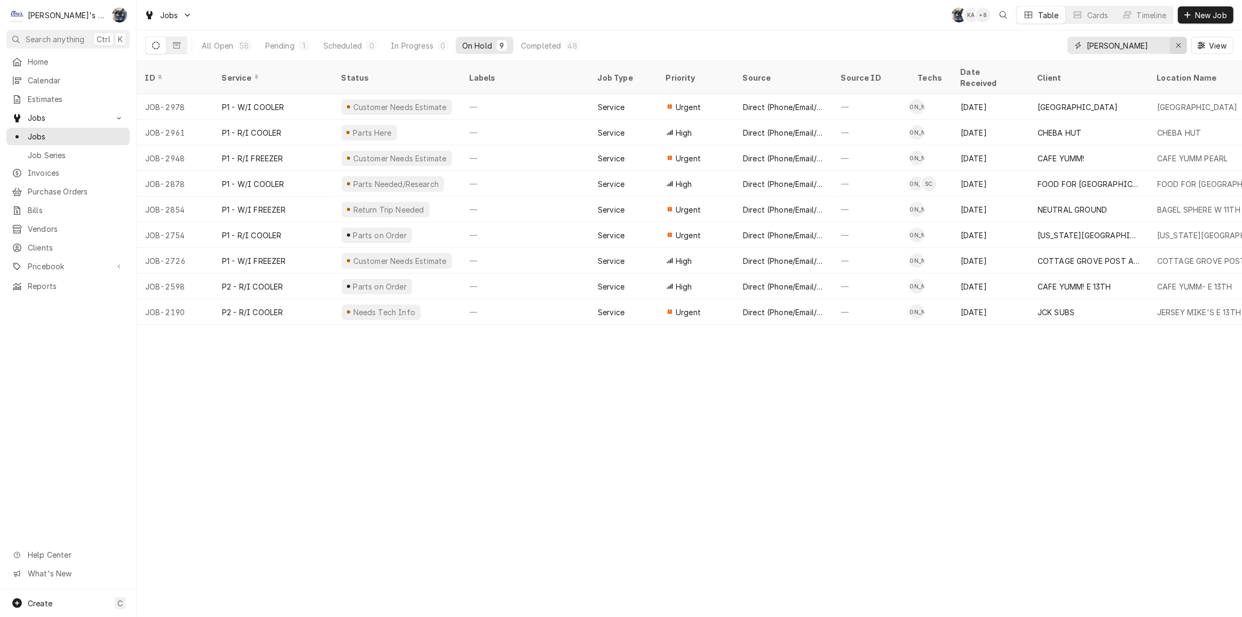
click at [1180, 45] on icon "Erase input" at bounding box center [1179, 45] width 6 height 7
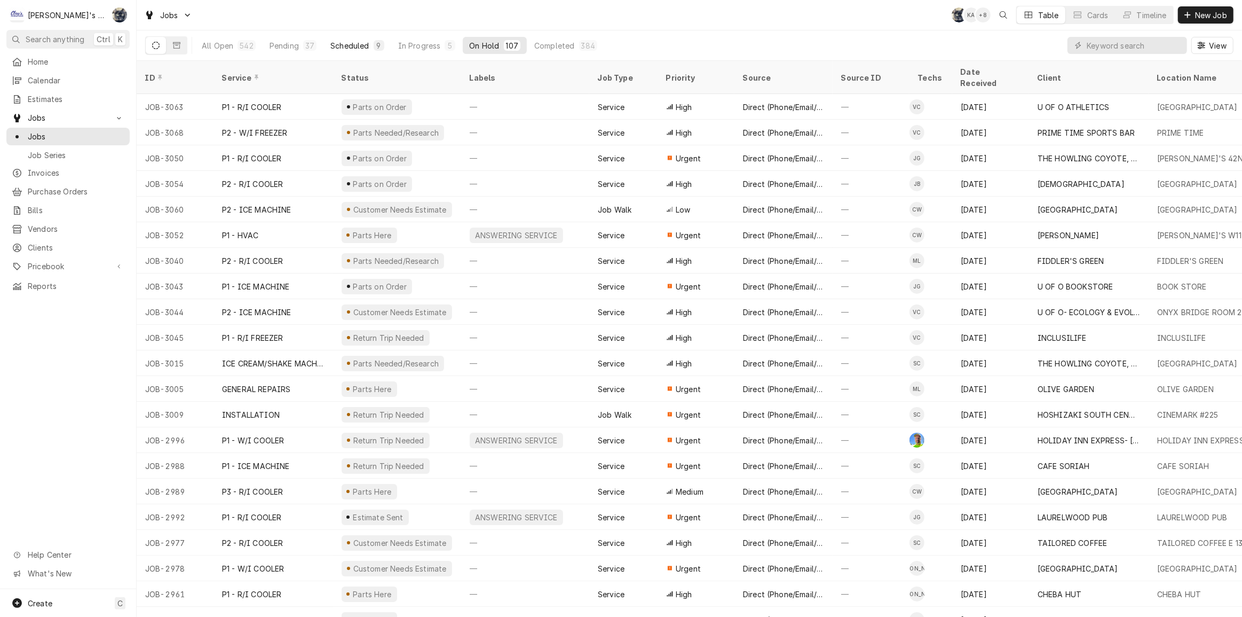
click at [366, 48] on div "Scheduled" at bounding box center [349, 45] width 38 height 11
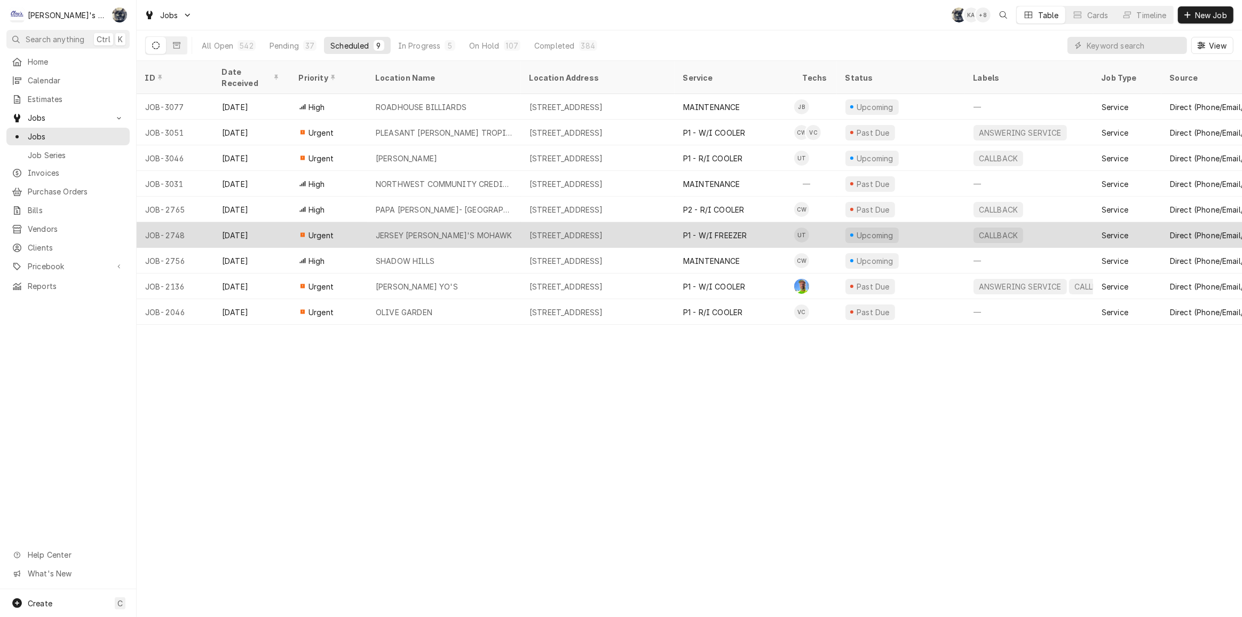
click at [457, 230] on div "JERSEY MIKE'S MOHAWK" at bounding box center [444, 235] width 137 height 11
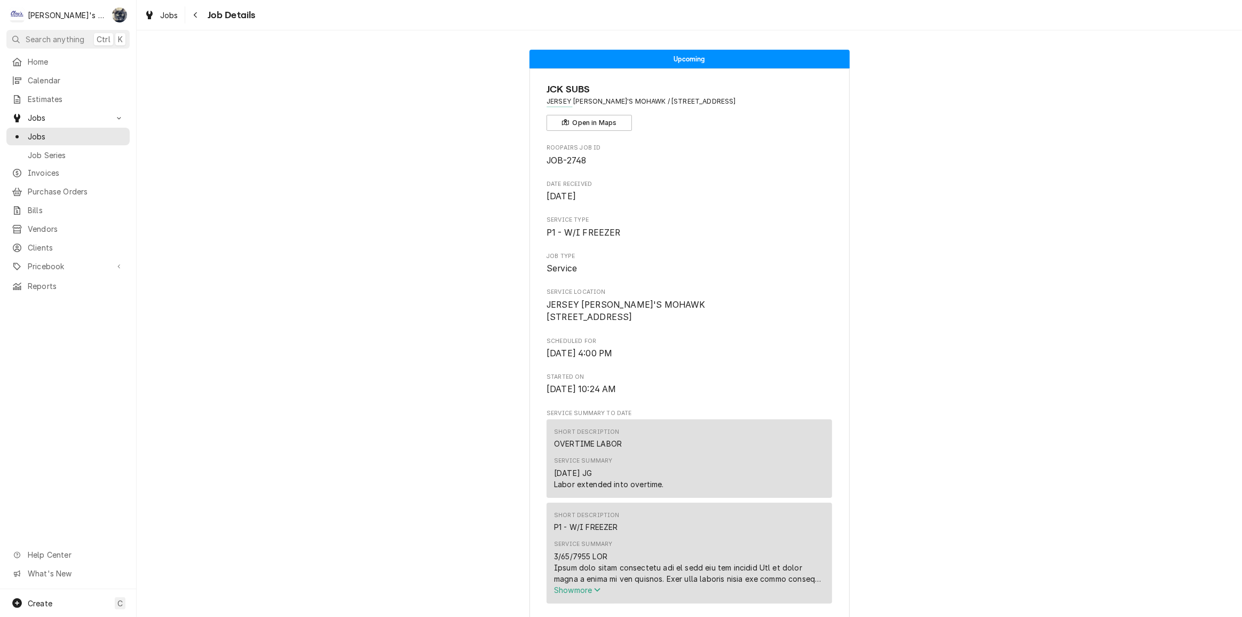
scroll to position [340, 0]
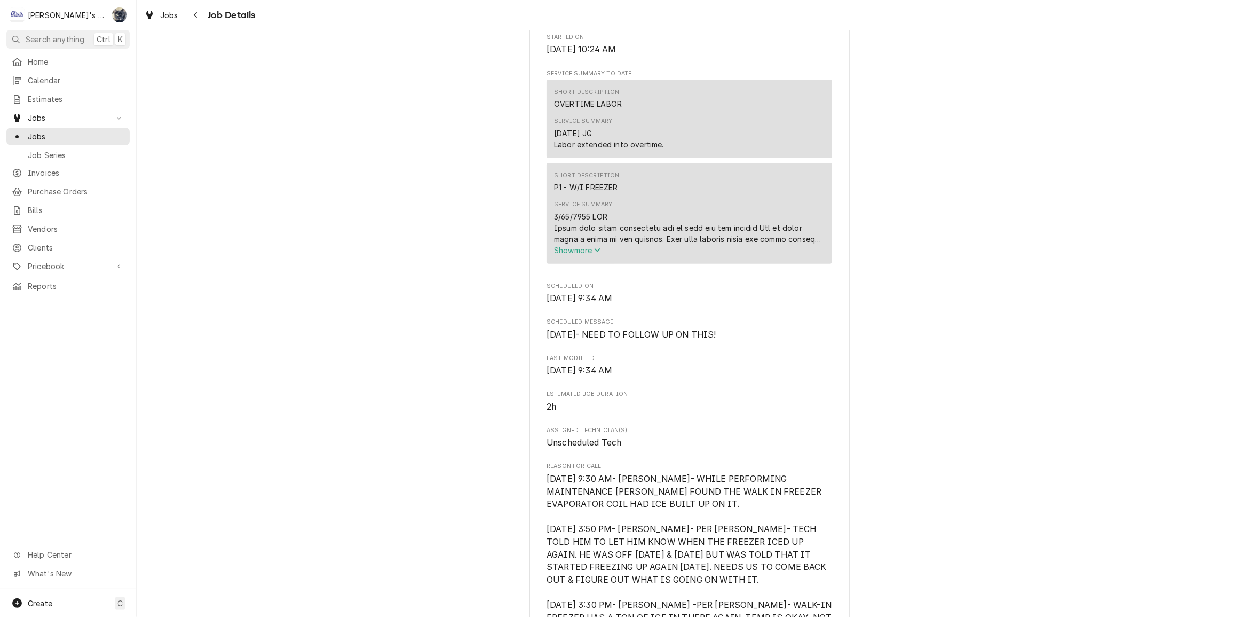
click at [576, 255] on span "Show more" at bounding box center [577, 250] width 47 height 9
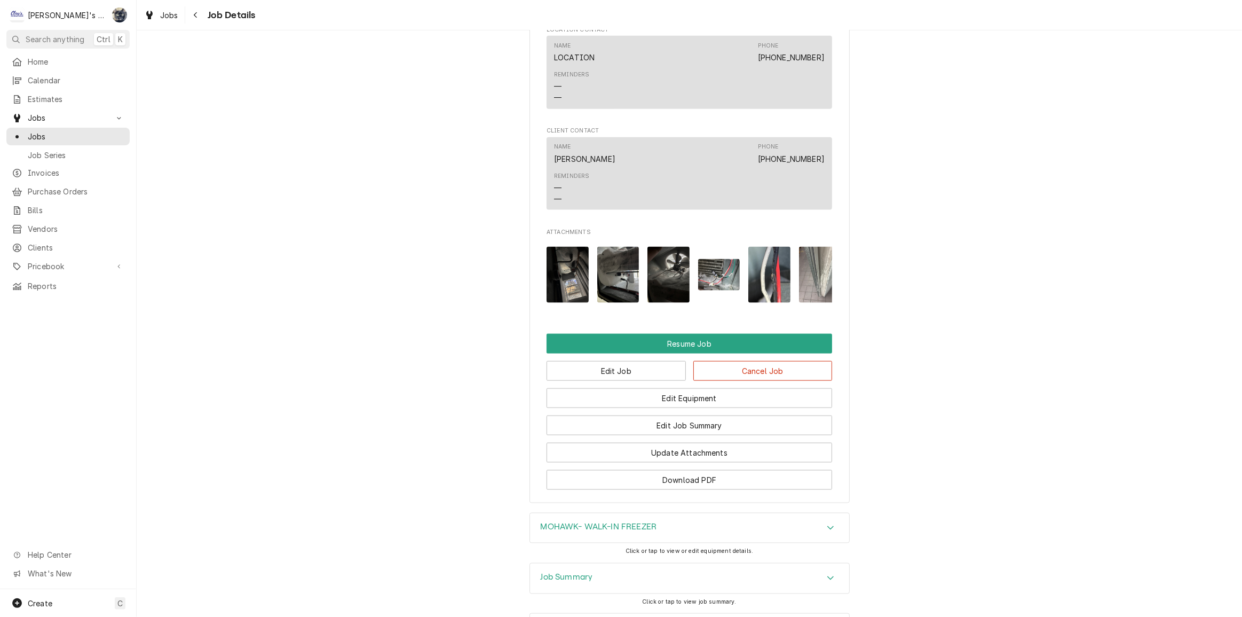
scroll to position [1625, 0]
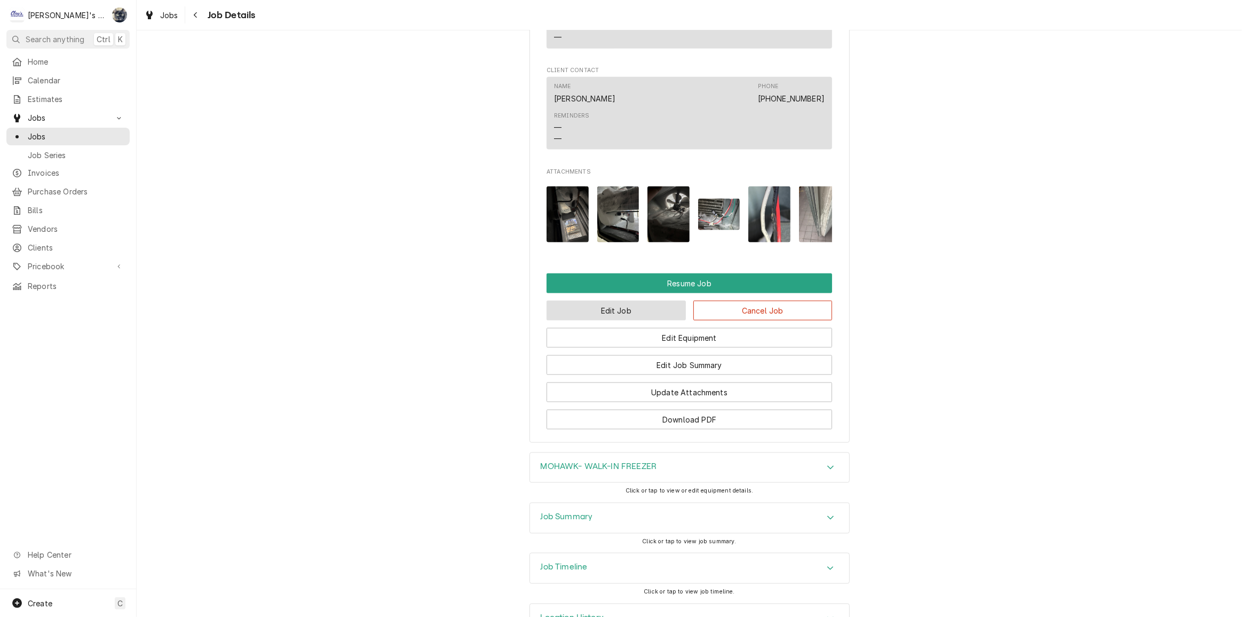
click at [642, 301] on button "Edit Job" at bounding box center [616, 311] width 139 height 20
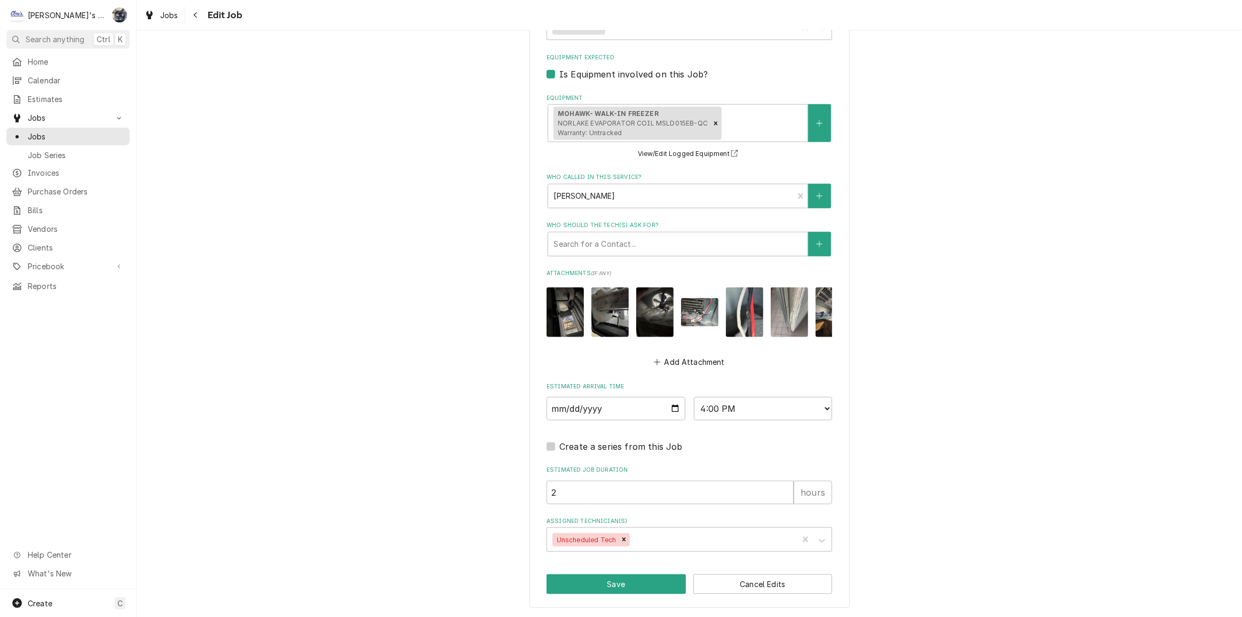
scroll to position [897, 0]
click at [622, 539] on icon "Remove Unscheduled Tech" at bounding box center [624, 540] width 4 height 4
click at [618, 538] on div "Assigned Technician(s)" at bounding box center [680, 539] width 255 height 19
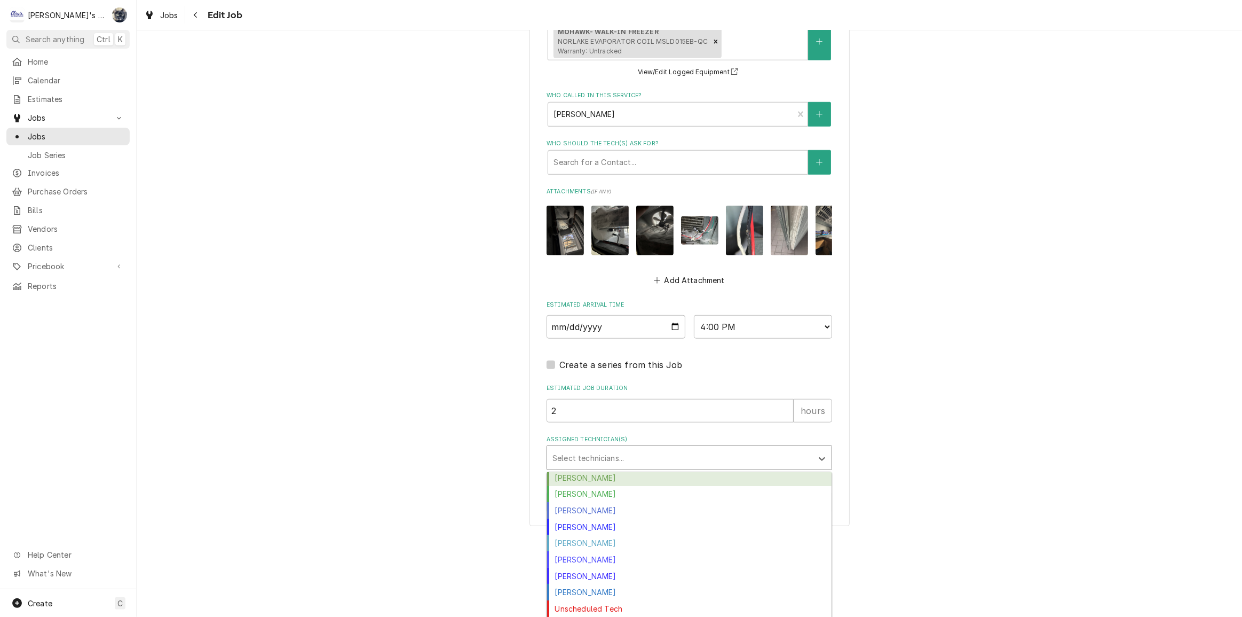
scroll to position [996, 0]
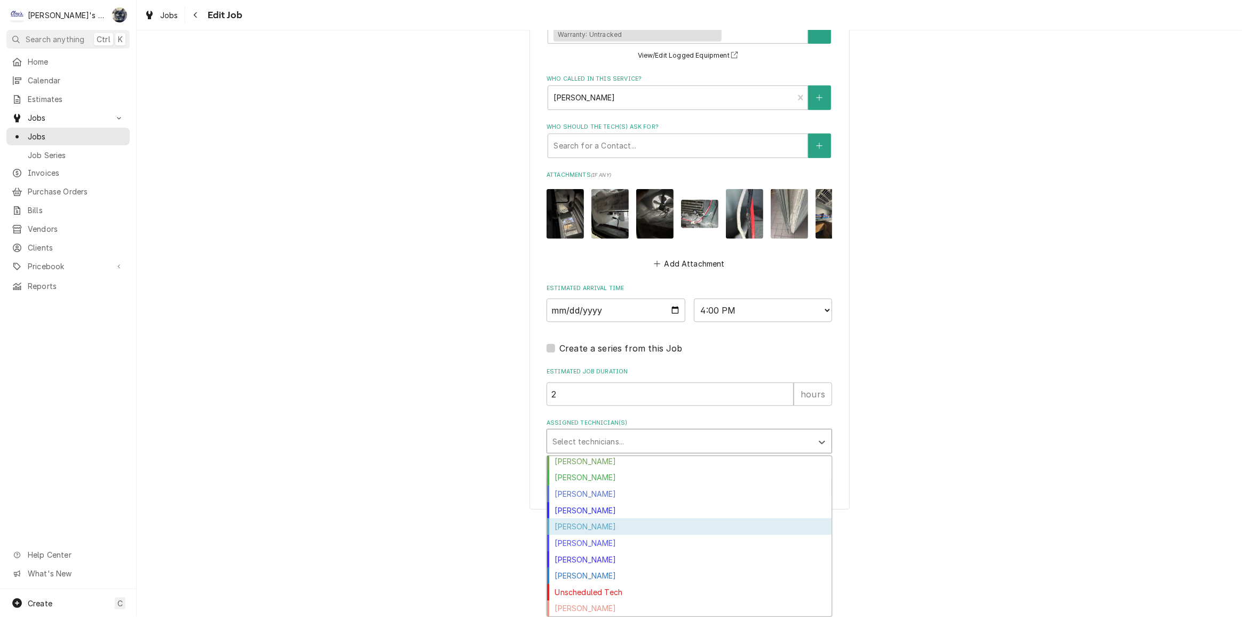
click at [641, 529] on div "[PERSON_NAME]" at bounding box center [689, 526] width 285 height 17
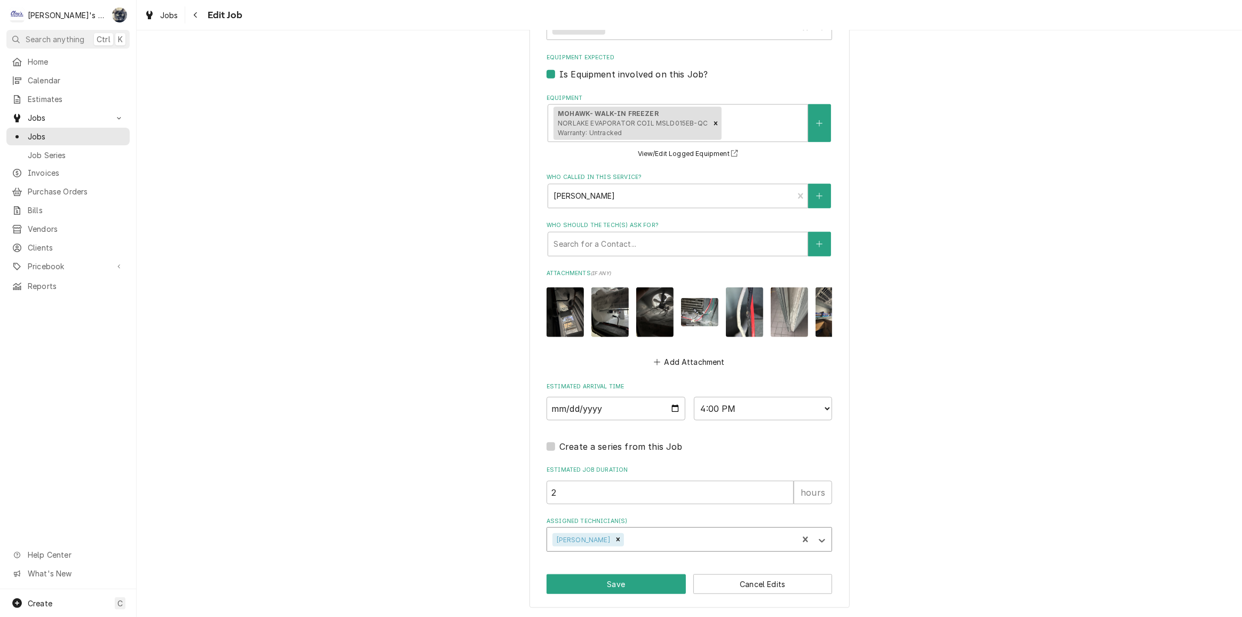
click at [637, 537] on div "option [PERSON_NAME], selected. [PERSON_NAME]" at bounding box center [690, 539] width 286 height 25
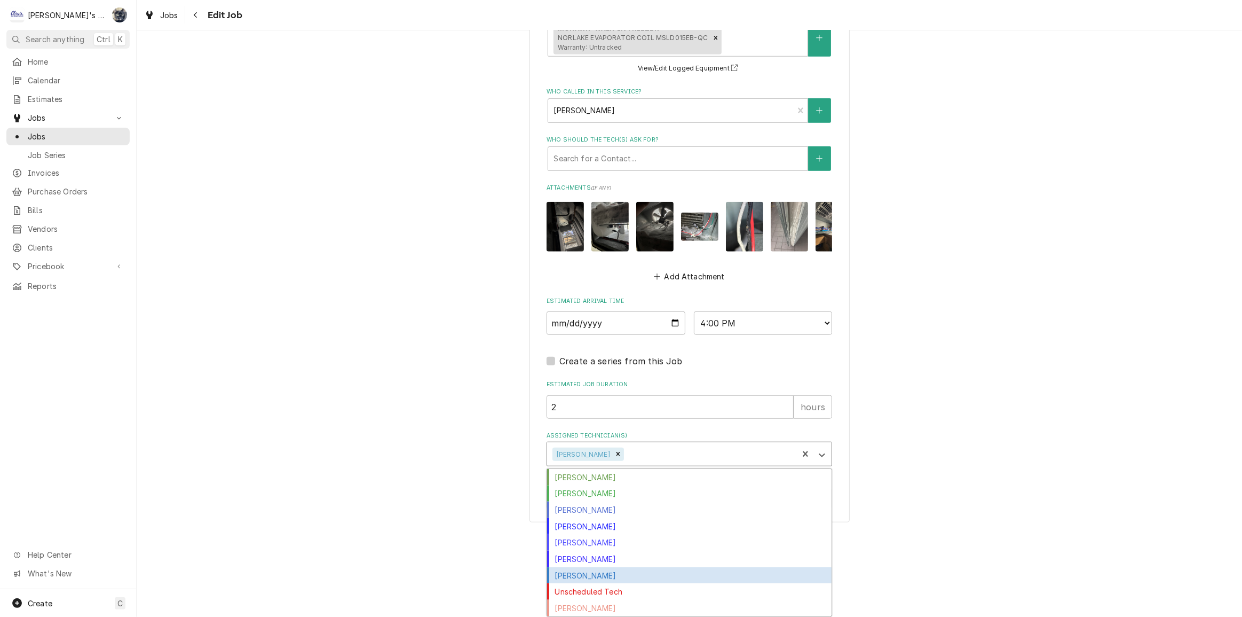
click at [644, 573] on div "[PERSON_NAME]" at bounding box center [689, 575] width 285 height 17
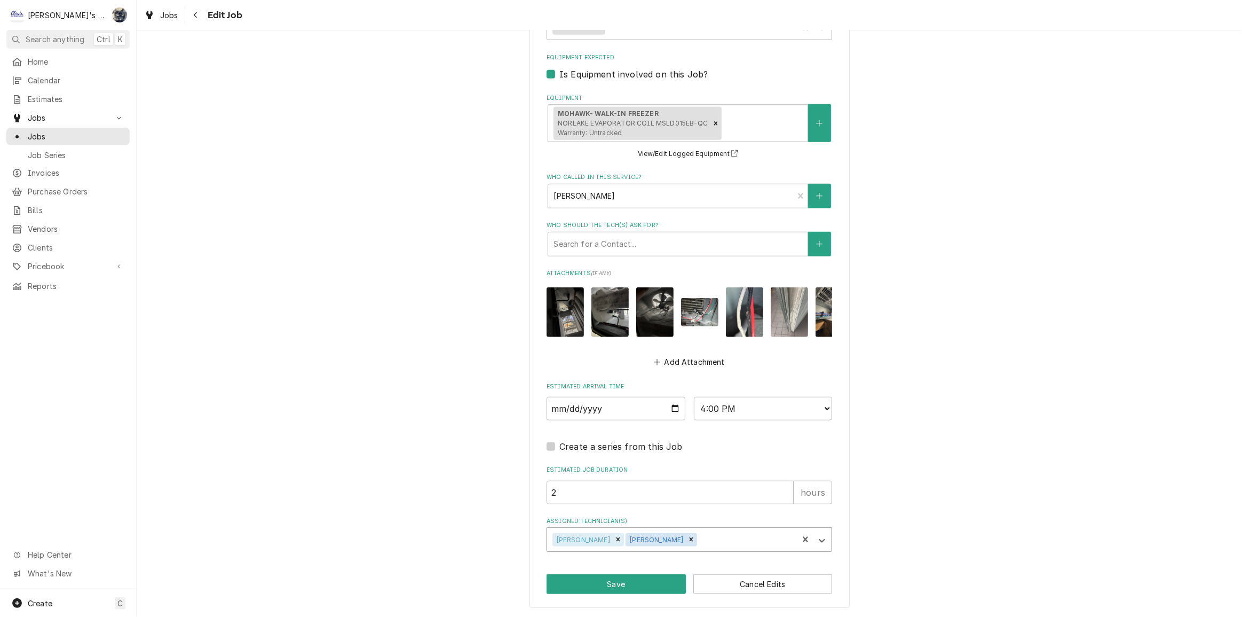
scroll to position [897, 0]
click at [699, 542] on div "Assigned Technician(s)" at bounding box center [745, 539] width 93 height 19
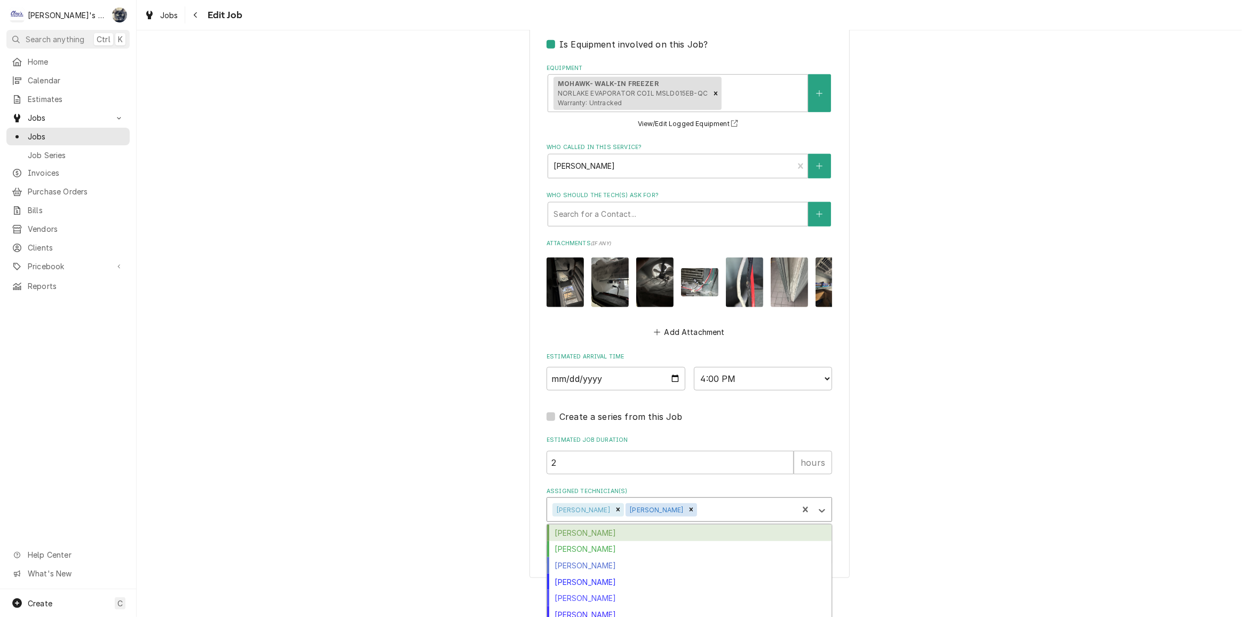
scroll to position [966, 0]
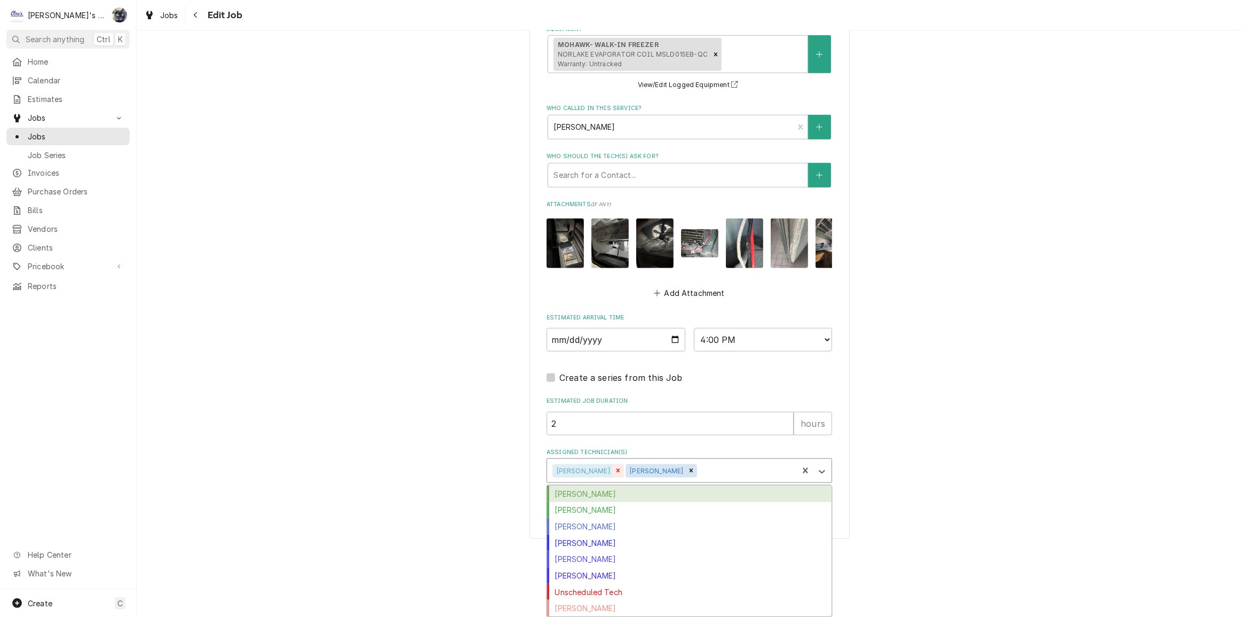
click at [614, 471] on icon "Remove Johnny Guerra" at bounding box center [617, 470] width 7 height 7
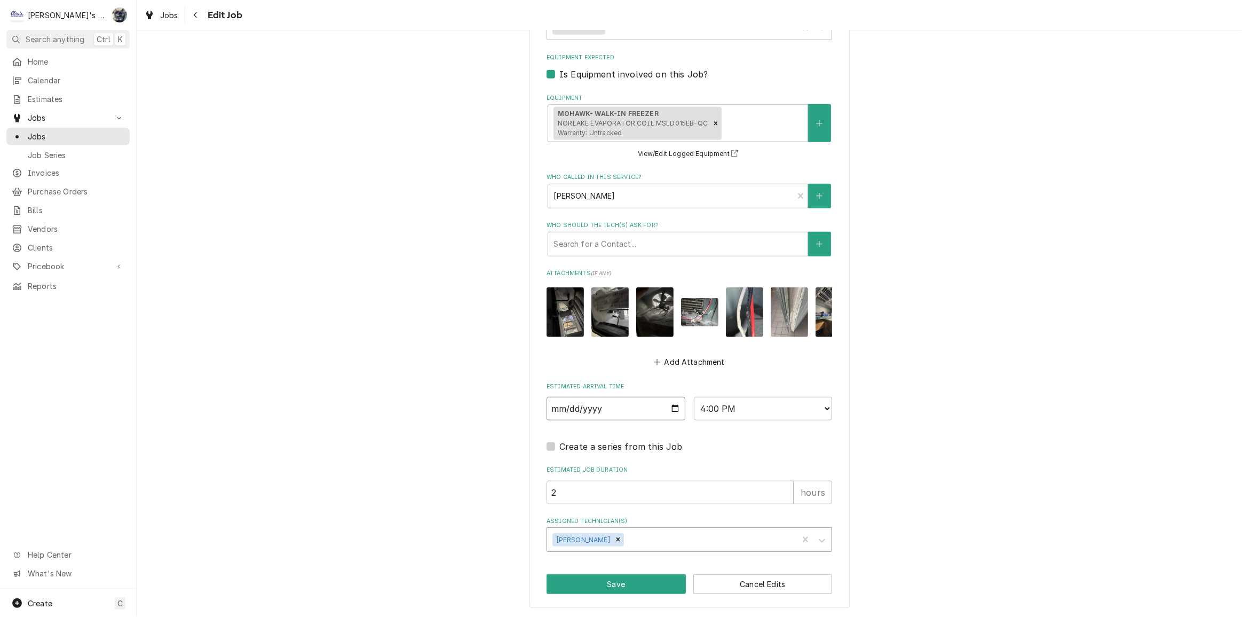
click at [673, 407] on input "2025-10-03" at bounding box center [616, 408] width 139 height 23
type textarea "x"
type input "2025-10-02"
type textarea "x"
click at [817, 411] on select "AM / PM 6:00 AM 6:15 AM 6:30 AM 6:45 AM 7:00 AM 7:15 AM 7:30 AM 7:45 AM 8:00 AM…" at bounding box center [763, 408] width 139 height 23
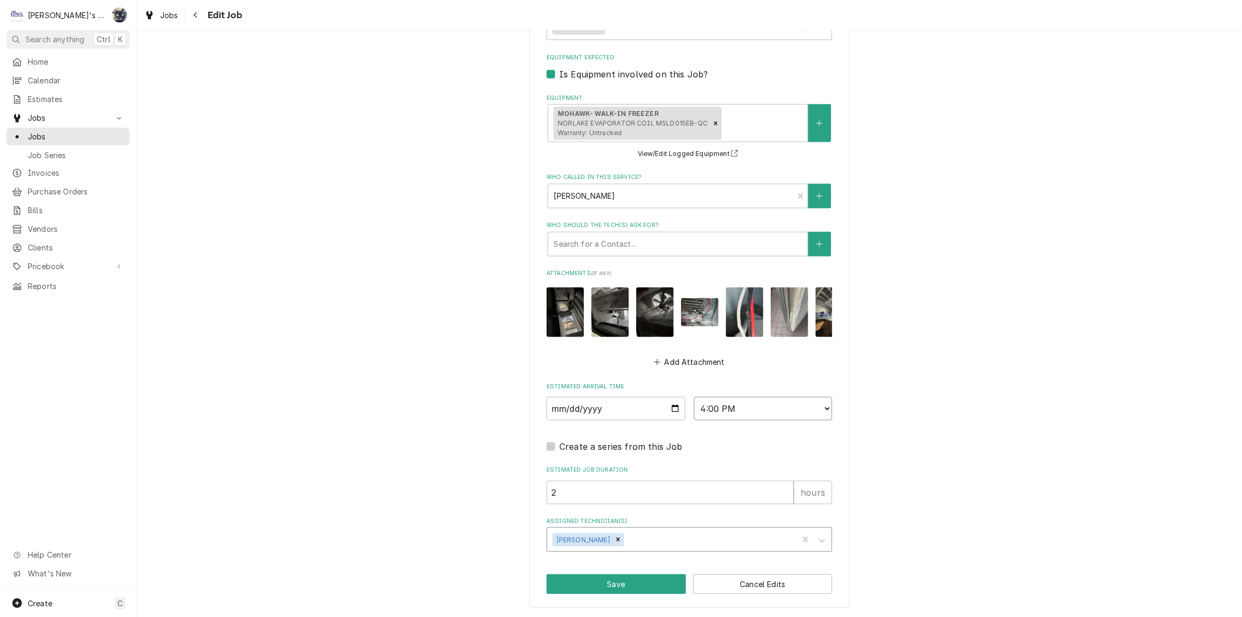
select select "12:15:00"
click at [694, 397] on select "AM / PM 6:00 AM 6:15 AM 6:30 AM 6:45 AM 7:00 AM 7:15 AM 7:30 AM 7:45 AM 8:00 AM…" at bounding box center [763, 408] width 139 height 23
click at [650, 586] on button "Save" at bounding box center [616, 584] width 139 height 20
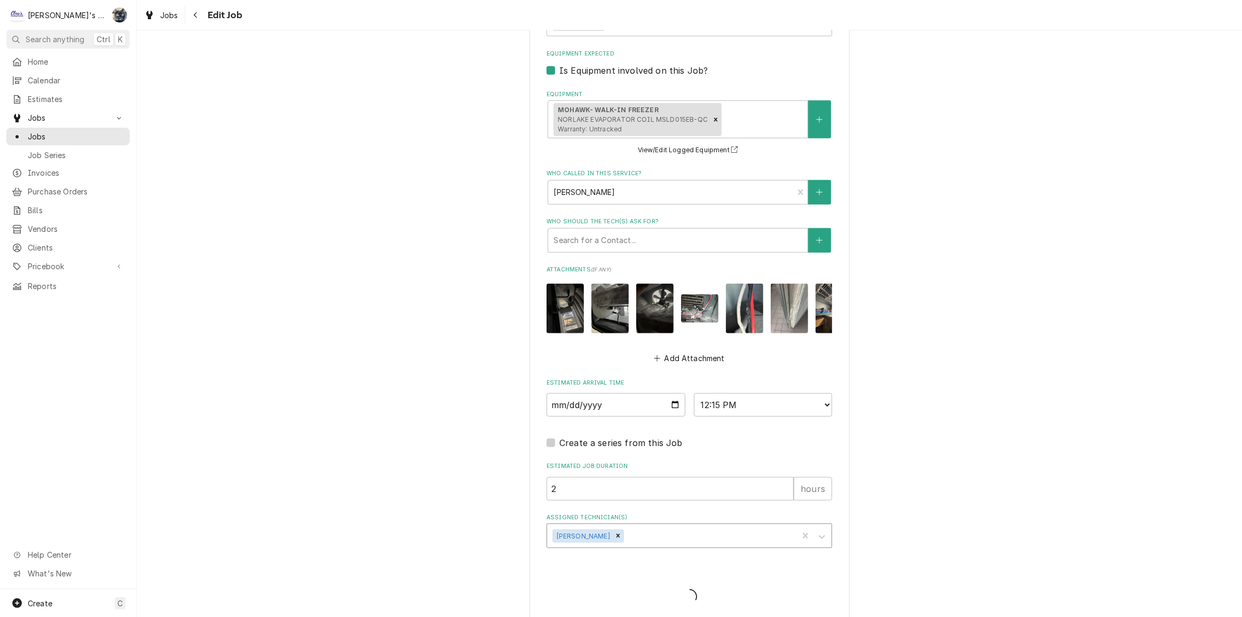
type textarea "x"
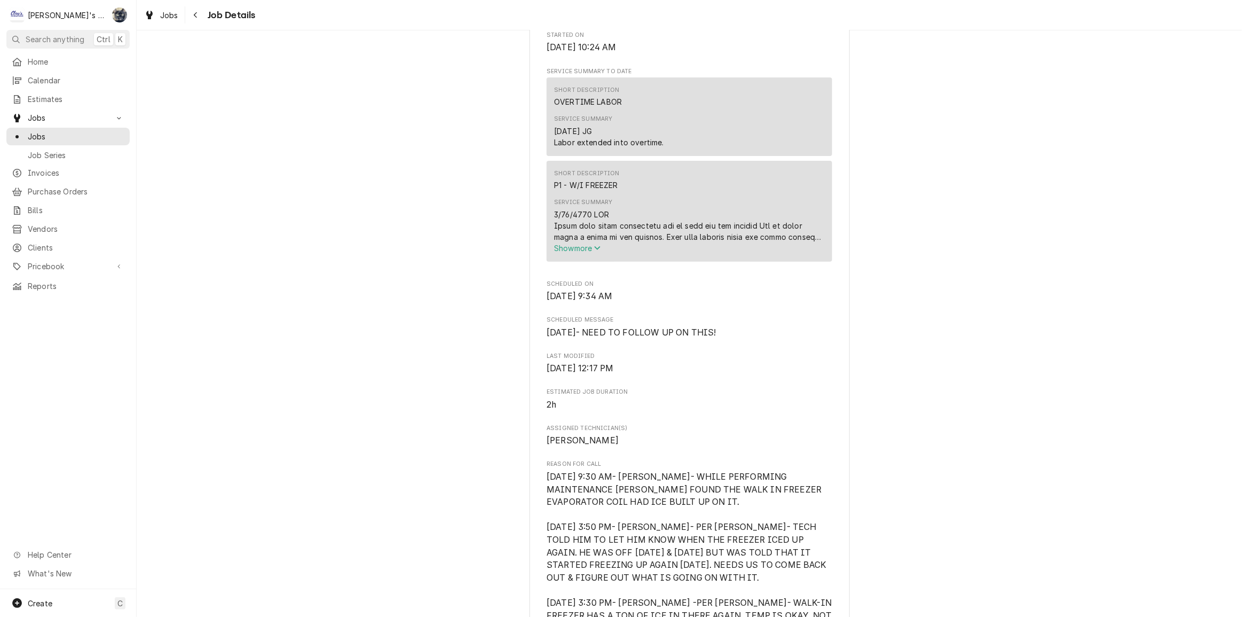
scroll to position [388, 0]
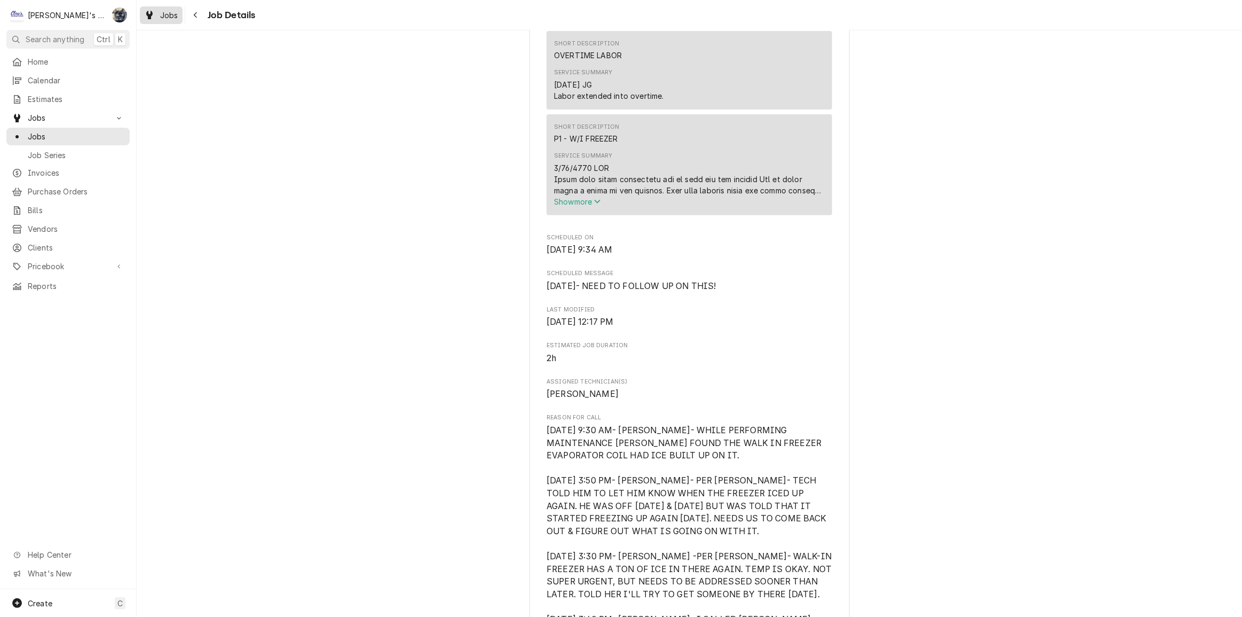
click at [163, 21] on div "Jobs" at bounding box center [161, 15] width 38 height 13
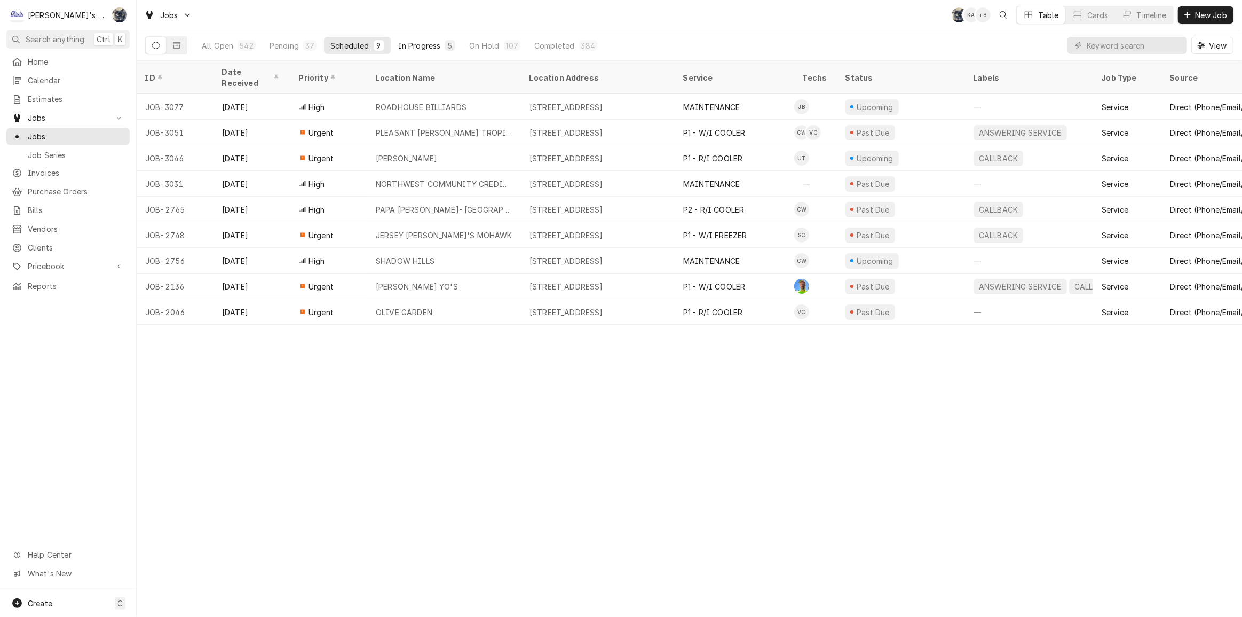
click at [423, 48] on div "In Progress" at bounding box center [419, 45] width 43 height 11
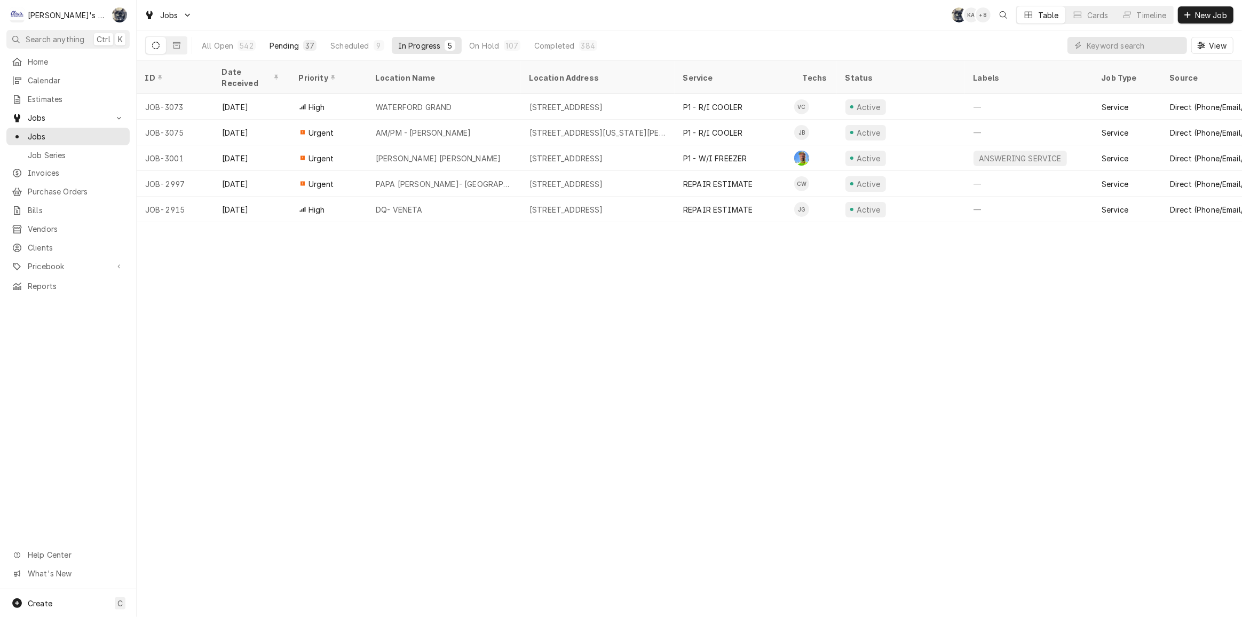
click at [308, 39] on button "Pending 37" at bounding box center [293, 45] width 60 height 17
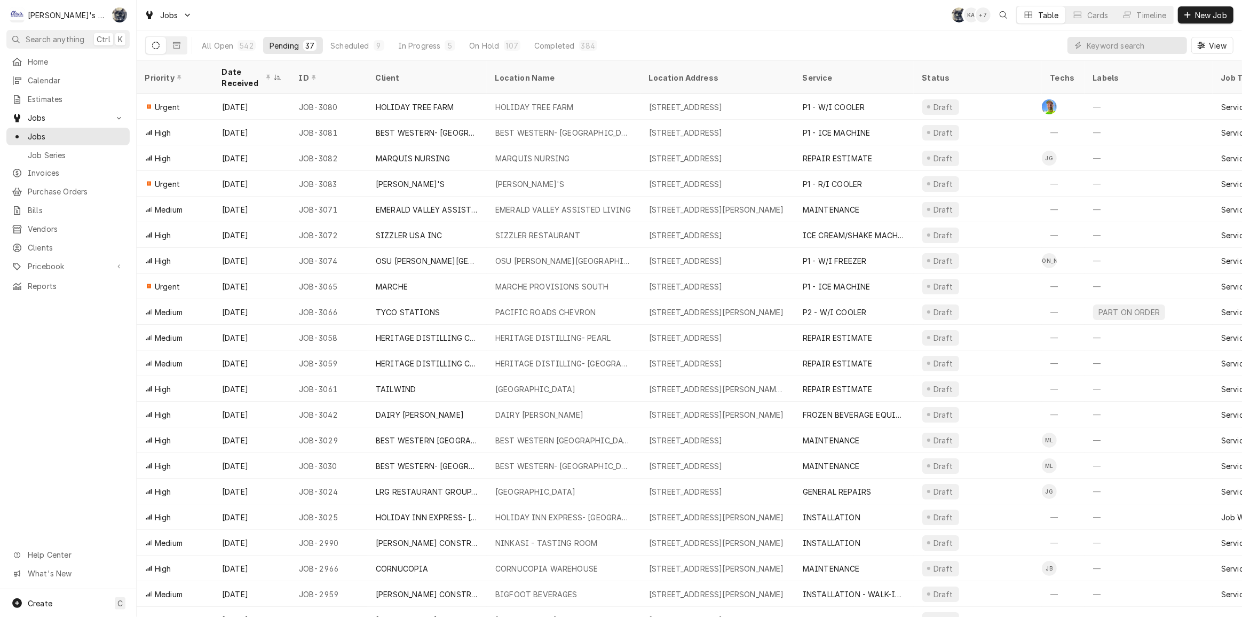
click at [277, 9] on div "Jobs SB KA + 7 Table Cards Timeline New Job" at bounding box center [690, 15] width 1106 height 30
click at [406, 44] on div "In Progress" at bounding box center [419, 45] width 43 height 11
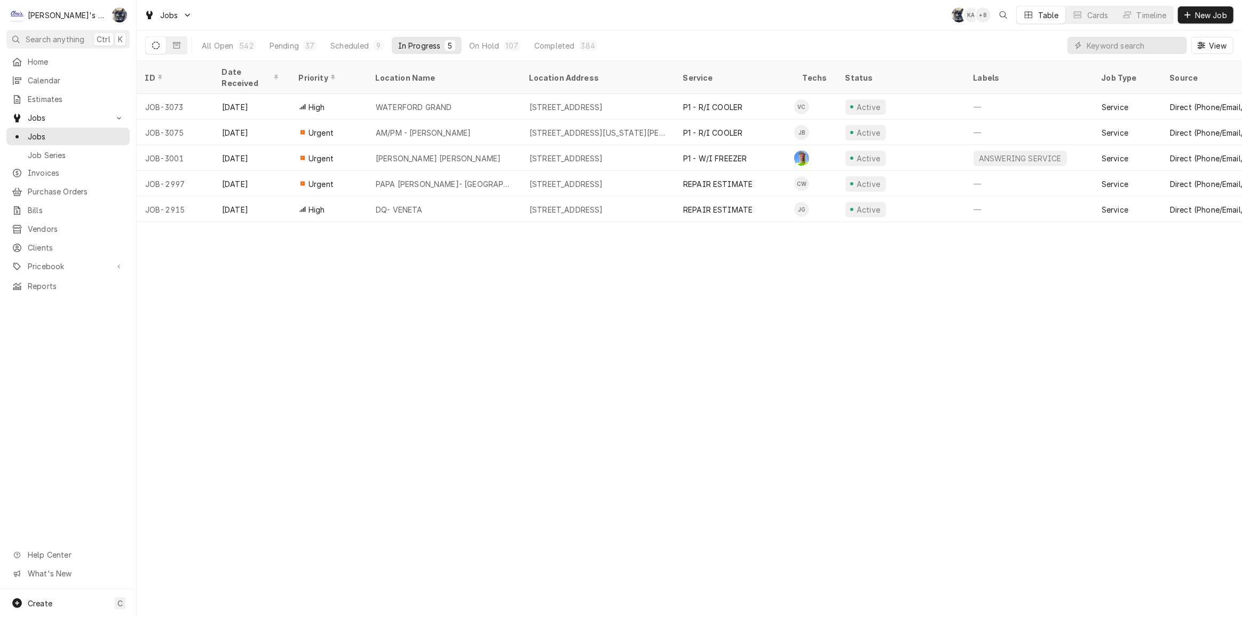
click at [462, 11] on div "Jobs SB KA + 8 Table Cards Timeline New Job" at bounding box center [690, 15] width 1106 height 30
click at [361, 46] on div "Scheduled" at bounding box center [349, 45] width 38 height 11
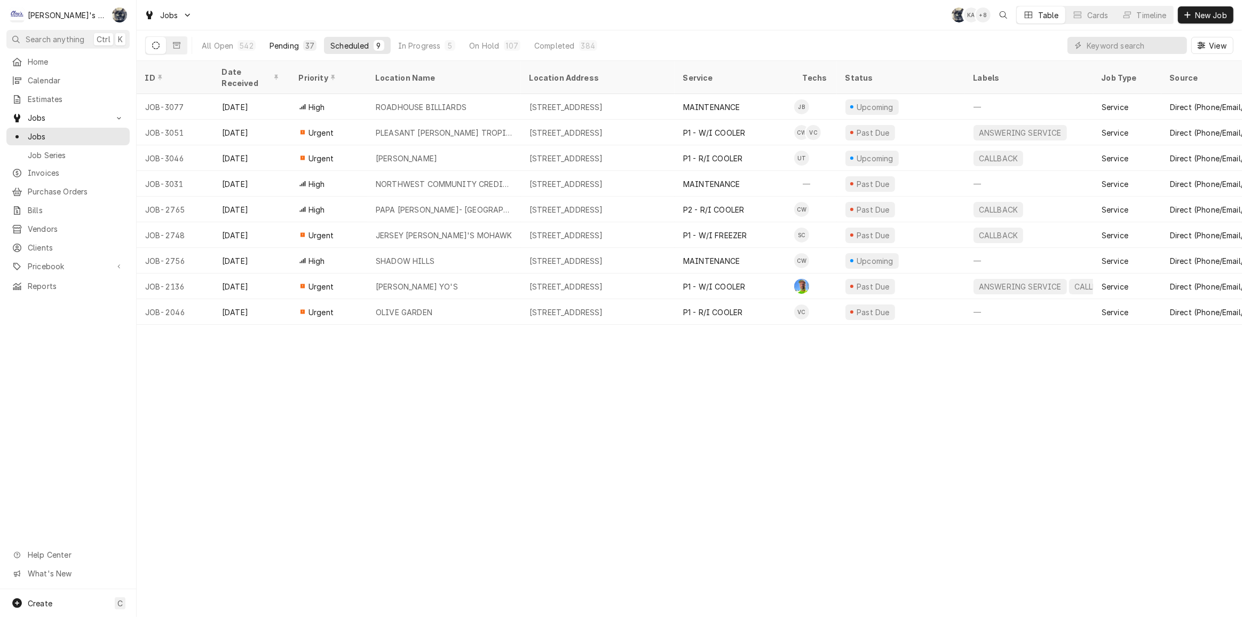
click at [310, 49] on div "37" at bounding box center [309, 45] width 9 height 11
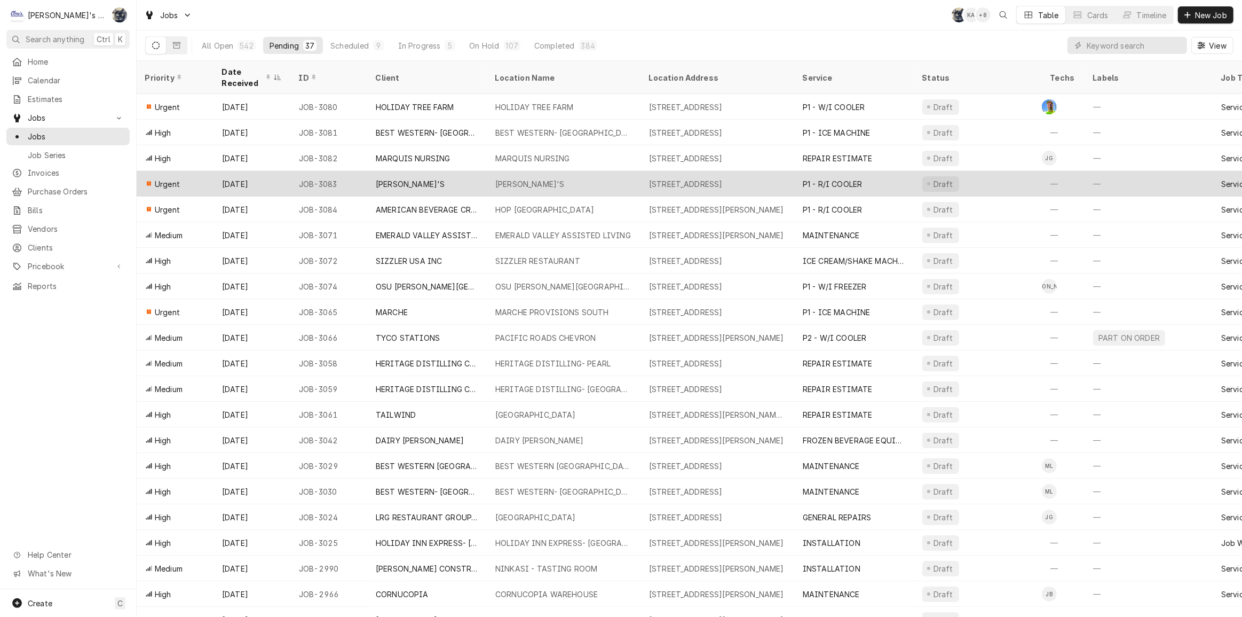
click at [600, 173] on div "[PERSON_NAME]'S" at bounding box center [564, 184] width 154 height 26
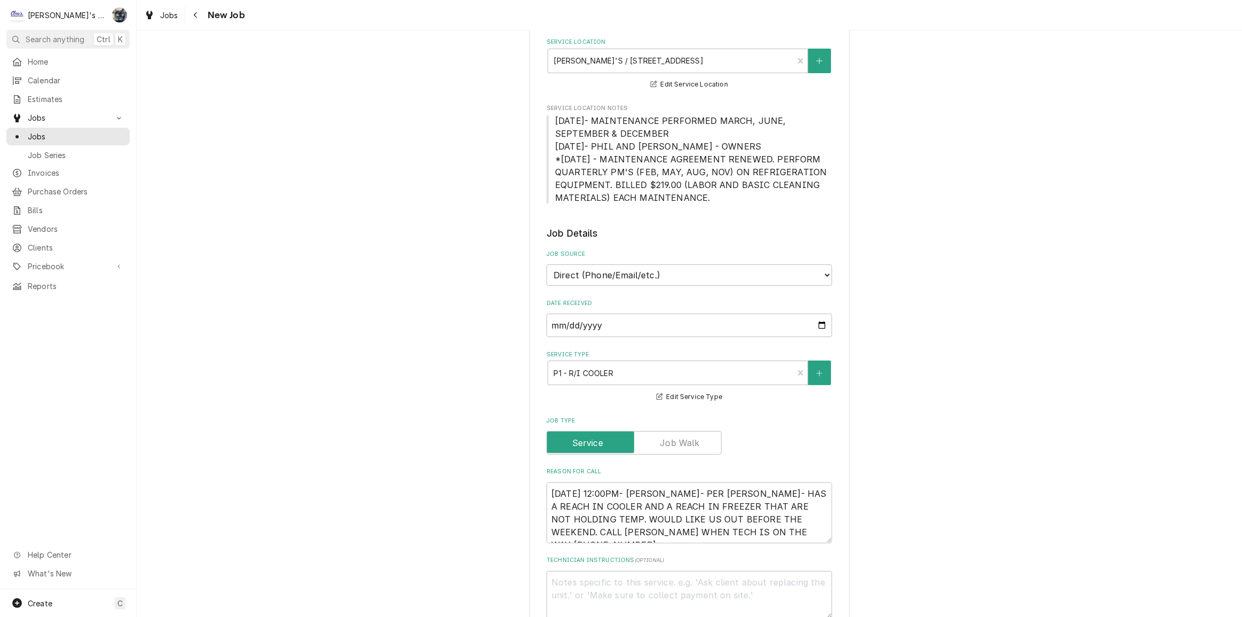
type textarea "x"
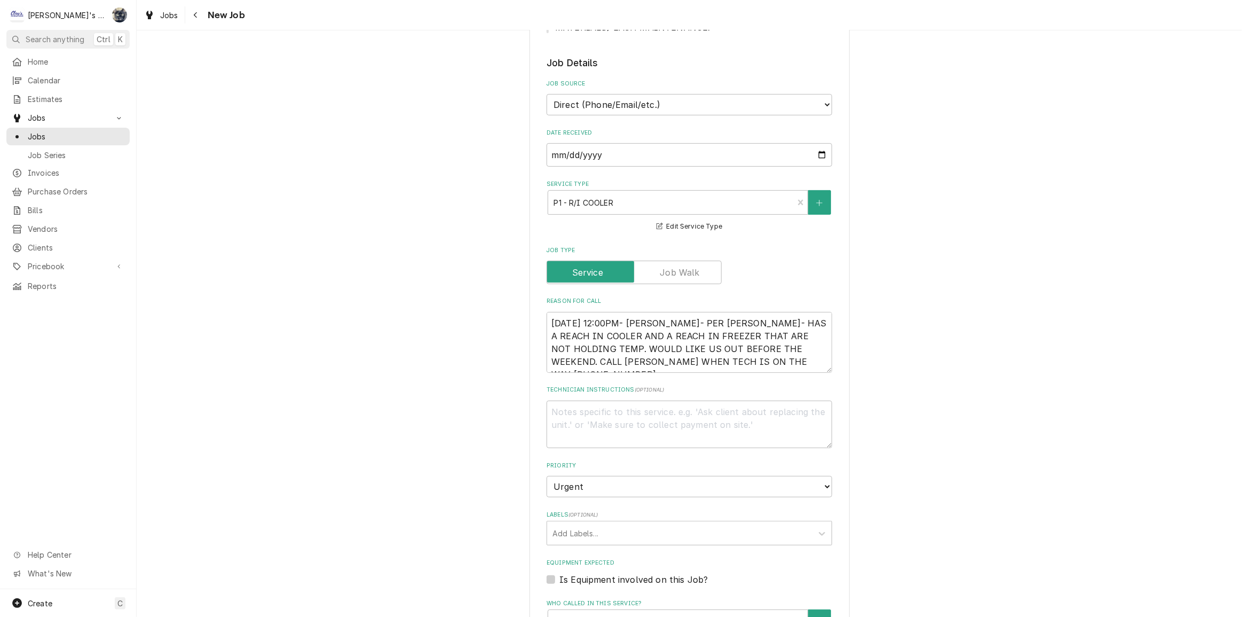
scroll to position [485, 0]
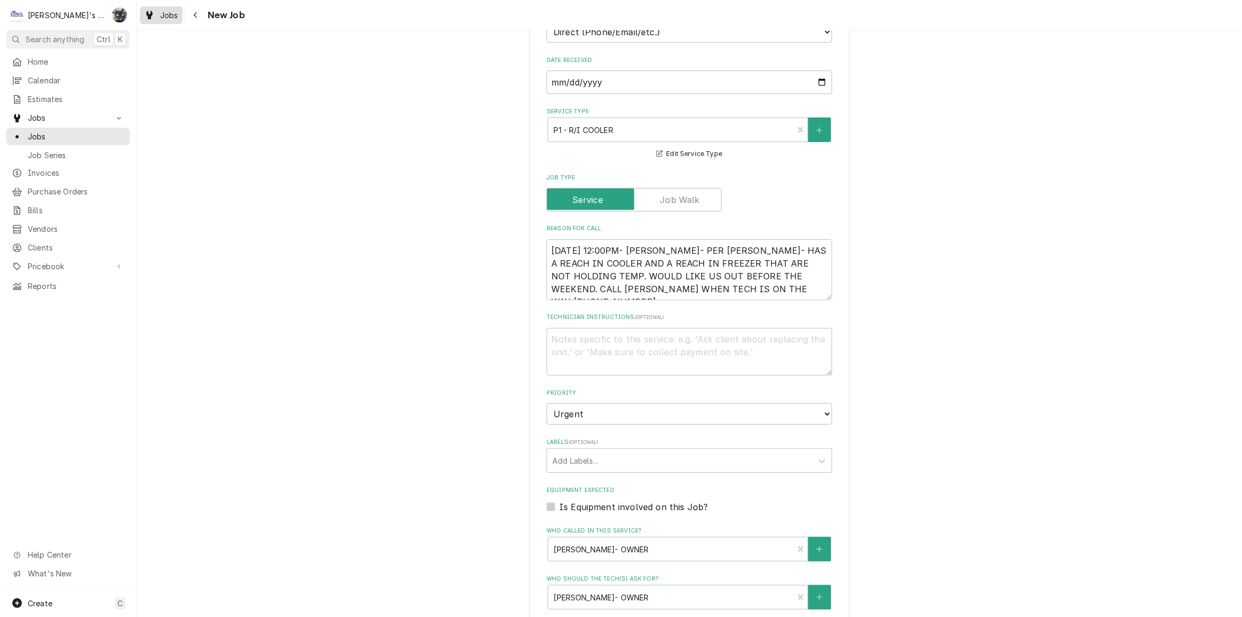
click at [164, 13] on span "Jobs" at bounding box center [169, 15] width 18 height 11
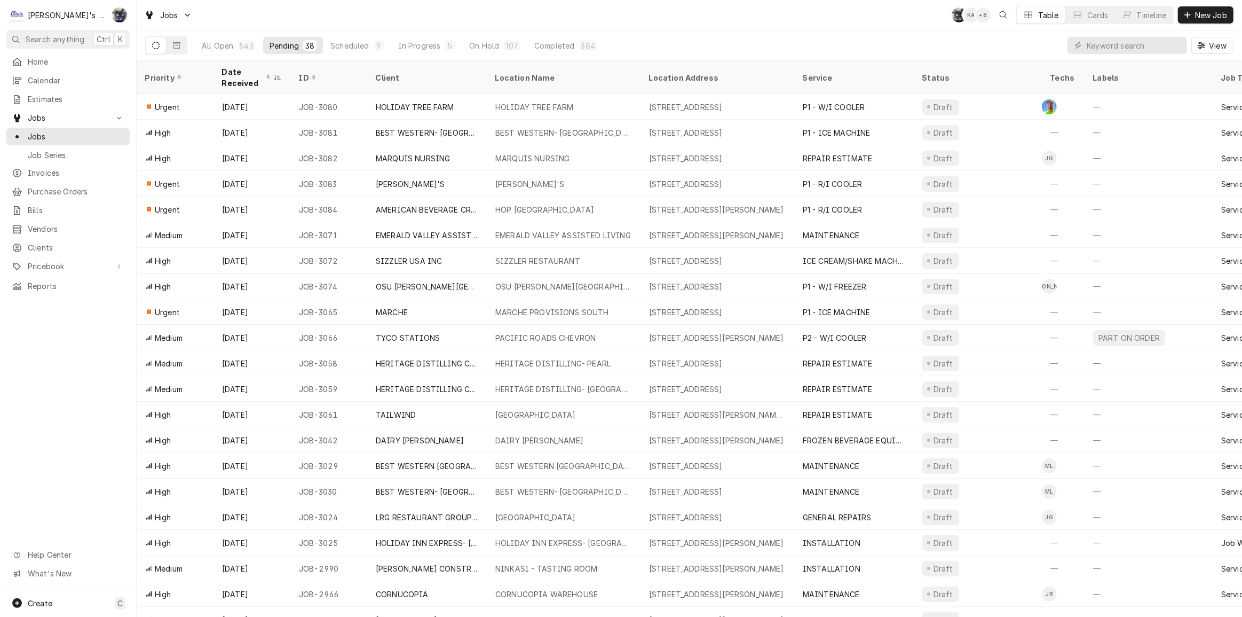
click at [587, 132] on div "BEST WESTERN- [GEOGRAPHIC_DATA]" at bounding box center [564, 133] width 154 height 26
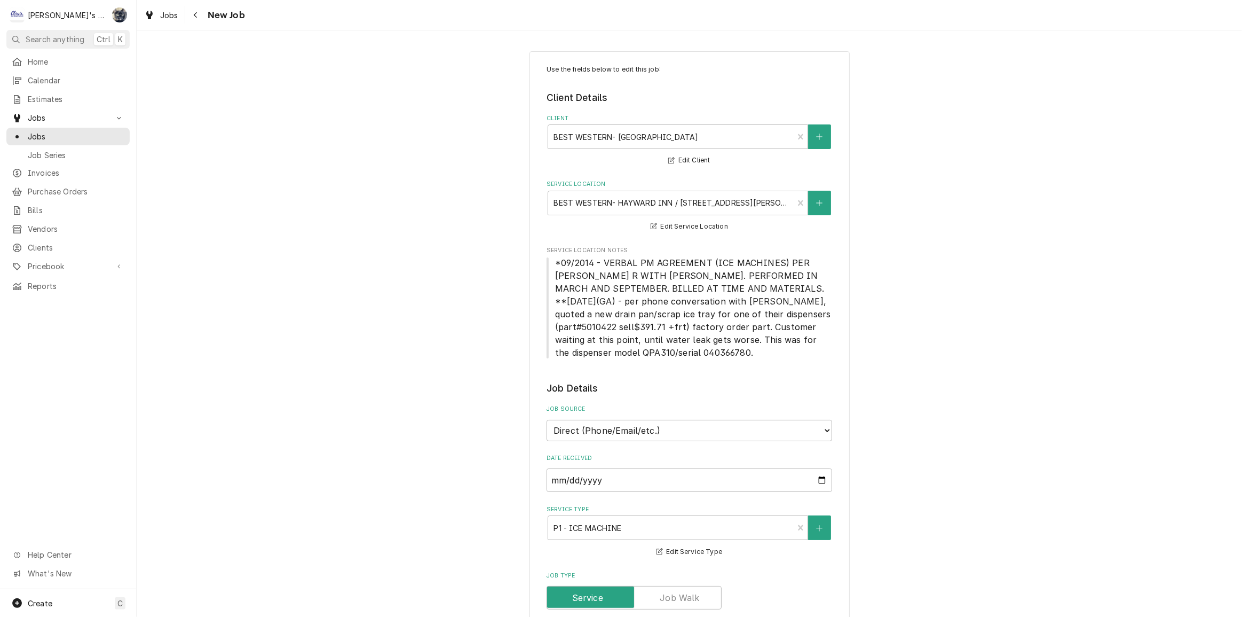
type textarea "x"
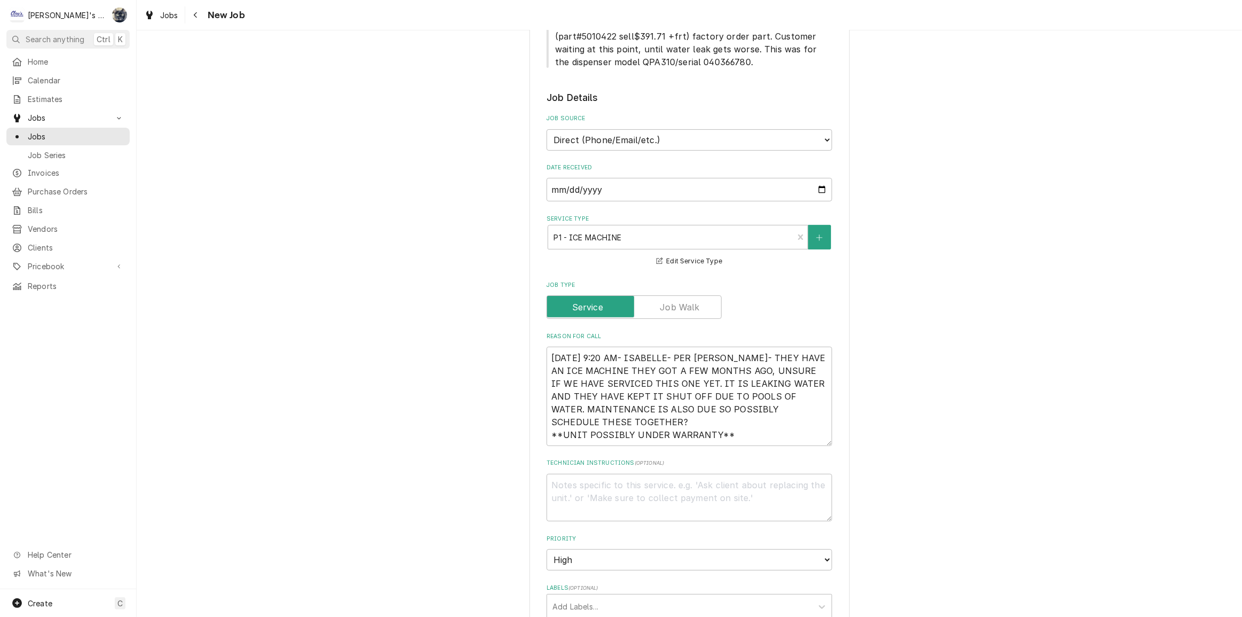
scroll to position [291, 0]
click at [171, 18] on span "Jobs" at bounding box center [169, 15] width 18 height 11
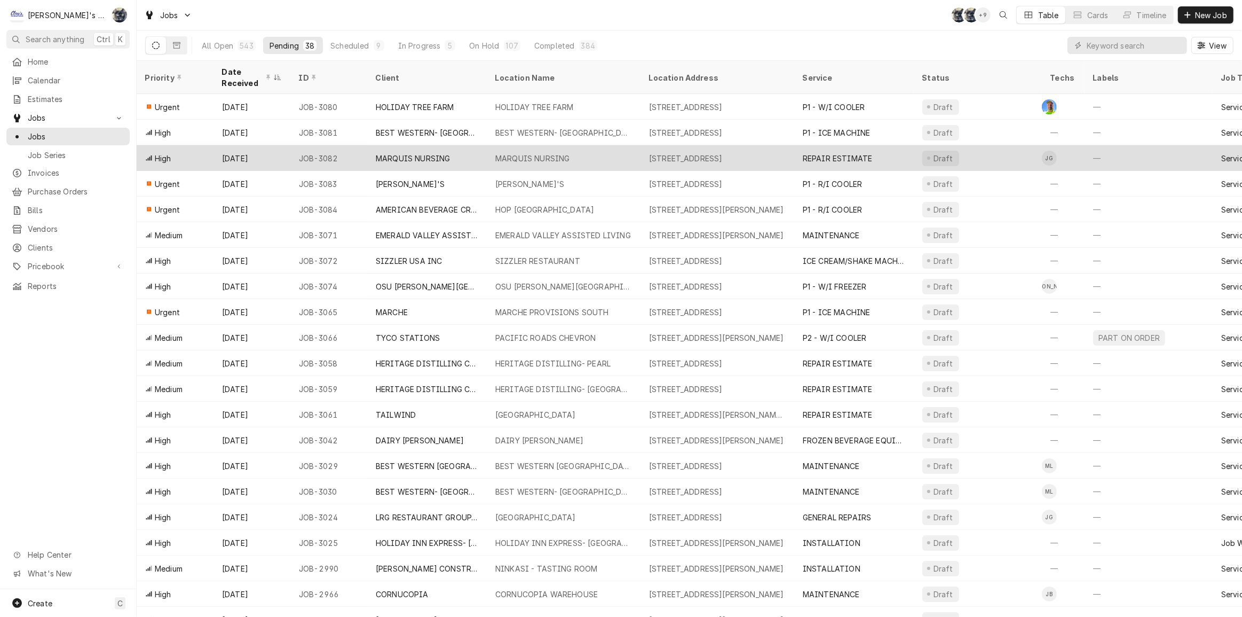
click at [667, 146] on div "[STREET_ADDRESS]" at bounding box center [718, 158] width 154 height 26
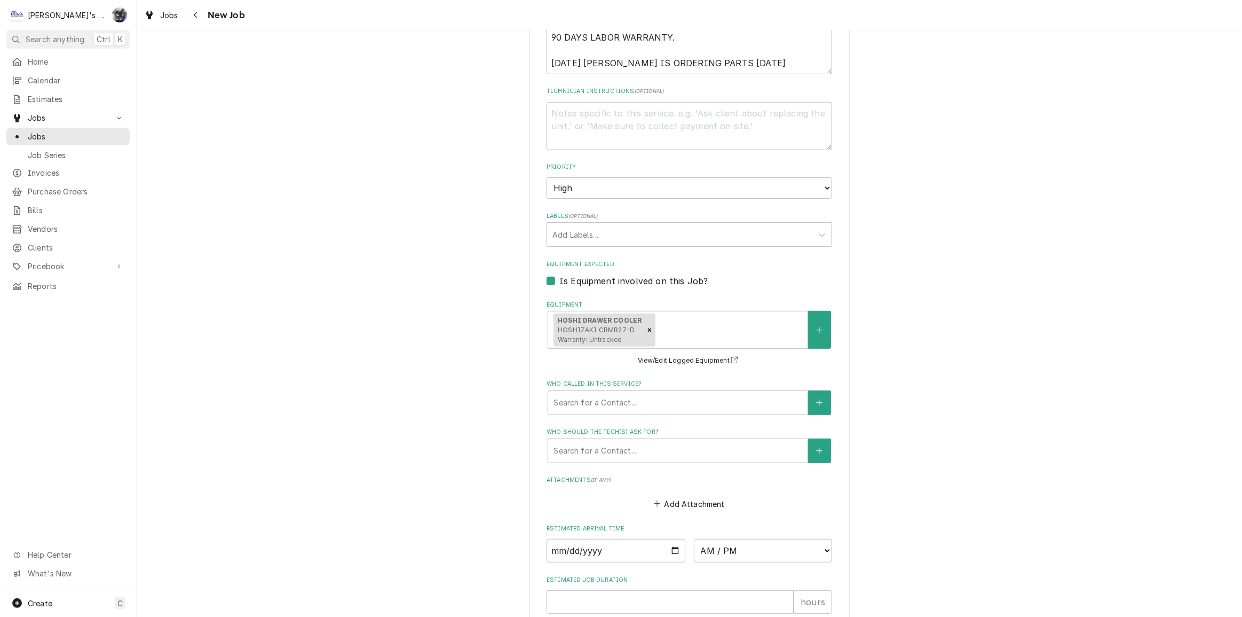
scroll to position [388, 0]
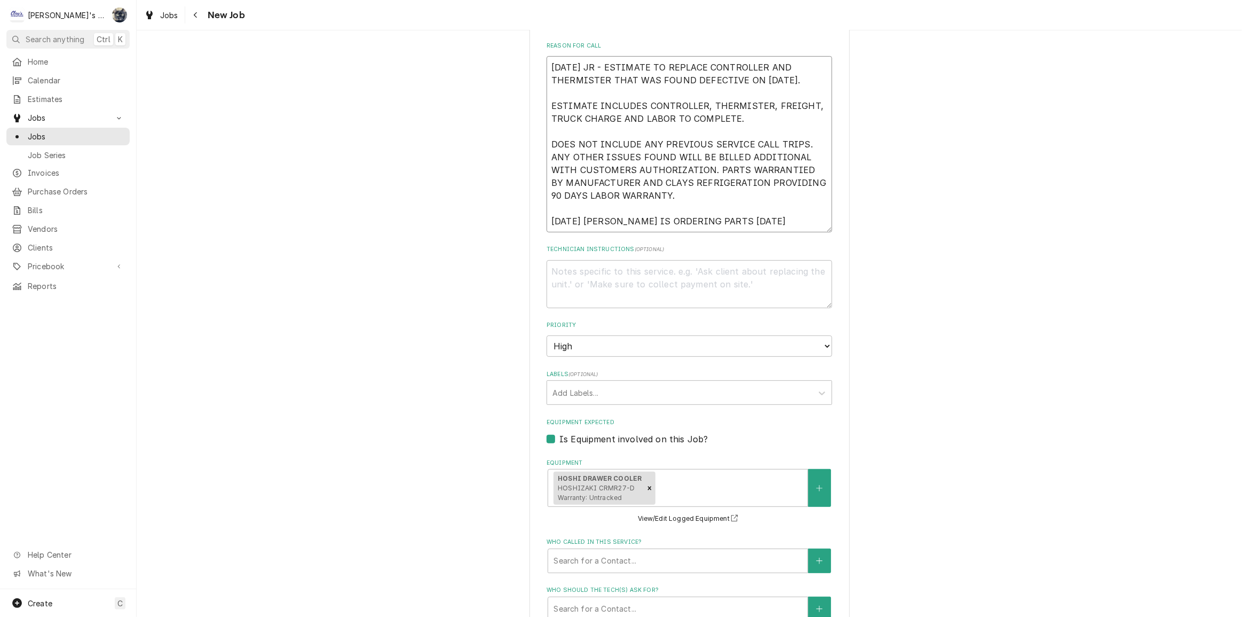
drag, startPoint x: 805, startPoint y: 215, endPoint x: 628, endPoint y: 214, distance: 176.7
click at [628, 214] on textarea "[DATE] JR - ESTIMATE TO REPLACE CONTROLLER AND THERMISTER THAT WAS FOUND DEFECT…" at bounding box center [690, 144] width 286 height 176
type textarea "x"
type textarea "9/2/2025 JR - ESTIMATE TO REPLACE CONTROLLER AND THERMISTER THAT WAS FOUND DEFE…"
type textarea "x"
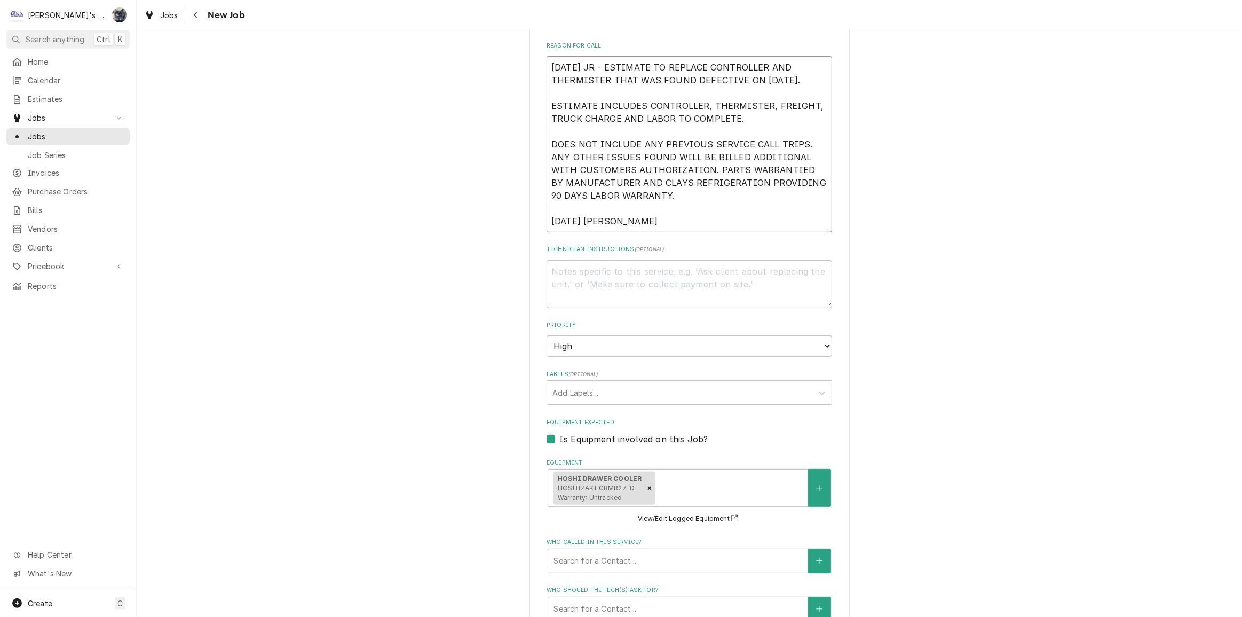
type textarea "9/2/2025 JR - ESTIMATE TO REPLACE CONTROLLER AND THERMISTER THAT WAS FOUND DEFE…"
type textarea "x"
type textarea "9/2/2025 JR - ESTIMATE TO REPLACE CONTROLLER AND THERMISTER THAT WAS FOUND DEFE…"
type textarea "x"
type textarea "9/2/2025 JR - ESTIMATE TO REPLACE CONTROLLER AND THERMISTER THAT WAS FOUND DEFE…"
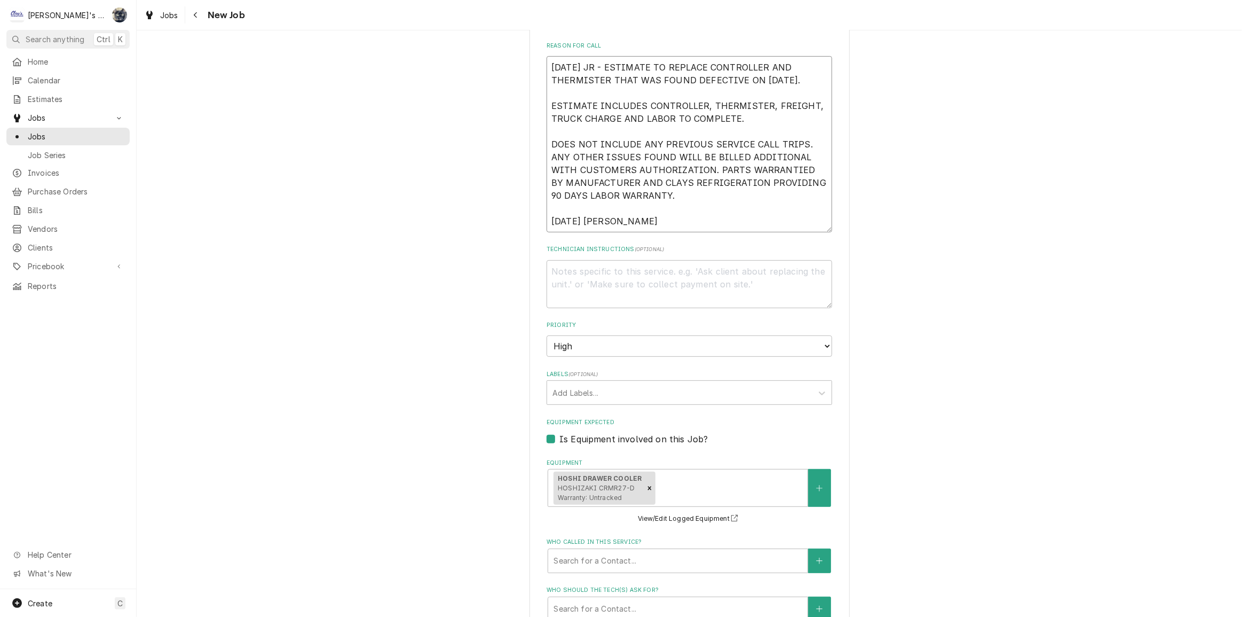
type textarea "x"
type textarea "9/2/2025 JR - ESTIMATE TO REPLACE CONTROLLER AND THERMISTER THAT WAS FOUND DEFE…"
type textarea "x"
type textarea "9/2/2025 JR - ESTIMATE TO REPLACE CONTROLLER AND THERMISTER THAT WAS FOUND DEFE…"
type textarea "x"
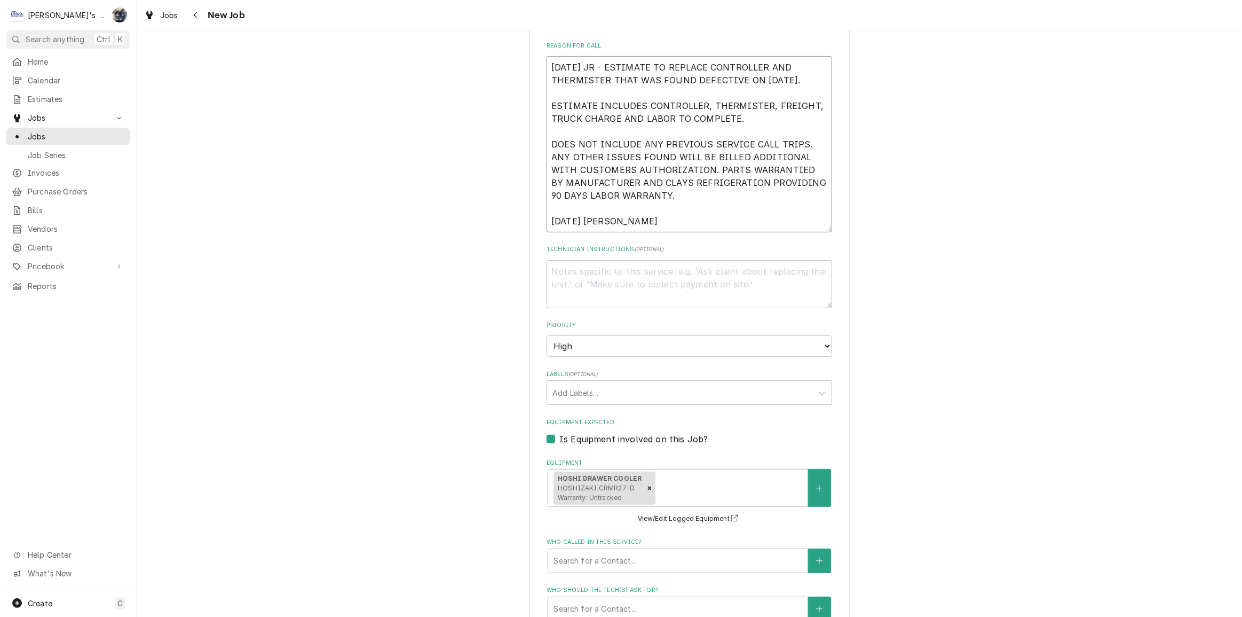
type textarea "9/2/2025 JR - ESTIMATE TO REPLACE CONTROLLER AND THERMISTER THAT WAS FOUND DEFE…"
type textarea "x"
type textarea "9/2/2025 JR - ESTIMATE TO REPLACE CONTROLLER AND THERMISTER THAT WAS FOUND DEFE…"
type textarea "x"
type textarea "9/2/2025 JR - ESTIMATE TO REPLACE CONTROLLER AND THERMISTER THAT WAS FOUND DEFE…"
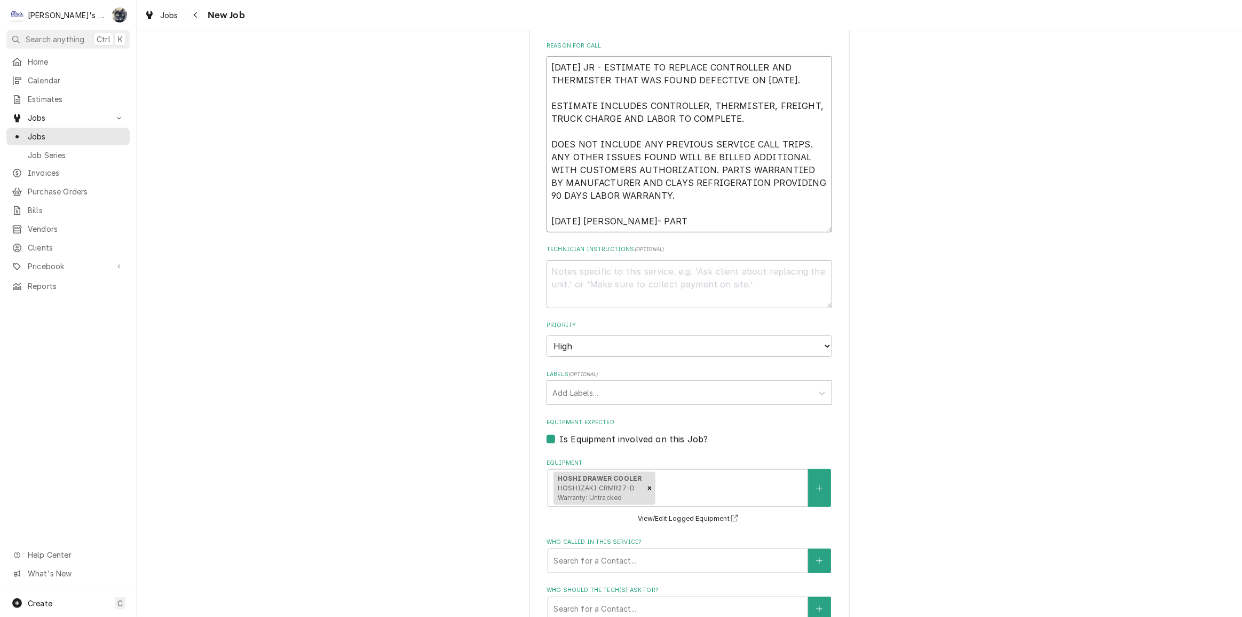
type textarea "x"
type textarea "9/2/2025 JR - ESTIMATE TO REPLACE CONTROLLER AND THERMISTER THAT WAS FOUND DEFE…"
type textarea "x"
type textarea "9/2/2025 JR - ESTIMATE TO REPLACE CONTROLLER AND THERMISTER THAT WAS FOUND DEFE…"
type textarea "x"
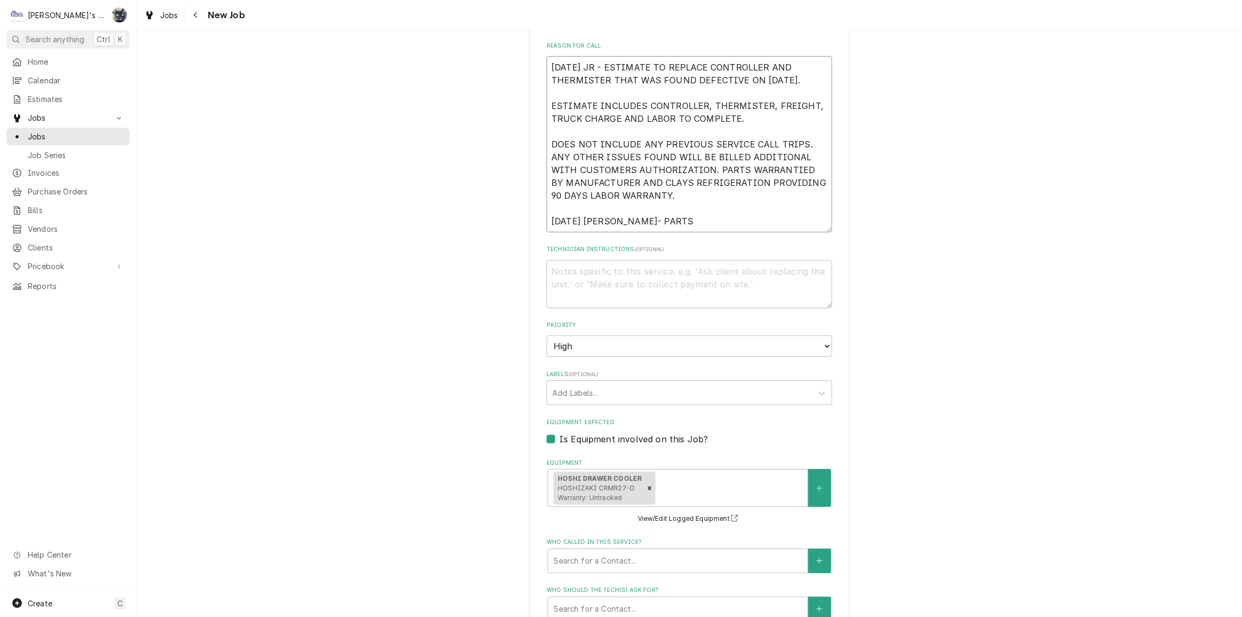
type textarea "9/2/2025 JR - ESTIMATE TO REPLACE CONTROLLER AND THERMISTER THAT WAS FOUND DEFE…"
type textarea "x"
type textarea "9/2/2025 JR - ESTIMATE TO REPLACE CONTROLLER AND THERMISTER THAT WAS FOUND DEFE…"
type textarea "x"
type textarea "9/2/2025 JR - ESTIMATE TO REPLACE CONTROLLER AND THERMISTER THAT WAS FOUND DEFE…"
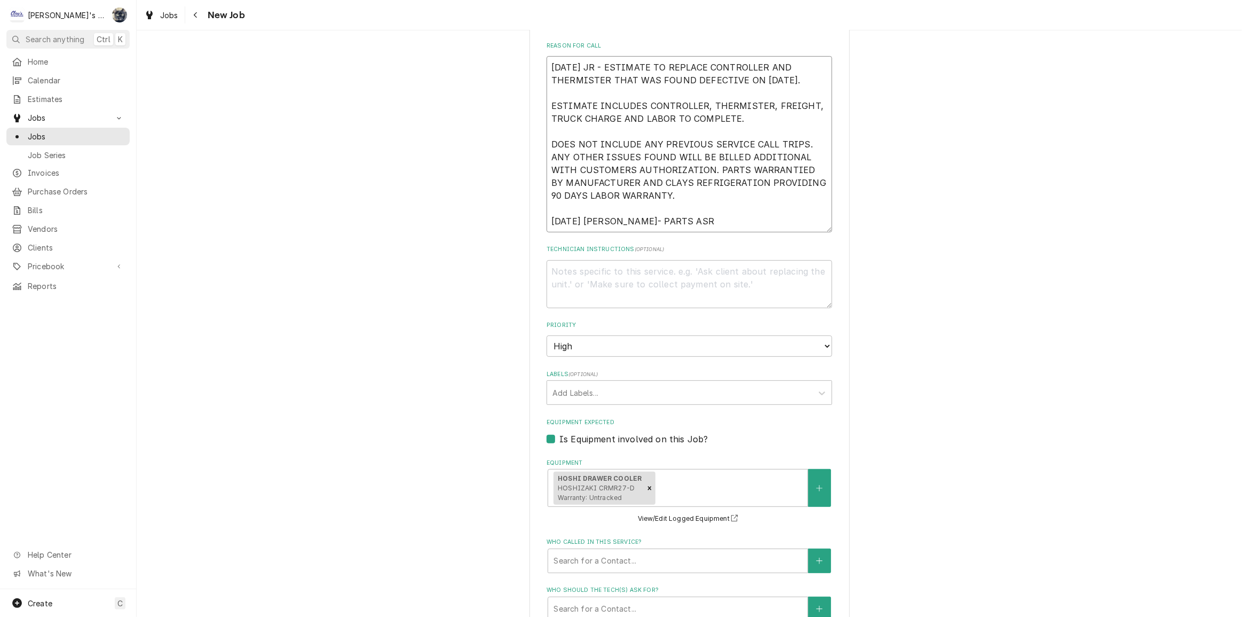
type textarea "x"
type textarea "9/2/2025 JR - ESTIMATE TO REPLACE CONTROLLER AND THERMISTER THAT WAS FOUND DEFE…"
type textarea "x"
type textarea "9/2/2025 JR - ESTIMATE TO REPLACE CONTROLLER AND THERMISTER THAT WAS FOUND DEFE…"
type textarea "x"
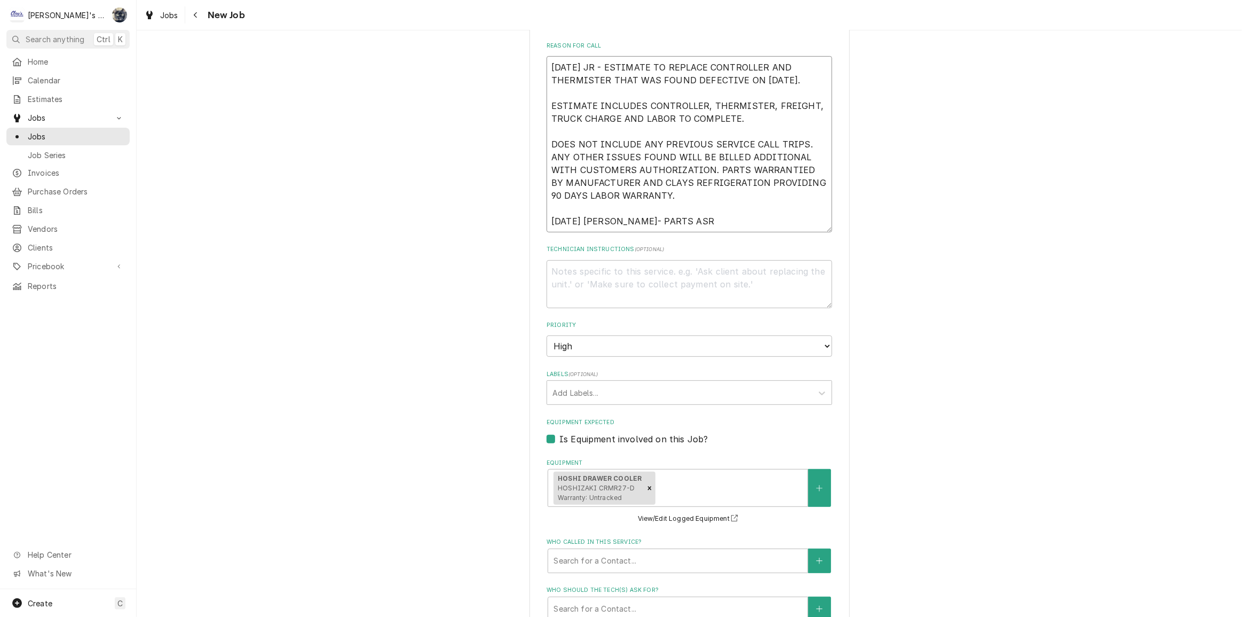
type textarea "9/2/2025 JR - ESTIMATE TO REPLACE CONTROLLER AND THERMISTER THAT WAS FOUND DEFE…"
type textarea "x"
type textarea "9/2/2025 JR - ESTIMATE TO REPLACE CONTROLLER AND THERMISTER THAT WAS FOUND DEFE…"
type textarea "x"
type textarea "9/2/2025 JR - ESTIMATE TO REPLACE CONTROLLER AND THERMISTER THAT WAS FOUND DEFE…"
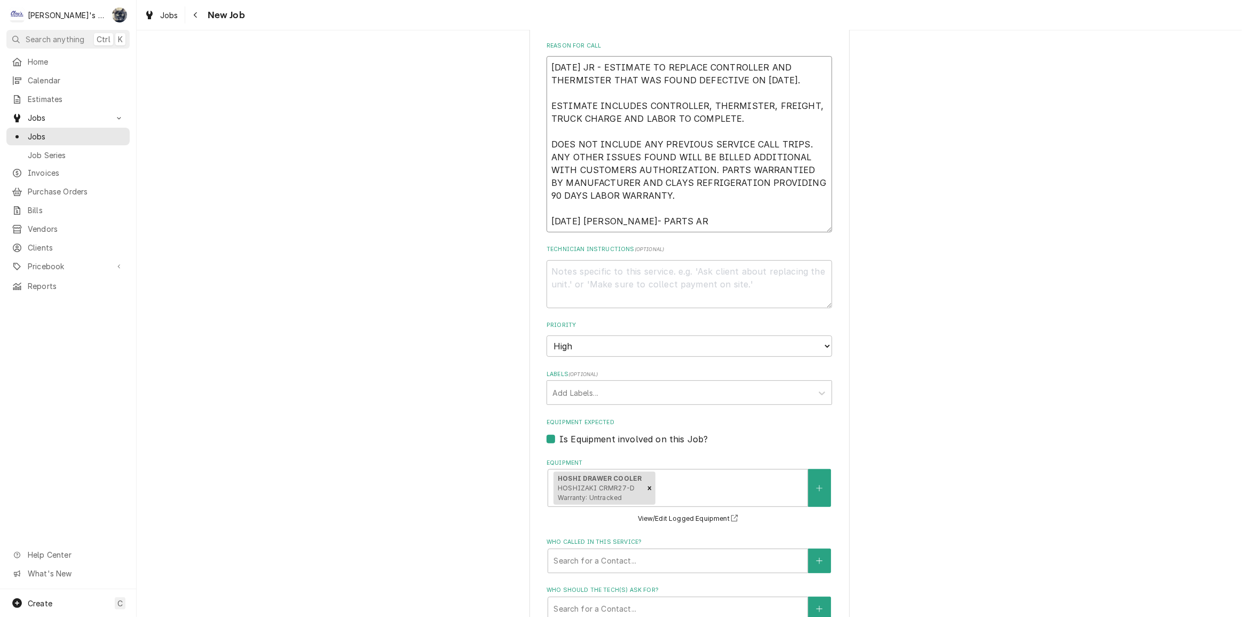
type textarea "x"
type textarea "9/2/2025 JR - ESTIMATE TO REPLACE CONTROLLER AND THERMISTER THAT WAS FOUND DEFE…"
type textarea "x"
type textarea "9/2/2025 JR - ESTIMATE TO REPLACE CONTROLLER AND THERMISTER THAT WAS FOUND DEFE…"
type textarea "x"
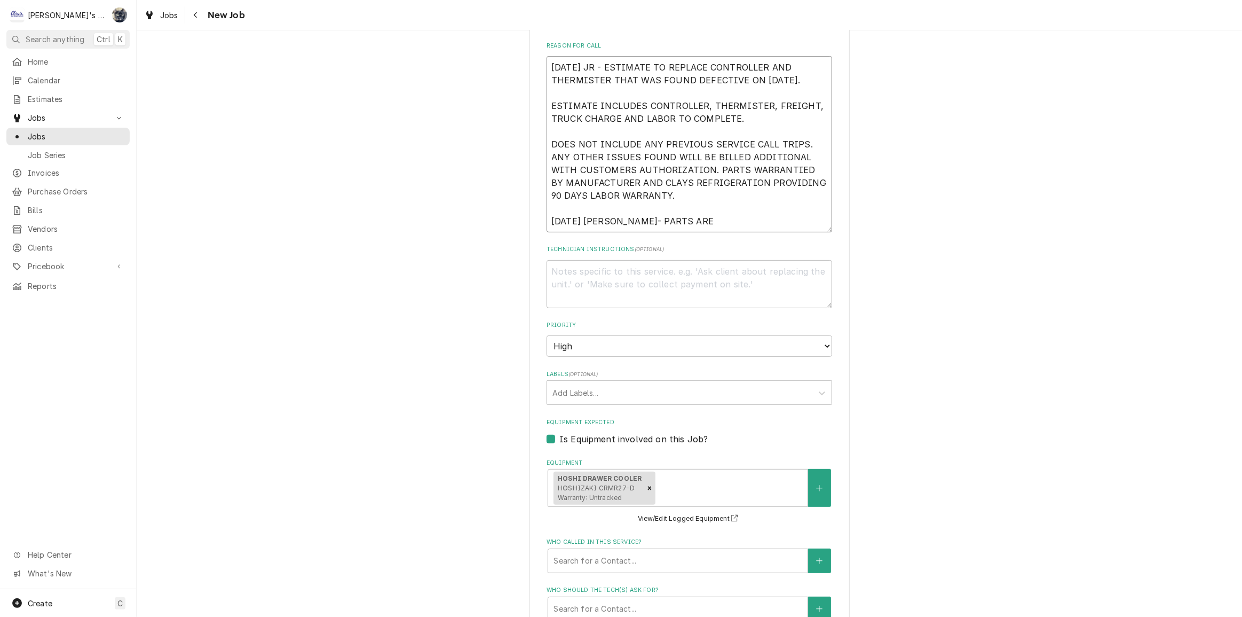
type textarea "9/2/2025 JR - ESTIMATE TO REPLACE CONTROLLER AND THERMISTER THAT WAS FOUND DEFE…"
type textarea "x"
type textarea "9/2/2025 JR - ESTIMATE TO REPLACE CONTROLLER AND THERMISTER THAT WAS FOUND DEFE…"
type textarea "x"
type textarea "9/2/2025 JR - ESTIMATE TO REPLACE CONTROLLER AND THERMISTER THAT WAS FOUND DEFE…"
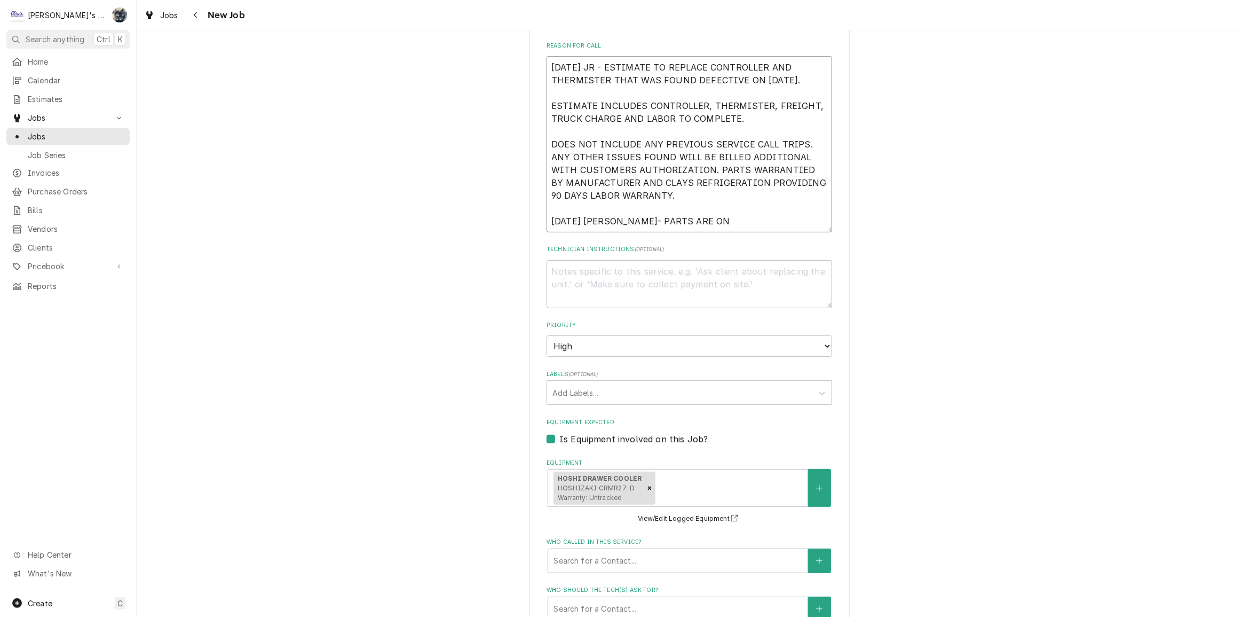
type textarea "x"
type textarea "9/2/2025 JR - ESTIMATE TO REPLACE CONTROLLER AND THERMISTER THAT WAS FOUND DEFE…"
type textarea "x"
type textarea "9/2/2025 JR - ESTIMATE TO REPLACE CONTROLLER AND THERMISTER THAT WAS FOUND DEFE…"
type textarea "x"
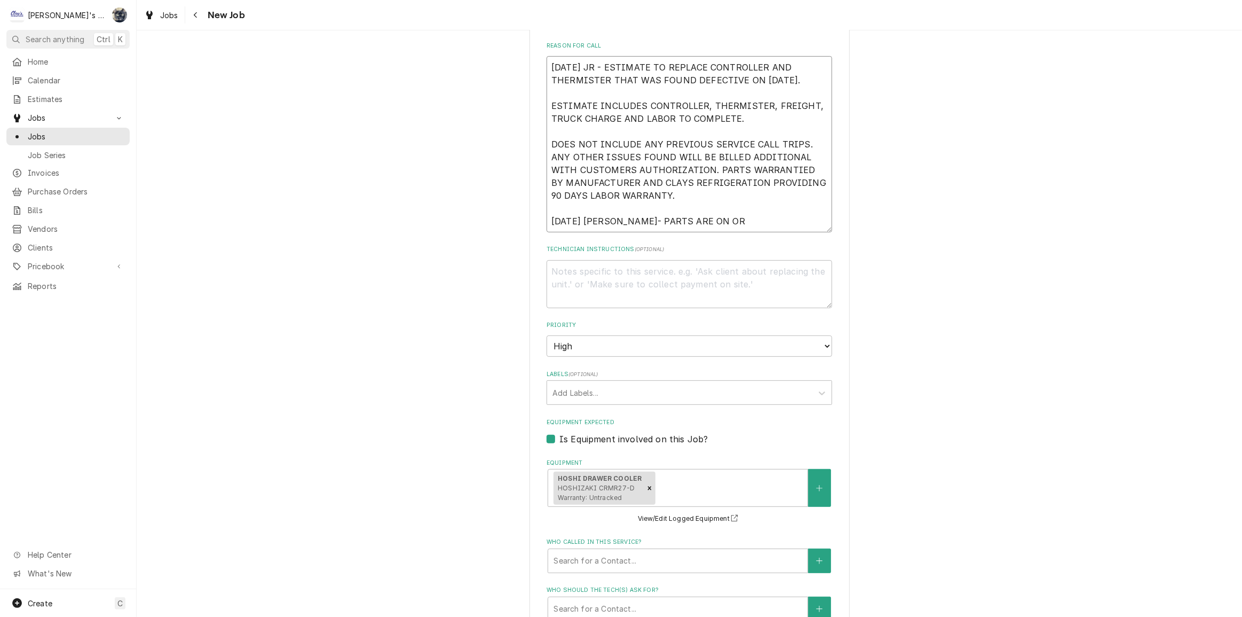
type textarea "9/2/2025 JR - ESTIMATE TO REPLACE CONTROLLER AND THERMISTER THAT WAS FOUND DEFE…"
type textarea "x"
type textarea "9/2/2025 JR - ESTIMATE TO REPLACE CONTROLLER AND THERMISTER THAT WAS FOUND DEFE…"
type textarea "x"
type textarea "9/2/2025 JR - ESTIMATE TO REPLACE CONTROLLER AND THERMISTER THAT WAS FOUND DEFE…"
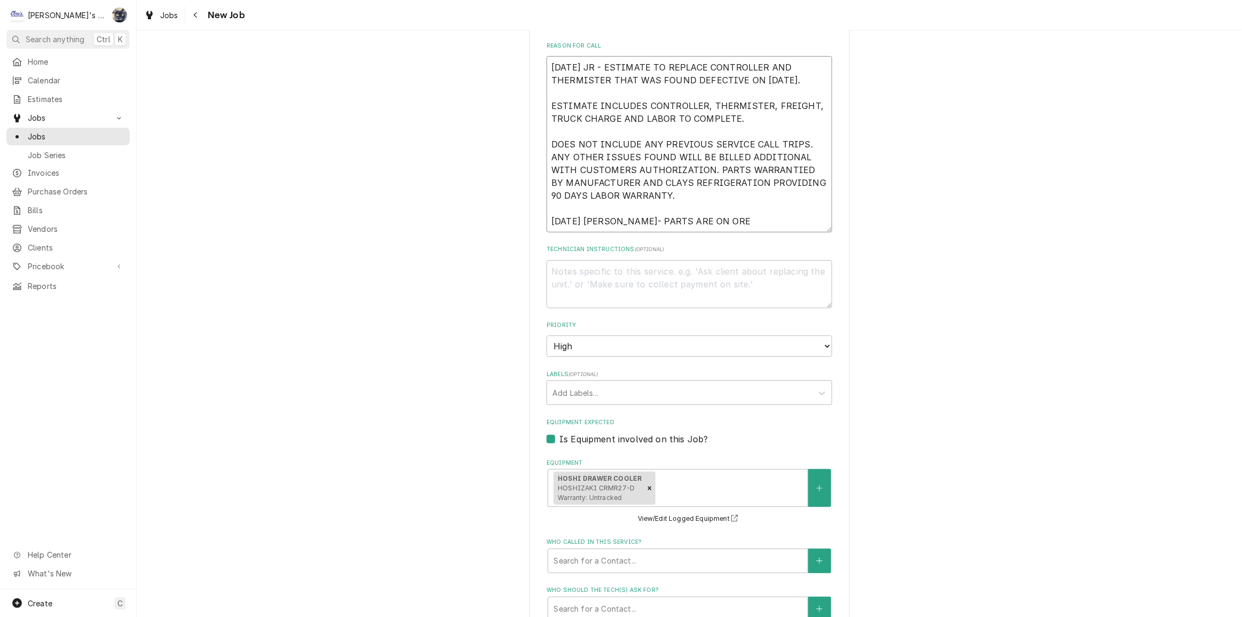
type textarea "x"
type textarea "9/2/2025 JR - ESTIMATE TO REPLACE CONTROLLER AND THERMISTER THAT WAS FOUND DEFE…"
type textarea "x"
type textarea "9/2/2025 JR - ESTIMATE TO REPLACE CONTROLLER AND THERMISTER THAT WAS FOUND DEFE…"
type textarea "x"
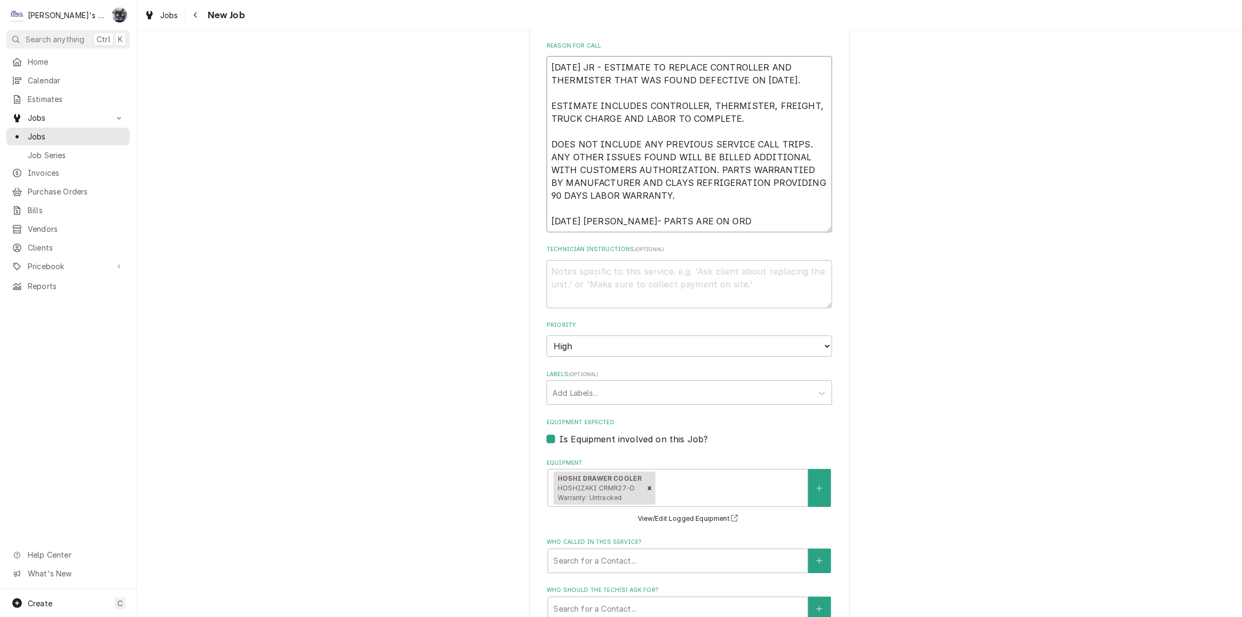
type textarea "9/2/2025 JR - ESTIMATE TO REPLACE CONTROLLER AND THERMISTER THAT WAS FOUND DEFE…"
type textarea "x"
type textarea "9/2/2025 JR - ESTIMATE TO REPLACE CONTROLLER AND THERMISTER THAT WAS FOUND DEFE…"
type textarea "x"
type textarea "9/2/2025 JR - ESTIMATE TO REPLACE CONTROLLER AND THERMISTER THAT WAS FOUND DEFE…"
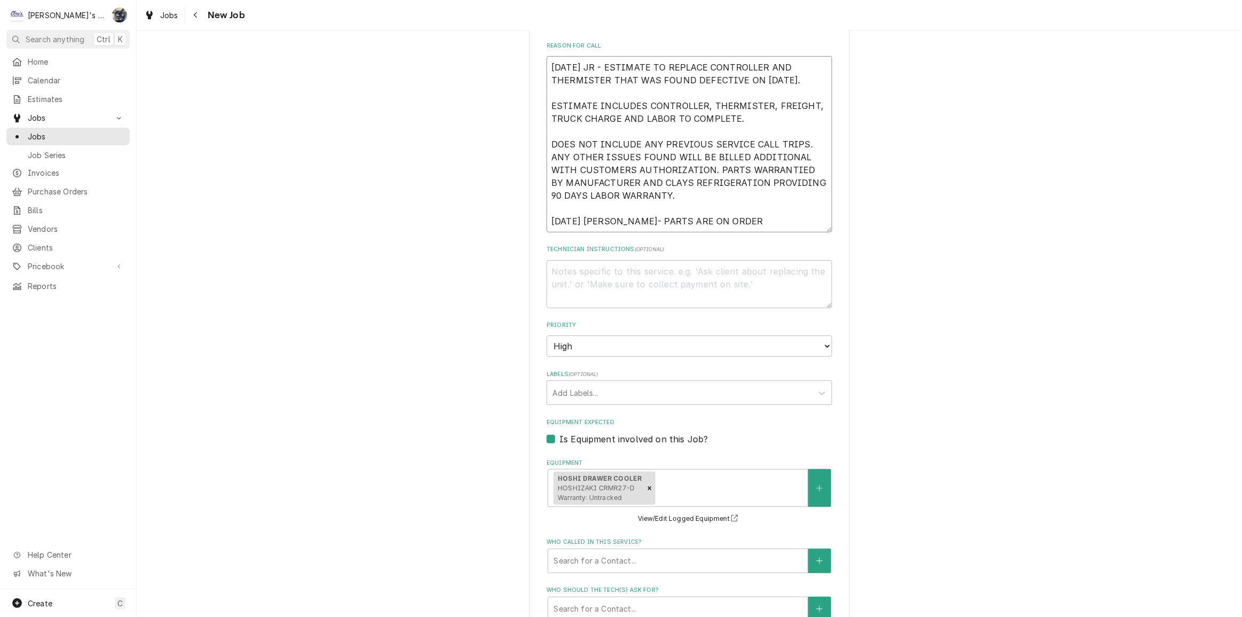
type textarea "x"
type textarea "9/2/2025 JR - ESTIMATE TO REPLACE CONTROLLER AND THERMISTER THAT WAS FOUND DEFE…"
type textarea "x"
type textarea "9/2/2025 JR - ESTIMATE TO REPLACE CONTROLLER AND THERMISTER THAT WAS FOUND DEFE…"
type textarea "x"
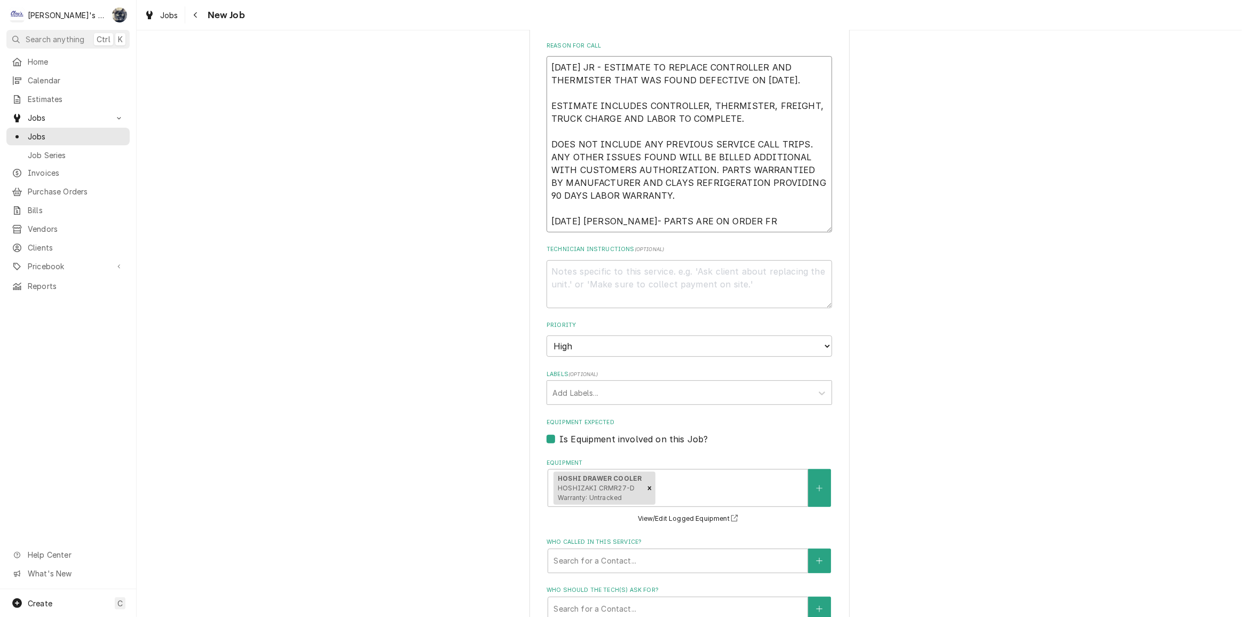
type textarea "9/2/2025 JR - ESTIMATE TO REPLACE CONTROLLER AND THERMISTER THAT WAS FOUND DEFE…"
type textarea "x"
type textarea "9/2/2025 JR - ESTIMATE TO REPLACE CONTROLLER AND THERMISTER THAT WAS FOUND DEFE…"
type textarea "x"
type textarea "9/2/2025 JR - ESTIMATE TO REPLACE CONTROLLER AND THERMISTER THAT WAS FOUND DEFE…"
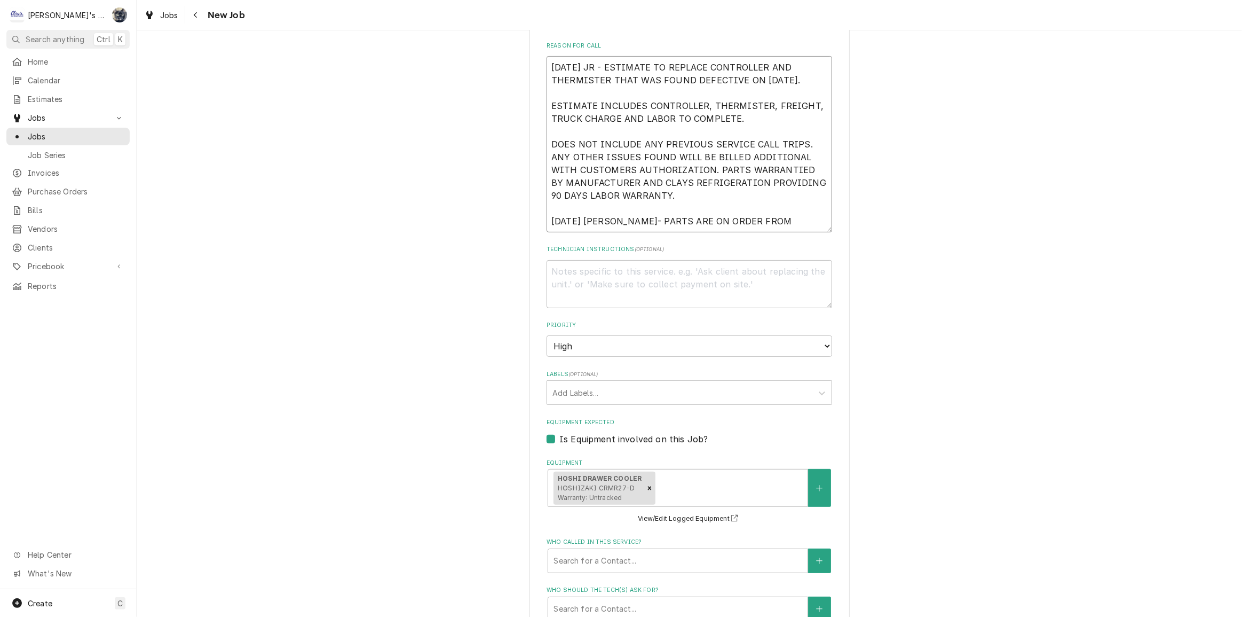
type textarea "x"
type textarea "9/2/2025 JR - ESTIMATE TO REPLACE CONTROLLER AND THERMISTER THAT WAS FOUND DEFE…"
type textarea "x"
type textarea "9/2/2025 JR - ESTIMATE TO REPLACE CONTROLLER AND THERMISTER THAT WAS FOUND DEFE…"
type textarea "x"
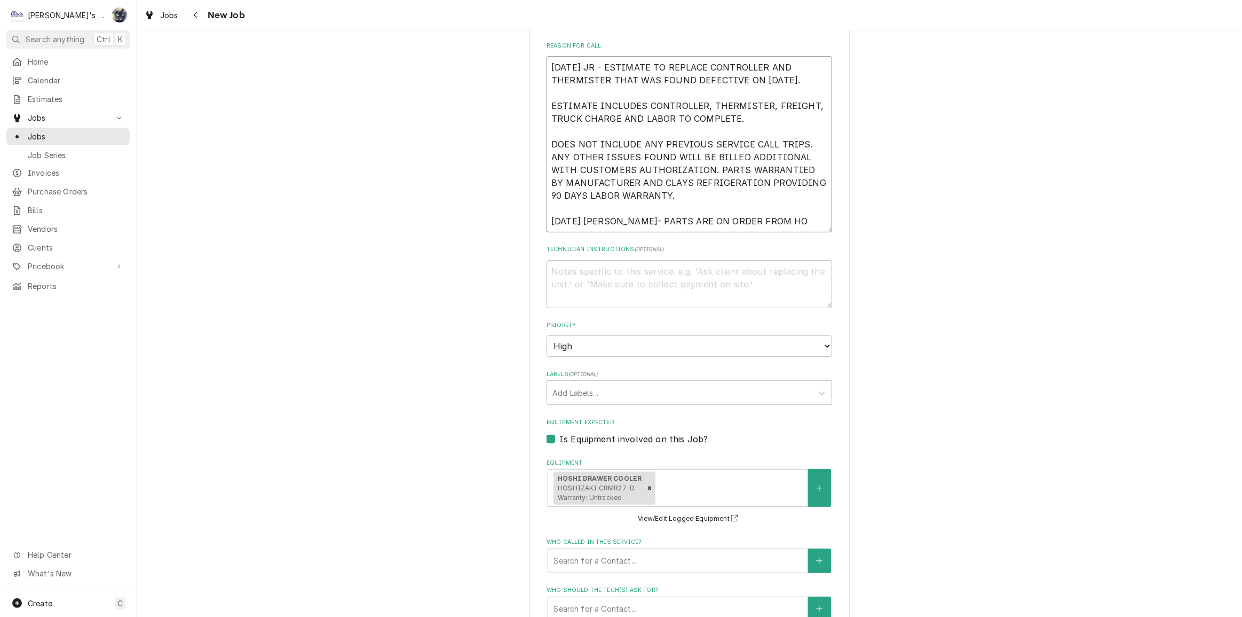
type textarea "9/2/2025 JR - ESTIMATE TO REPLACE CONTROLLER AND THERMISTER THAT WAS FOUND DEFE…"
type textarea "x"
type textarea "9/2/2025 JR - ESTIMATE TO REPLACE CONTROLLER AND THERMISTER THAT WAS FOUND DEFE…"
type textarea "x"
type textarea "9/2/2025 JR - ESTIMATE TO REPLACE CONTROLLER AND THERMISTER THAT WAS FOUND DEFE…"
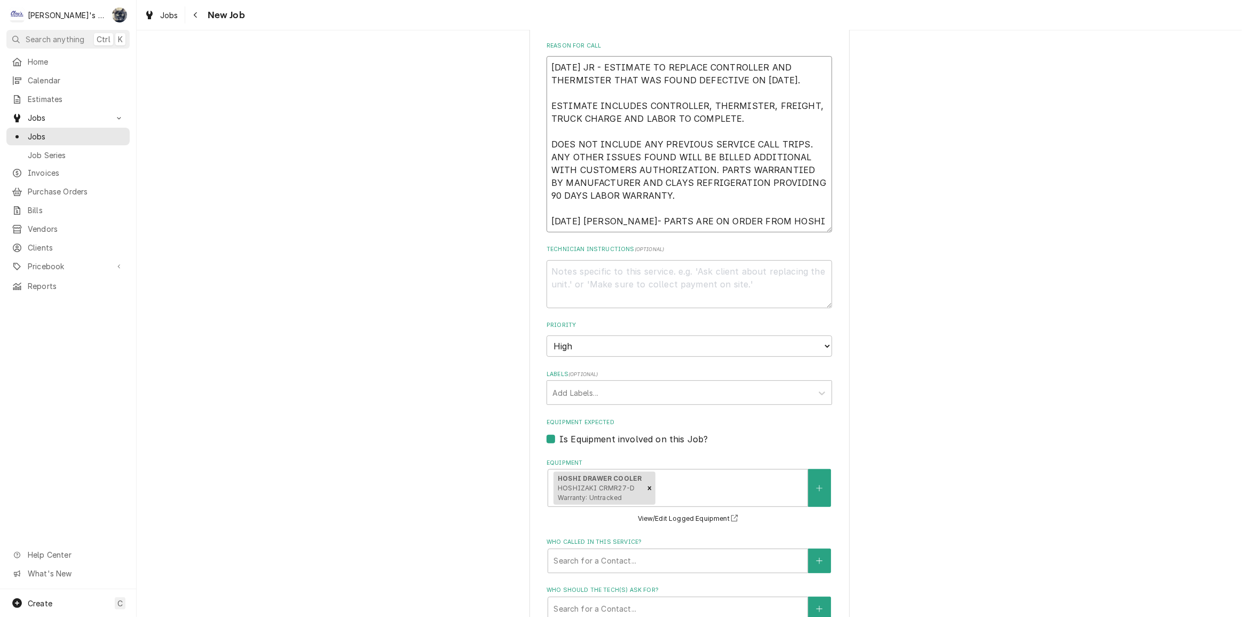
type textarea "x"
type textarea "9/2/2025 JR - ESTIMATE TO REPLACE CONTROLLER AND THERMISTER THAT WAS FOUND DEFE…"
type textarea "x"
type textarea "9/2/2025 JR - ESTIMATE TO REPLACE CONTROLLER AND THERMISTER THAT WAS FOUND DEFE…"
type textarea "x"
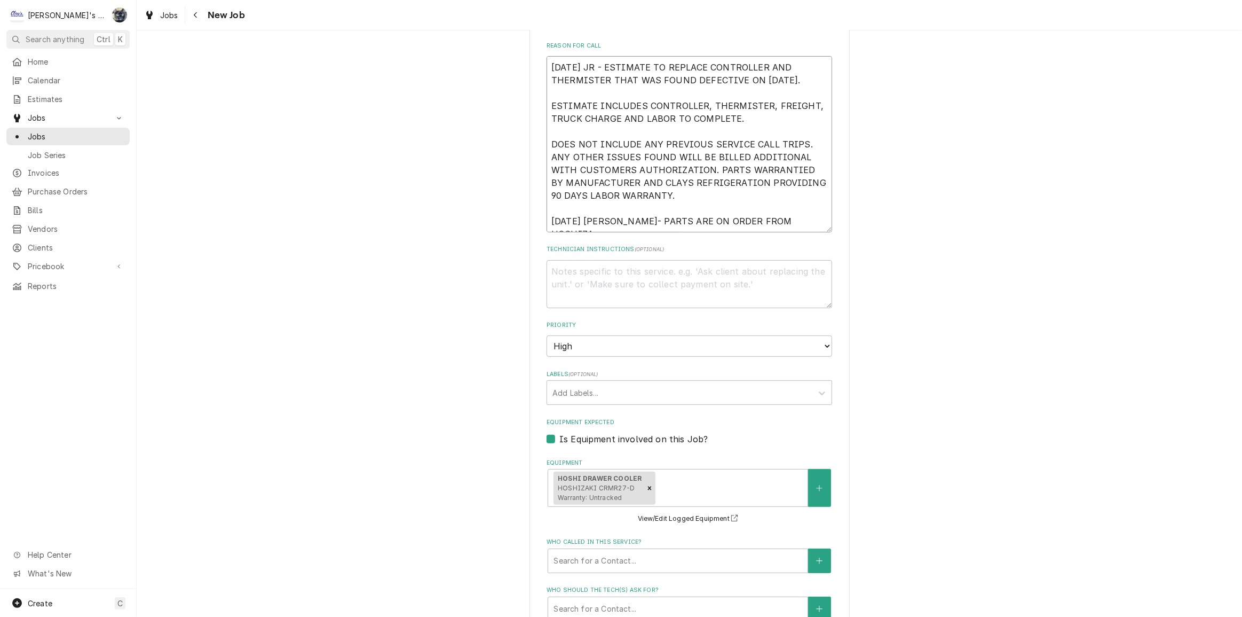
type textarea "9/2/2025 JR - ESTIMATE TO REPLACE CONTROLLER AND THERMISTER THAT WAS FOUND DEFE…"
type textarea "x"
type textarea "9/2/2025 JR - ESTIMATE TO REPLACE CONTROLLER AND THERMISTER THAT WAS FOUND DEFE…"
type textarea "x"
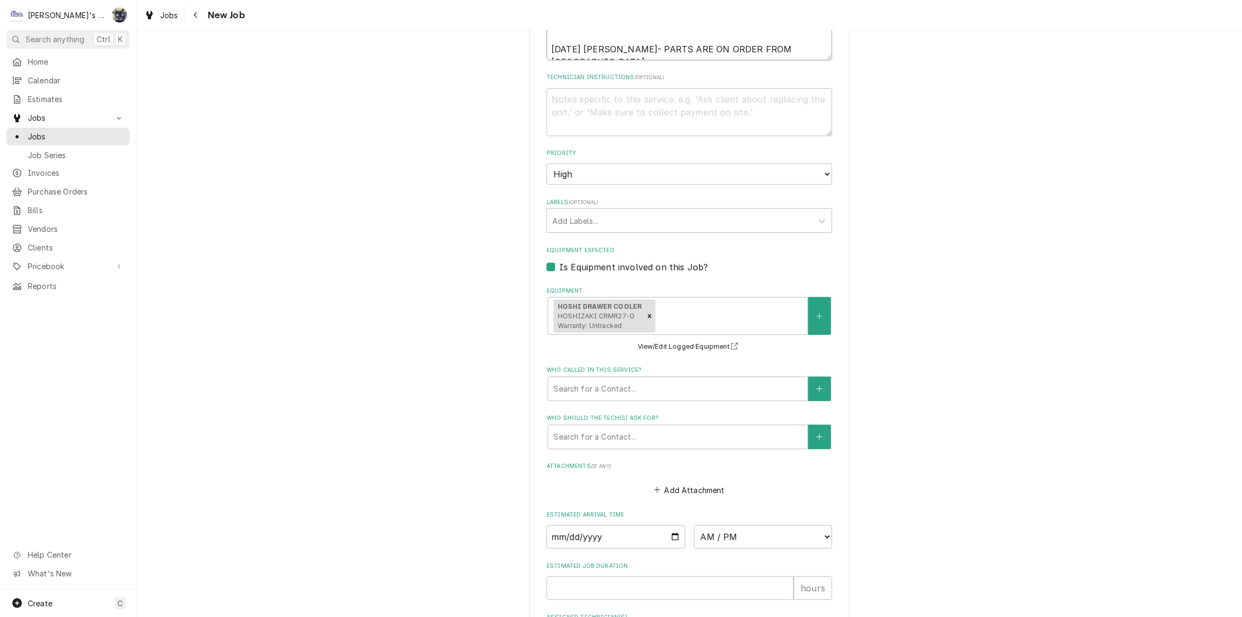
scroll to position [707, 0]
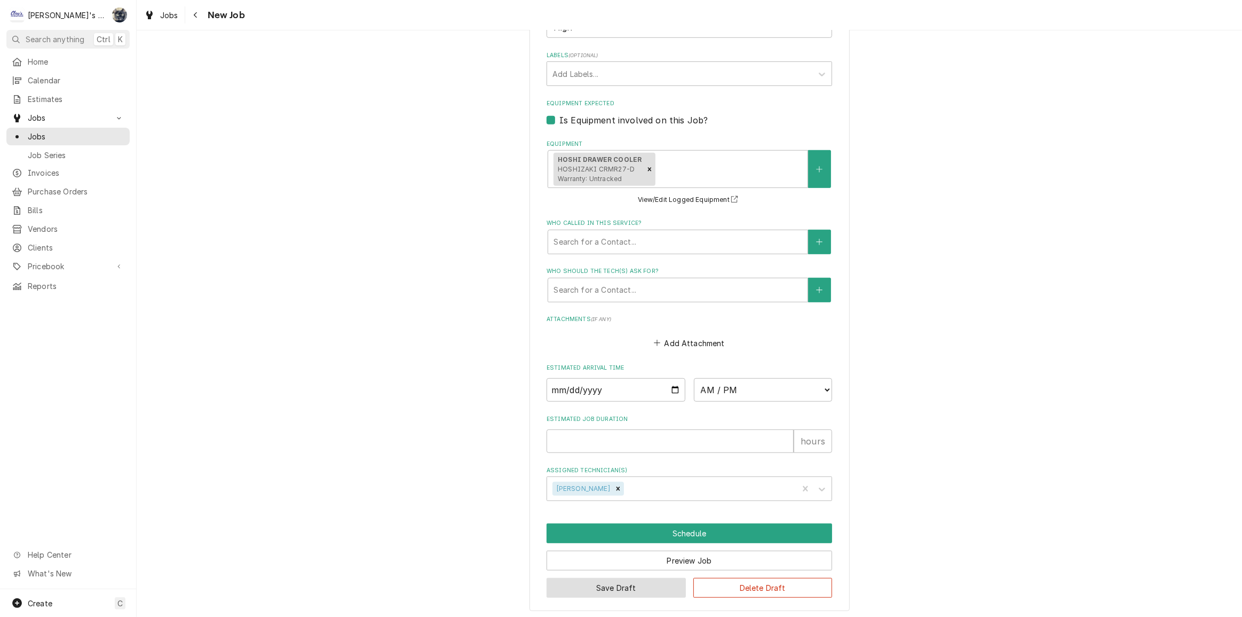
type textarea "9/2/2025 JR - ESTIMATE TO REPLACE CONTROLLER AND THERMISTER THAT WAS FOUND DEFE…"
click at [640, 583] on button "Save Draft" at bounding box center [616, 588] width 139 height 20
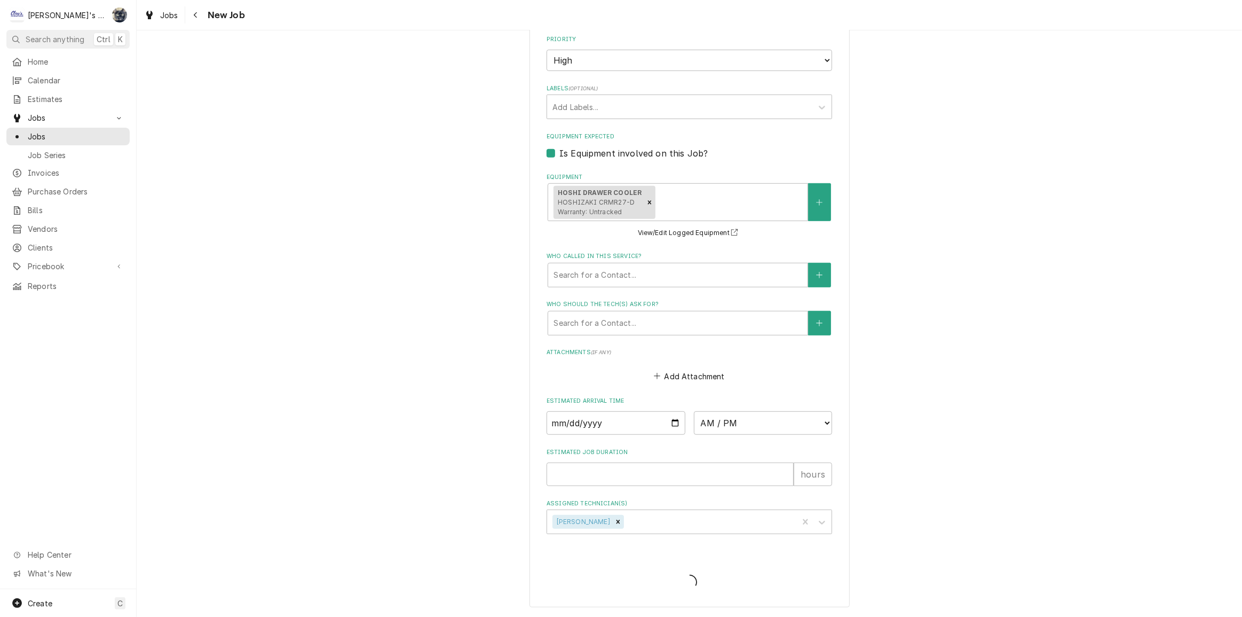
scroll to position [671, 0]
type textarea "x"
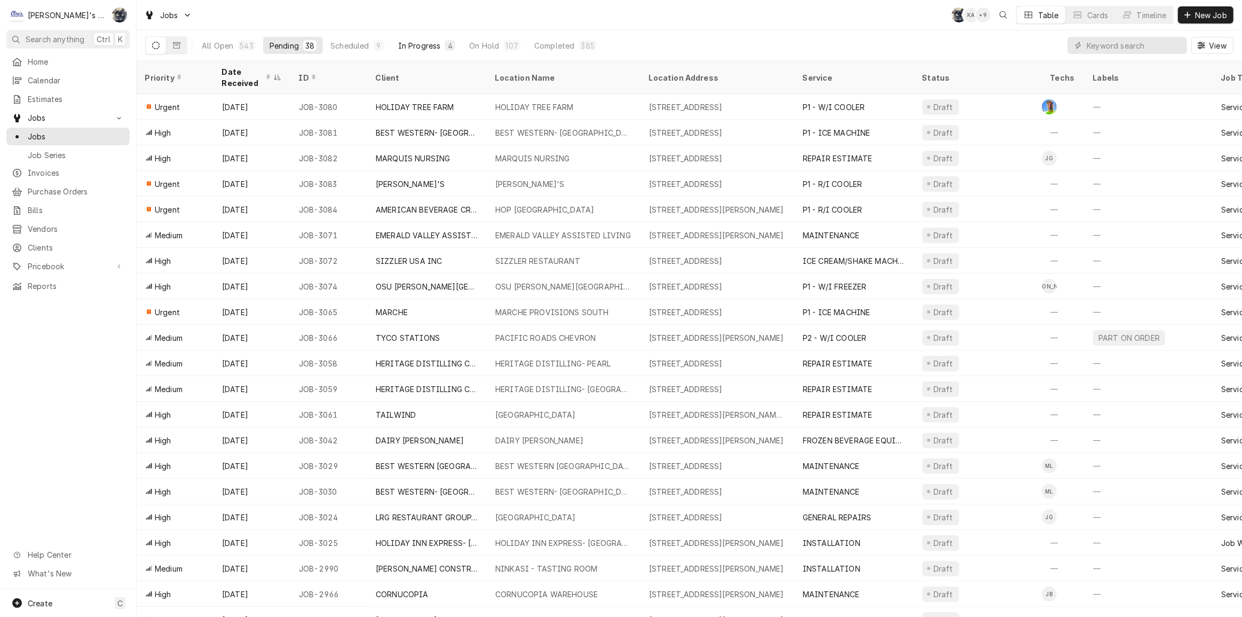
click at [437, 48] on div "In Progress" at bounding box center [419, 45] width 43 height 11
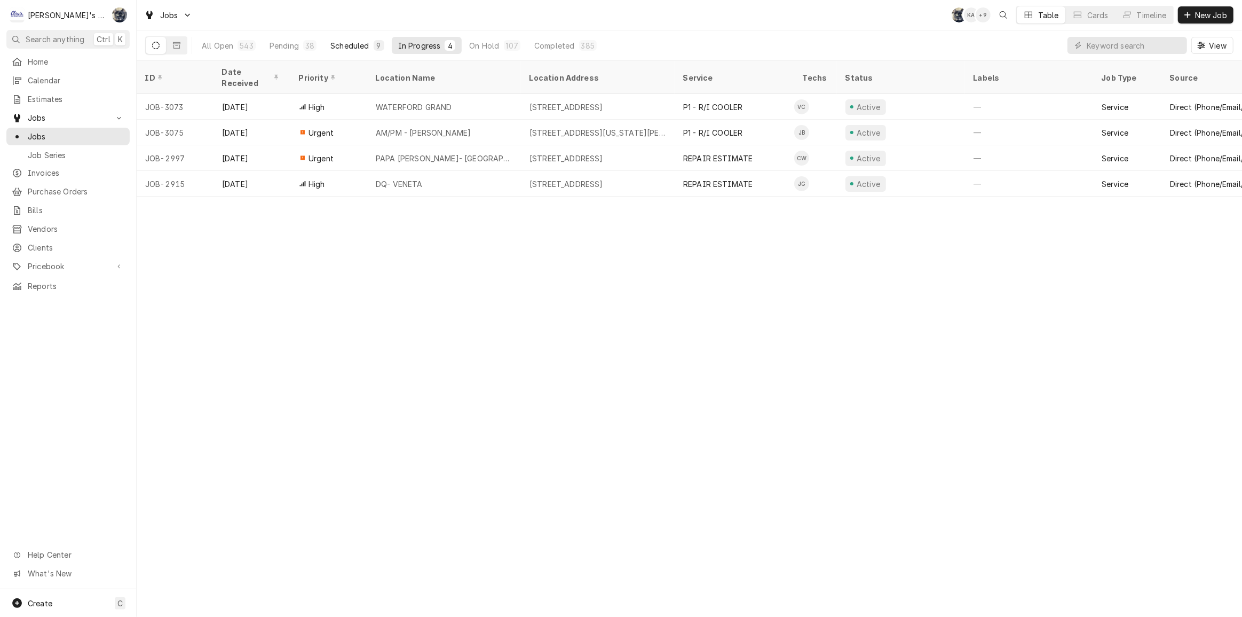
click at [358, 46] on div "Scheduled" at bounding box center [349, 45] width 38 height 11
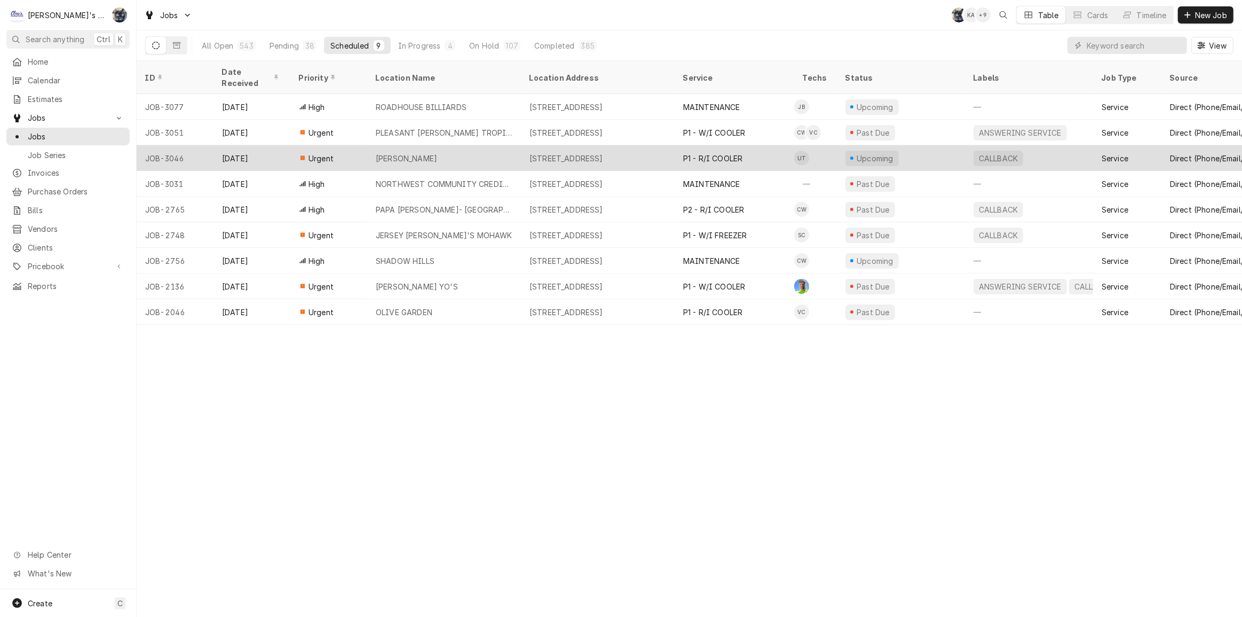
click at [408, 153] on div "CARSON KITCHEN" at bounding box center [406, 158] width 61 height 11
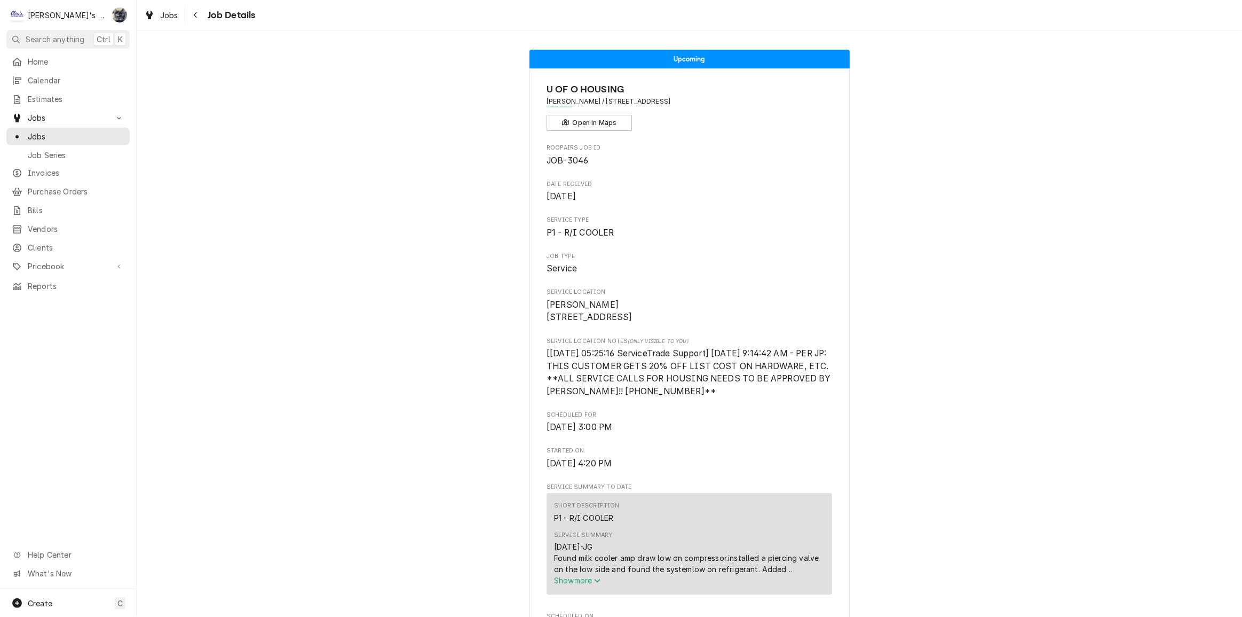
scroll to position [291, 0]
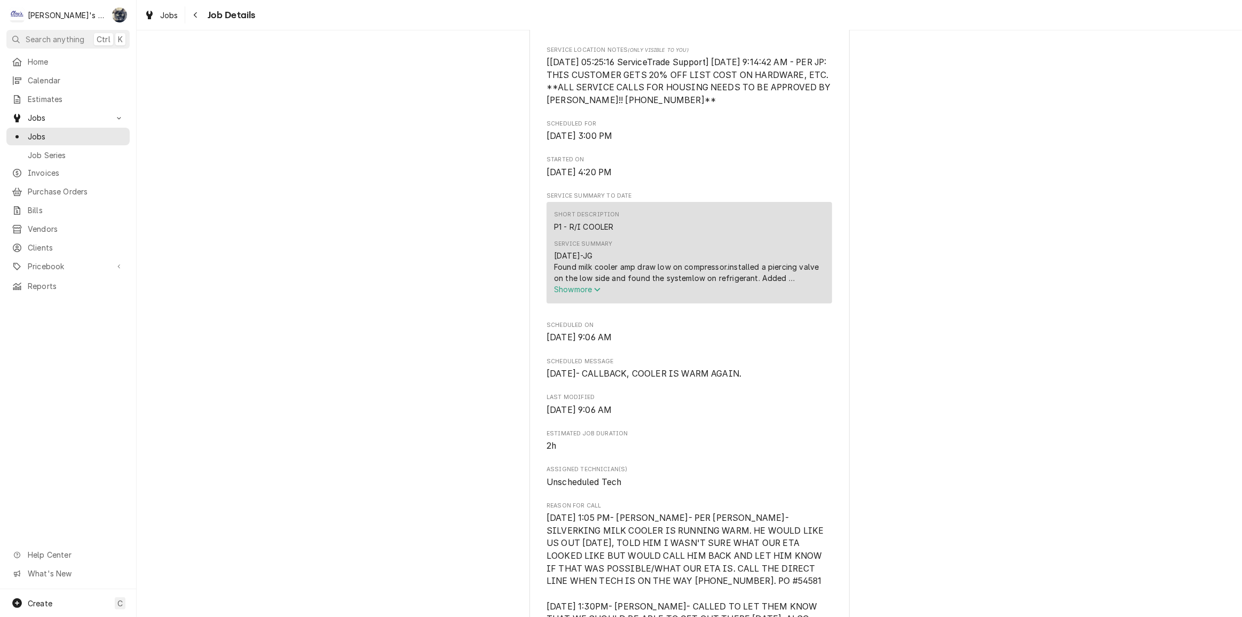
click at [566, 294] on span "Show more" at bounding box center [577, 289] width 47 height 9
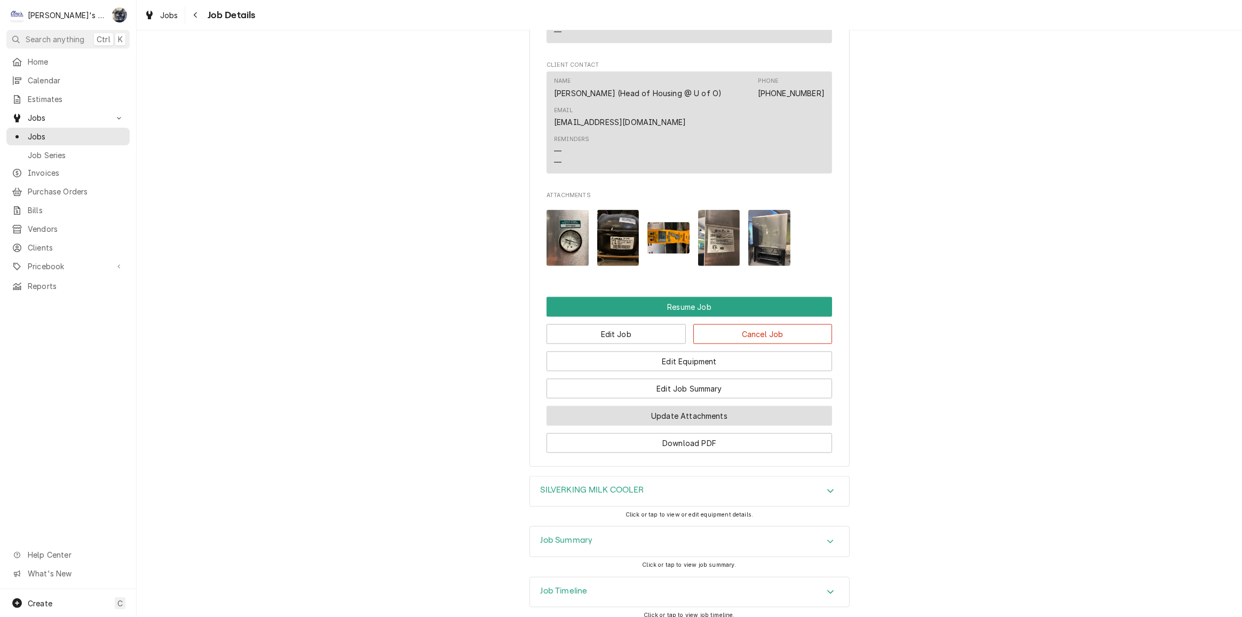
scroll to position [1322, 0]
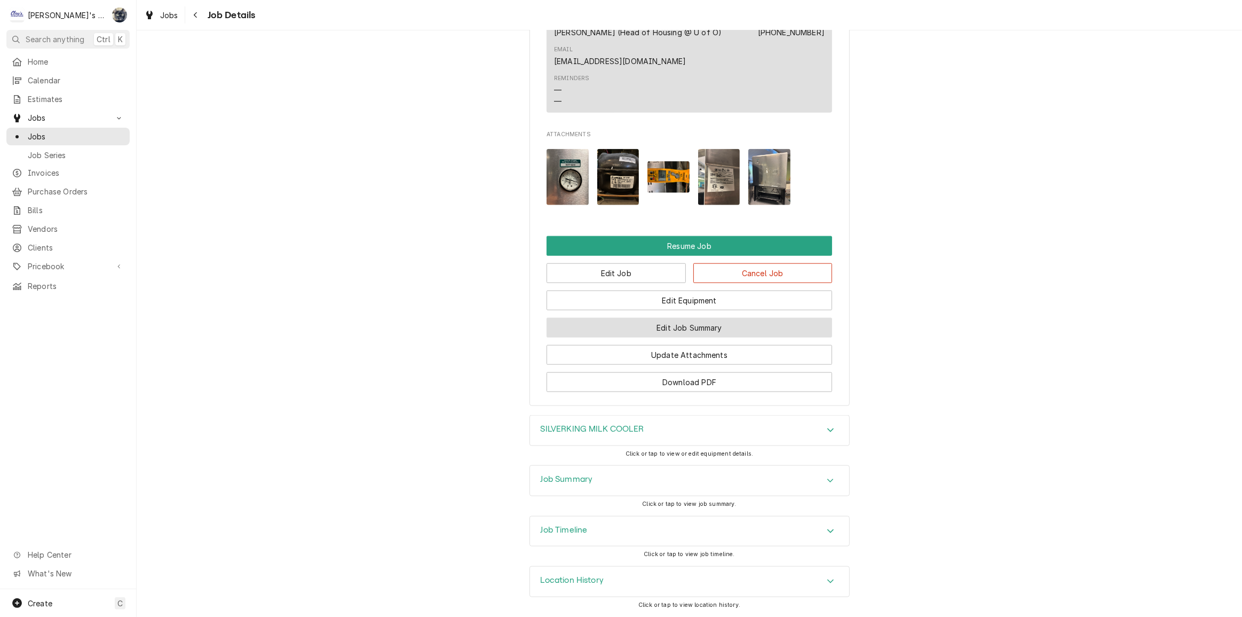
click at [660, 326] on button "Edit Job Summary" at bounding box center [690, 328] width 286 height 20
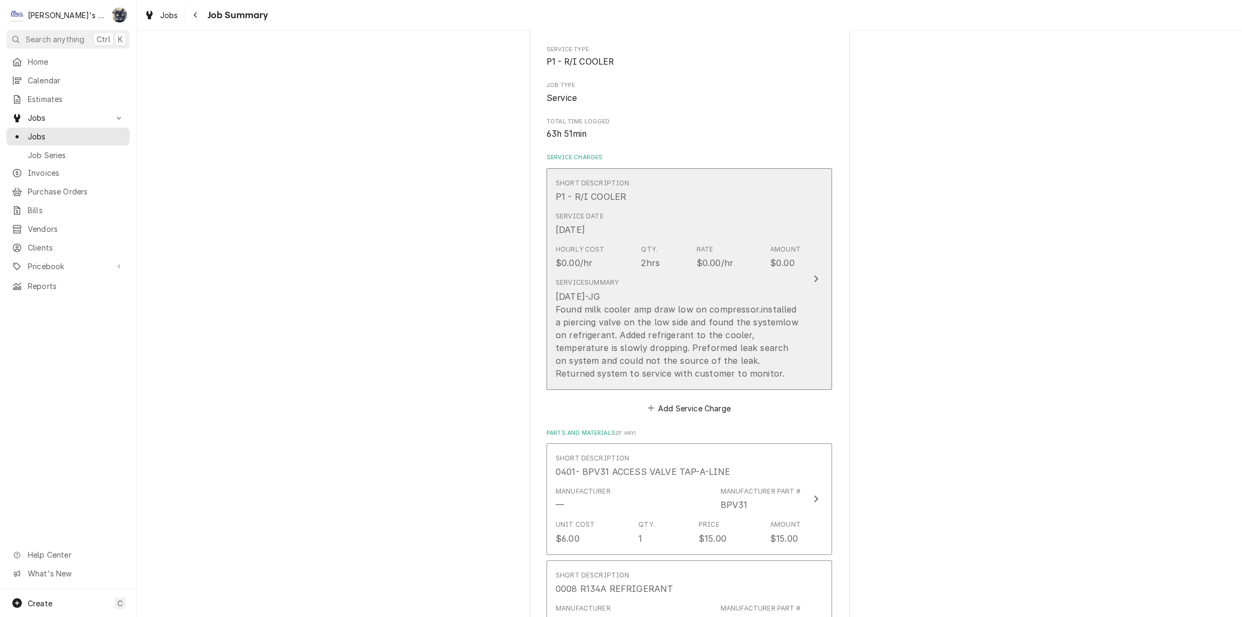
scroll to position [145, 0]
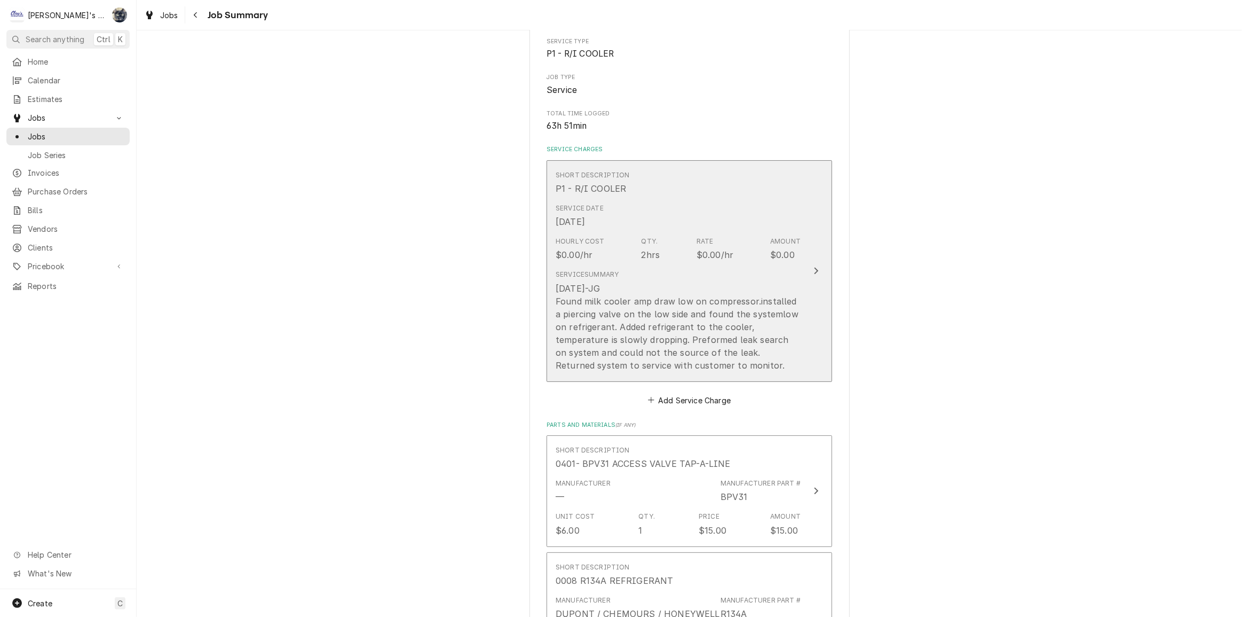
click at [669, 286] on div "[DATE]-JG Found milk cooler amp draw low on compressor.installed a piercing val…" at bounding box center [678, 327] width 245 height 90
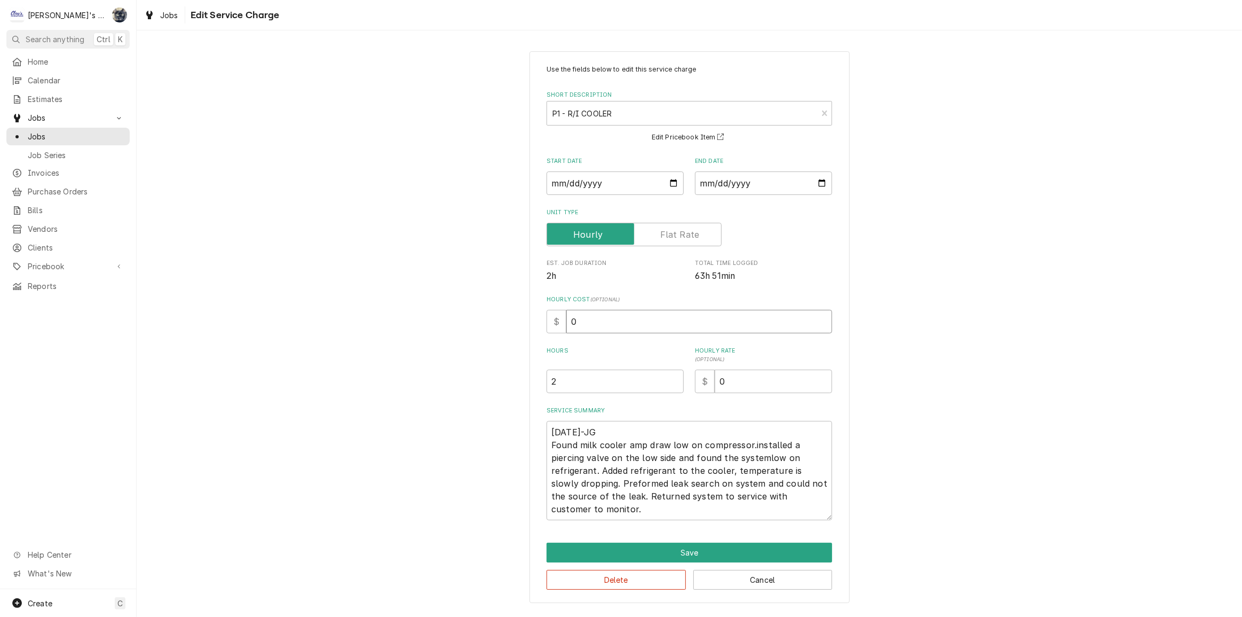
drag, startPoint x: 600, startPoint y: 319, endPoint x: 534, endPoint y: 314, distance: 66.4
click at [534, 314] on div "Use the fields below to edit this service charge Short Description P1 - R/I COO…" at bounding box center [690, 327] width 320 height 552
click at [605, 484] on textarea "[DATE]-JG Found milk cooler amp draw low on compressor.installed a piercing val…" at bounding box center [690, 470] width 286 height 99
type textarea "x"
type textarea "[DATE]-JG Found milk cooler amp draw low on compressor.installed a piercing val…"
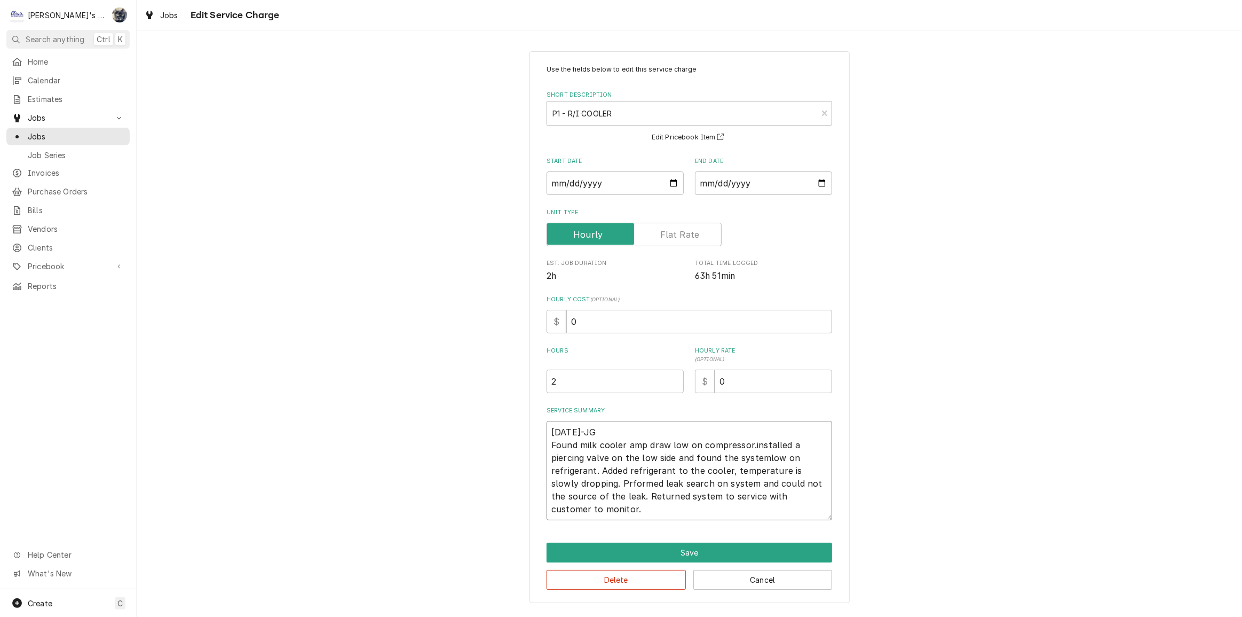
type textarea "x"
type textarea "[DATE]-JG Found milk cooler amp draw low on compressor.installed a piercing val…"
type textarea "x"
type textarea "[DATE]-JG Found milk cooler amp draw low on compressor.installed a piercing val…"
type textarea "x"
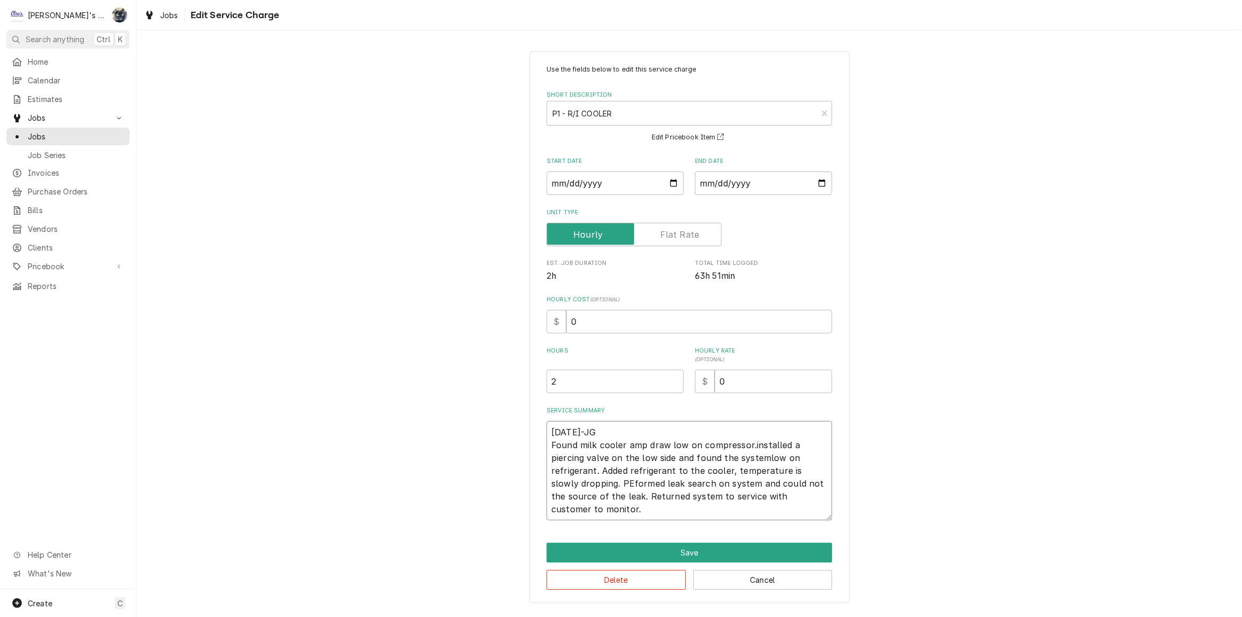
type textarea "[DATE]-JG Found milk cooler amp draw low on compressor.installed a piercing val…"
type textarea "x"
type textarea "[DATE]-JG Found milk cooler amp draw low on compressor.installed a piercing val…"
type textarea "x"
type textarea "[DATE]-JG Found milk cooler amp draw low on compressor.installed a piercing val…"
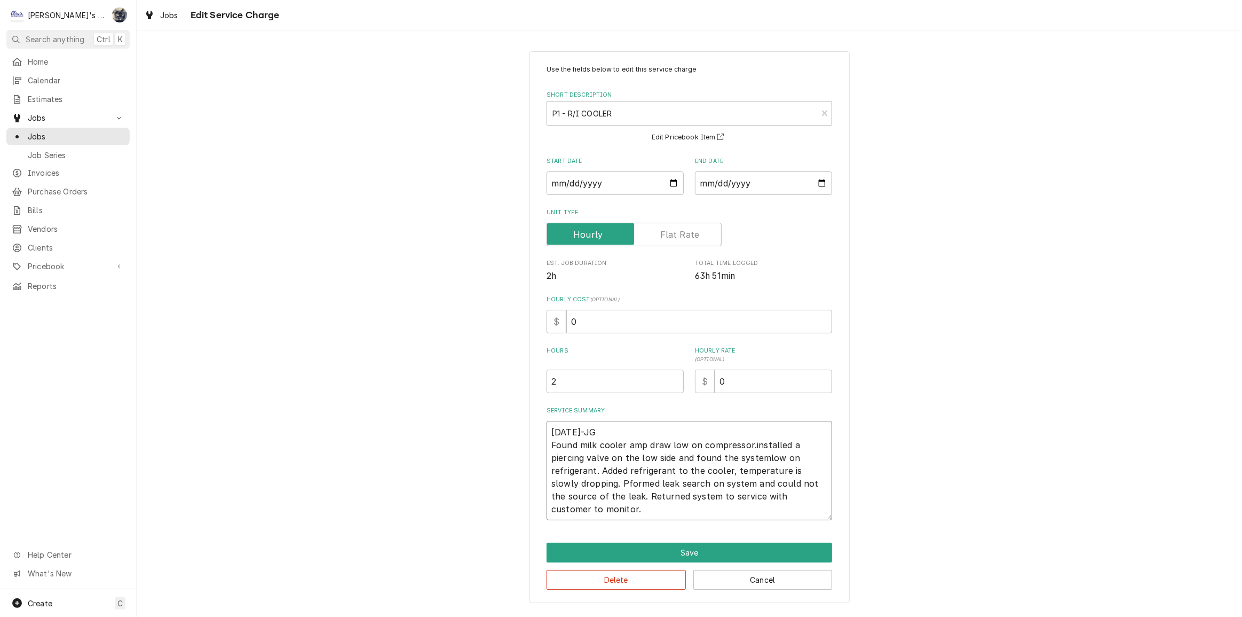
type textarea "x"
type textarea "[DATE]-JG Found milk cooler amp draw low on compressor.installed a piercing val…"
type textarea "x"
type textarea "[DATE]-JG Found milk cooler amp draw low on compressor.installed a piercing val…"
click at [752, 442] on textarea "[DATE]-JG Found milk cooler amp draw low on compressor.installed a piercing val…" at bounding box center [690, 470] width 286 height 99
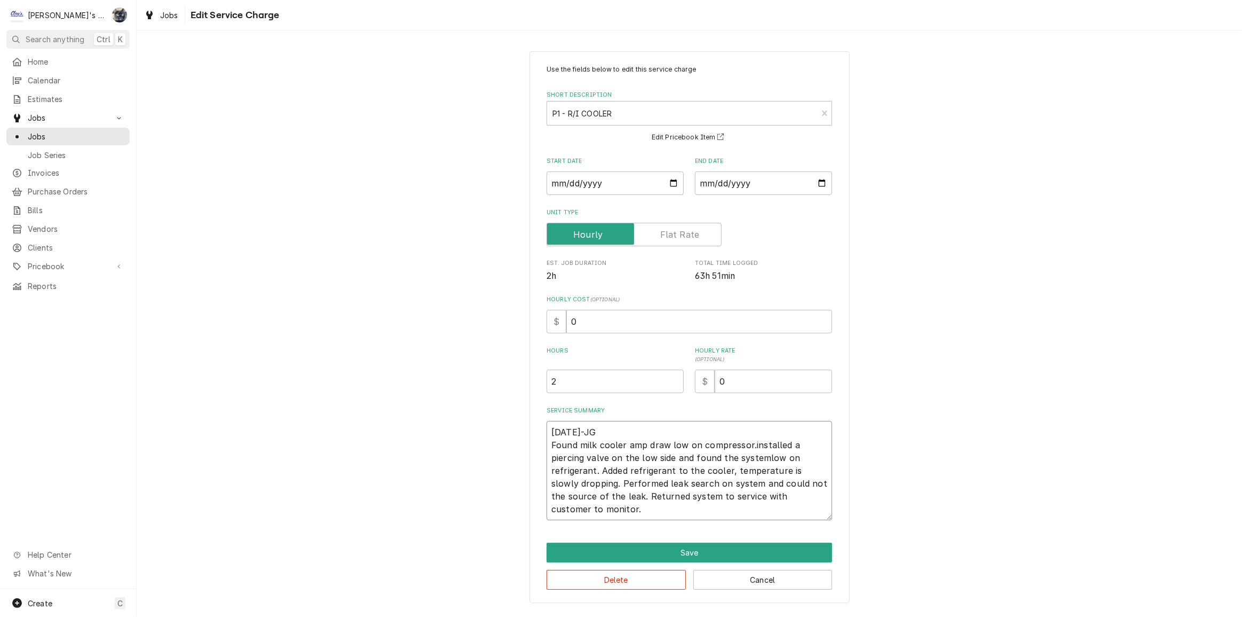
click at [753, 441] on textarea "[DATE]-JG Found milk cooler amp draw low on compressor.installed a piercing val…" at bounding box center [690, 470] width 286 height 99
type textarea "x"
type textarea "[DATE]-JG Found milk cooler amp draw low on compressor.nstalled a piercing valv…"
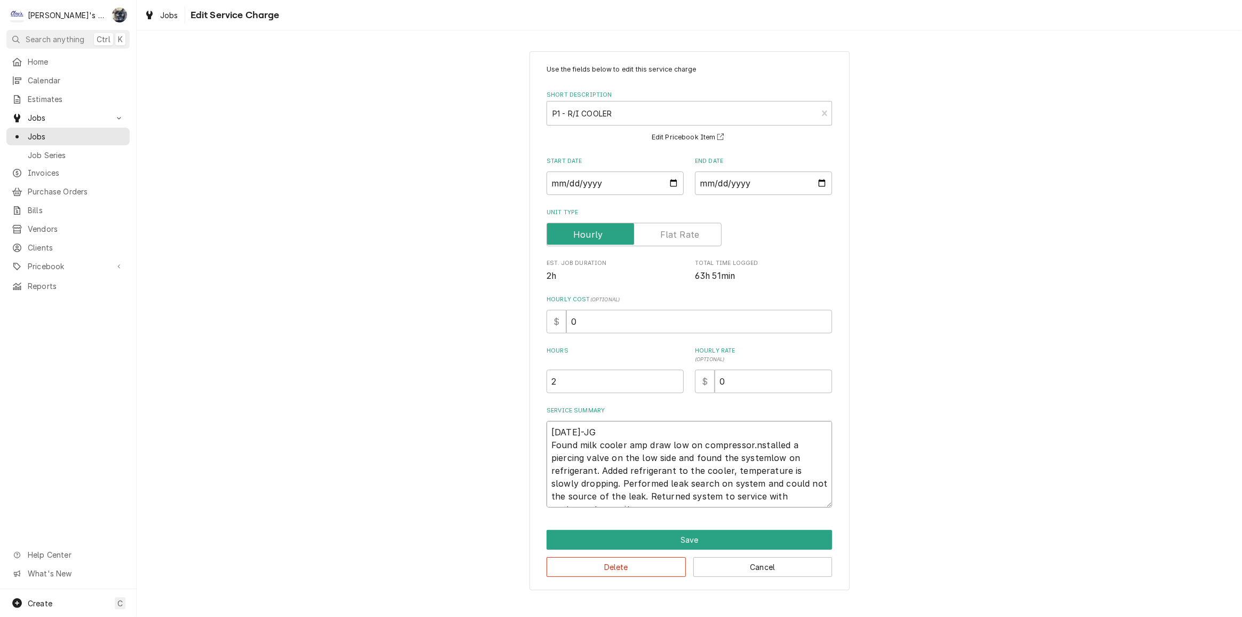
type textarea "x"
type textarea "[DATE]-JG Found milk cooler amp draw low on compressor. nstalled a piercing val…"
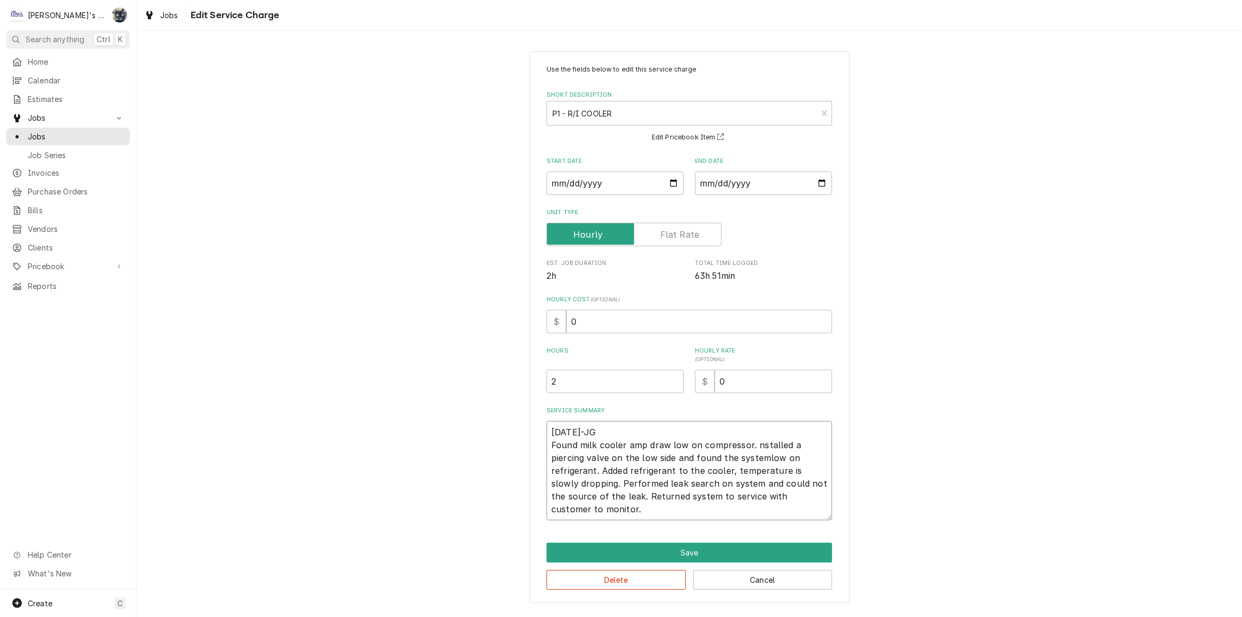
type textarea "x"
type textarea "[DATE]-JG Found milk cooler amp draw low on compressor. installed a piercing va…"
type textarea "x"
type textarea "[DATE]-JG Found milk cooler amp draw low on compressor. nstalled a piercing val…"
type textarea "x"
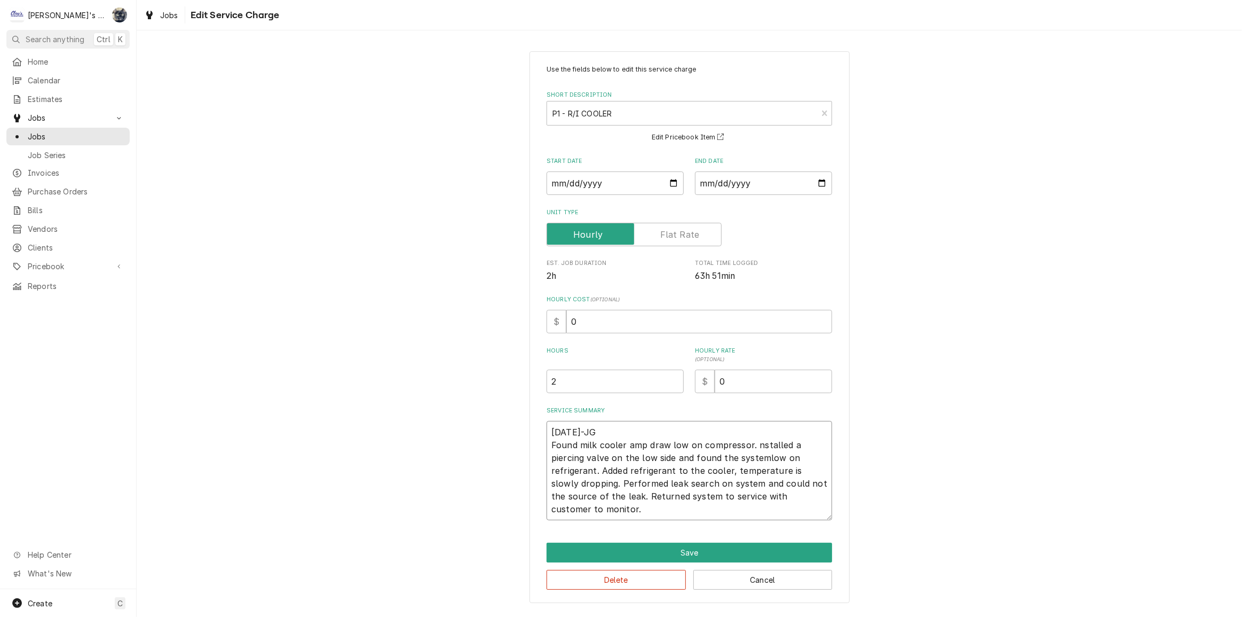
type textarea "[DATE]-JG Found milk cooler amp draw low on compressor. Installed a piercing va…"
click at [766, 459] on textarea "[DATE]-JG Found milk cooler amp draw low on compressor. Installed a piercing va…" at bounding box center [690, 470] width 286 height 99
type textarea "x"
type textarea "[DATE]-JG Found milk cooler amp draw low on compressor. Installed a piercing va…"
click at [730, 550] on button "Save" at bounding box center [690, 552] width 286 height 20
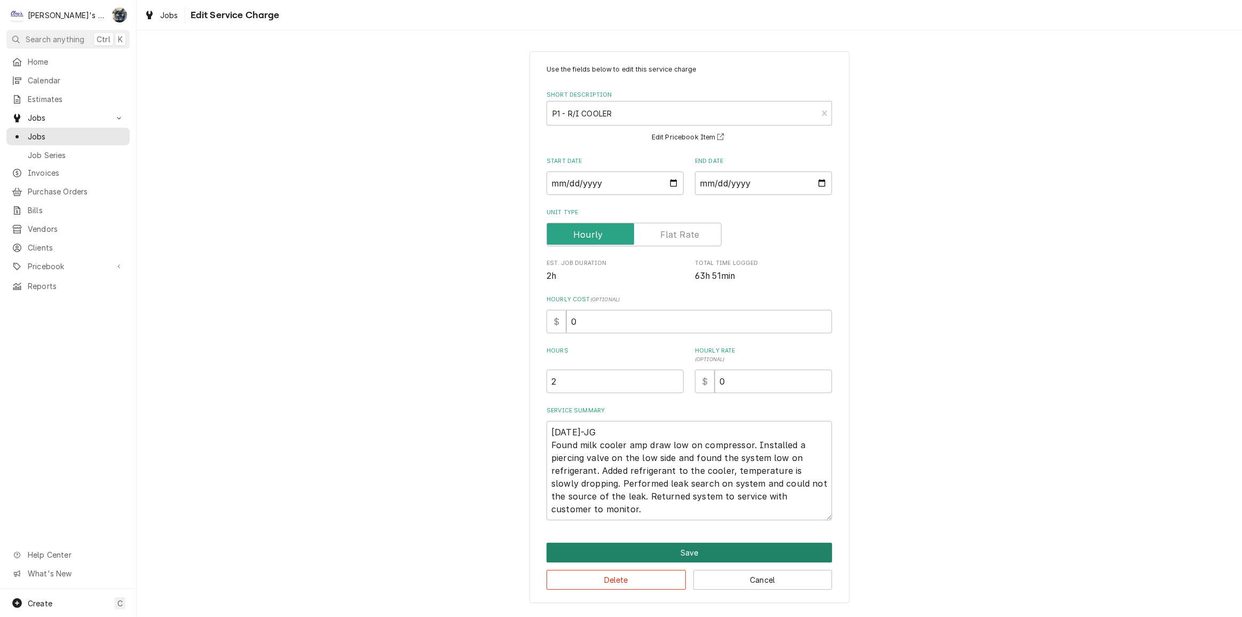
type textarea "x"
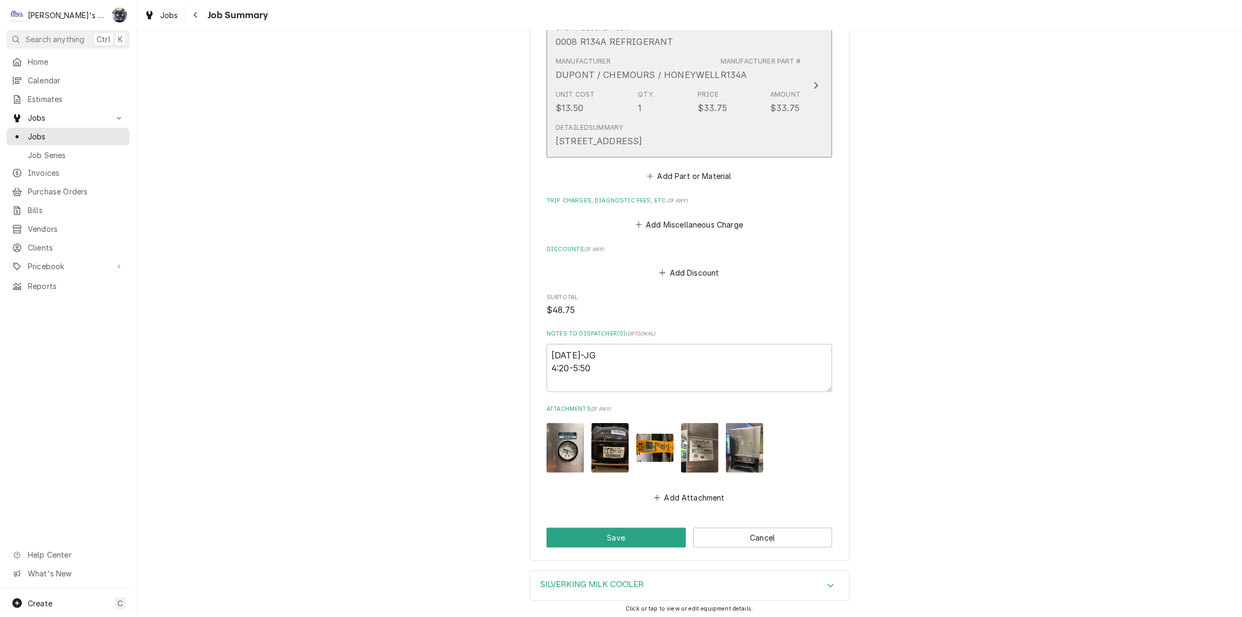
scroll to position [728, 0]
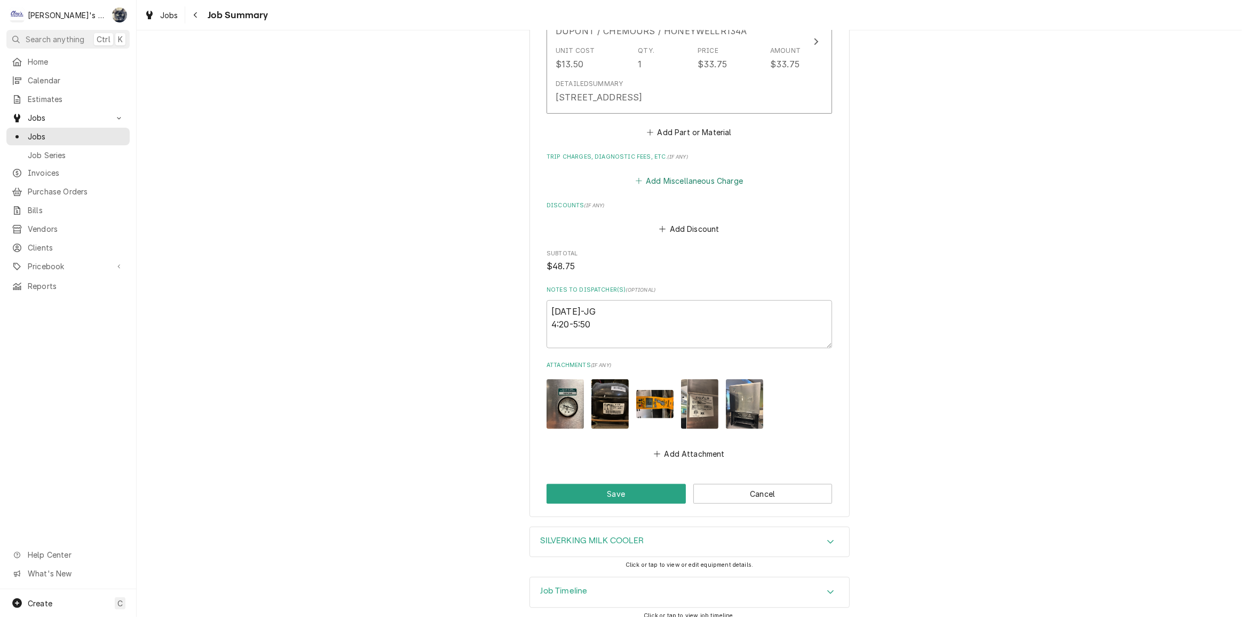
click at [668, 179] on button "Add Miscellaneous Charge" at bounding box center [689, 180] width 111 height 15
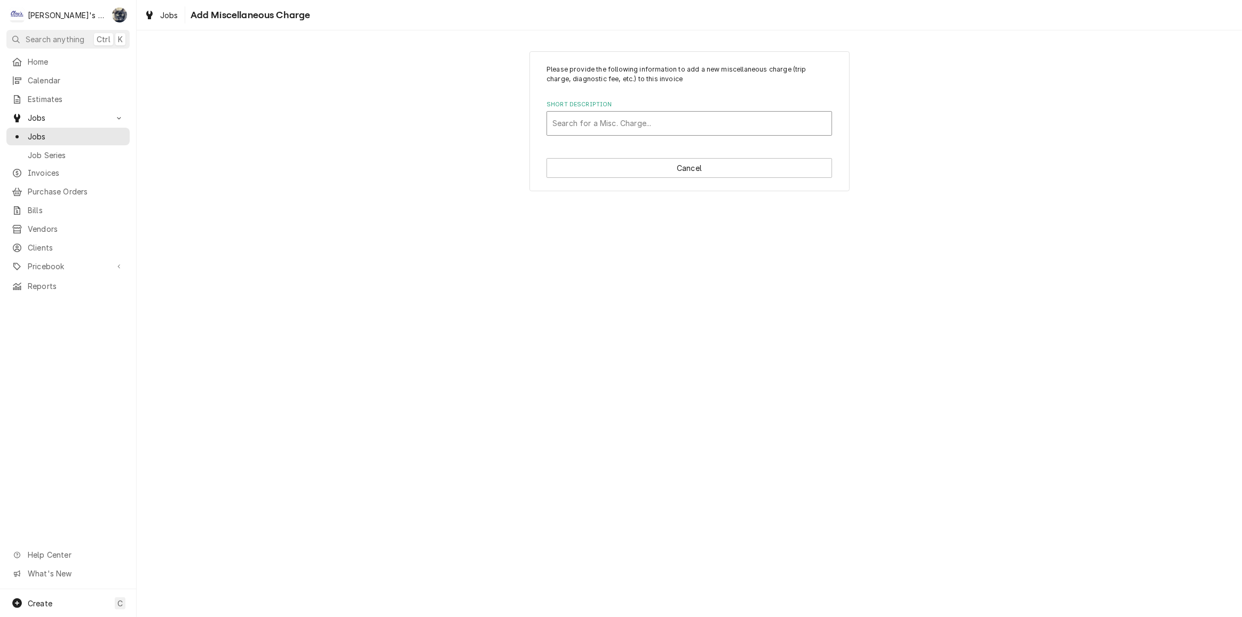
click at [646, 124] on div "Short Description" at bounding box center [690, 123] width 274 height 19
type input "tr"
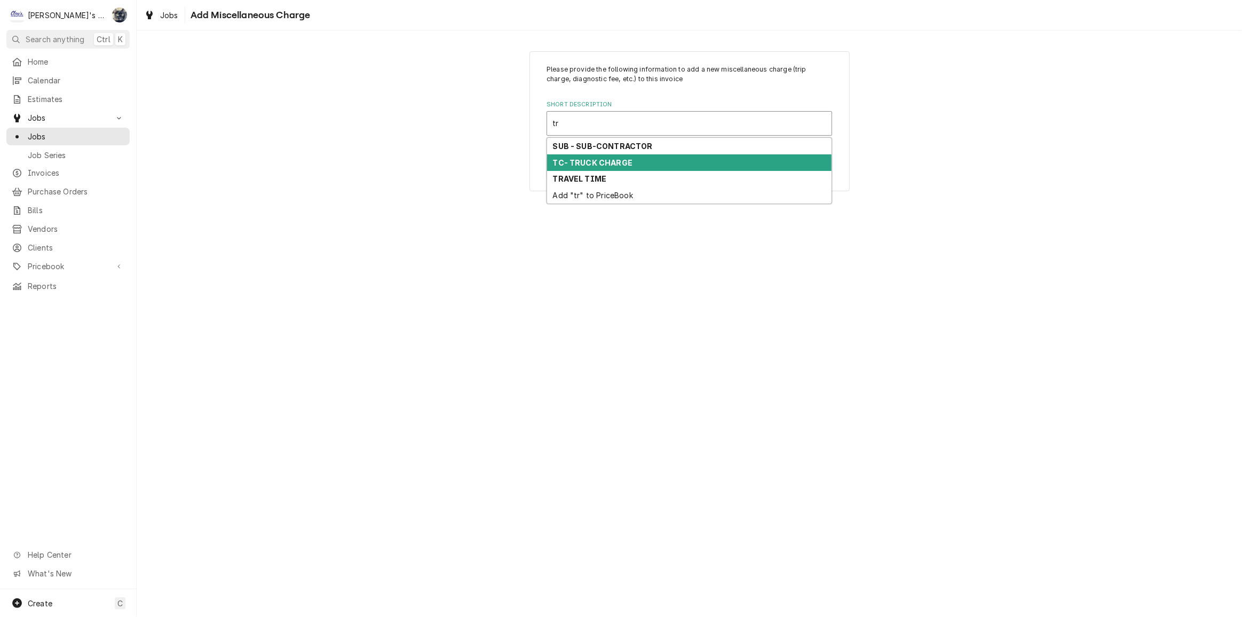
click at [645, 156] on div "TC- TRUCK CHARGE" at bounding box center [689, 162] width 285 height 17
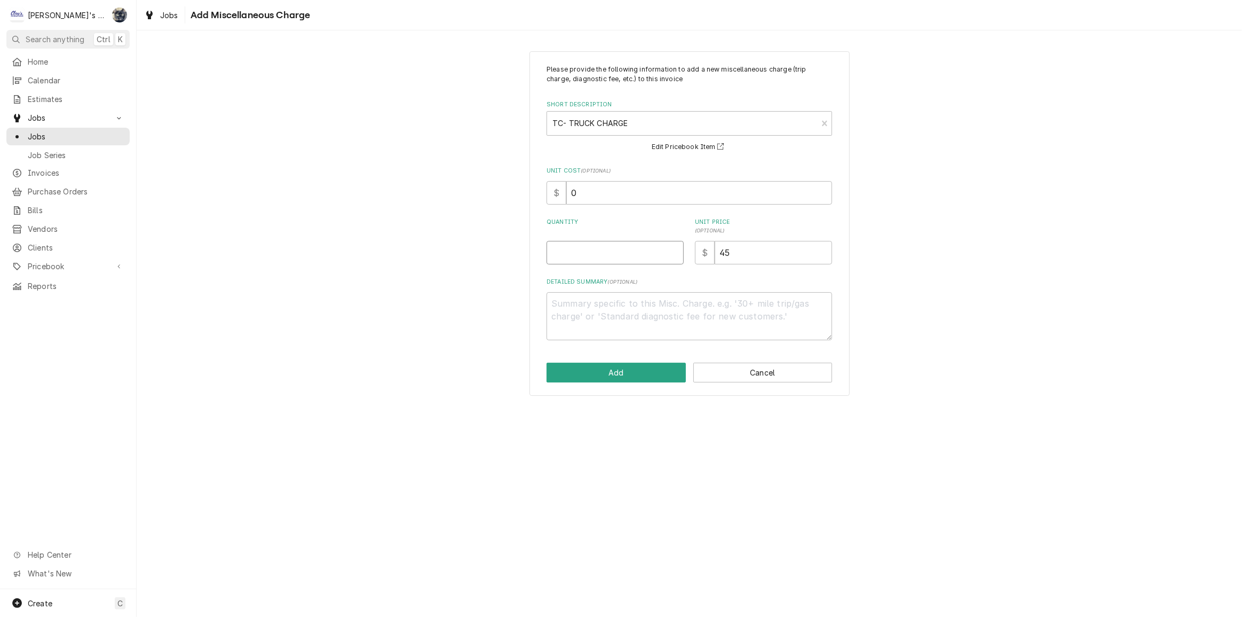
click at [610, 261] on input "Quantity" at bounding box center [615, 252] width 137 height 23
type textarea "x"
type input "1"
click at [624, 365] on button "Add" at bounding box center [616, 372] width 139 height 20
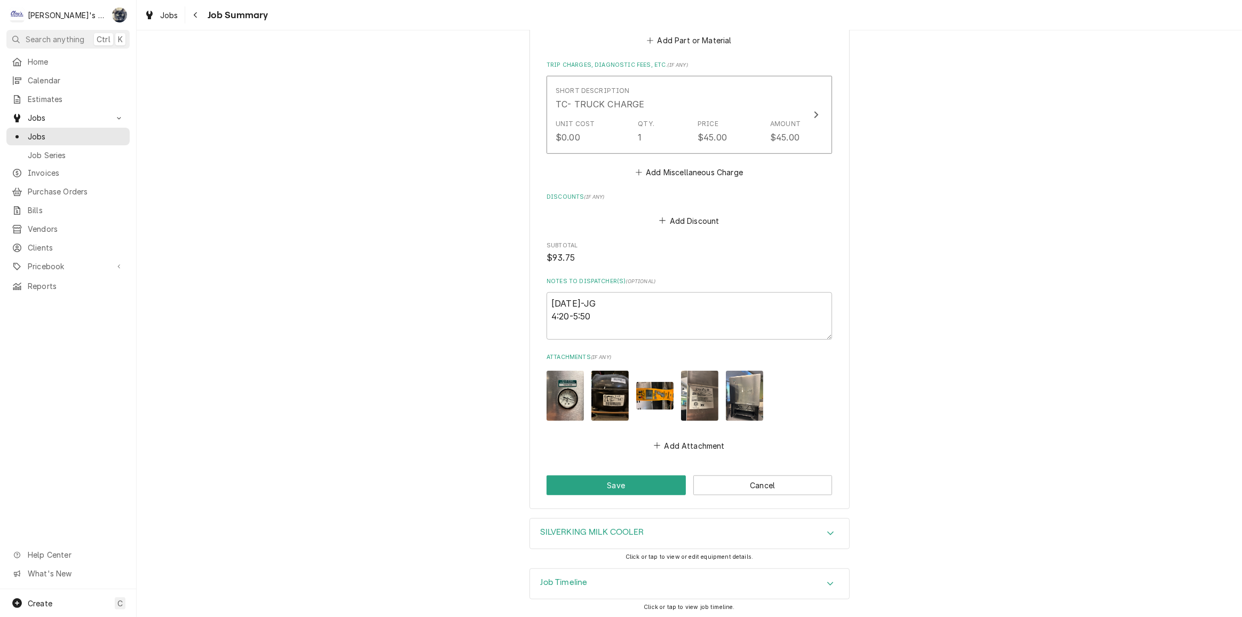
scroll to position [820, 0]
click at [632, 325] on textarea "[DATE]-JG 4:20-5:50" at bounding box center [690, 315] width 286 height 48
type textarea "x"
type textarea "[DATE]-JG 4:20-5:50"
type textarea "x"
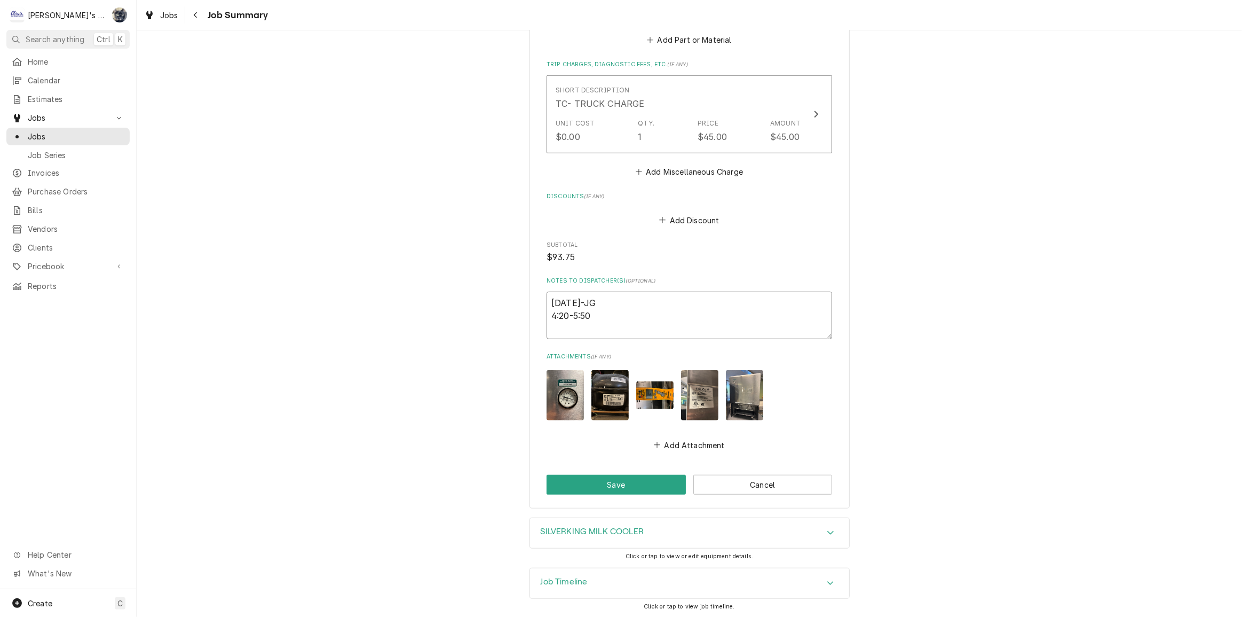
type textarea "[DATE]-JG 4:20-5:50 p"
type textarea "x"
type textarea "[DATE]-JG 4:20-5:50 pw"
type textarea "x"
type textarea "[DATE]-JG 4:20-5:50 p"
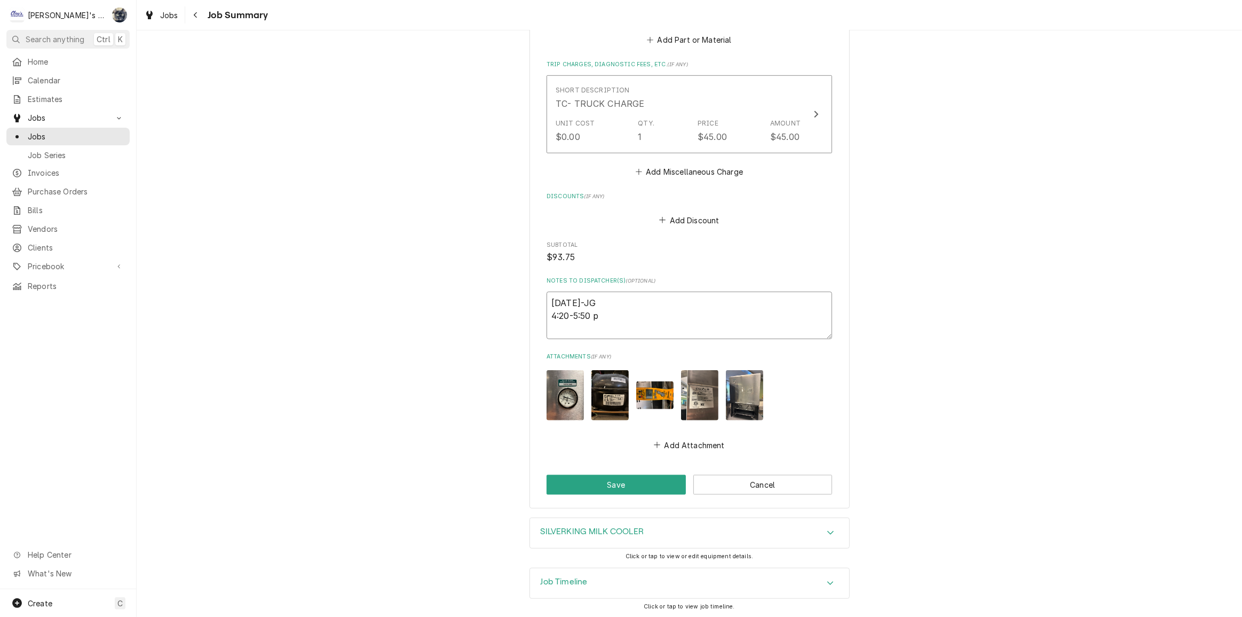
type textarea "x"
type textarea "[DATE]-JG 4:20-5:50"
type textarea "x"
type textarea "[DATE]-JG 4:20-5:50 P"
type textarea "x"
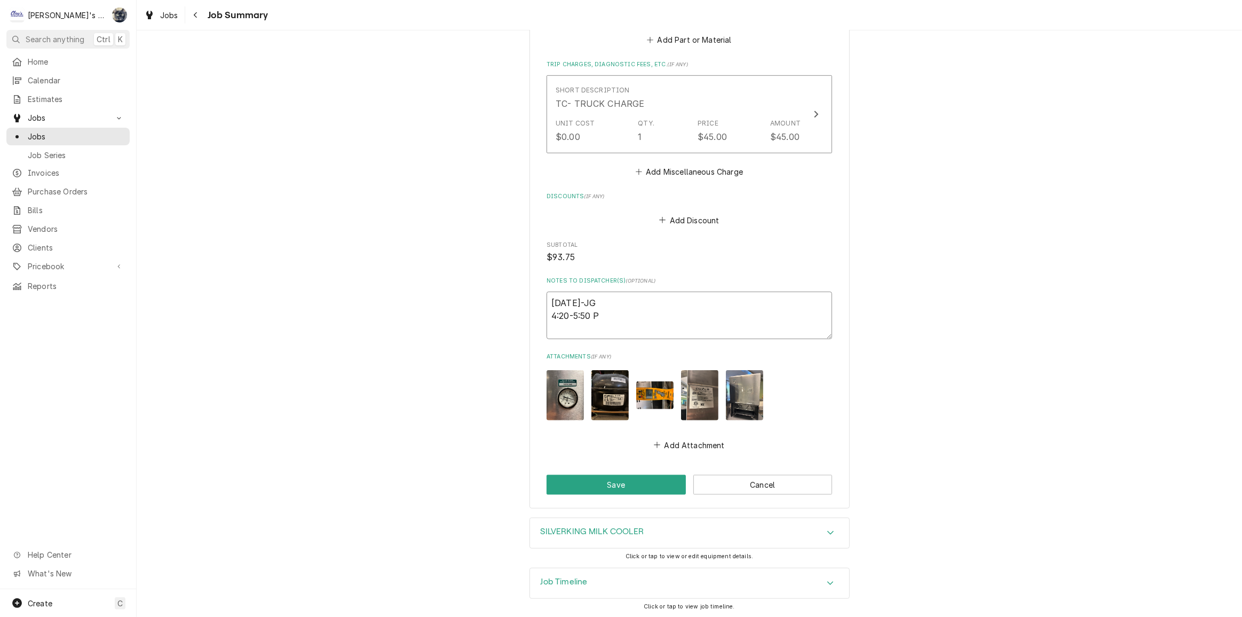
type textarea "[DATE]-JG 4:20-5:50 PW"
type textarea "x"
type textarea "[DATE]-JG 4:20-5:50 PW"
click at [619, 486] on button "Save" at bounding box center [616, 485] width 139 height 20
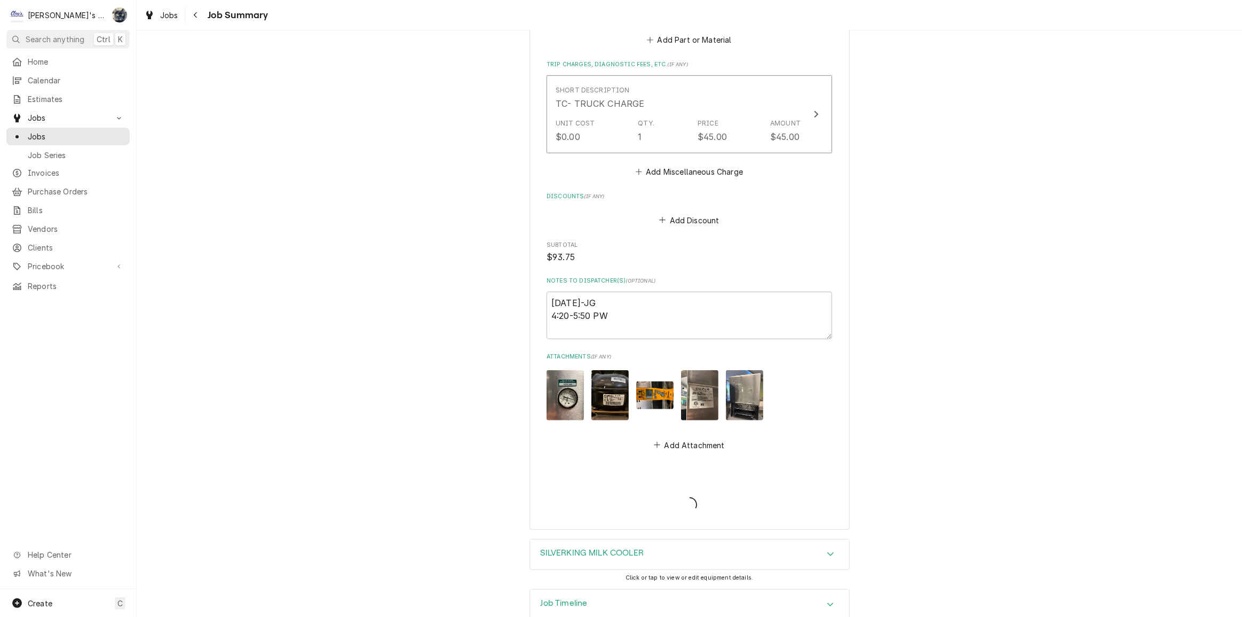
type textarea "x"
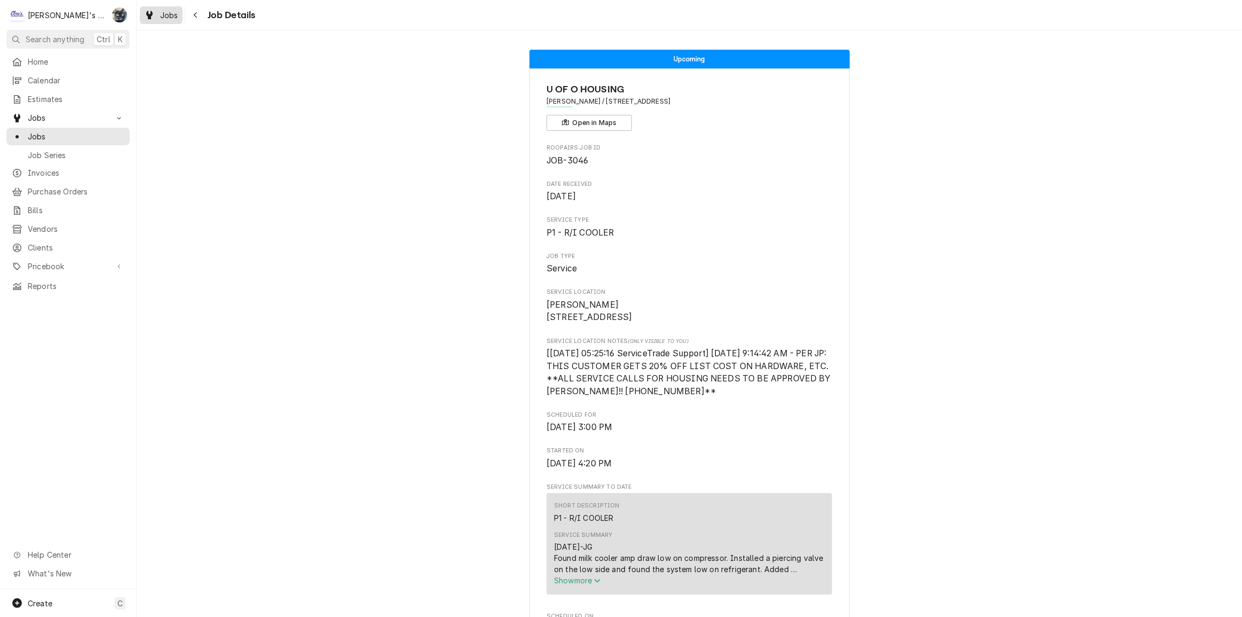
click at [165, 19] on span "Jobs" at bounding box center [169, 15] width 18 height 11
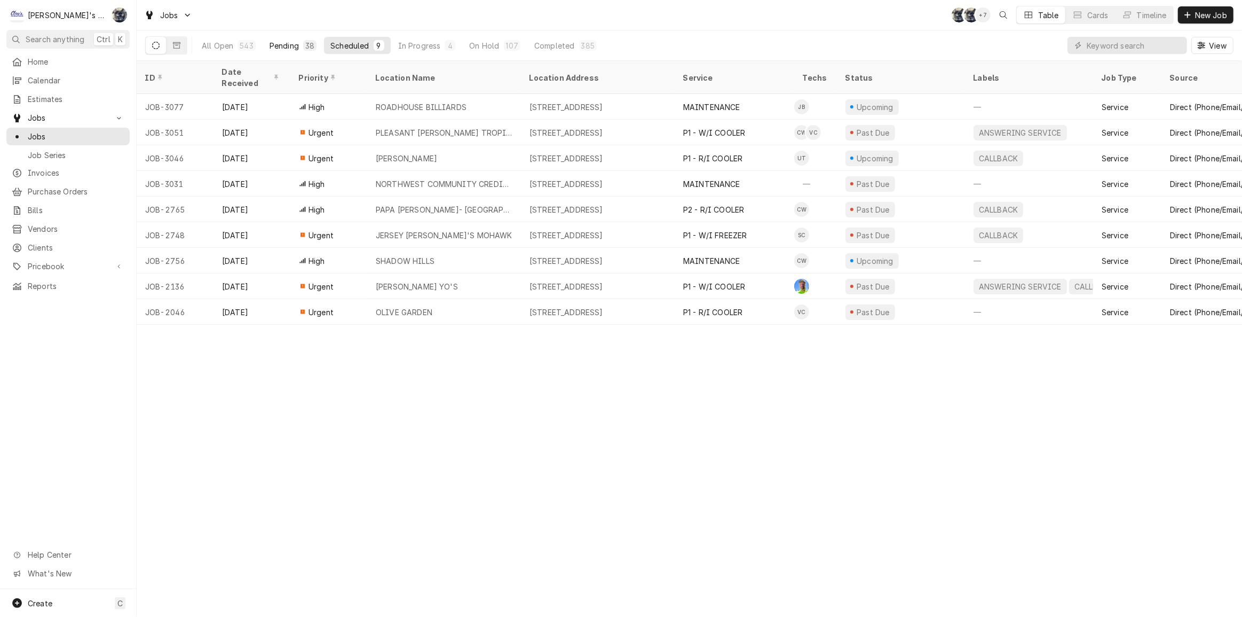
click at [305, 45] on div "38" at bounding box center [309, 45] width 9 height 11
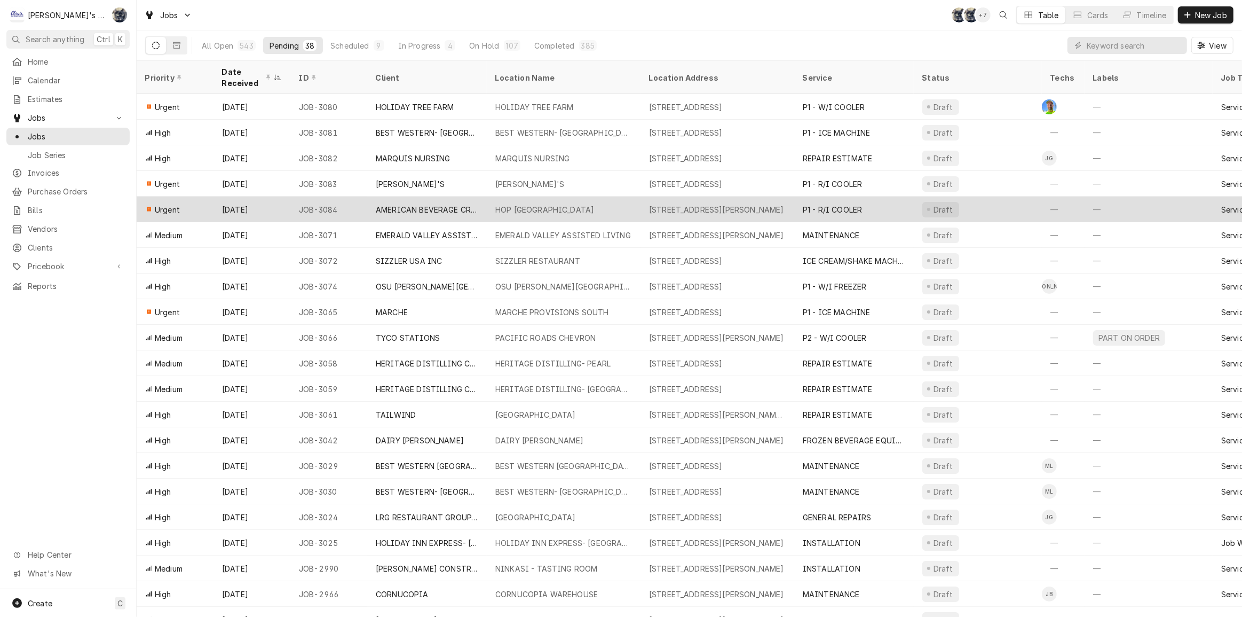
click at [525, 208] on div "HOP [GEOGRAPHIC_DATA]" at bounding box center [544, 209] width 99 height 11
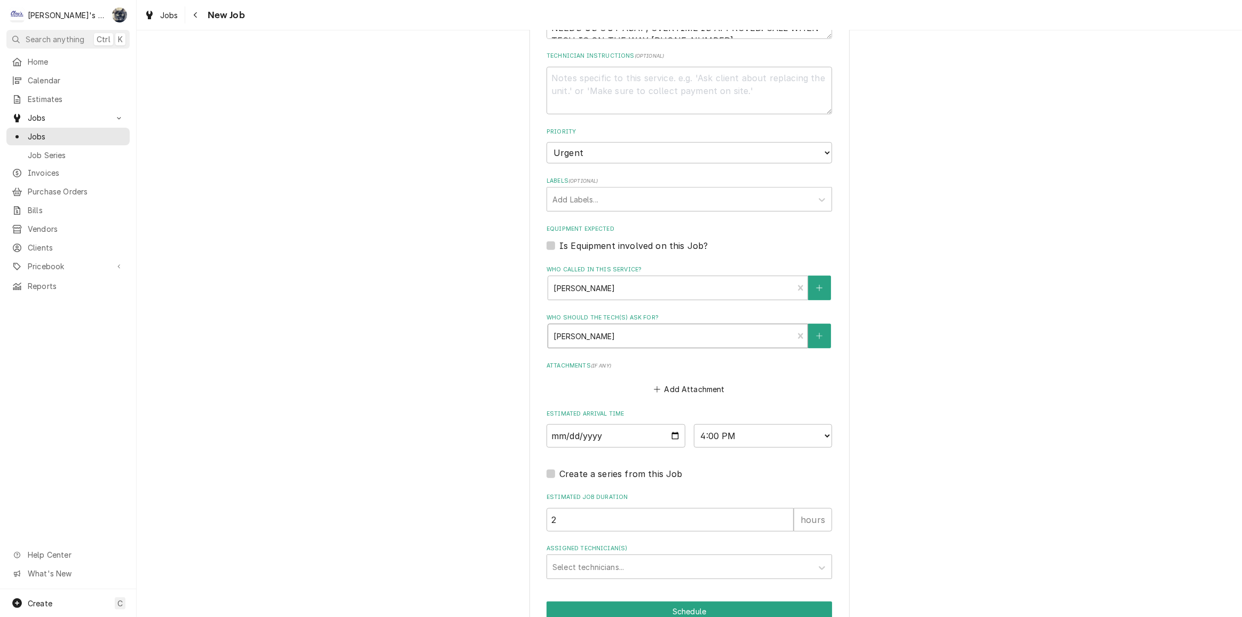
scroll to position [582, 0]
click at [593, 98] on textarea "Technician Instructions ( optional )" at bounding box center [690, 91] width 286 height 48
type textarea "x"
type textarea "*"
type textarea "x"
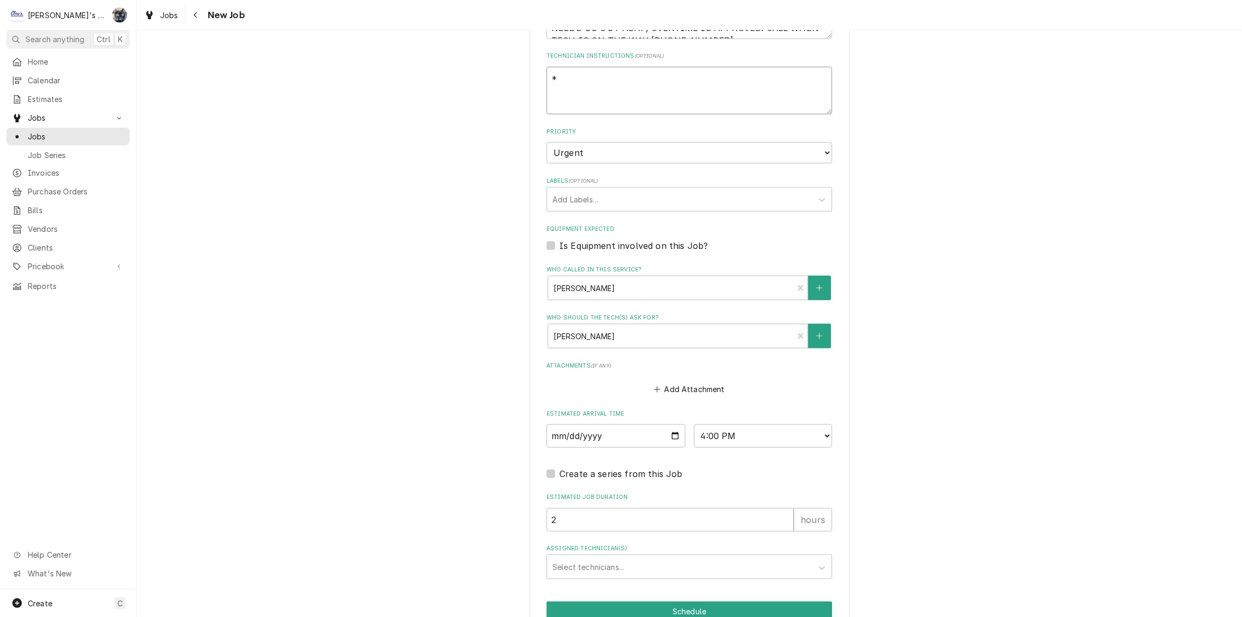
type textarea "**"
type textarea "x"
type textarea "**"
type textarea "x"
type textarea "** P"
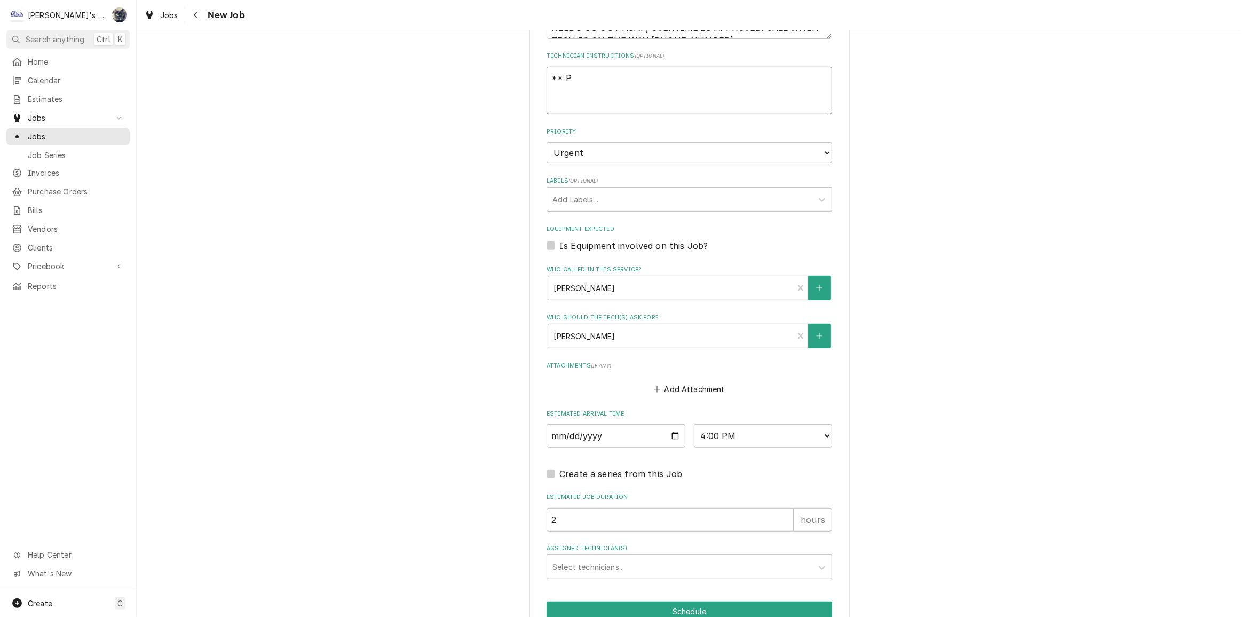
type textarea "x"
type textarea "** PL"
type textarea "x"
type textarea "** PLE"
type textarea "x"
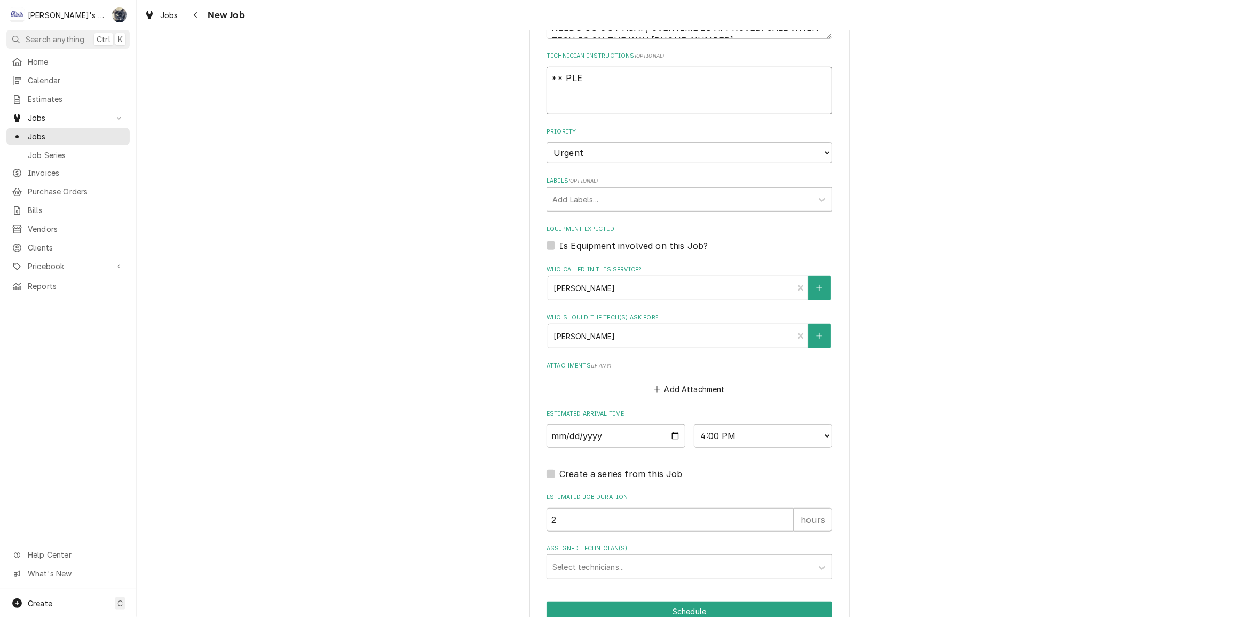
type textarea "** PLEA"
type textarea "x"
type textarea "** PLEAS"
type textarea "x"
type textarea "** PLEASE"
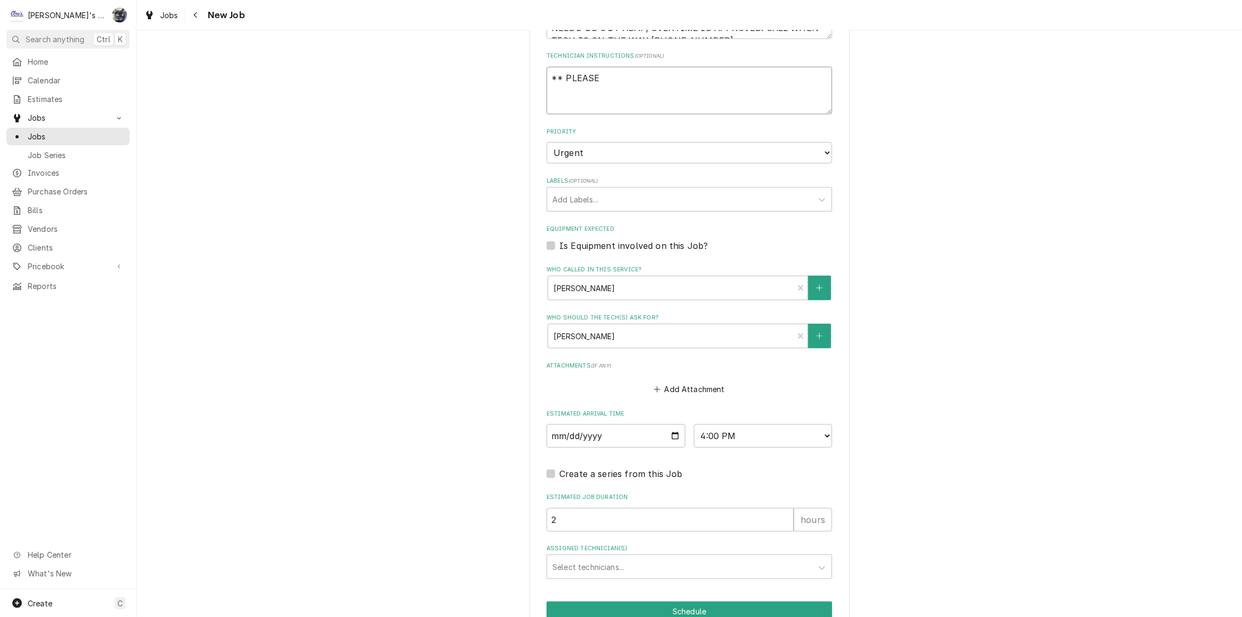
type textarea "x"
type textarea "** PLEASE"
type textarea "x"
type textarea "** PLEASE A"
type textarea "x"
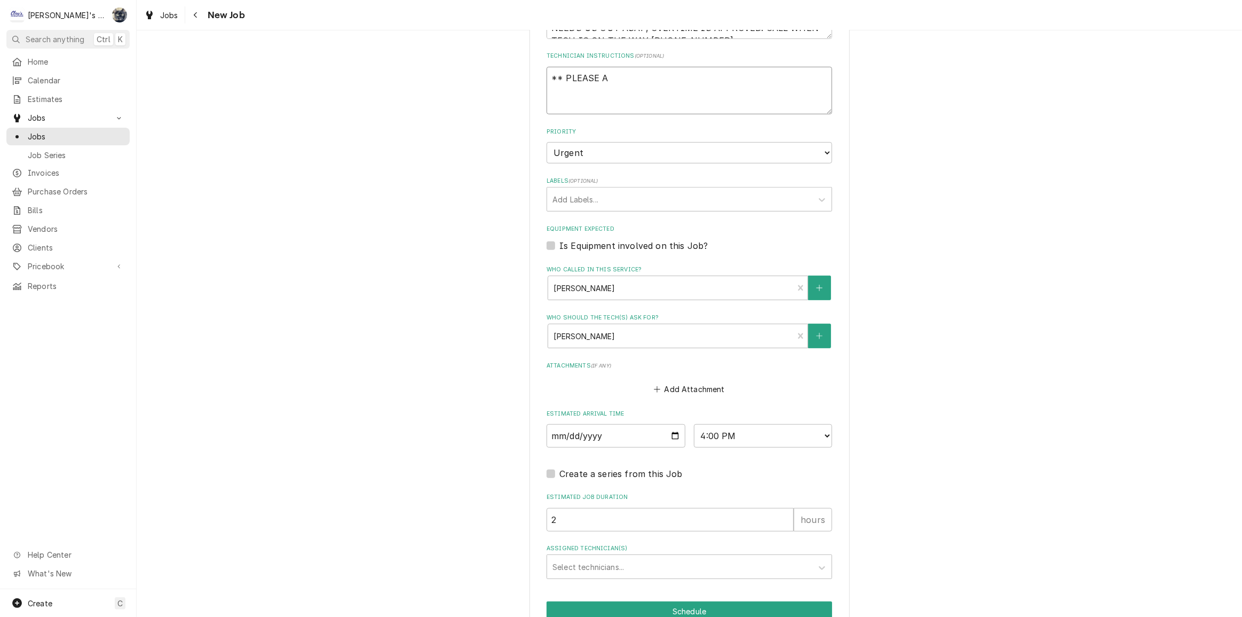
type textarea "** PLEASE AT"
type textarea "x"
type textarea "** PLEASE ATT"
type textarea "x"
type textarea "** PLEASE ATTA"
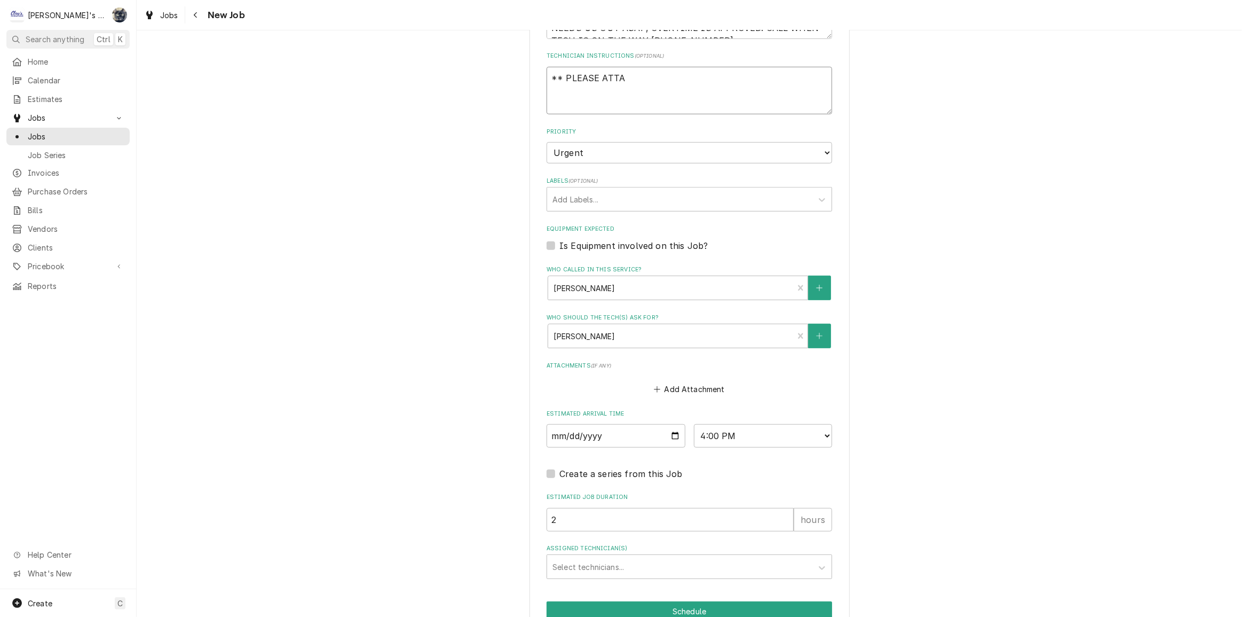
type textarea "x"
type textarea "** PLEASE ATTAC"
type textarea "x"
type textarea "** PLEASE ATTACH"
type textarea "x"
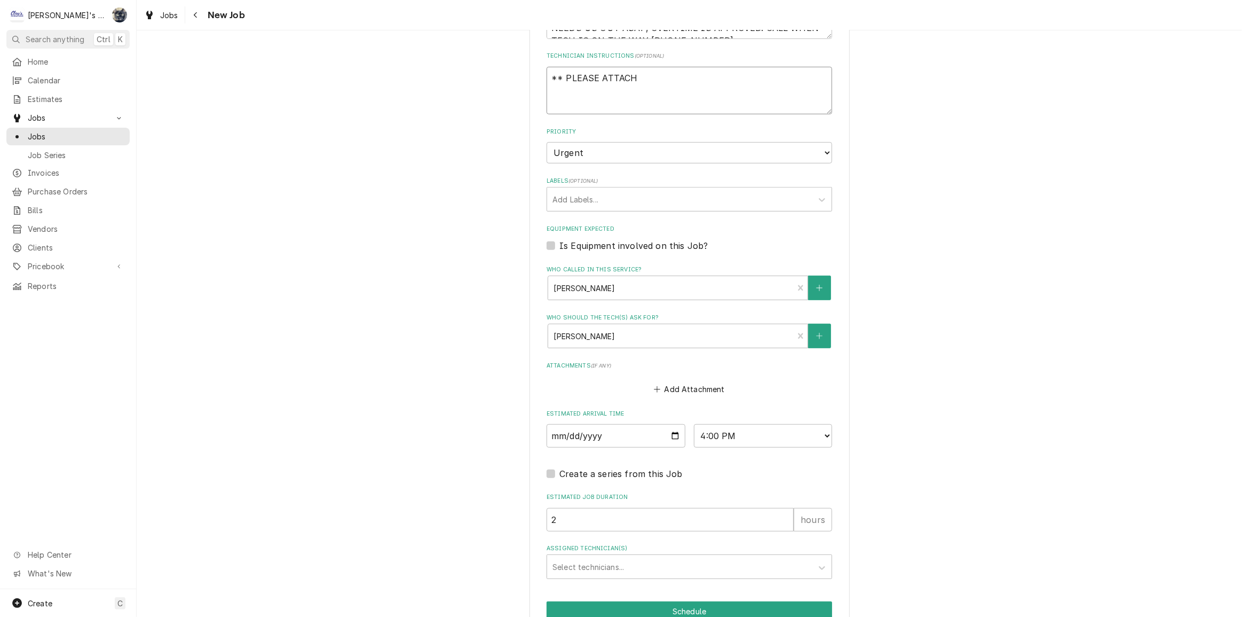
type textarea "** PLEASE ATTACH"
type textarea "x"
type textarea "** PLEASE ATTACH D"
type textarea "x"
type textarea "** PLEASE ATTACH DA"
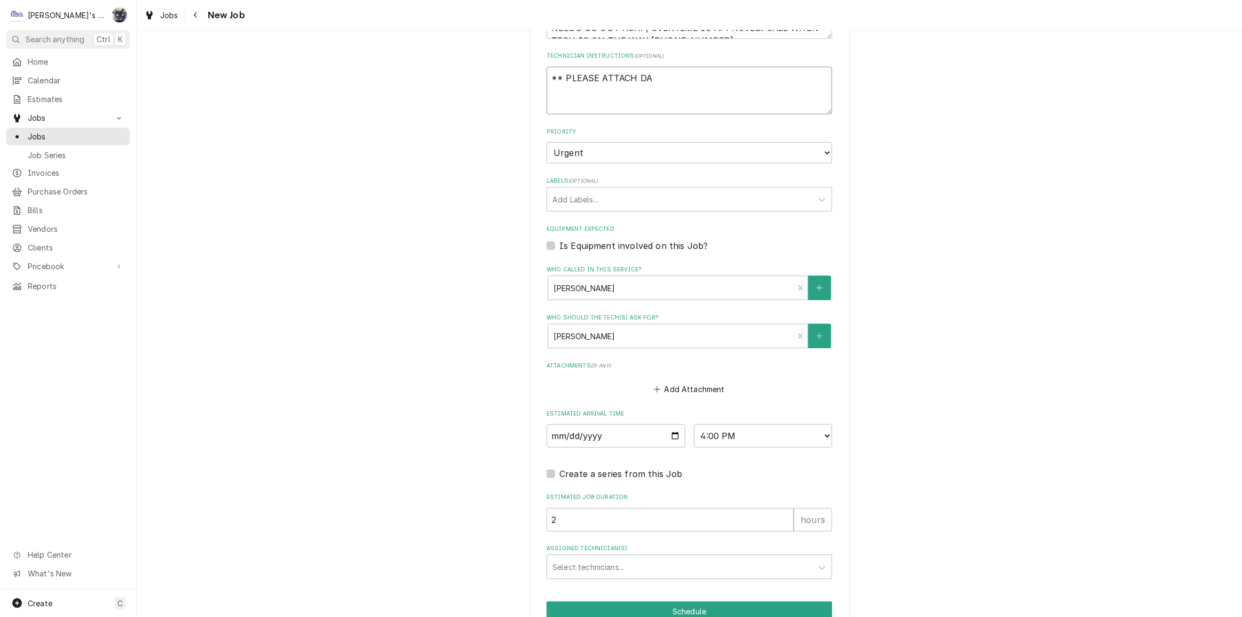
type textarea "x"
type textarea "** PLEASE ATTACH DAT"
type textarea "x"
type textarea "** PLEASE ATTACH DATA"
type textarea "x"
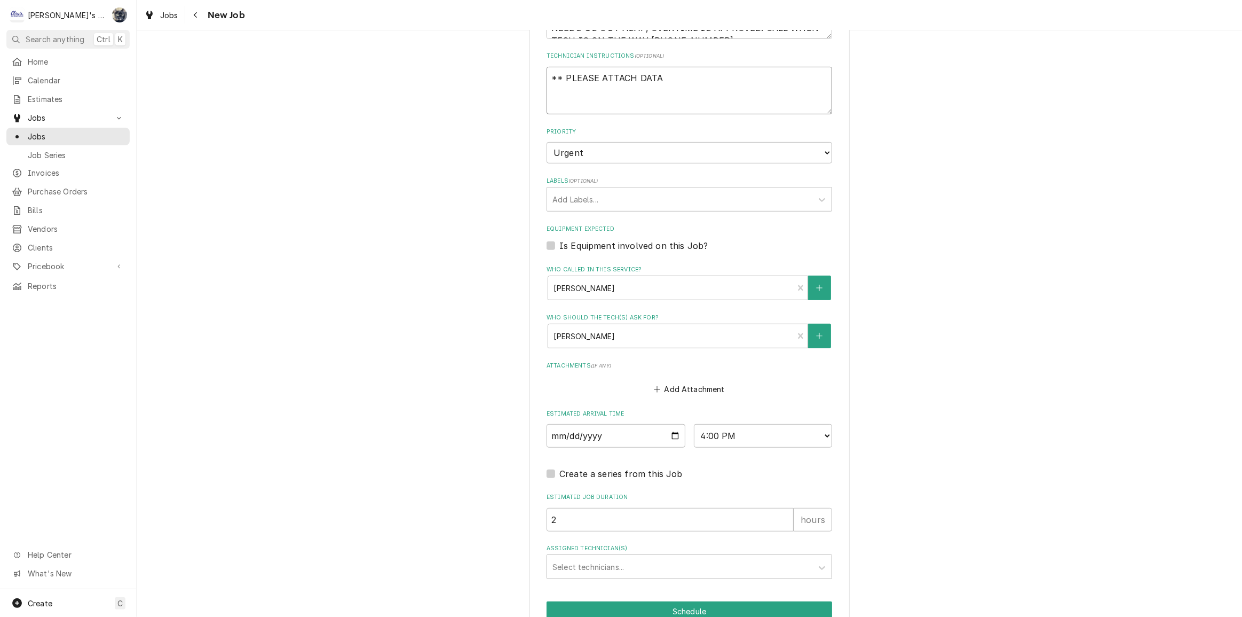
type textarea "** PLEASE ATTACH DATA"
type textarea "x"
type textarea "** PLEASE ATTACH DATA"
type textarea "x"
type textarea "** PLEASE ATTACH DAT"
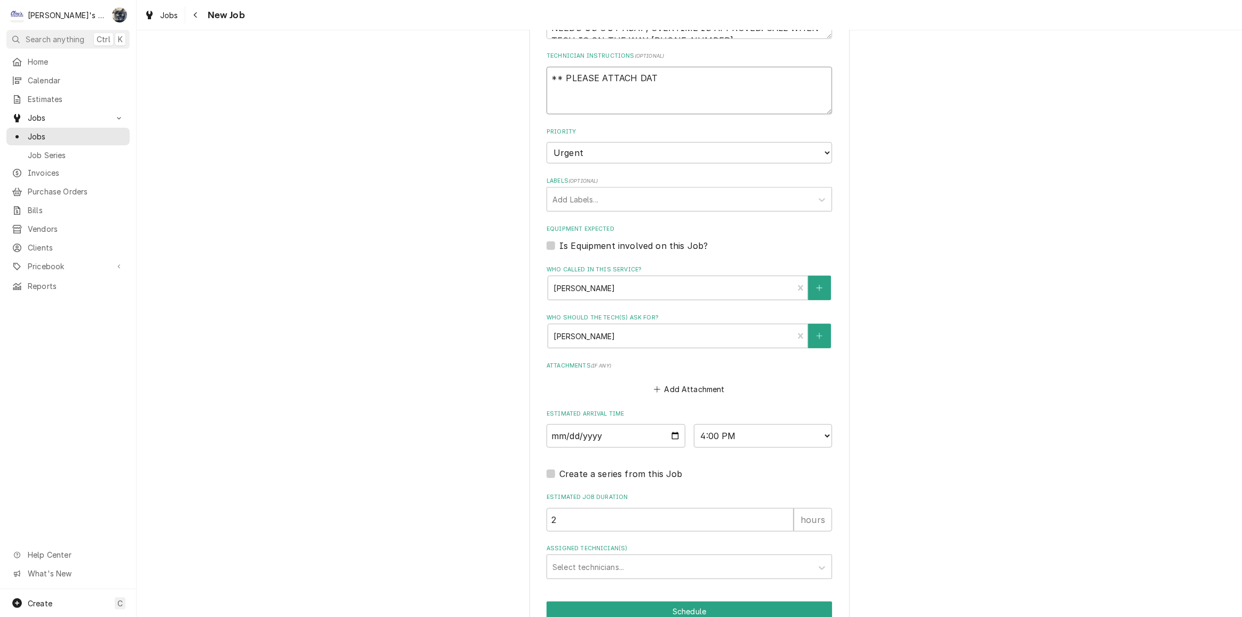
type textarea "x"
type textarea "** PLEASE ATTACH DA"
type textarea "x"
type textarea "** PLEASE ATTACH D"
type textarea "x"
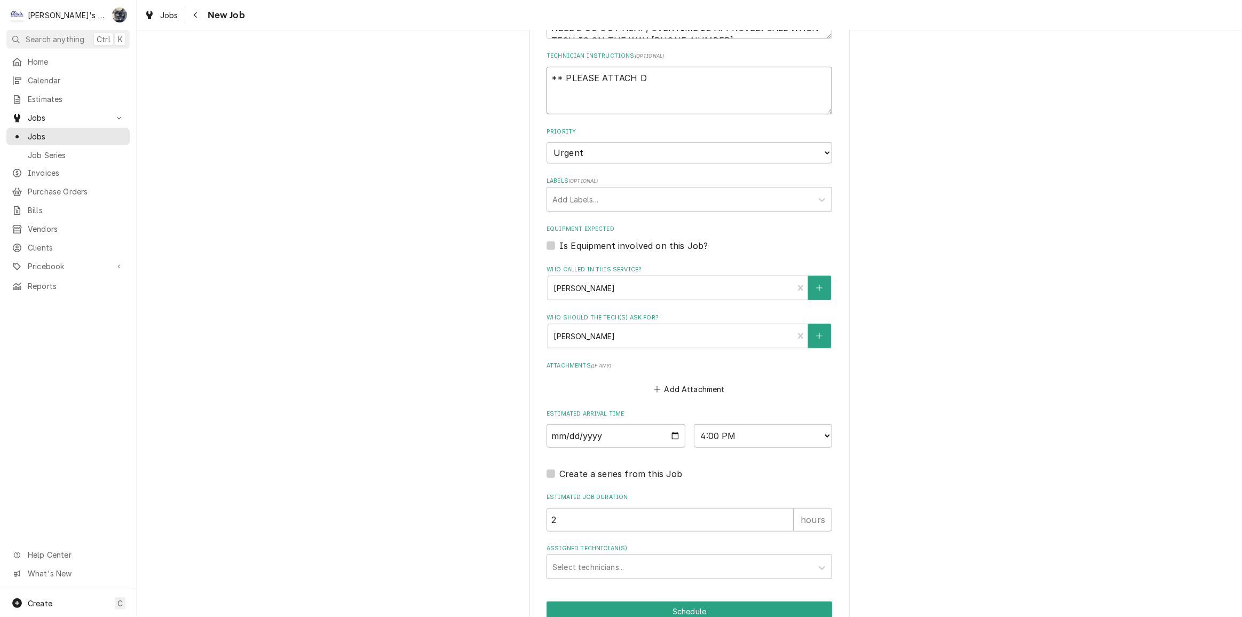
type textarea "** PLEASE ATTACH"
type textarea "x"
type textarea "** PLEASE ATTACH E"
type textarea "x"
type textarea "** PLEASE ATTACH EQ"
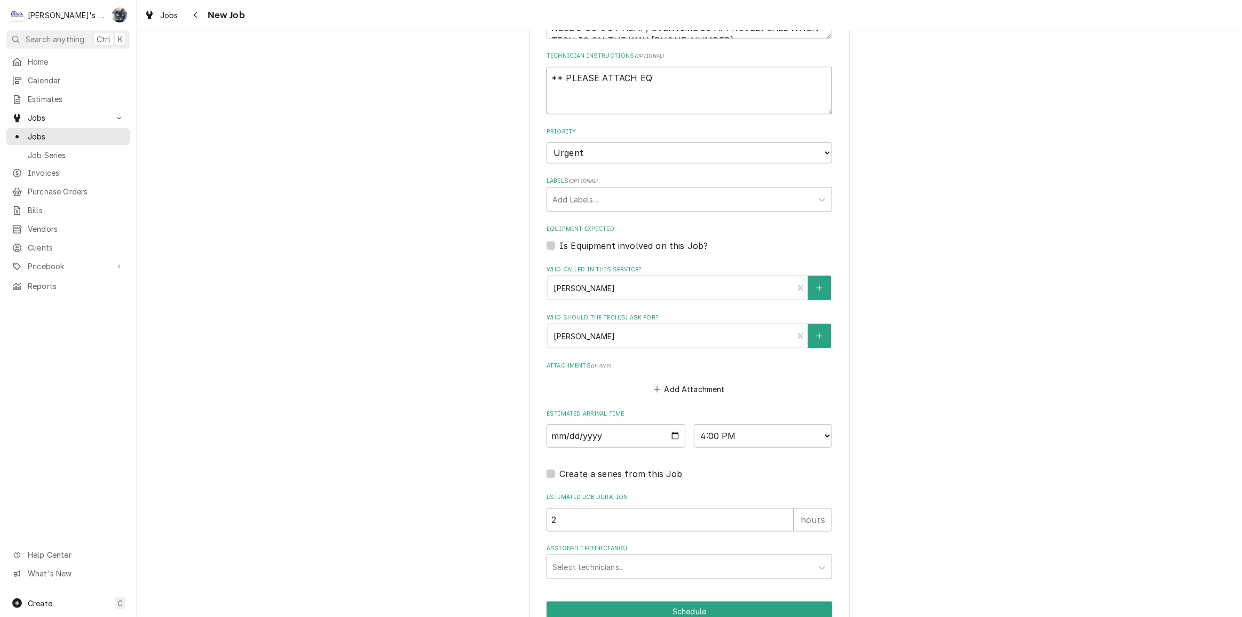
type textarea "x"
type textarea "** PLEASE ATTACH EQU"
type textarea "x"
type textarea "** PLEASE ATTACH EQUI"
type textarea "x"
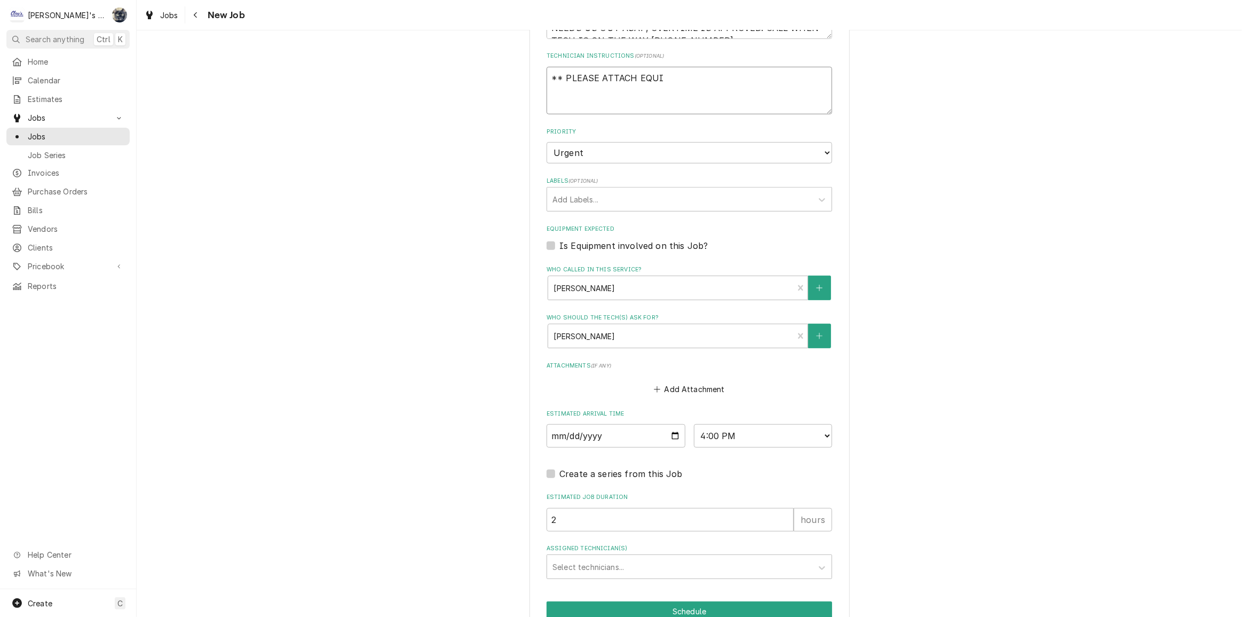
type textarea "** PLEASE ATTACH EQUIP"
type textarea "x"
type textarea "** PLEASE ATTACH EQUIPM"
type textarea "x"
type textarea "** PLEASE ATTACH EQUIPME"
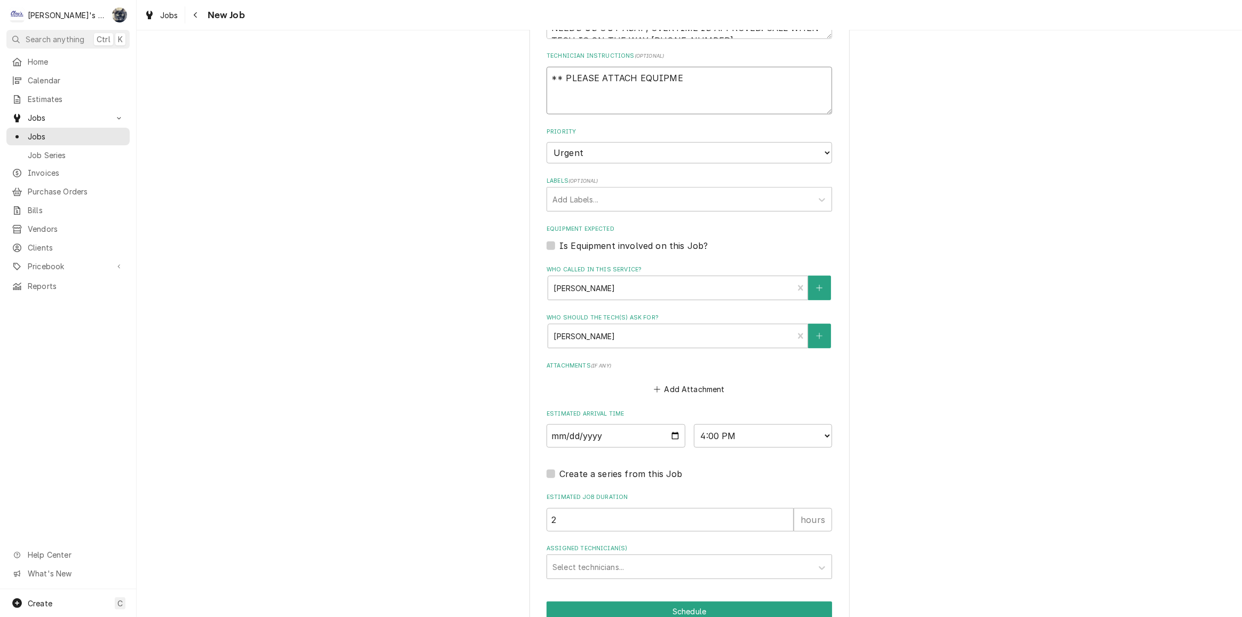
type textarea "x"
type textarea "** PLEASE ATTACH EQUIPMEN"
type textarea "x"
type textarea "** PLEASE ATTACH EQUIPMENT"
type textarea "x"
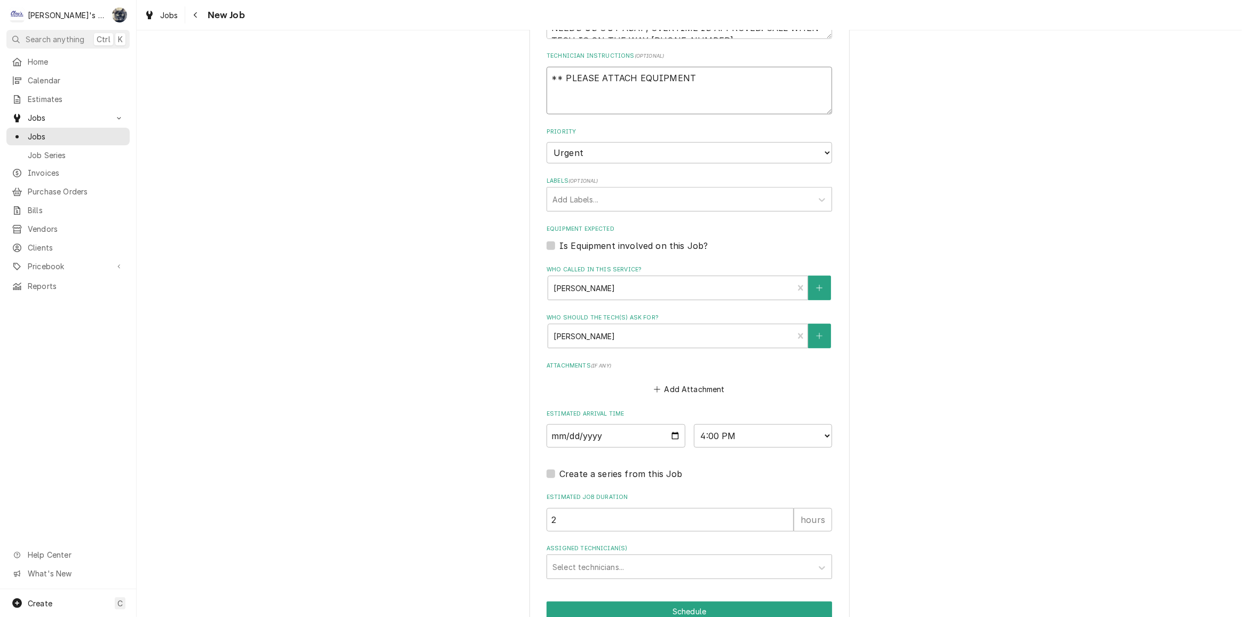
type textarea "** PLEASE ATTACH EQUIPMENT"
type textarea "x"
type textarea "** PLEASE ATTACH EQUIPMENT D"
type textarea "x"
type textarea "** PLEASE ATTACH EQUIPMENT DA"
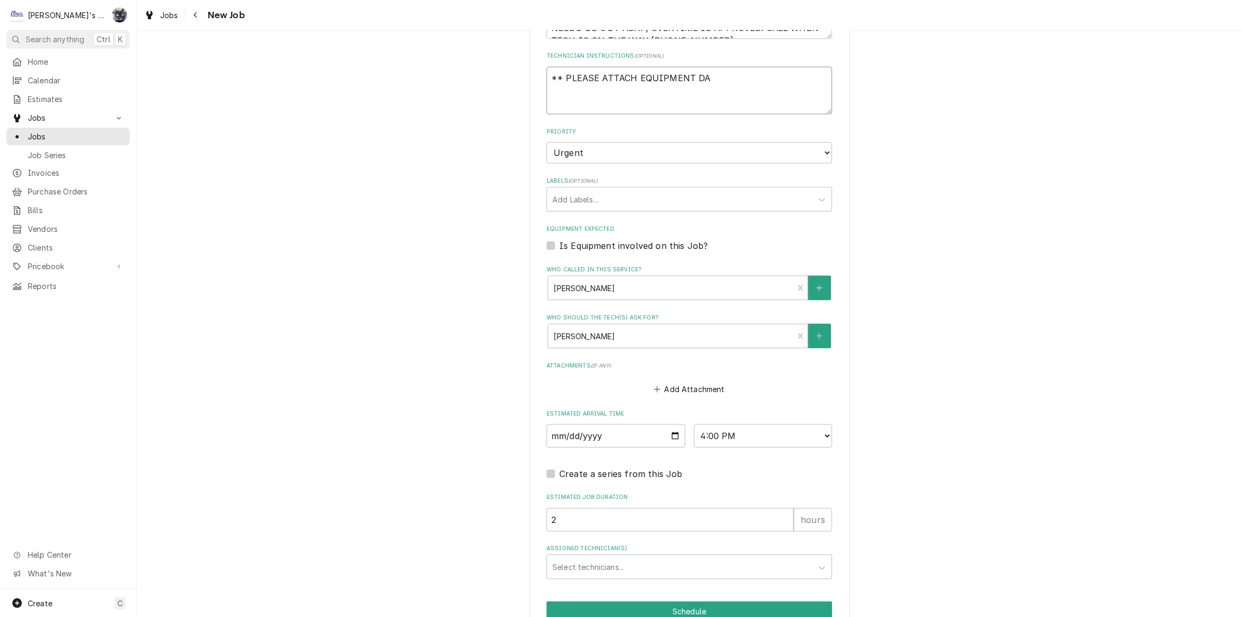
type textarea "x"
type textarea "** PLEASE ATTACH EQUIPMENT DAT"
type textarea "x"
type textarea "** PLEASE ATTACH EQUIPMENT DATA"
type textarea "x"
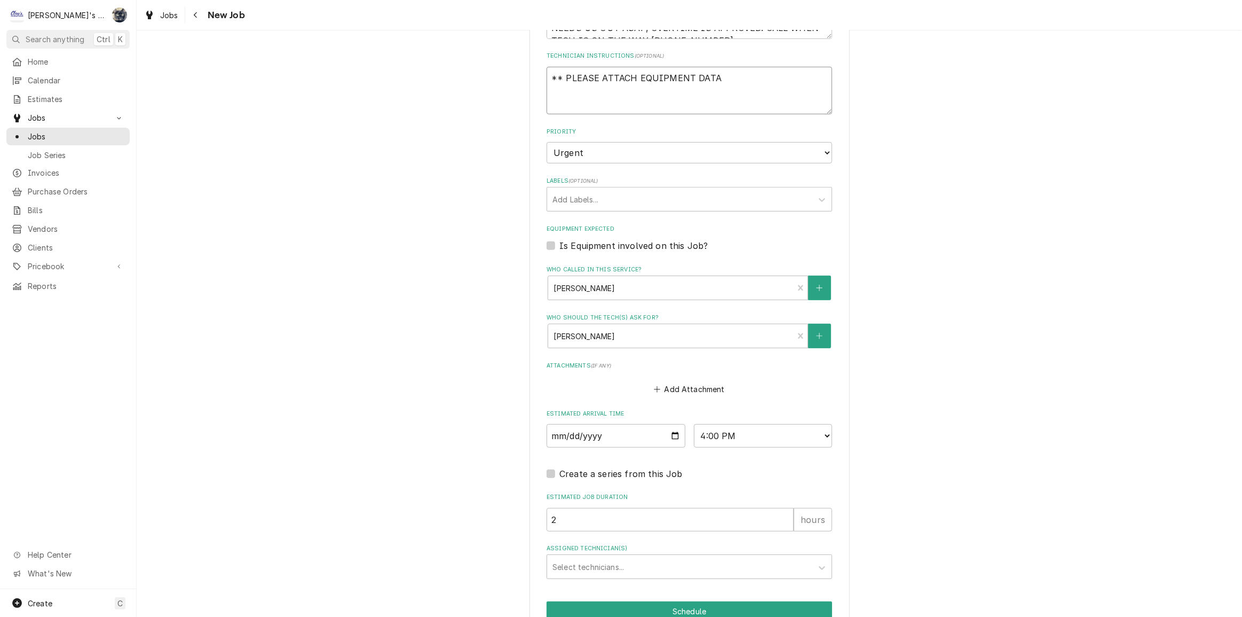
type textarea "** PLEASE ATTACH EQUIPMENT DATAT"
type textarea "x"
type textarea "** PLEASE ATTACH EQUIPMENT DATAT"
type textarea "x"
type textarea "** PLEASE ATTACH EQUIPMENT DATAT"
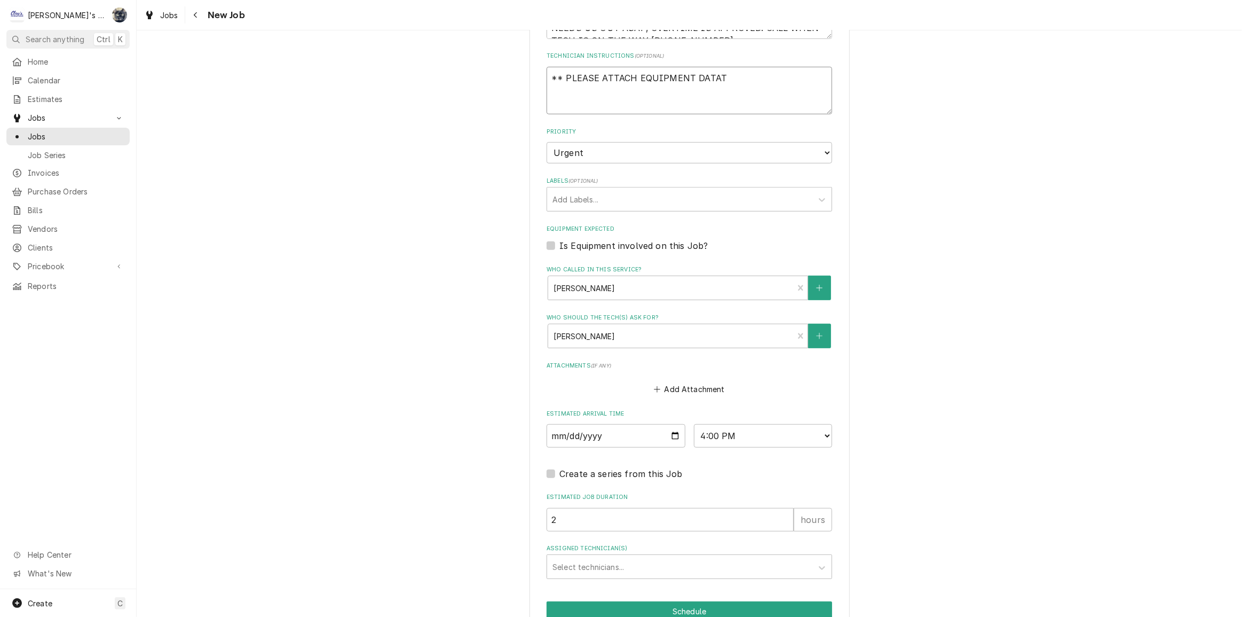
type textarea "x"
type textarea "** PLEASE ATTACH EQUIPMENT DATA"
type textarea "x"
type textarea "** PLEASE ATTACH EQUIPMENT DATA"
type textarea "x"
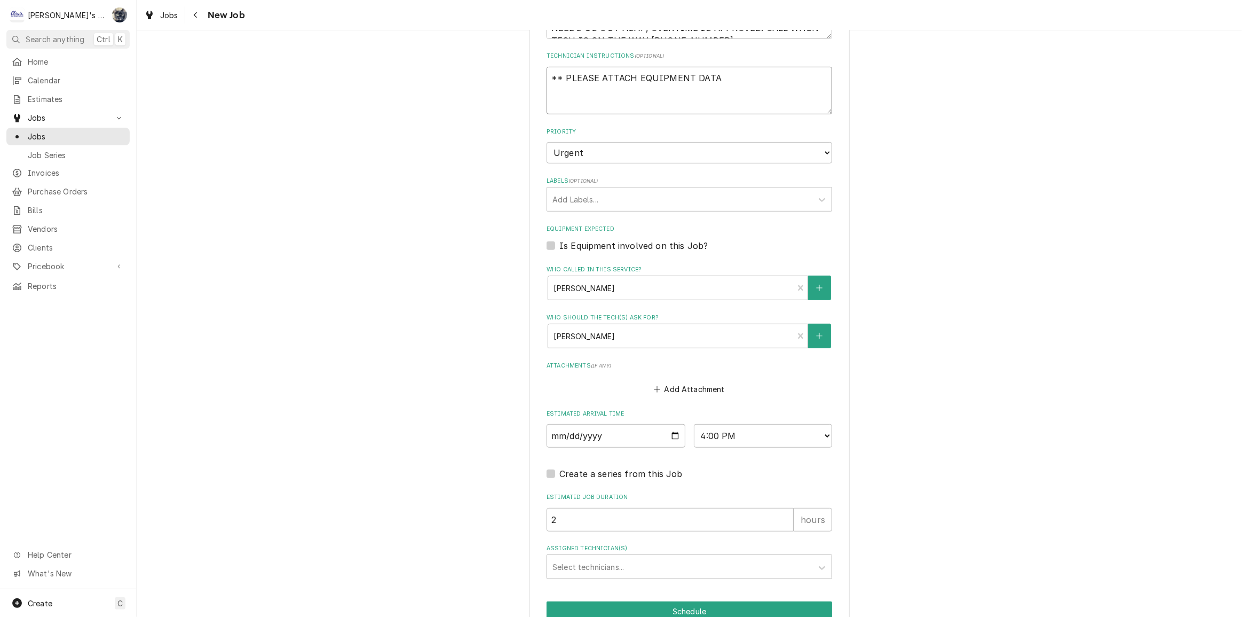
type textarea "** PLEASE ATTACH EQUIPMENT DATA T"
type textarea "x"
type textarea "** PLEASE ATTACH EQUIPMENT DATA TA"
type textarea "x"
type textarea "** PLEASE ATTACH EQUIPMENT DATA TAG"
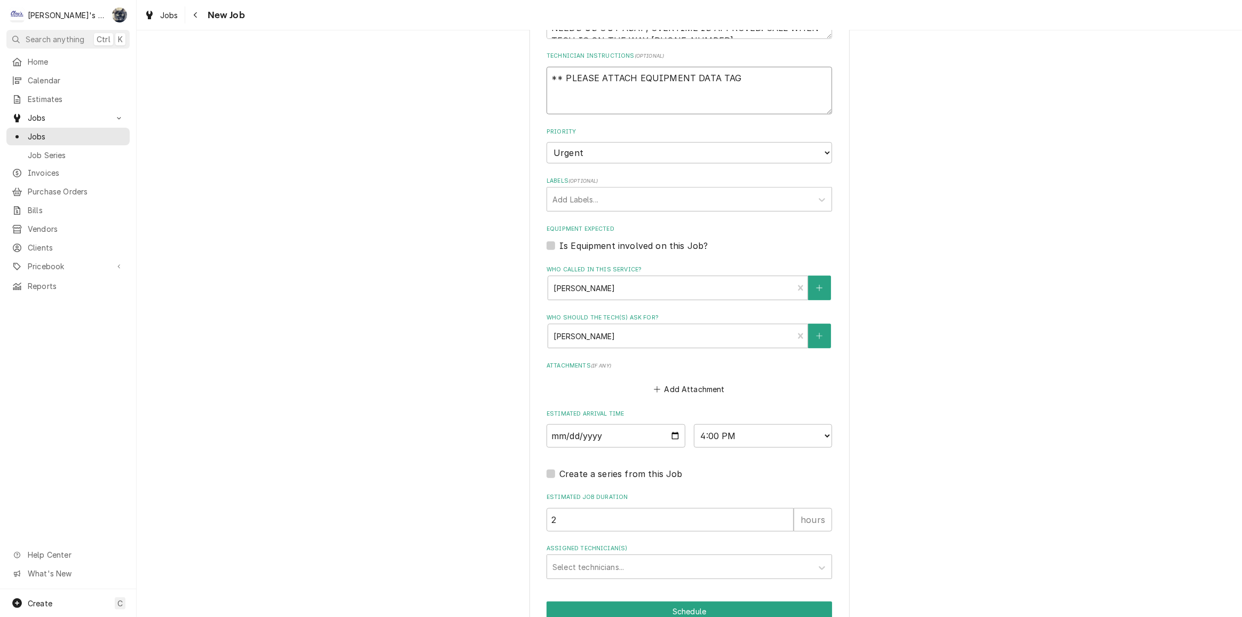
type textarea "x"
type textarea "** PLEASE ATTACH EQUIPMENT DATA TAGE"
type textarea "x"
type textarea "** PLEASE ATTACH EQUIPMENT DATA TAGES"
type textarea "x"
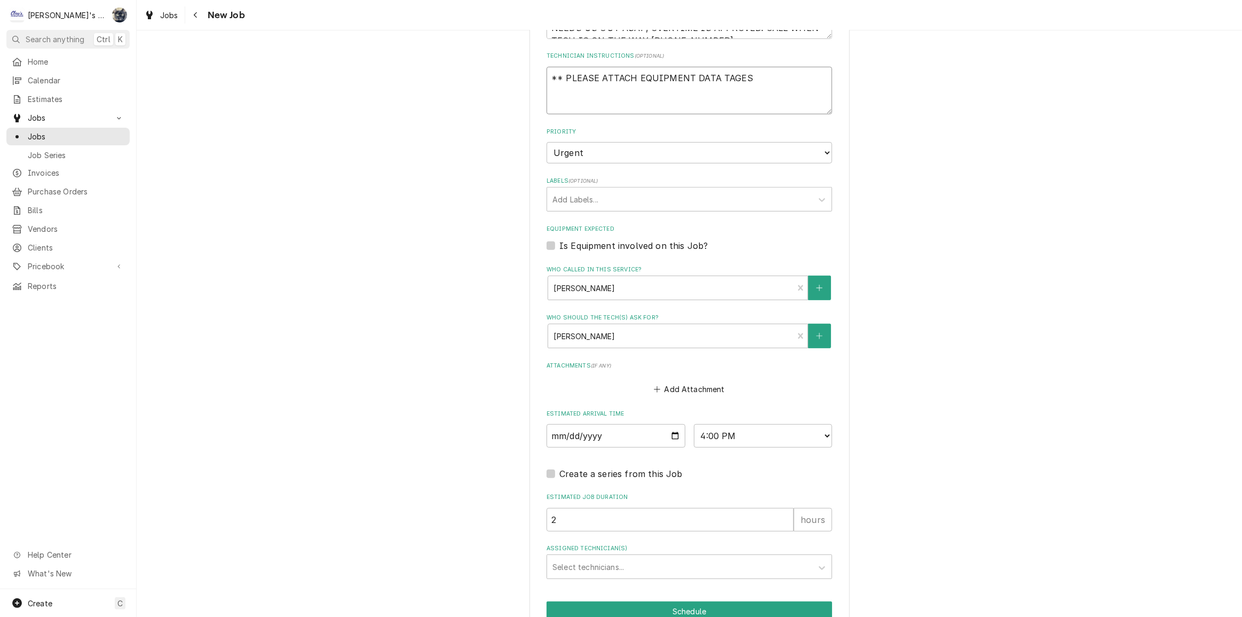
type textarea "** PLEASE ATTACH EQUIPMENT DATA TAGE"
type textarea "x"
type textarea "** PLEASE ATTACH EQUIPMENT DATA TAG"
type textarea "x"
type textarea "** PLEASE ATTACH EQUIPMENT DATA TAGS"
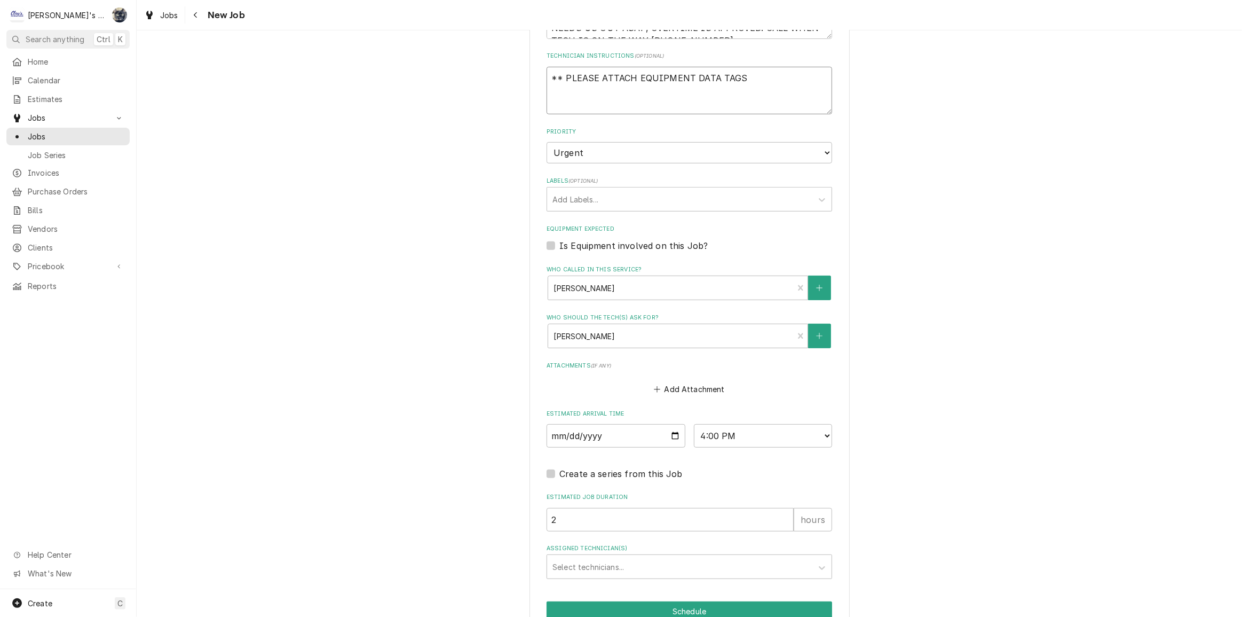
type textarea "x"
type textarea "** PLEASE ATTACH EQUIPMENT DATA TAGS*"
type textarea "x"
type textarea "** PLEASE ATTACH EQUIPMENT DATA TAGS**"
type textarea "x"
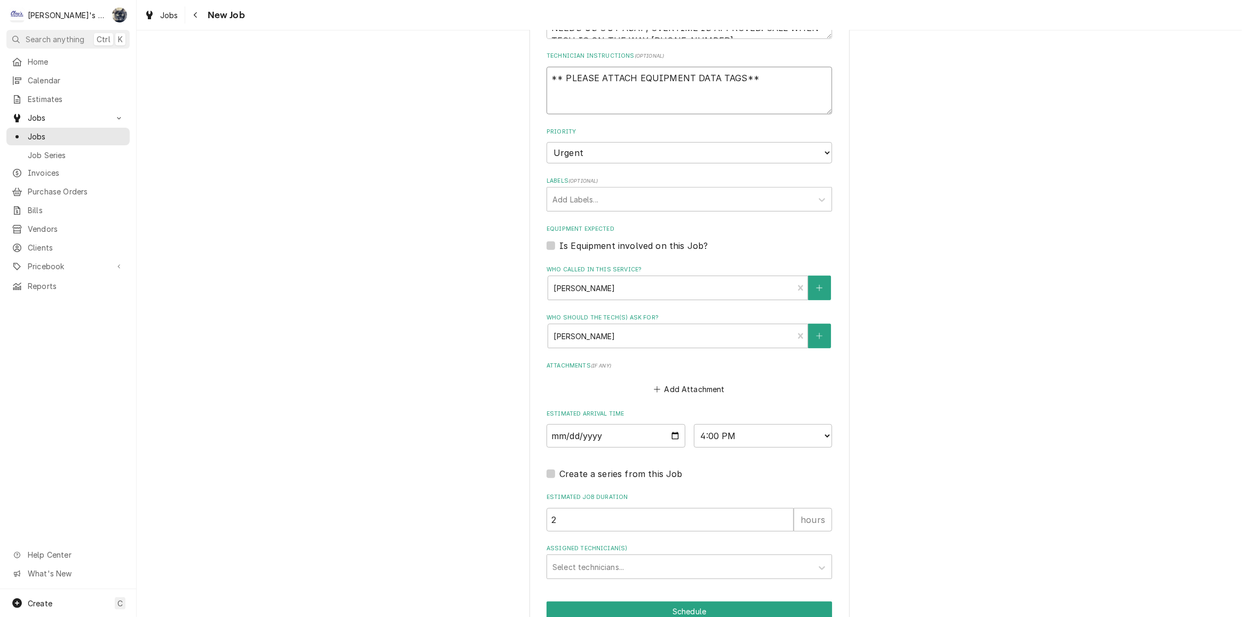
type textarea "** PLEASE ATTACH EQUIPMENT DATA TAGS*"
type textarea "x"
type textarea "** PLEASE ATTACH EQUIPMENT DATA TAGS"
type textarea "x"
type textarea "** PLEASE ATTACH EQUIPMENT DATA TAGS"
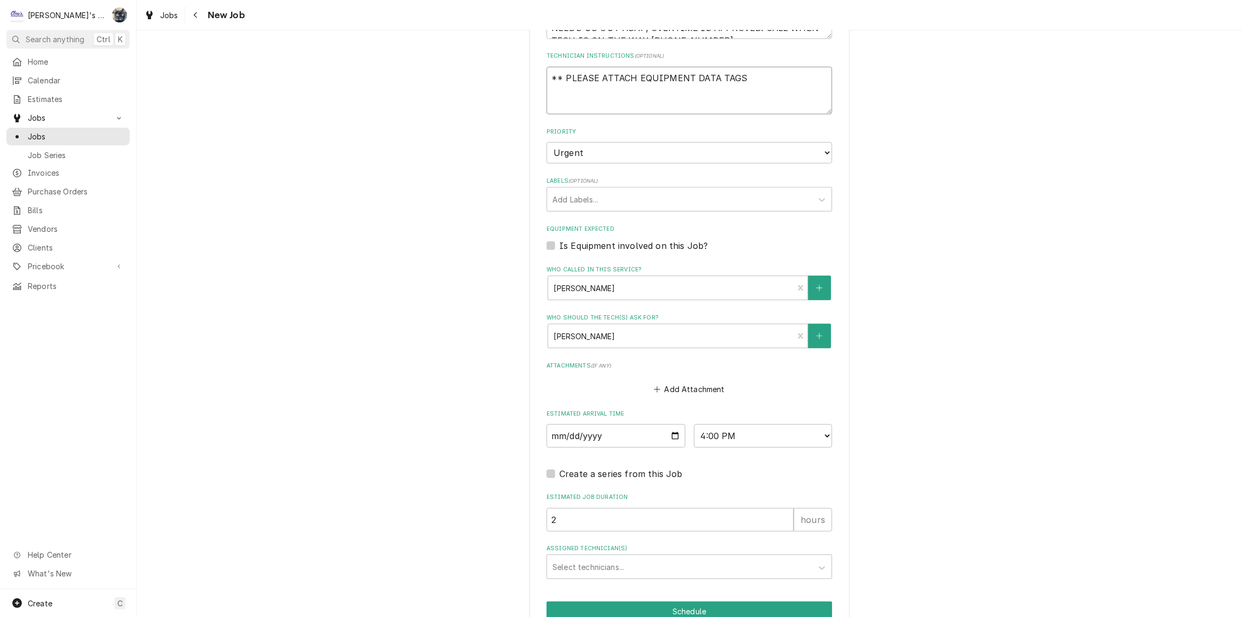
type textarea "x"
type textarea "** PLEASE ATTACH EQUIPMENT DATA TAGS *"
type textarea "x"
type textarea "** PLEASE ATTACH EQUIPMENT DATA TAGS **"
type textarea "x"
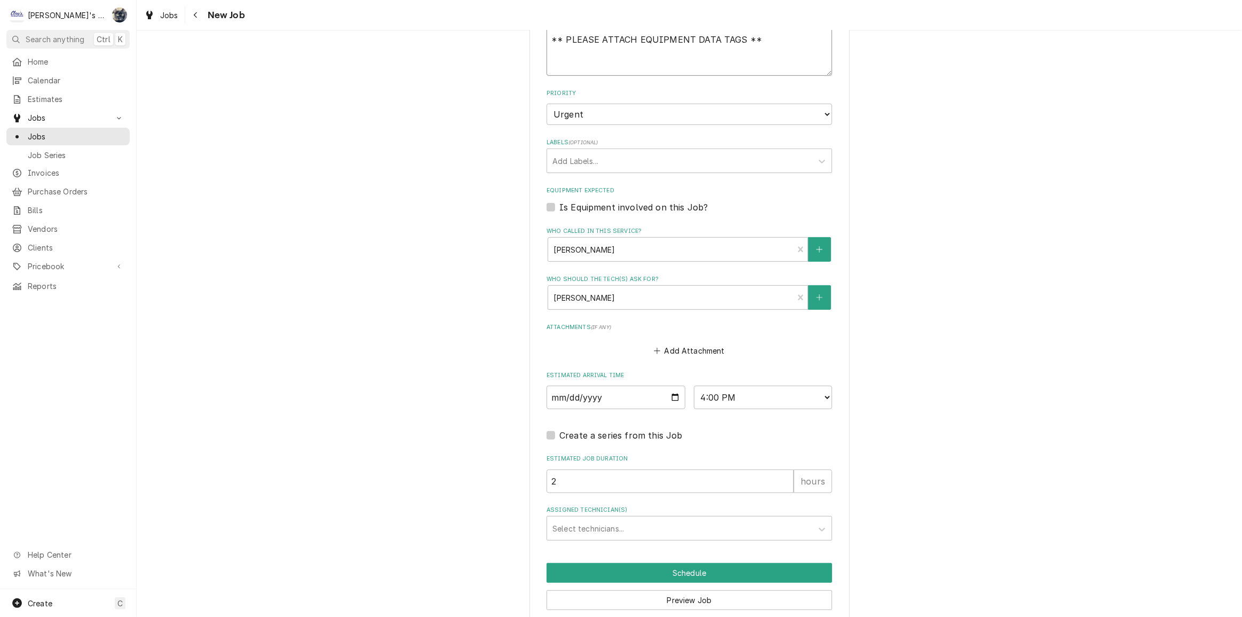
scroll to position [660, 0]
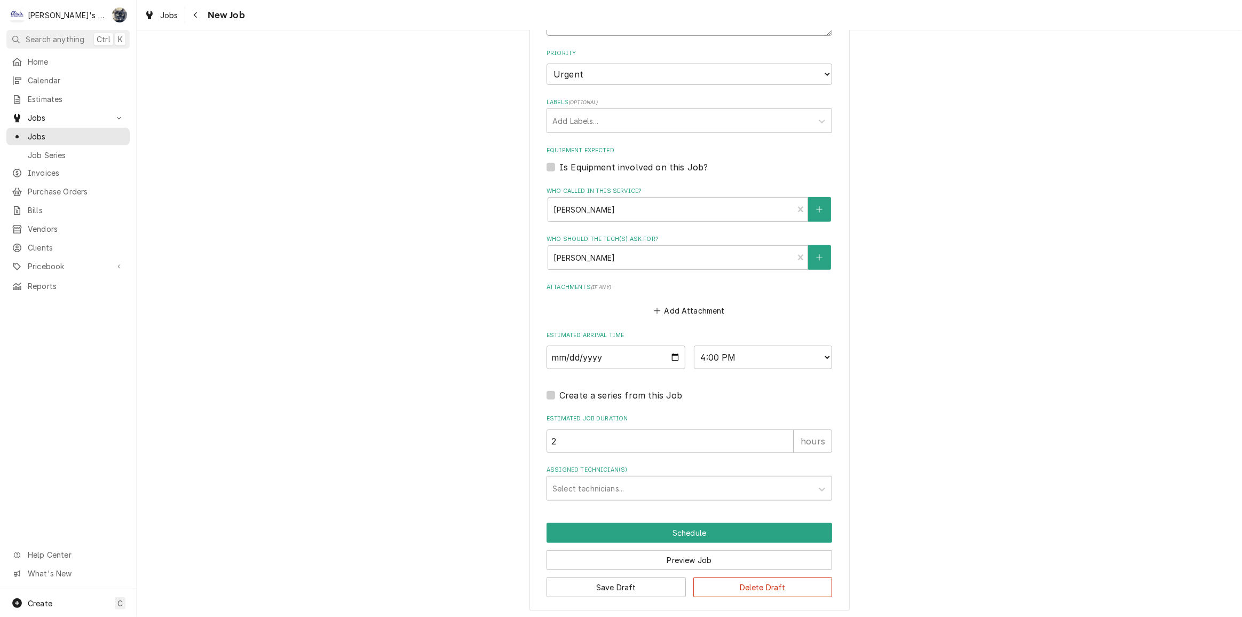
type textarea "** PLEASE ATTACH EQUIPMENT DATA TAGS **"
click at [720, 361] on select "AM / PM 6:00 AM 6:15 AM 6:30 AM 6:45 AM 7:00 AM 7:15 AM 7:30 AM 7:45 AM 8:00 AM…" at bounding box center [763, 356] width 139 height 23
select select "12:30:00"
click at [694, 345] on select "AM / PM 6:00 AM 6:15 AM 6:30 AM 6:45 AM 7:00 AM 7:15 AM 7:30 AM 7:45 AM 8:00 AM…" at bounding box center [763, 356] width 139 height 23
click at [649, 471] on div "Assigned Technician(s) Select technicians..." at bounding box center [690, 483] width 286 height 35
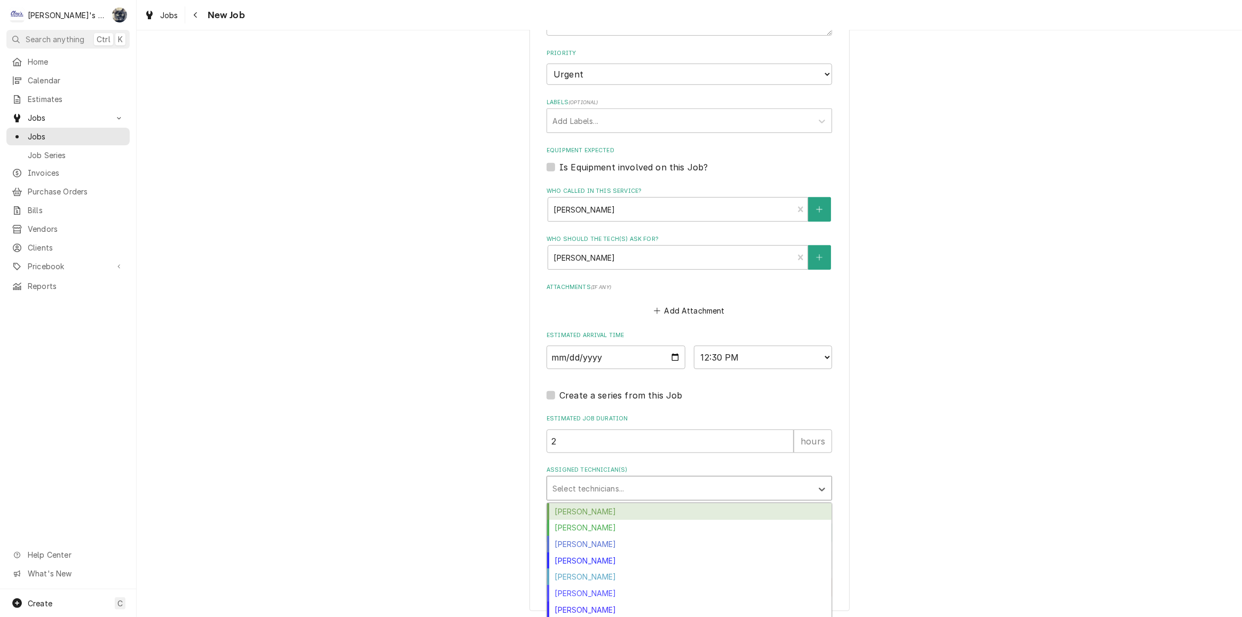
click at [646, 486] on div "Assigned Technician(s)" at bounding box center [680, 487] width 255 height 19
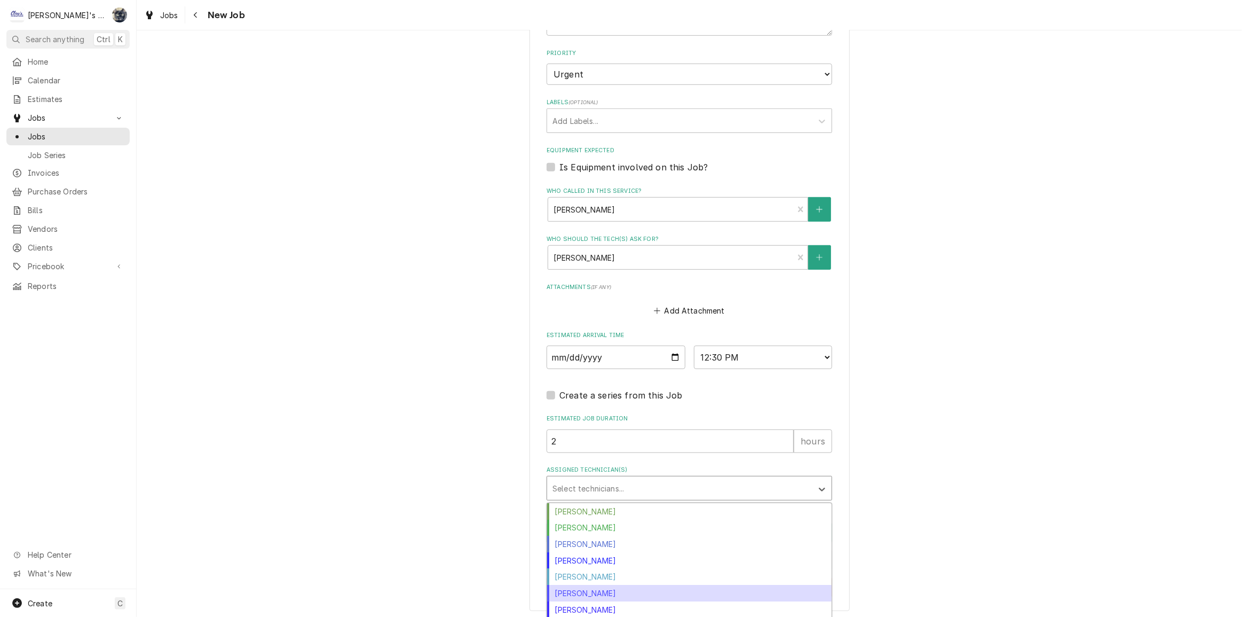
click at [620, 587] on div "Justin Achter" at bounding box center [689, 593] width 285 height 17
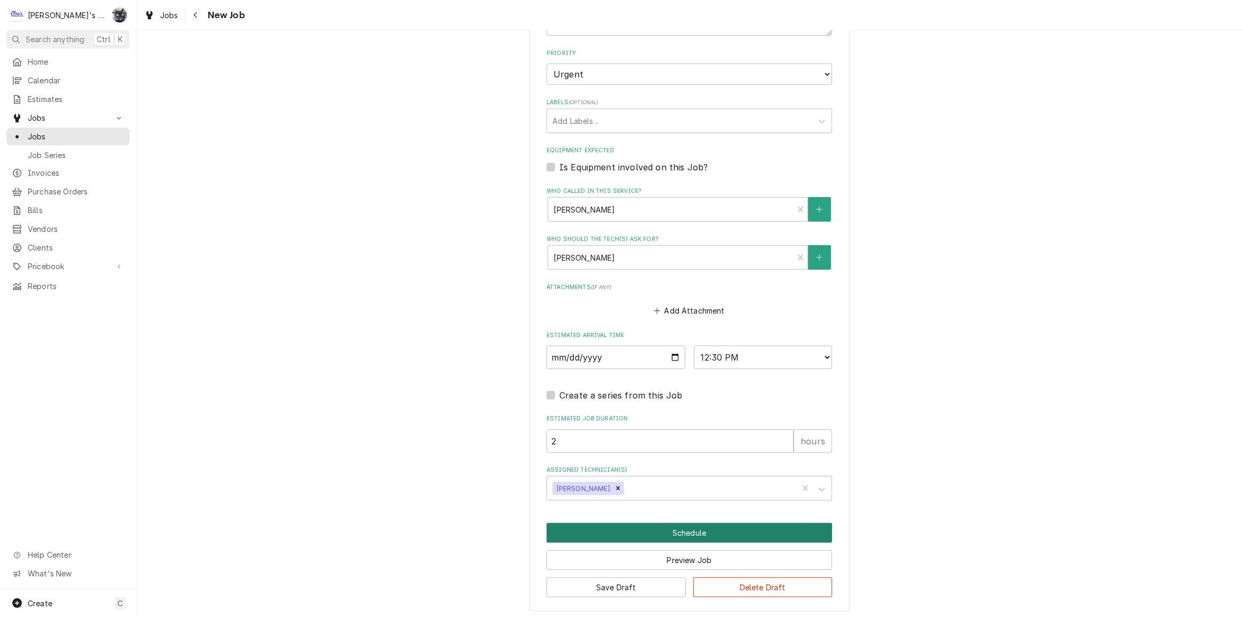
click at [639, 532] on button "Schedule" at bounding box center [690, 533] width 286 height 20
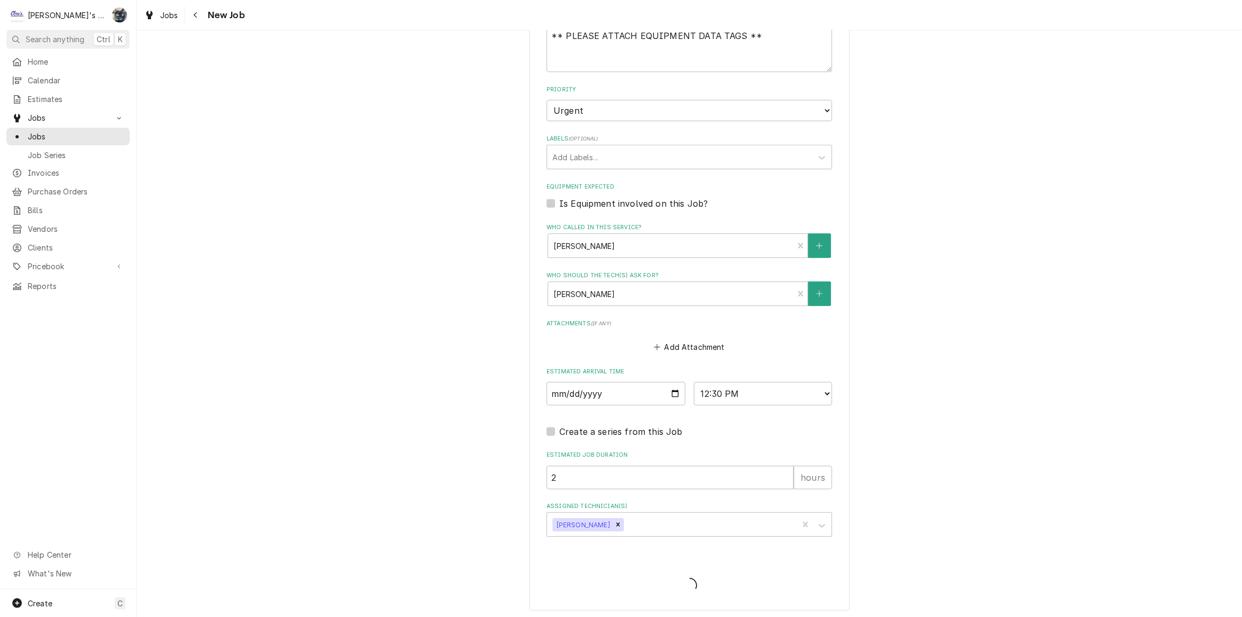
type textarea "x"
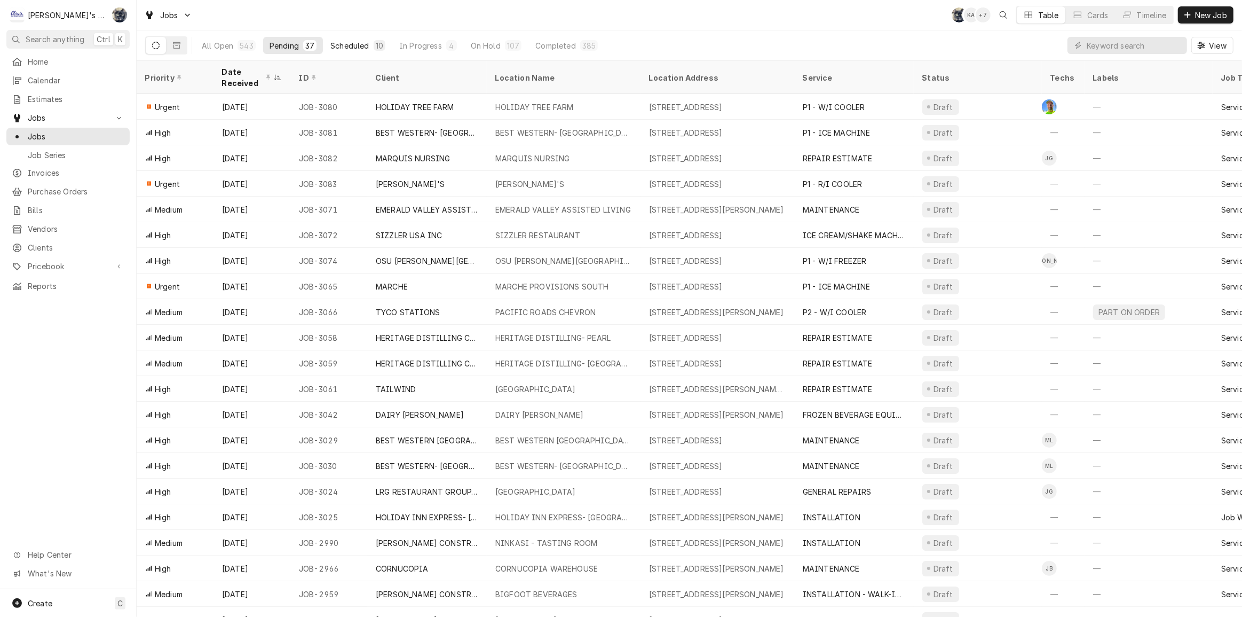
click at [374, 45] on div "10" at bounding box center [380, 45] width 12 height 11
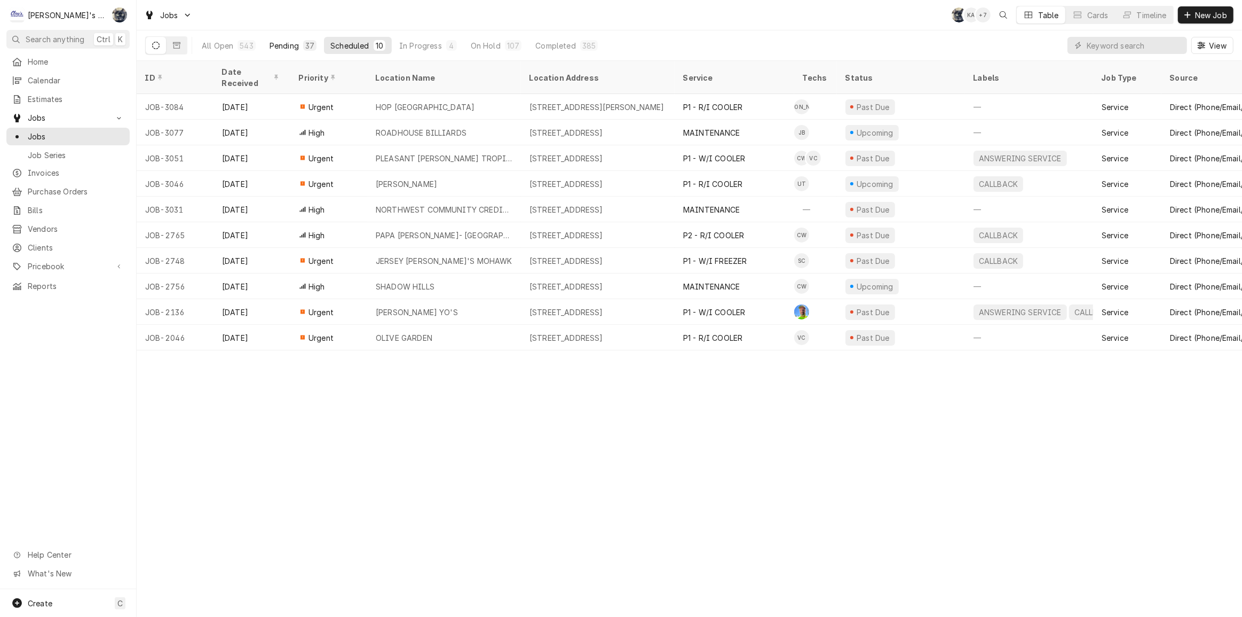
click at [307, 43] on div "37" at bounding box center [309, 45] width 9 height 11
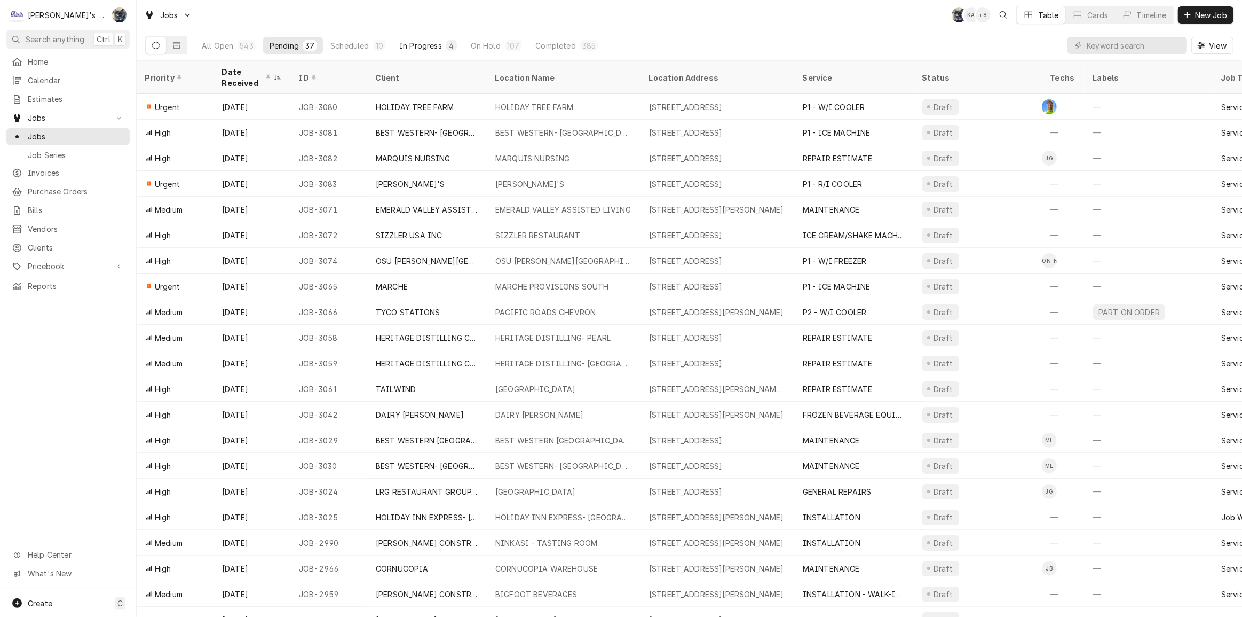
click at [410, 45] on div "In Progress" at bounding box center [420, 45] width 43 height 11
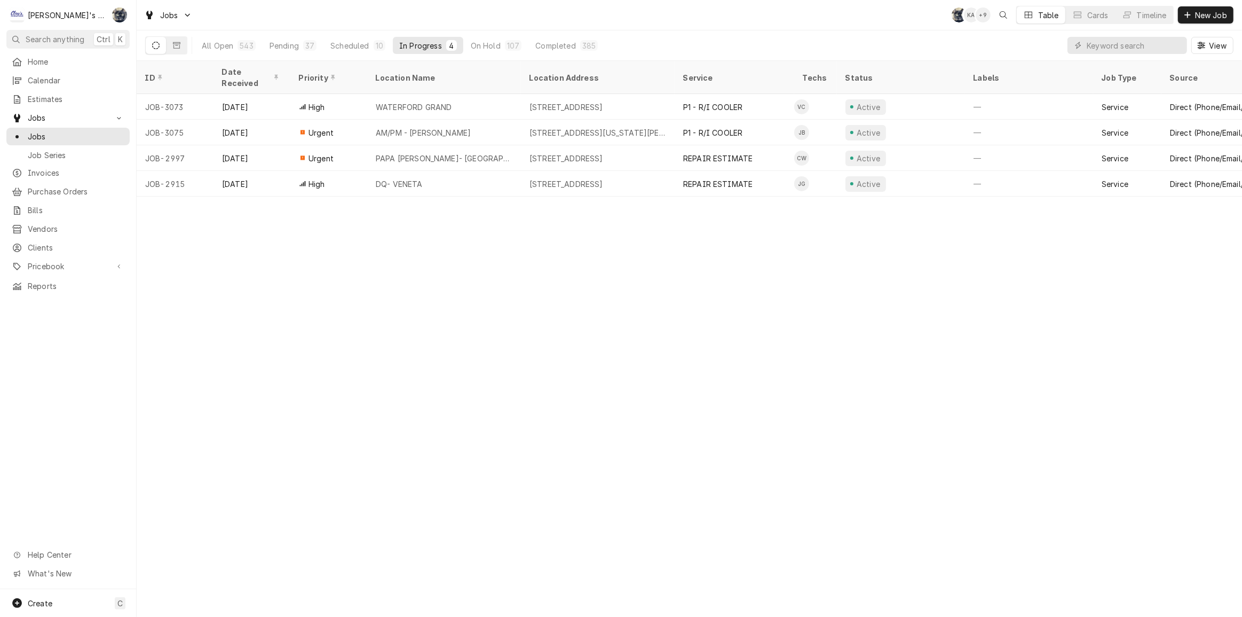
click at [452, 30] on div "All Open 543 Pending 37 Scheduled 10 In Progress 4 On Hold 107 Completed 385" at bounding box center [399, 45] width 409 height 30
click at [452, 28] on div "Jobs SB KA + 9 Table Cards Timeline New Job" at bounding box center [690, 15] width 1106 height 30
click at [1146, 46] on input "Dynamic Content Wrapper" at bounding box center [1134, 45] width 95 height 17
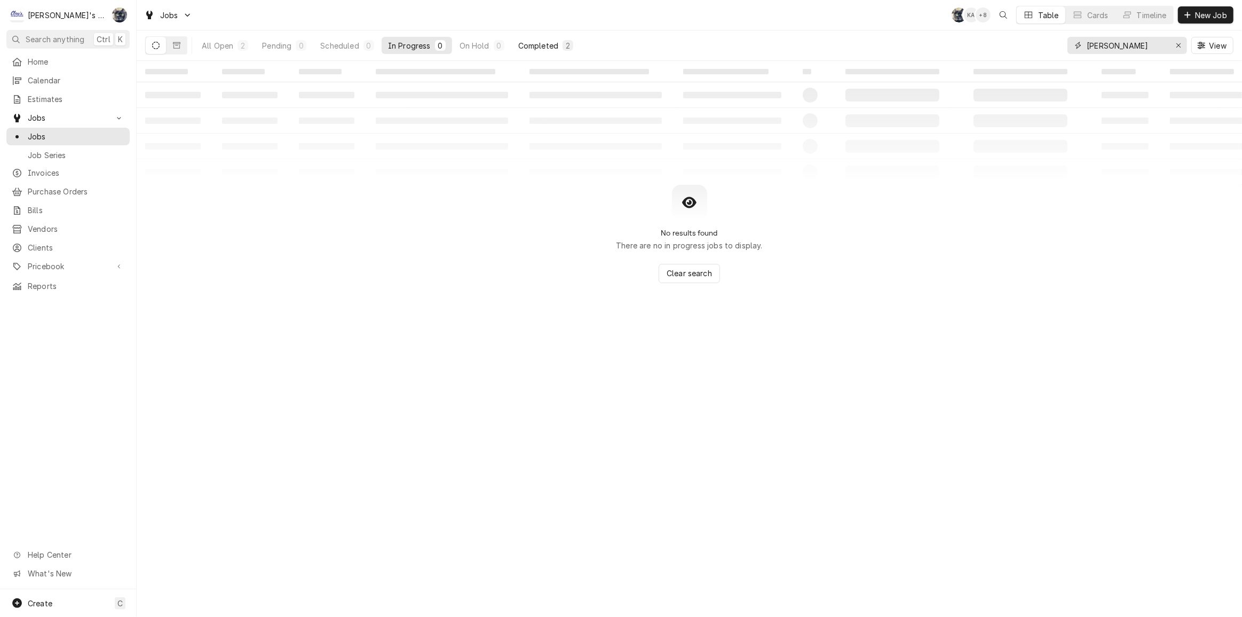
type input "barnhart"
click at [548, 43] on div "Completed" at bounding box center [538, 45] width 40 height 11
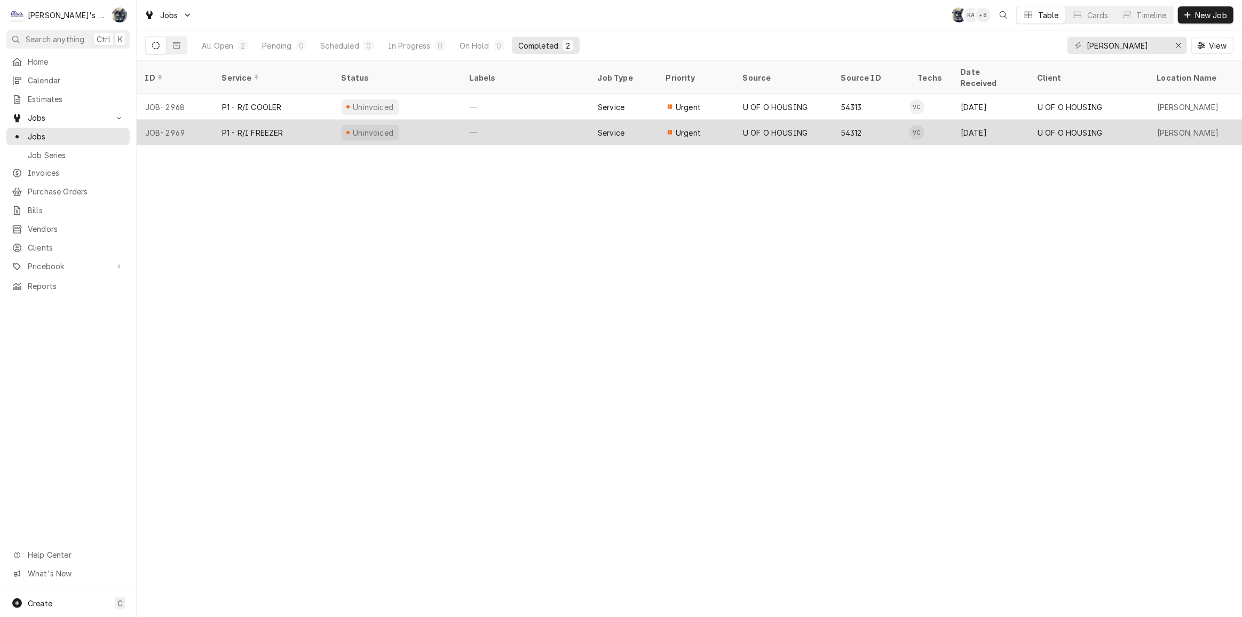
click at [720, 120] on div "Urgent" at bounding box center [696, 133] width 77 height 26
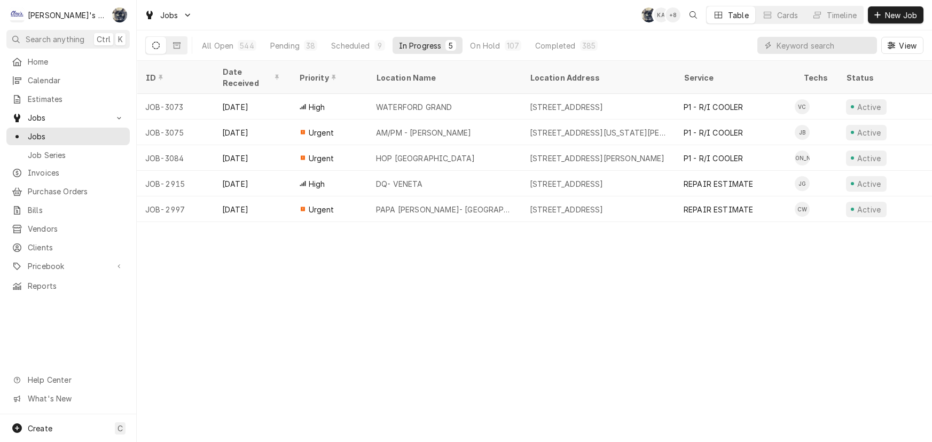
click at [337, 45] on div "Scheduled" at bounding box center [350, 45] width 38 height 11
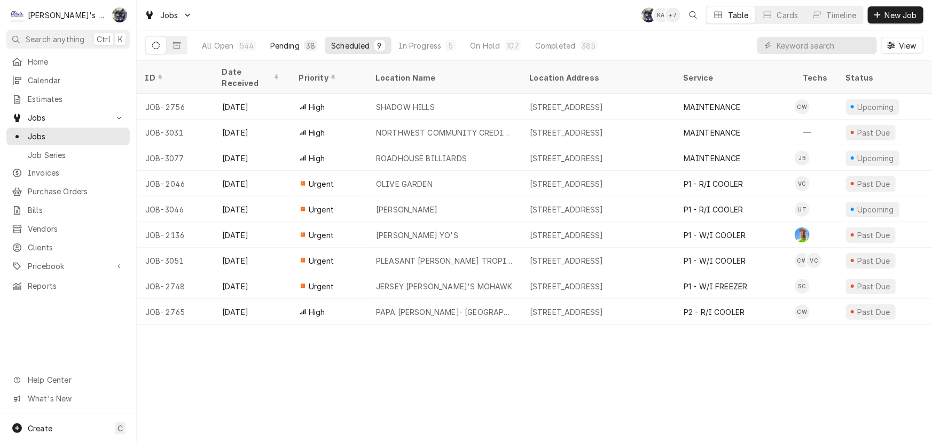
click at [279, 48] on div "Pending" at bounding box center [284, 45] width 29 height 11
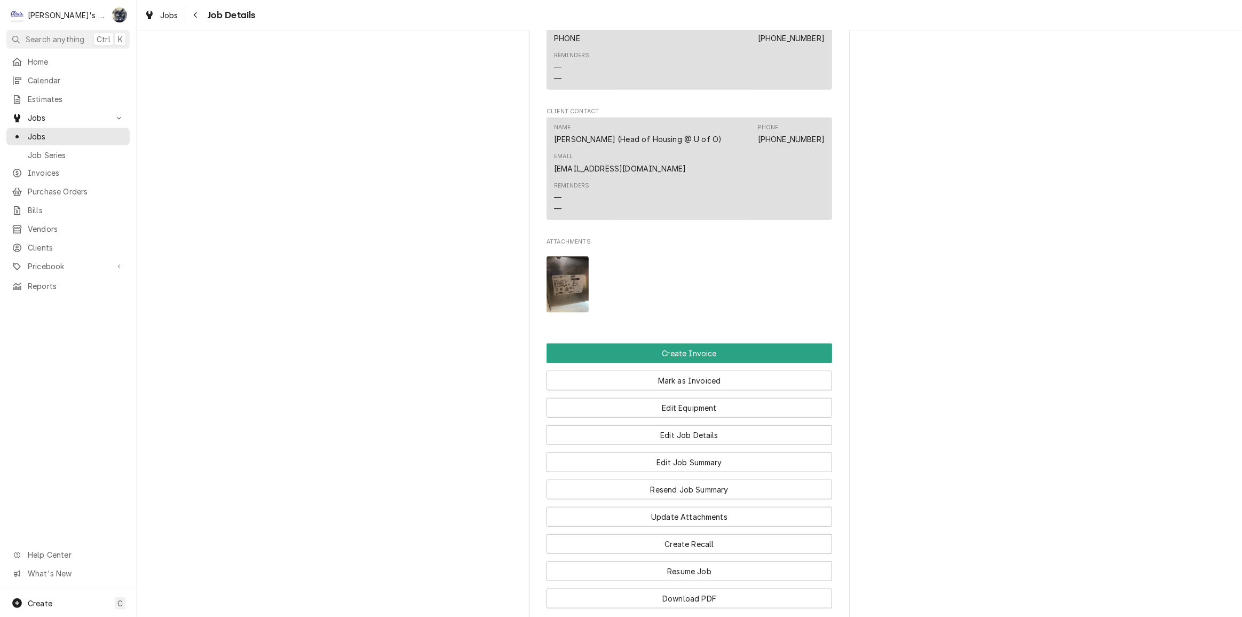
scroll to position [1164, 0]
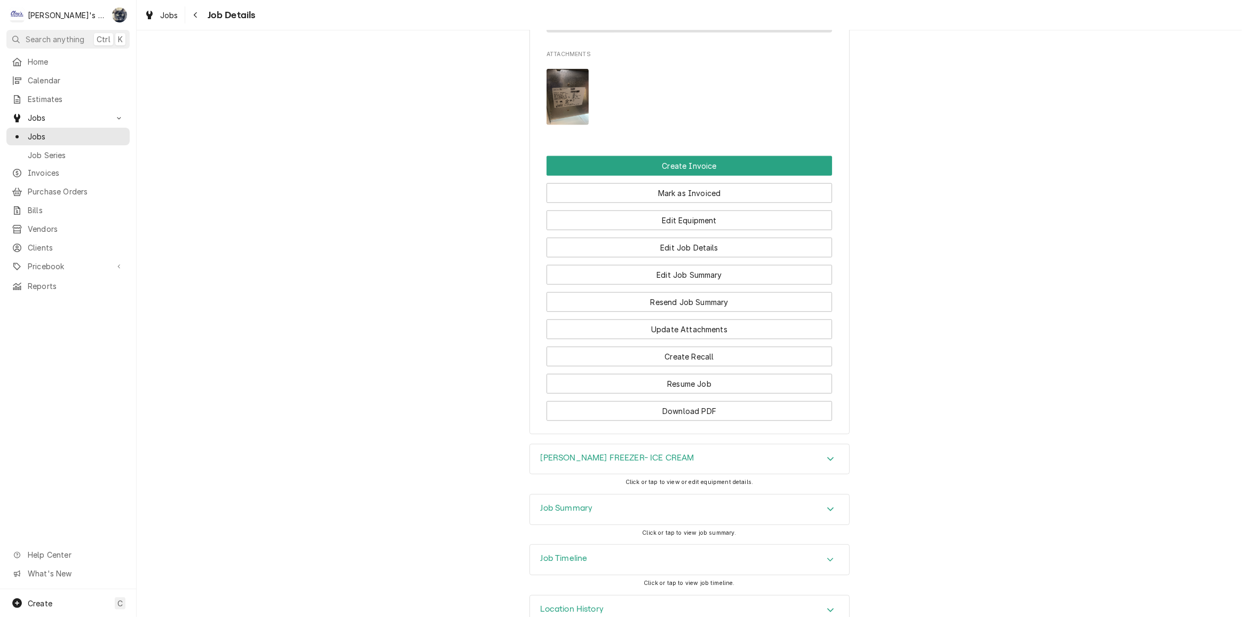
click at [577, 120] on img "Attachments" at bounding box center [568, 97] width 42 height 56
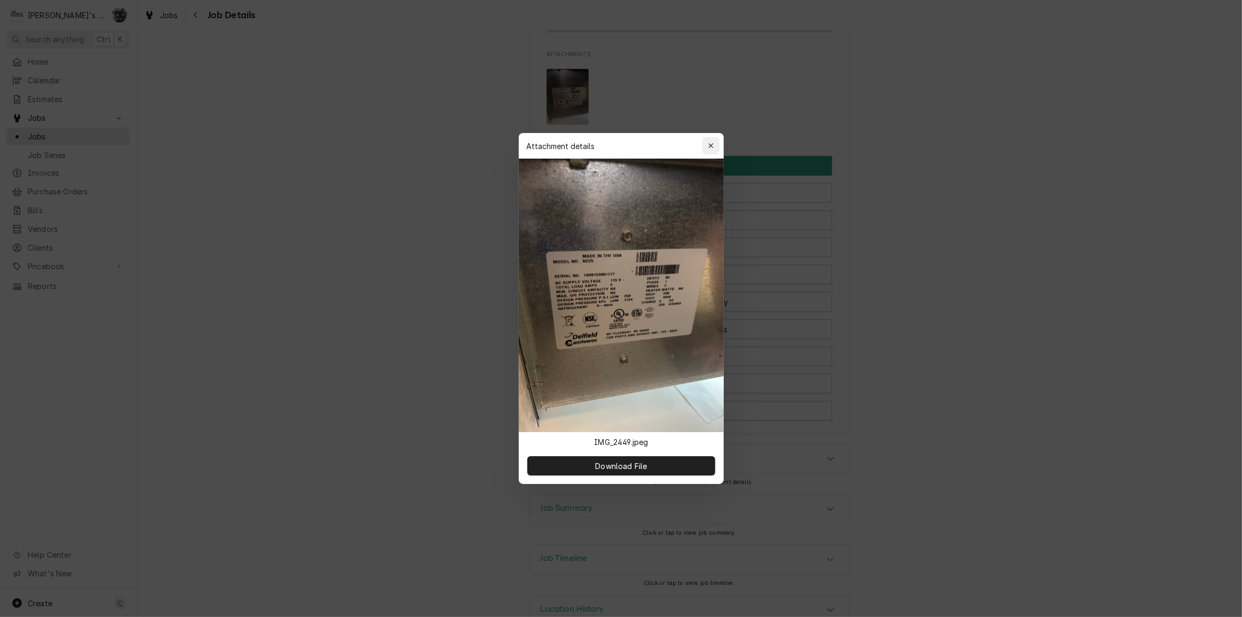
click at [709, 144] on icon "button" at bounding box center [711, 145] width 6 height 7
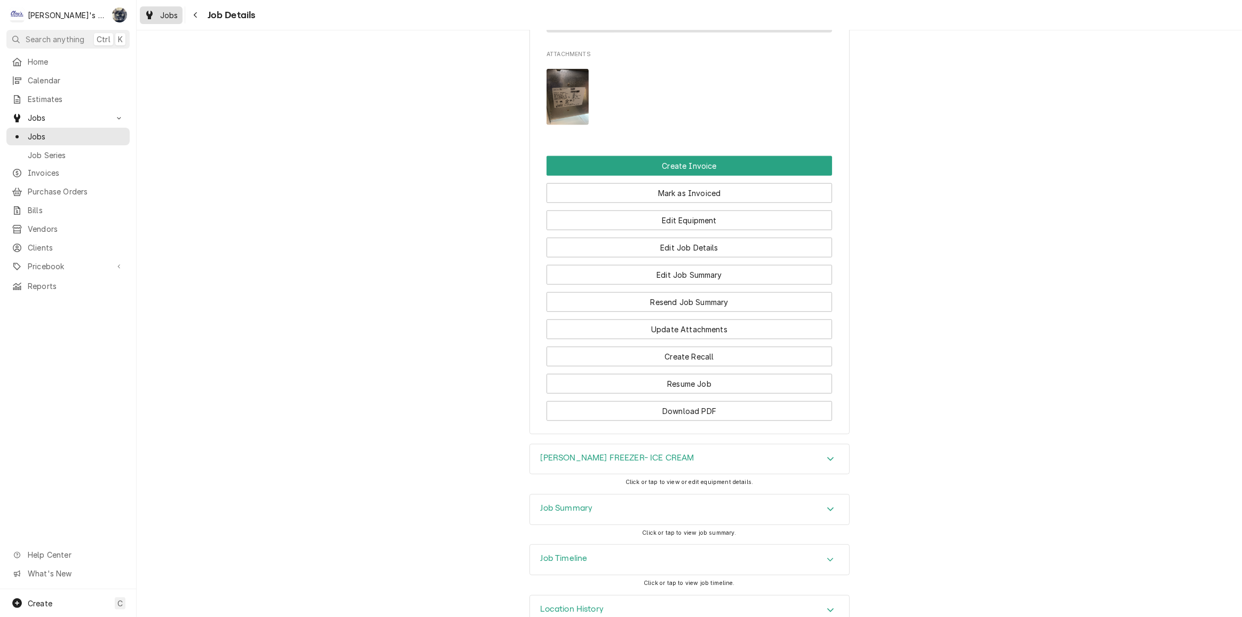
click at [155, 18] on div "Jobs" at bounding box center [161, 15] width 38 height 13
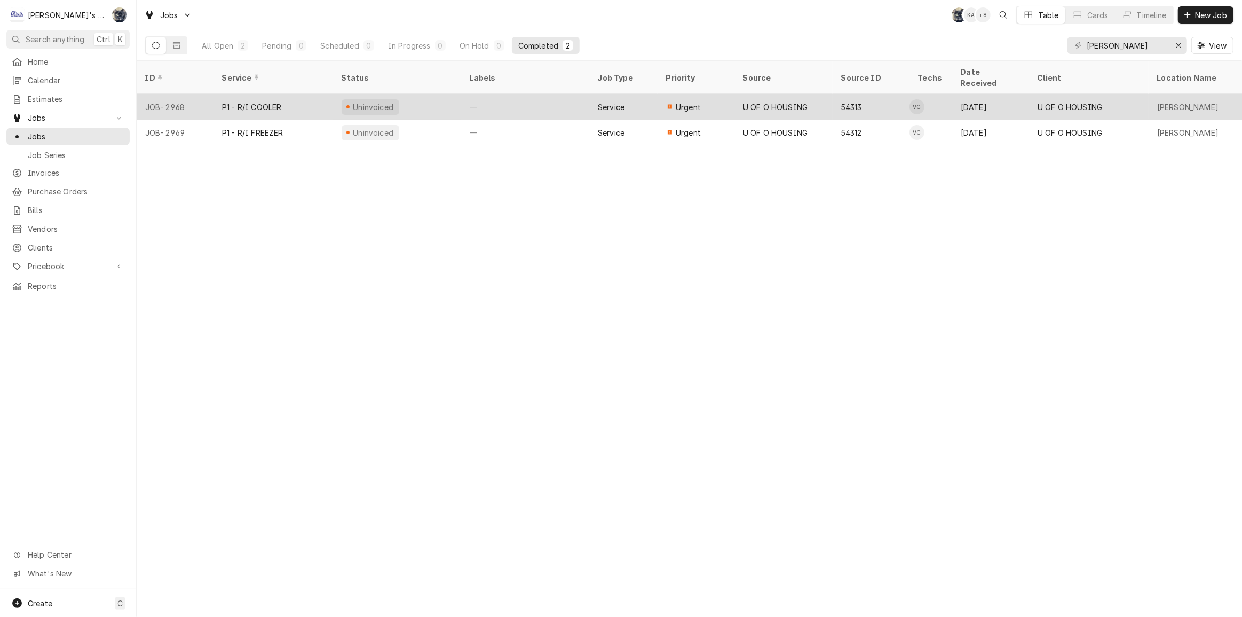
click at [619, 101] on div "Service" at bounding box center [611, 106] width 27 height 11
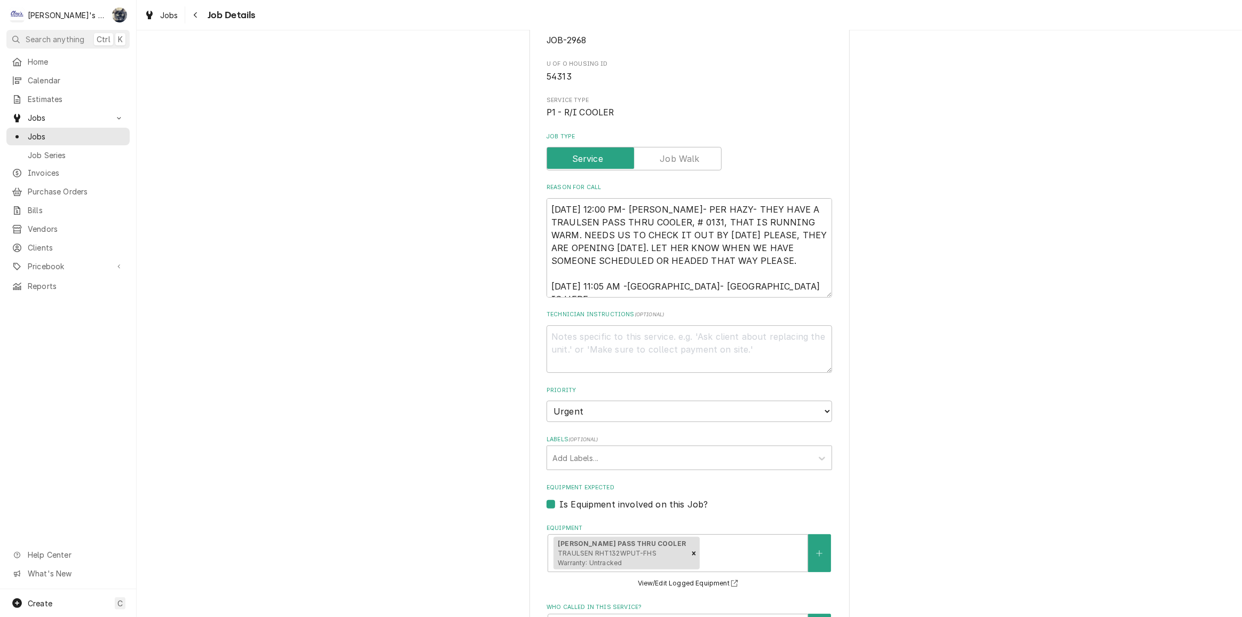
scroll to position [145, 0]
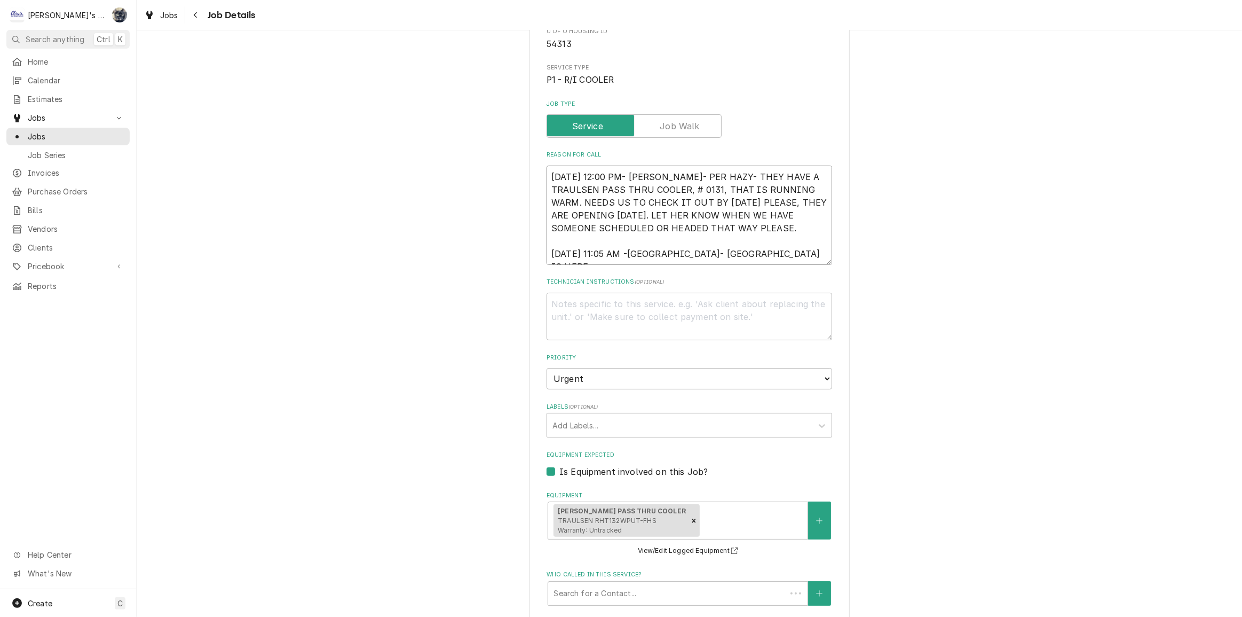
click at [753, 256] on textarea "[DATE] 12:00 PM- [PERSON_NAME]- PER HAZY- THEY HAVE A TRAULSEN PASS THRU COOLER…" at bounding box center [690, 214] width 286 height 99
type textarea "x"
type textarea "[DATE] 12:00 PM- [PERSON_NAME]- PER HAZY- THEY HAVE A TRAULSEN PASS THRU COOLER…"
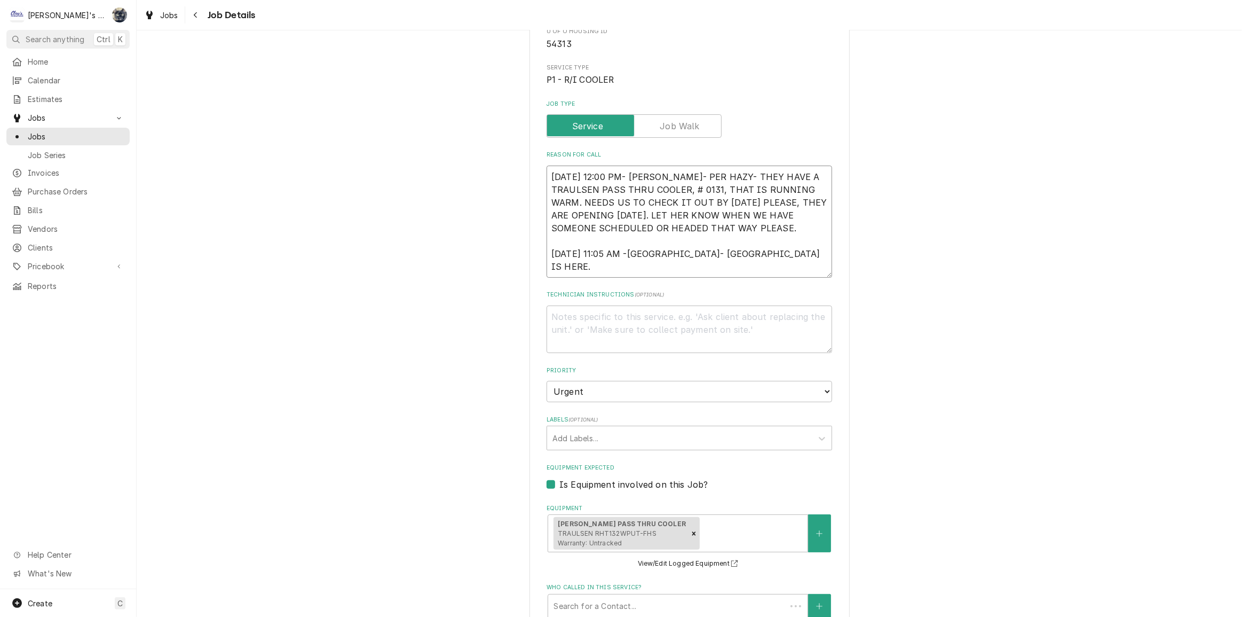
type textarea "x"
type textarea "[DATE] 12:00 PM- [PERSON_NAME]- PER HAZY- THEY HAVE A TRAULSEN PASS THRU COOLER…"
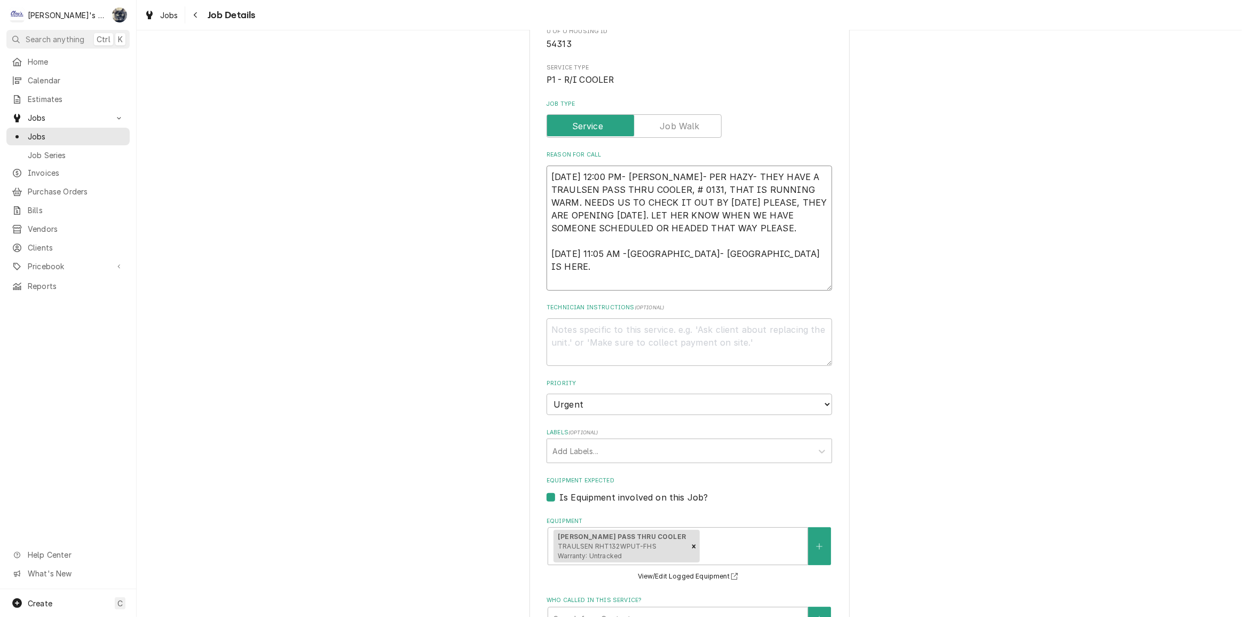
type textarea "x"
type textarea "[DATE] 12:00 PM- [PERSON_NAME]- PER HAZY- THEY HAVE A TRAULSEN PASS THRU COOLER…"
click at [587, 277] on textarea "[DATE] 12:00 PM- [PERSON_NAME]- PER HAZY- THEY HAVE A TRAULSEN PASS THRU COOLER…" at bounding box center [690, 227] width 286 height 125
paste textarea "Purchase Order: PO 000072210 Contract No.: MC 000002238 Miscellaneous Supplemen…"
type textarea "x"
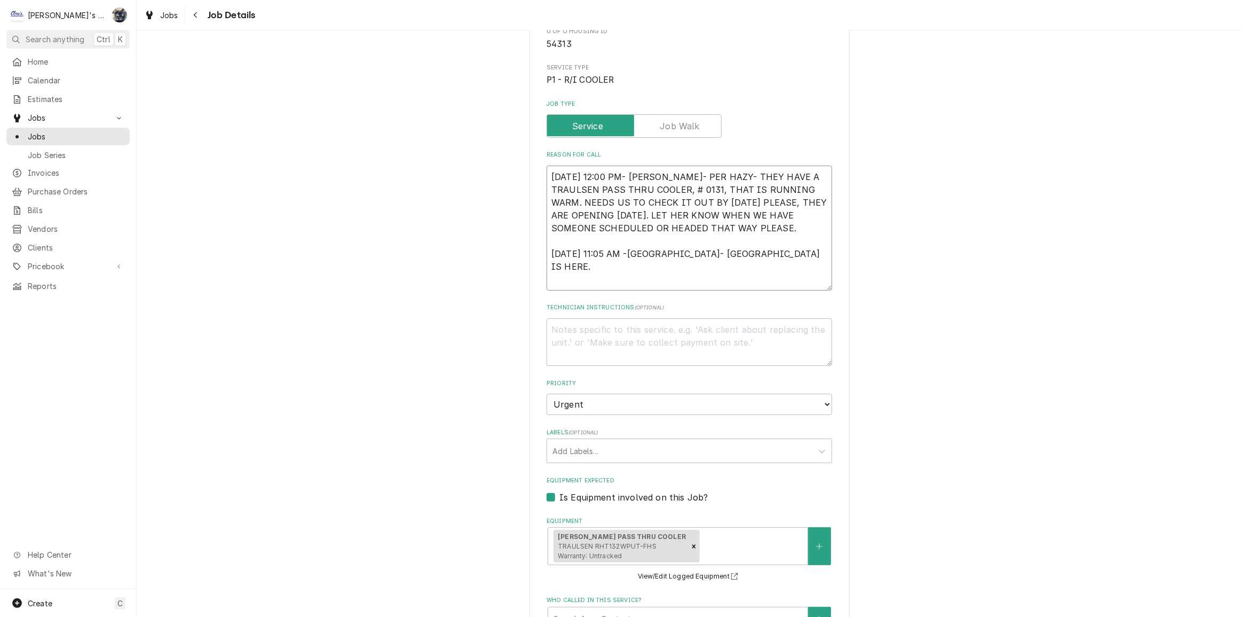
type textarea "[DATE] 12:00 PM- [PERSON_NAME]- PER HAZY- THEY HAVE A TRAULSEN PASS THRU COOLER…"
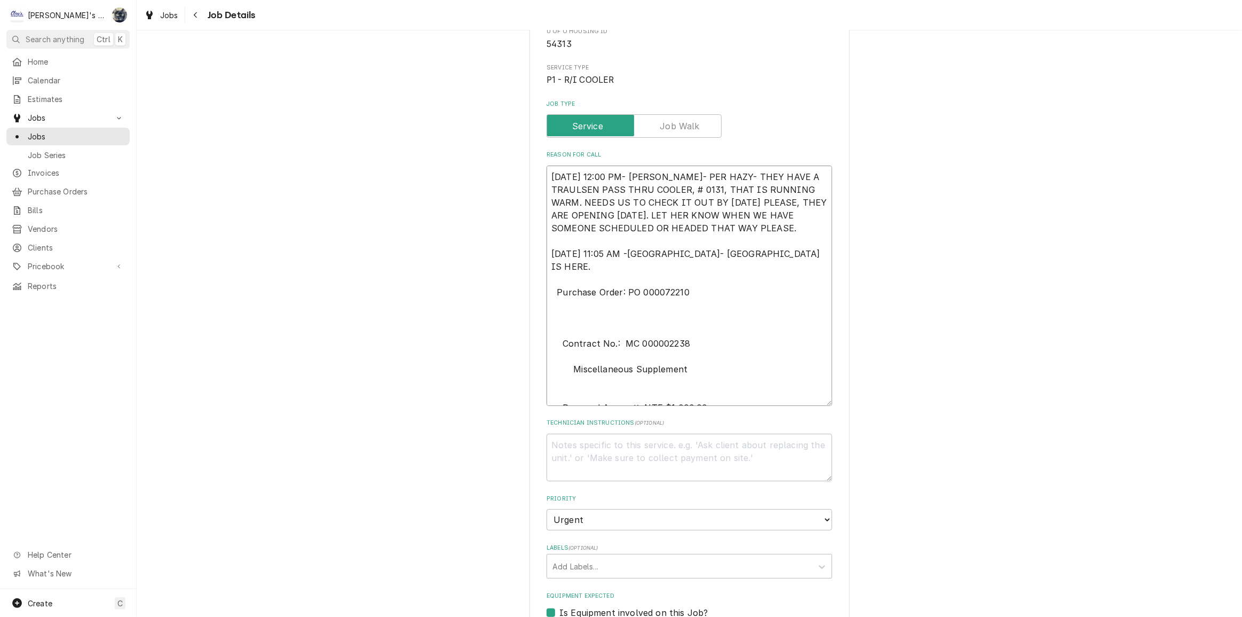
click at [551, 327] on textarea "9/17/2025 12:00 PM- KOREY- PER HAZY- THEY HAVE A TRAULSEN PASS THRU COOLER, # 0…" at bounding box center [690, 285] width 286 height 240
type textarea "x"
type textarea "9/17/2025 12:00 PM- KOREY- PER HAZY- THEY HAVE A TRAULSEN PASS THRU COOLER, # 0…"
type textarea "x"
type textarea "9/17/2025 12:00 PM- KOREY- PER HAZY- THEY HAVE A TRAULSEN PASS THRU COOLER, # 0…"
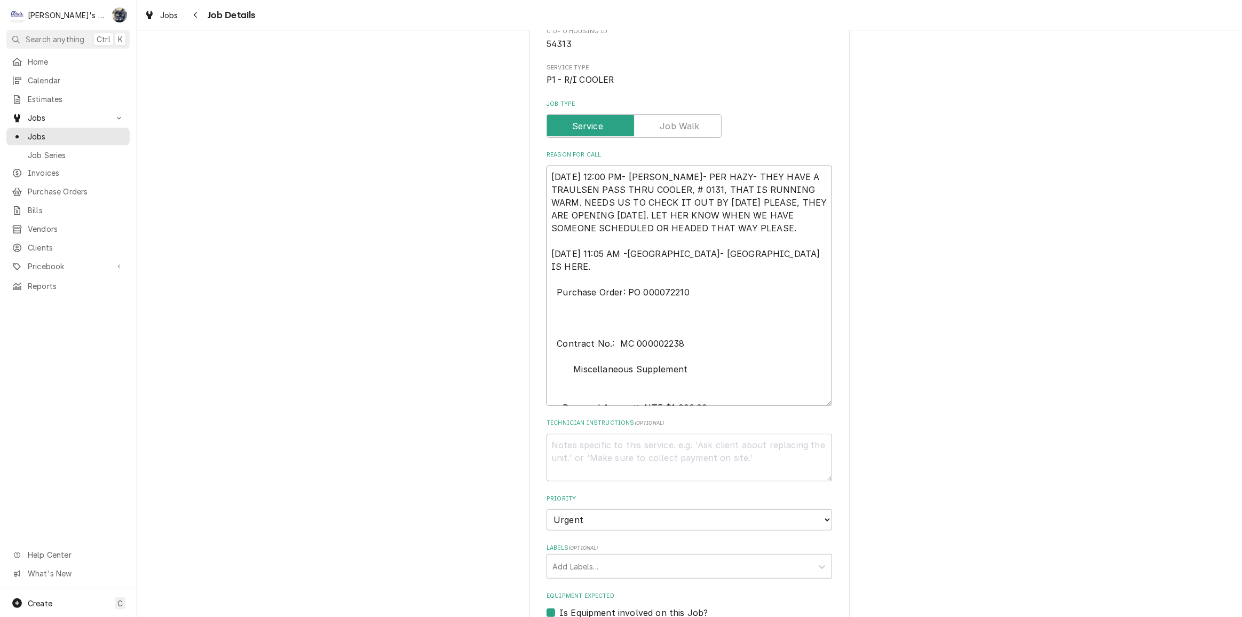
type textarea "x"
type textarea "9/17/2025 12:00 PM- KOREY- PER HAZY- THEY HAVE A TRAULSEN PASS THRU COOLER, # 0…"
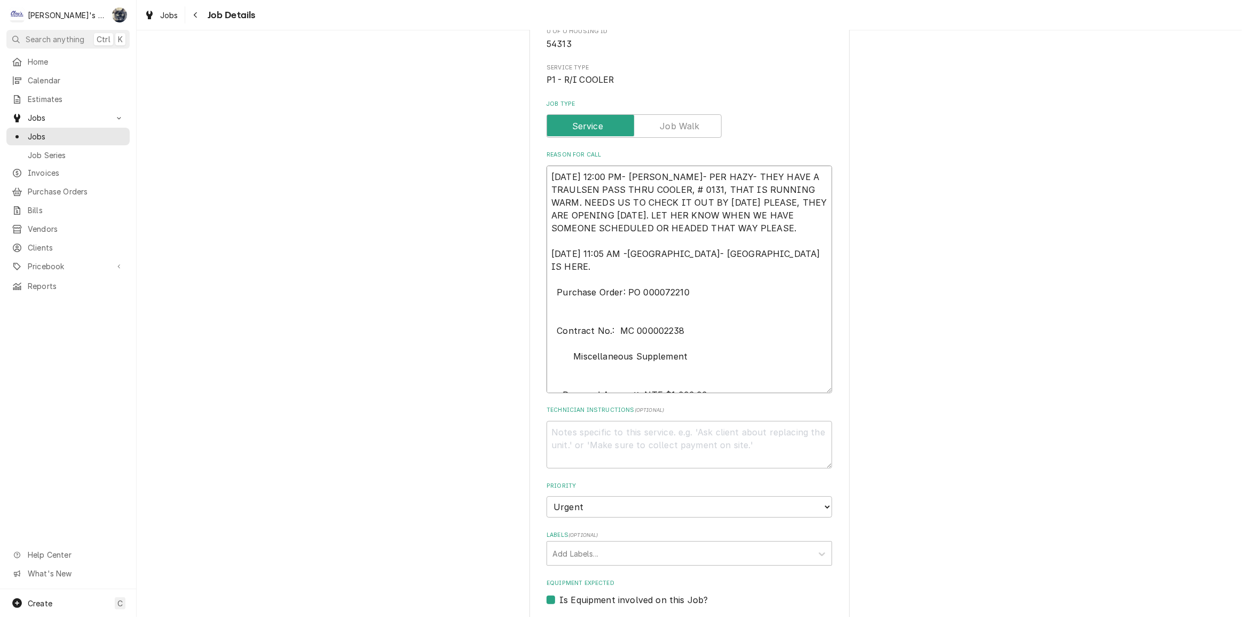
type textarea "x"
type textarea "9/17/2025 12:00 PM- KOREY- PER HAZY- THEY HAVE A TRAULSEN PASS THRU COOLER, # 0…"
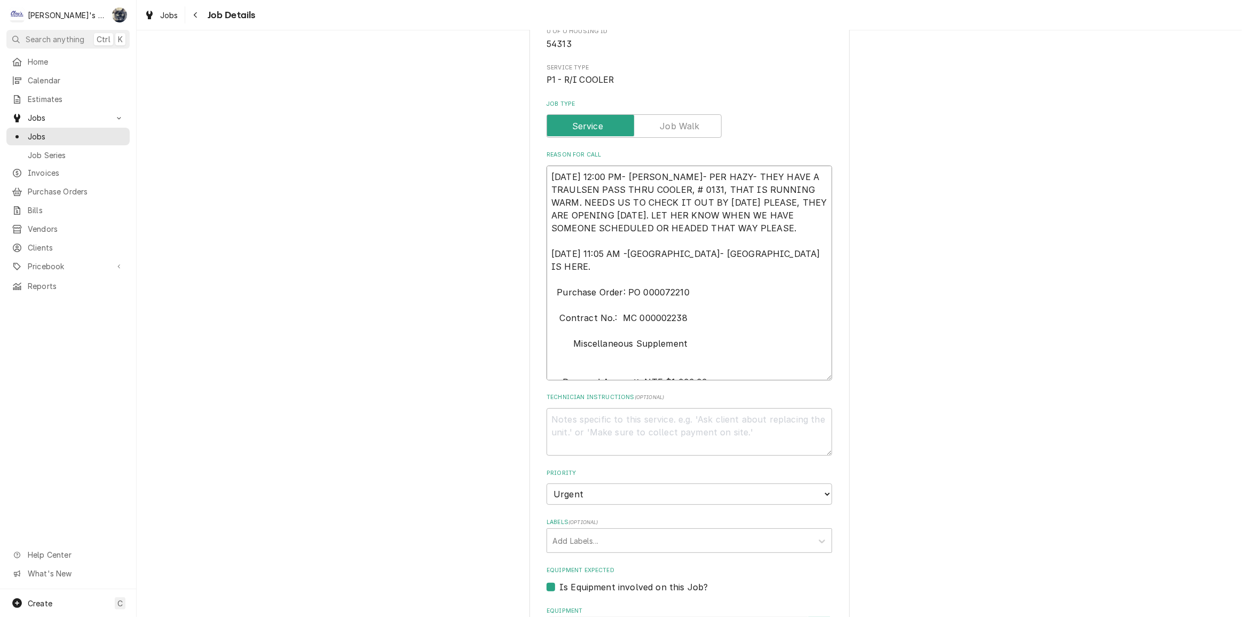
type textarea "x"
type textarea "9/17/2025 12:00 PM- KOREY- PER HAZY- THEY HAVE A TRAULSEN PASS THRU COOLER, # 0…"
type textarea "x"
type textarea "9/17/2025 12:00 PM- KOREY- PER HAZY- THEY HAVE A TRAULSEN PASS THRU COOLER, # 0…"
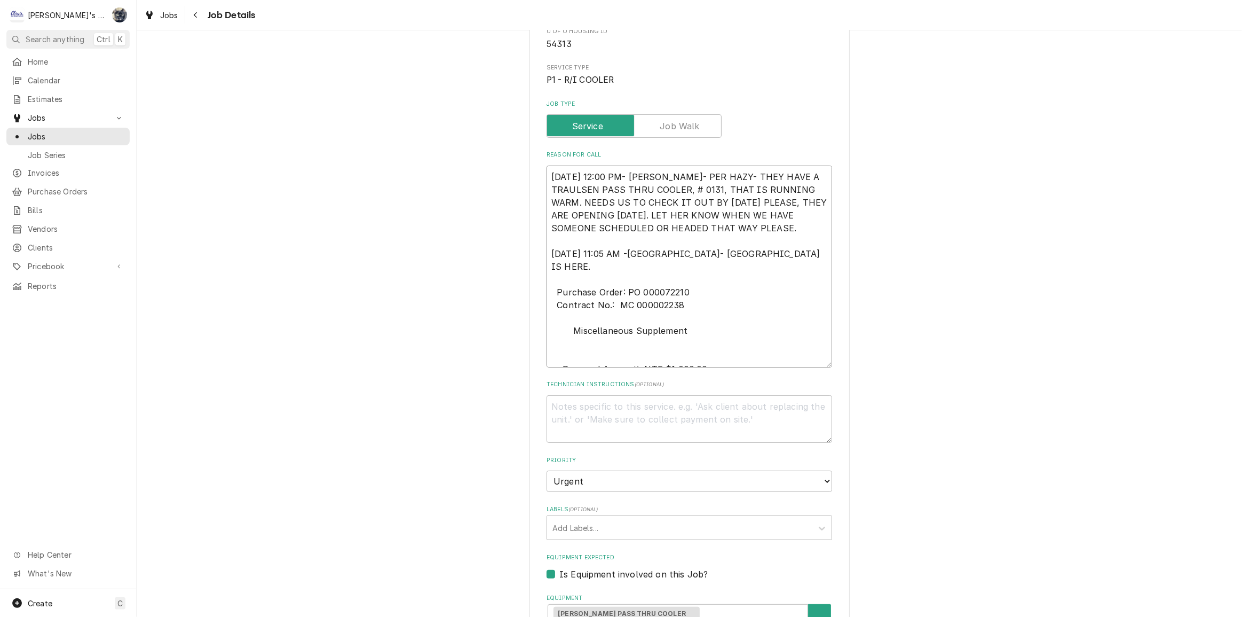
drag, startPoint x: 706, startPoint y: 313, endPoint x: 559, endPoint y: 316, distance: 146.8
click at [559, 316] on textarea "9/17/2025 12:00 PM- KOREY- PER HAZY- THEY HAVE A TRAULSEN PASS THRU COOLER, # 0…" at bounding box center [690, 266] width 286 height 202
type textarea "x"
type textarea "9/17/2025 12:00 PM- KOREY- PER HAZY- THEY HAVE A TRAULSEN PASS THRU COOLER, # 0…"
type textarea "x"
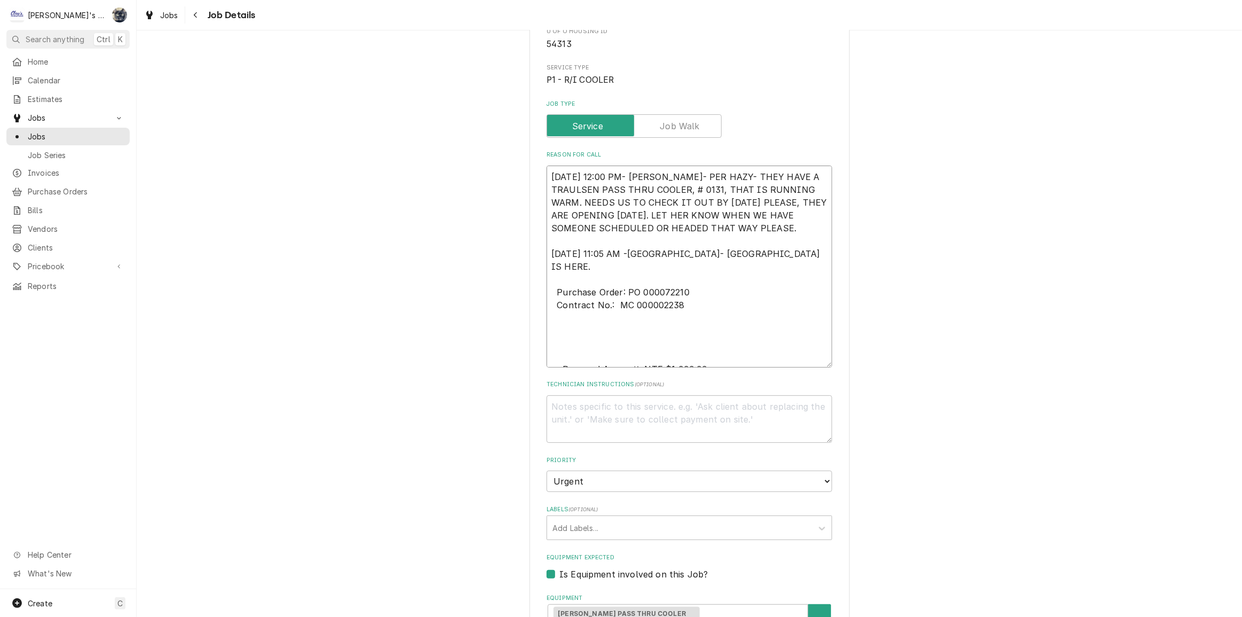
type textarea "9/17/2025 12:00 PM- KOREY- PER HAZY- THEY HAVE A TRAULSEN PASS THRU COOLER, # 0…"
type textarea "x"
type textarea "9/17/2025 12:00 PM- KOREY- PER HAZY- THEY HAVE A TRAULSEN PASS THRU COOLER, # 0…"
click at [556, 358] on textarea "9/17/2025 12:00 PM- KOREY- PER HAZY- THEY HAVE A TRAULSEN PASS THRU COOLER, # 0…" at bounding box center [690, 266] width 286 height 202
type textarea "x"
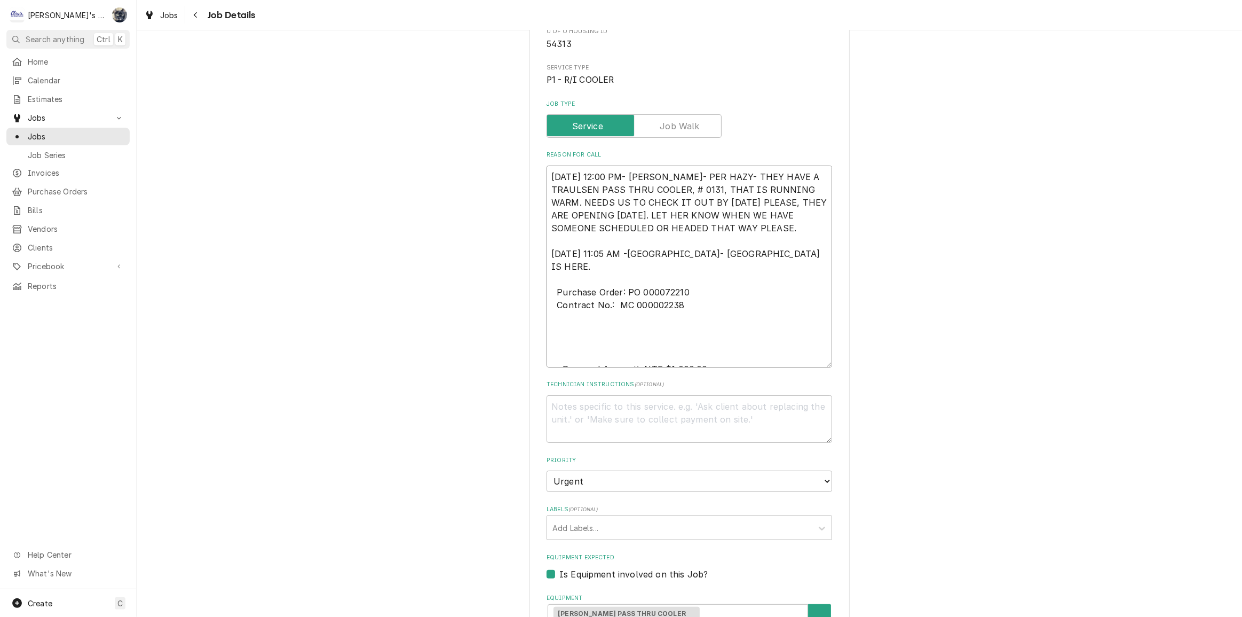
type textarea "9/17/2025 12:00 PM- KOREY- PER HAZY- THEY HAVE A TRAULSEN PASS THRU COOLER, # 0…"
type textarea "x"
type textarea "9/17/2025 12:00 PM- KOREY- PER HAZY- THEY HAVE A TRAULSEN PASS THRU COOLER, # 0…"
type textarea "x"
type textarea "9/17/2025 12:00 PM- KOREY- PER HAZY- THEY HAVE A TRAULSEN PASS THRU COOLER, # 0…"
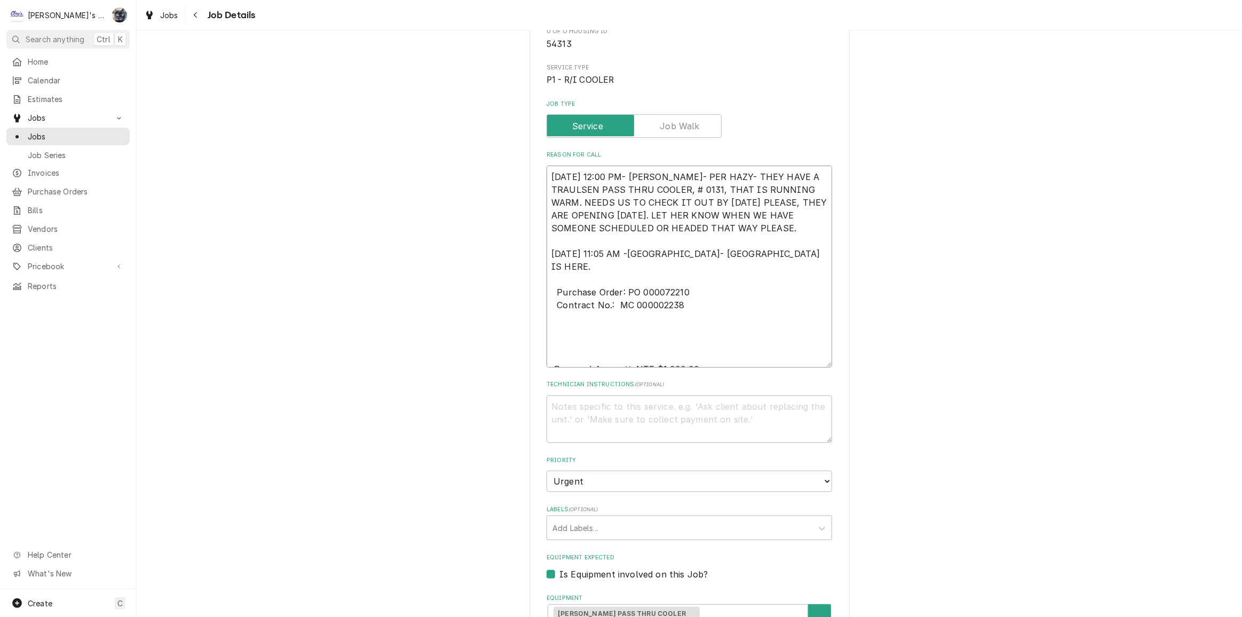
type textarea "x"
type textarea "9/17/2025 12:00 PM- KOREY- PER HAZY- THEY HAVE A TRAULSEN PASS THRU COOLER, # 0…"
type textarea "x"
type textarea "9/17/2025 12:00 PM- KOREY- PER HAZY- THEY HAVE A TRAULSEN PASS THRU COOLER, # 0…"
type textarea "x"
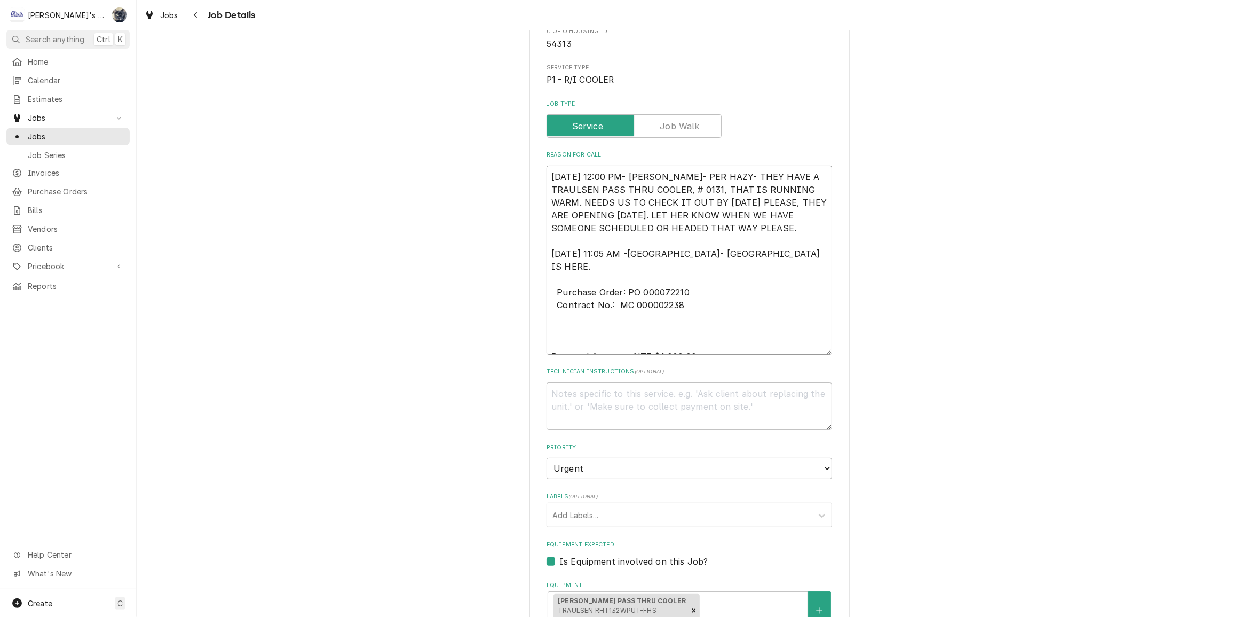
type textarea "9/17/2025 12:00 PM- KOREY- PER HAZY- THEY HAVE A TRAULSEN PASS THRU COOLER, # 0…"
type textarea "x"
type textarea "9/17/2025 12:00 PM- KOREY- PER HAZY- THEY HAVE A TRAULSEN PASS THRU COOLER, # 0…"
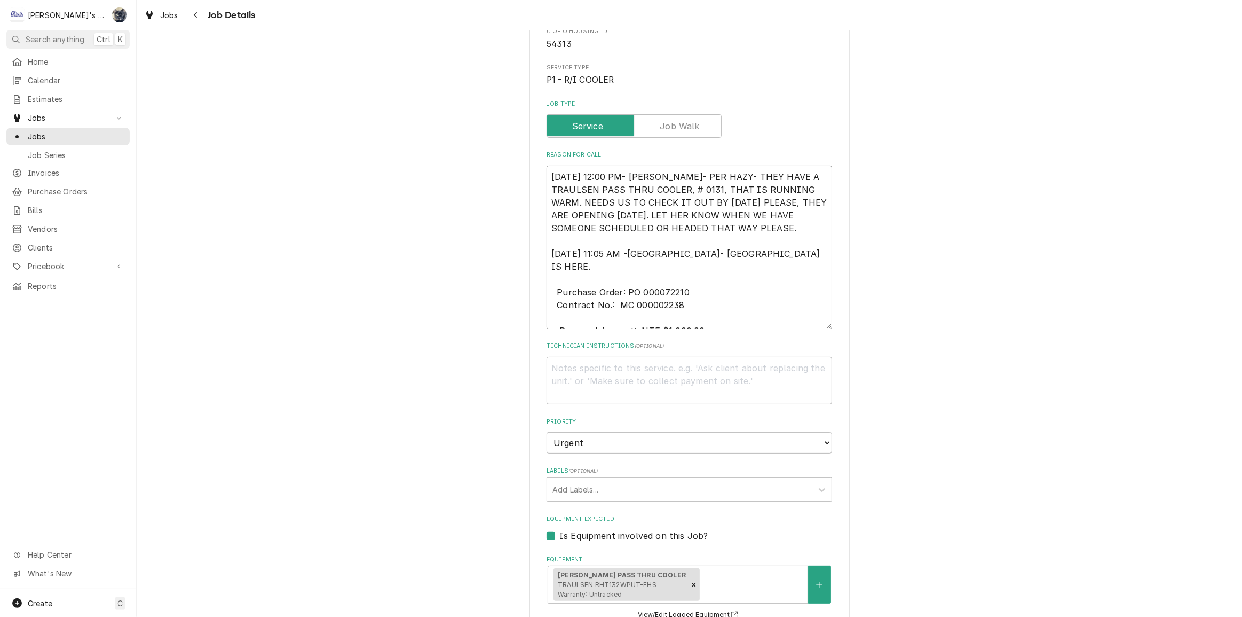
type textarea "x"
type textarea "9/17/2025 12:00 PM- KOREY- PER HAZY- THEY HAVE A TRAULSEN PASS THRU COOLER, # 0…"
type textarea "x"
type textarea "9/17/2025 12:00 PM- KOREY- PER HAZY- THEY HAVE A TRAULSEN PASS THRU COOLER, # 0…"
type textarea "x"
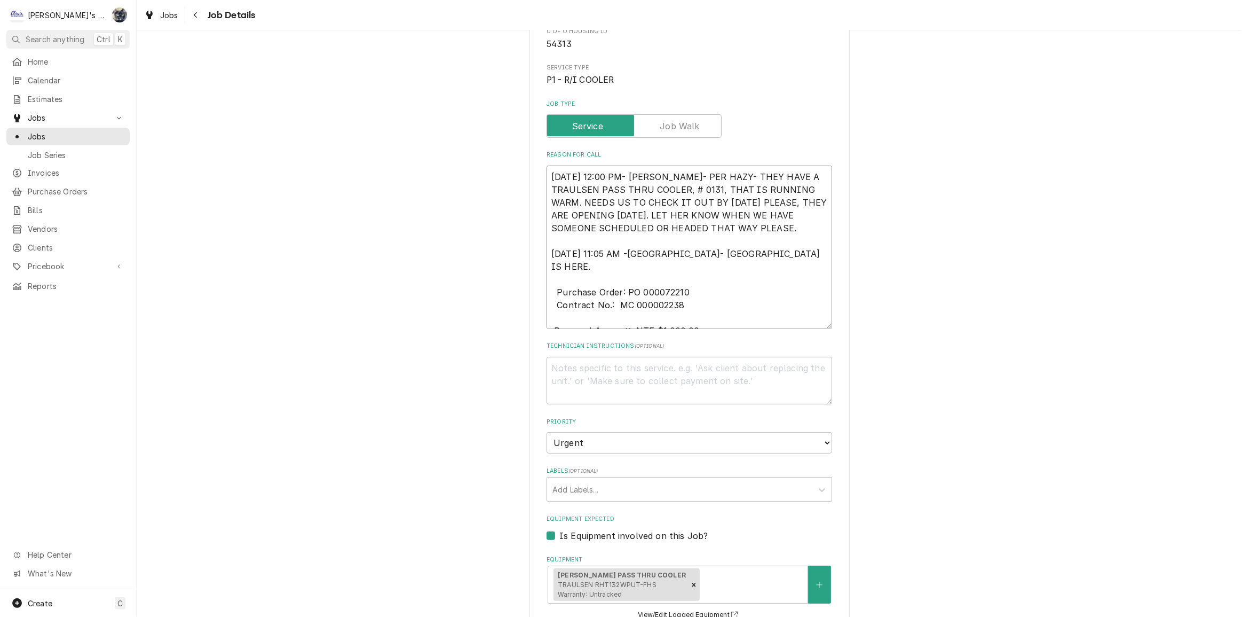
type textarea "9/17/2025 12:00 PM- KOREY- PER HAZY- THEY HAVE A TRAULSEN PASS THRU COOLER, # 0…"
type textarea "x"
type textarea "9/17/2025 12:00 PM- KOREY- PER HAZY- THEY HAVE A TRAULSEN PASS THRU COOLER, # 0…"
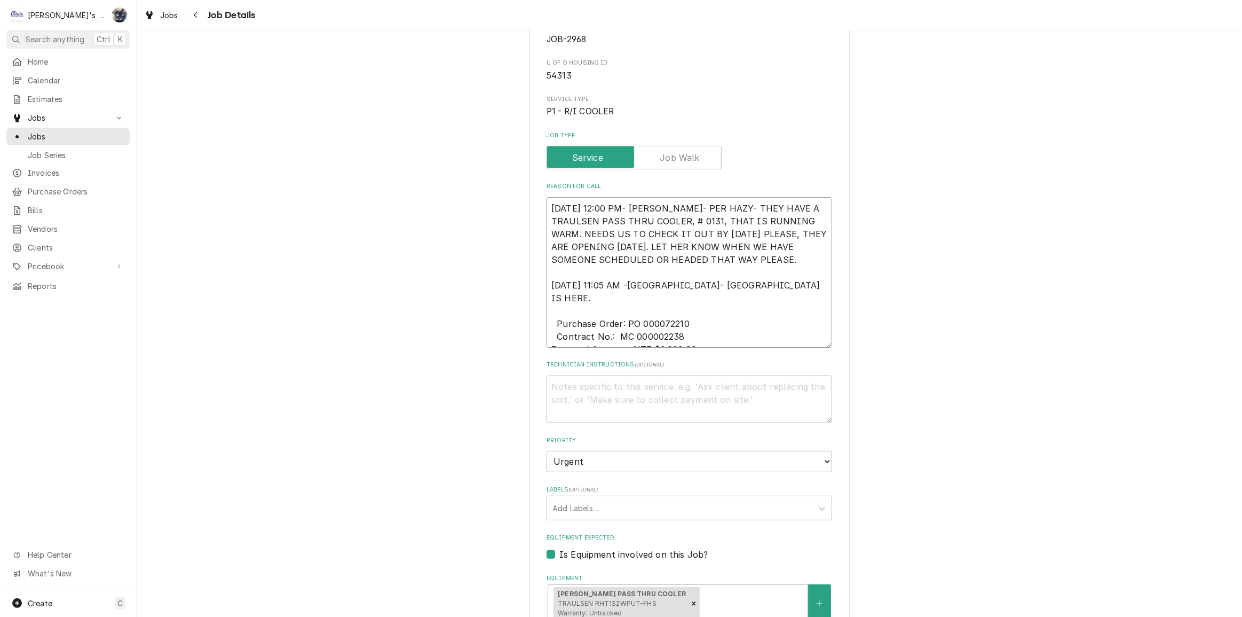
scroll to position [97, 0]
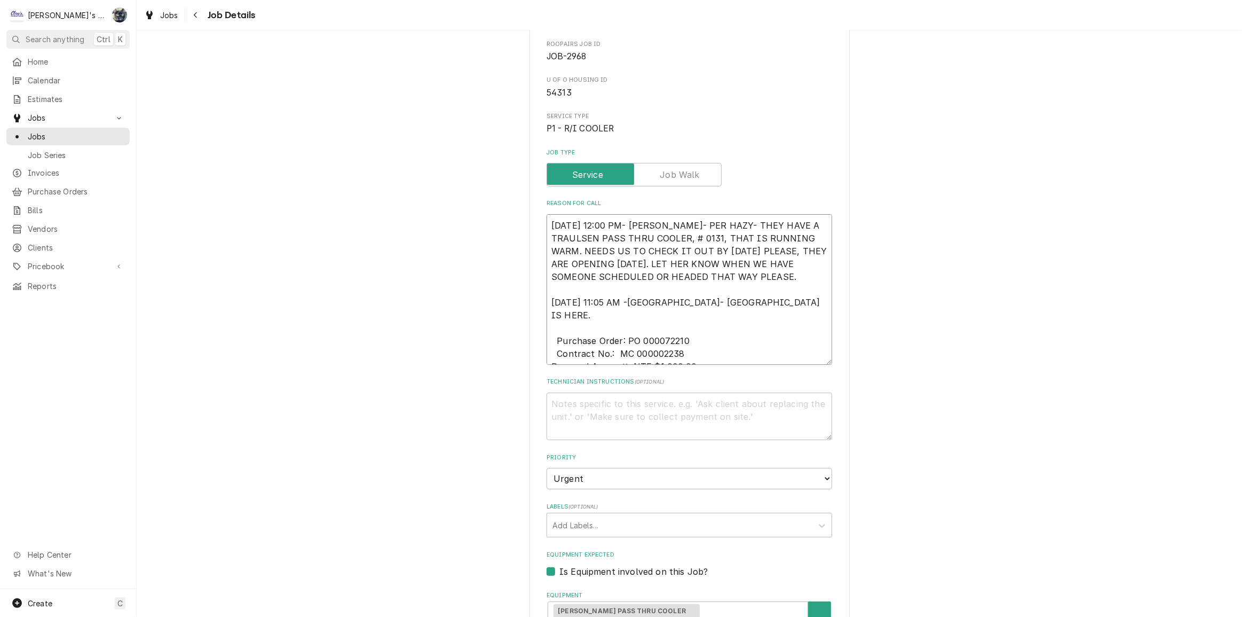
click at [554, 340] on textarea "9/17/2025 12:00 PM- KOREY- PER HAZY- THEY HAVE A TRAULSEN PASS THRU COOLER, # 0…" at bounding box center [690, 289] width 286 height 151
type textarea "x"
type textarea "9/17/2025 12:00 PM- KOREY- PER HAZY- THEY HAVE A TRAULSEN PASS THRU COOLER, # 0…"
type textarea "x"
type textarea "9/17/2025 12:00 PM- KOREY- PER HAZY- THEY HAVE A TRAULSEN PASS THRU COOLER, # 0…"
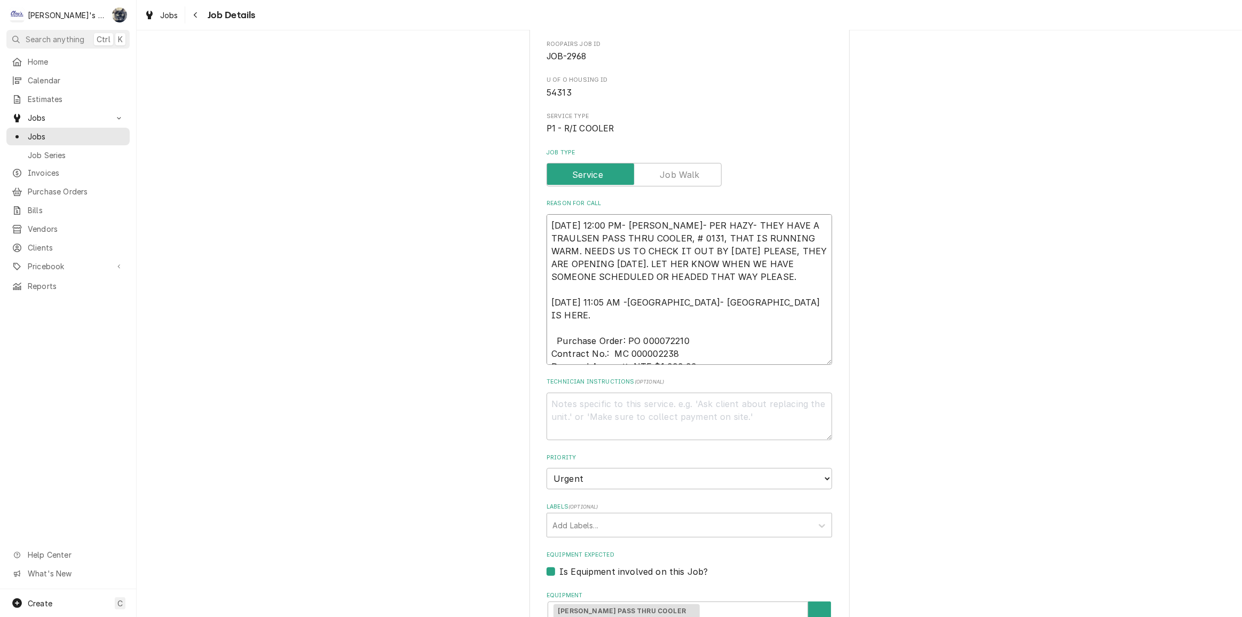
click at [553, 326] on textarea "9/17/2025 12:00 PM- KOREY- PER HAZY- THEY HAVE A TRAULSEN PASS THRU COOLER, # 0…" at bounding box center [690, 289] width 286 height 151
type textarea "x"
type textarea "9/17/2025 12:00 PM- KOREY- PER HAZY- THEY HAVE A TRAULSEN PASS THRU COOLER, # 0…"
type textarea "x"
type textarea "9/17/2025 12:00 PM- KOREY- PER HAZY- THEY HAVE A TRAULSEN PASS THRU COOLER, # 0…"
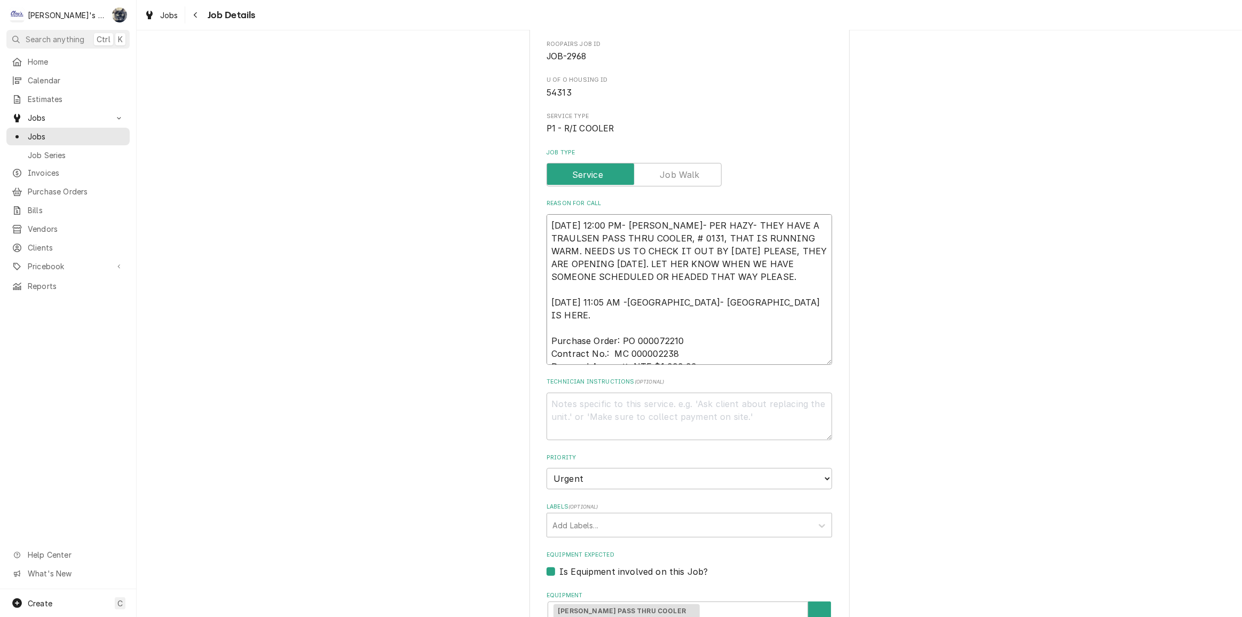
type textarea "x"
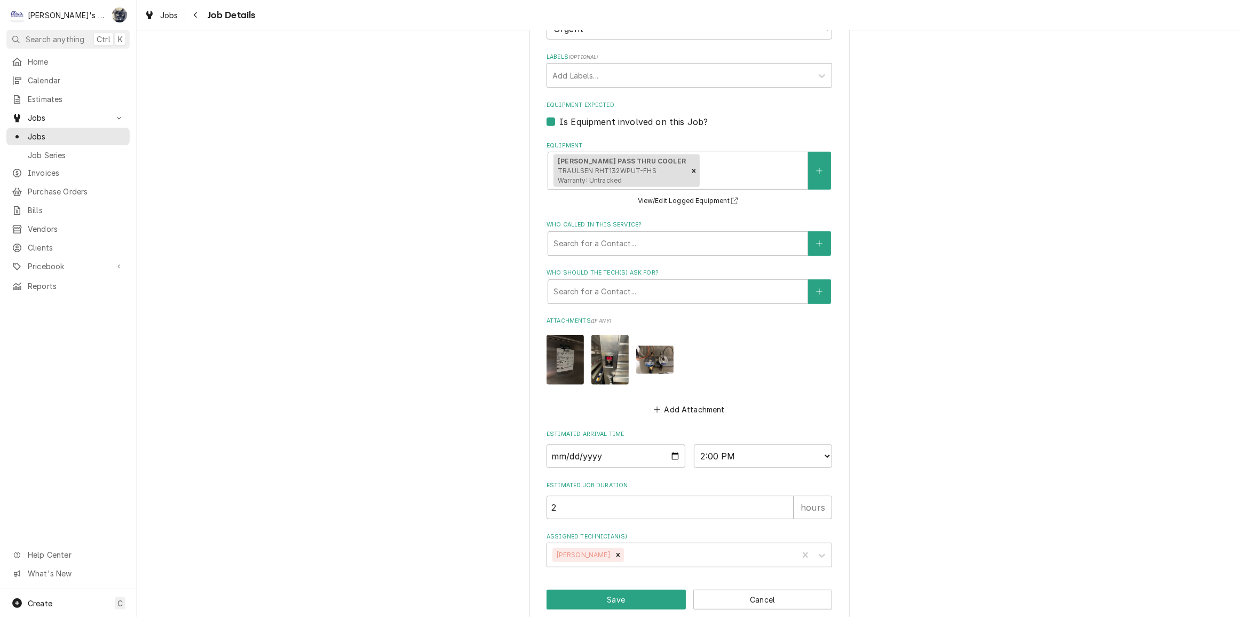
scroll to position [559, 0]
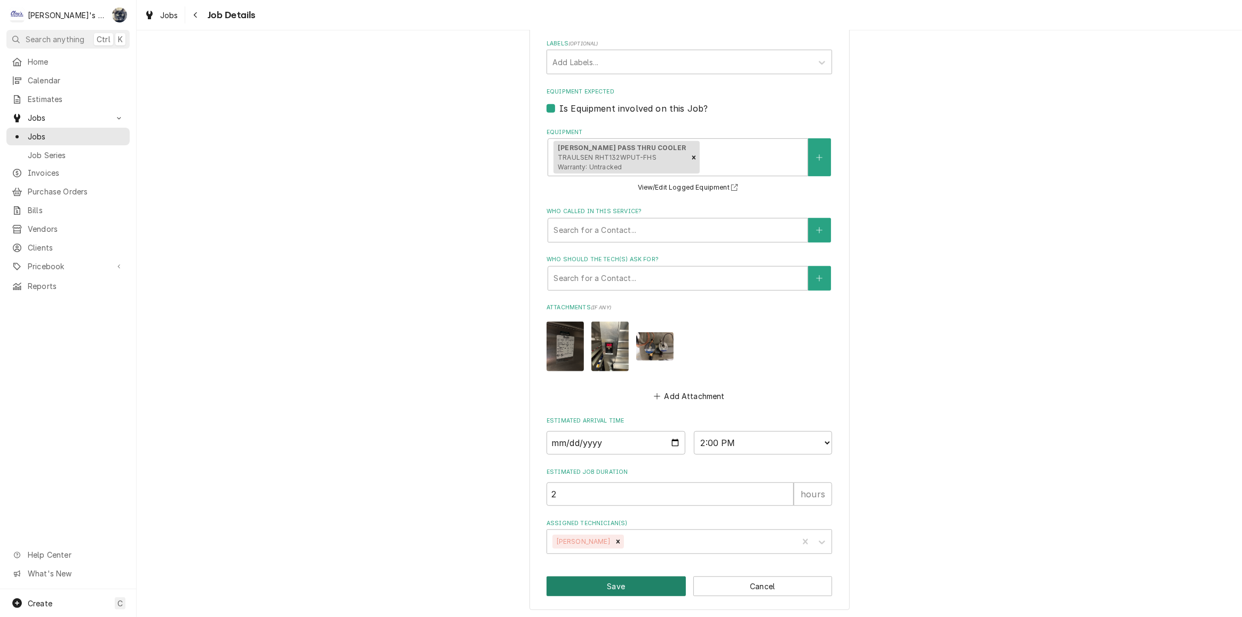
type textarea "9/17/2025 12:00 PM- KOREY- PER HAZY- THEY HAVE A TRAULSEN PASS THRU COOLER, # 0…"
click at [646, 582] on button "Save" at bounding box center [616, 586] width 139 height 20
type textarea "x"
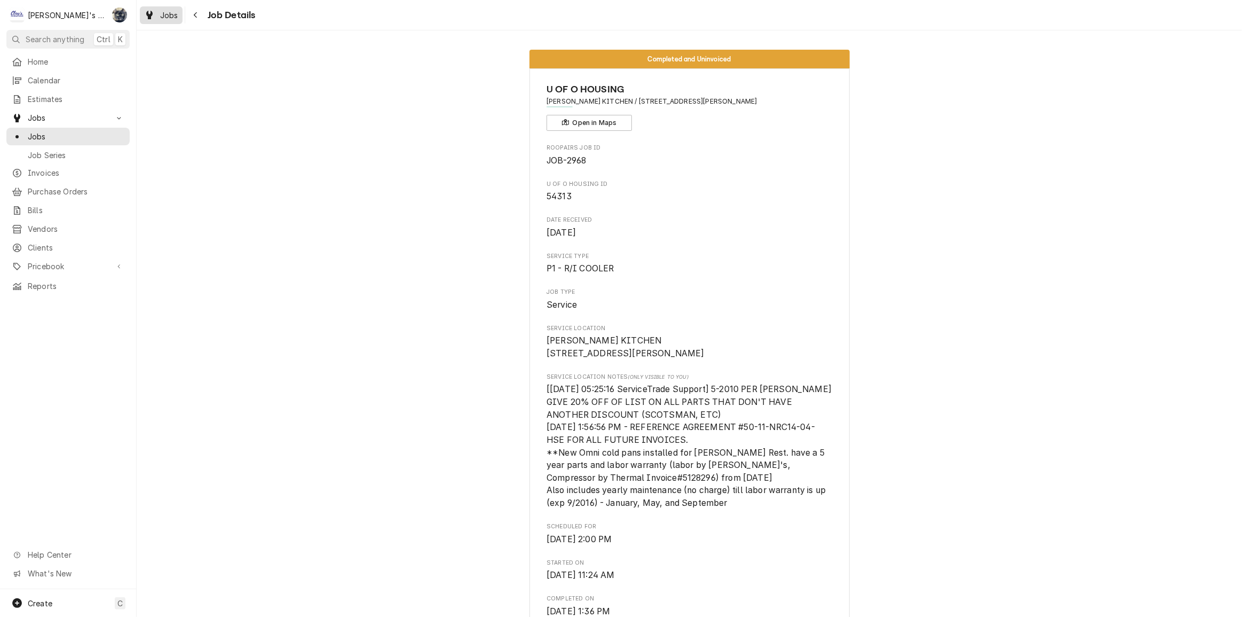
click at [163, 18] on span "Jobs" at bounding box center [169, 15] width 18 height 11
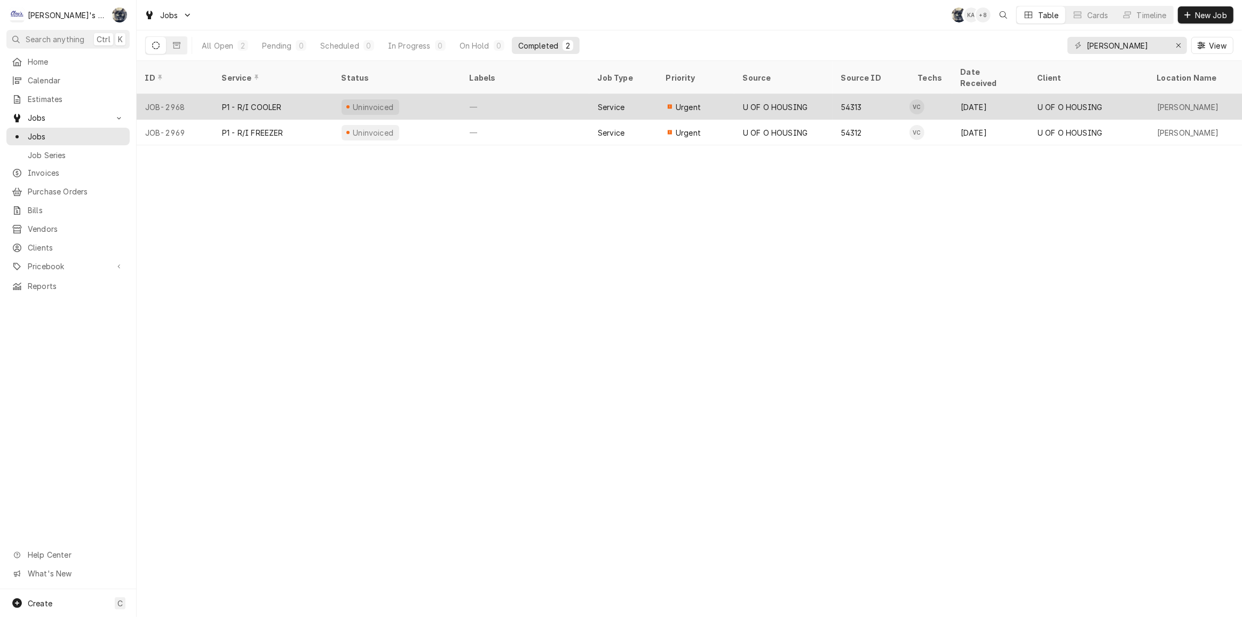
click at [710, 94] on div "Urgent" at bounding box center [696, 107] width 77 height 26
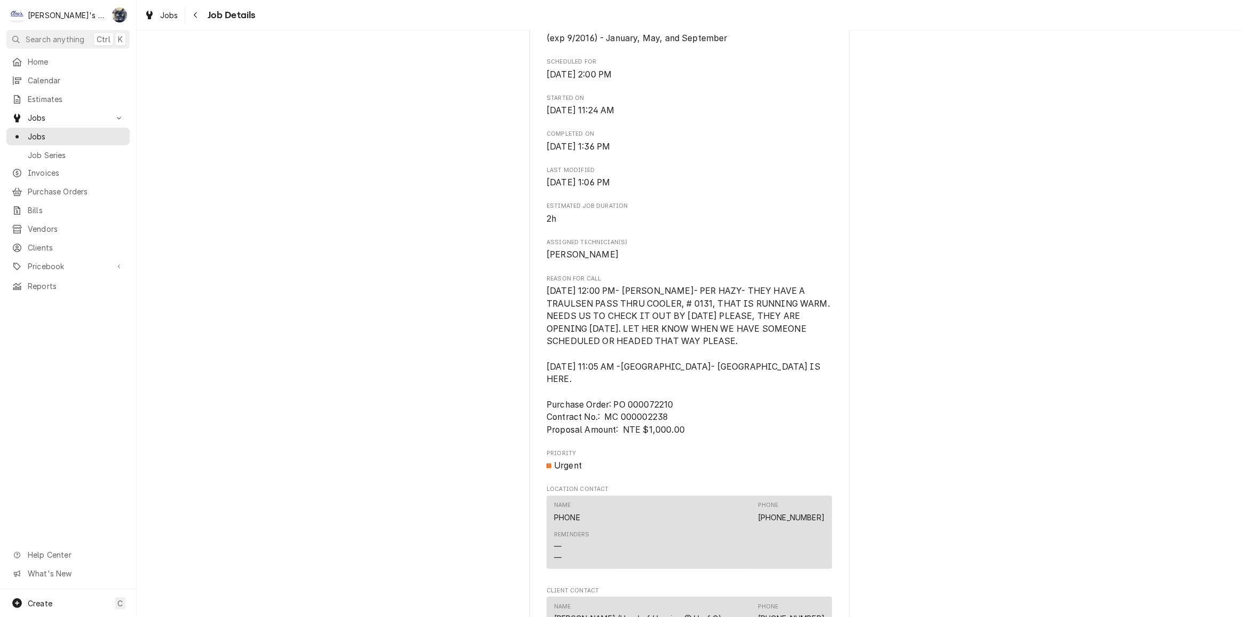
scroll to position [485, 0]
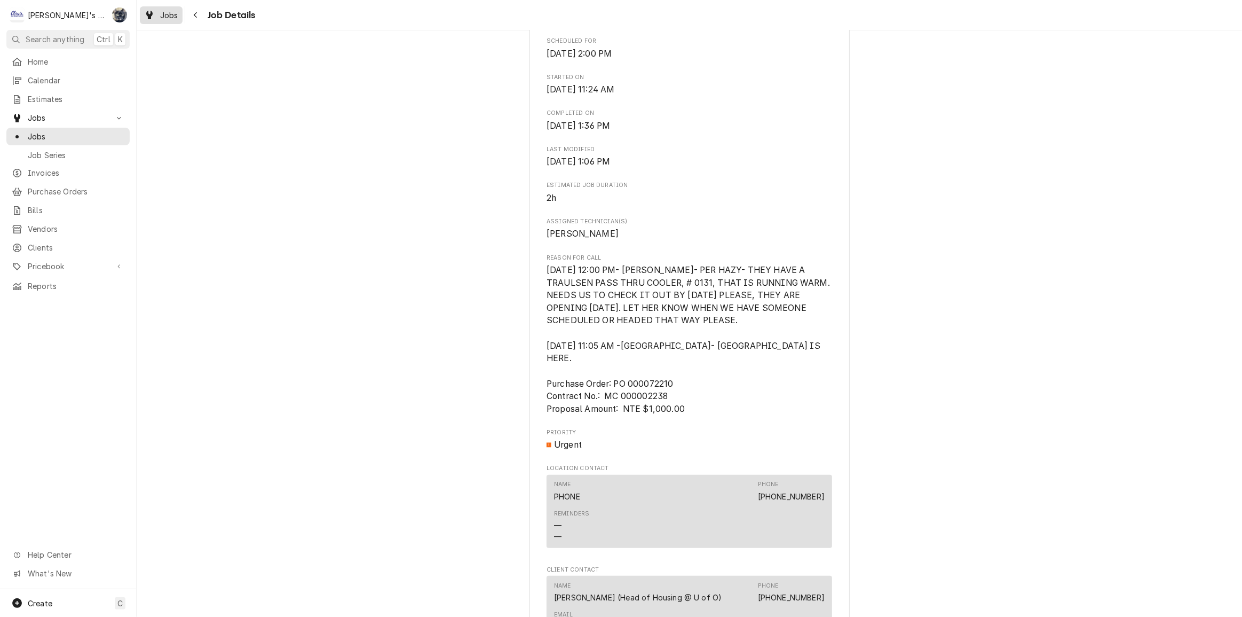
click at [174, 16] on span "Jobs" at bounding box center [169, 15] width 18 height 11
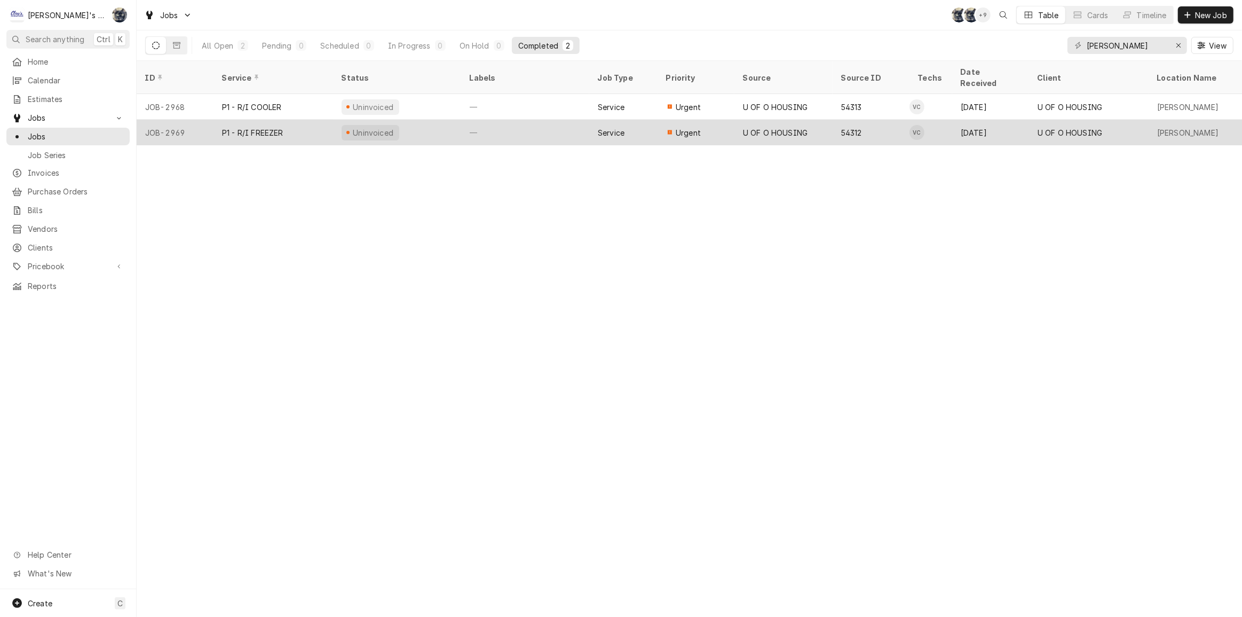
click at [649, 120] on div "Service" at bounding box center [623, 133] width 68 height 26
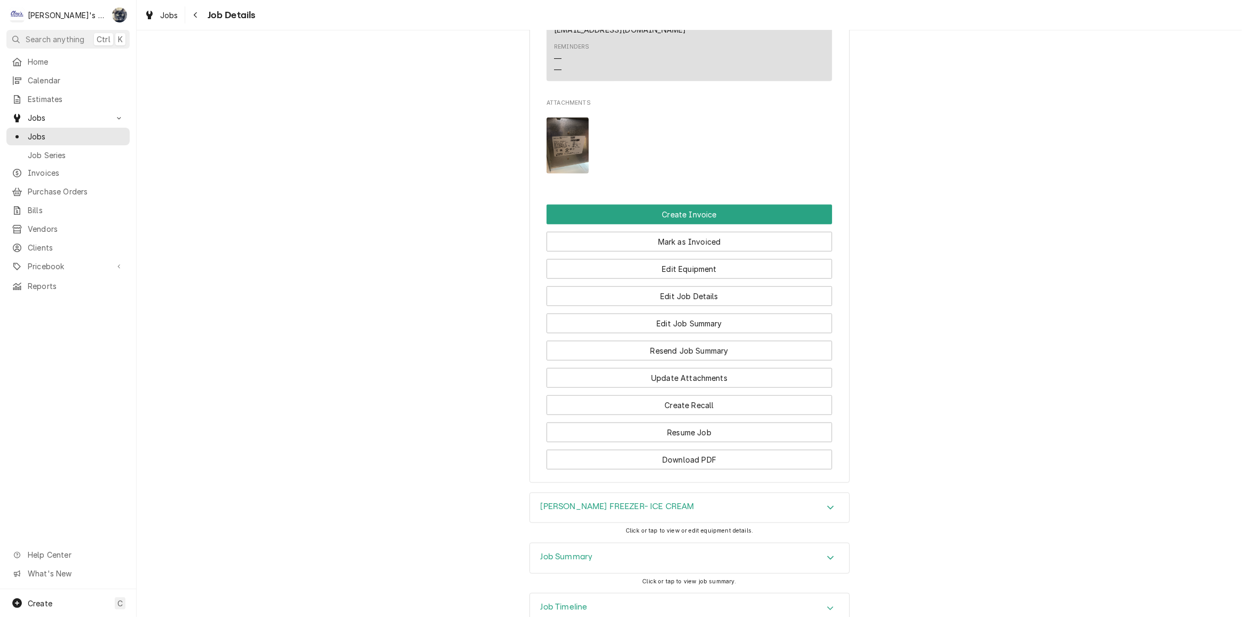
scroll to position [1202, 0]
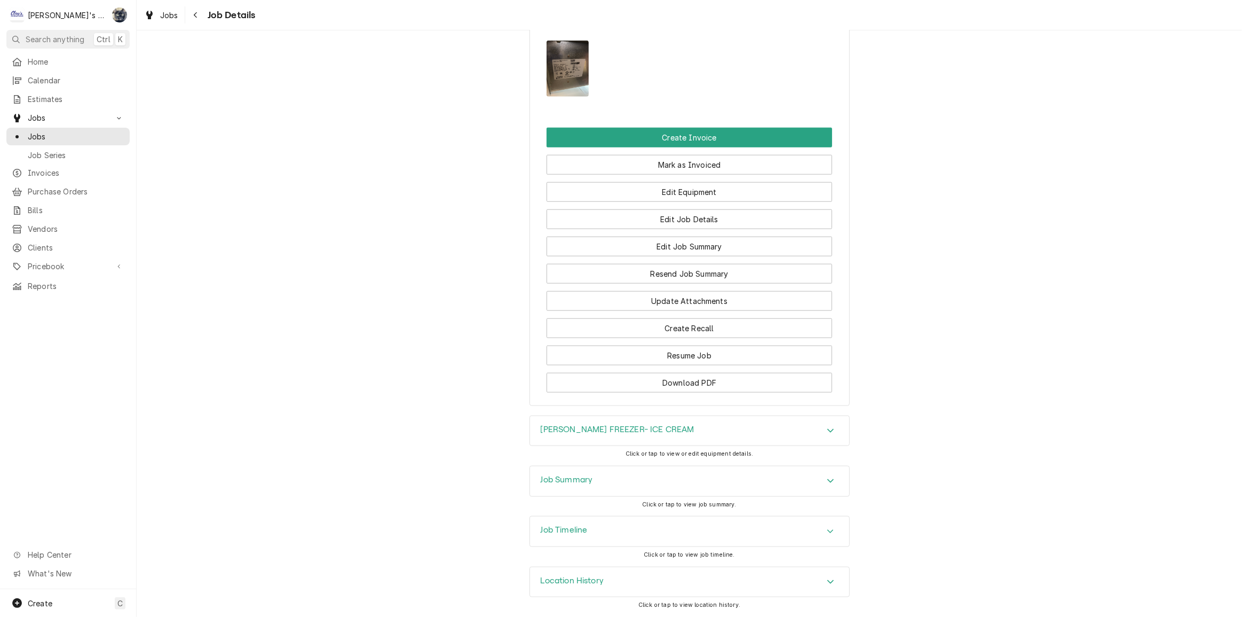
click at [641, 433] on h3 "BARNHART- DELFIELD FREEZER- ICE CREAM" at bounding box center [618, 429] width 154 height 10
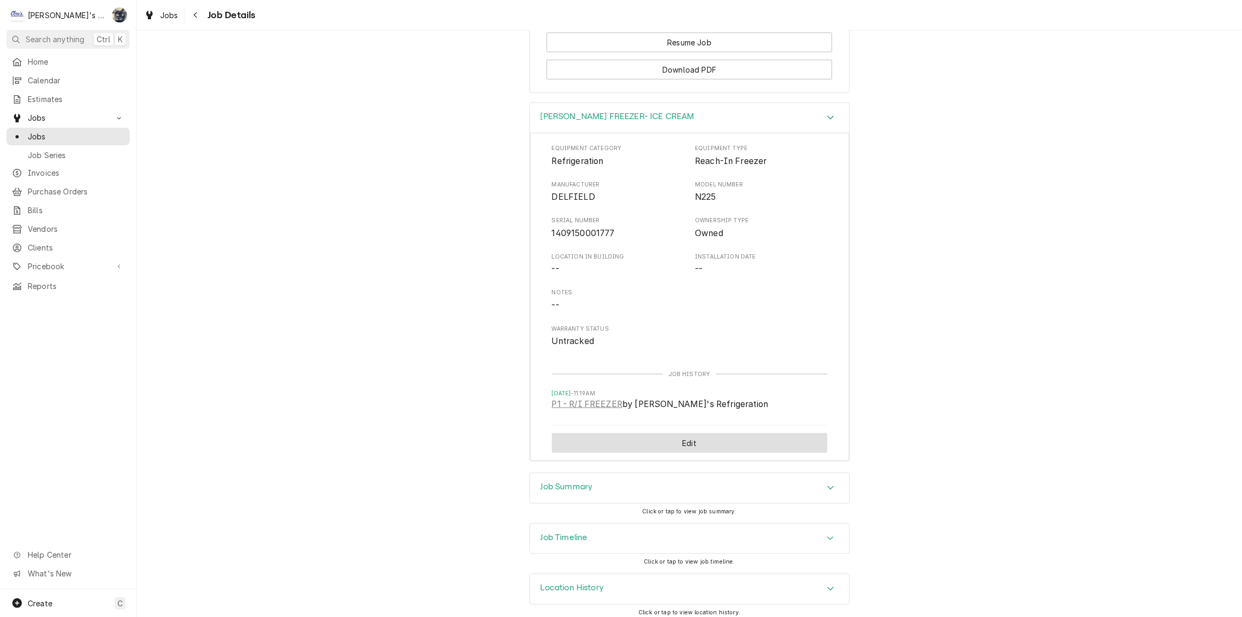
scroll to position [1522, 0]
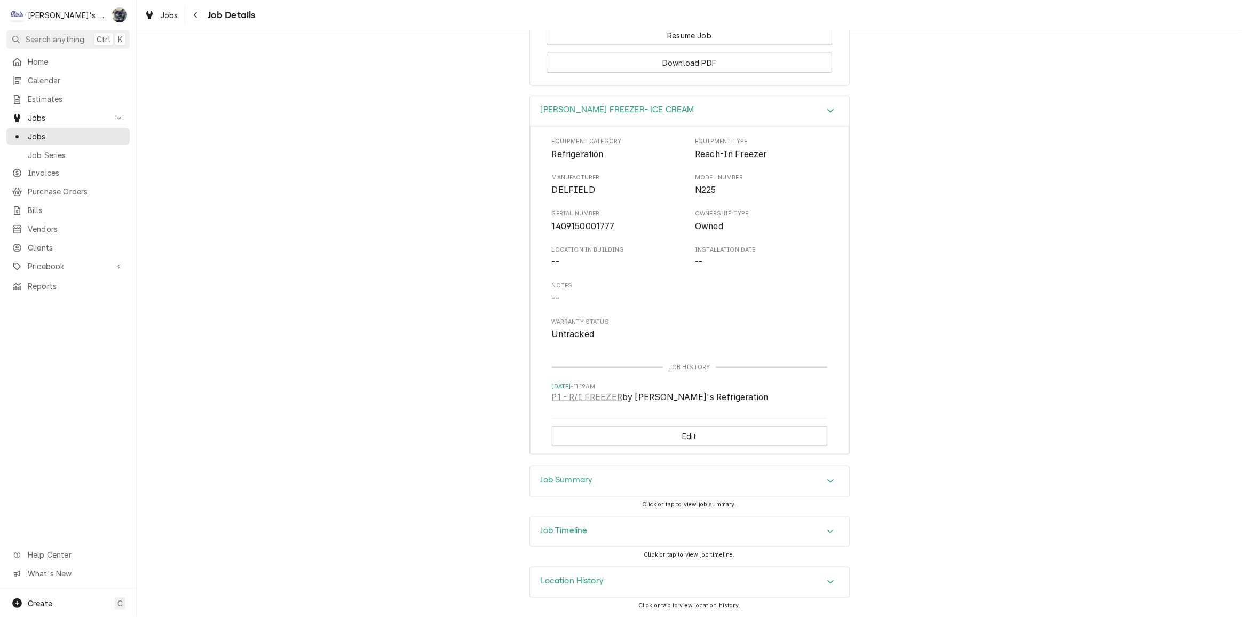
click at [657, 474] on div "Job Summary" at bounding box center [689, 481] width 319 height 30
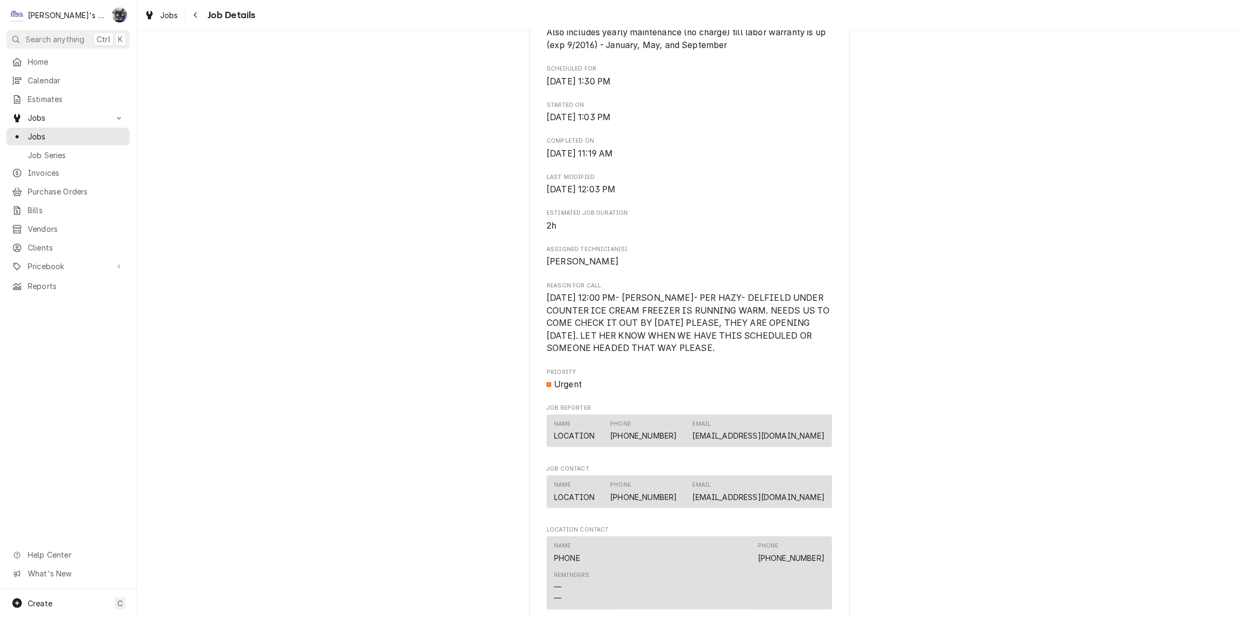
scroll to position [454, 0]
click at [165, 16] on span "Jobs" at bounding box center [169, 15] width 18 height 11
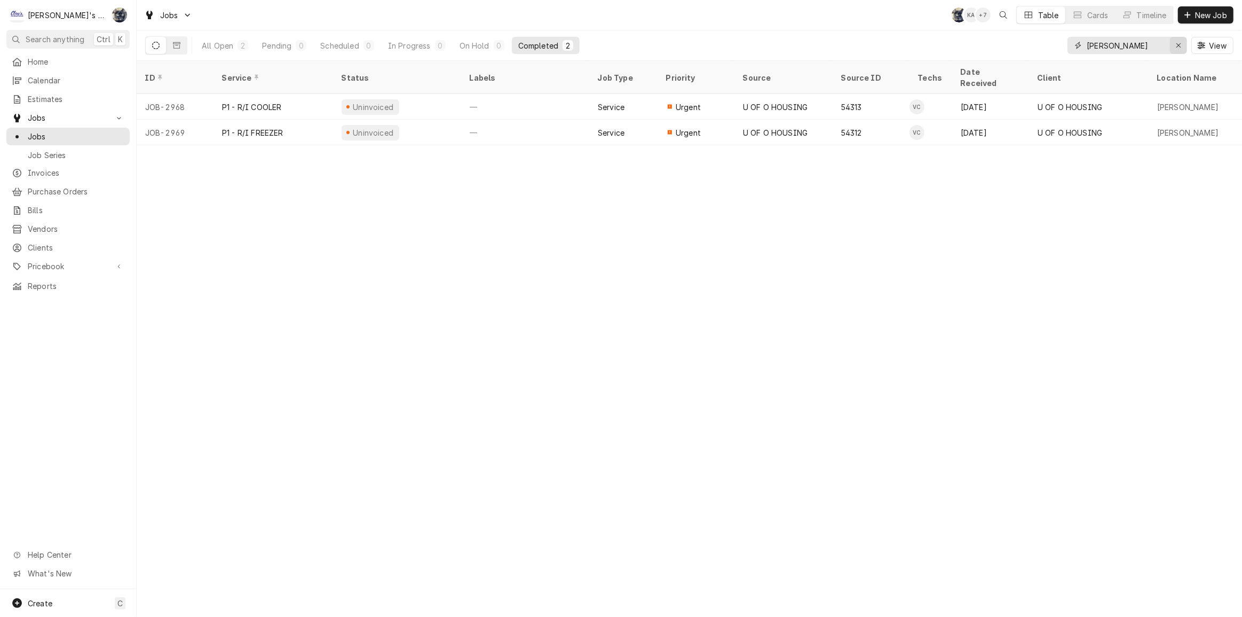
click at [1177, 44] on icon "Erase input" at bounding box center [1179, 45] width 4 height 4
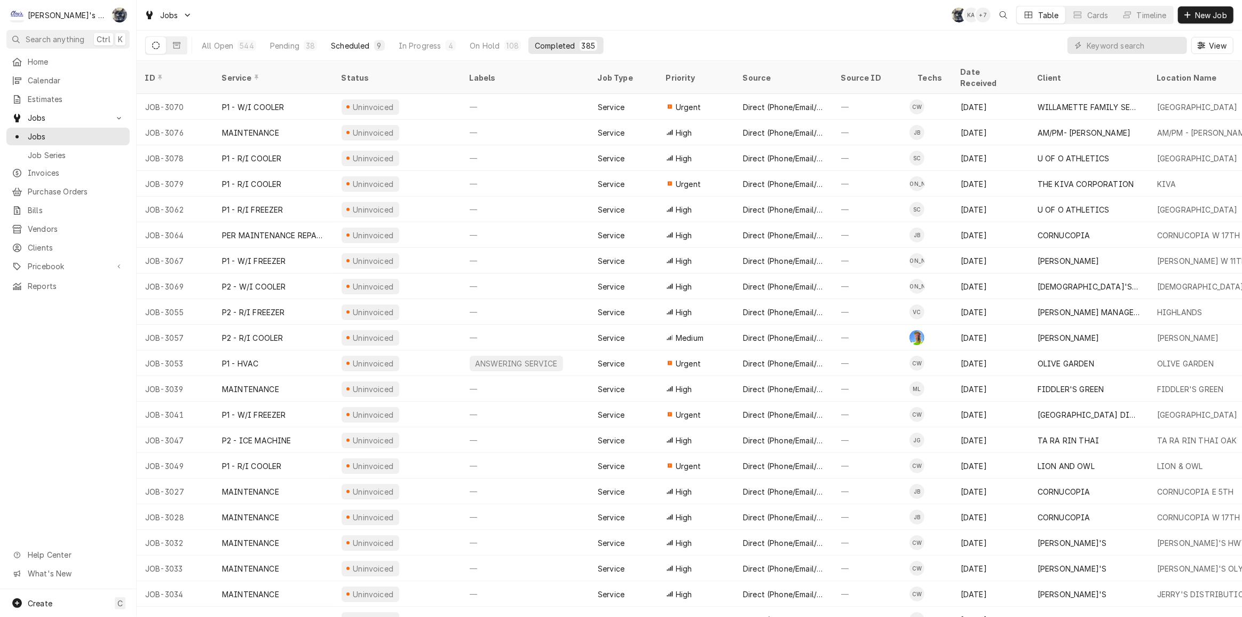
click at [342, 46] on div "Scheduled" at bounding box center [350, 45] width 38 height 11
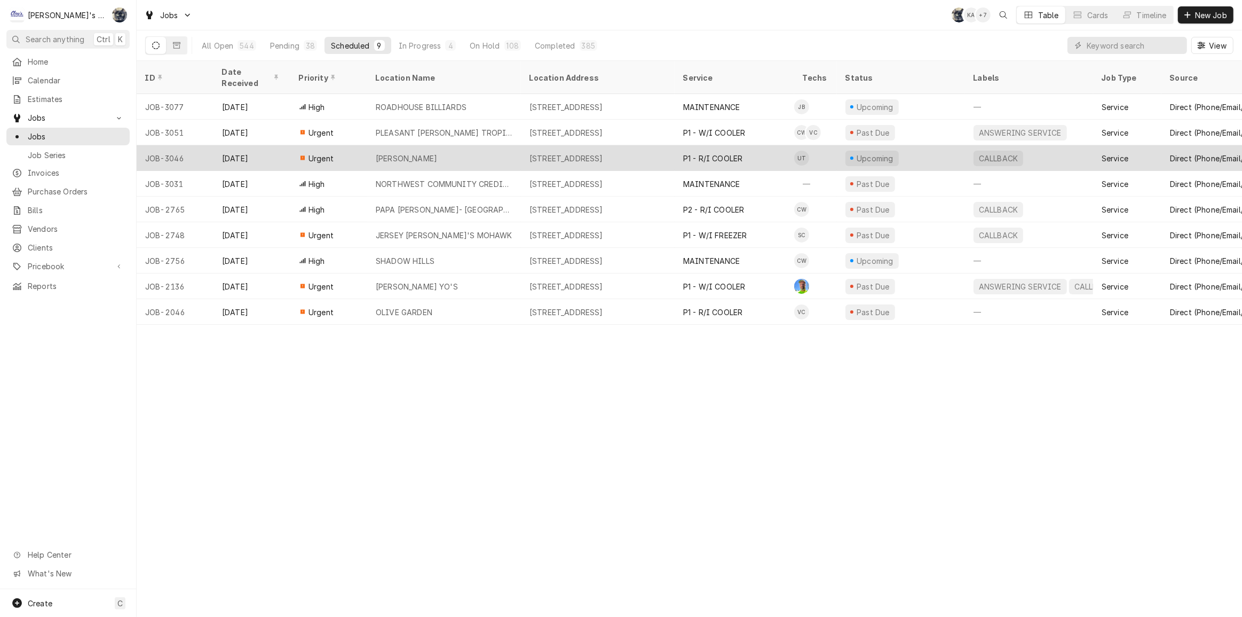
click at [422, 153] on div "[PERSON_NAME]" at bounding box center [406, 158] width 61 height 11
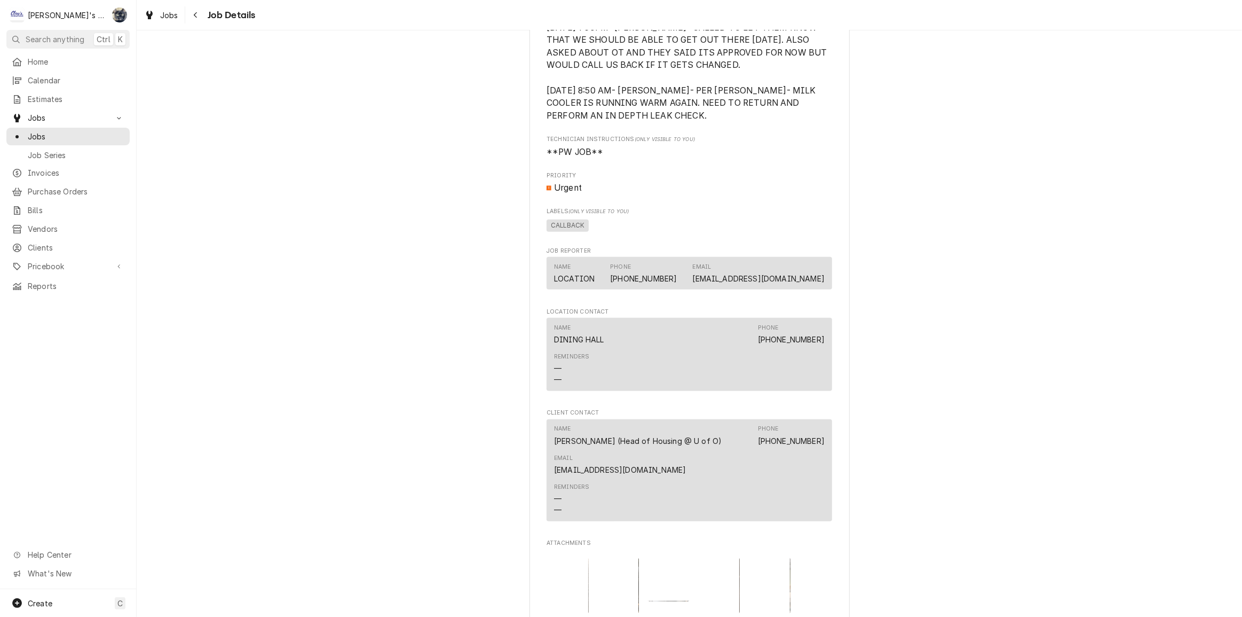
scroll to position [1288, 0]
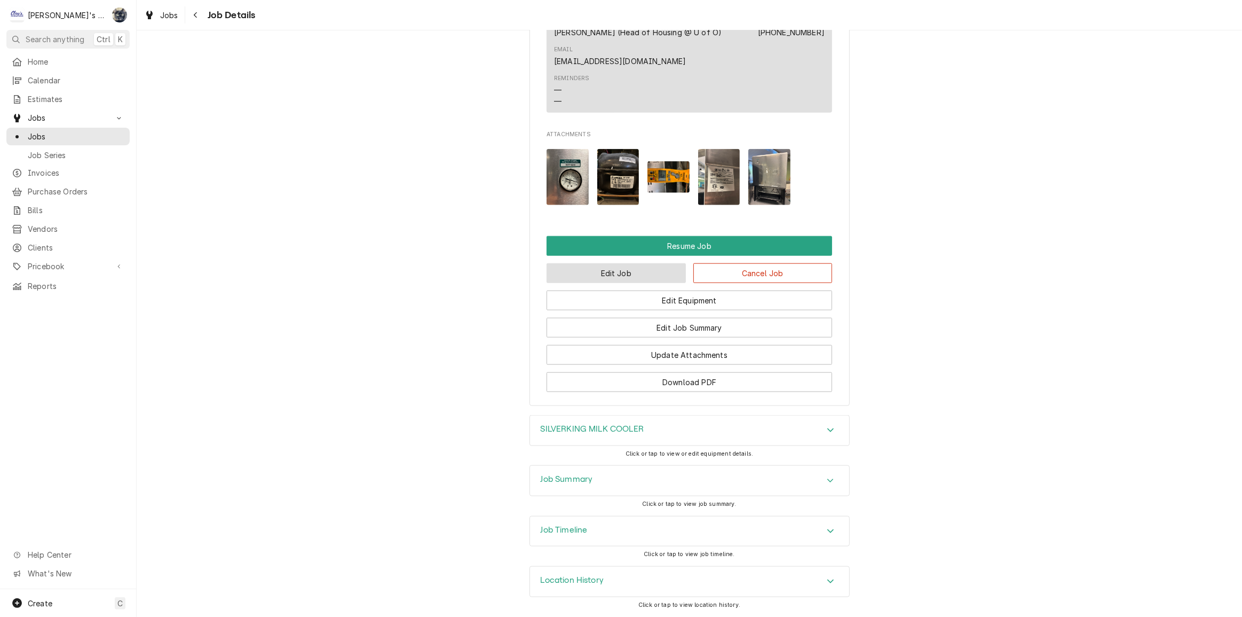
click at [637, 273] on button "Edit Job" at bounding box center [616, 273] width 139 height 20
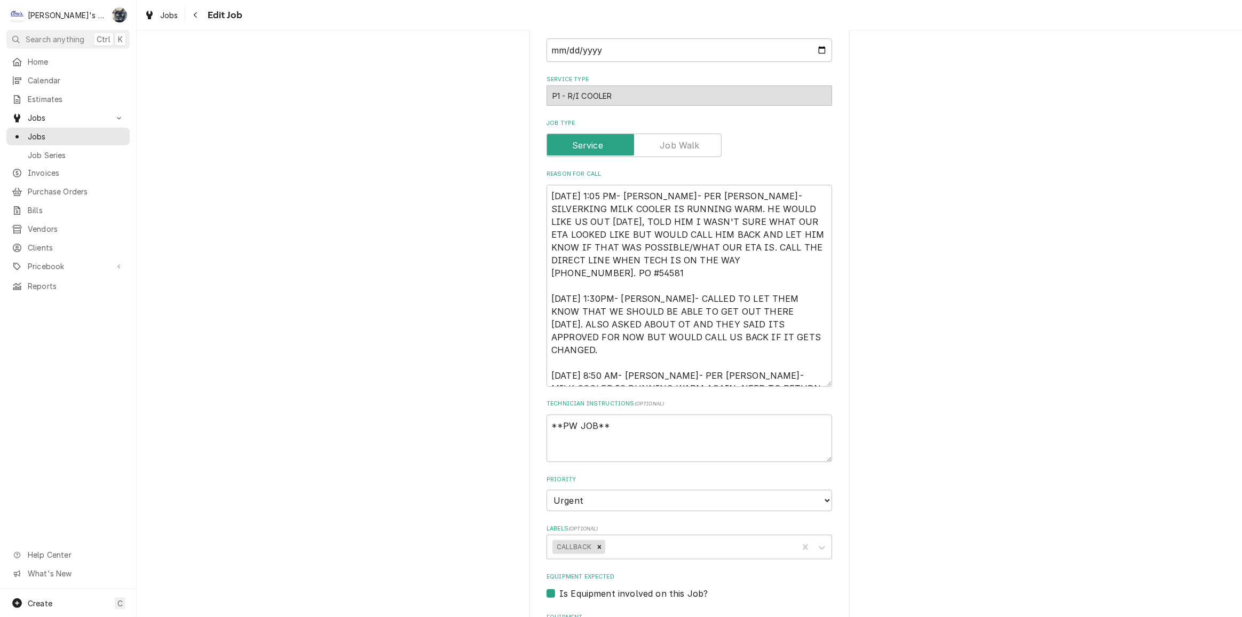
scroll to position [388, 0]
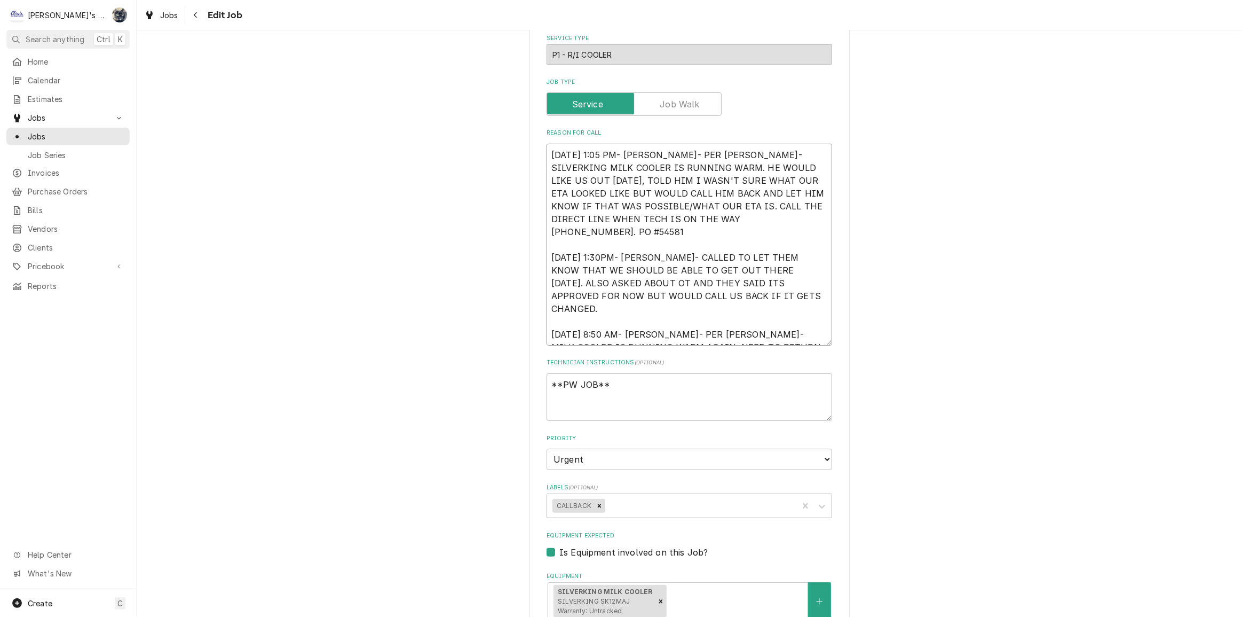
click at [698, 323] on textarea "[DATE] 1:05 PM- [PERSON_NAME]- PER [PERSON_NAME]- SILVERKING MILK COOLER IS RUN…" at bounding box center [690, 245] width 286 height 202
type textarea "x"
type textarea "[DATE] 1:05 PM- [PERSON_NAME]- PER [PERSON_NAME]- SILVERKING MILK COOLER IS RUN…"
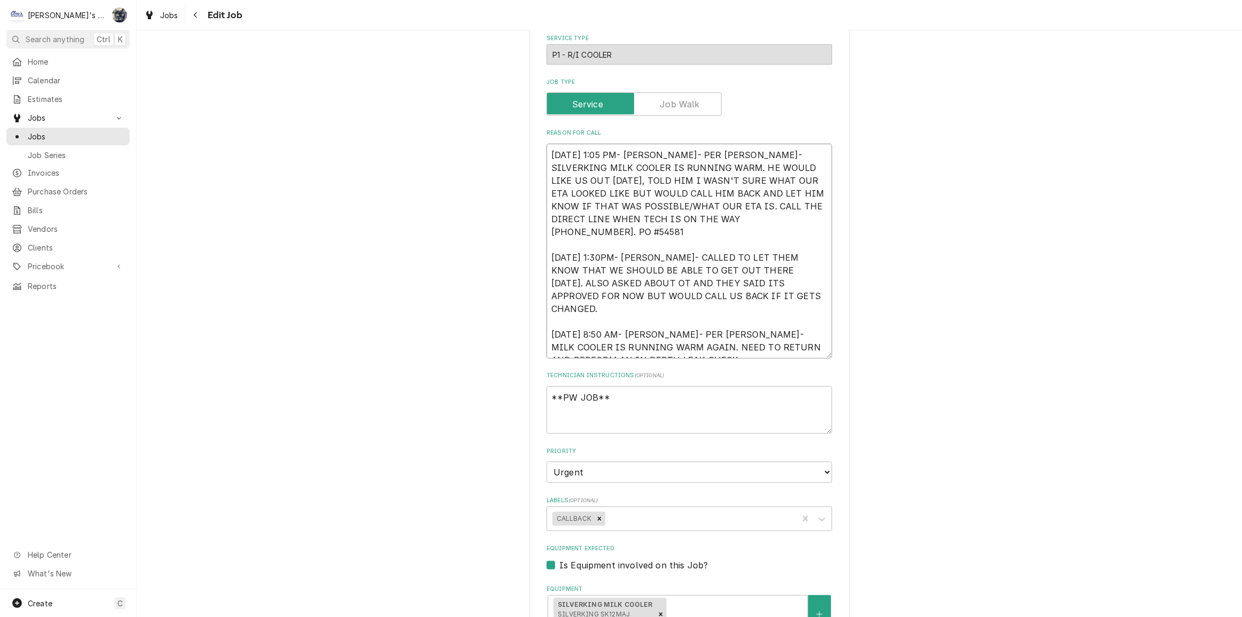
type textarea "x"
type textarea "[DATE] 1:05 PM- [PERSON_NAME]- PER [PERSON_NAME]- SILVERKING MILK COOLER IS RUN…"
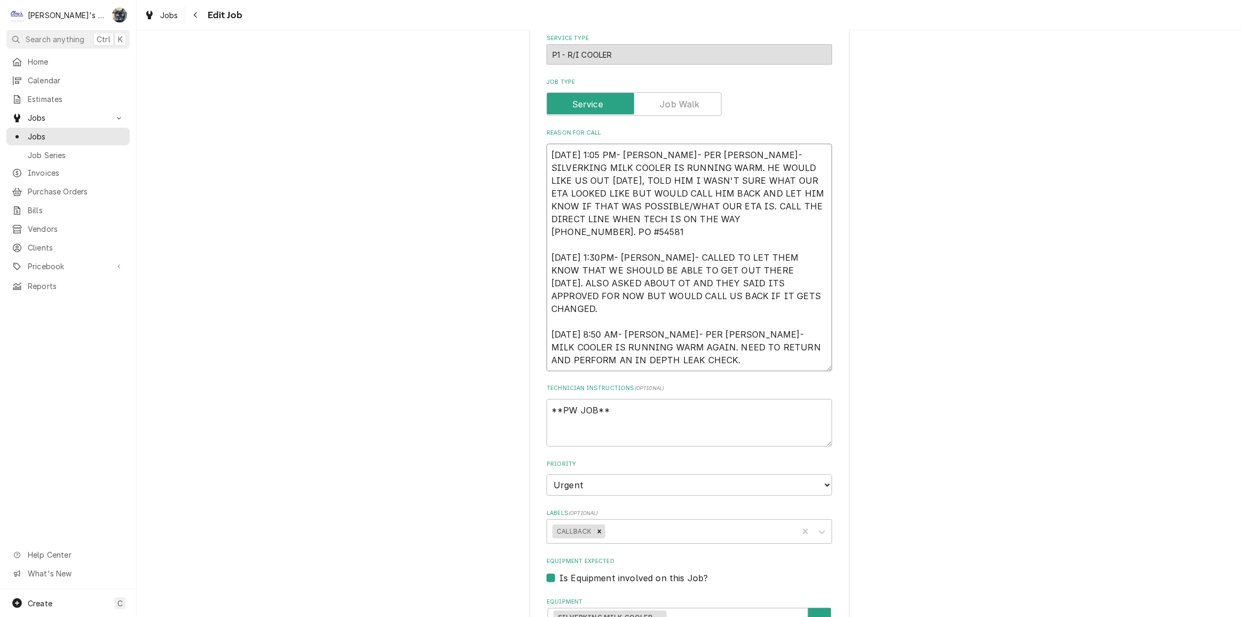
type textarea "x"
type textarea "[DATE] 1:05 PM- [PERSON_NAME]- PER [PERSON_NAME]- SILVERKING MILK COOLER IS RUN…"
click at [566, 423] on textarea "**PW JOB**" at bounding box center [690, 423] width 286 height 48
drag, startPoint x: 566, startPoint y: 423, endPoint x: 700, endPoint y: 413, distance: 134.3
click at [717, 409] on textarea "**PW JOB**" at bounding box center [690, 423] width 286 height 48
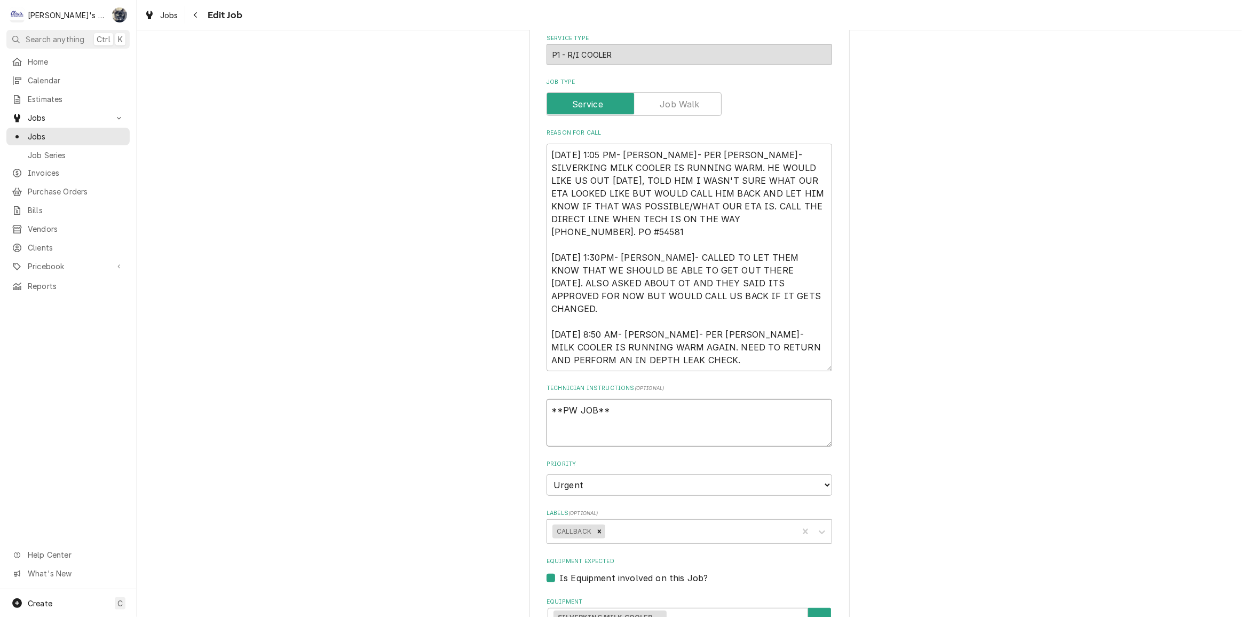
type textarea "x"
type textarea "**PW JOB**"
type textarea "x"
type textarea "**PW JOB**"
type textarea "x"
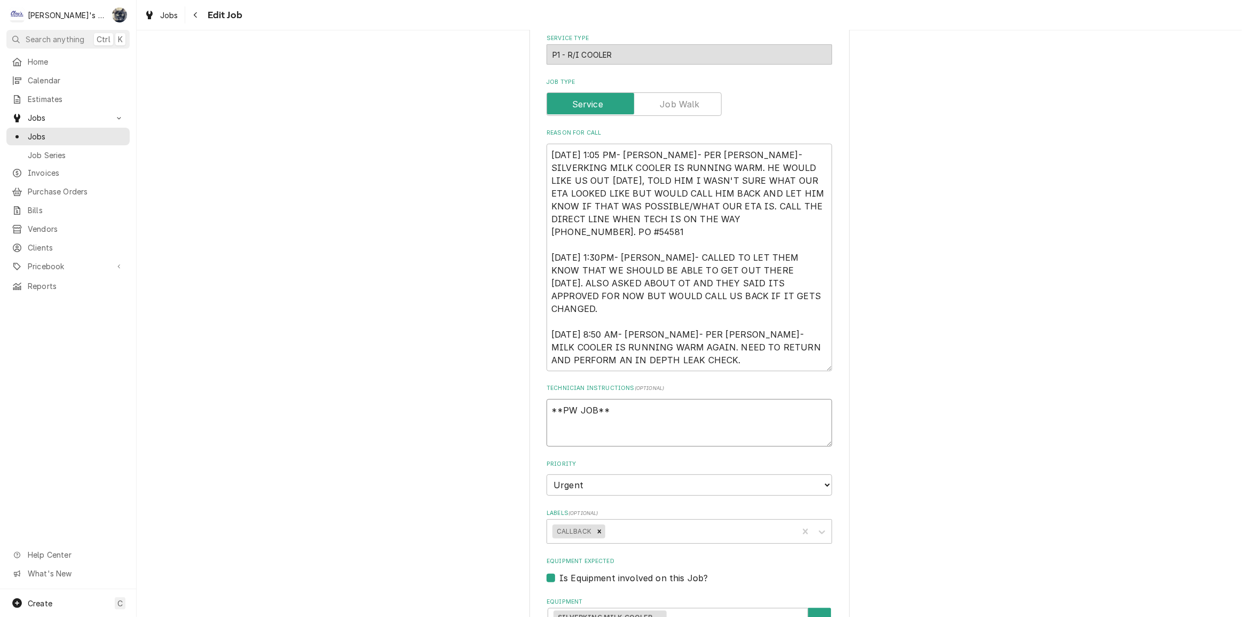
type textarea "**PW JOB**"
click at [657, 327] on textarea "[DATE] 1:05 PM- [PERSON_NAME]- PER [PERSON_NAME]- SILVERKING MILK COOLER IS RUN…" at bounding box center [690, 257] width 286 height 227
paste textarea "Purchase Order: PO 000072211 Contract No.: MC 000002238 Miscellaneous Supplemen…"
type textarea "x"
type textarea "9/26/2025 1:05 PM- BECKETT- PER ARIEL- SILVERKING MILK COOLER IS RUNNING WARM. …"
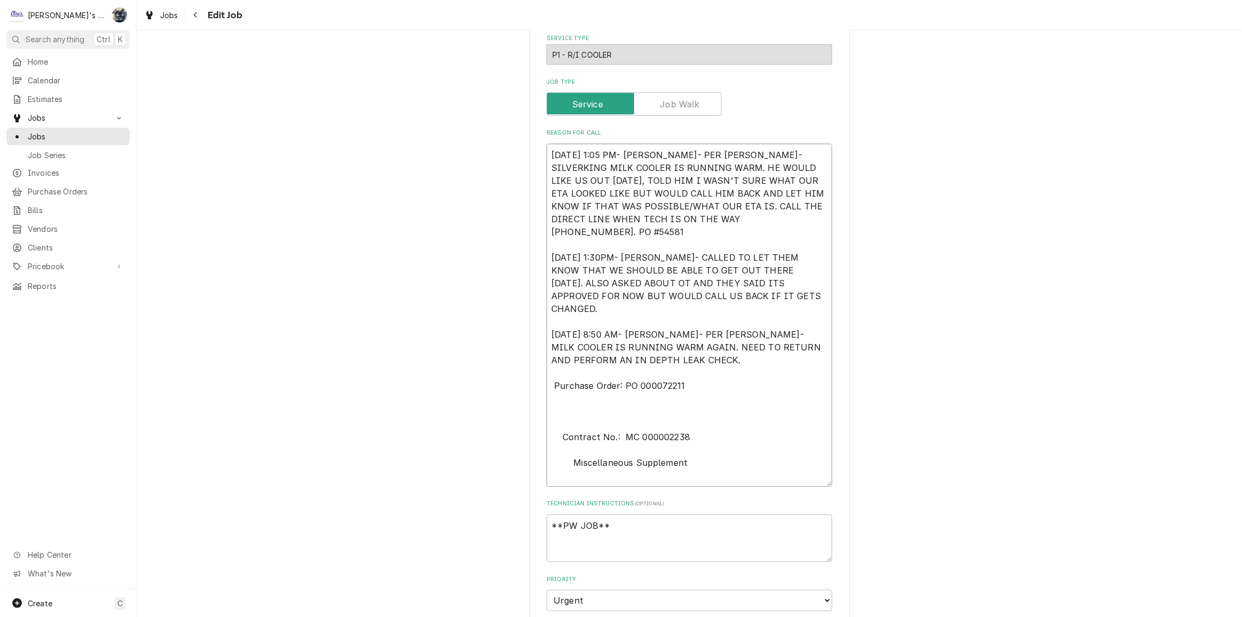
click at [556, 390] on textarea "9/26/2025 1:05 PM- BECKETT- PER ARIEL- SILVERKING MILK COOLER IS RUNNING WARM. …" at bounding box center [690, 315] width 286 height 343
click at [564, 399] on textarea "9/26/2025 1:05 PM- BECKETT- PER ARIEL- SILVERKING MILK COOLER IS RUNNING WARM. …" at bounding box center [690, 315] width 286 height 343
click at [555, 398] on textarea "9/26/2025 1:05 PM- BECKETT- PER ARIEL- SILVERKING MILK COOLER IS RUNNING WARM. …" at bounding box center [690, 315] width 286 height 343
type textarea "x"
type textarea "9/26/2025 1:05 PM- BECKETT- PER ARIEL- SILVERKING MILK COOLER IS RUNNING WARM. …"
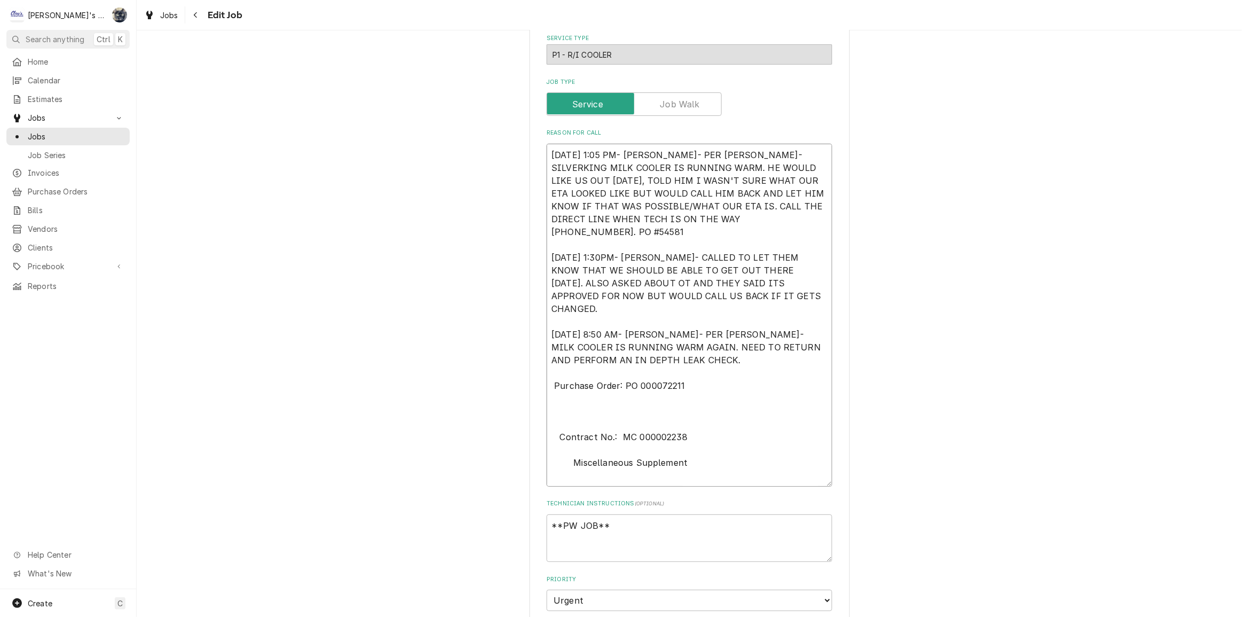
type textarea "x"
type textarea "9/26/2025 1:05 PM- BECKETT- PER ARIEL- SILVERKING MILK COOLER IS RUNNING WARM. …"
type textarea "x"
type textarea "9/26/2025 1:05 PM- BECKETT- PER ARIEL- SILVERKING MILK COOLER IS RUNNING WARM. …"
type textarea "x"
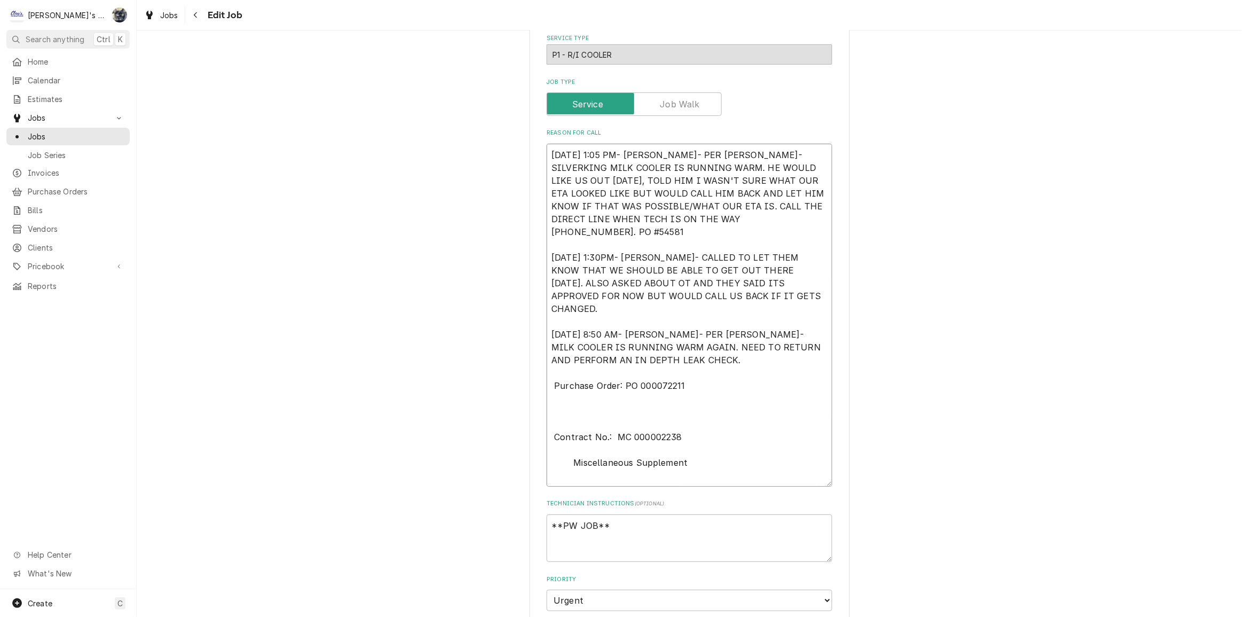
type textarea "9/26/2025 1:05 PM- BECKETT- PER ARIEL- SILVERKING MILK COOLER IS RUNNING WARM. …"
type textarea "x"
type textarea "9/26/2025 1:05 PM- BECKETT- PER ARIEL- SILVERKING MILK COOLER IS RUNNING WARM. …"
type textarea "x"
type textarea "9/26/2025 1:05 PM- BECKETT- PER ARIEL- SILVERKING MILK COOLER IS RUNNING WARM. …"
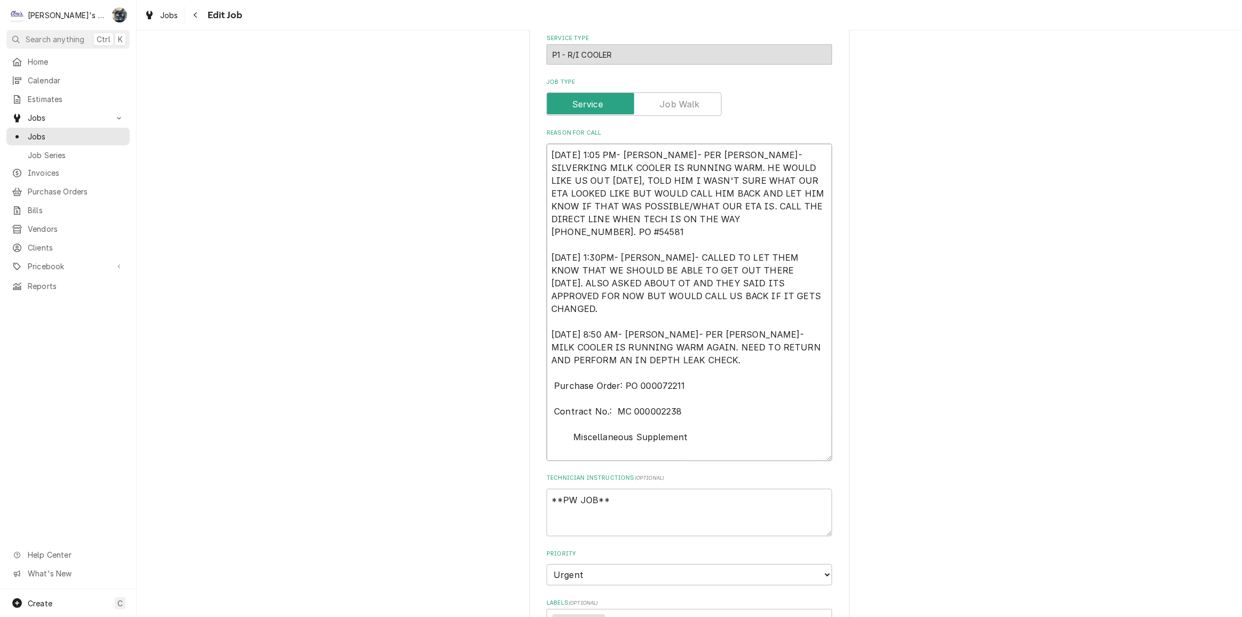
type textarea "x"
type textarea "9/26/2025 1:05 PM- BECKETT- PER ARIEL- SILVERKING MILK COOLER IS RUNNING WARM. …"
type textarea "x"
type textarea "9/26/2025 1:05 PM- BECKETT- PER ARIEL- SILVERKING MILK COOLER IS RUNNING WARM. …"
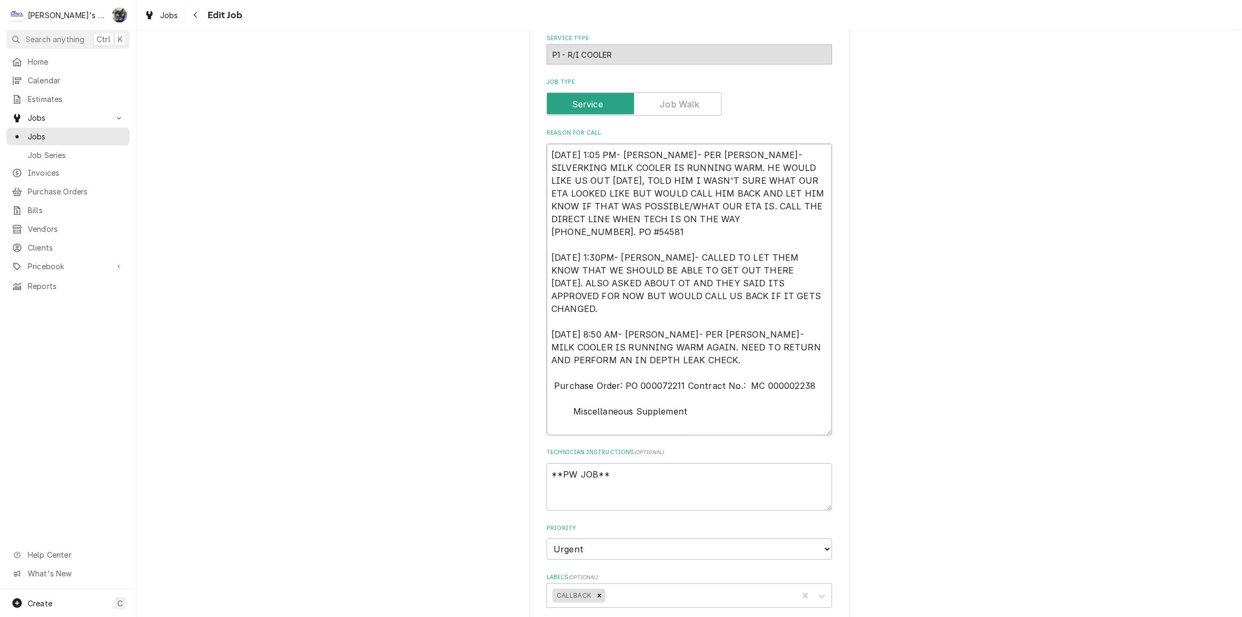
type textarea "x"
type textarea "9/26/2025 1:05 PM- BECKETT- PER ARIEL- SILVERKING MILK COOLER IS RUNNING WARM. …"
click at [551, 357] on textarea "9/26/2025 1:05 PM- BECKETT- PER ARIEL- SILVERKING MILK COOLER IS RUNNING WARM. …" at bounding box center [690, 296] width 286 height 304
type textarea "x"
type textarea "9/26/2025 1:05 PM- BECKETT- PER ARIEL- SILVERKING MILK COOLER IS RUNNING WARM. …"
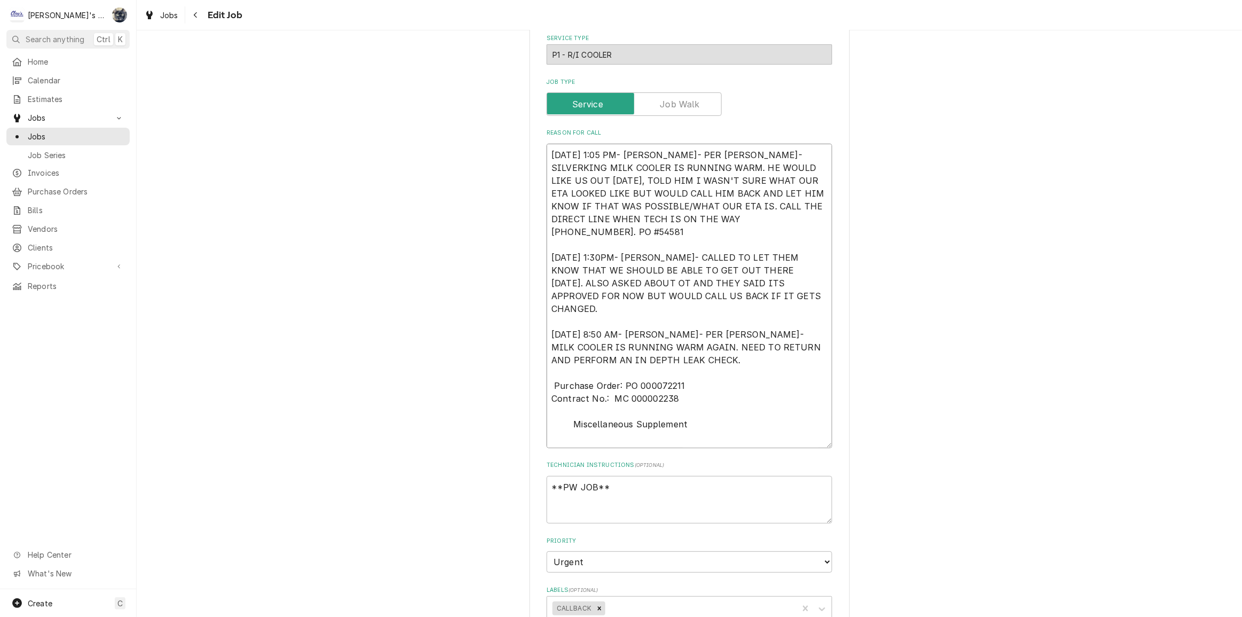
click at [551, 344] on textarea "9/26/2025 1:05 PM- BECKETT- PER ARIEL- SILVERKING MILK COOLER IS RUNNING WARM. …" at bounding box center [690, 296] width 286 height 304
type textarea "x"
type textarea "9/26/2025 1:05 PM- BECKETT- PER ARIEL- SILVERKING MILK COOLER IS RUNNING WARM. …"
click at [565, 382] on textarea "9/26/2025 1:05 PM- BECKETT- PER ARIEL- SILVERKING MILK COOLER IS RUNNING WARM. …" at bounding box center [690, 296] width 286 height 304
click at [567, 382] on textarea "9/26/2025 1:05 PM- BECKETT- PER ARIEL- SILVERKING MILK COOLER IS RUNNING WARM. …" at bounding box center [690, 296] width 286 height 304
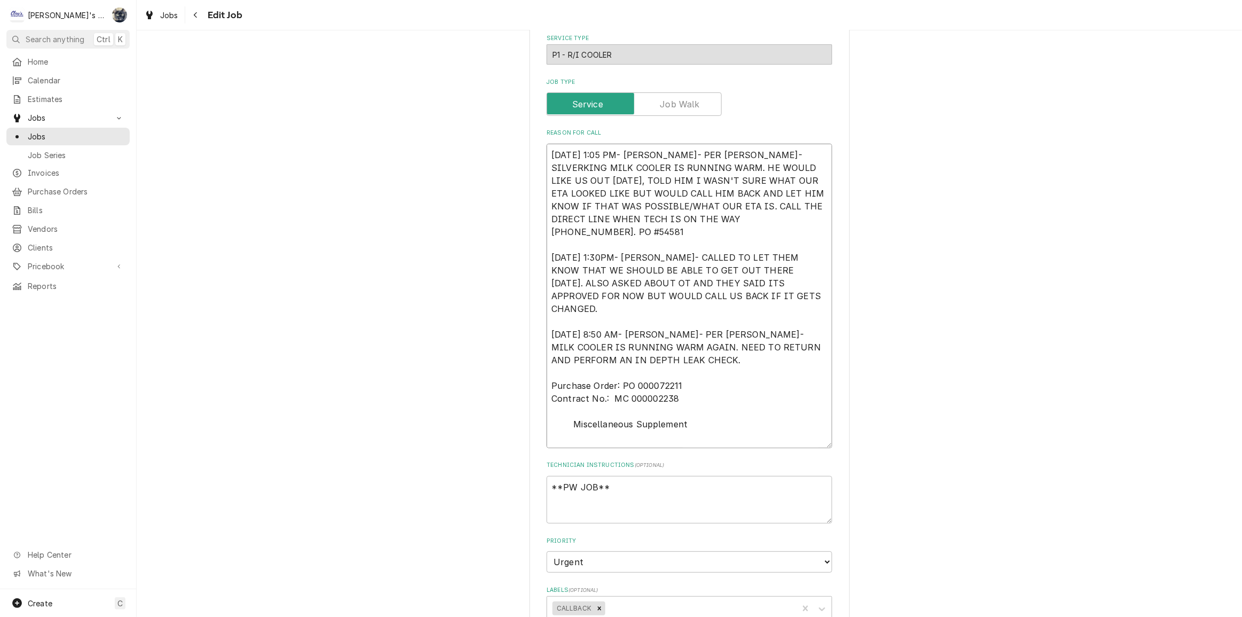
drag, startPoint x: 688, startPoint y: 384, endPoint x: 559, endPoint y: 379, distance: 129.3
click at [559, 379] on textarea "9/26/2025 1:05 PM- BECKETT- PER ARIEL- SILVERKING MILK COOLER IS RUNNING WARM. …" at bounding box center [690, 296] width 286 height 304
type textarea "x"
type textarea "9/26/2025 1:05 PM- BECKETT- PER ARIEL- SILVERKING MILK COOLER IS RUNNING WARM. …"
type textarea "x"
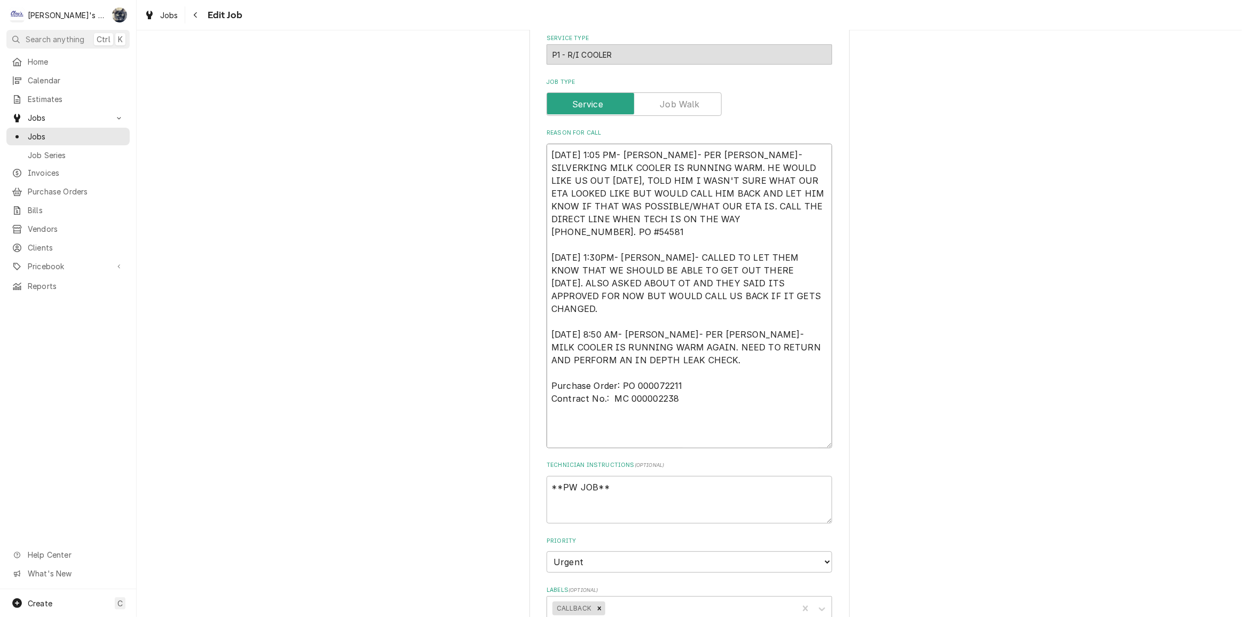
type textarea "9/26/2025 1:05 PM- BECKETT- PER ARIEL- SILVERKING MILK COOLER IS RUNNING WARM. …"
type textarea "x"
type textarea "9/26/2025 1:05 PM- BECKETT- PER ARIEL- SILVERKING MILK COOLER IS RUNNING WARM. …"
click at [557, 420] on textarea "9/26/2025 1:05 PM- BECKETT- PER ARIEL- SILVERKING MILK COOLER IS RUNNING WARM. …" at bounding box center [690, 296] width 286 height 304
type textarea "x"
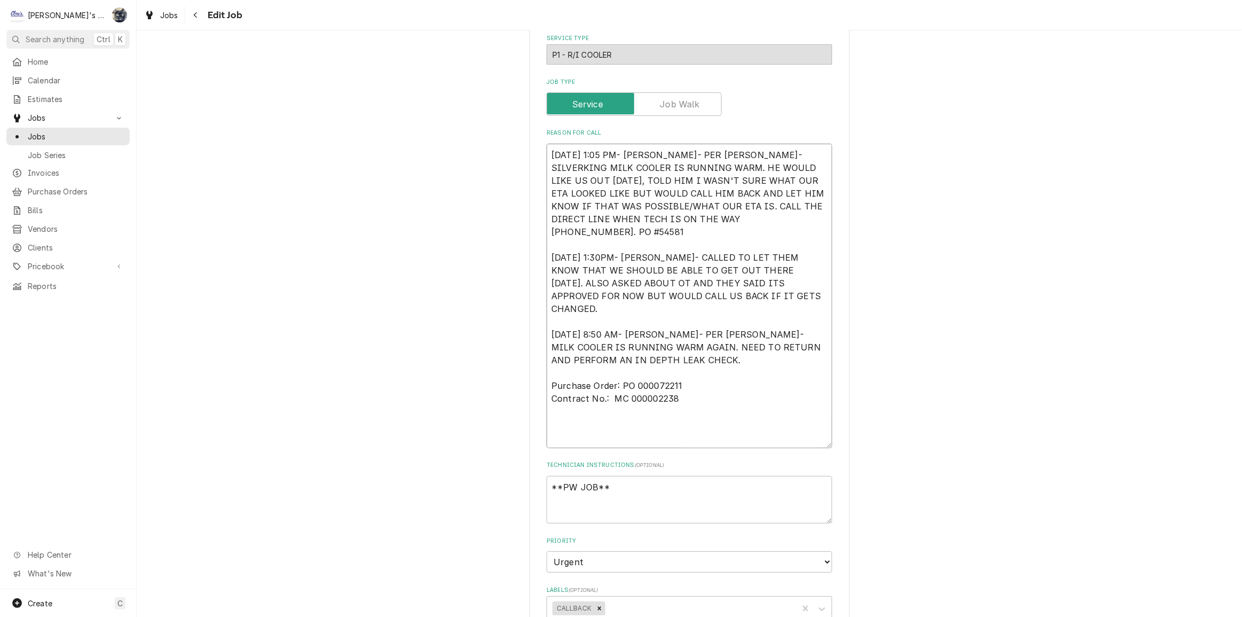
type textarea "9/26/2025 1:05 PM- BECKETT- PER ARIEL- SILVERKING MILK COOLER IS RUNNING WARM. …"
type textarea "x"
type textarea "9/26/2025 1:05 PM- BECKETT- PER ARIEL- SILVERKING MILK COOLER IS RUNNING WARM. …"
type textarea "x"
type textarea "9/26/2025 1:05 PM- BECKETT- PER ARIEL- SILVERKING MILK COOLER IS RUNNING WARM. …"
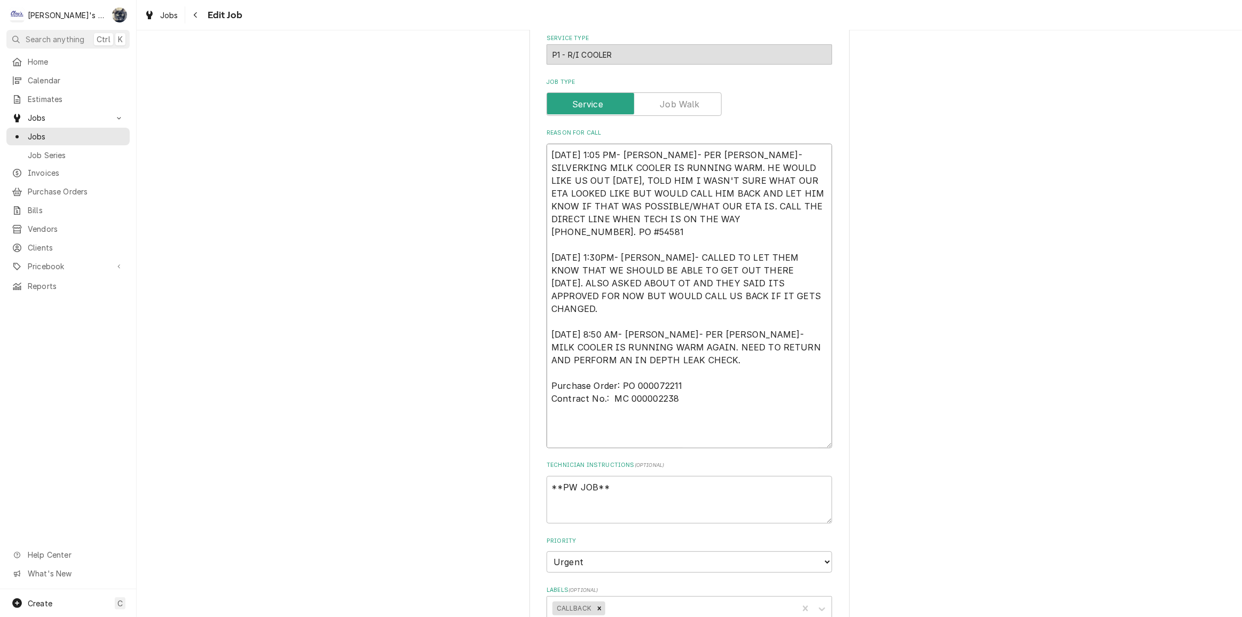
type textarea "x"
type textarea "9/26/2025 1:05 PM- BECKETT- PER ARIEL- SILVERKING MILK COOLER IS RUNNING WARM. …"
type textarea "x"
type textarea "9/26/2025 1:05 PM- BECKETT- PER ARIEL- SILVERKING MILK COOLER IS RUNNING WARM. …"
type textarea "x"
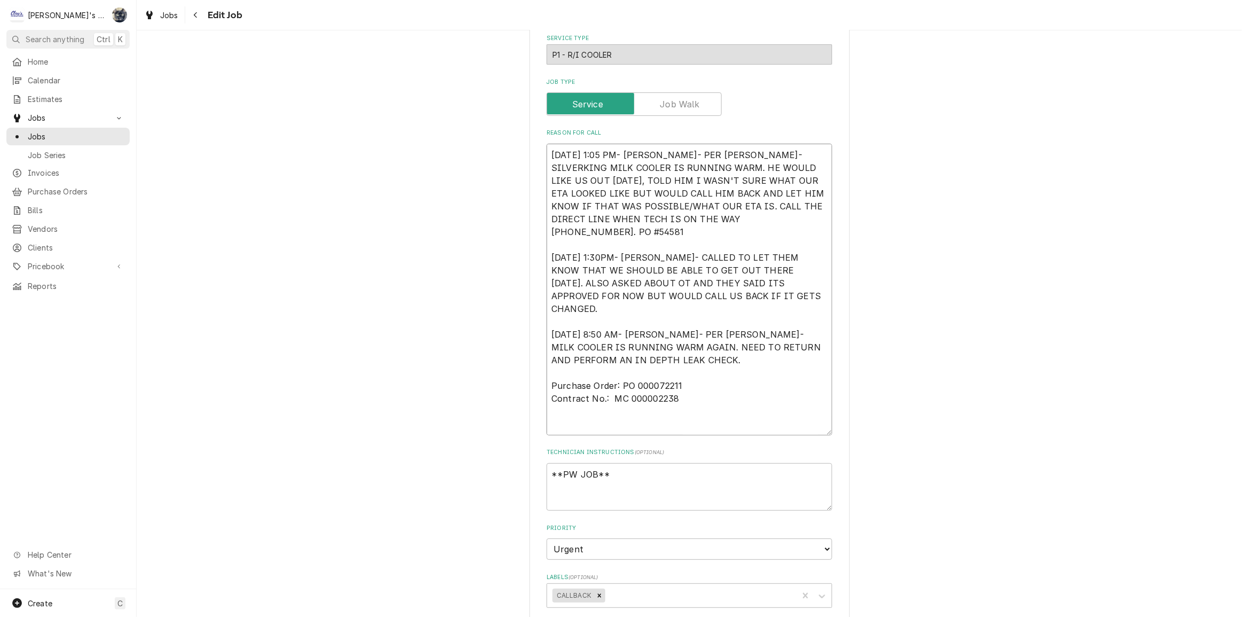
type textarea "9/26/2025 1:05 PM- BECKETT- PER ARIEL- SILVERKING MILK COOLER IS RUNNING WARM. …"
type textarea "x"
type textarea "9/26/2025 1:05 PM- BECKETT- PER ARIEL- SILVERKING MILK COOLER IS RUNNING WARM. …"
type textarea "x"
type textarea "9/26/2025 1:05 PM- BECKETT- PER ARIEL- SILVERKING MILK COOLER IS RUNNING WARM. …"
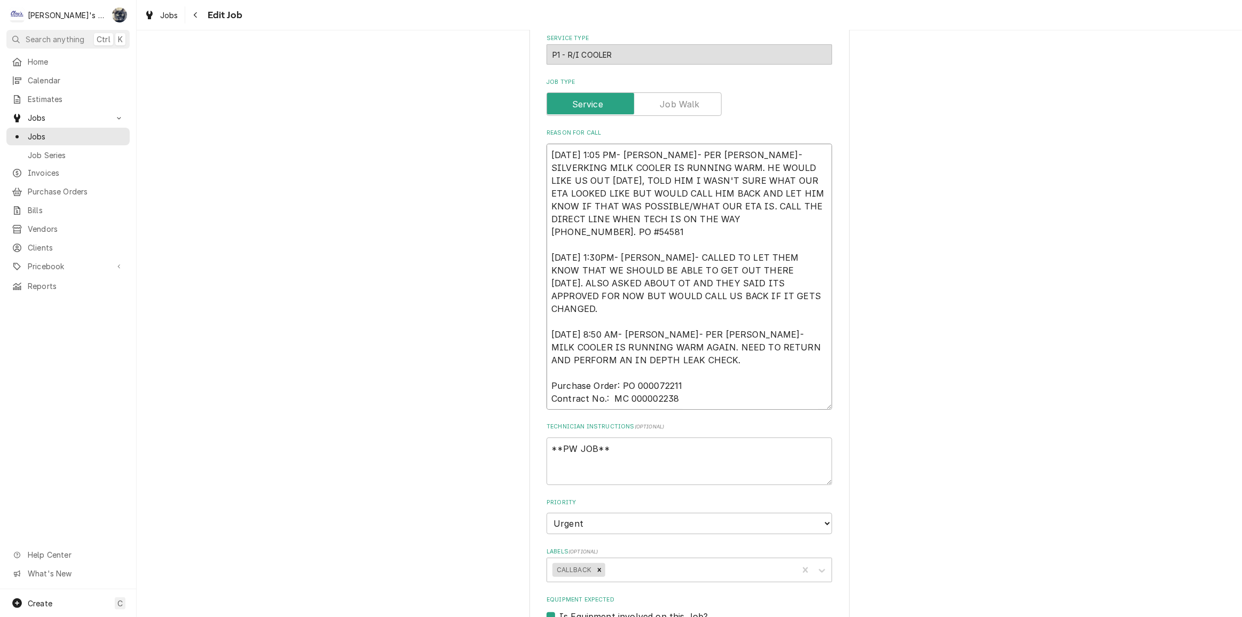
type textarea "x"
type textarea "9/26/2025 1:05 PM- BECKETT- PER ARIEL- SILVERKING MILK COOLER IS RUNNING WARM. …"
type textarea "x"
type textarea "9/26/2025 1:05 PM- BECKETT- PER ARIEL- SILVERKING MILK COOLER IS RUNNING WARM. …"
type textarea "x"
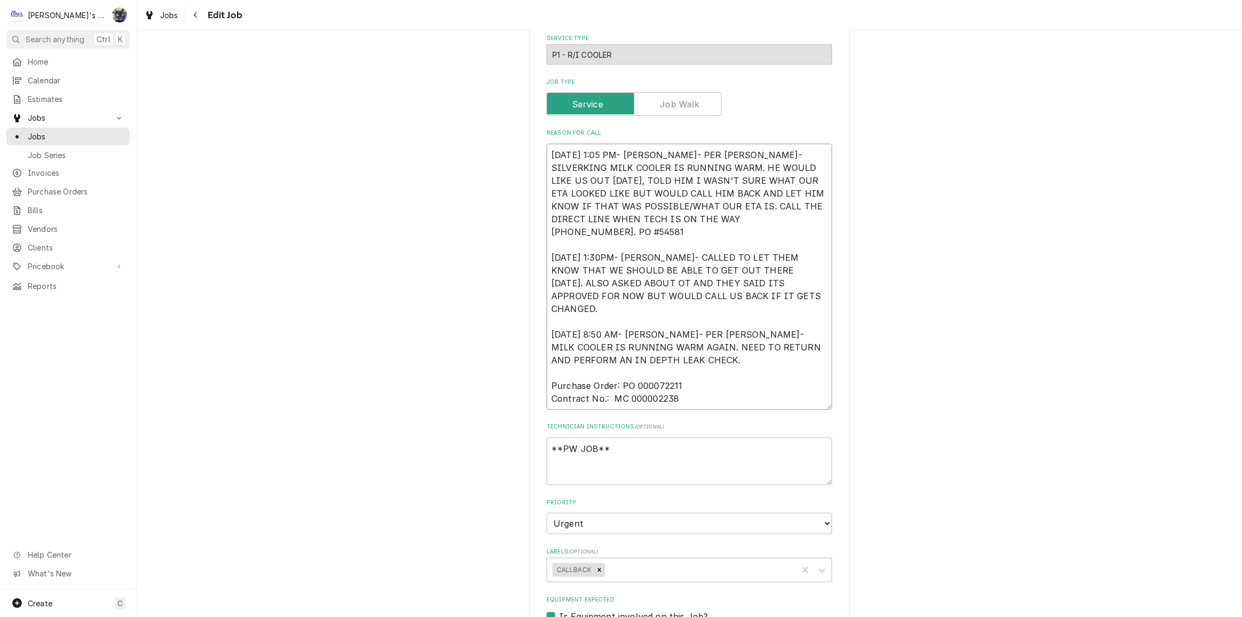
type textarea "9/26/2025 1:05 PM- BECKETT- PER ARIEL- SILVERKING MILK COOLER IS RUNNING WARM. …"
type textarea "x"
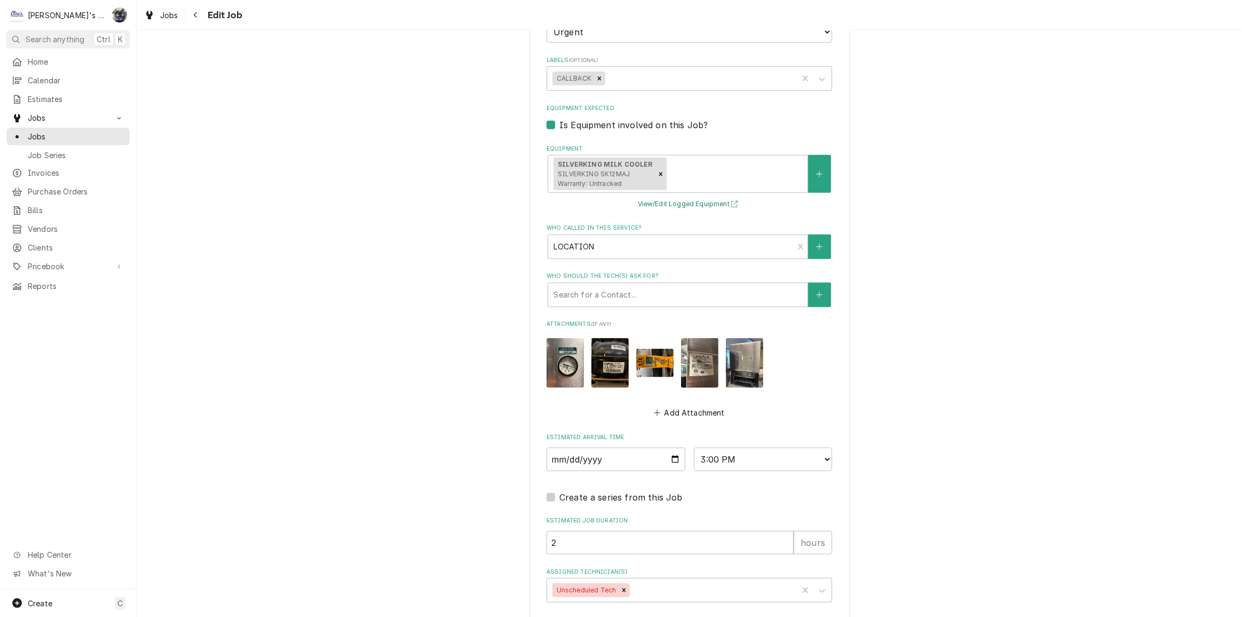
scroll to position [901, 0]
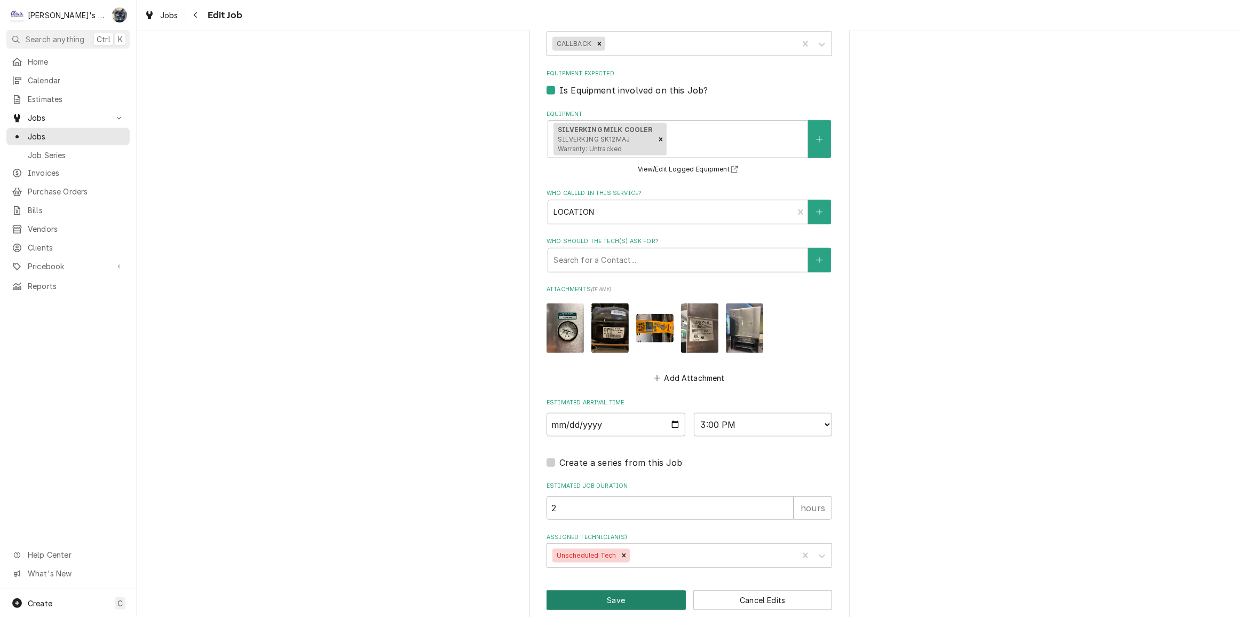
type textarea "9/26/2025 1:05 PM- BECKETT- PER ARIEL- SILVERKING MILK COOLER IS RUNNING WARM. …"
click at [651, 592] on button "Save" at bounding box center [616, 600] width 139 height 20
type textarea "x"
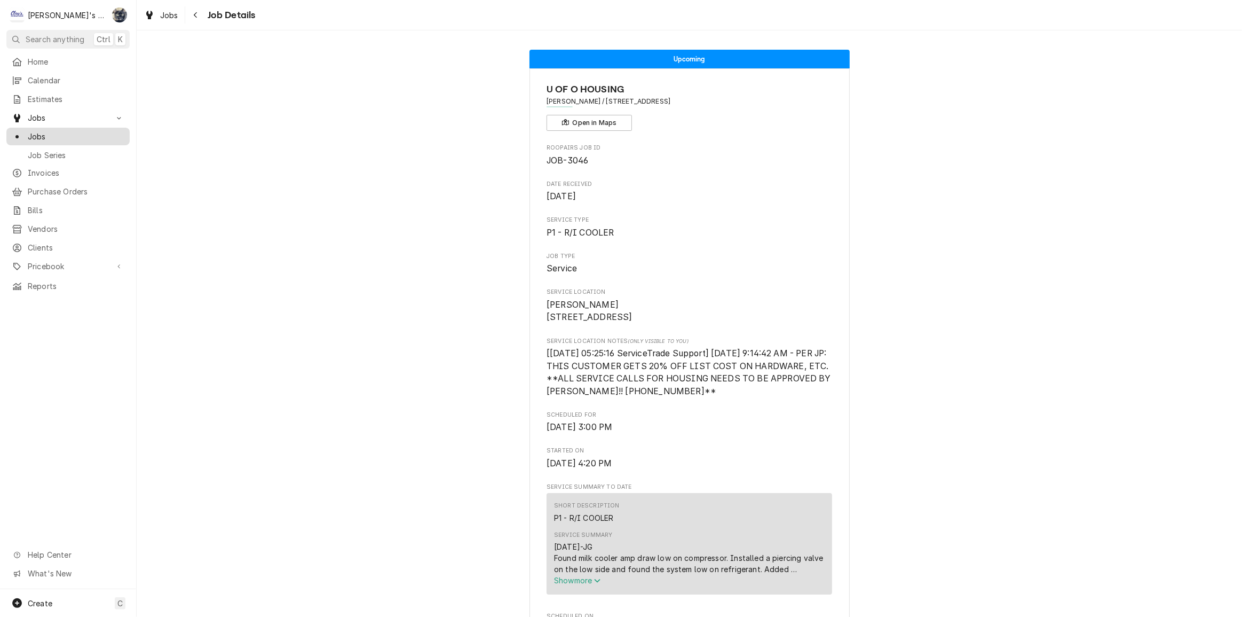
click at [71, 131] on span "Jobs" at bounding box center [76, 136] width 97 height 11
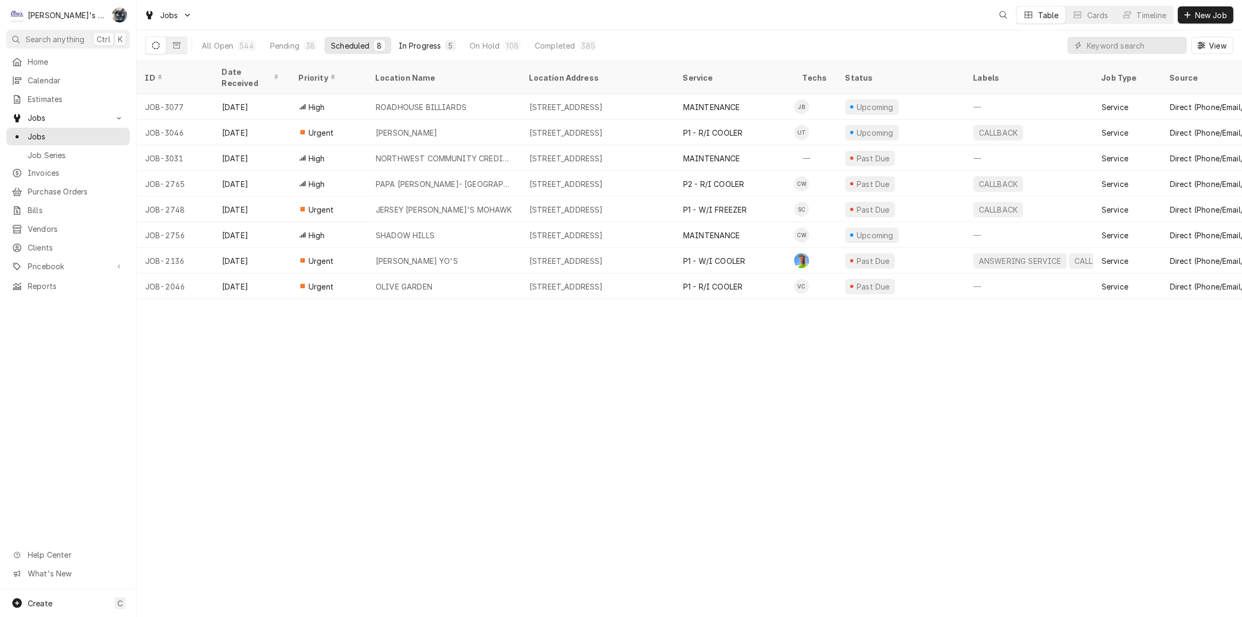
click at [422, 45] on div "In Progress" at bounding box center [420, 45] width 43 height 11
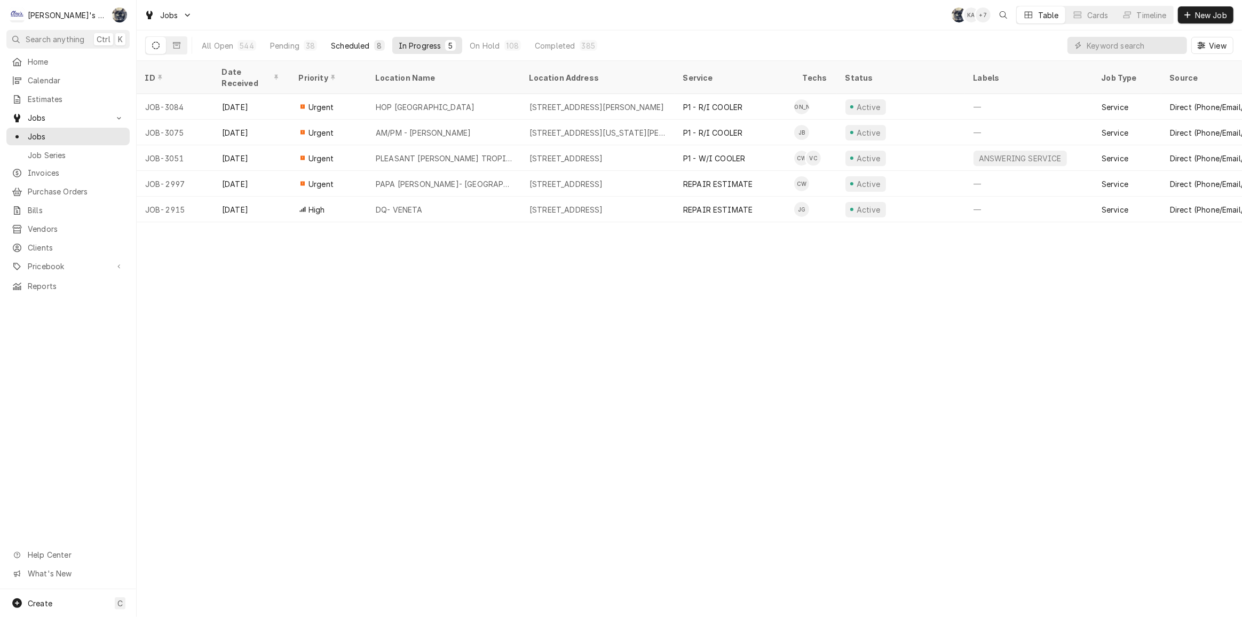
click at [365, 43] on div "Scheduled" at bounding box center [350, 45] width 38 height 11
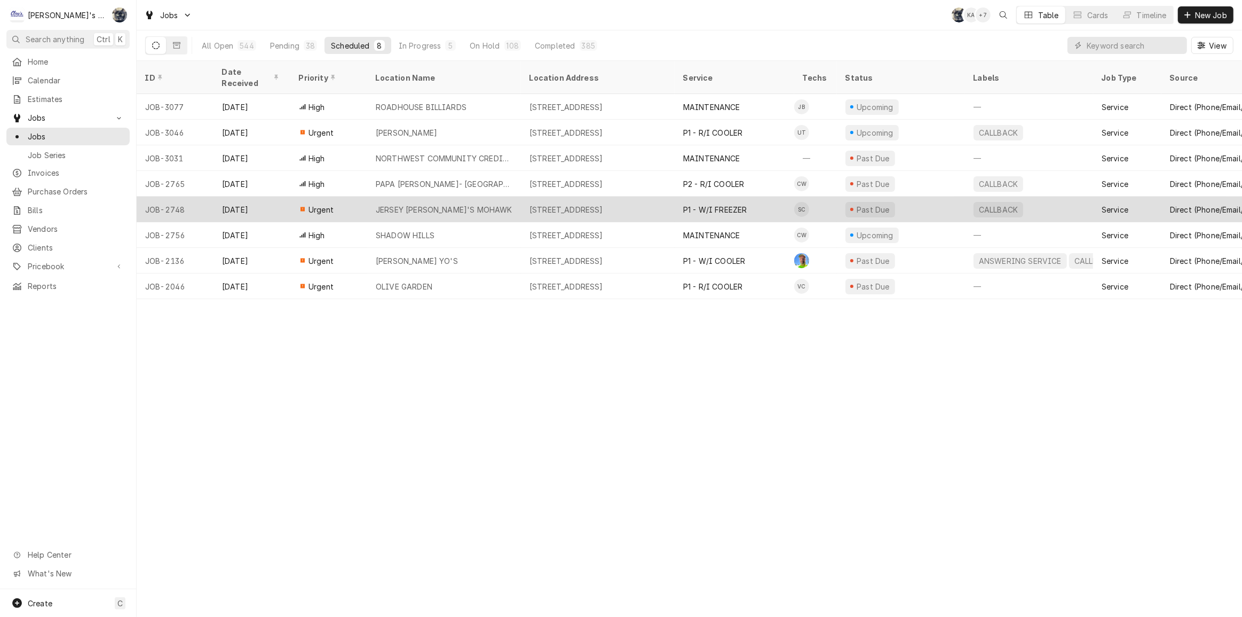
click at [406, 204] on div "JERSEY [PERSON_NAME]'S MOHAWK" at bounding box center [444, 209] width 137 height 11
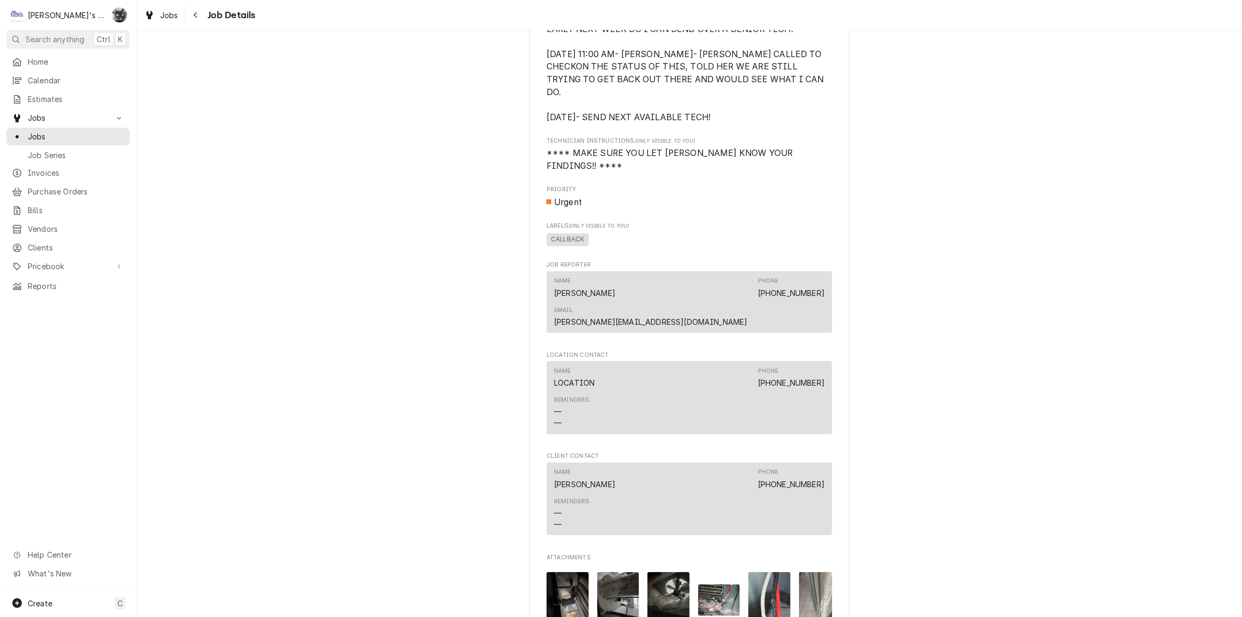
scroll to position [1001, 0]
click at [165, 13] on span "Jobs" at bounding box center [169, 15] width 18 height 11
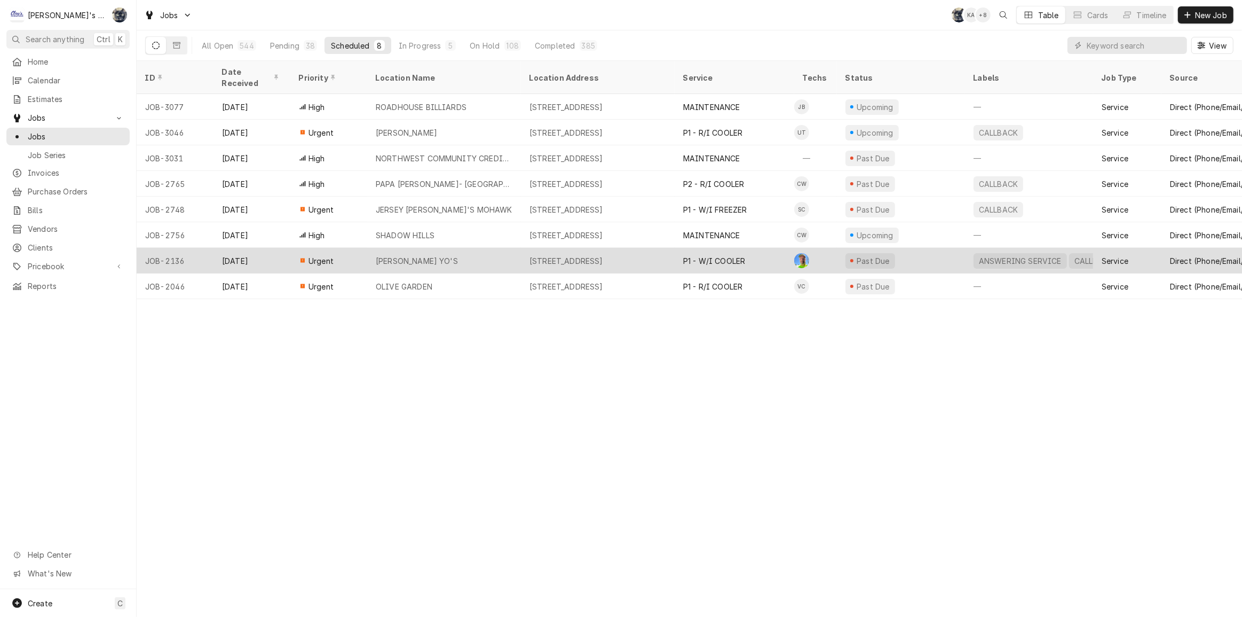
click at [422, 254] on div "[PERSON_NAME] YO'S" at bounding box center [444, 261] width 154 height 26
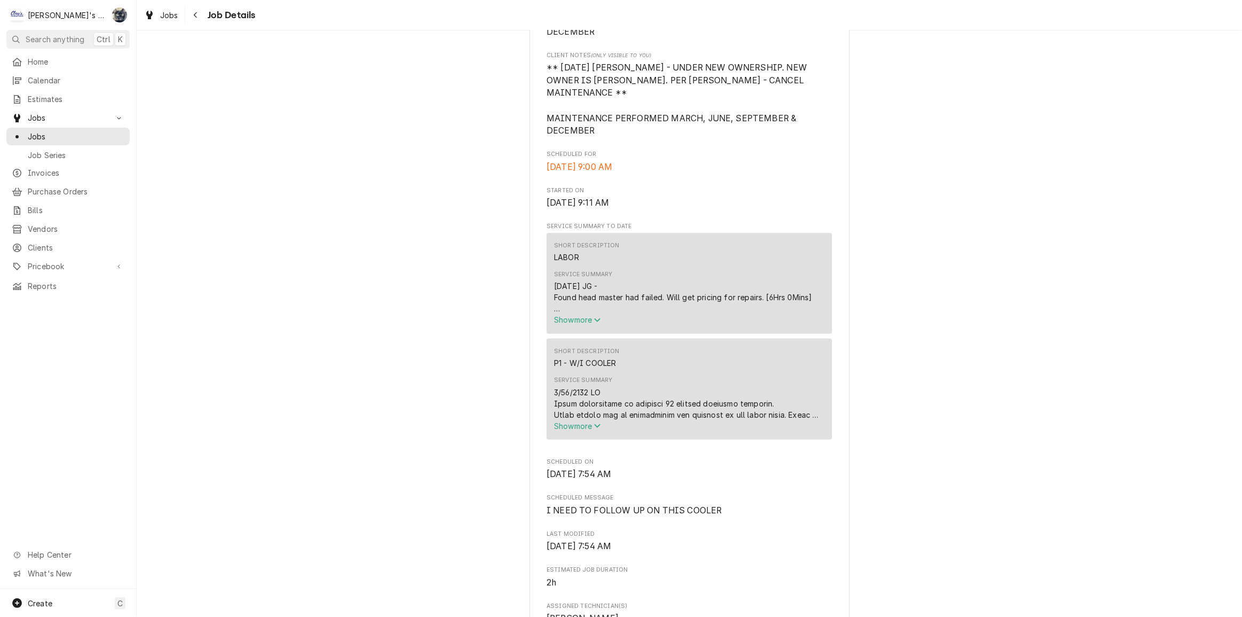
scroll to position [340, 0]
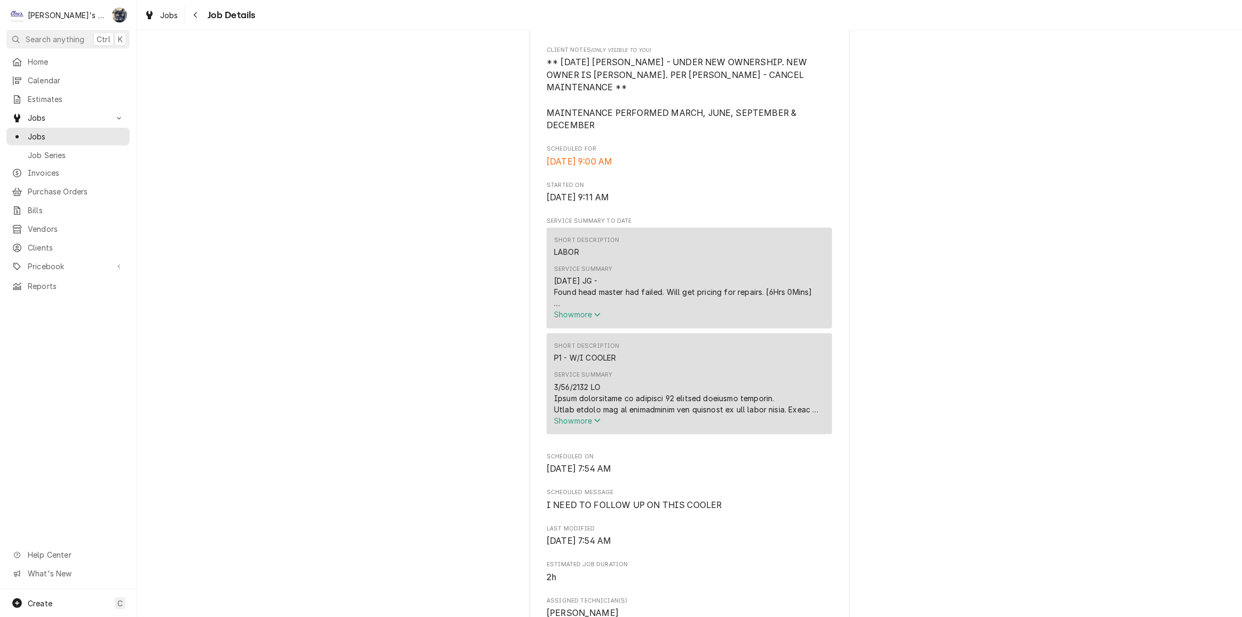
click at [571, 422] on span "Show more" at bounding box center [577, 420] width 47 height 9
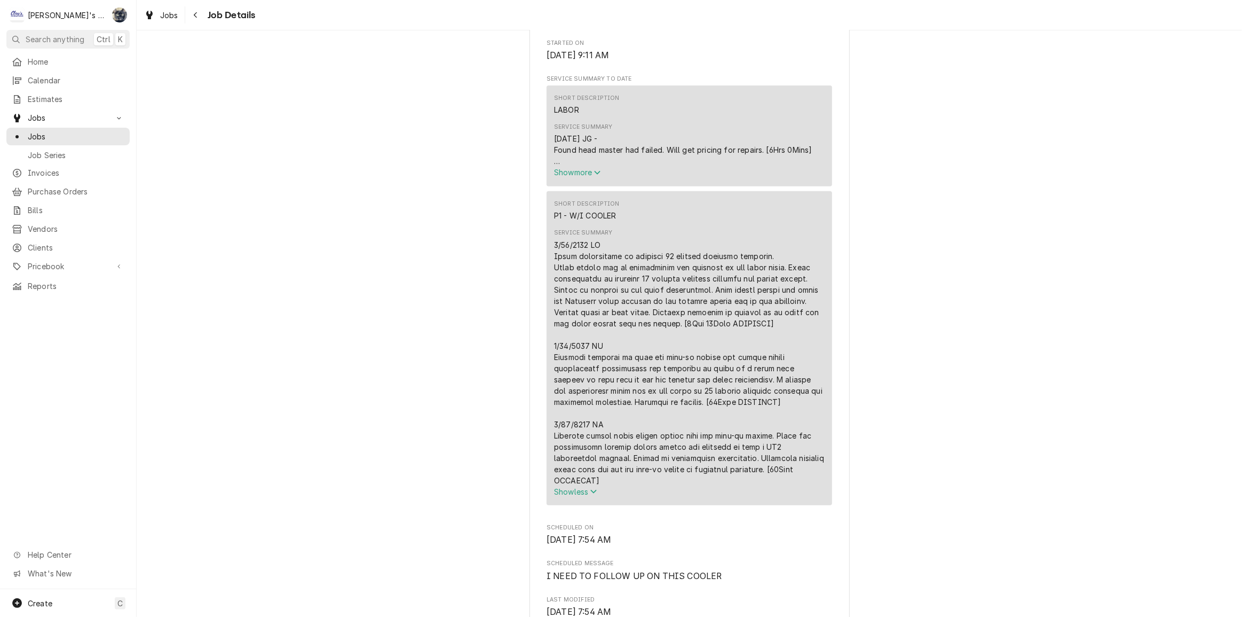
scroll to position [728, 0]
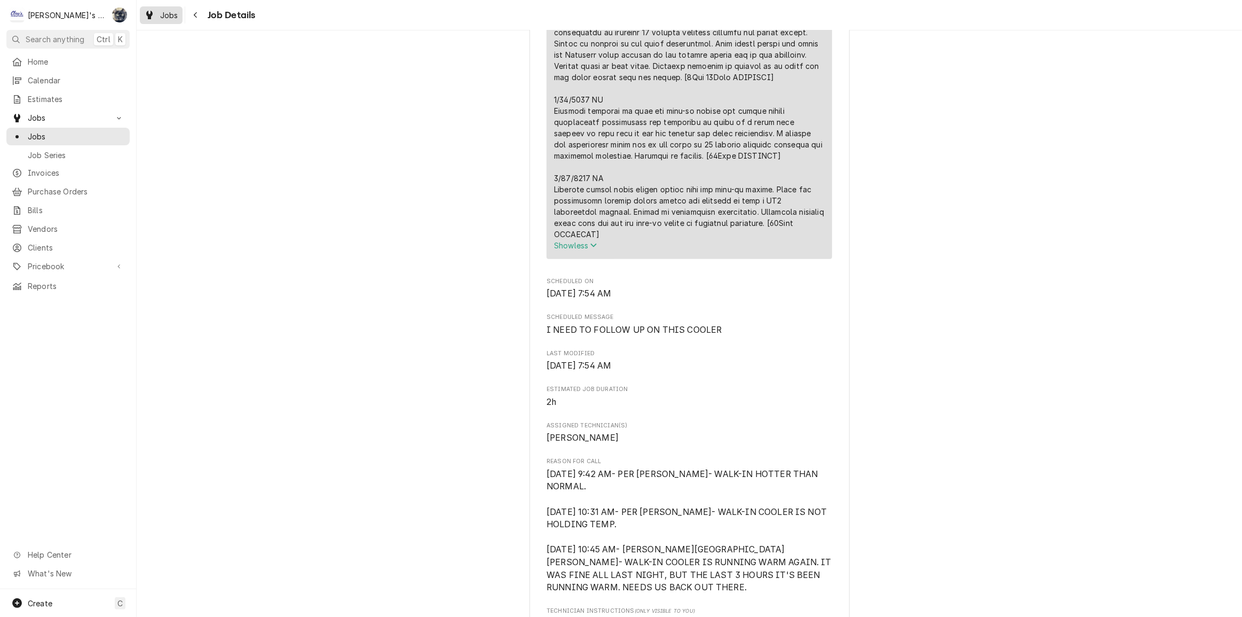
click at [168, 16] on span "Jobs" at bounding box center [169, 15] width 18 height 11
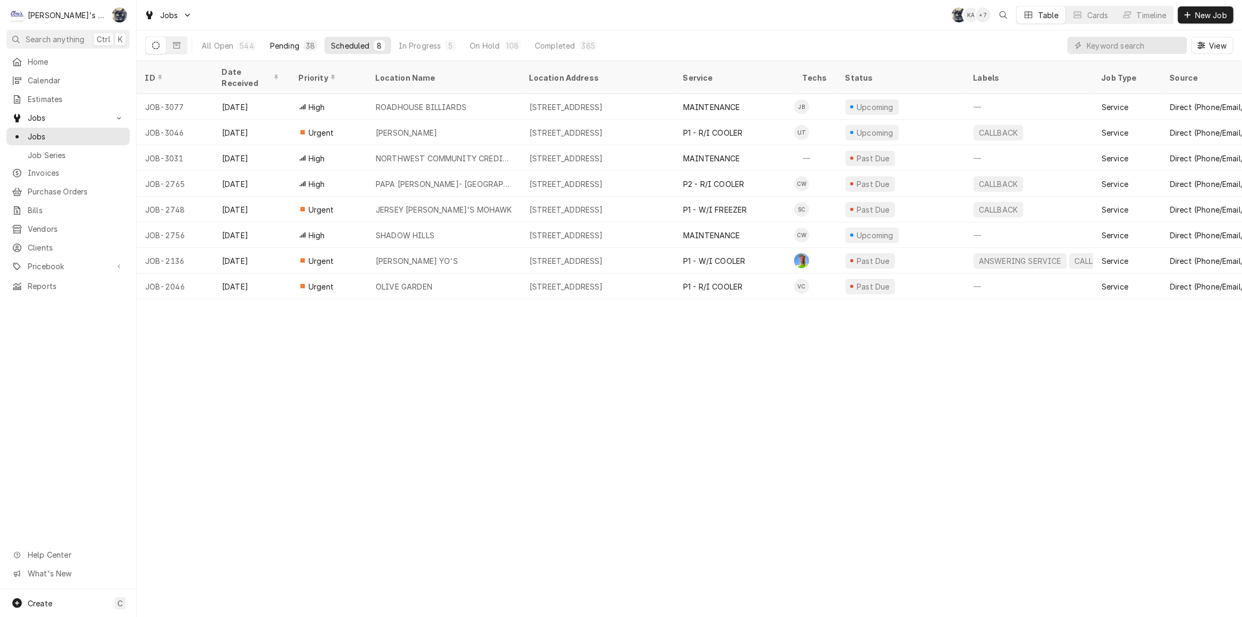
click at [308, 48] on div "38" at bounding box center [310, 45] width 9 height 11
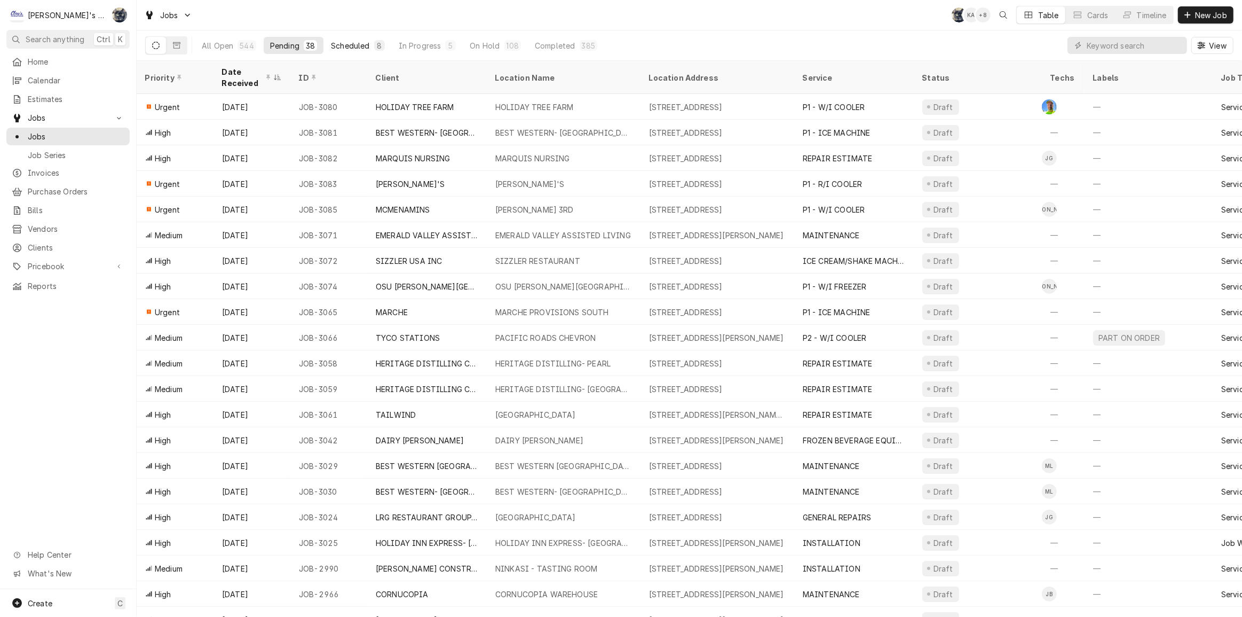
click at [353, 49] on div "Scheduled" at bounding box center [350, 45] width 38 height 11
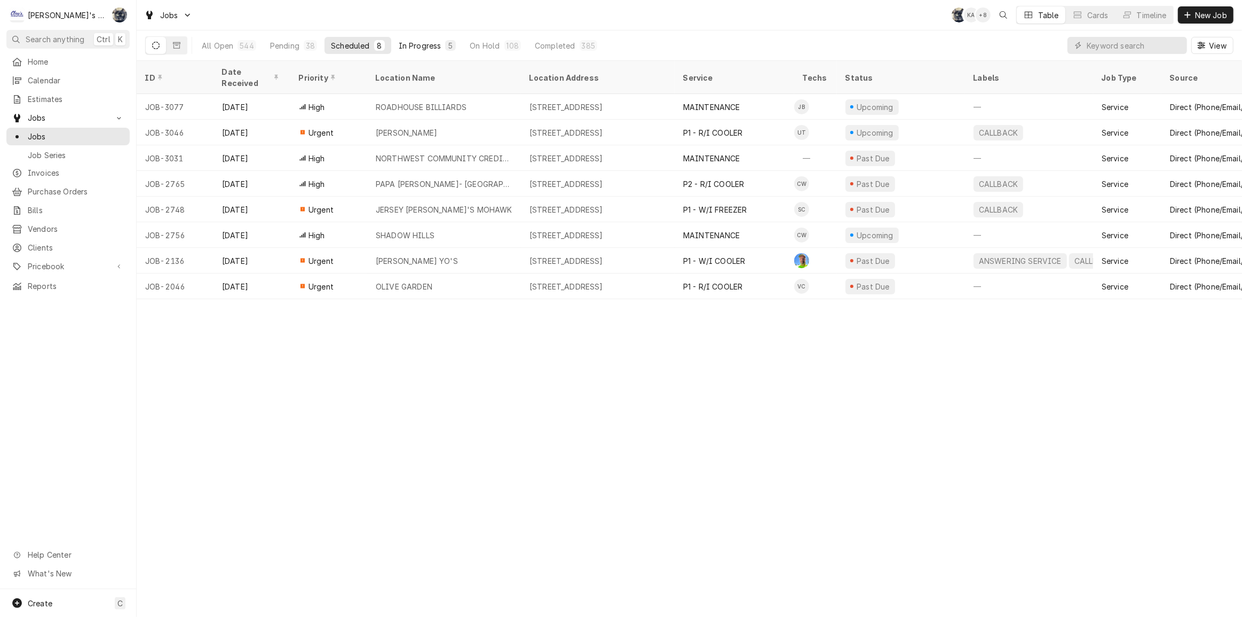
click at [420, 44] on div "In Progress" at bounding box center [420, 45] width 43 height 11
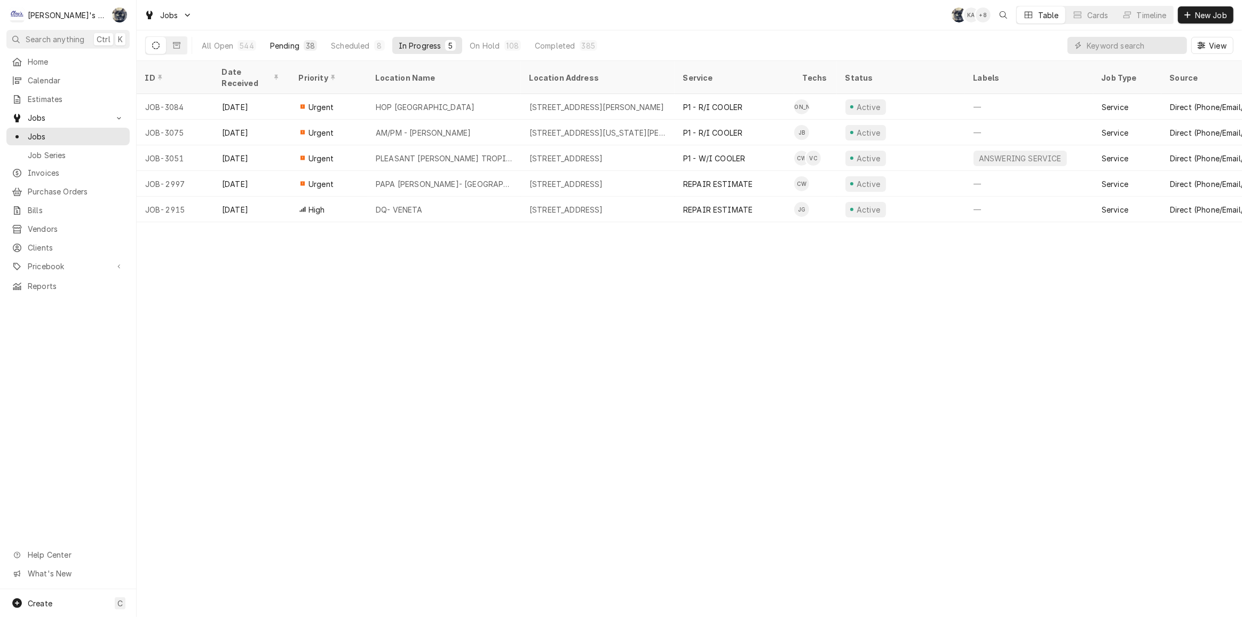
click at [306, 43] on div "38" at bounding box center [310, 45] width 9 height 11
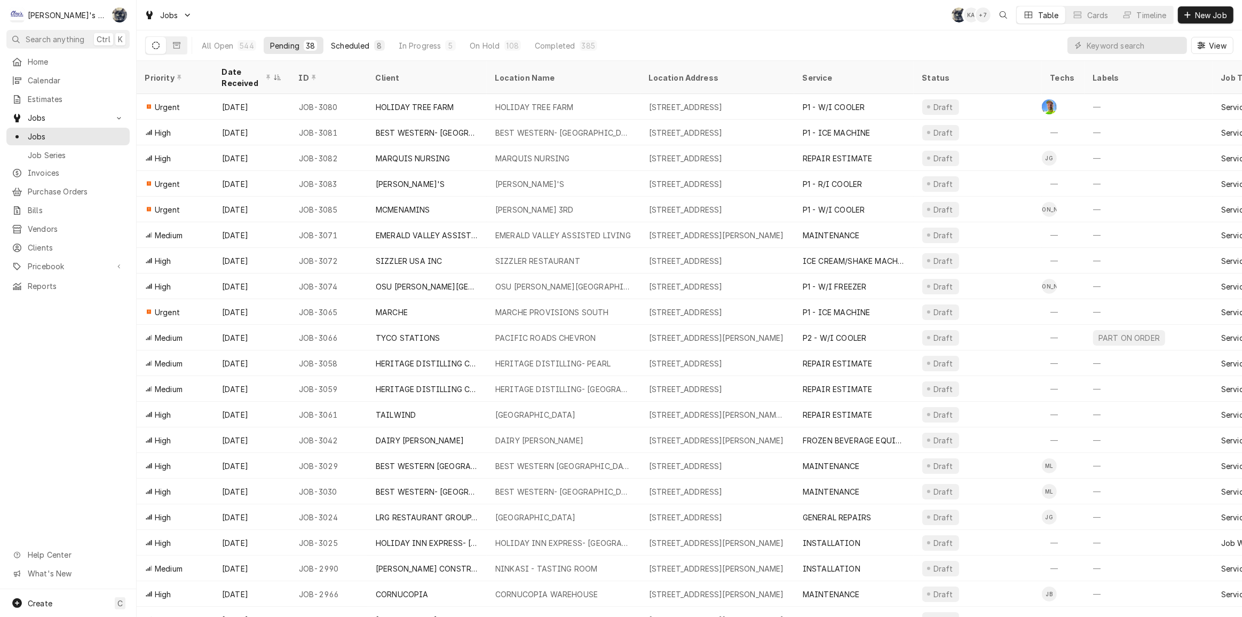
click at [368, 45] on button "Scheduled 8" at bounding box center [358, 45] width 66 height 17
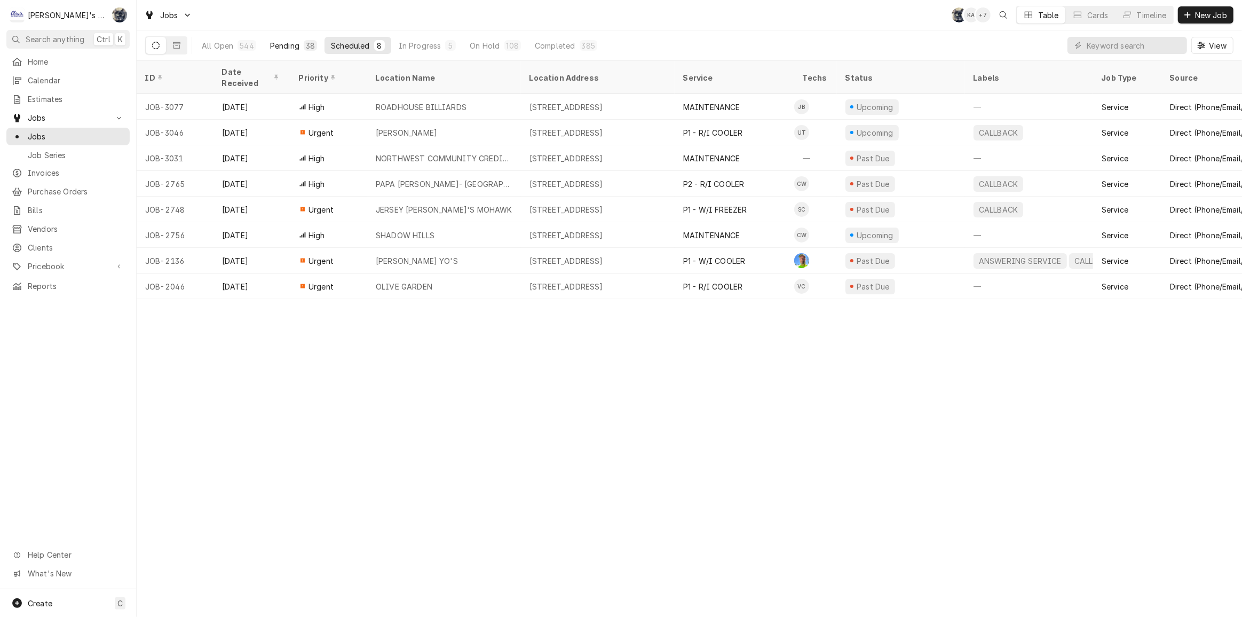
click at [270, 41] on div "Pending" at bounding box center [284, 45] width 29 height 11
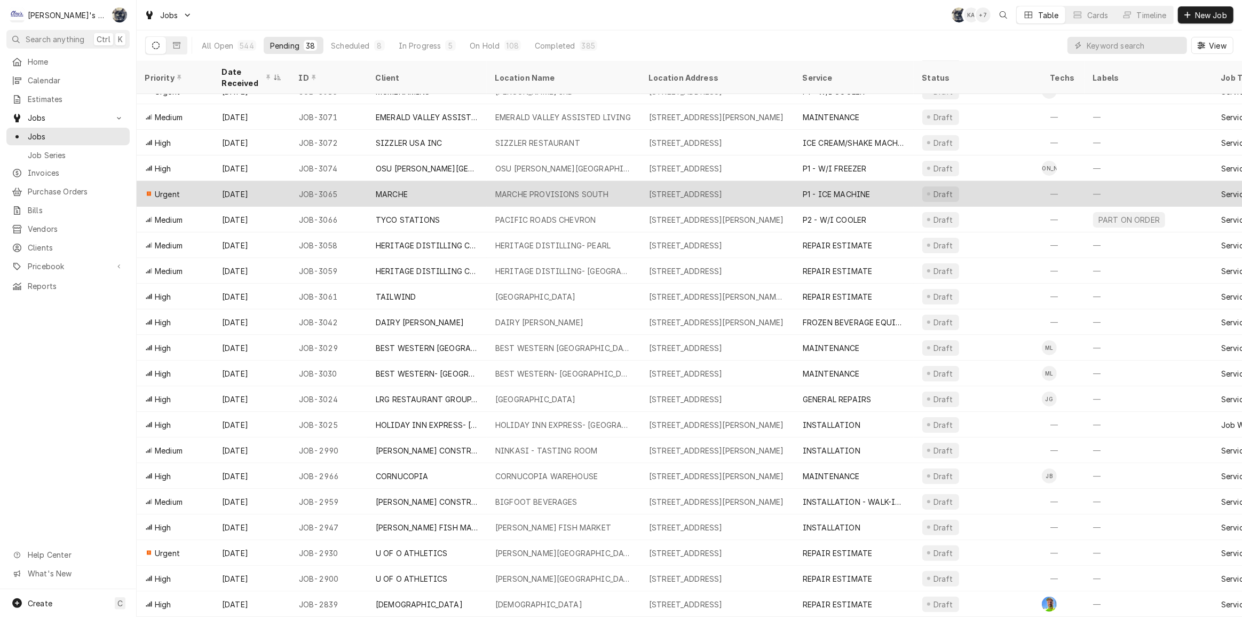
scroll to position [36, 0]
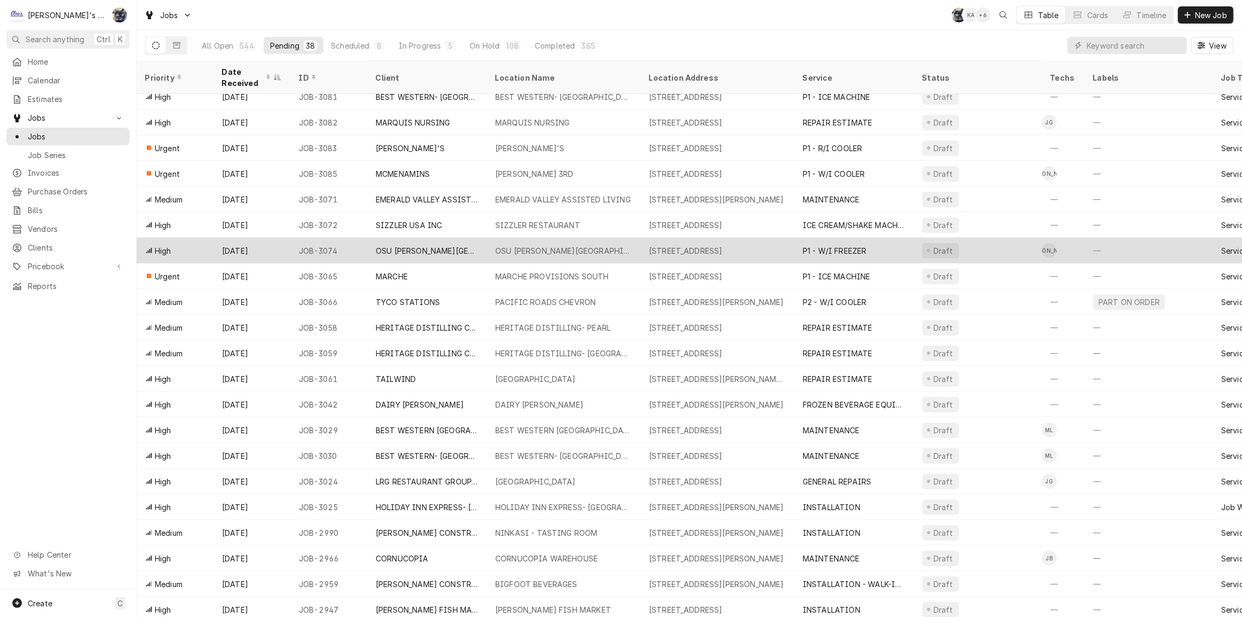
click at [662, 248] on div "2921 SW CAMPUS WAY, CORVALLIS, OR 97331" at bounding box center [686, 250] width 74 height 11
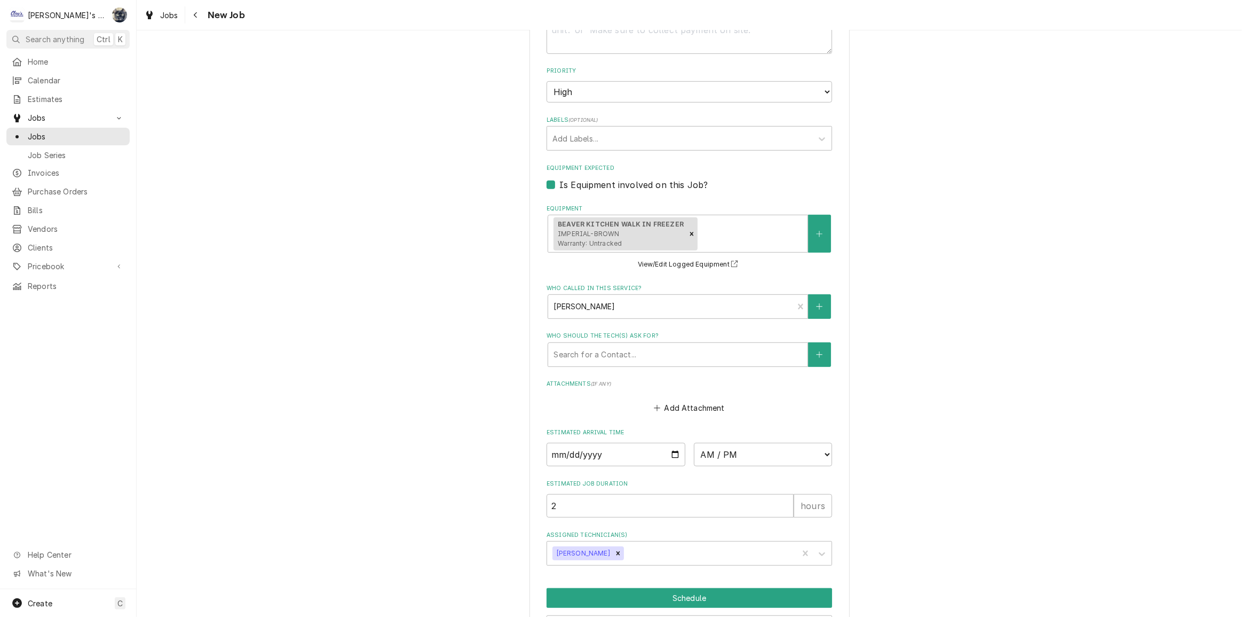
scroll to position [635, 0]
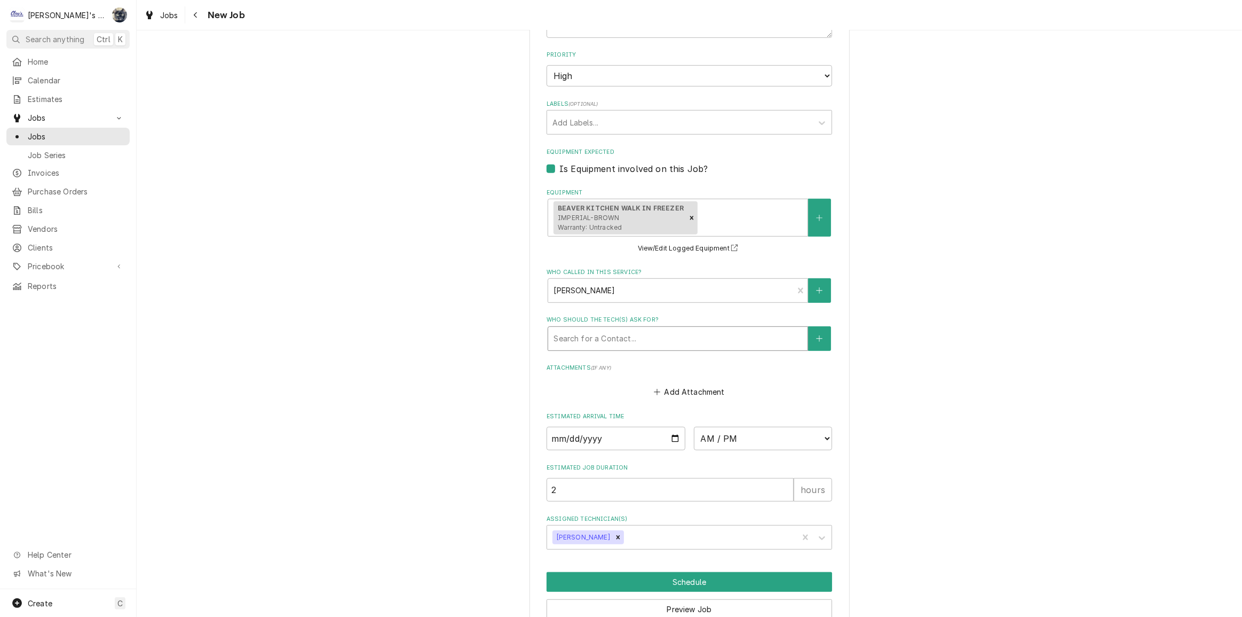
click at [645, 339] on div "Who should the tech(s) ask for?" at bounding box center [678, 338] width 249 height 19
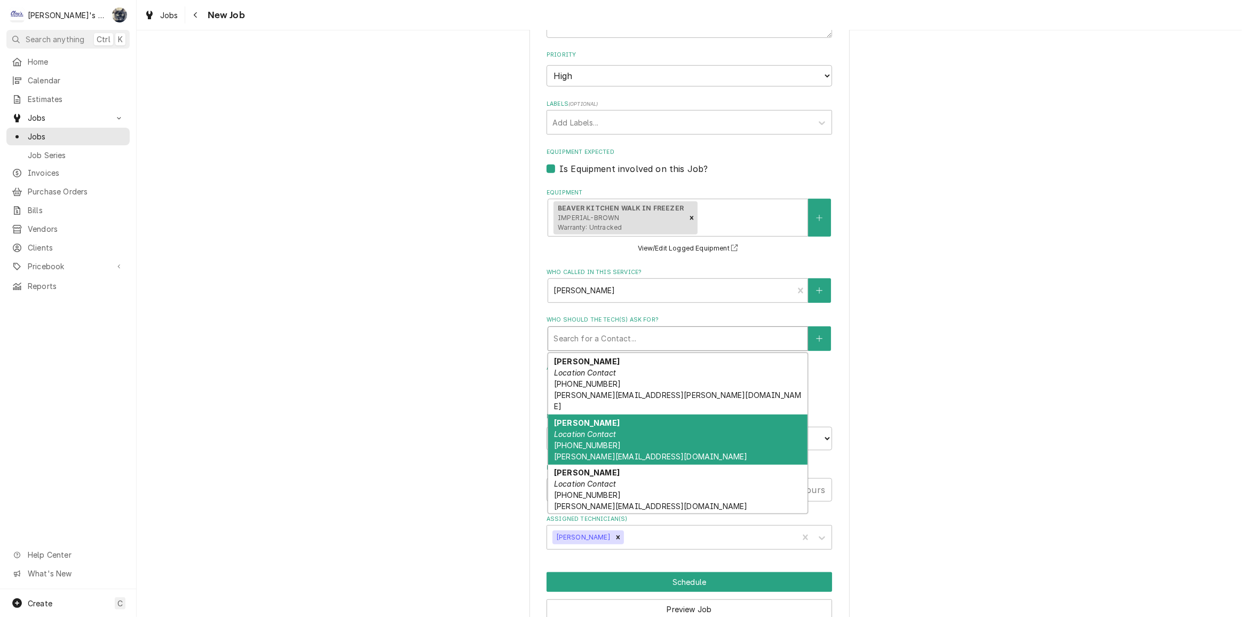
click at [641, 417] on div "DAVID RYUSAKI Location Contact (808) 351-8088 DAVID.RYUSAKI@OREGONSTATE.EDU" at bounding box center [677, 439] width 259 height 50
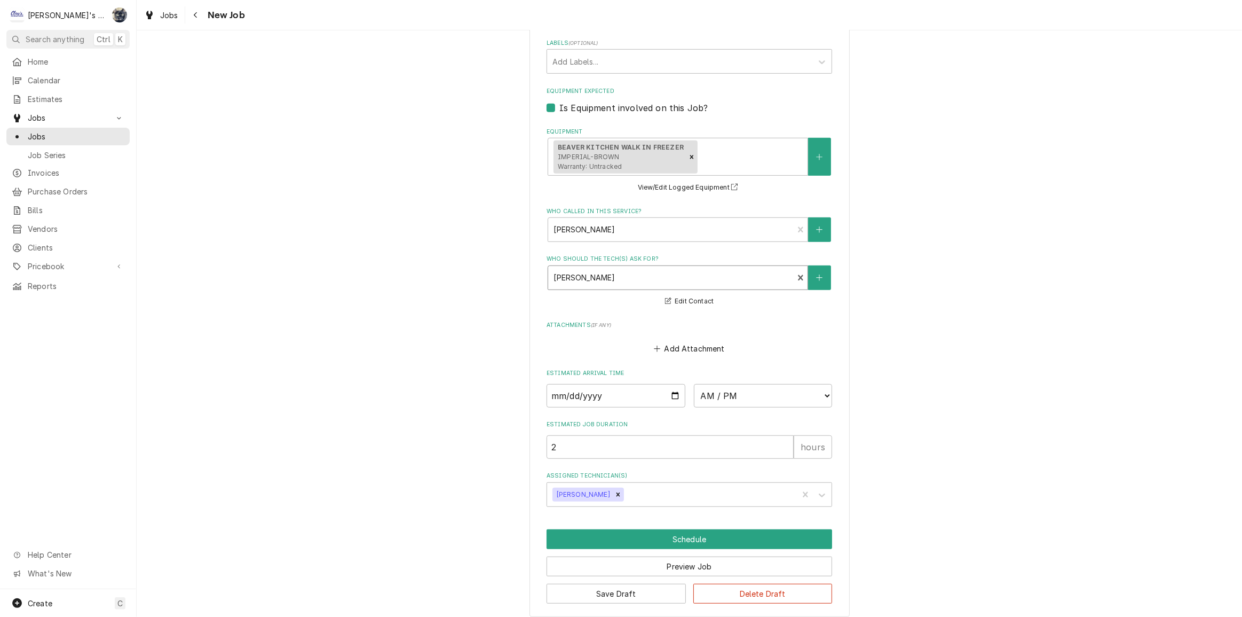
scroll to position [701, 0]
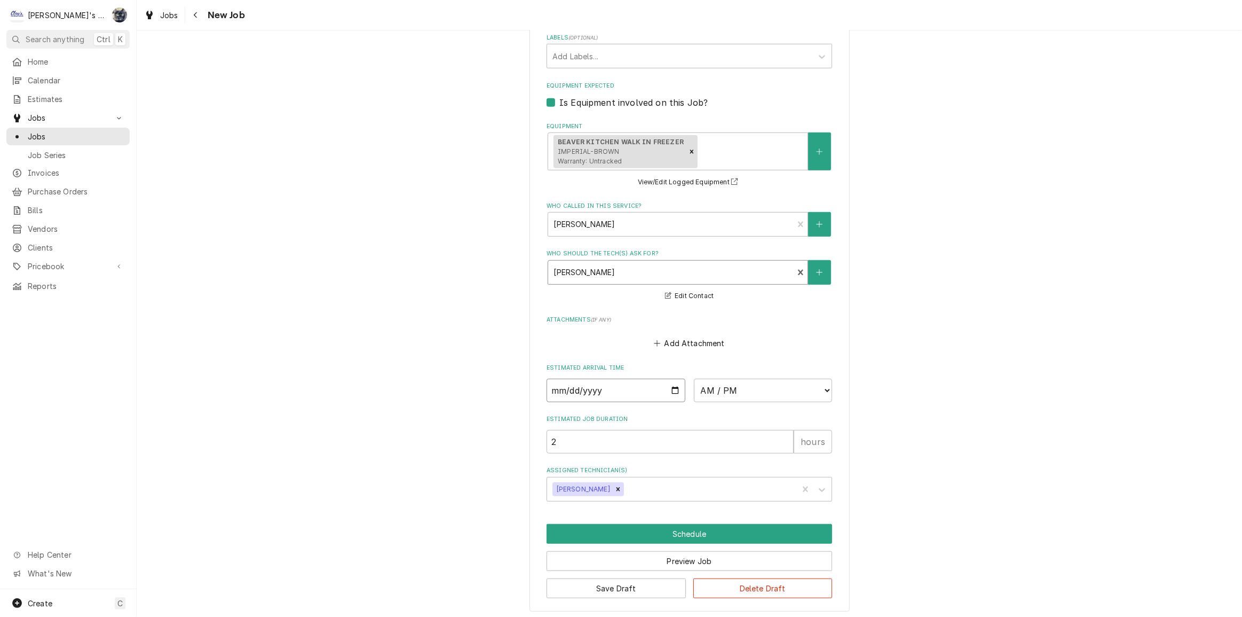
click at [673, 387] on input "Date" at bounding box center [616, 390] width 139 height 23
type textarea "x"
type input "2025-10-03"
click at [706, 380] on select "AM / PM 6:00 AM 6:15 AM 6:30 AM 6:45 AM 7:00 AM 7:15 AM 7:30 AM 7:45 AM 8:00 AM…" at bounding box center [763, 390] width 139 height 23
type textarea "x"
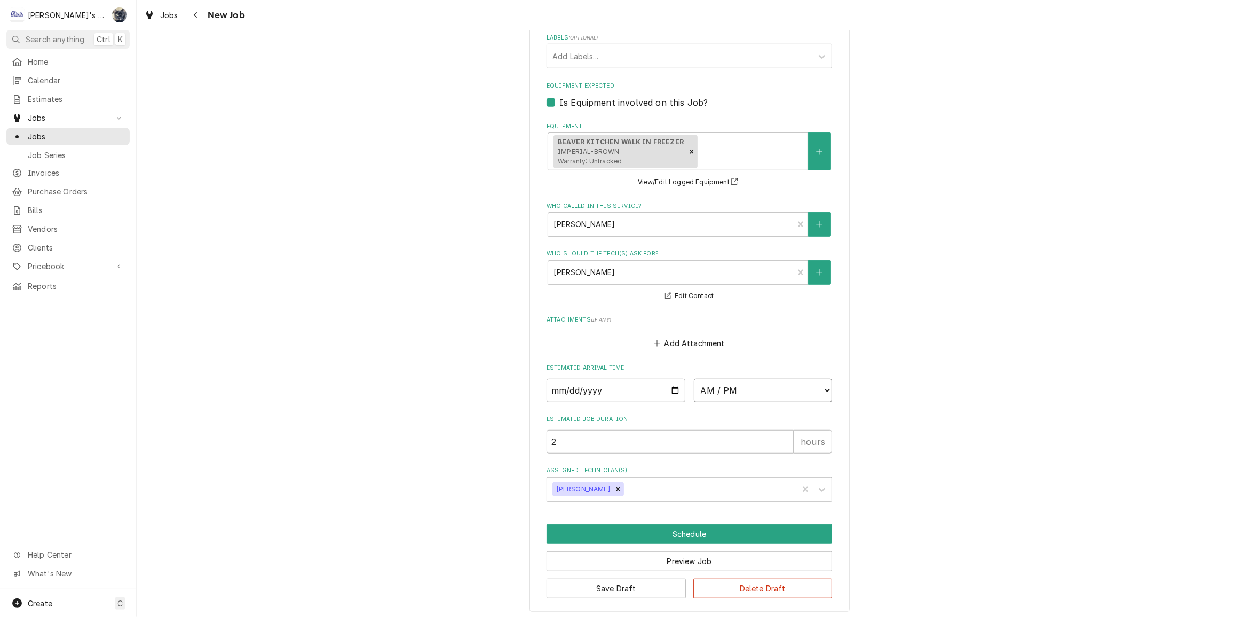
select select "08:00:00"
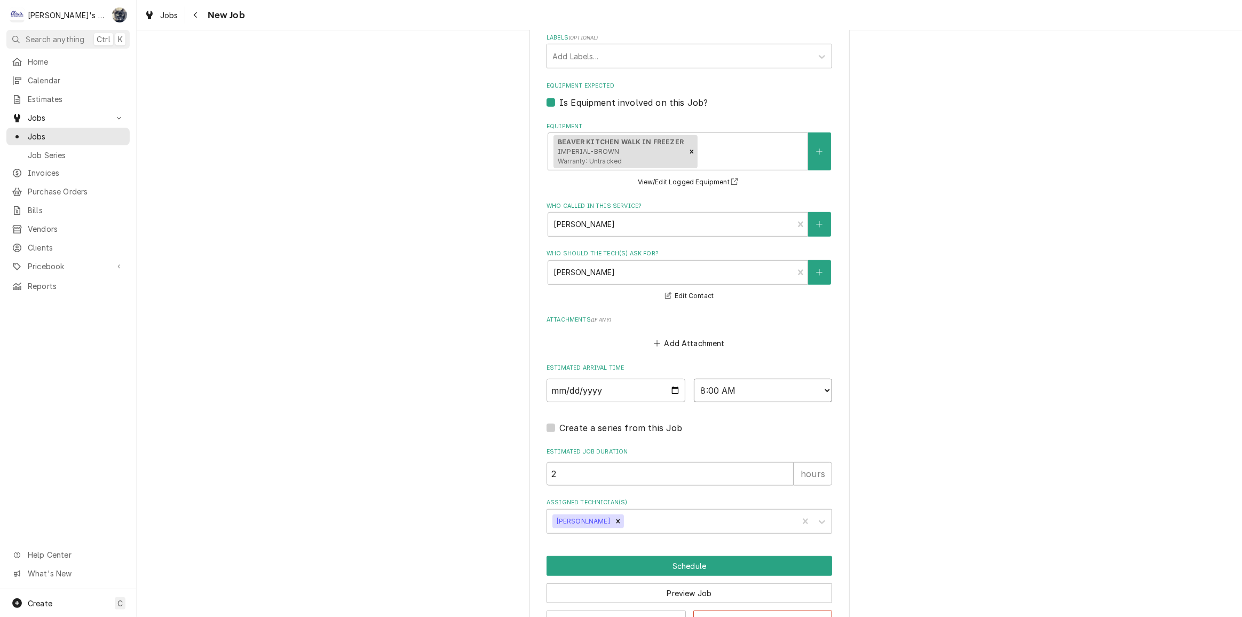
scroll to position [734, 0]
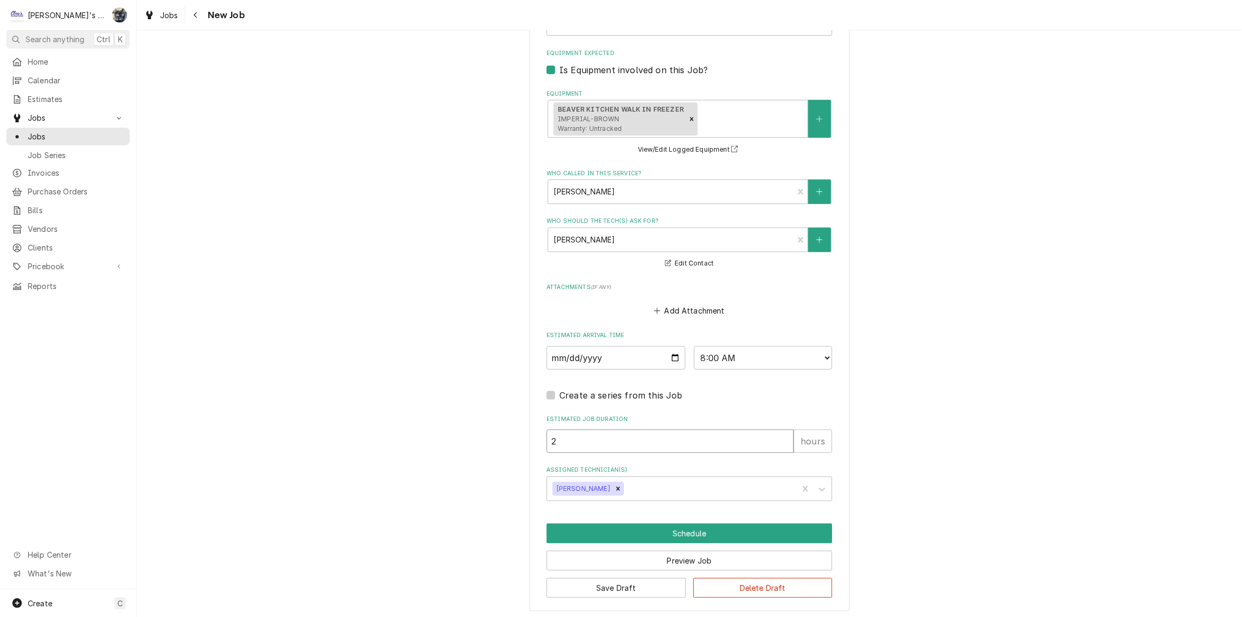
drag, startPoint x: 578, startPoint y: 438, endPoint x: 529, endPoint y: 436, distance: 49.7
type textarea "x"
type input "4"
type textarea "x"
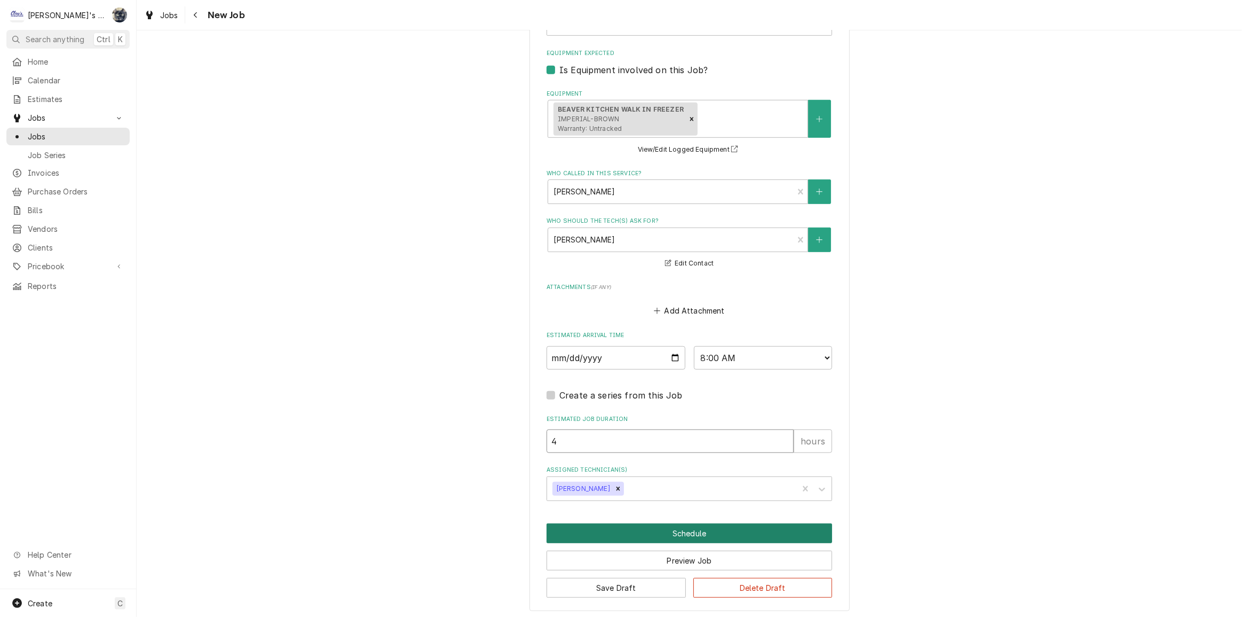
type input "4"
click at [669, 528] on button "Schedule" at bounding box center [690, 533] width 286 height 20
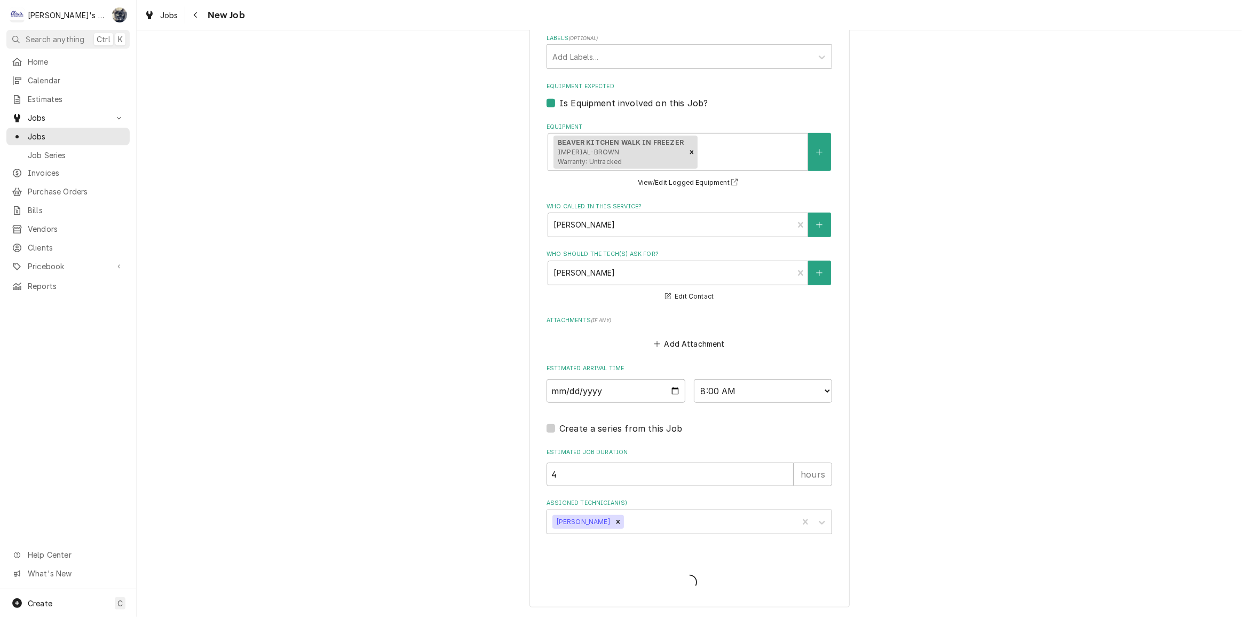
scroll to position [698, 0]
type textarea "x"
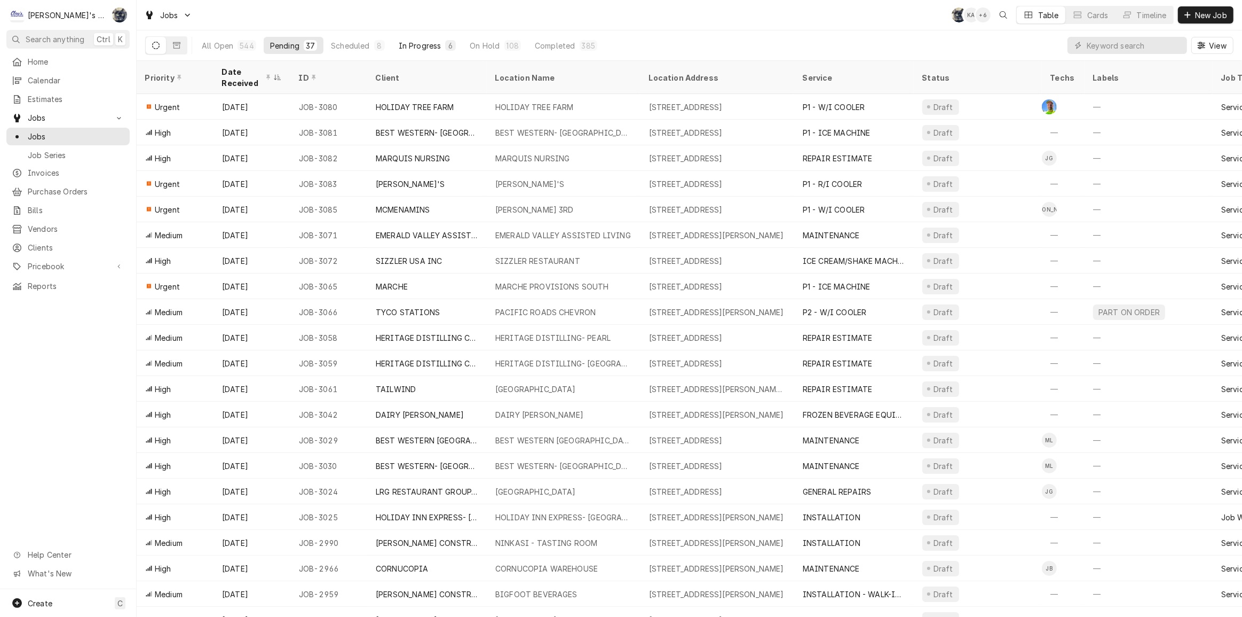
click at [424, 44] on div "In Progress" at bounding box center [420, 45] width 43 height 11
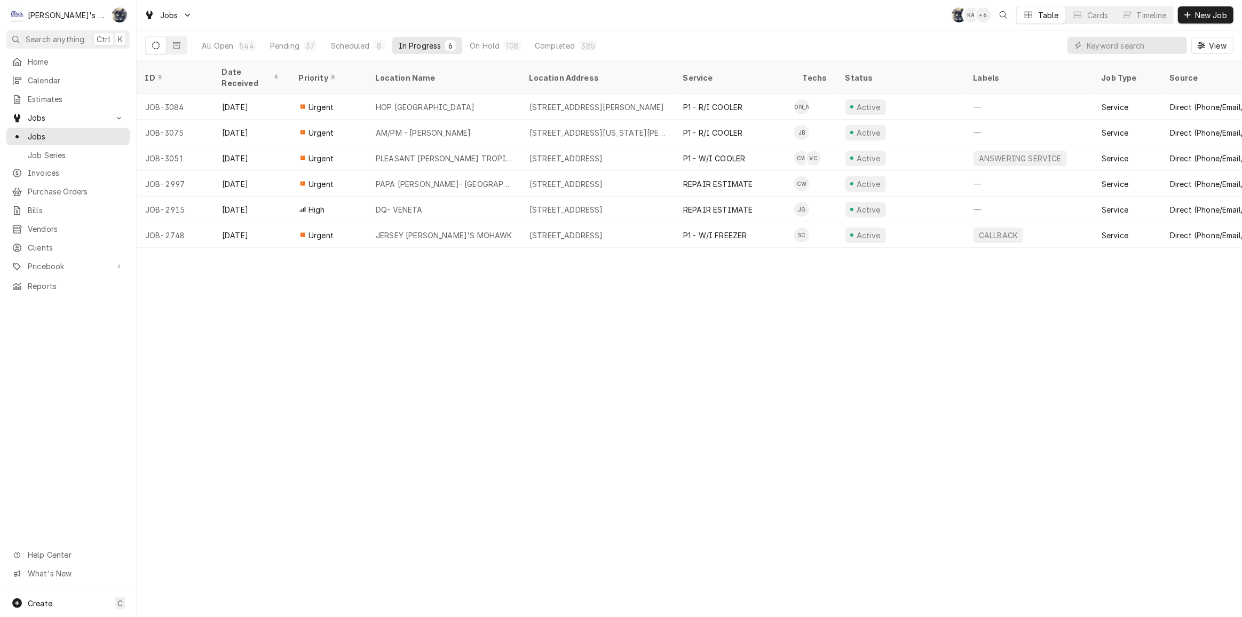
click at [429, 27] on div "Jobs SB KA + 6 Table Cards Timeline New Job" at bounding box center [690, 15] width 1106 height 30
click at [288, 50] on div "Pending" at bounding box center [284, 45] width 29 height 11
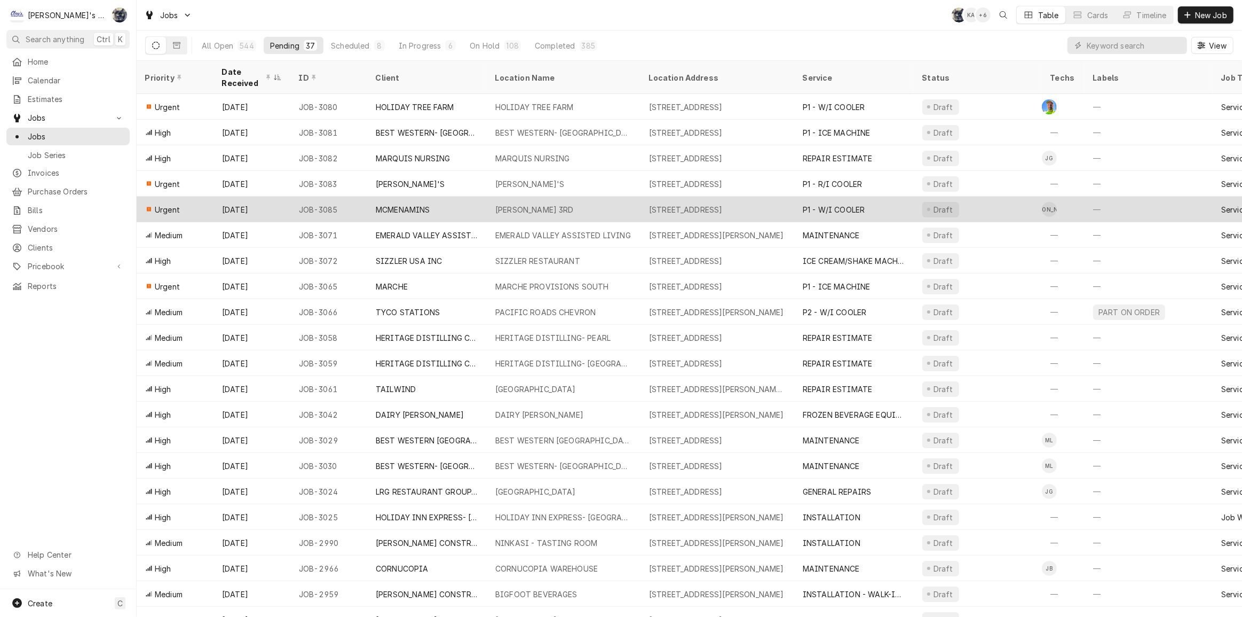
click at [590, 206] on div "MCMENAMIN'S NW 3RD" at bounding box center [564, 209] width 154 height 26
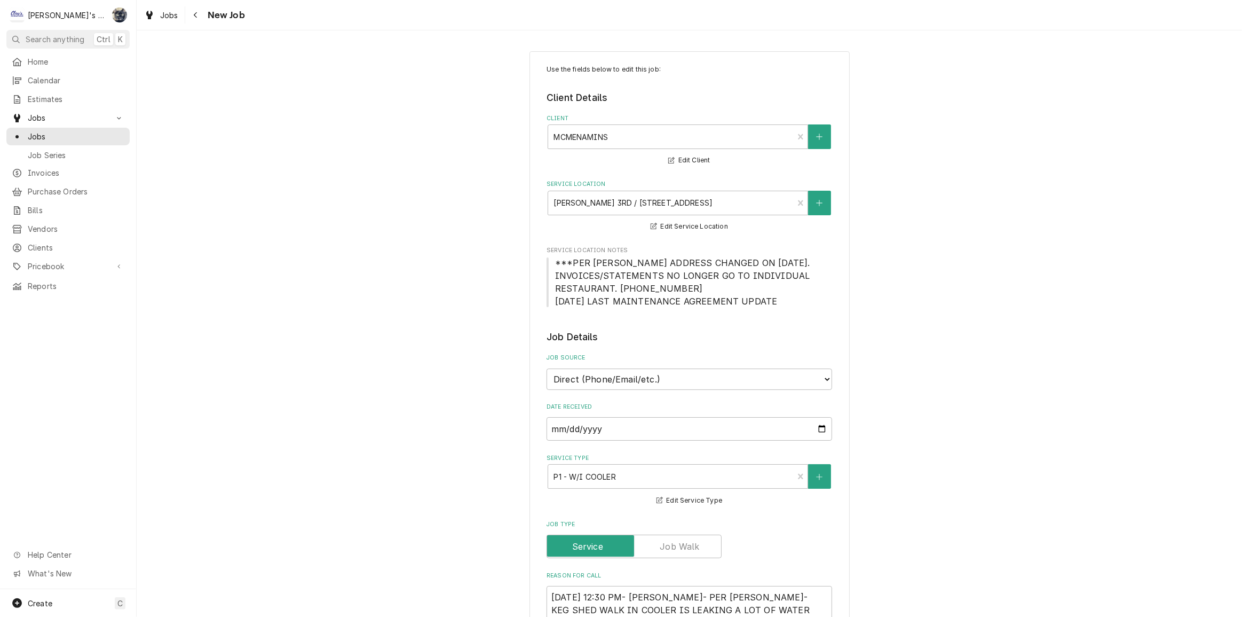
type textarea "x"
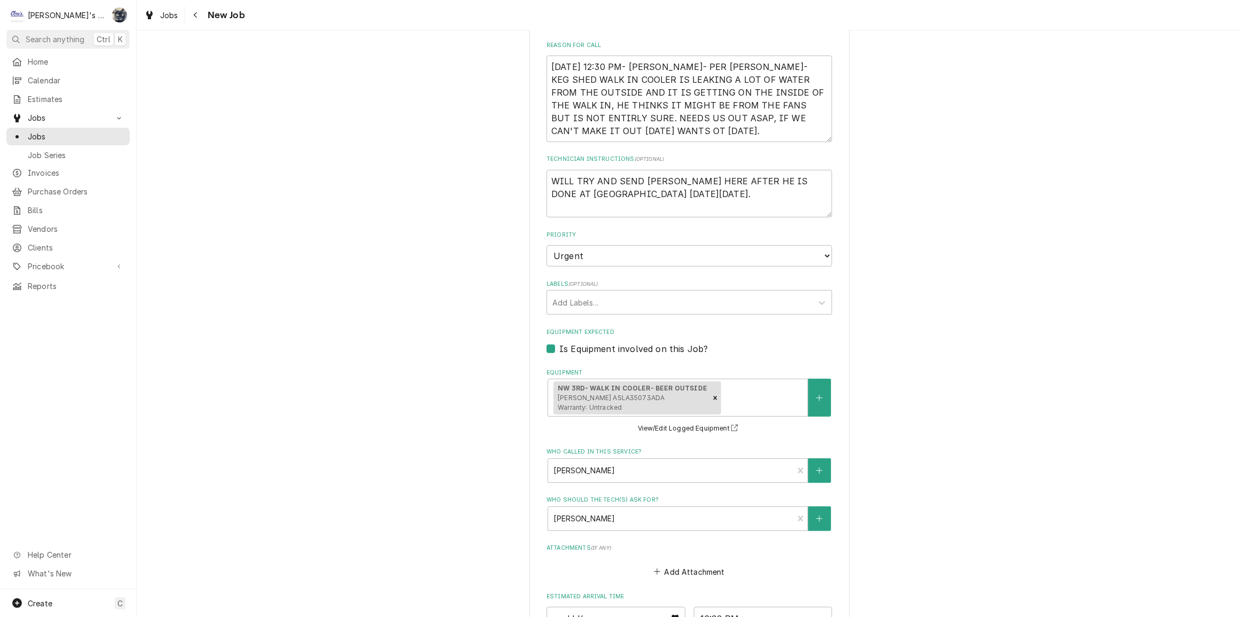
scroll to position [534, 0]
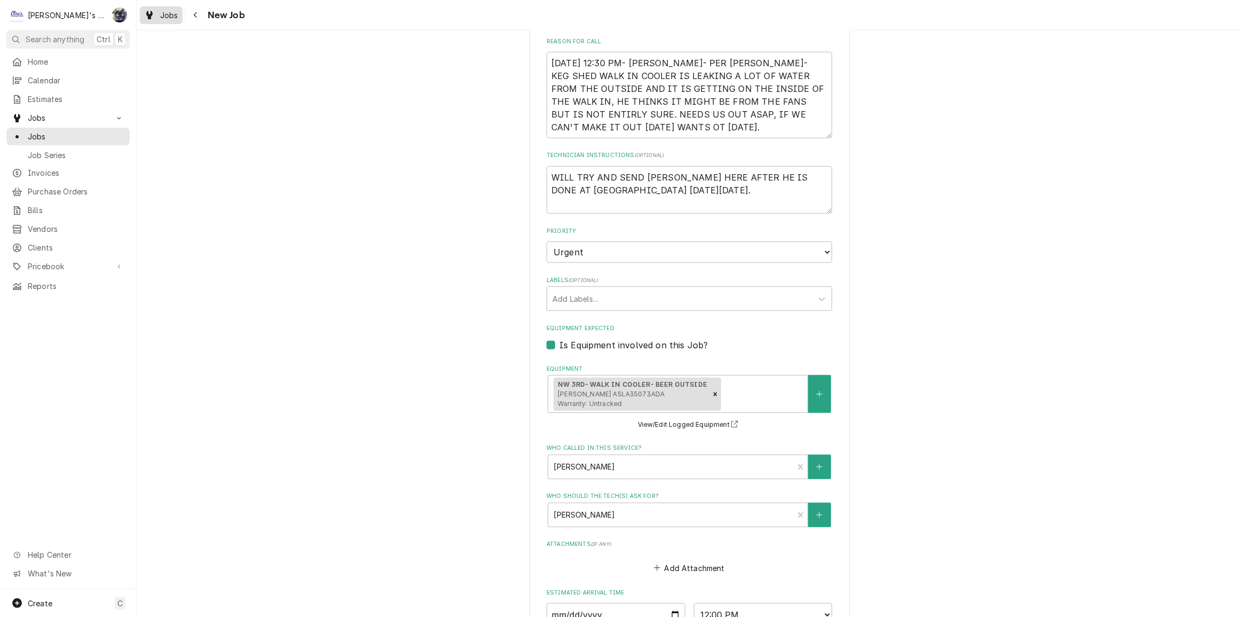
click at [159, 17] on div "Jobs" at bounding box center [161, 15] width 38 height 13
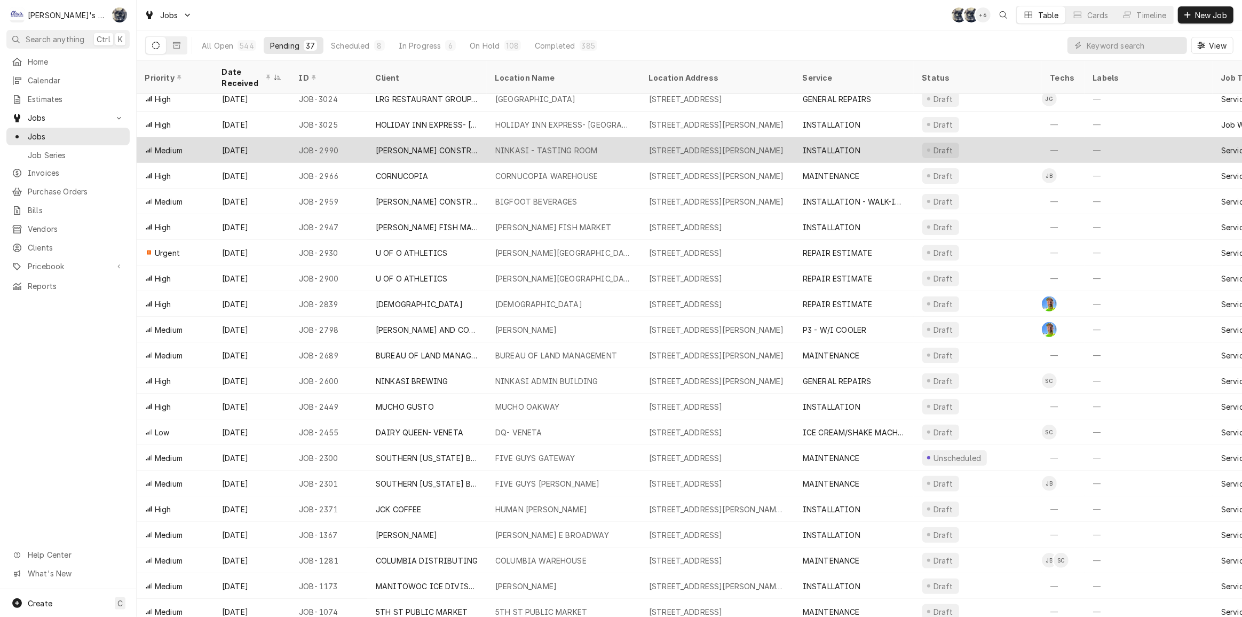
scroll to position [427, 0]
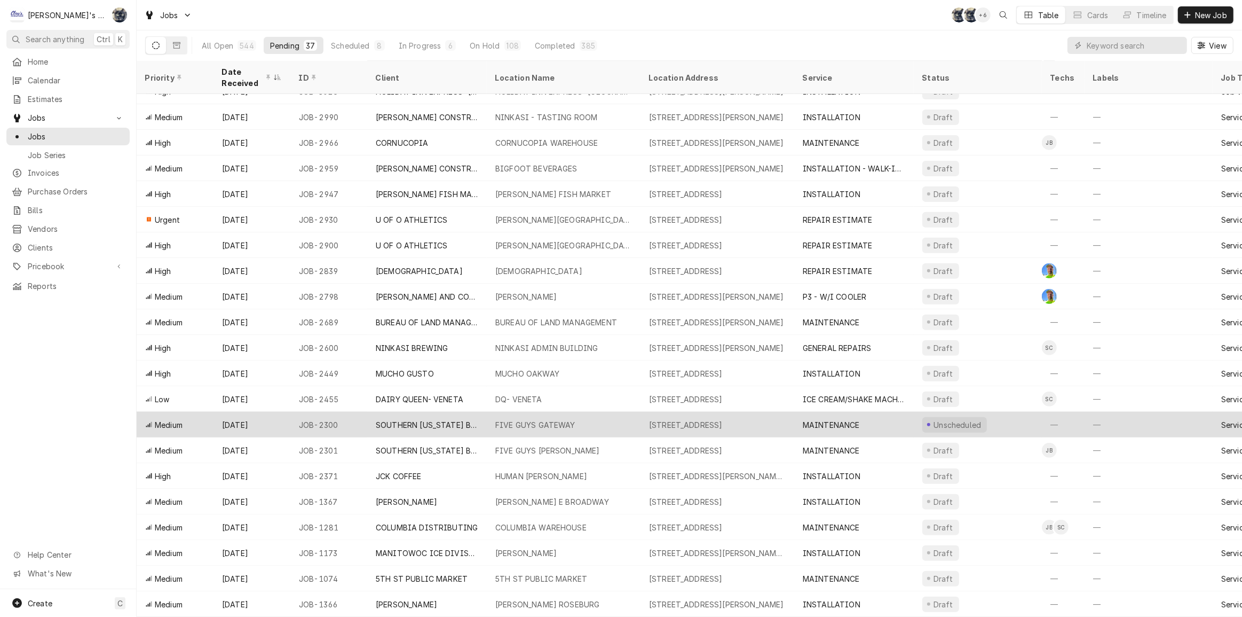
click at [715, 421] on div "3266 GATEWAY ST SUITE 103, SPRINGFIELD, OR 97477" at bounding box center [686, 424] width 74 height 11
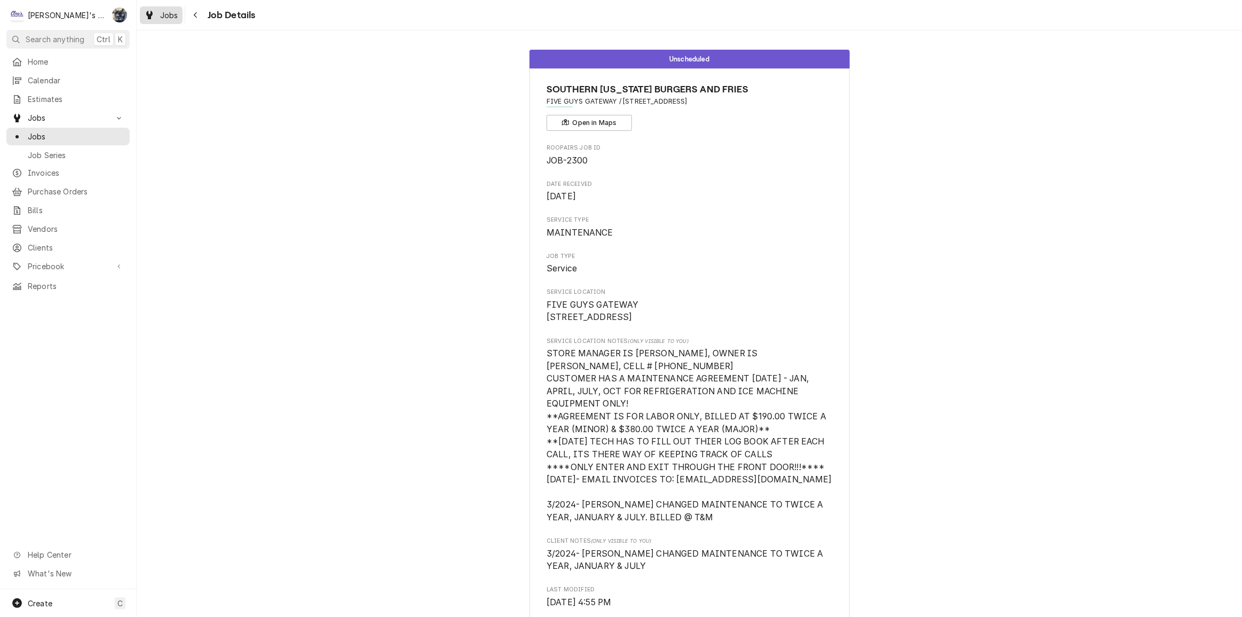
click at [162, 22] on link "Jobs" at bounding box center [161, 15] width 43 height 18
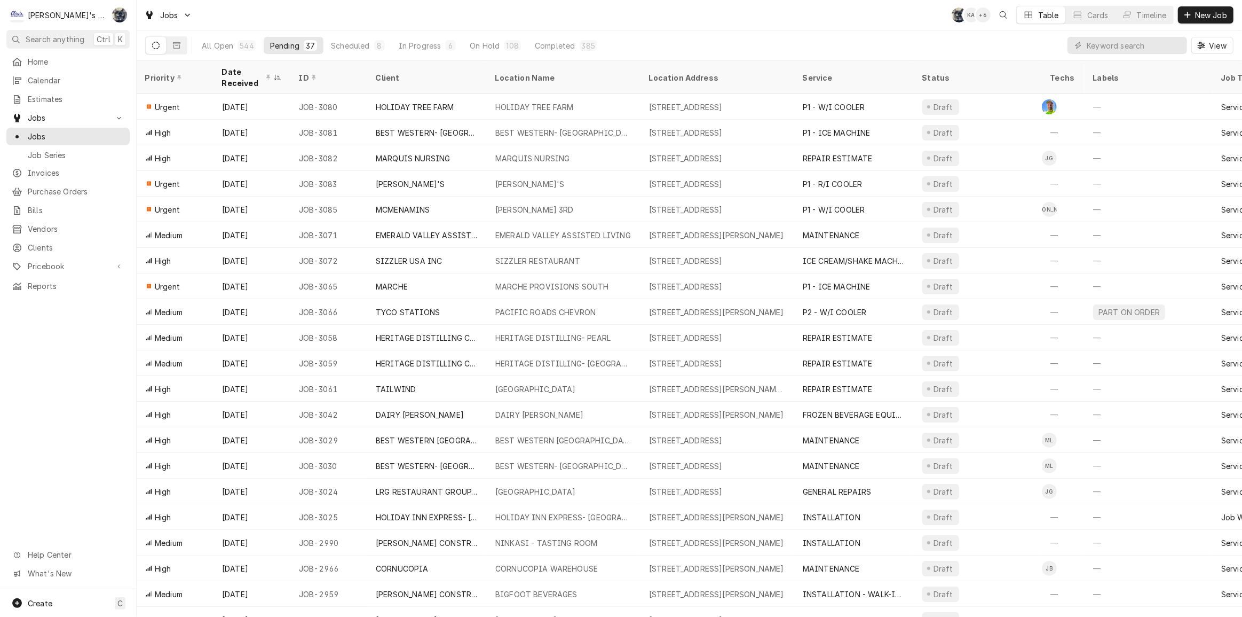
click at [507, 10] on div "Jobs SB KA + 6 Table Cards Timeline New Job" at bounding box center [690, 15] width 1106 height 30
click at [427, 48] on div "In Progress" at bounding box center [420, 45] width 43 height 11
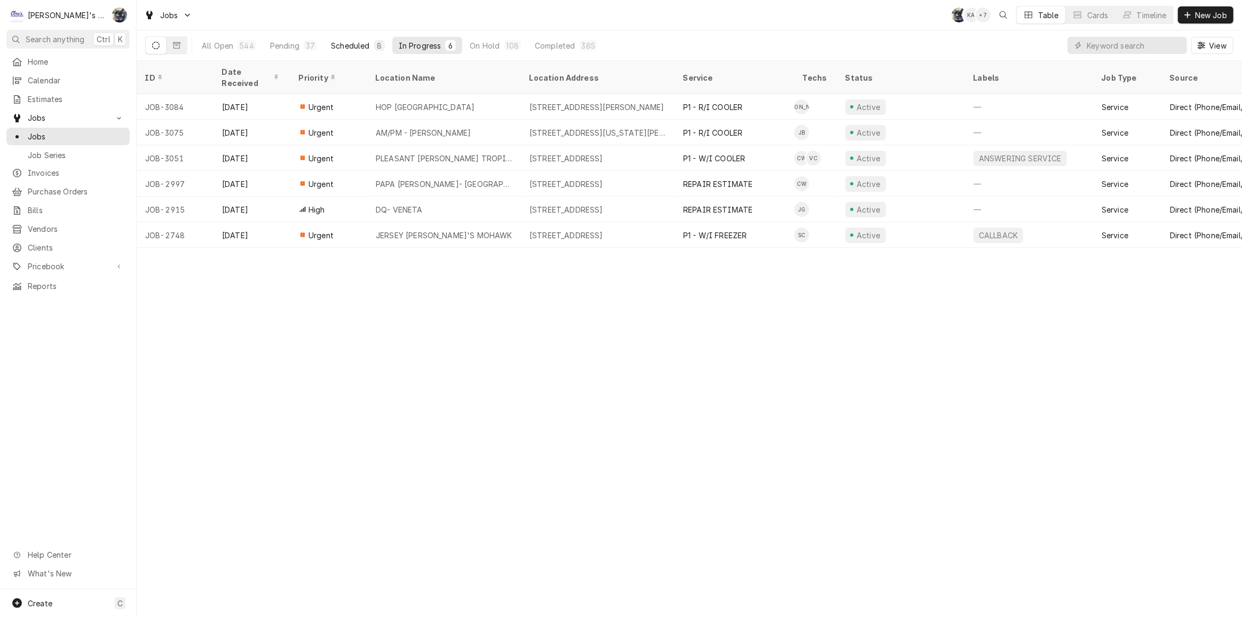
click at [361, 48] on div "Scheduled" at bounding box center [350, 45] width 38 height 11
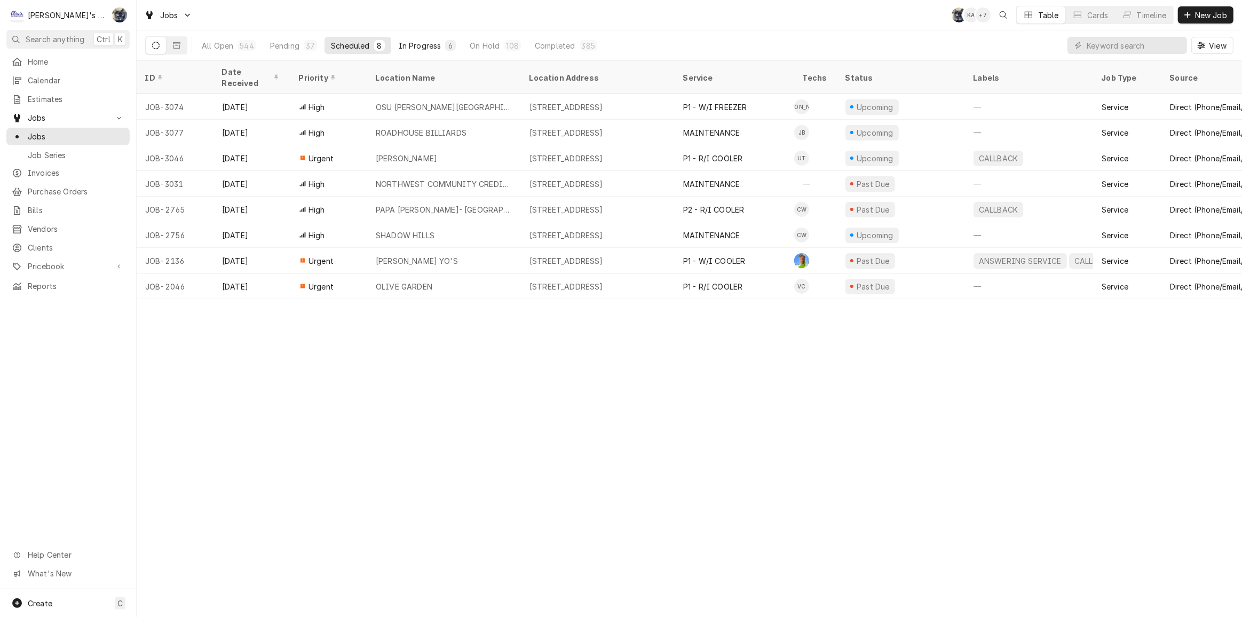
click at [427, 41] on div "In Progress" at bounding box center [420, 45] width 43 height 11
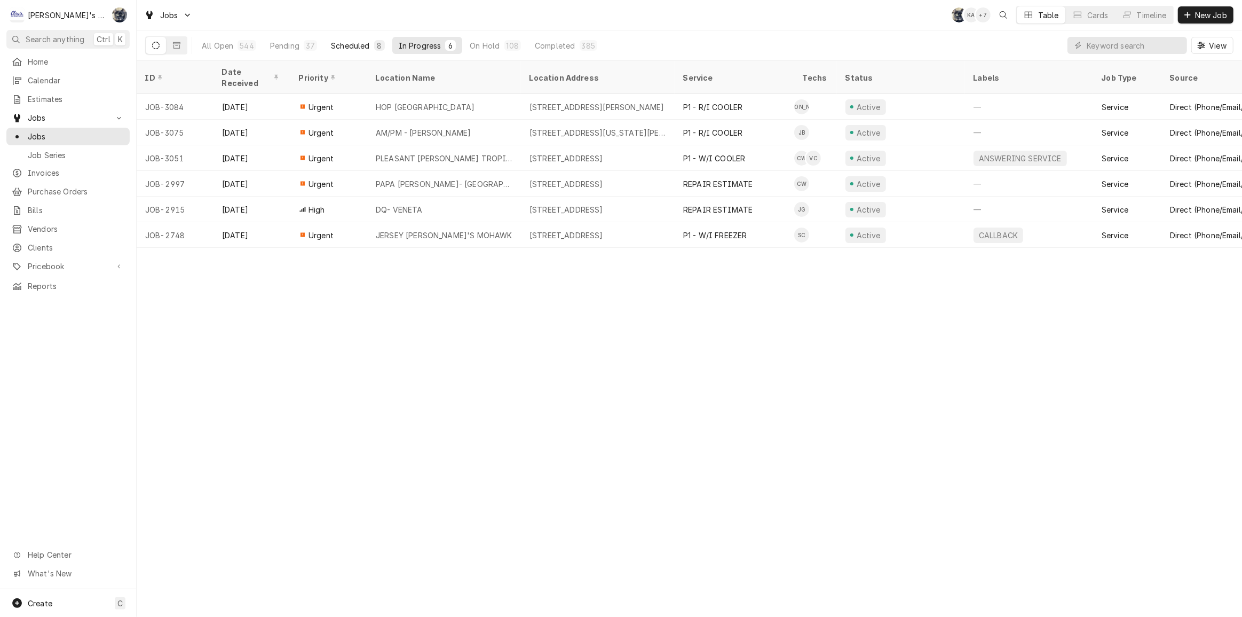
click at [325, 43] on button "Scheduled 8" at bounding box center [358, 45] width 66 height 17
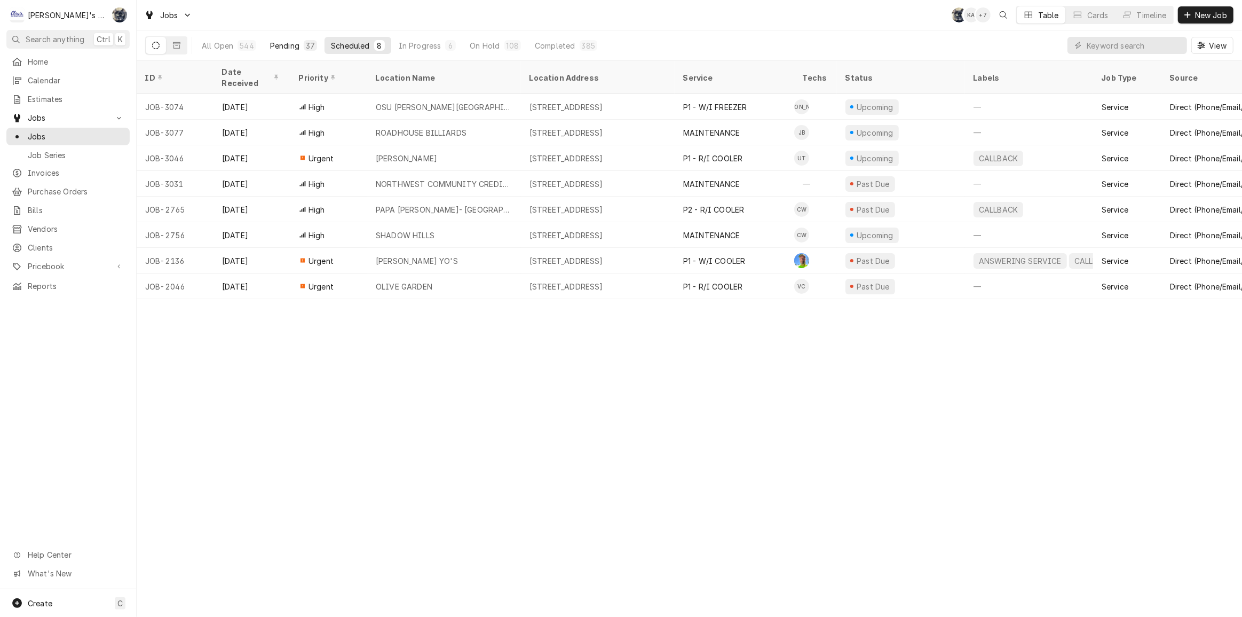
click at [307, 45] on div "37" at bounding box center [310, 45] width 9 height 11
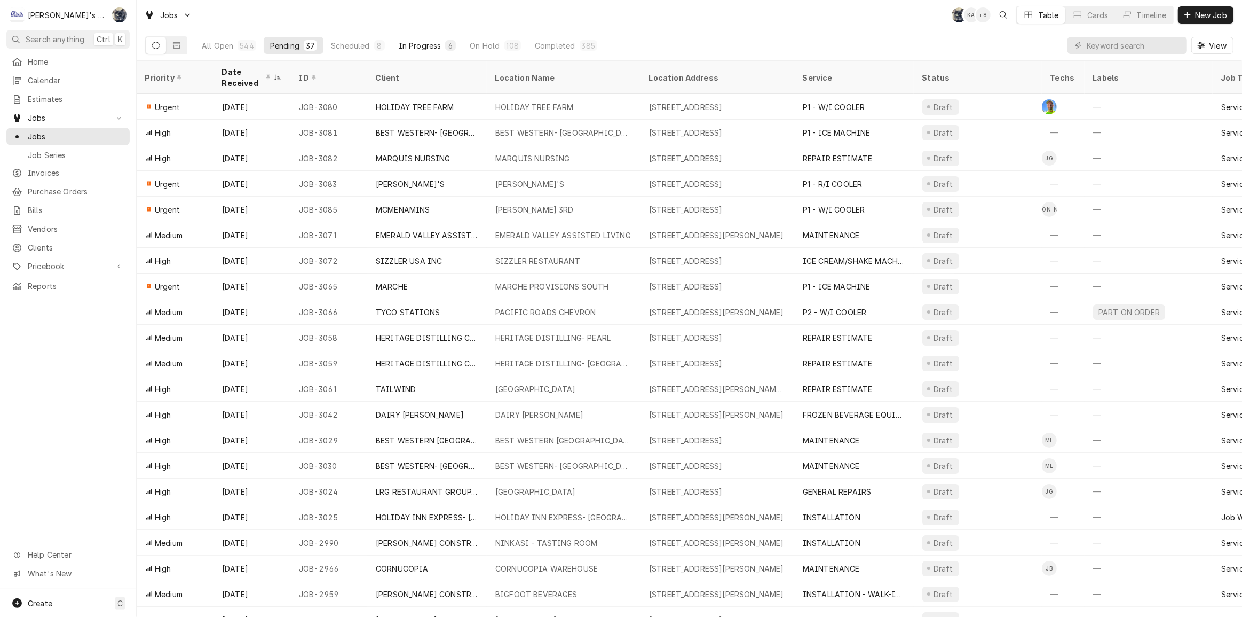
click at [447, 46] on div "6" at bounding box center [450, 45] width 6 height 11
